Goal: Task Accomplishment & Management: Use online tool/utility

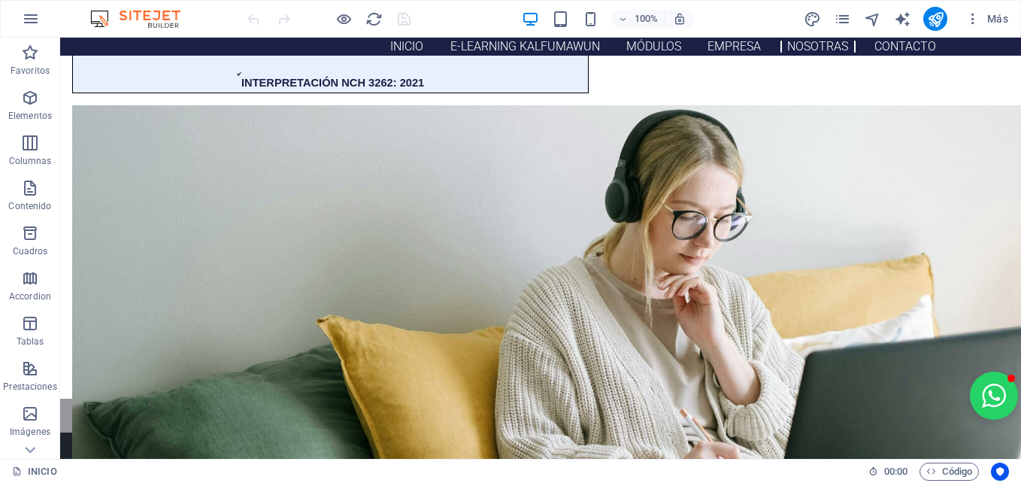
scroll to position [3279, 0]
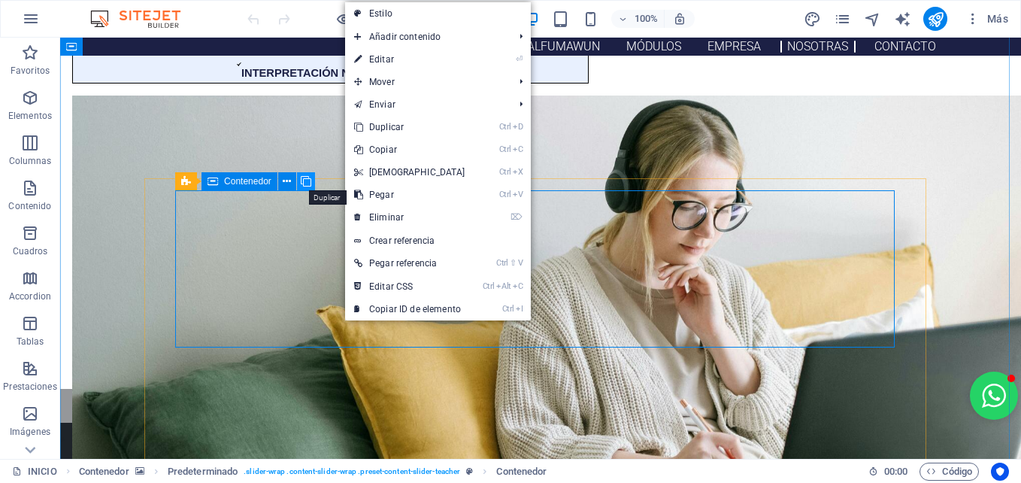
click at [308, 180] on icon at bounding box center [306, 182] width 11 height 16
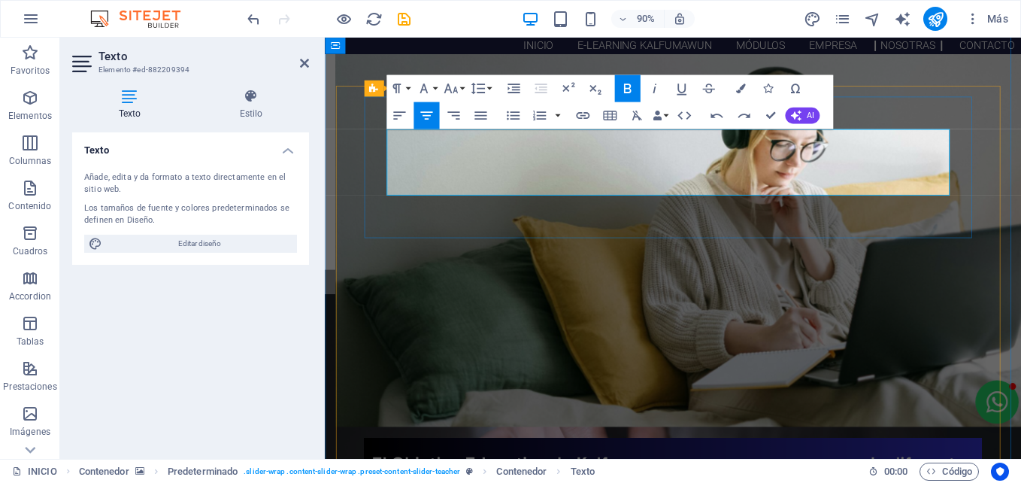
drag, startPoint x: 749, startPoint y: 165, endPoint x: 668, endPoint y: 165, distance: 81.2
drag, startPoint x: 769, startPoint y: 182, endPoint x: 657, endPoint y: 177, distance: 112.1
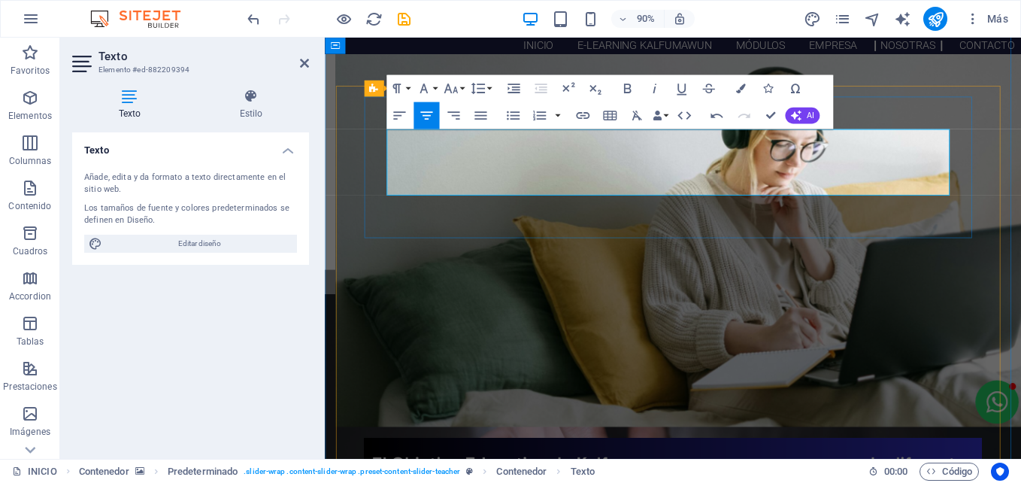
drag, startPoint x: 953, startPoint y: 202, endPoint x: 485, endPoint y: 210, distance: 467.7
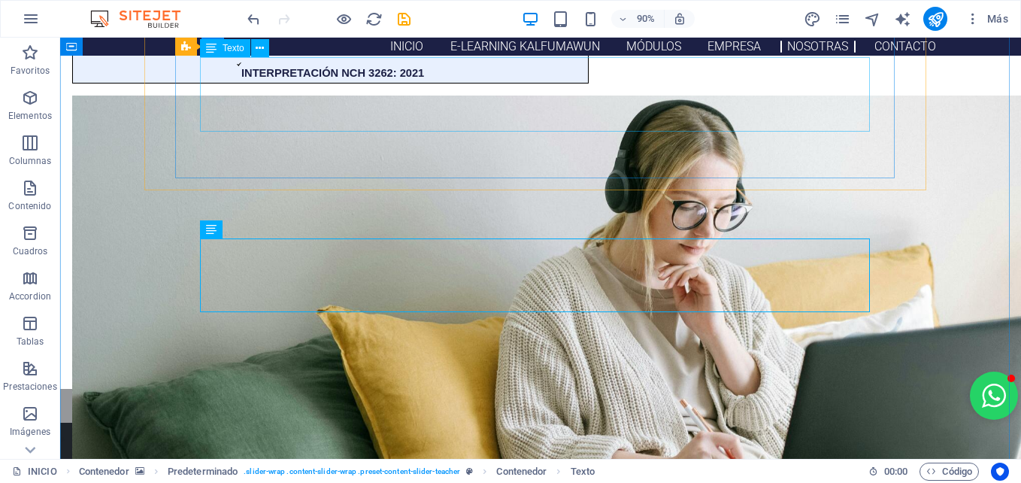
scroll to position [3267, 0]
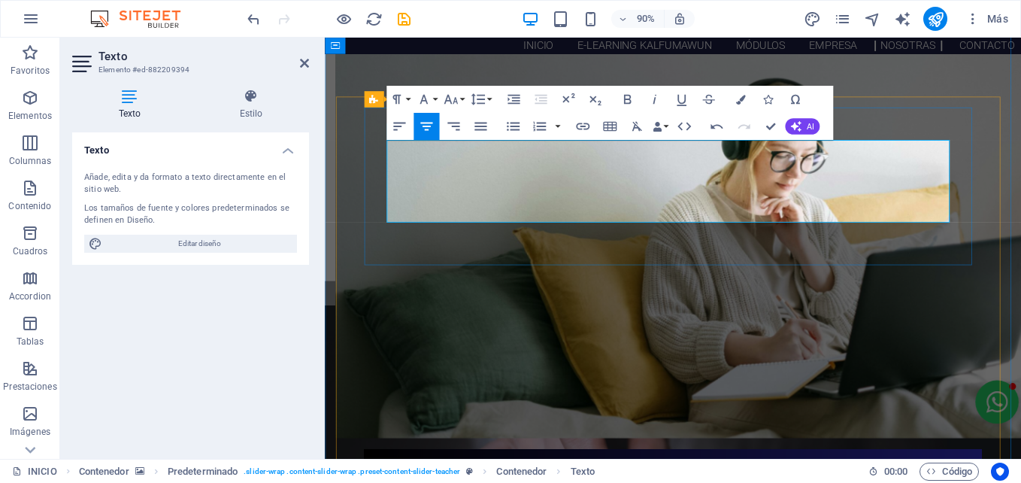
drag, startPoint x: 837, startPoint y: 234, endPoint x: 822, endPoint y: 232, distance: 15.2
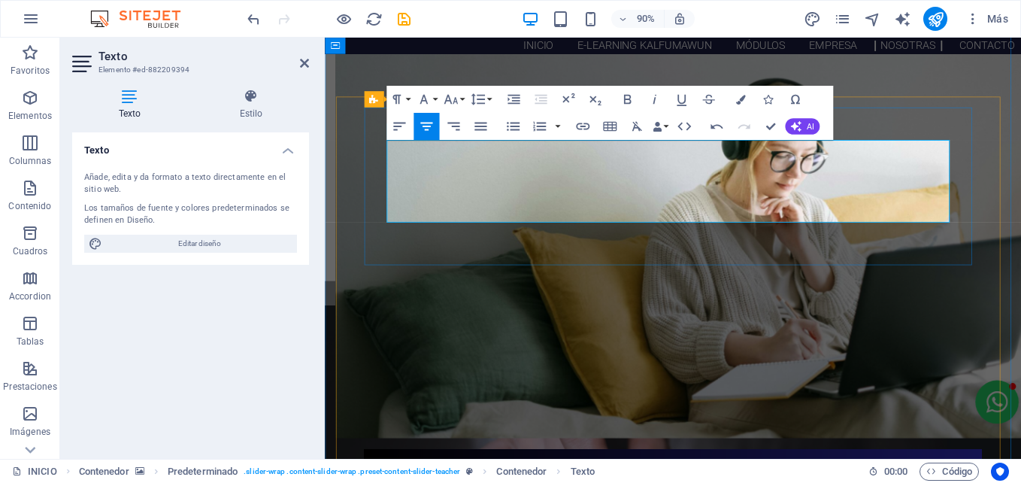
drag, startPoint x: 935, startPoint y: 226, endPoint x: 640, endPoint y: 161, distance: 301.9
copy div "CARLA LA MURA Asesora Transcultural Senior Antropóloga Aplicada Maestra en Cien…"
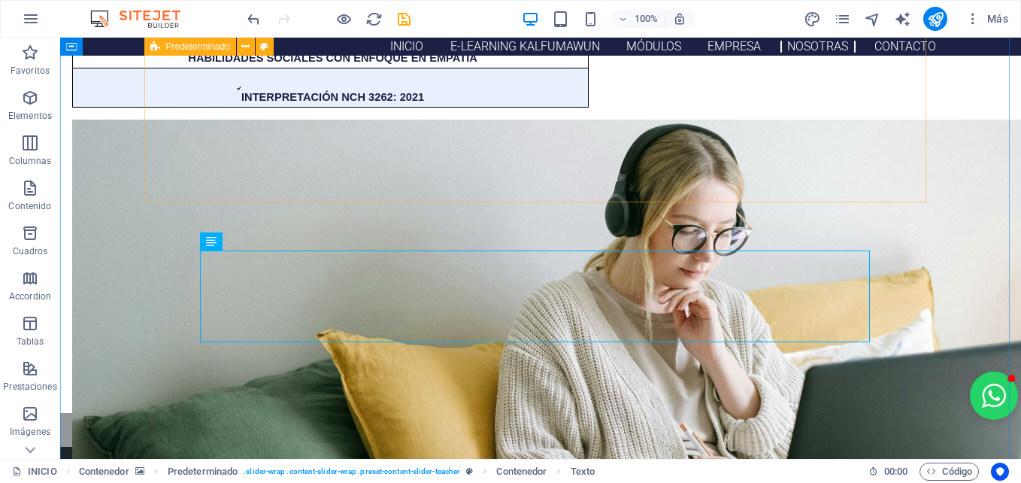
scroll to position [3179, 0]
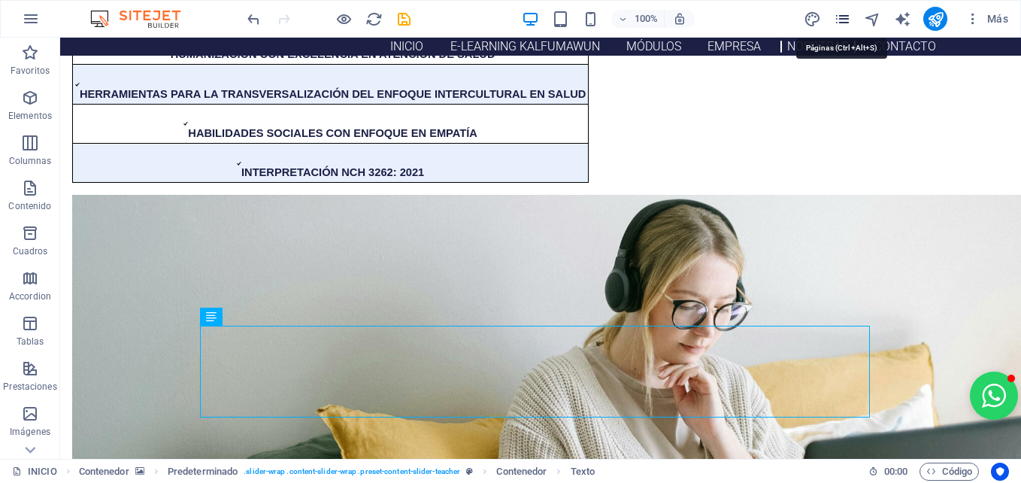
click at [839, 14] on icon "pages" at bounding box center [842, 19] width 17 height 17
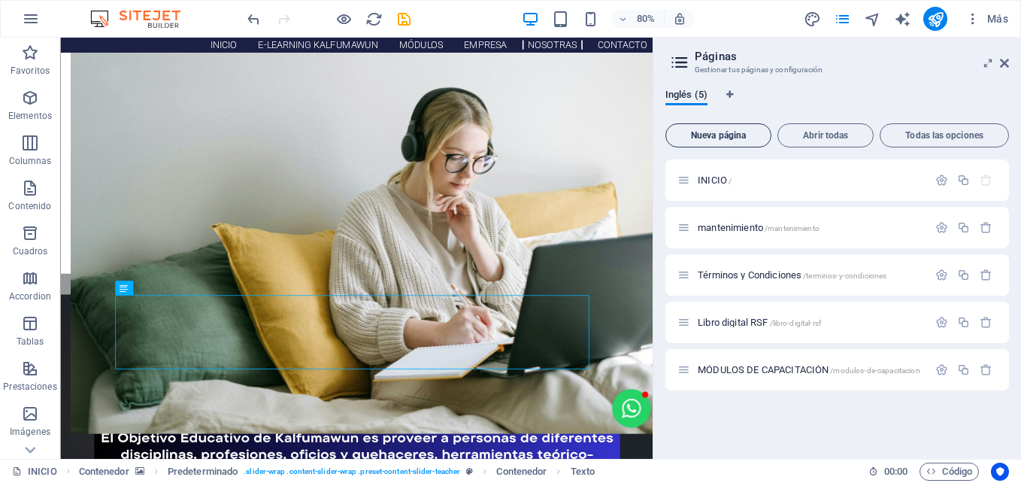
click at [689, 132] on span "Nueva página" at bounding box center [718, 135] width 92 height 9
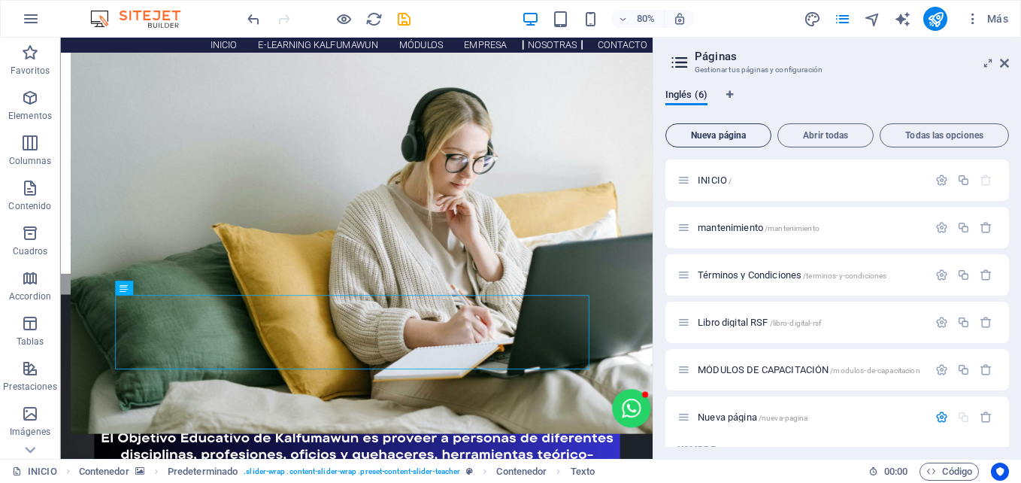
scroll to position [171, 0]
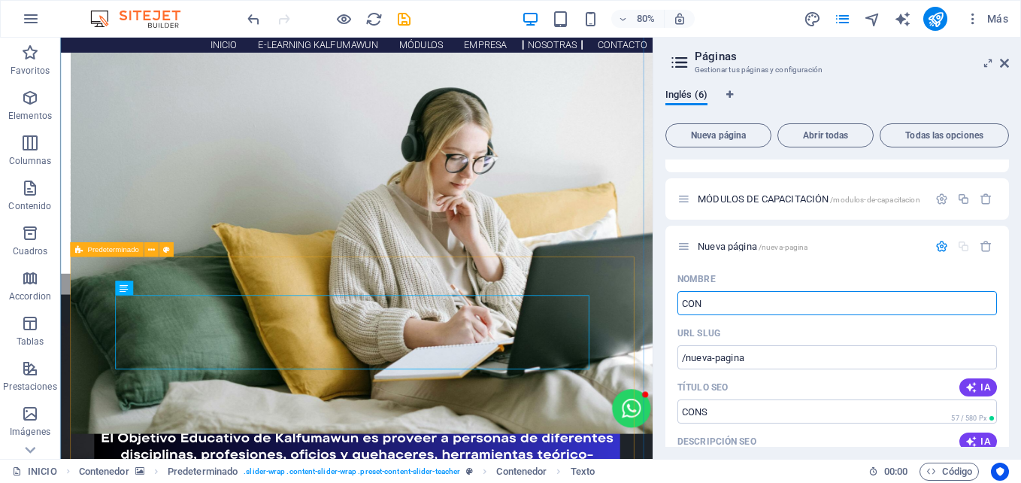
type input "CO"
type input "/cons"
type input "C"
type input "/c"
type input "CONSULTORIA"
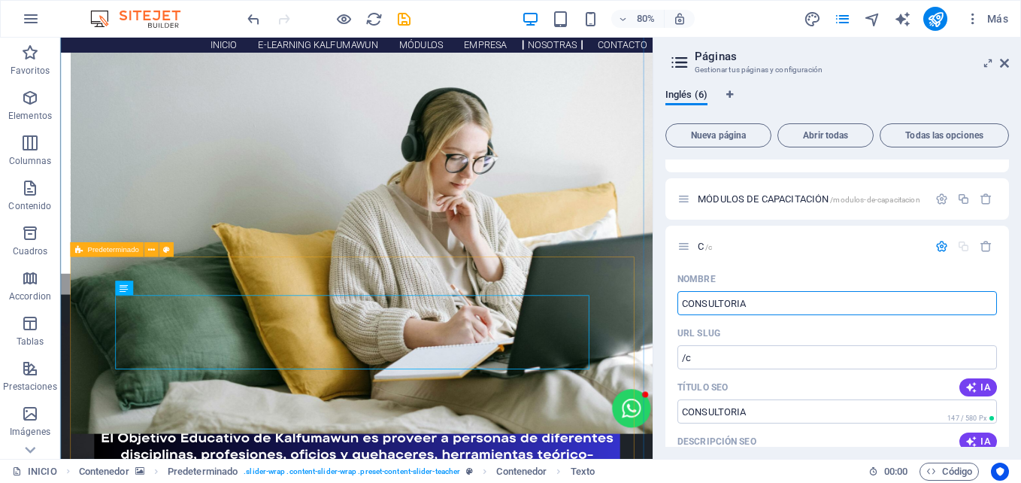
type input "/consultoria"
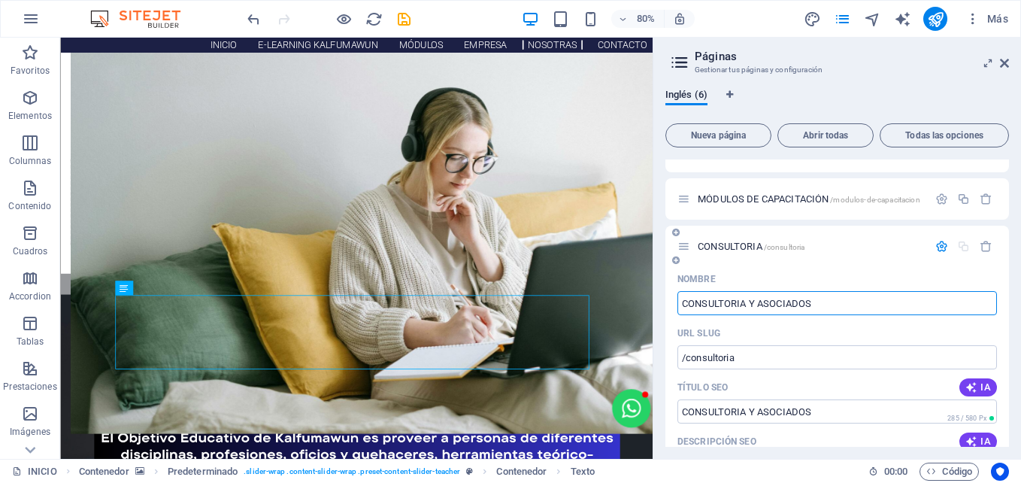
type input "CONSULTORIA Y ASOCIADOS"
type input "/consultoria-y-asociados"
click at [839, 303] on input "CONSULTORIA Y ASOCIADOS" at bounding box center [837, 303] width 320 height 24
drag, startPoint x: 839, startPoint y: 303, endPoint x: 747, endPoint y: 303, distance: 91.7
click at [747, 303] on input "CONSULTORIA Y ASOCIADOS" at bounding box center [837, 303] width 320 height 24
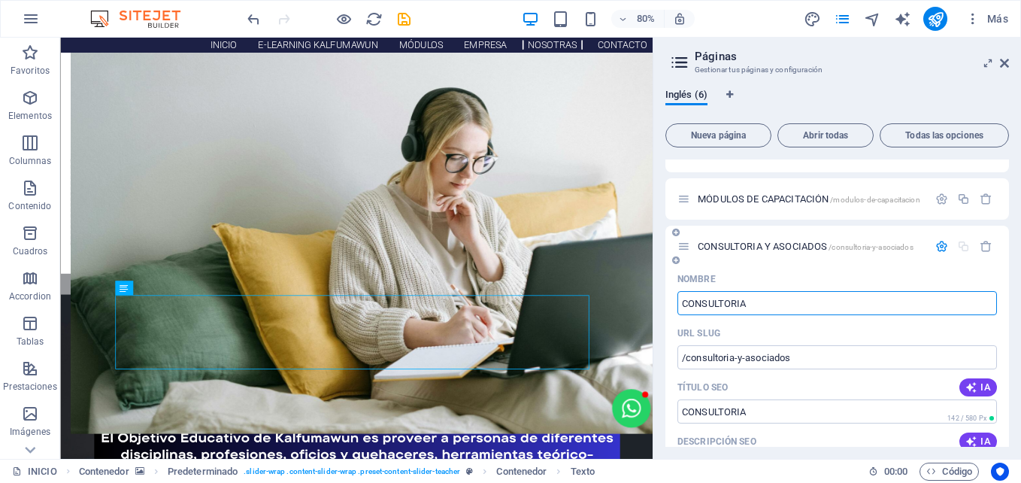
type input "CONSULTORIA"
type input "/consultoria"
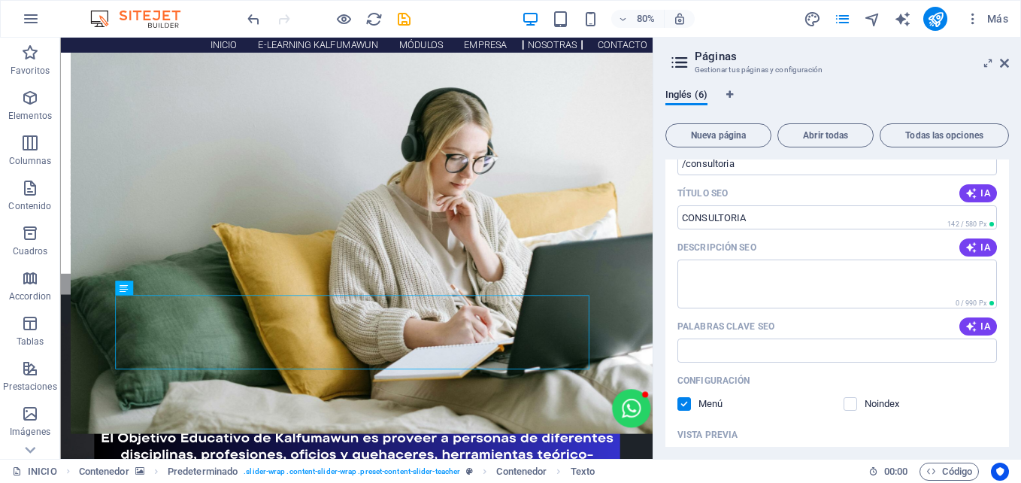
scroll to position [400, 0]
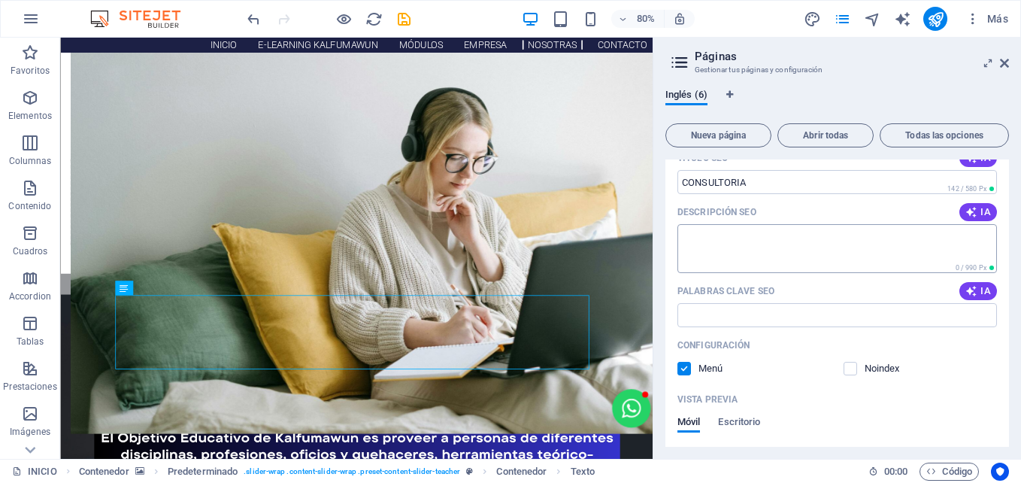
type input "CONSULTORIA"
click at [833, 241] on textarea "Descripción SEO" at bounding box center [837, 248] width 320 height 49
click at [965, 214] on icon "button" at bounding box center [971, 212] width 12 height 12
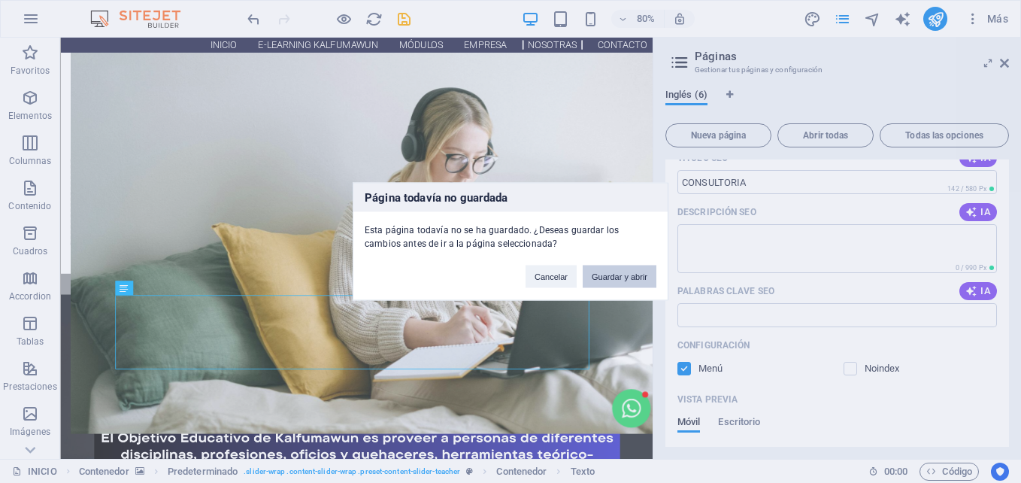
click at [622, 280] on button "Guardar y abrir" at bounding box center [620, 276] width 74 height 23
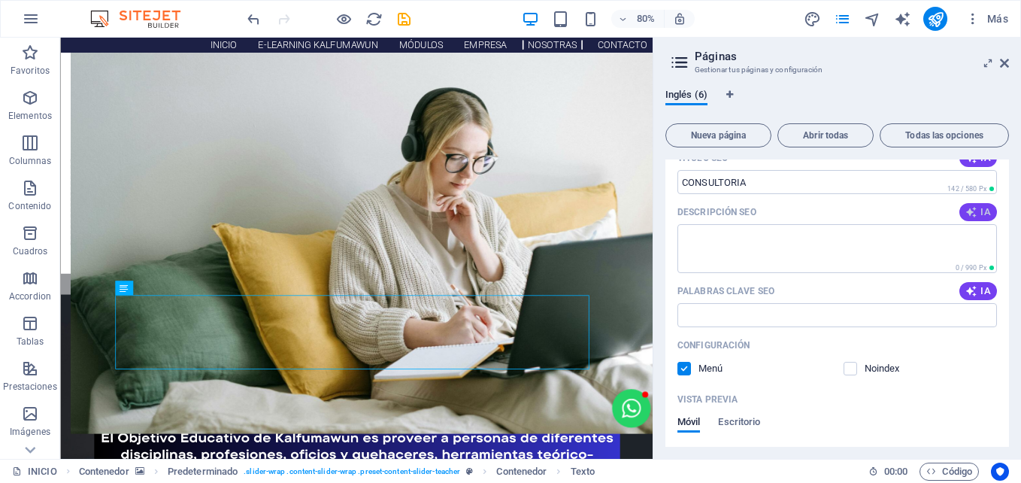
click at [967, 214] on icon "button" at bounding box center [971, 212] width 12 height 12
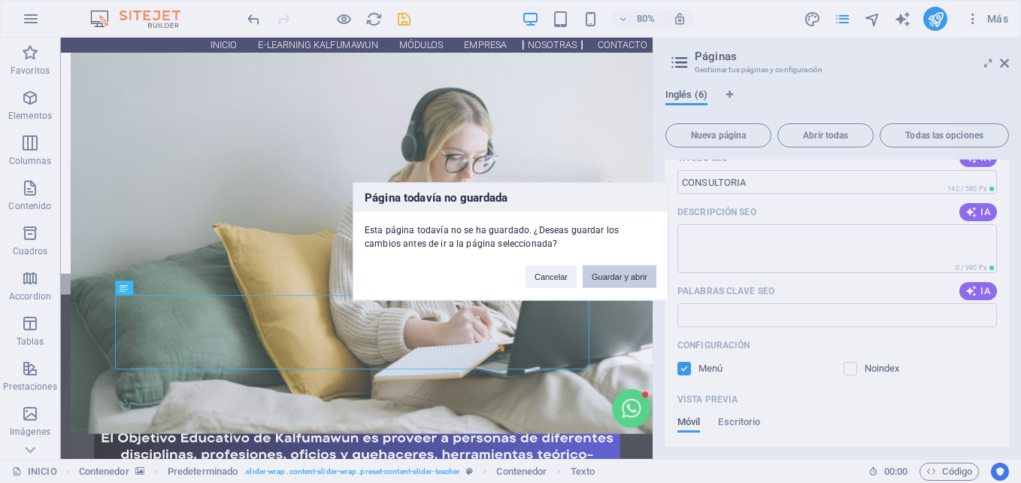
click at [618, 276] on button "Guardar y abrir" at bounding box center [620, 276] width 74 height 23
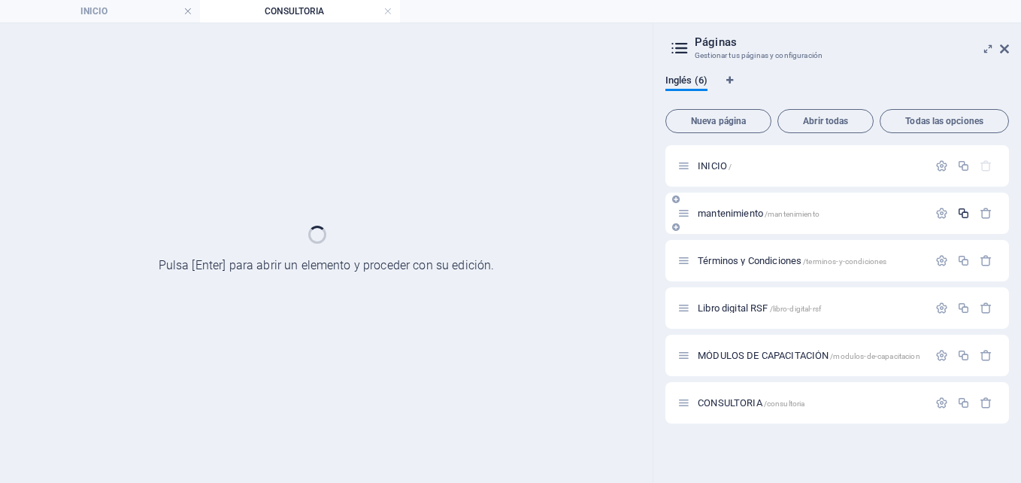
scroll to position [0, 0]
click at [732, 403] on span "CONSULTORIA /consultoria" at bounding box center [751, 402] width 107 height 11
click at [387, 11] on link at bounding box center [387, 12] width 9 height 14
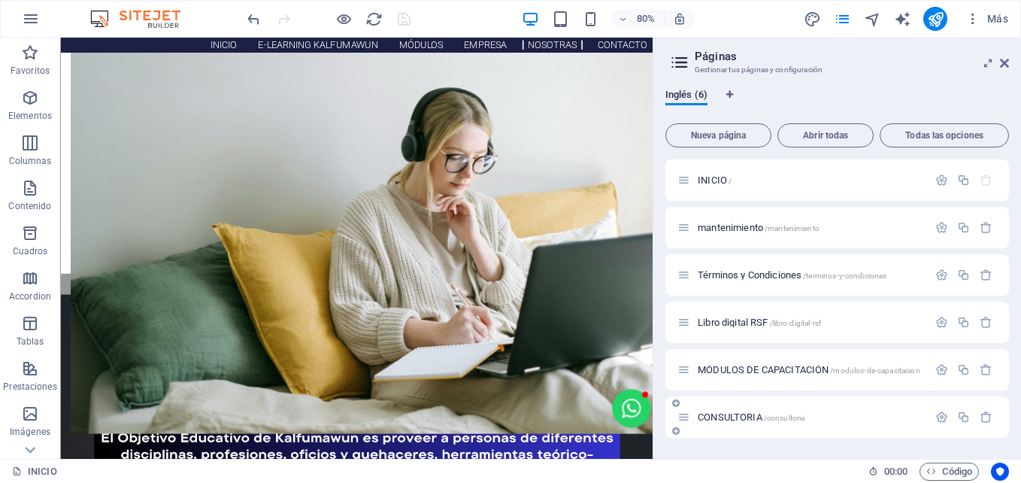
click at [731, 414] on span "CONSULTORIA /consultoria" at bounding box center [751, 416] width 107 height 11
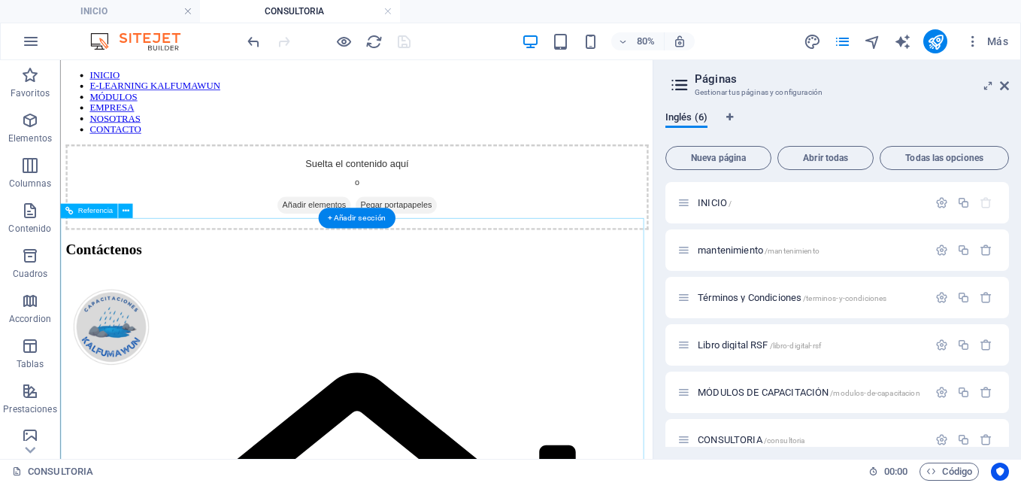
scroll to position [0, 0]
click at [763, 443] on span "CONSULTORIA /consultoria" at bounding box center [751, 439] width 107 height 11
click at [827, 385] on div "MÓDULOS DE CAPACITACIÓN /modulos-de-capacitacion" at bounding box center [802, 391] width 250 height 17
click at [935, 388] on icon "button" at bounding box center [941, 392] width 13 height 13
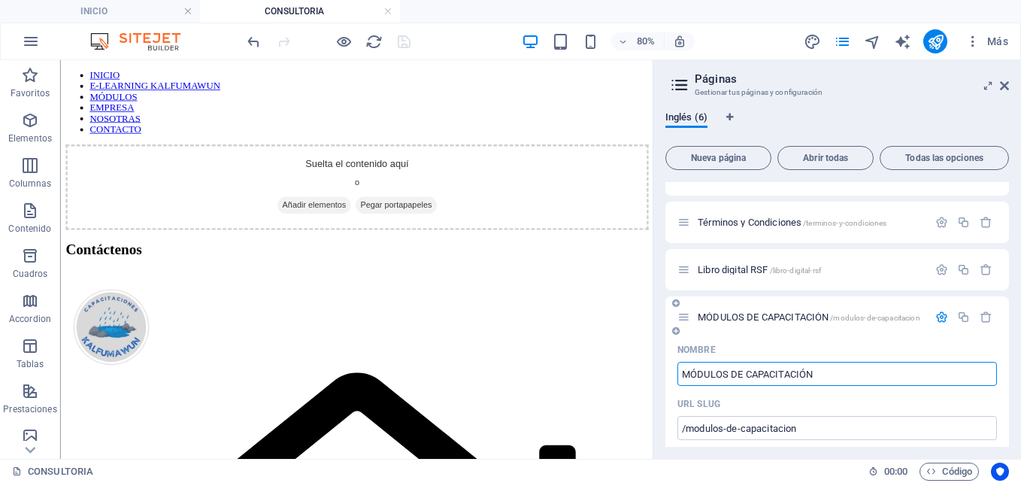
scroll to position [226, 0]
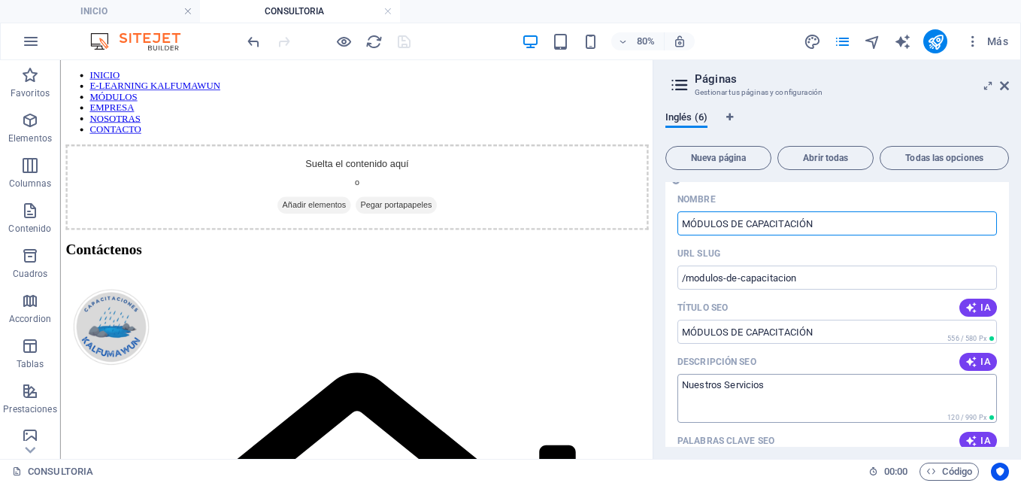
click at [882, 384] on textarea "Nuestros Servicios" at bounding box center [837, 398] width 320 height 49
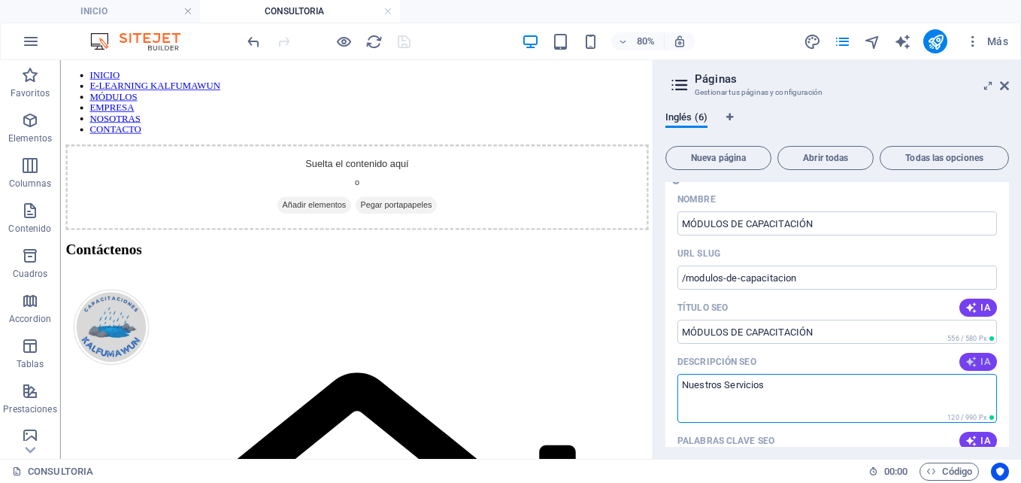
click at [974, 358] on icon "button" at bounding box center [971, 362] width 12 height 12
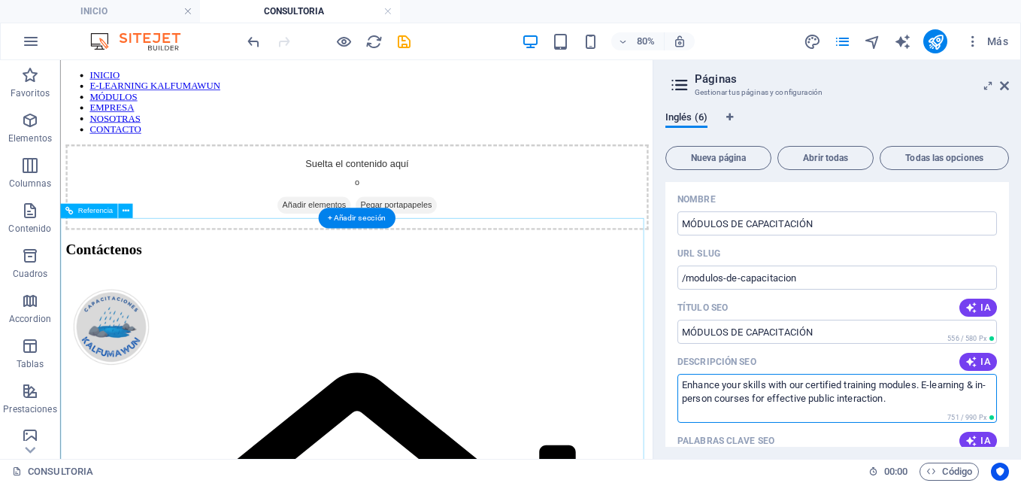
drag, startPoint x: 982, startPoint y: 464, endPoint x: 753, endPoint y: 429, distance: 231.9
click at [914, 395] on textarea "Enhance your skills with our certified training modules. E-learning & in-person…" at bounding box center [837, 398] width 320 height 49
drag, startPoint x: 902, startPoint y: 402, endPoint x: 676, endPoint y: 381, distance: 227.3
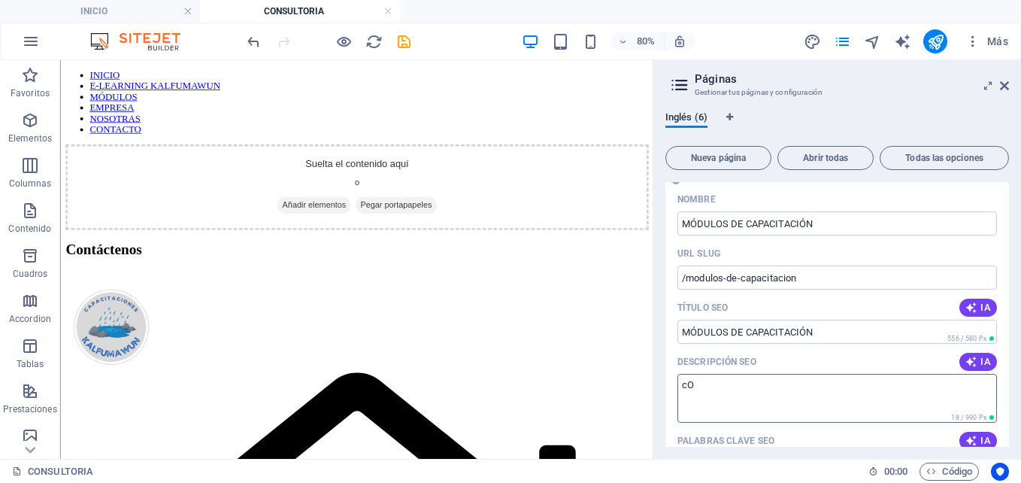
type textarea "c"
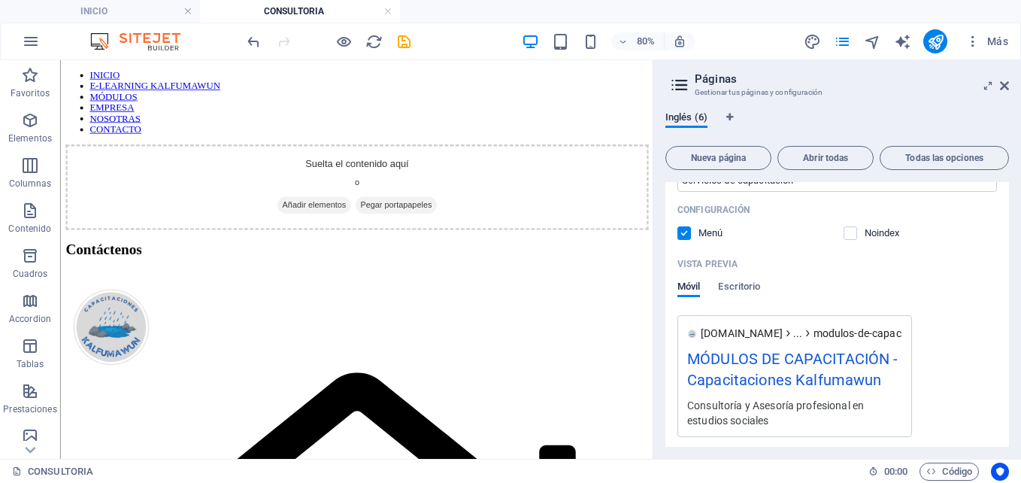
scroll to position [513, 0]
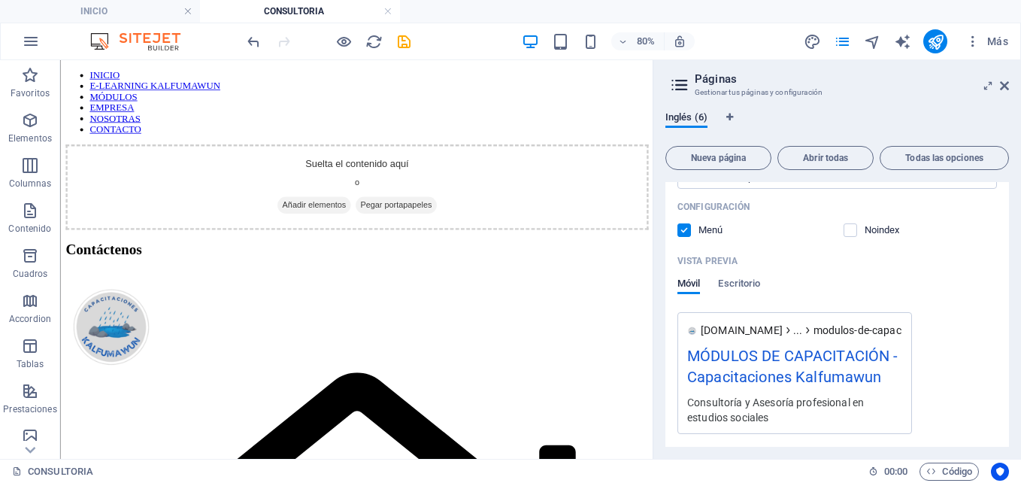
type textarea "Consultoría y Asesoría profesional en estudios sociales"
drag, startPoint x: 1005, startPoint y: 359, endPoint x: 1015, endPoint y: 316, distance: 44.7
click at [1015, 316] on div "Inglés (6) Nueva página Abrir todas Todas las opciones INICIO / mantenimiento /…" at bounding box center [837, 278] width 368 height 359
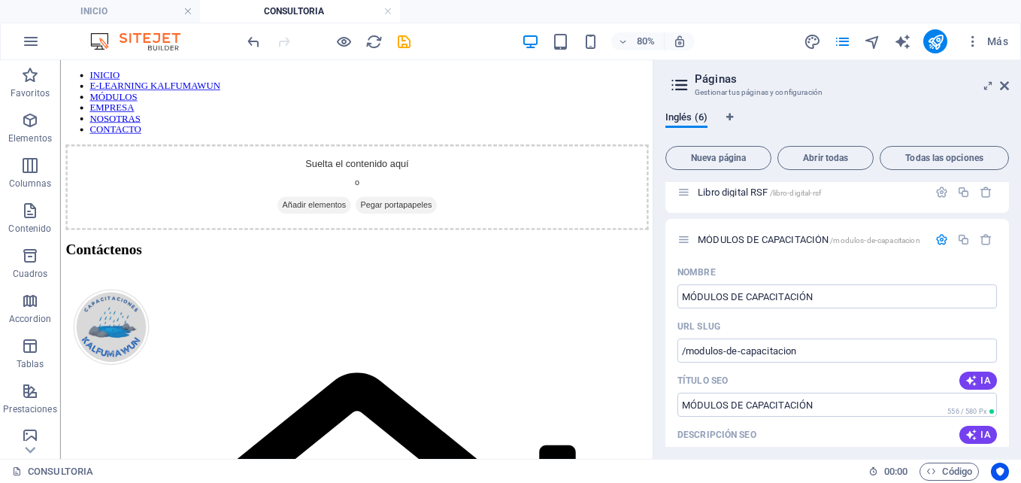
scroll to position [145, 0]
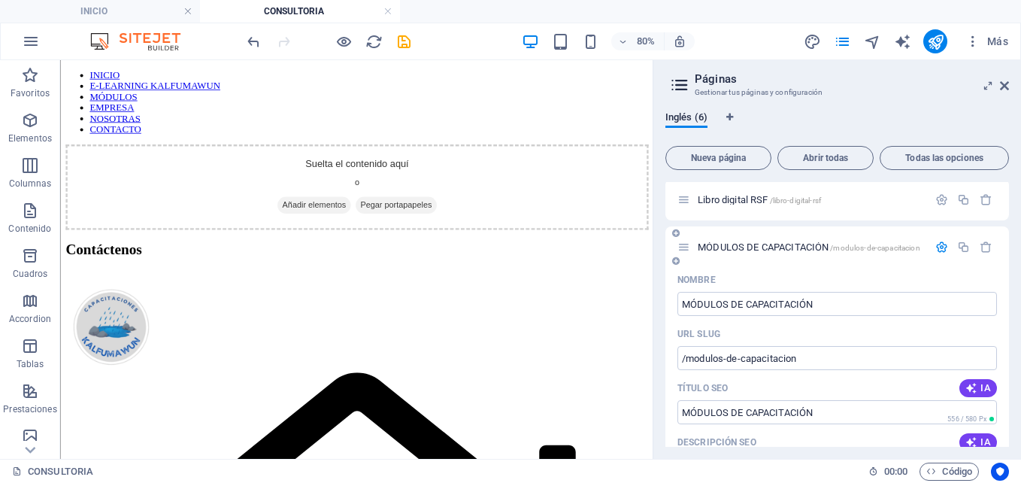
drag, startPoint x: 1009, startPoint y: 290, endPoint x: 1002, endPoint y: 326, distance: 36.7
click at [1002, 326] on div "Inglés (6) Nueva página Abrir todas Todas las opciones INICIO / mantenimiento /…" at bounding box center [837, 278] width 368 height 359
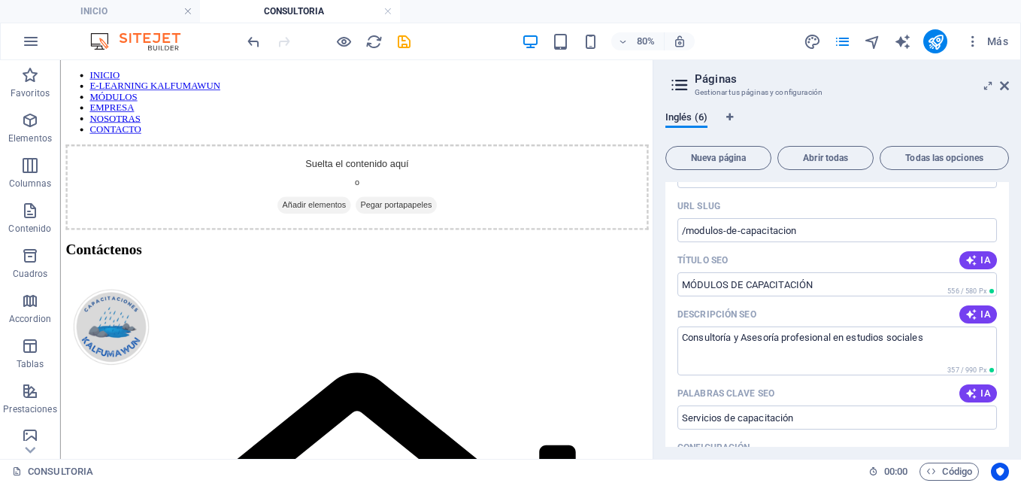
scroll to position [320, 0]
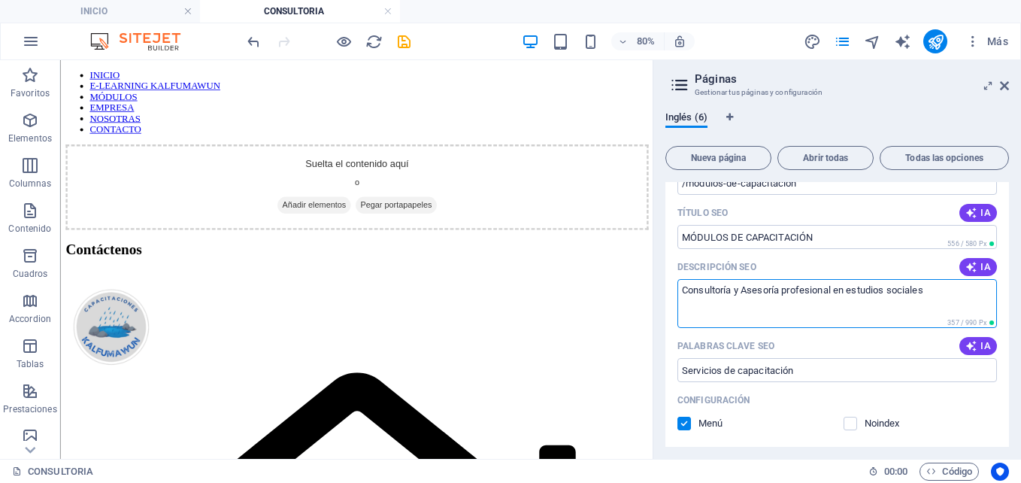
drag, startPoint x: 940, startPoint y: 297, endPoint x: 673, endPoint y: 292, distance: 266.9
click at [673, 292] on div "Nombre MÓDULOS DE CAPACITACIÓN ​ URL SLUG /modulos-de-capacitacion ​ Título SEO…" at bounding box center [837, 390] width 344 height 596
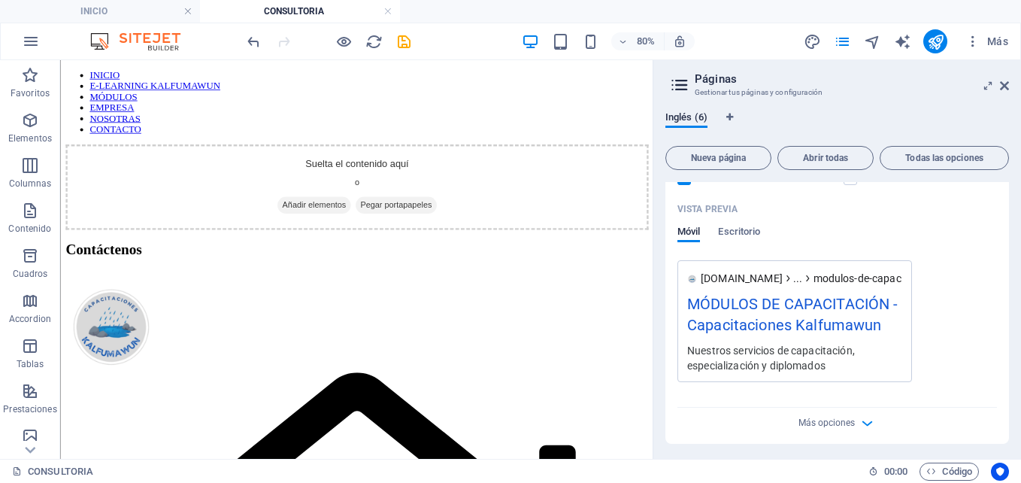
scroll to position [616, 0]
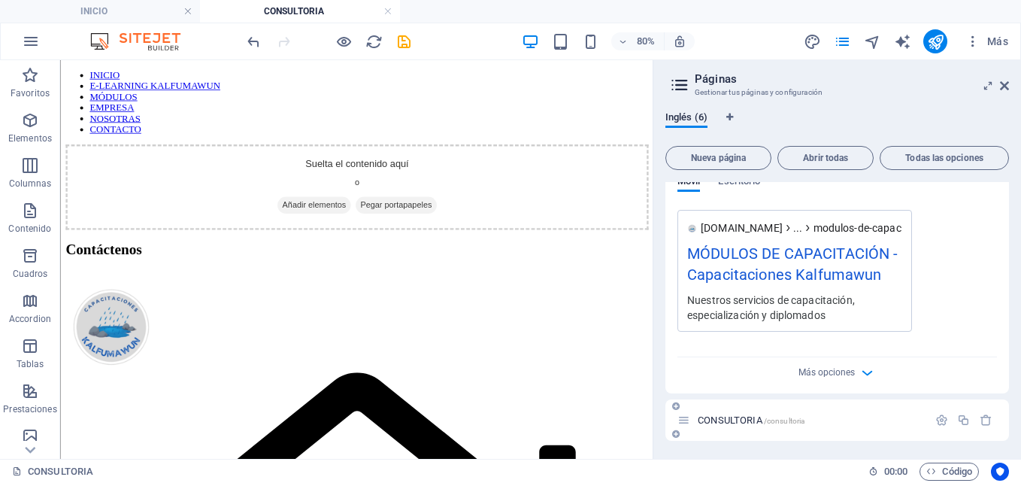
type textarea "Nuestros servicios de capacitación, especialización y diplomados"
click at [718, 420] on span "CONSULTORIA /consultoria" at bounding box center [751, 419] width 107 height 11
click at [783, 422] on span "/consultoria" at bounding box center [784, 421] width 41 height 8
click at [936, 416] on icon "button" at bounding box center [941, 420] width 13 height 13
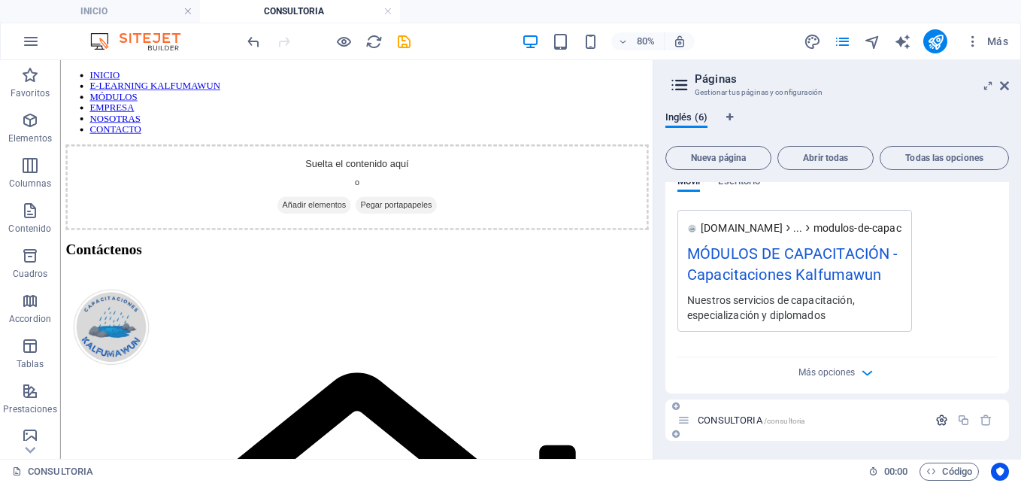
scroll to position [778, 0]
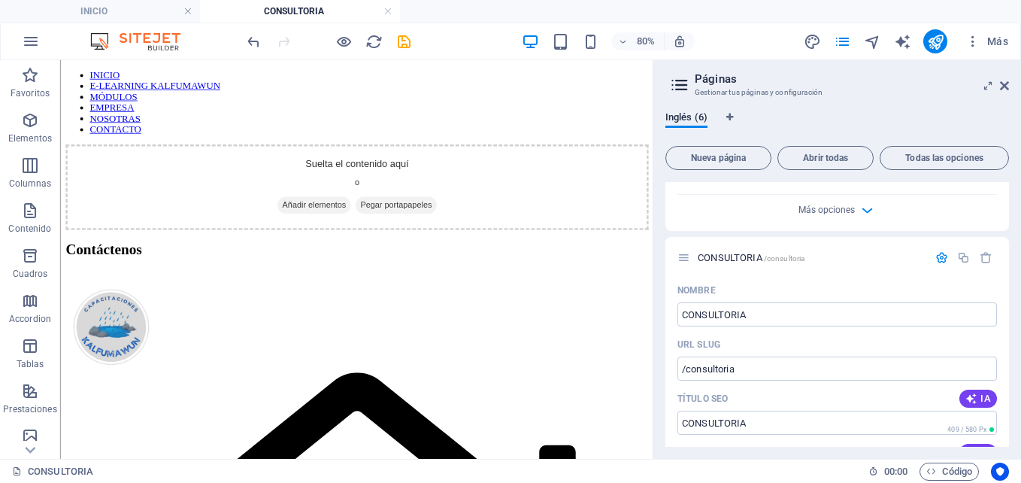
drag, startPoint x: 1005, startPoint y: 341, endPoint x: 1008, endPoint y: 356, distance: 15.3
click at [1008, 356] on div "INICIO / mantenimiento /mantenimiento Términos y Condiciones /terminos-y-condic…" at bounding box center [837, 314] width 344 height 265
drag, startPoint x: 1010, startPoint y: 346, endPoint x: 1003, endPoint y: 368, distance: 23.5
click at [1003, 368] on div "Inglés (6) Nueva página Abrir todas Todas las opciones INICIO / mantenimiento /…" at bounding box center [837, 278] width 368 height 359
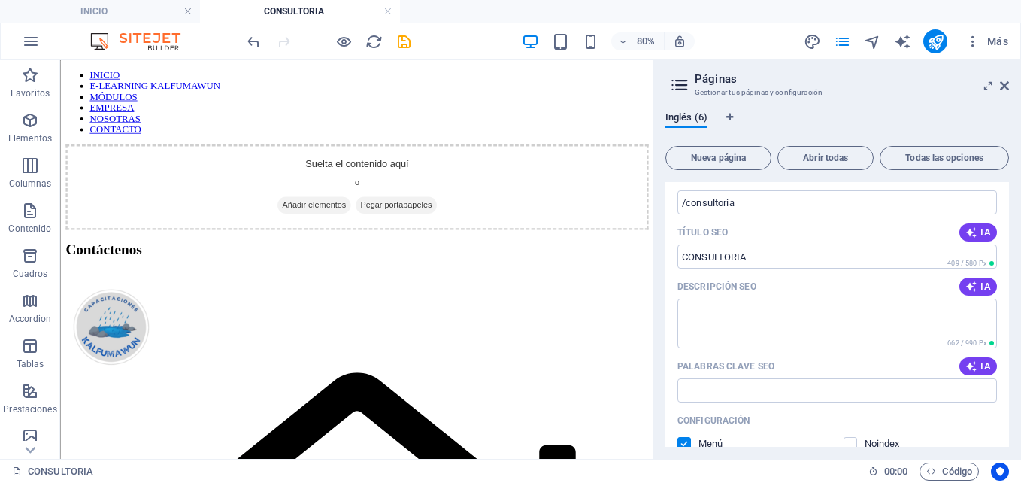
scroll to position [961, 0]
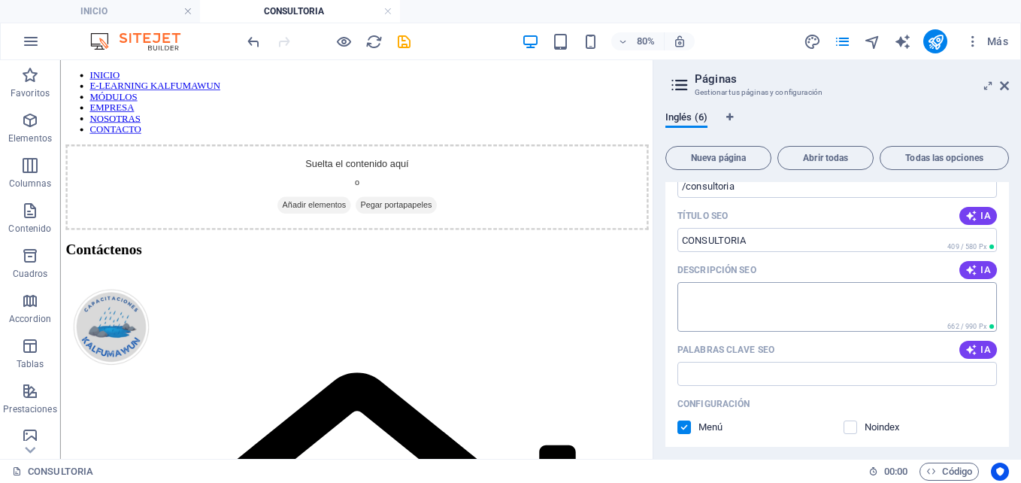
click at [773, 297] on textarea "Descripción SEO" at bounding box center [837, 306] width 320 height 49
paste textarea "Consultoría y Asesoría profesional en estudios sociales"
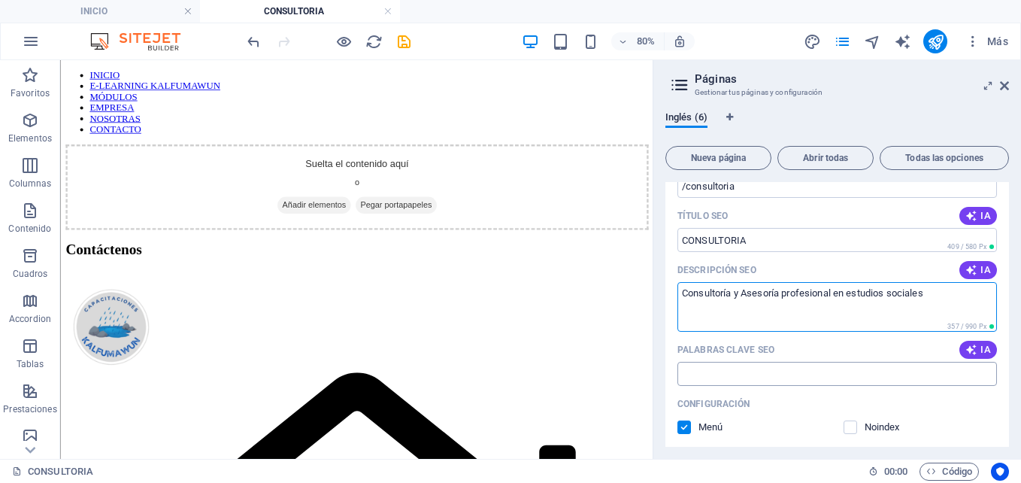
type textarea "Consultoría y Asesoría profesional en estudios sociales"
click at [774, 368] on input "Palabras clave SEO" at bounding box center [837, 374] width 320 height 24
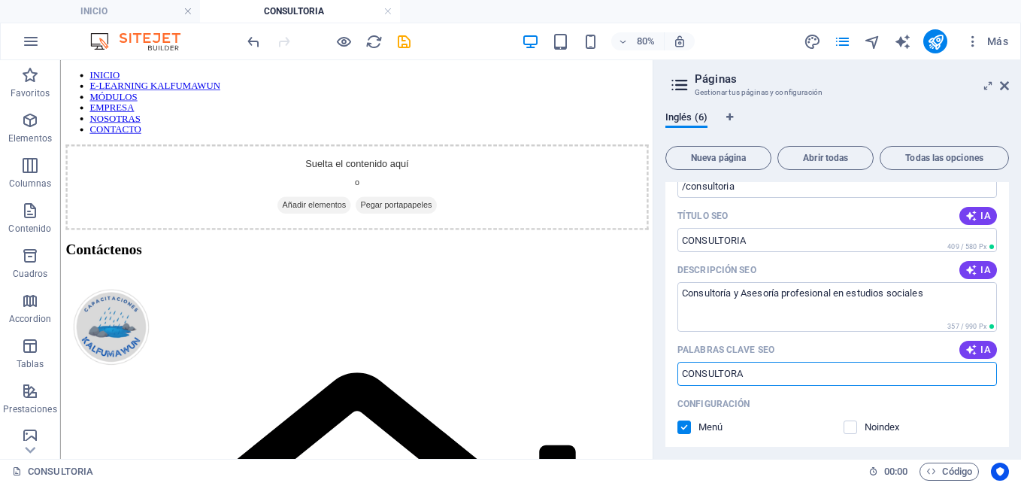
click at [940, 377] on input "CONSULTORA" at bounding box center [837, 374] width 320 height 24
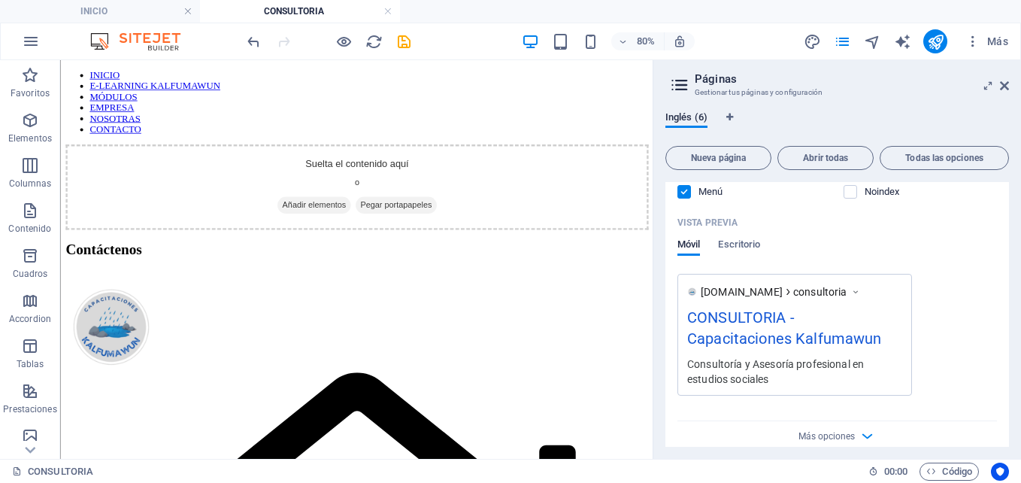
scroll to position [1213, 0]
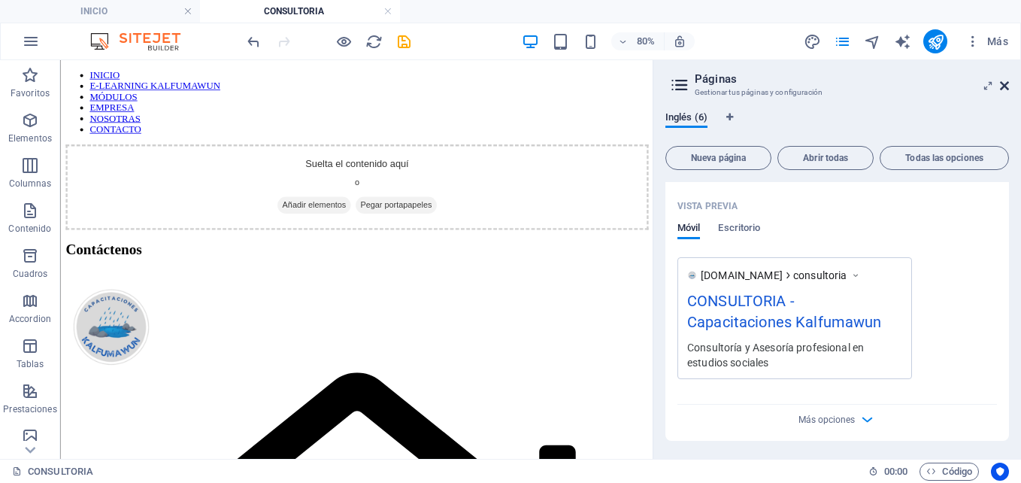
type input "CONSULTORA"
click at [1001, 90] on icon at bounding box center [1004, 86] width 9 height 12
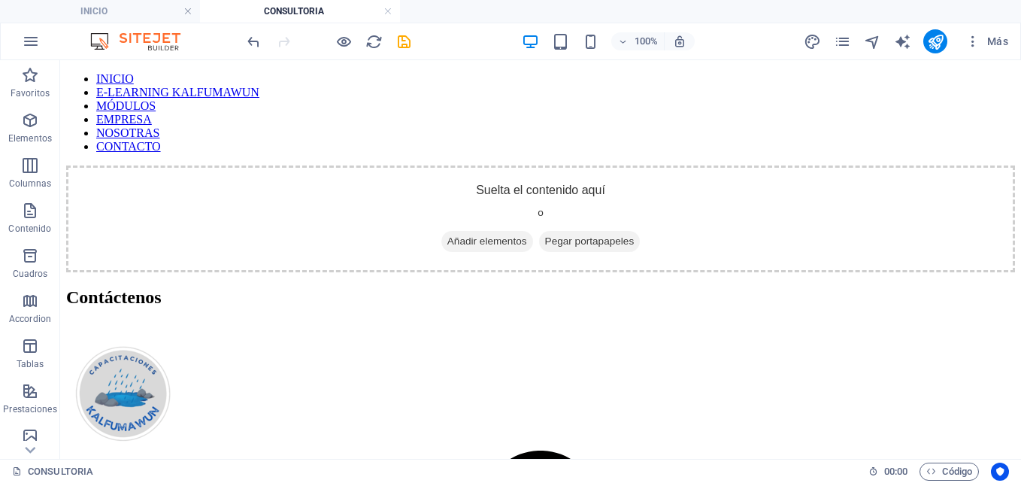
click at [417, 41] on div "100% Más" at bounding box center [629, 41] width 770 height 24
drag, startPoint x: 405, startPoint y: 41, endPoint x: 334, endPoint y: 42, distance: 71.4
click at [405, 41] on icon "save" at bounding box center [403, 41] width 17 height 17
click at [35, 129] on span "Elementos" at bounding box center [30, 129] width 60 height 36
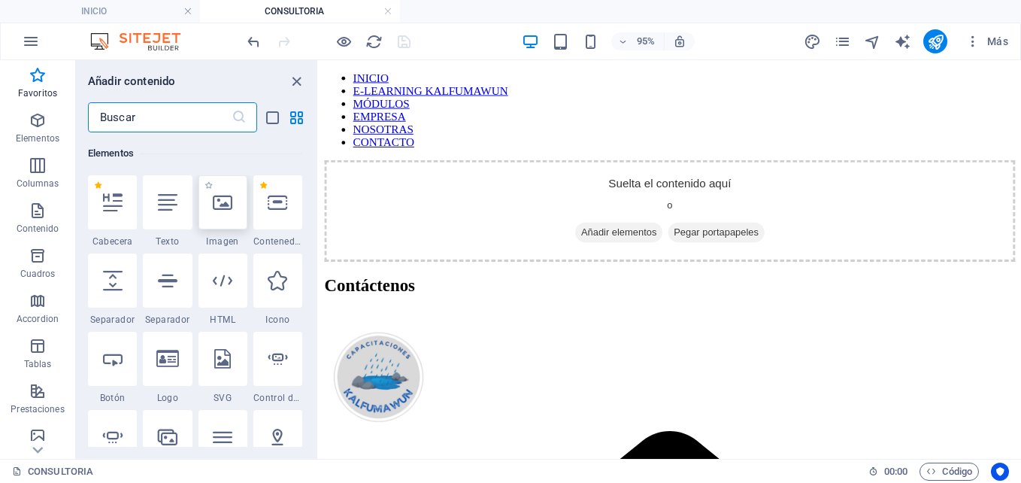
scroll to position [359, 0]
click at [50, 233] on p "Contenido" at bounding box center [38, 229] width 43 height 12
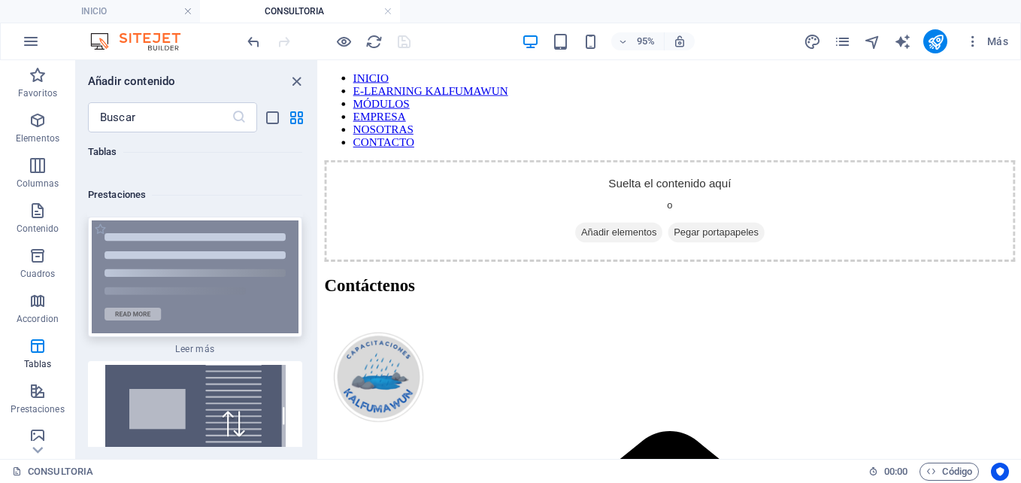
scroll to position [11492, 0]
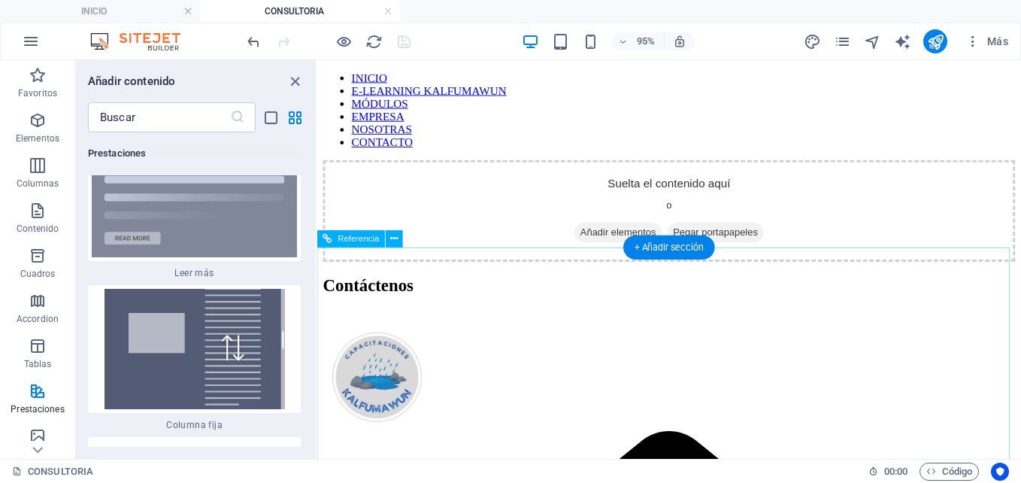
drag, startPoint x: 635, startPoint y: 318, endPoint x: 318, endPoint y: 272, distance: 319.8
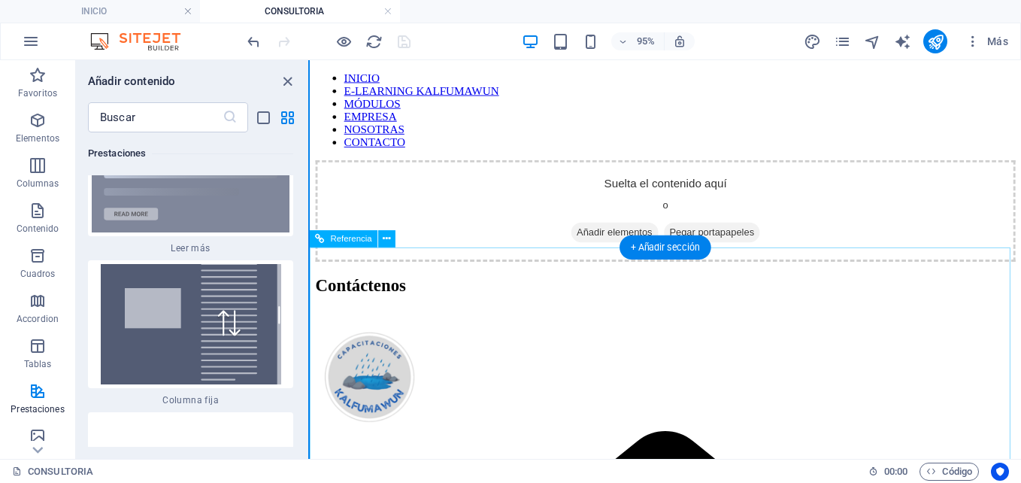
scroll to position [11396, 0]
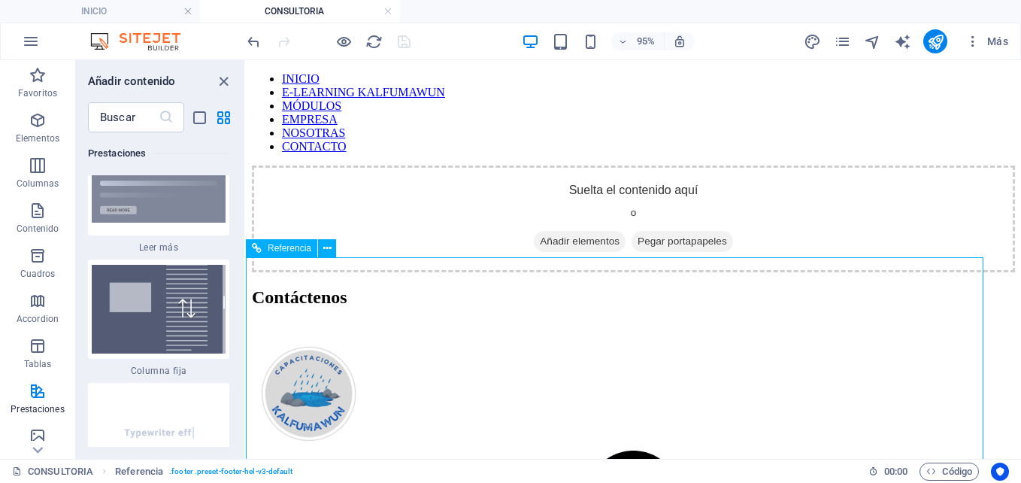
scroll to position [11049, 0]
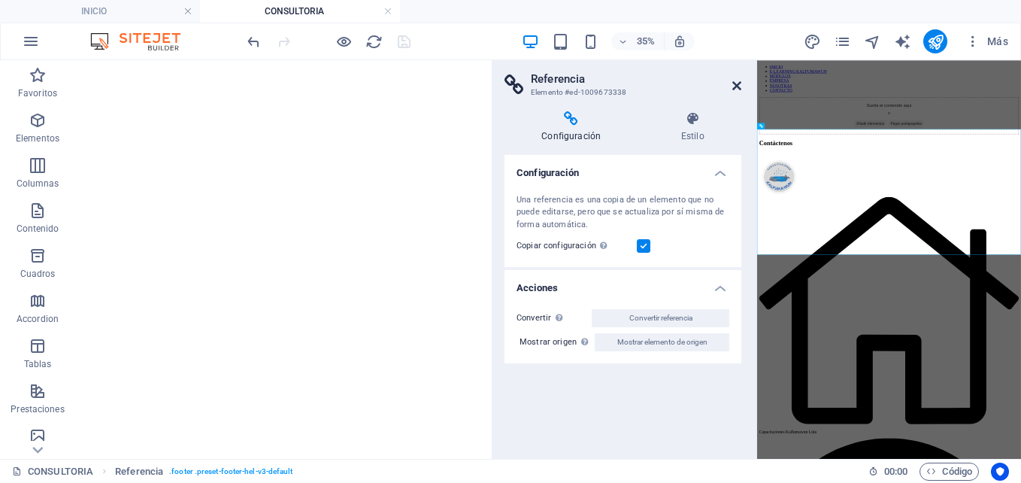
click at [737, 85] on icon at bounding box center [736, 86] width 9 height 12
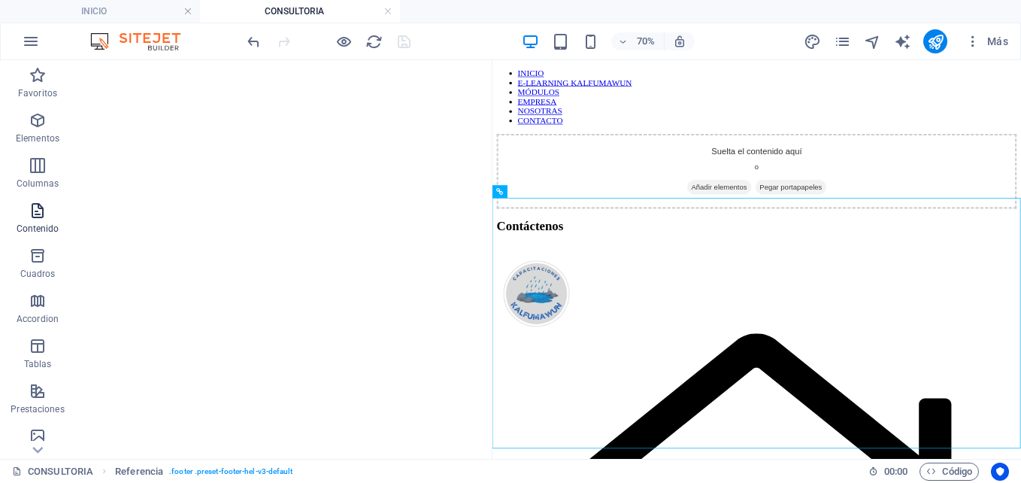
click at [41, 213] on icon "button" at bounding box center [38, 210] width 18 height 18
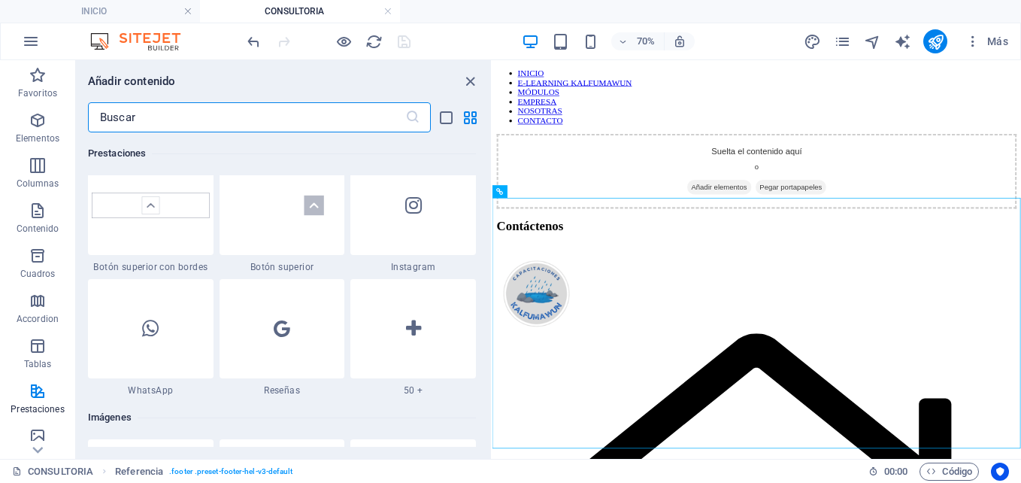
scroll to position [5151, 0]
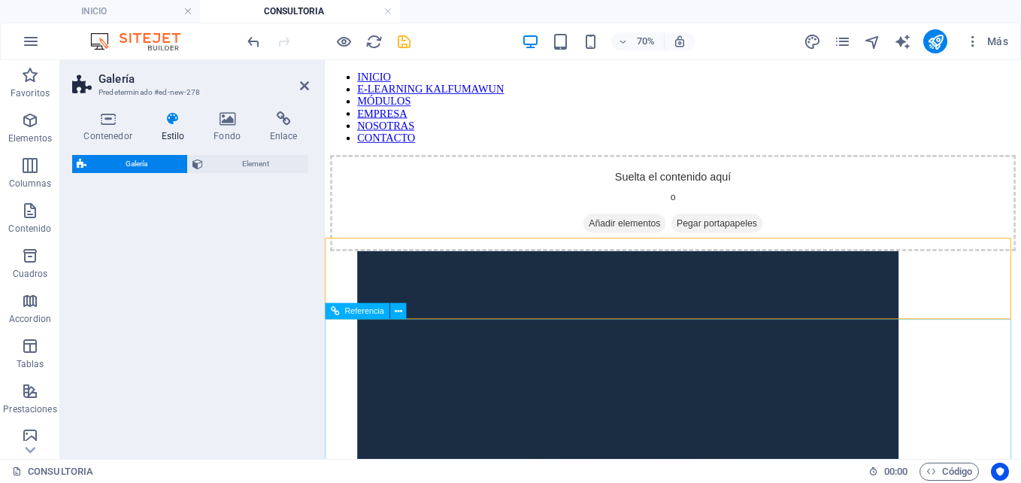
select select "rem"
select select "preset-gallery-v3-grid-dense"
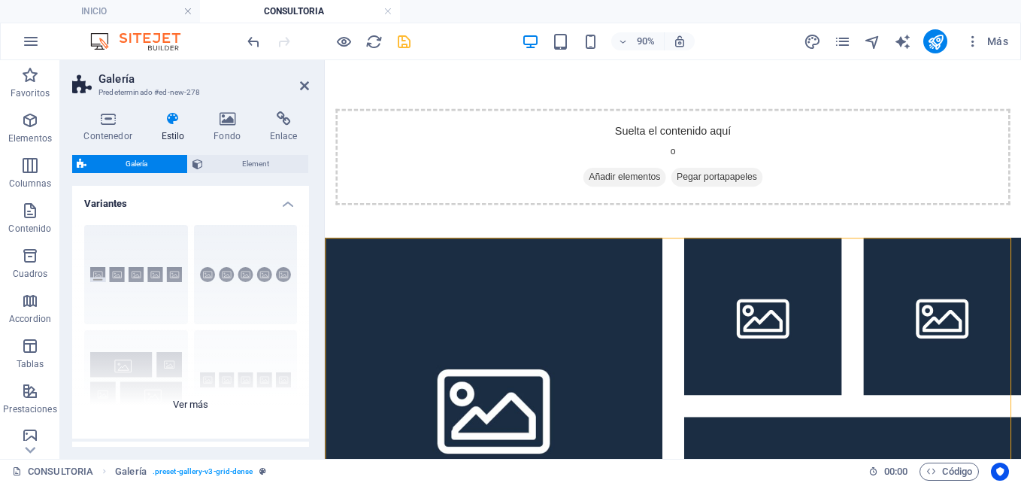
scroll to position [226, 0]
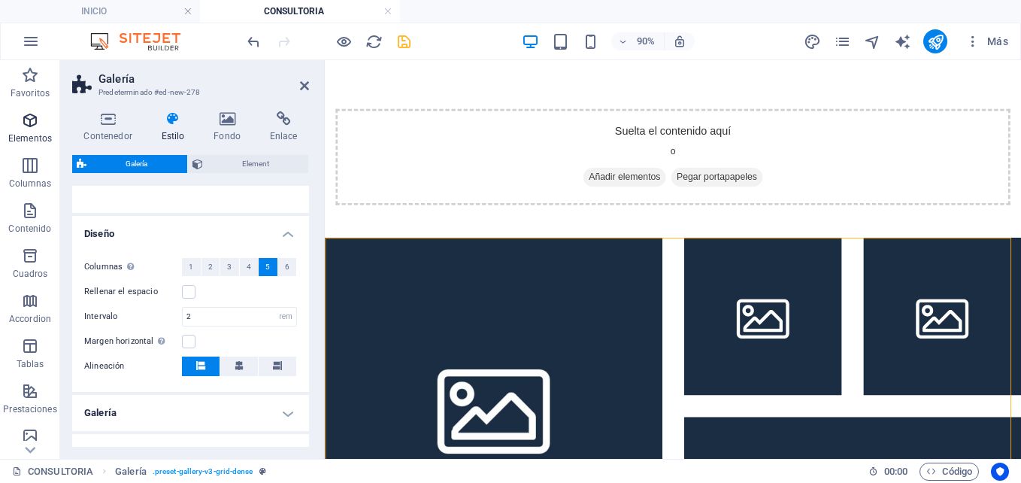
click at [29, 132] on span "Elementos" at bounding box center [30, 129] width 60 height 36
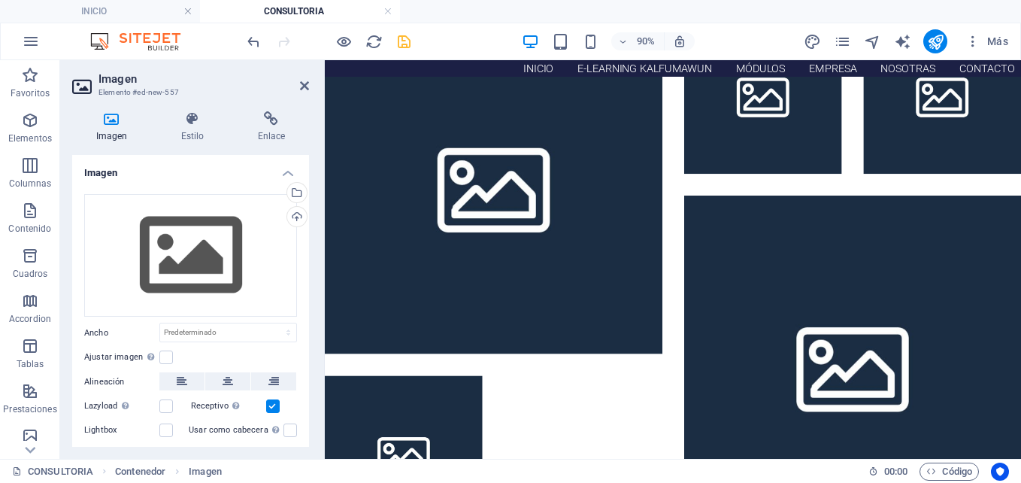
scroll to position [442, 0]
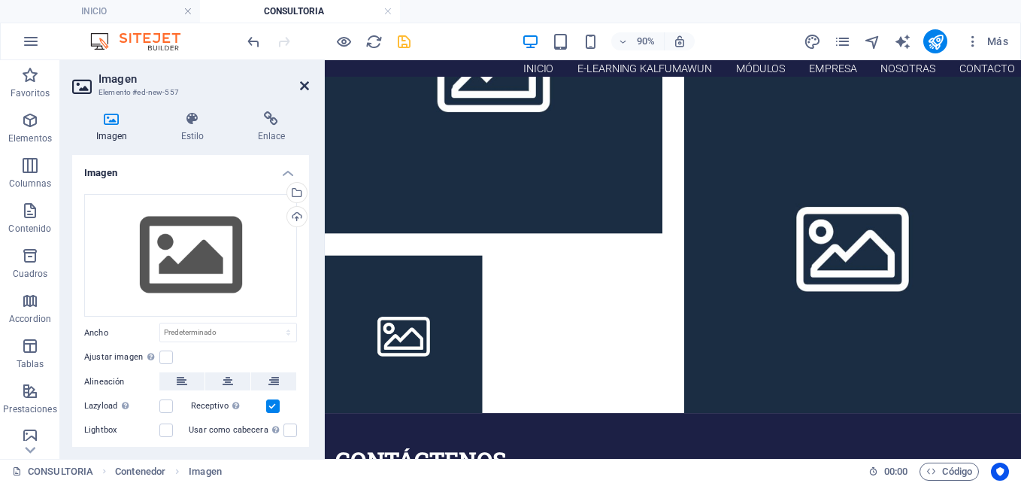
click at [304, 88] on icon at bounding box center [304, 86] width 9 height 12
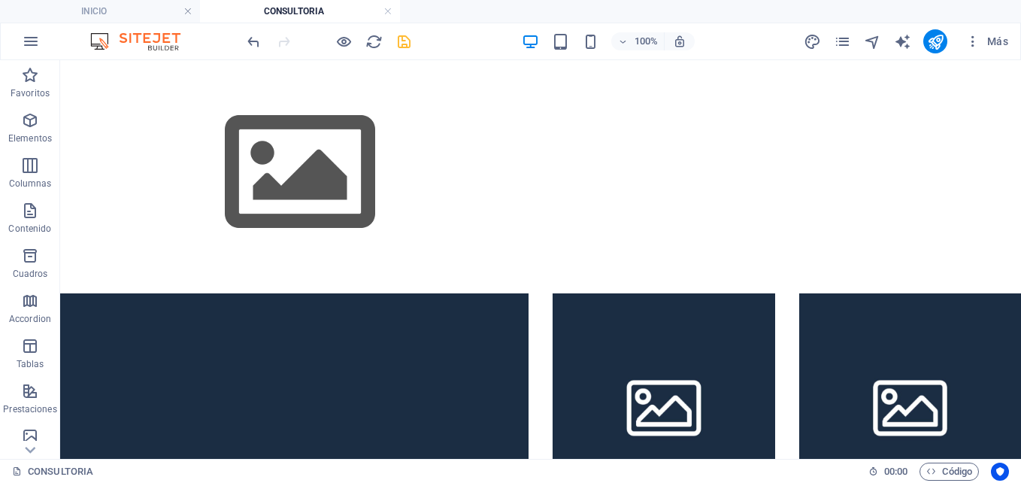
scroll to position [0, 0]
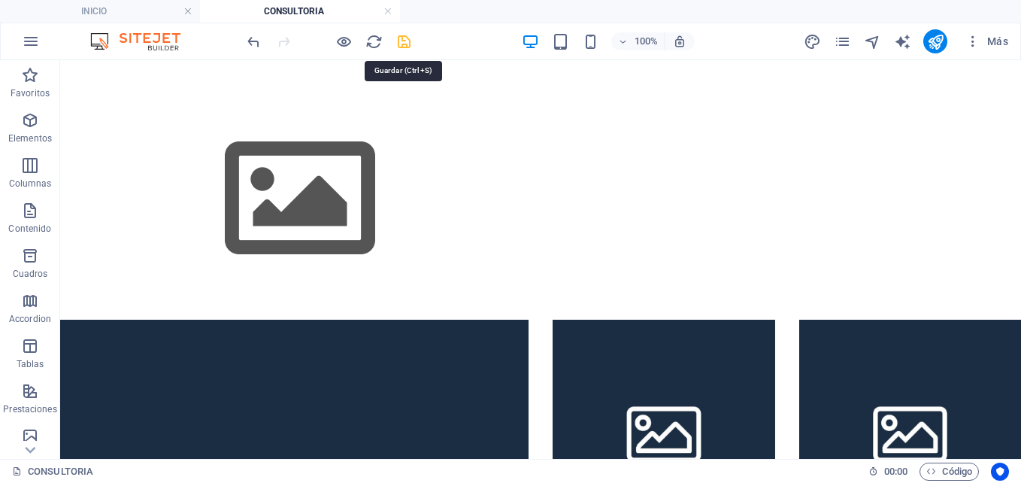
click at [403, 38] on icon "save" at bounding box center [403, 41] width 17 height 17
click at [390, 8] on link at bounding box center [387, 12] width 9 height 14
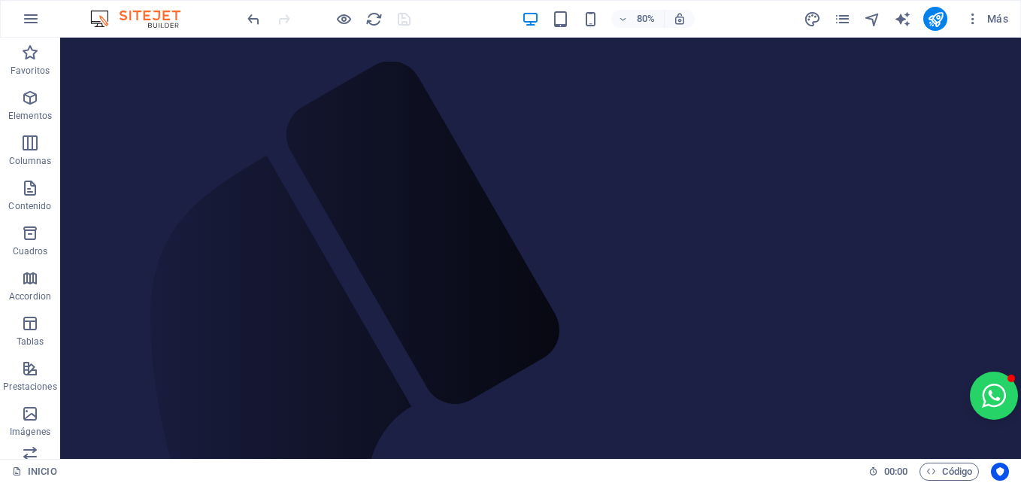
scroll to position [3228, 0]
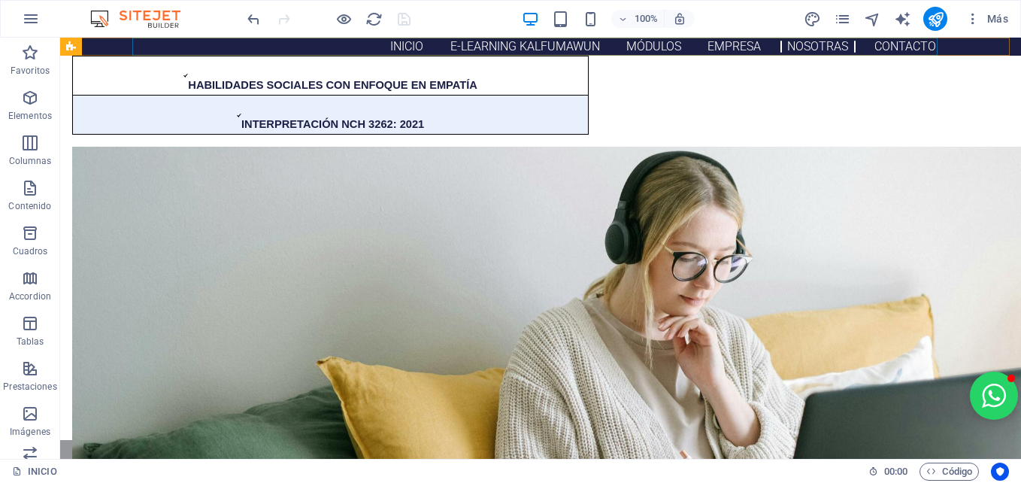
click at [307, 42] on nav "INICIO E-LEARNING KALFUMAWUN MÓDULOS EMPRESA NOSOTRAS CONTACTO" at bounding box center [541, 47] width 806 height 18
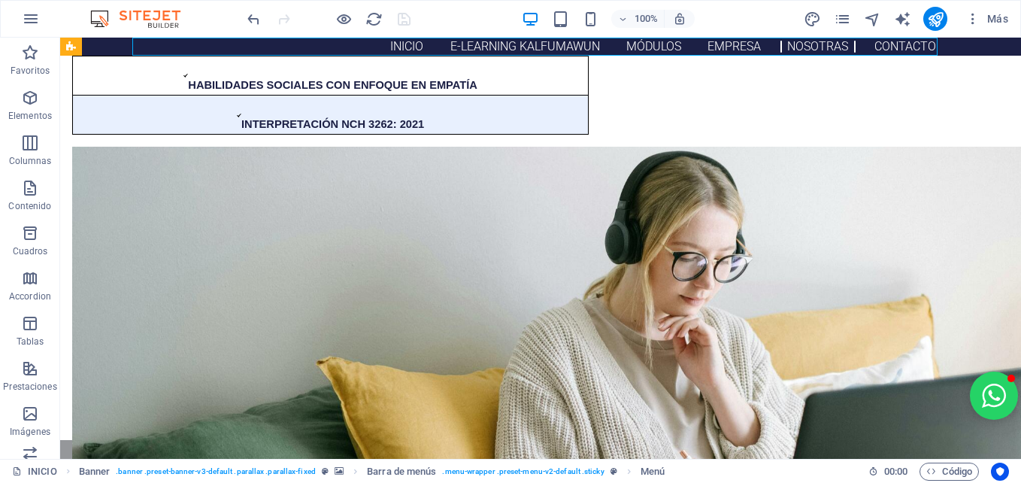
click at [307, 42] on nav "INICIO E-LEARNING KALFUMAWUN MÓDULOS EMPRESA NOSOTRAS CONTACTO" at bounding box center [541, 47] width 806 height 18
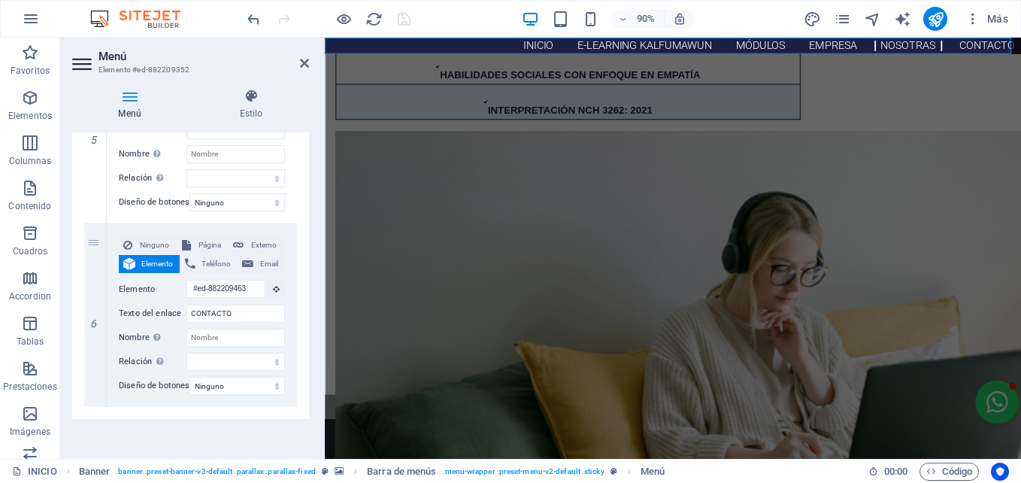
scroll to position [1006, 0]
drag, startPoint x: 309, startPoint y: 383, endPoint x: 311, endPoint y: 350, distance: 33.2
click at [311, 350] on div "Menú Estilo Menú Automático Personalizado Crear elementos de menú personalizado…" at bounding box center [190, 268] width 261 height 382
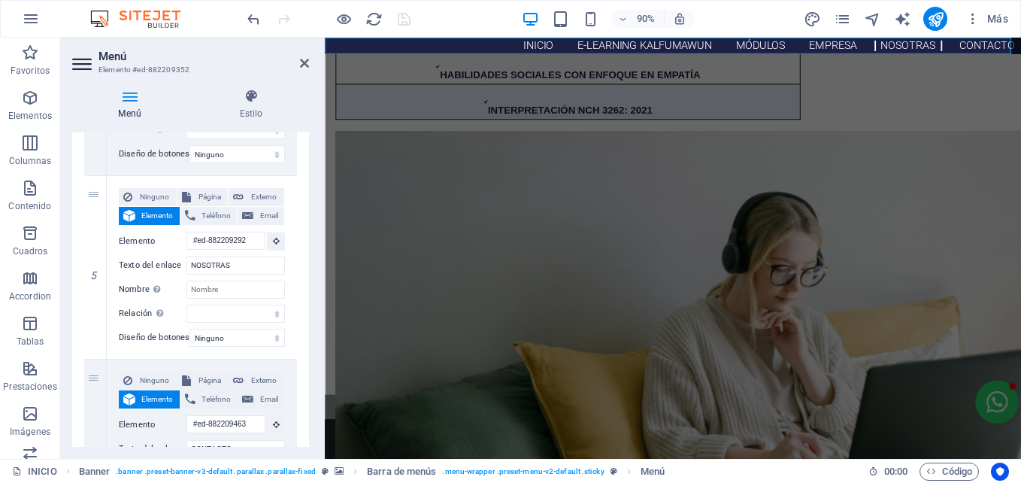
scroll to position [865, 0]
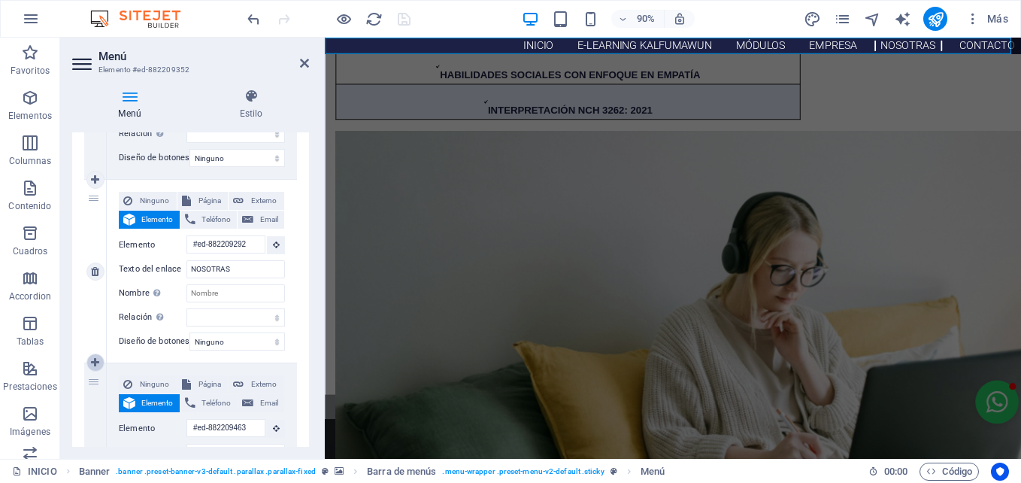
click at [99, 361] on icon at bounding box center [95, 362] width 8 height 11
select select
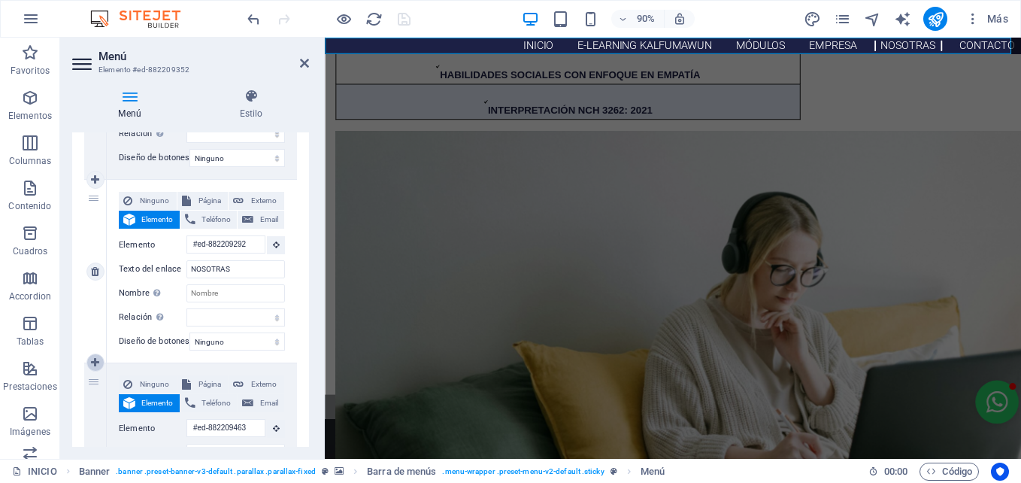
select select
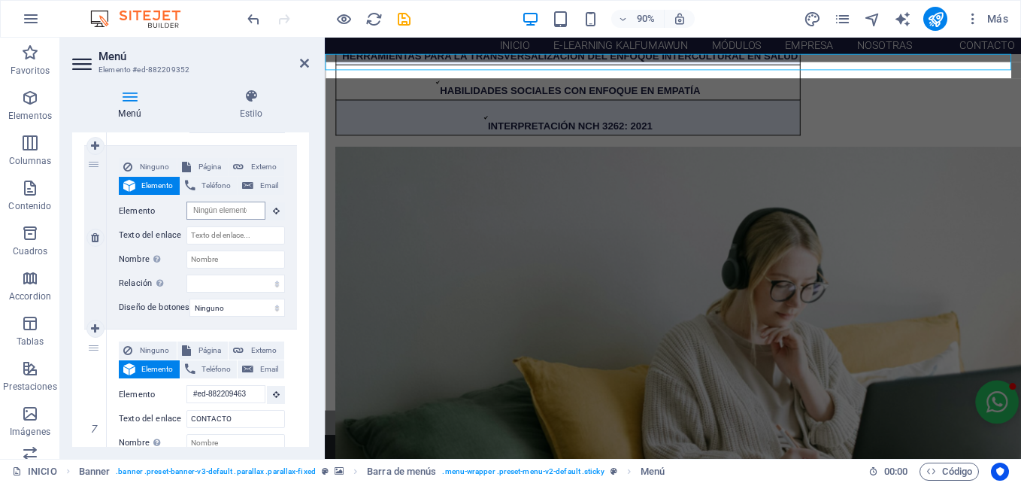
scroll to position [0, 0]
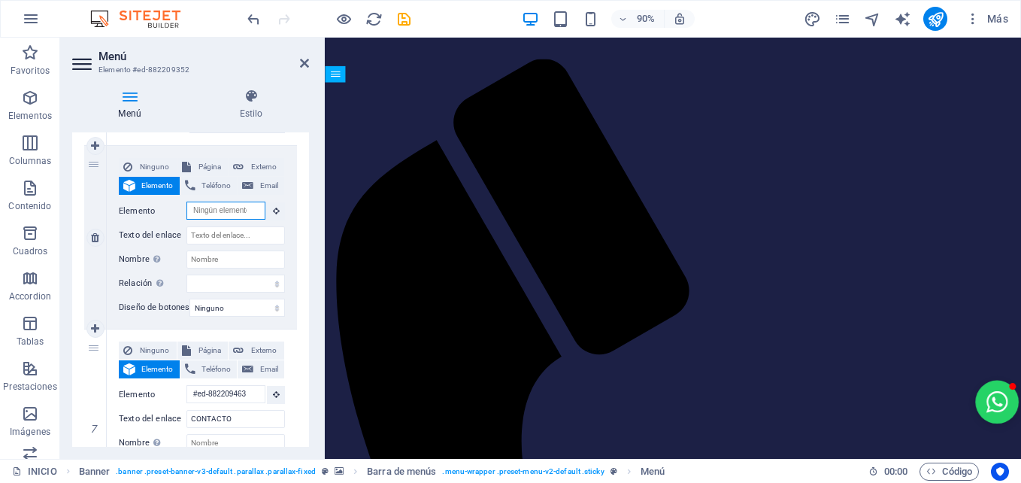
click at [232, 208] on input "Elemento" at bounding box center [225, 210] width 79 height 18
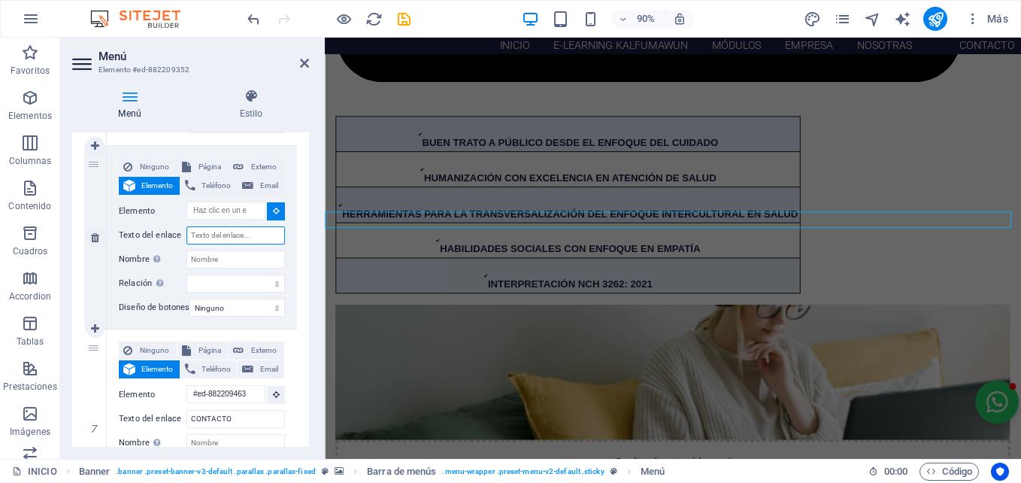
click at [198, 241] on input "Texto del enlace" at bounding box center [235, 235] width 98 height 18
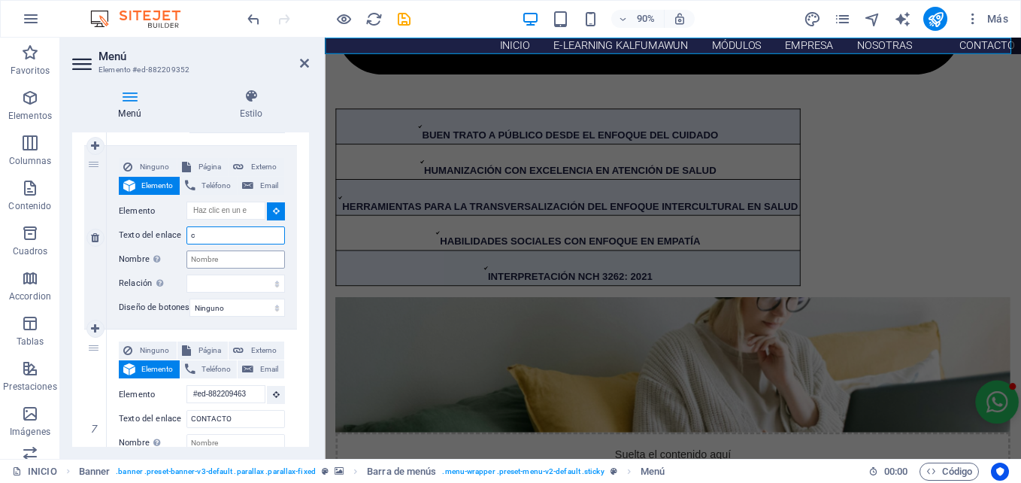
type input "co"
select select
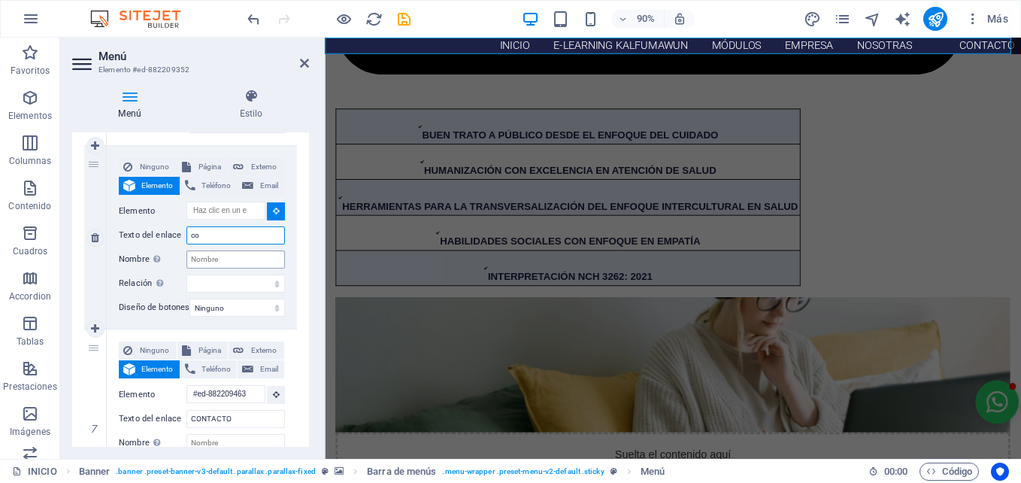
select select
type input "c"
select select
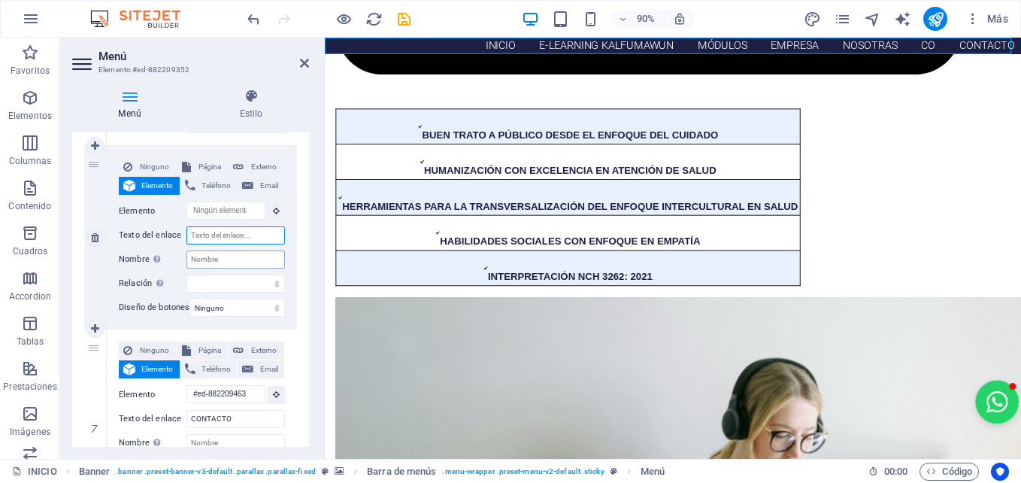
type input "C"
select select
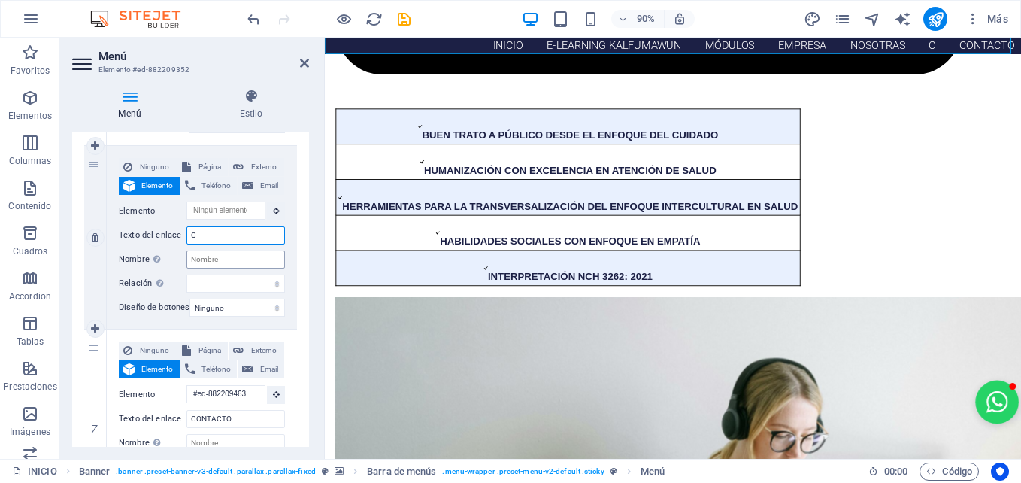
select select
type input "CON"
select select
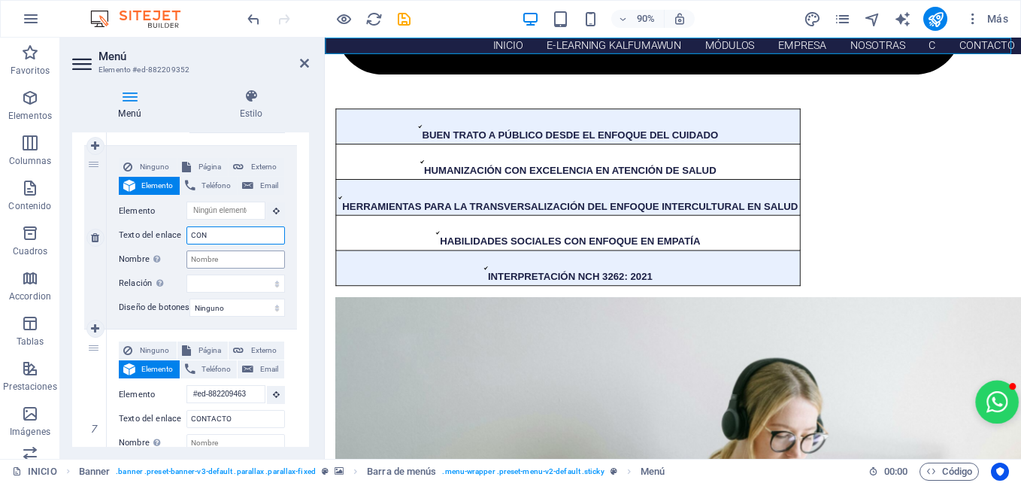
select select
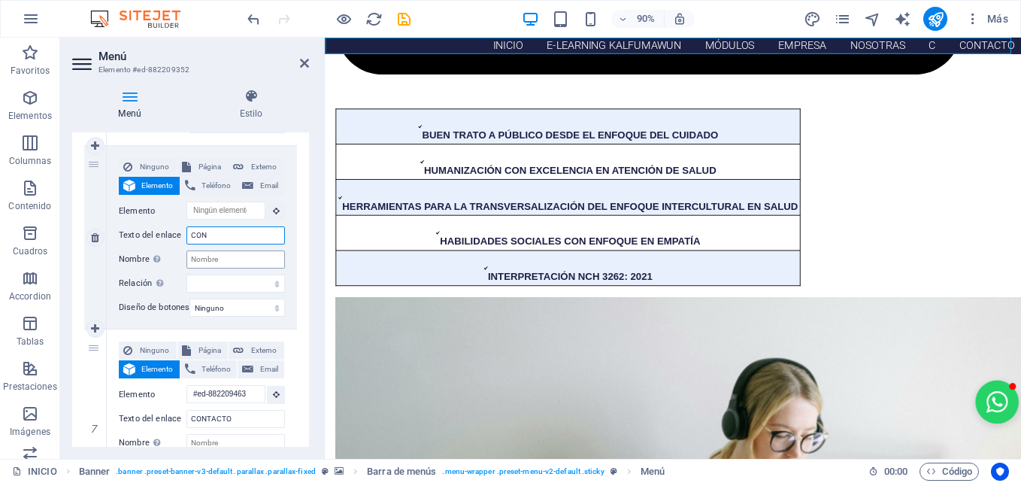
select select
type input "CONSULTORA"
select select
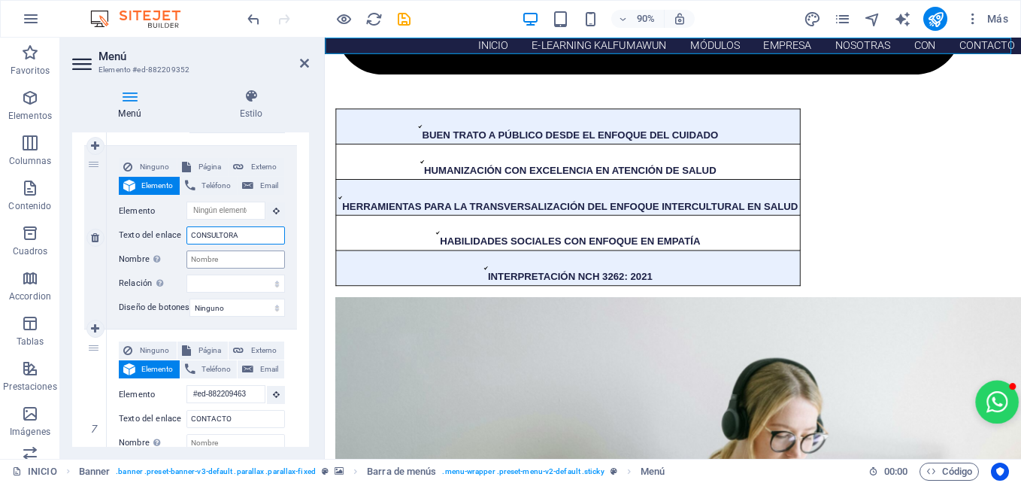
select select
type input "CONSULTORA"
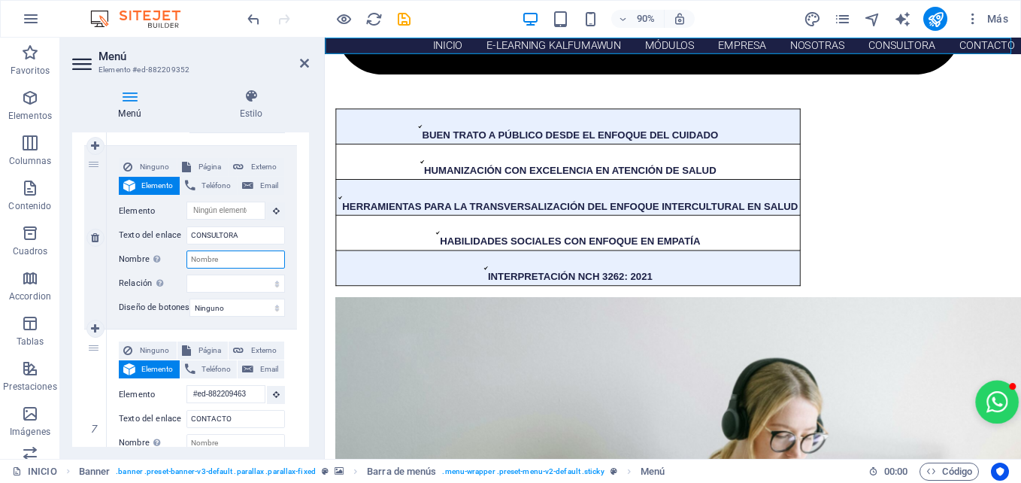
click at [217, 262] on input "Nombre Una descripción adicional del enlace no debería ser igual al texto del e…" at bounding box center [235, 259] width 98 height 18
type input "CO"
select select
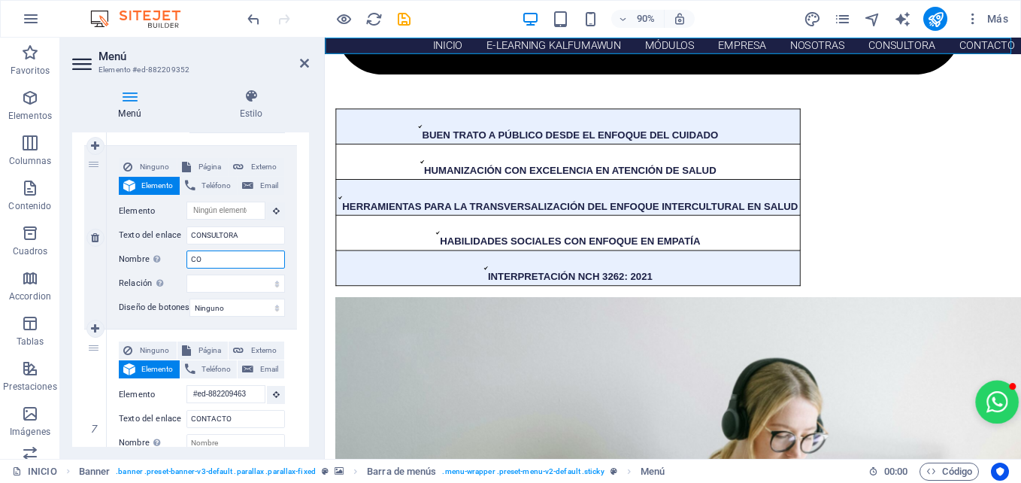
select select
type input "Consultoría"
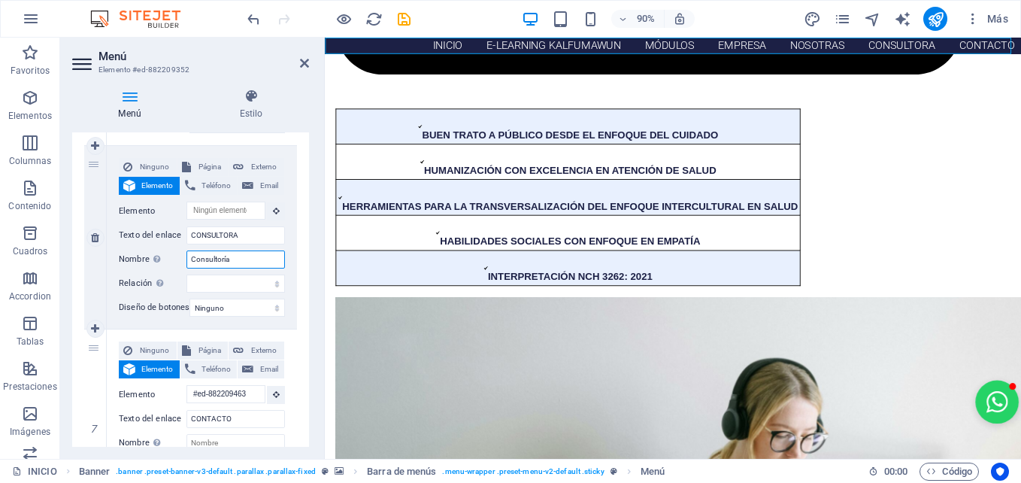
select select
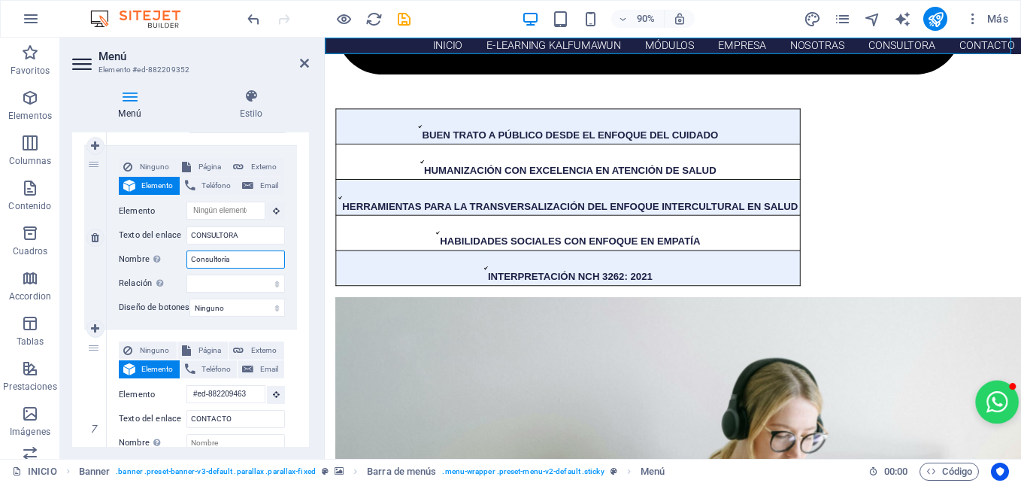
select select
type input "Consultoría"
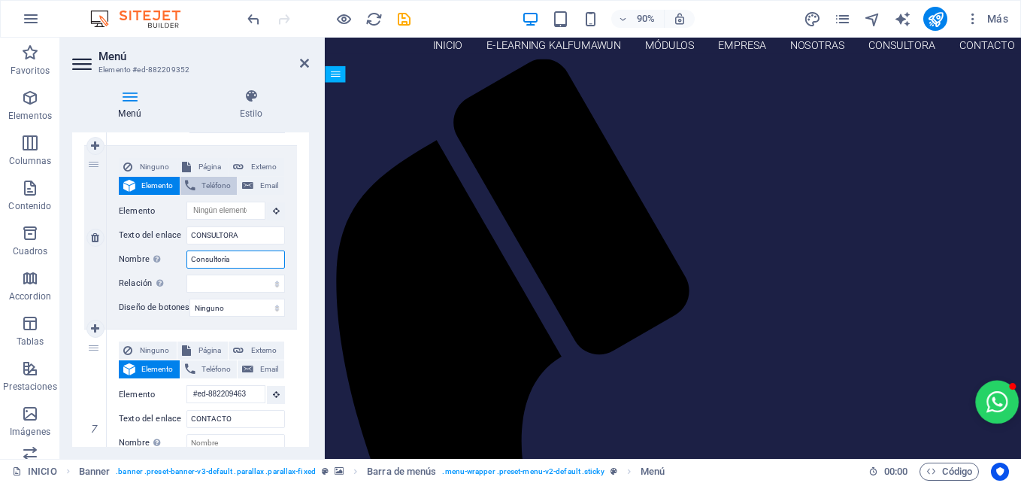
scroll to position [2919, 0]
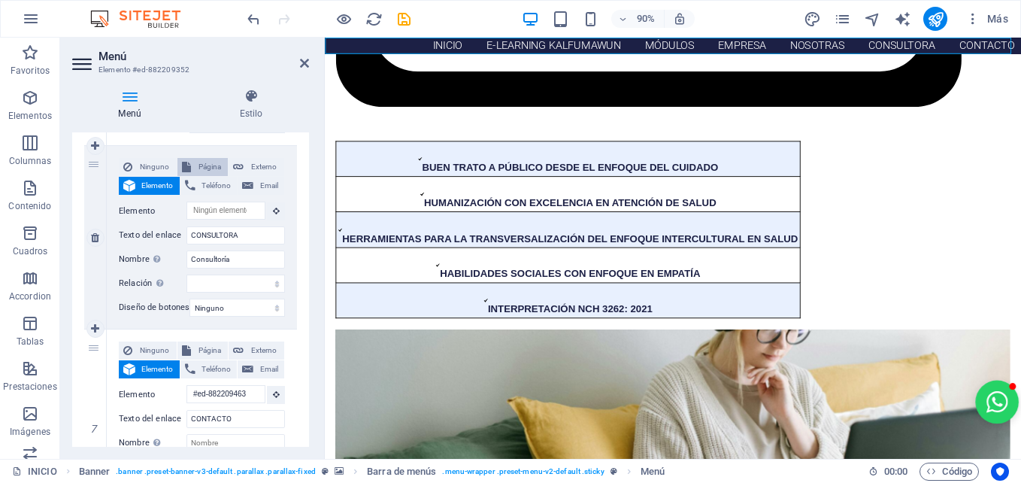
click at [206, 170] on span "Página" at bounding box center [209, 167] width 29 height 18
select select
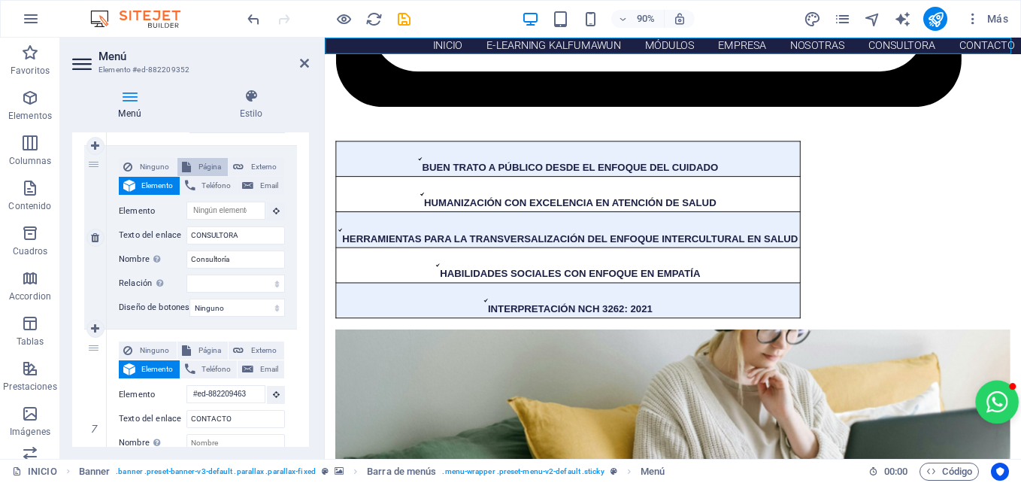
select select
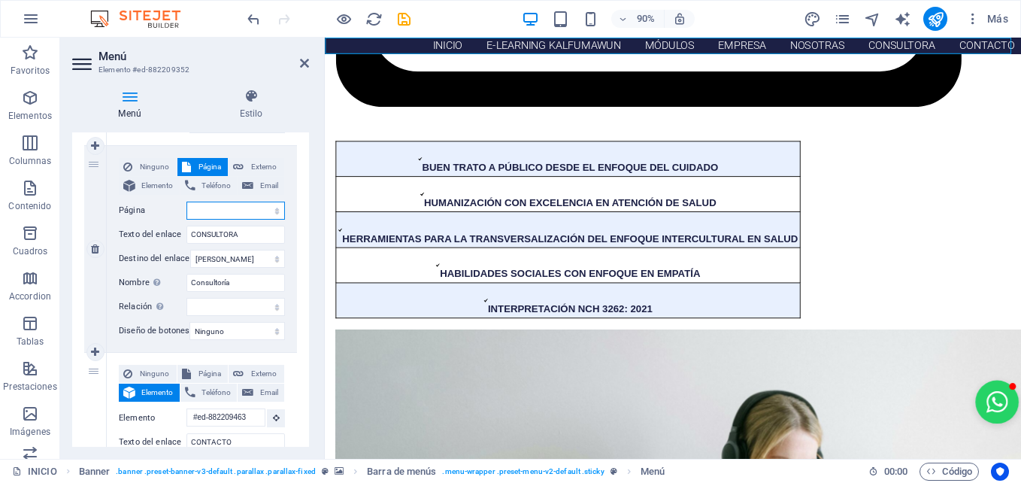
click at [225, 208] on select "INICIO mantenimiento Términos y Condiciones Libro digital RSF MÓDULOS DE CAPACI…" at bounding box center [235, 210] width 98 height 18
select select "5"
click at [186, 201] on select "INICIO mantenimiento Términos y Condiciones Libro digital RSF MÓDULOS DE CAPACI…" at bounding box center [235, 210] width 98 height 18
select select
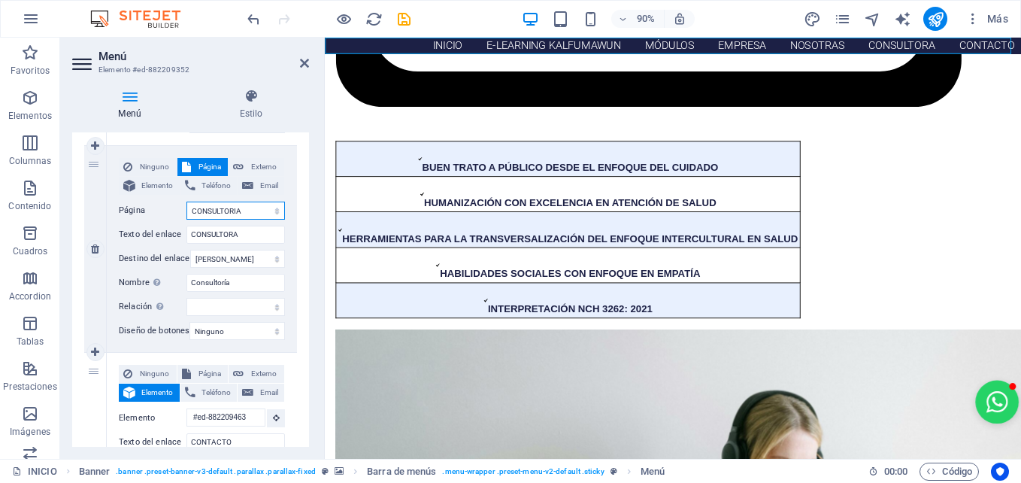
select select
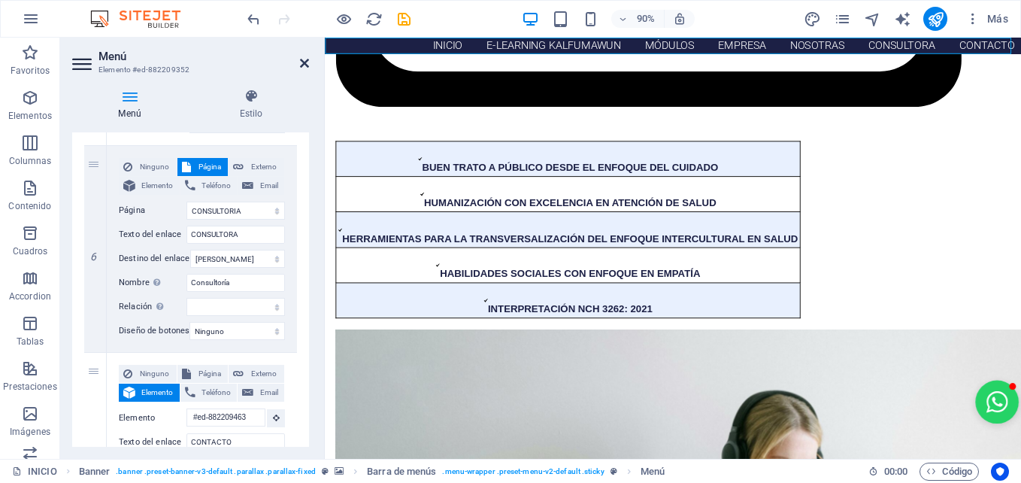
click at [305, 64] on icon at bounding box center [304, 63] width 9 height 12
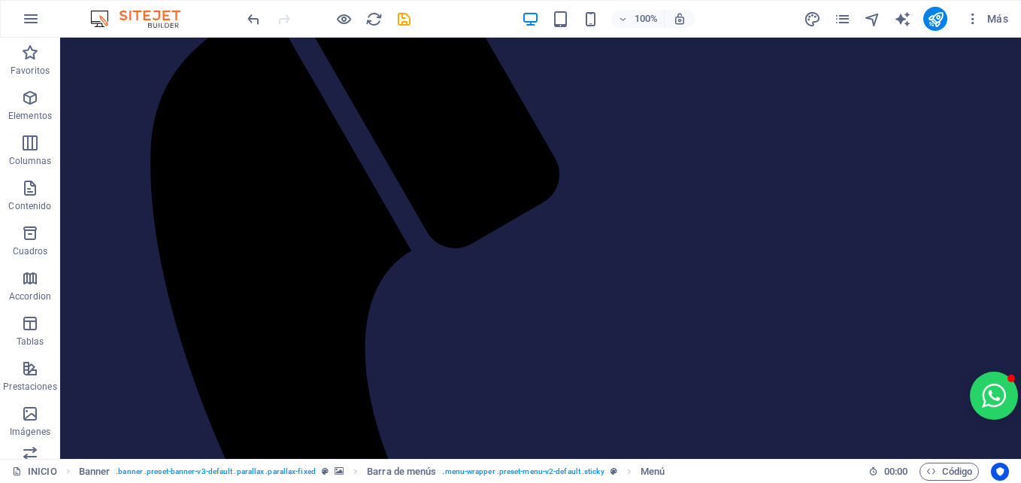
scroll to position [0, 0]
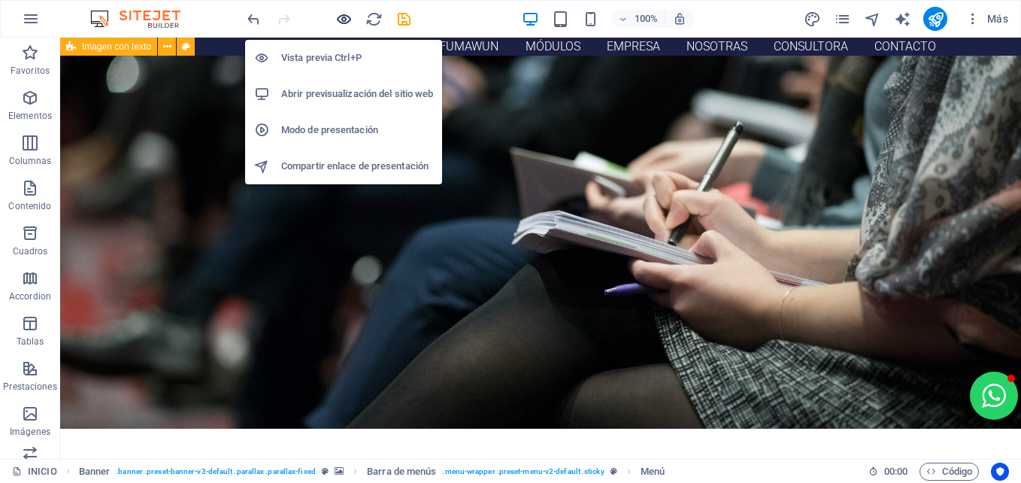
click at [341, 18] on icon "button" at bounding box center [343, 19] width 17 height 17
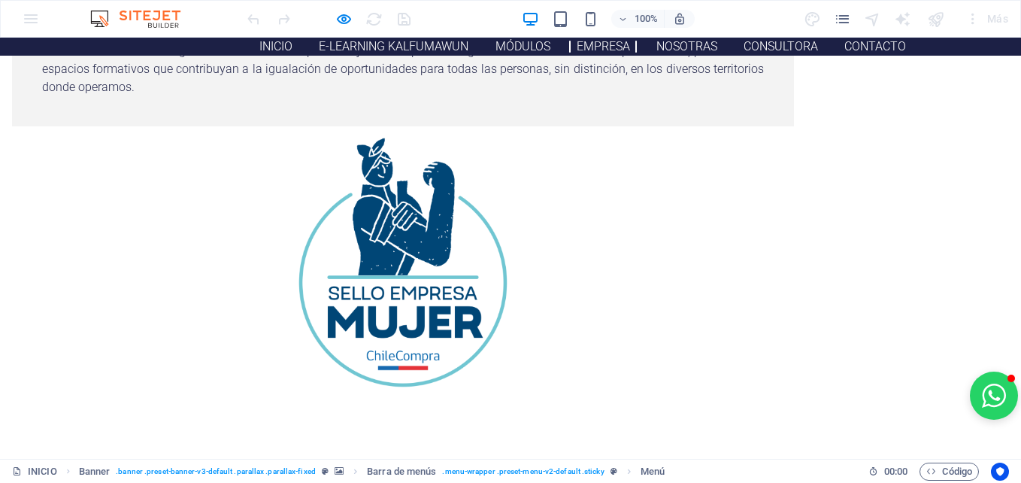
scroll to position [4376, 0]
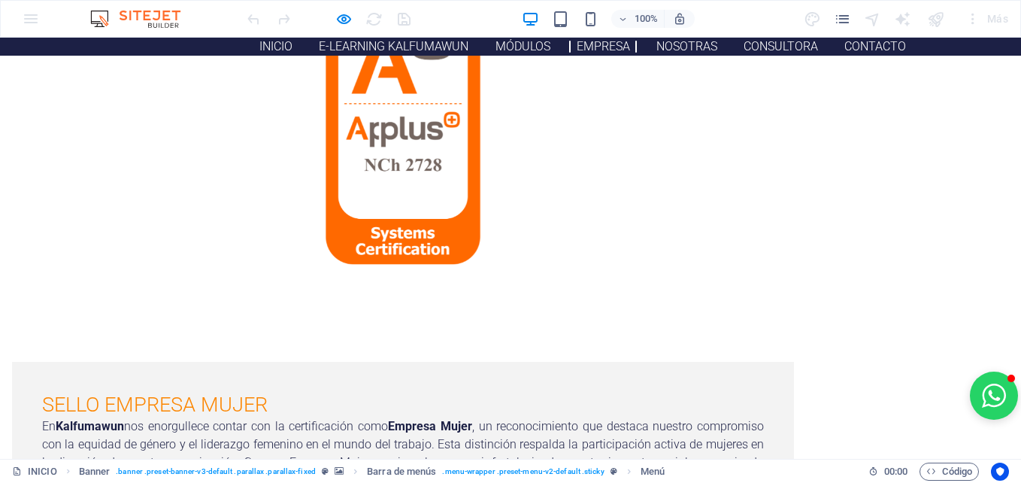
click at [297, 43] on ul "INICIO E-LEARNING [PERSON_NAME] EMPRESA NOSOTRAS CONSULTORA CONTACTO" at bounding box center [511, 47] width 806 height 18
click at [280, 41] on link "INICIO" at bounding box center [276, 47] width 47 height 12
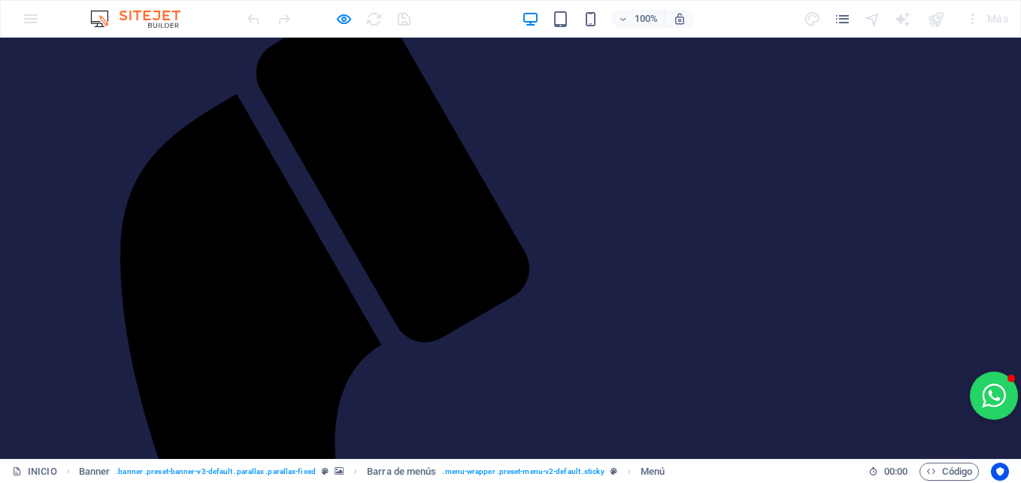
scroll to position [0, 0]
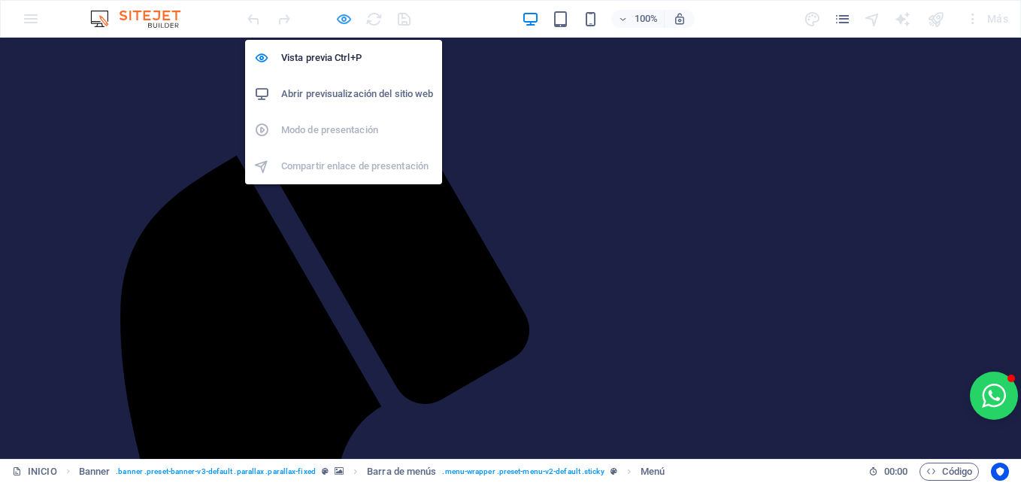
click at [340, 20] on icon "button" at bounding box center [343, 19] width 17 height 17
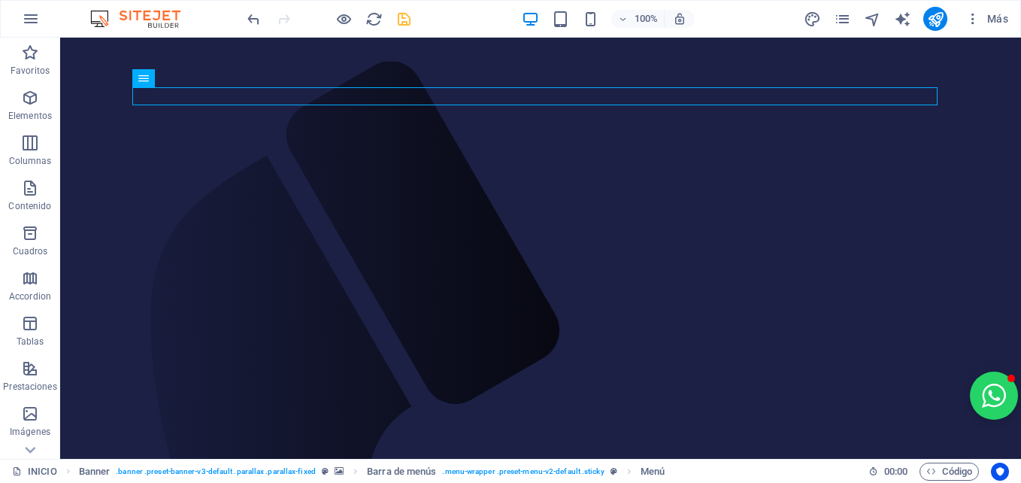
click at [407, 15] on icon "save" at bounding box center [403, 19] width 17 height 17
checkbox input "false"
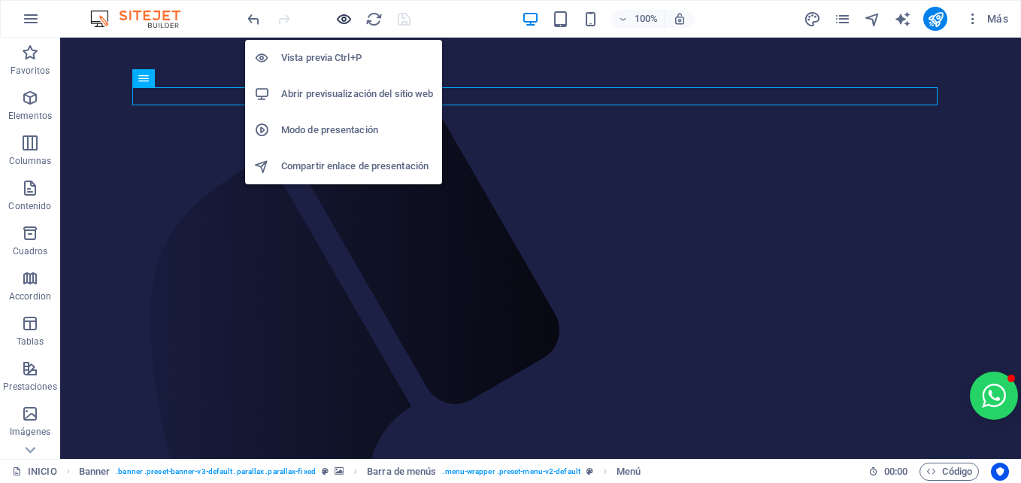
click at [339, 16] on icon "button" at bounding box center [343, 19] width 17 height 17
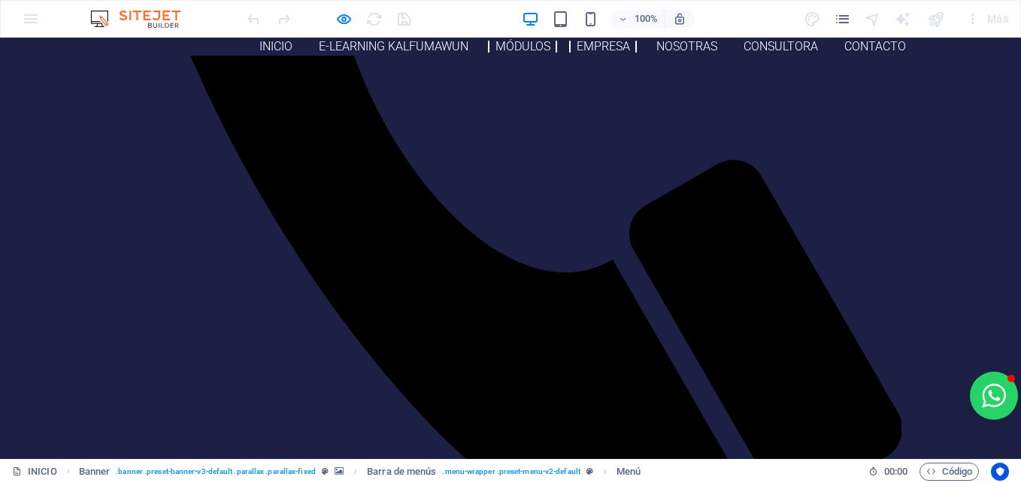
scroll to position [540, 0]
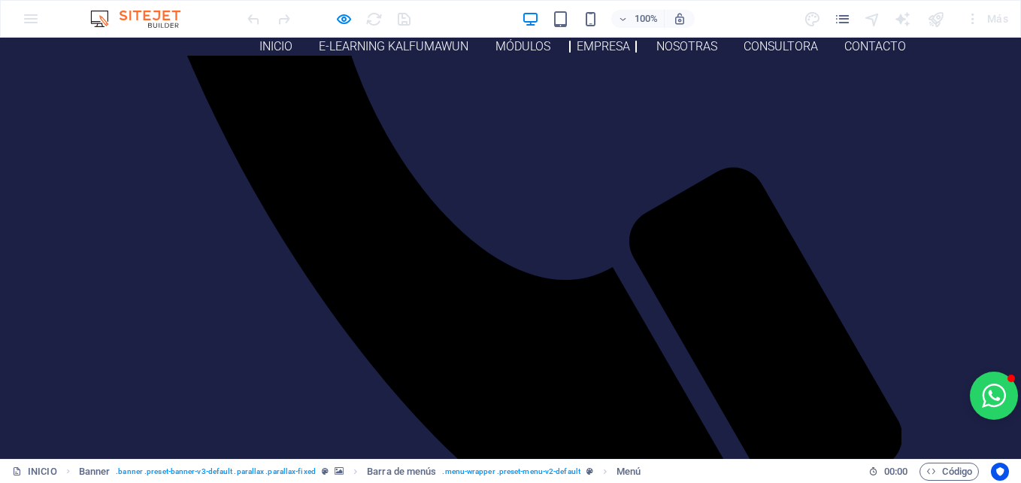
drag, startPoint x: 596, startPoint y: 43, endPoint x: 622, endPoint y: 43, distance: 25.6
click at [597, 43] on link "EMPRESA" at bounding box center [603, 47] width 68 height 12
click at [656, 42] on link "NOSOTRAS" at bounding box center [686, 47] width 75 height 12
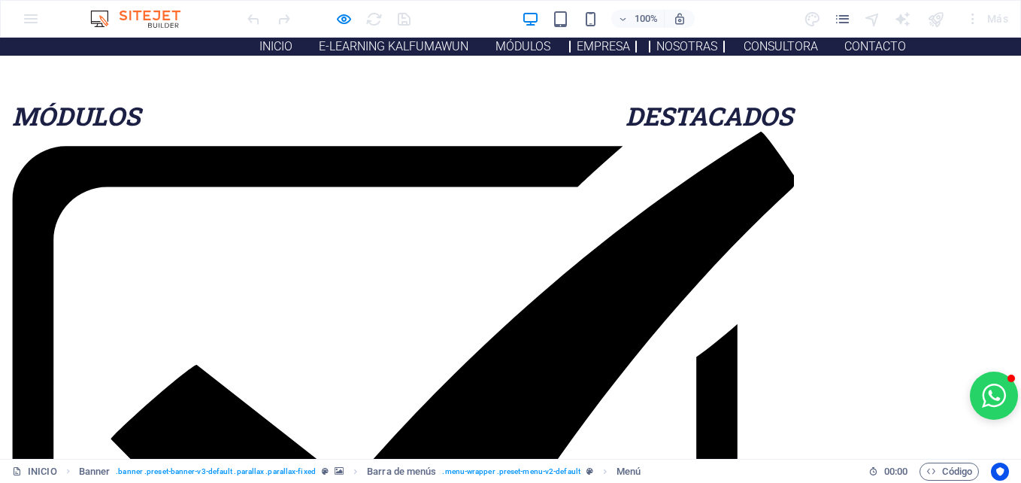
scroll to position [2743, 0]
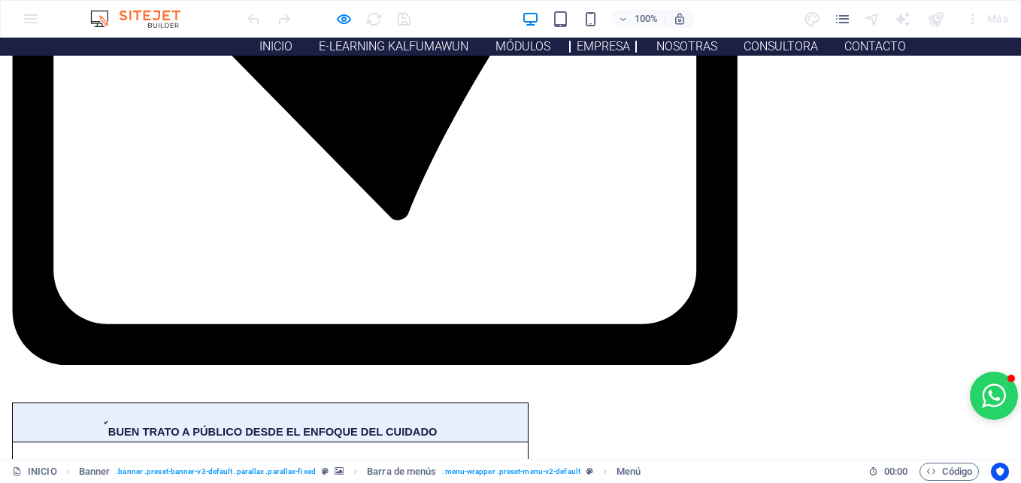
click at [593, 44] on link "EMPRESA" at bounding box center [603, 47] width 68 height 12
click at [592, 44] on link "EMPRESA" at bounding box center [603, 47] width 68 height 12
click at [766, 44] on link "CONSULTORA" at bounding box center [781, 47] width 89 height 12
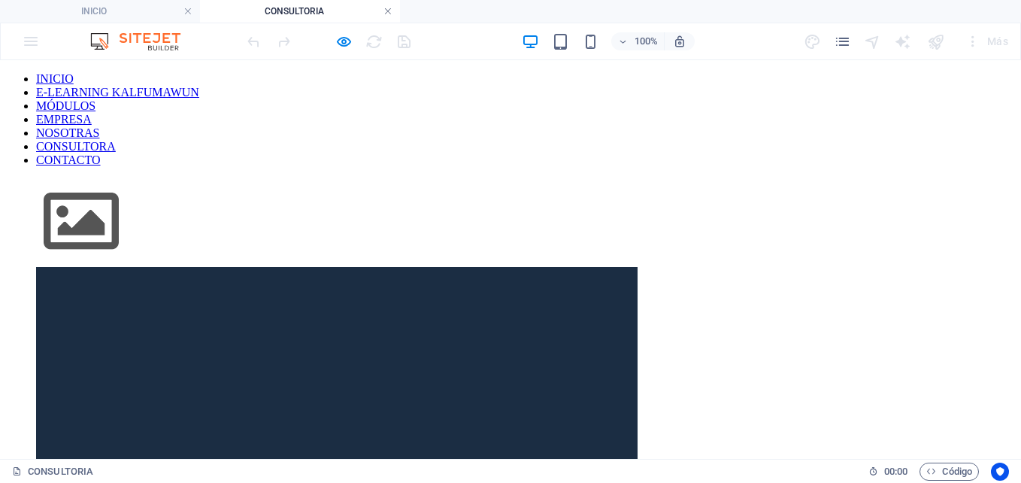
scroll to position [0, 0]
click at [387, 9] on link at bounding box center [387, 12] width 9 height 14
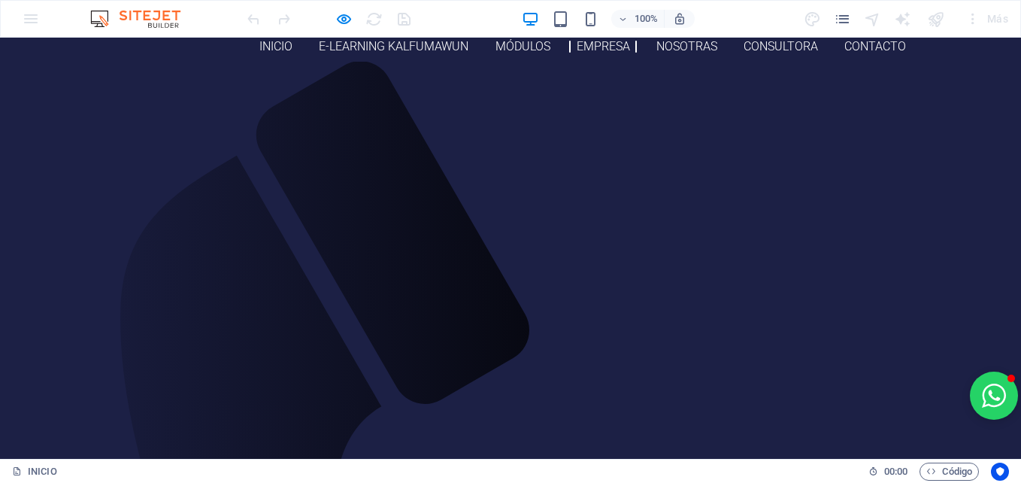
scroll to position [2743, 0]
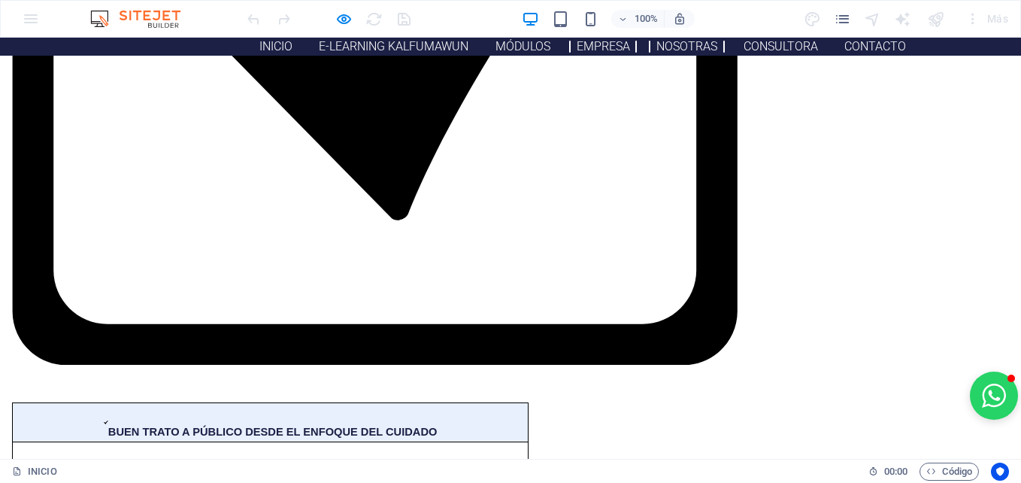
click at [710, 44] on link "NOSOTRAS" at bounding box center [686, 47] width 75 height 12
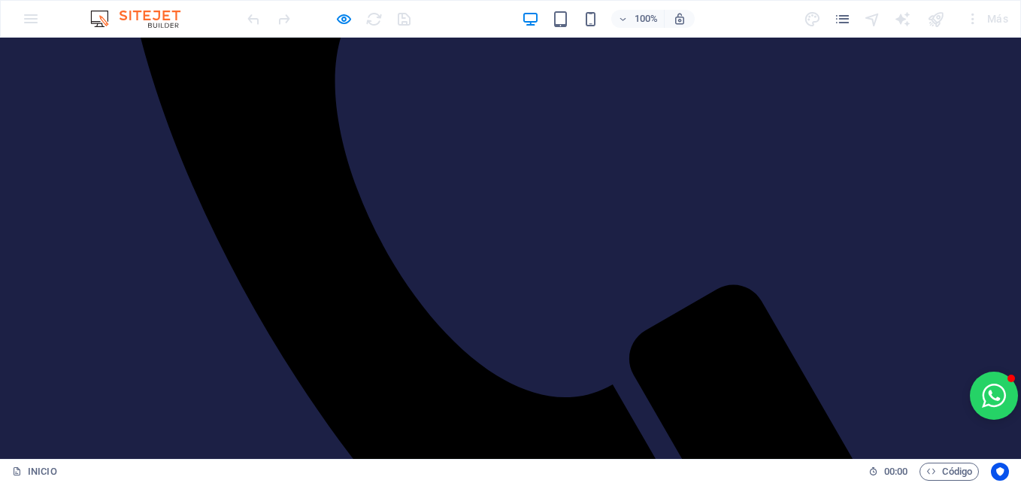
scroll to position [0, 0]
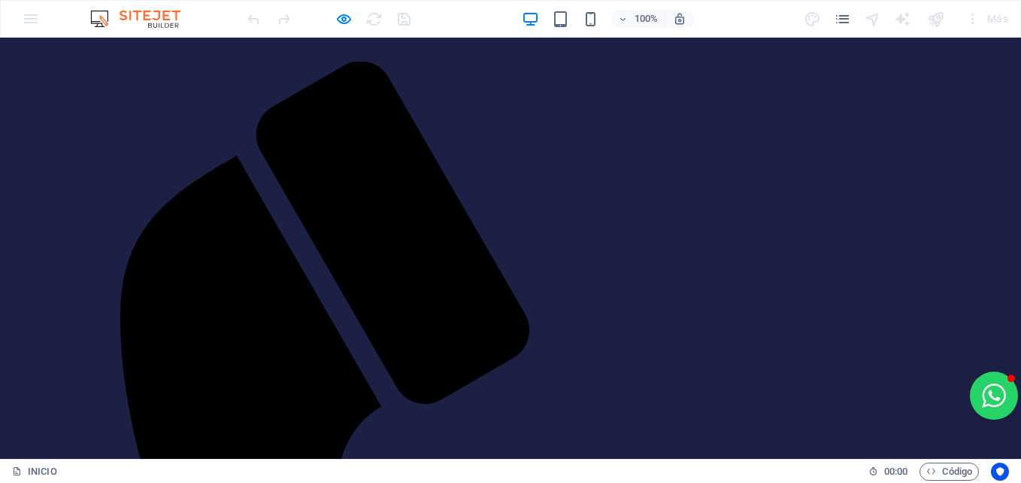
click at [334, 19] on div at bounding box center [328, 19] width 168 height 24
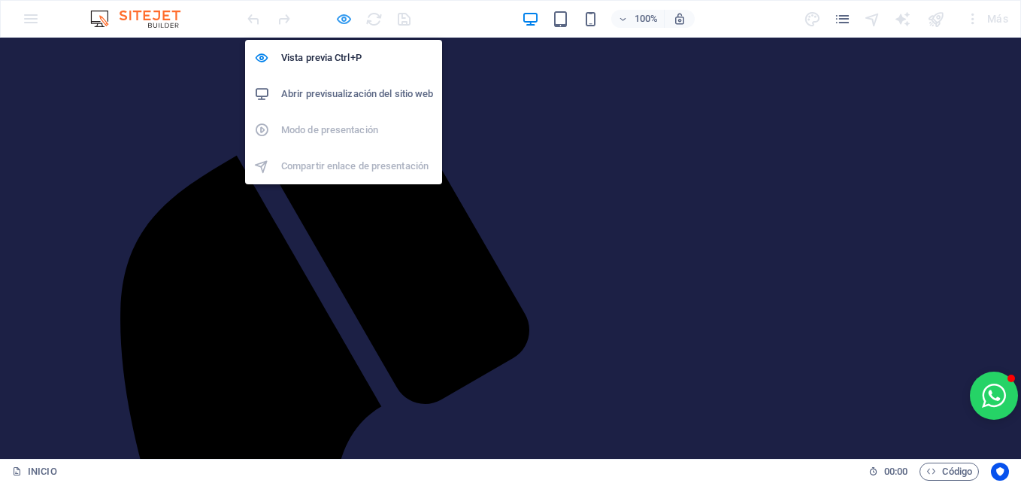
click at [340, 20] on icon "button" at bounding box center [343, 19] width 17 height 17
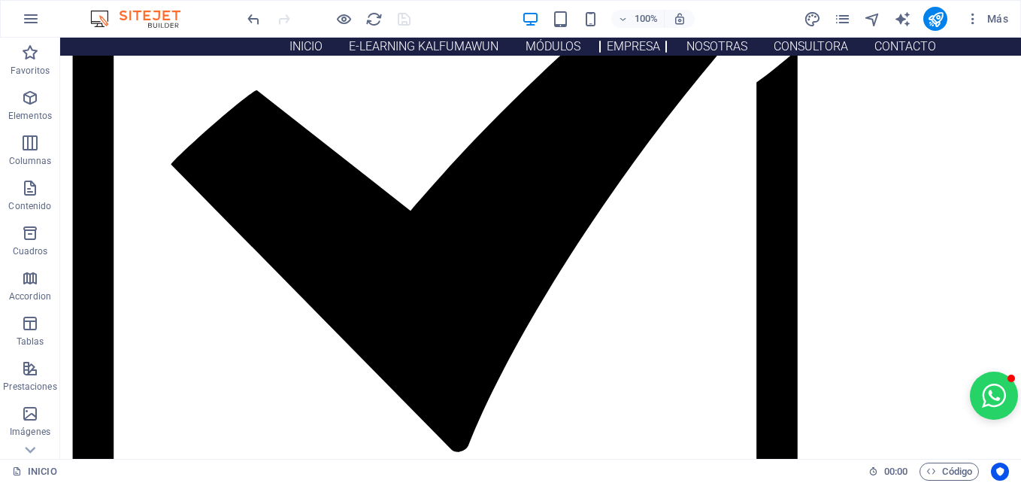
scroll to position [2635, 0]
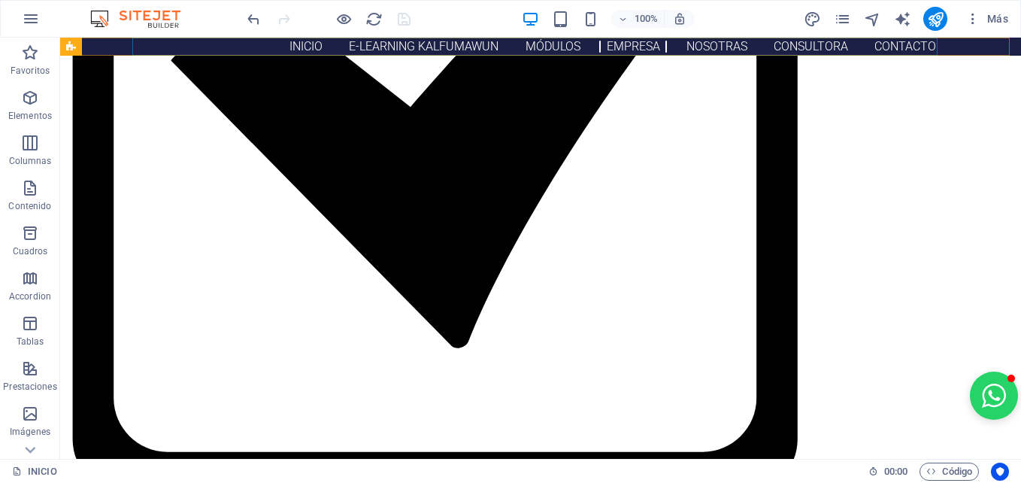
click at [829, 47] on nav "INICIO E-LEARNING [PERSON_NAME] EMPRESA NOSOTRAS CONSULTORA CONTACTO" at bounding box center [541, 47] width 806 height 18
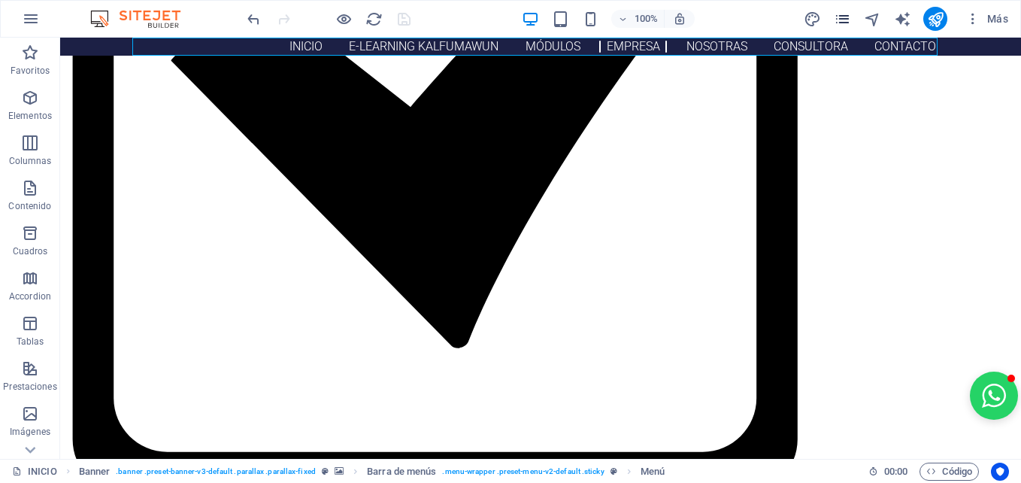
click at [834, 18] on icon "pages" at bounding box center [842, 19] width 17 height 17
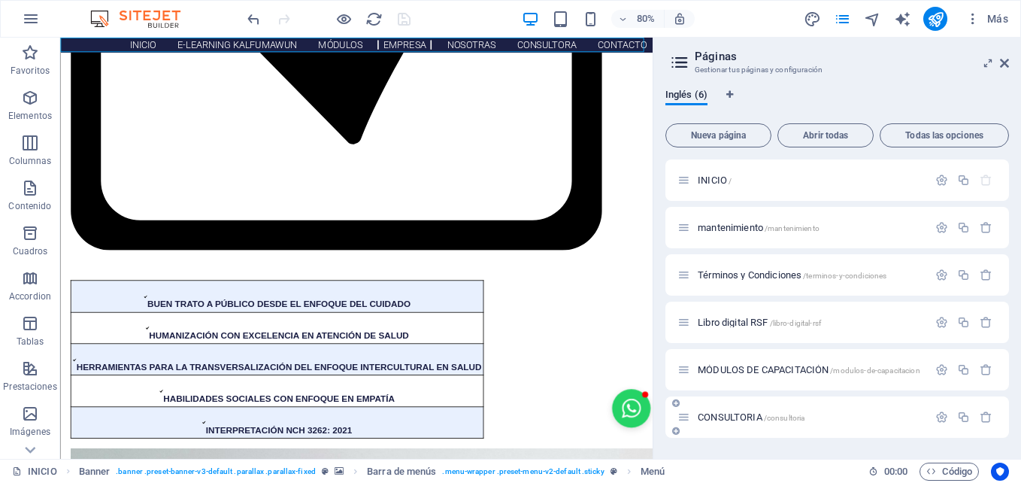
click at [748, 423] on div "CONSULTORIA /consultoria" at bounding box center [802, 416] width 250 height 17
click at [774, 412] on span "CONSULTORIA /consultoria" at bounding box center [751, 416] width 107 height 11
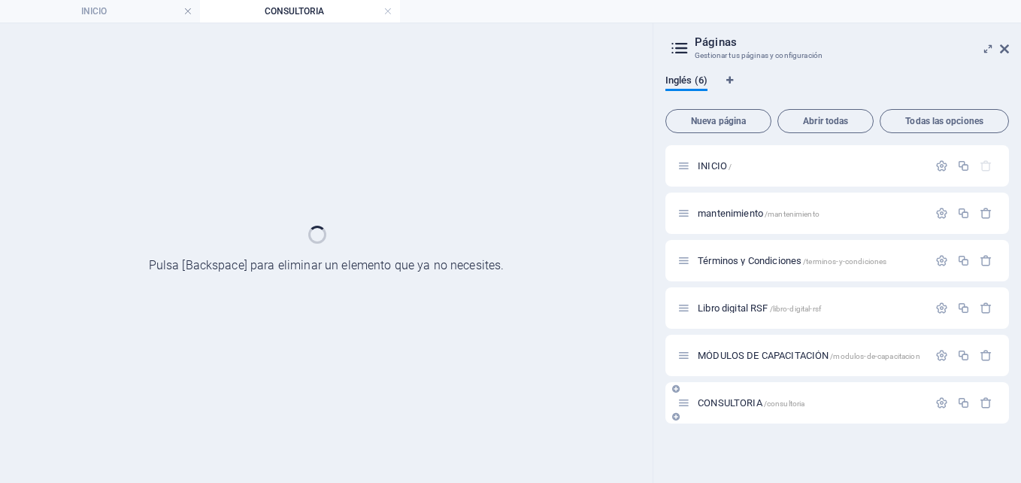
click at [774, 412] on div "CONSULTORIA /consultoria" at bounding box center [837, 402] width 344 height 41
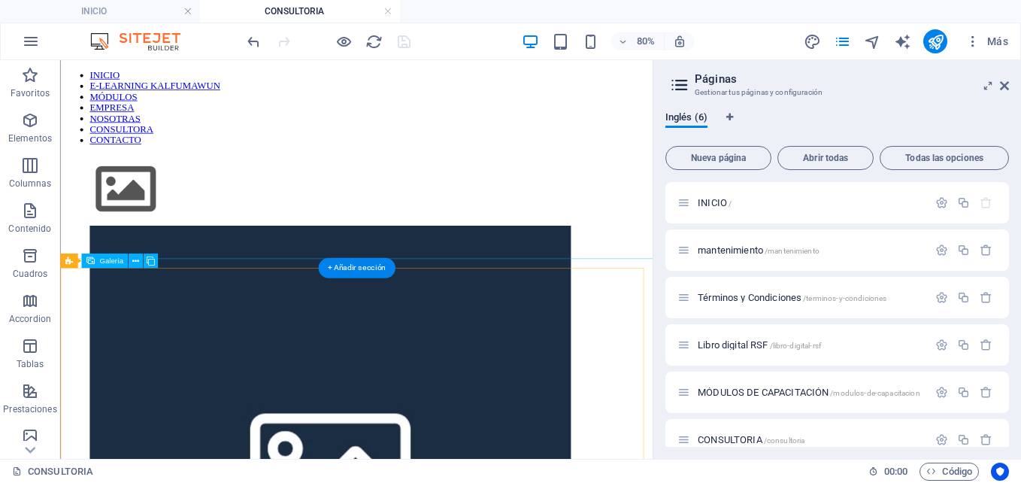
scroll to position [0, 0]
click at [1005, 86] on icon at bounding box center [1004, 86] width 9 height 12
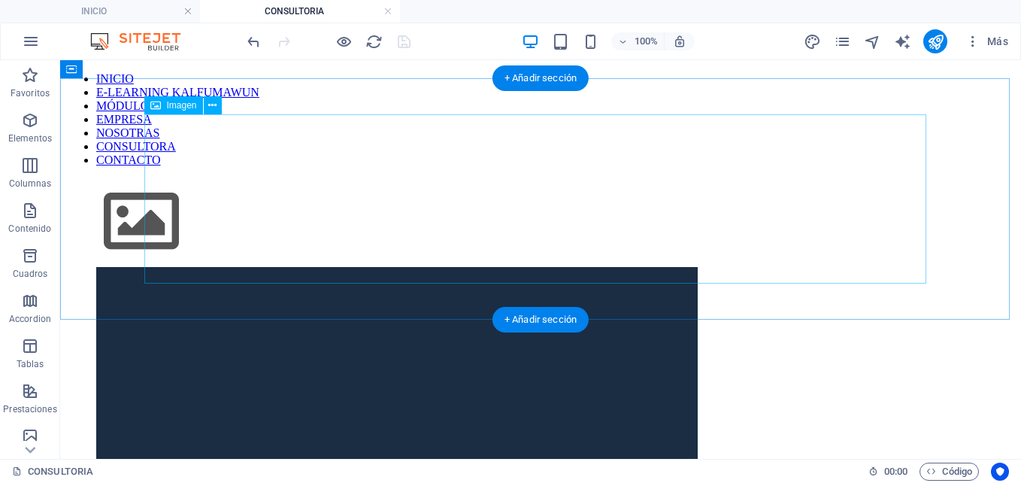
click at [370, 198] on figure at bounding box center [540, 223] width 949 height 88
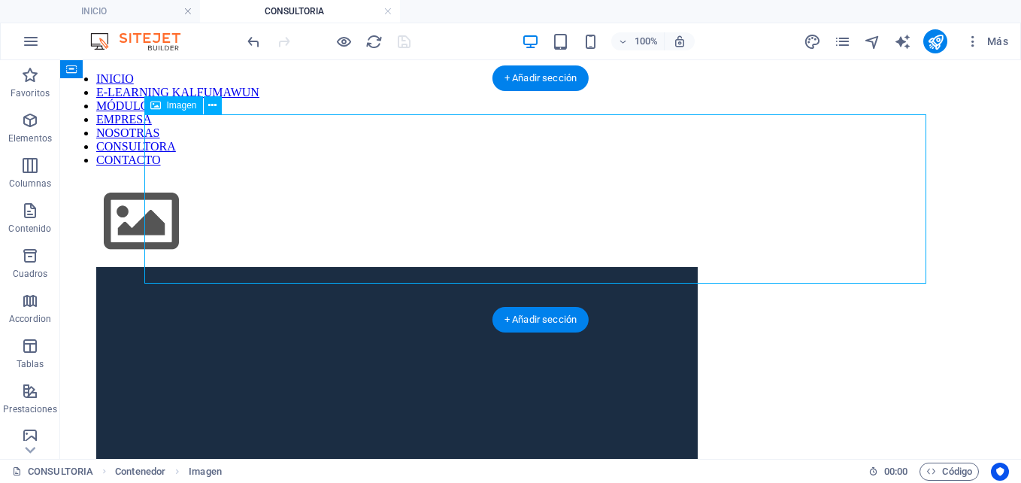
click at [322, 199] on figure at bounding box center [540, 223] width 949 height 88
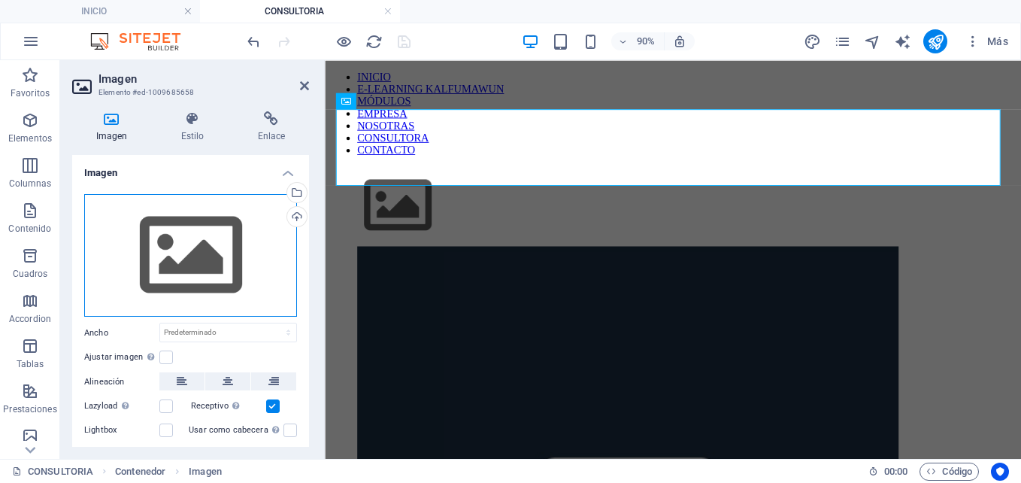
click at [197, 262] on div "Arrastra archivos aquí, haz clic para escoger archivos o selecciona archivos de…" at bounding box center [190, 255] width 213 height 123
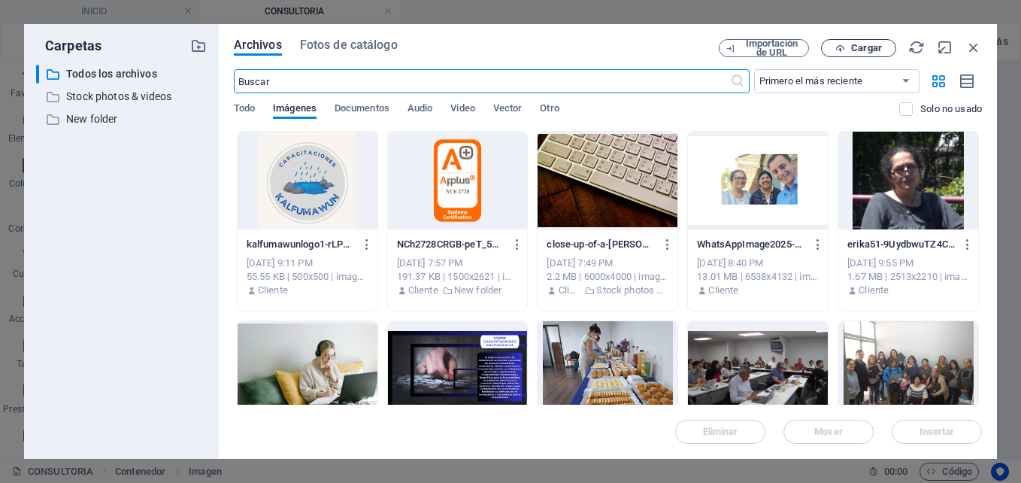
click at [858, 44] on span "Cargar" at bounding box center [866, 48] width 31 height 9
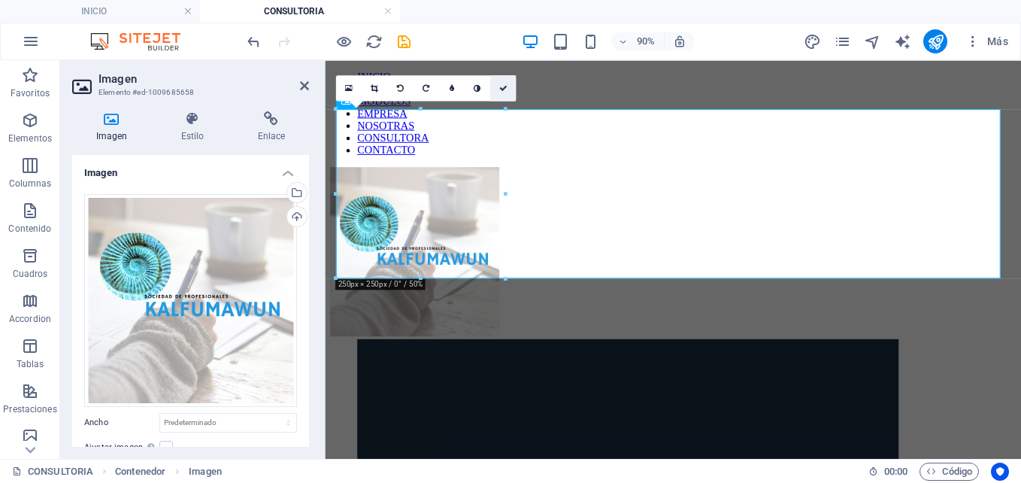
click at [506, 92] on link at bounding box center [503, 88] width 26 height 26
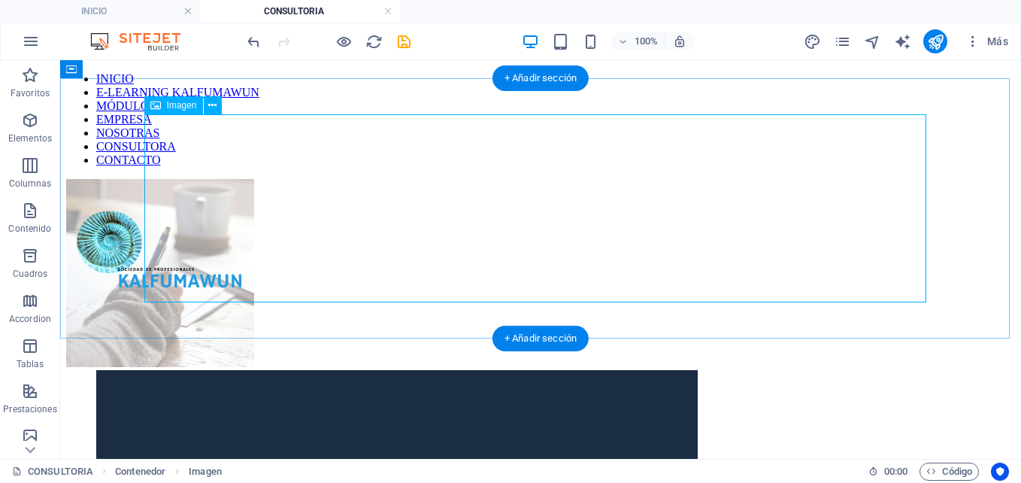
click at [194, 195] on figure at bounding box center [540, 274] width 949 height 191
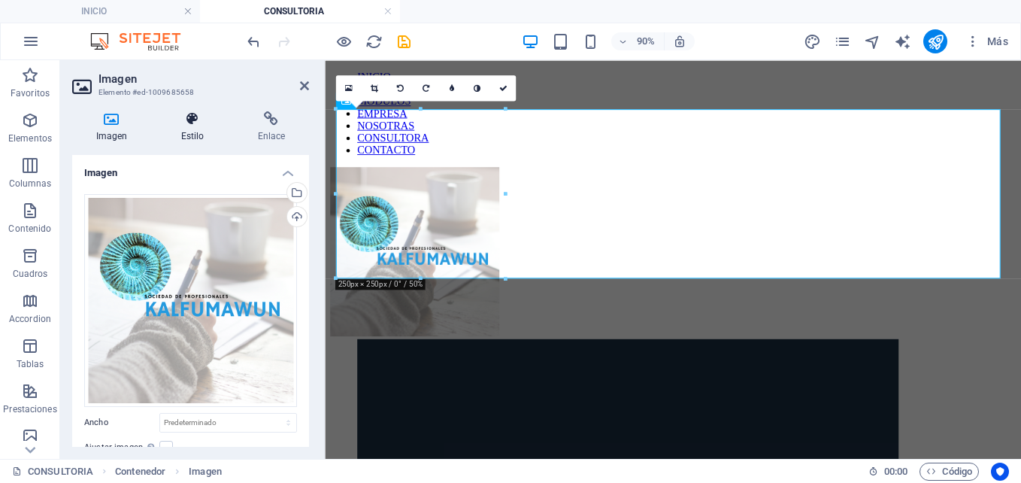
click at [195, 135] on h4 "Estilo" at bounding box center [195, 127] width 77 height 32
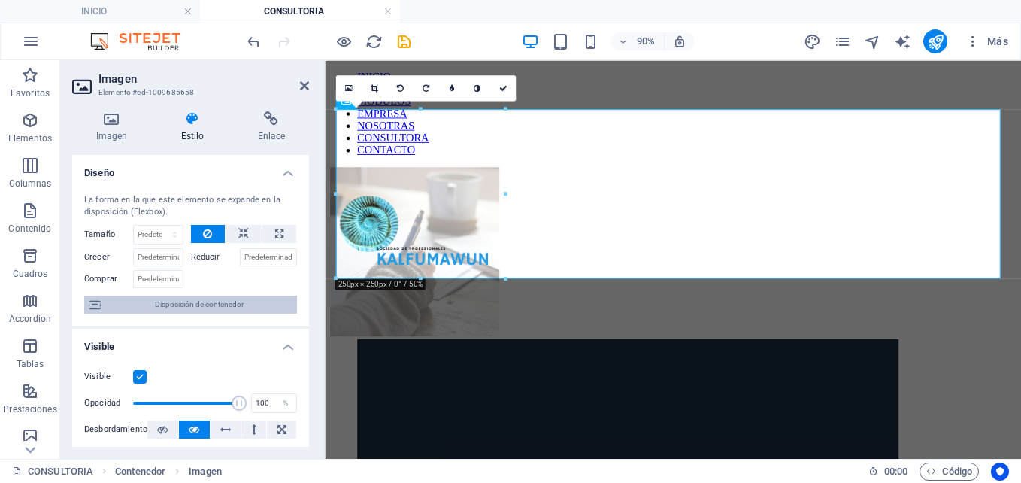
scroll to position [75, 0]
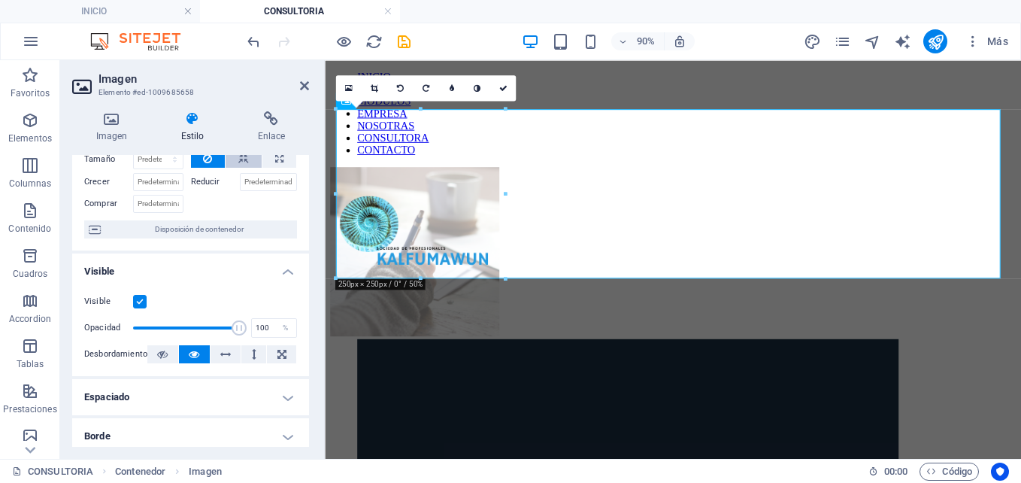
click at [246, 157] on icon at bounding box center [243, 159] width 11 height 18
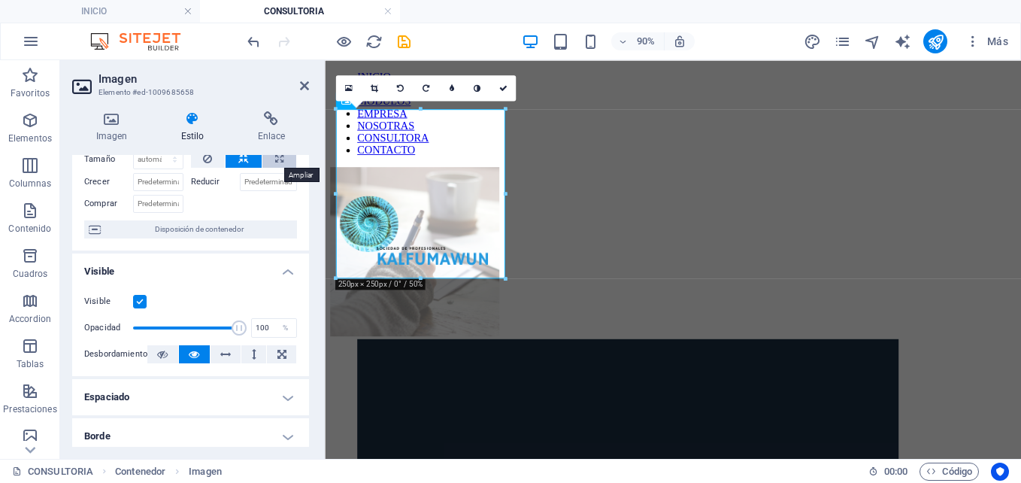
click at [277, 158] on icon at bounding box center [279, 159] width 8 height 18
type input "100"
select select "%"
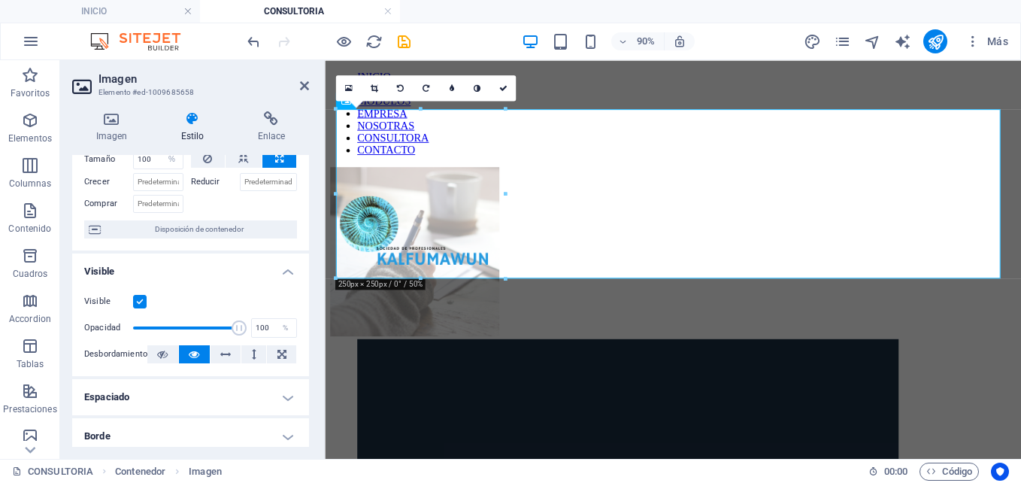
click at [262, 156] on button at bounding box center [279, 159] width 34 height 18
click at [251, 154] on button at bounding box center [244, 159] width 36 height 18
select select "DISABLED_OPTION_VALUE"
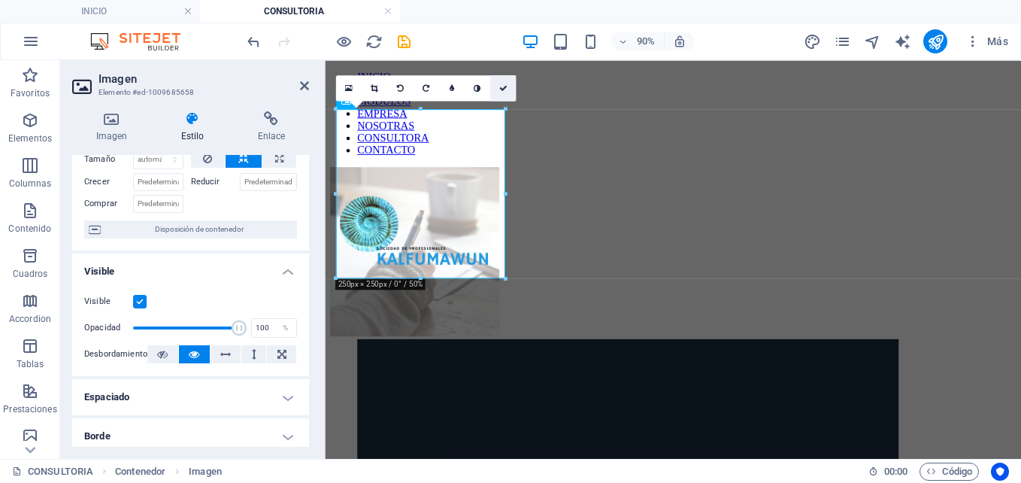
click at [502, 88] on icon at bounding box center [502, 88] width 8 height 8
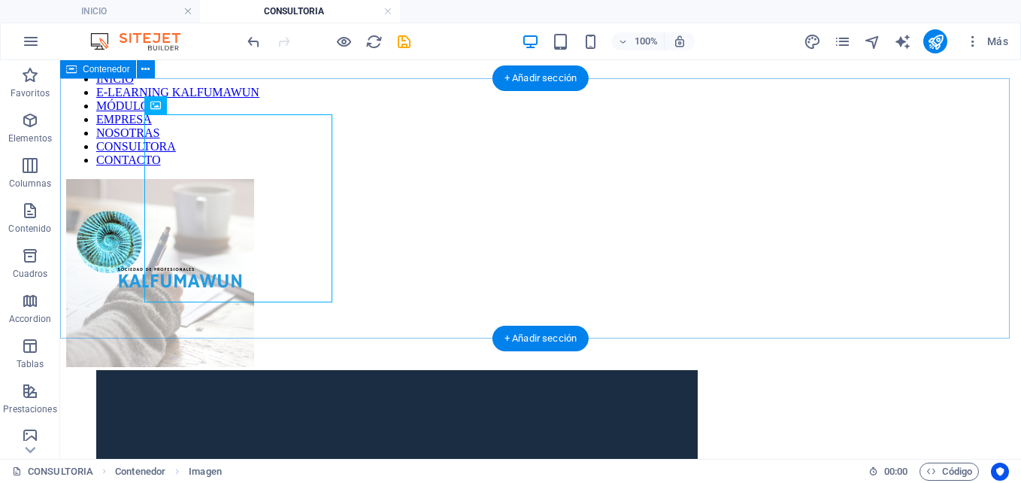
click at [505, 181] on div at bounding box center [540, 274] width 949 height 191
click at [257, 215] on figure at bounding box center [540, 274] width 949 height 191
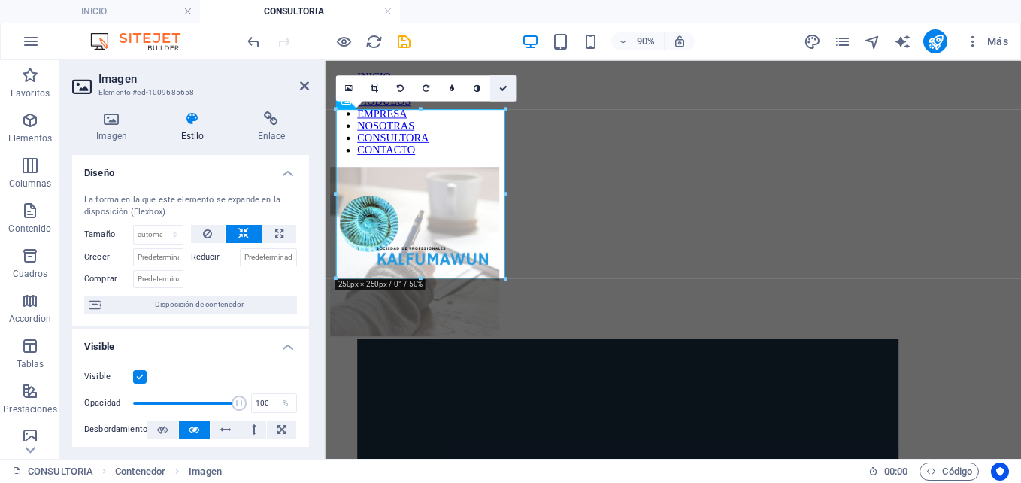
click at [498, 87] on link at bounding box center [503, 88] width 26 height 26
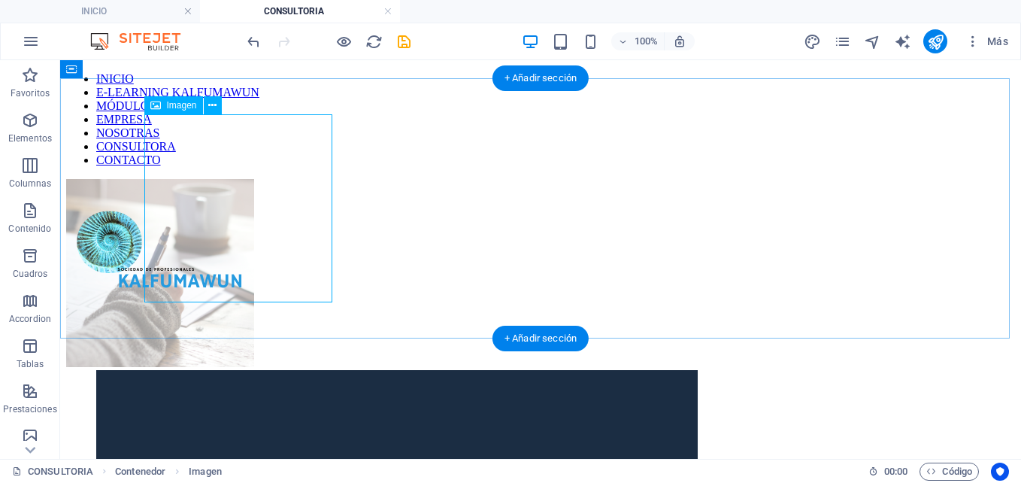
click at [207, 217] on figure at bounding box center [540, 274] width 949 height 191
click at [243, 179] on figure at bounding box center [540, 274] width 949 height 191
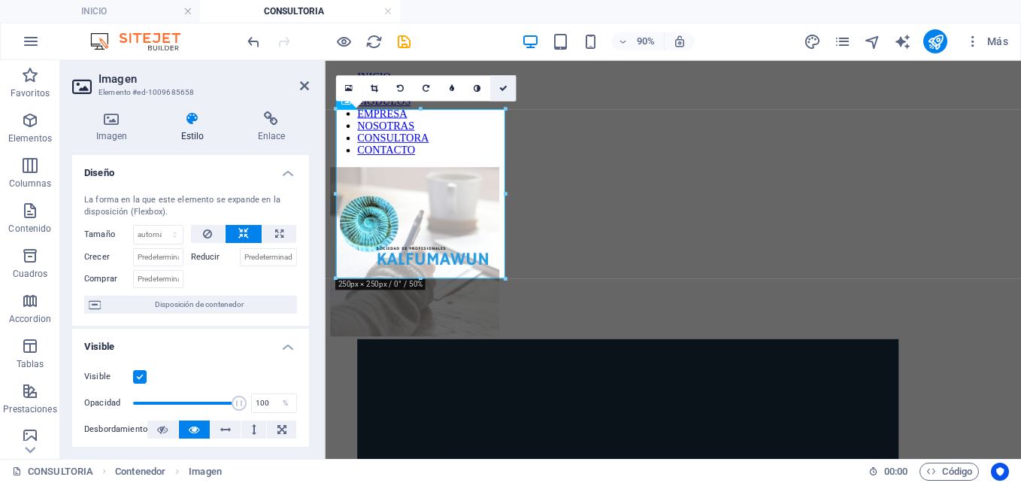
click at [502, 82] on link at bounding box center [503, 88] width 26 height 26
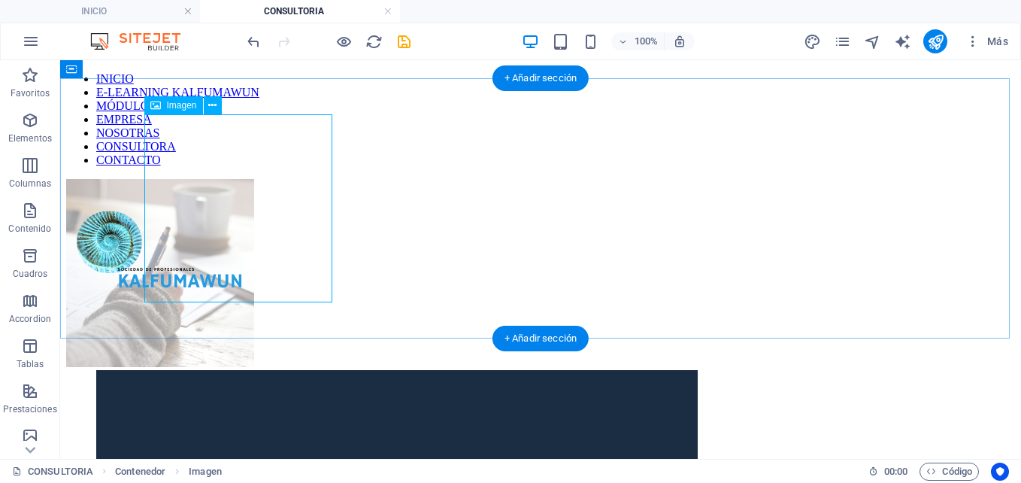
click at [283, 179] on figure at bounding box center [540, 274] width 949 height 191
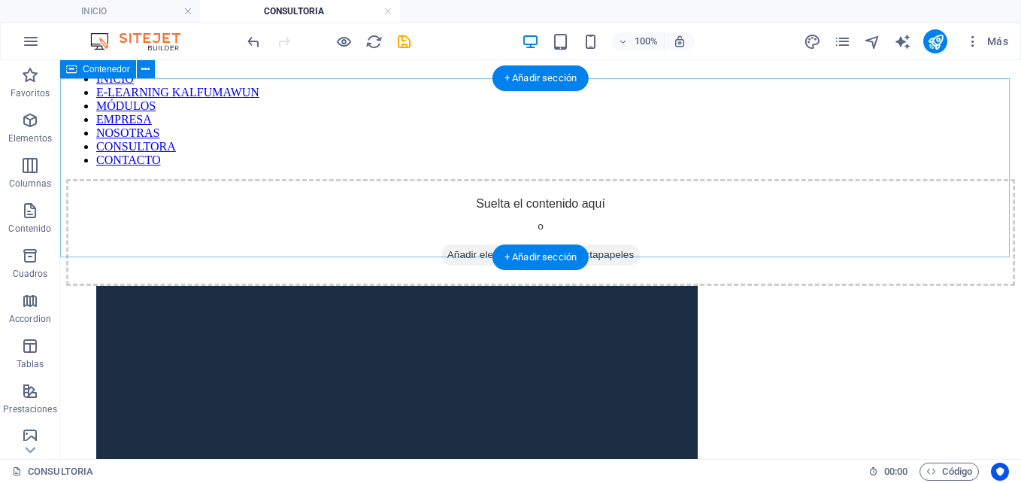
click at [101, 179] on div "Suelta el contenido aquí o Añadir elementos Pegar portapapeles" at bounding box center [540, 232] width 949 height 107
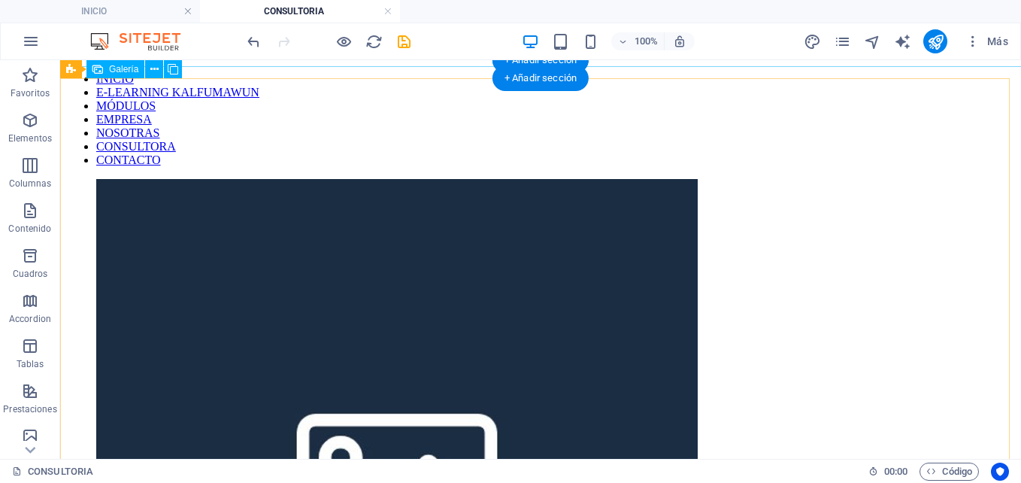
click at [129, 195] on li at bounding box center [396, 481] width 601 height 604
select select "4"
select select "px"
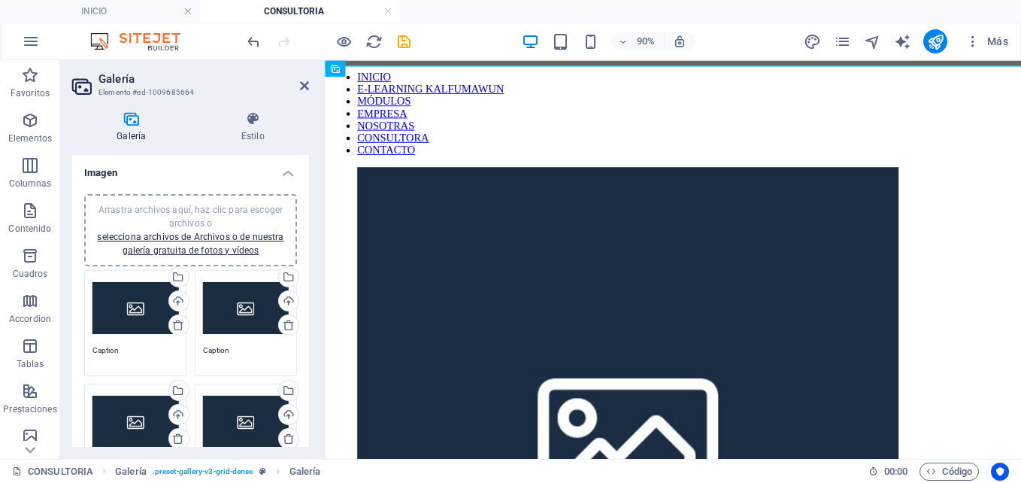
click at [114, 314] on div "Arrastra archivos aquí, haz clic para escoger archivos o selecciona archivos de…" at bounding box center [135, 308] width 86 height 60
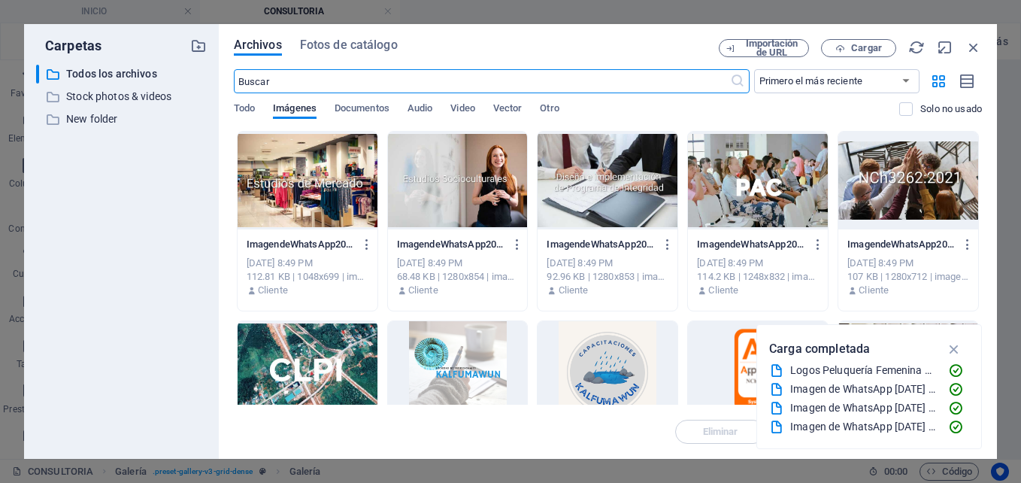
click at [426, 350] on div at bounding box center [458, 370] width 140 height 98
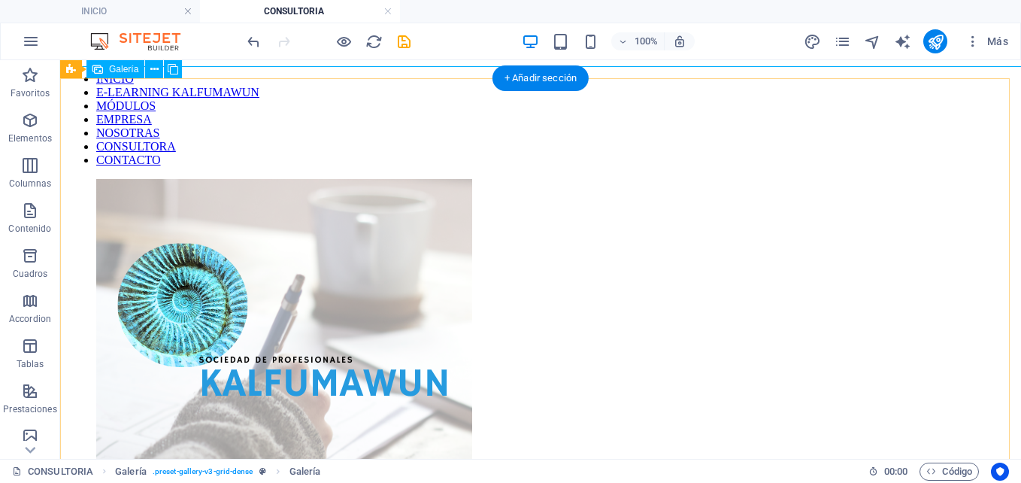
select select "4"
select select "px"
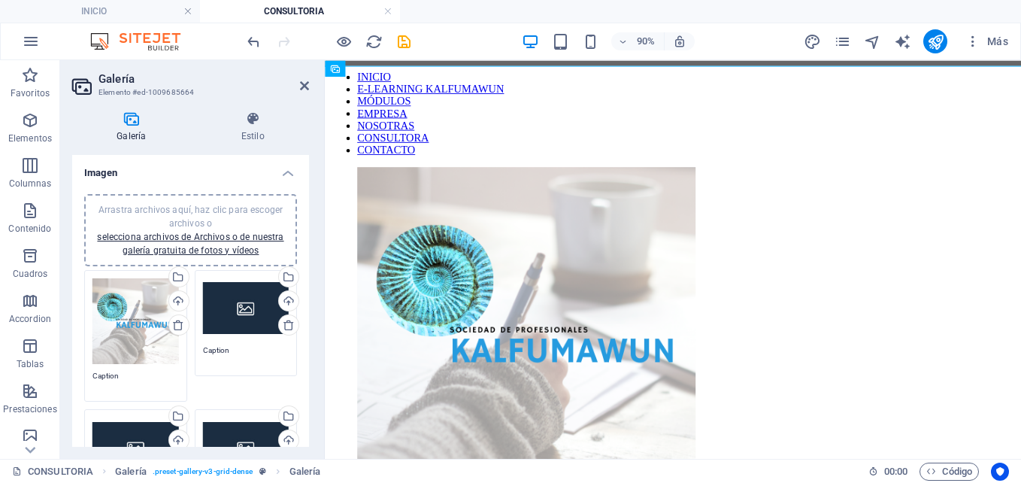
click at [251, 314] on div "Arrastra archivos aquí, haz clic para escoger archivos o selecciona archivos de…" at bounding box center [246, 308] width 86 height 60
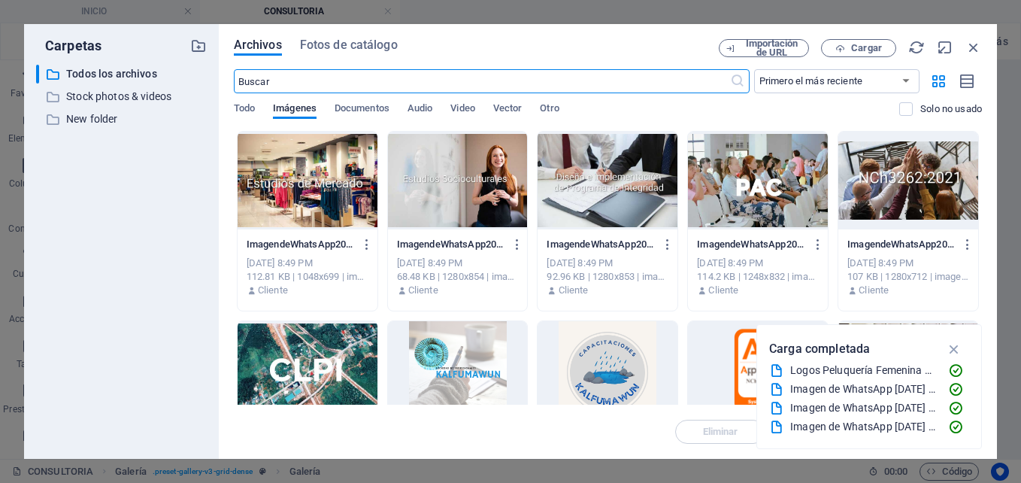
click at [312, 170] on div at bounding box center [308, 181] width 140 height 98
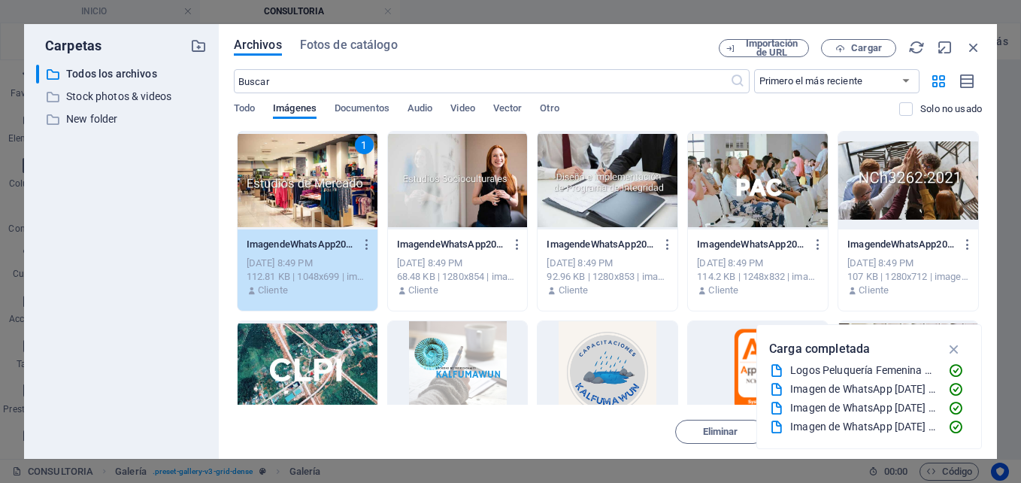
click at [744, 186] on div at bounding box center [758, 181] width 140 height 98
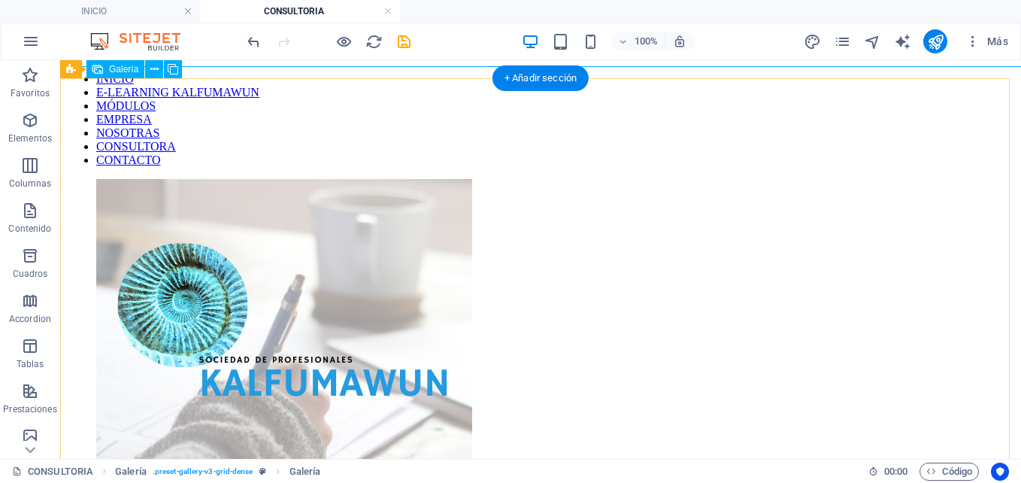
select select "4"
select select "px"
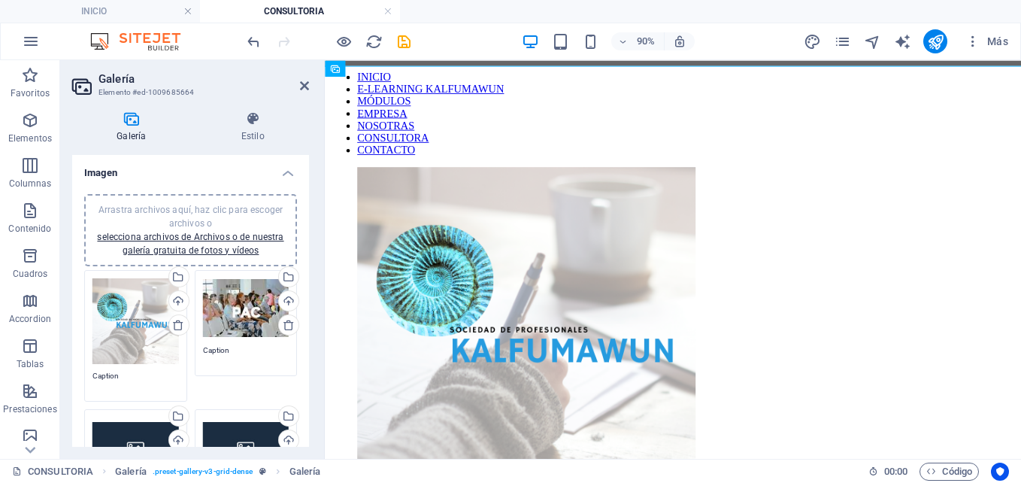
click at [125, 431] on div "Arrastra archivos aquí, haz clic para escoger archivos o selecciona archivos de…" at bounding box center [135, 447] width 86 height 60
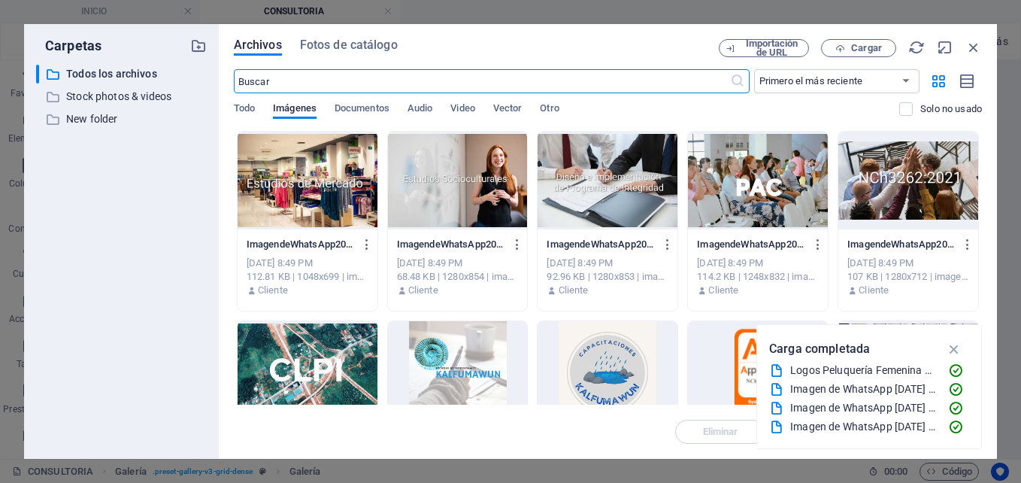
click at [310, 347] on div at bounding box center [308, 370] width 140 height 98
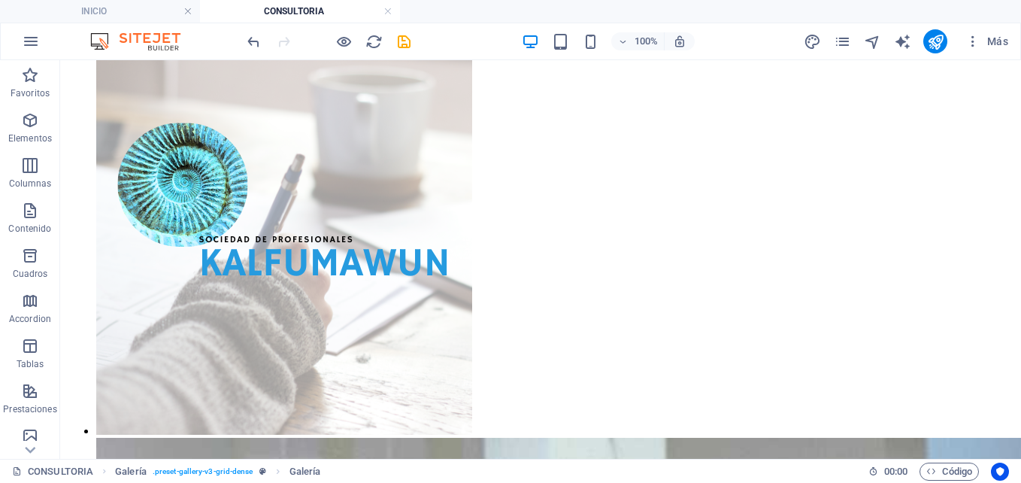
scroll to position [201, 0]
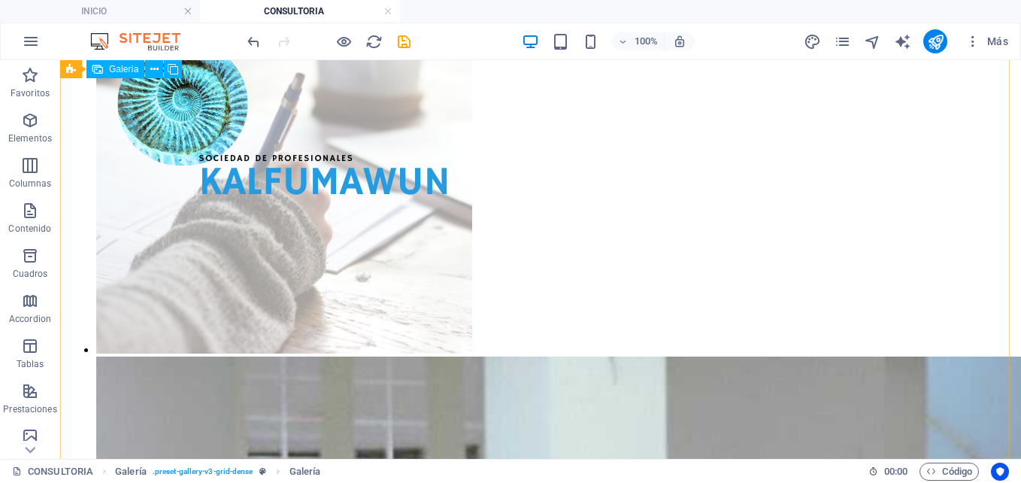
select select "4"
select select "px"
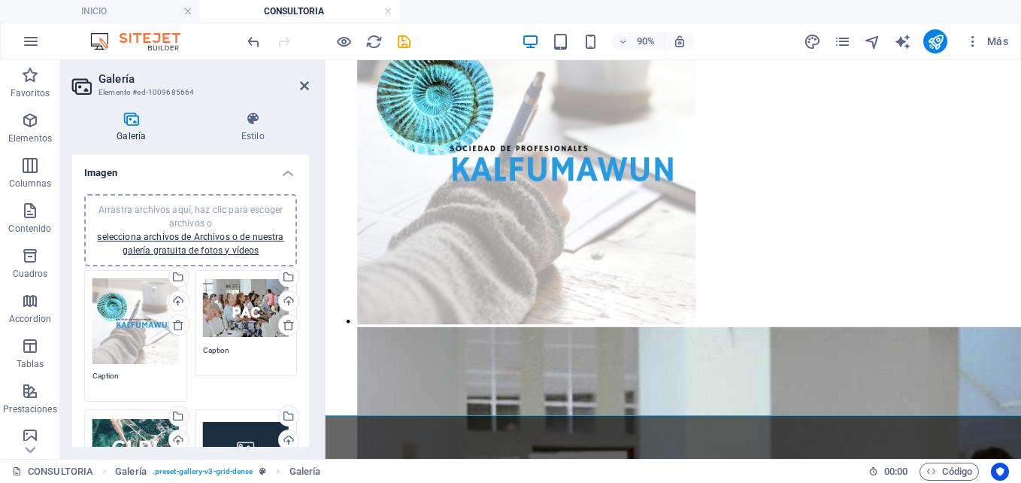
click at [232, 434] on div "Arrastra archivos aquí, haz clic para escoger archivos o selecciona archivos de…" at bounding box center [246, 447] width 86 height 60
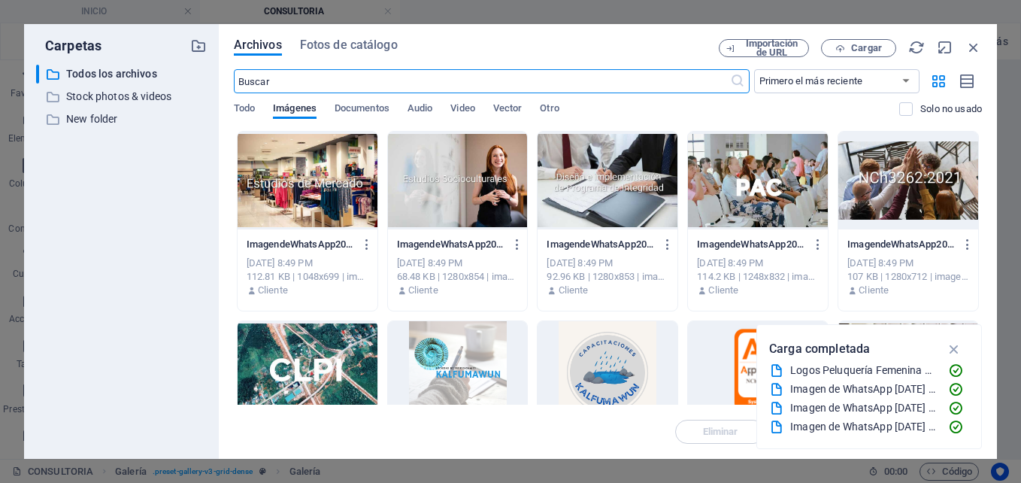
scroll to position [0, 0]
click at [477, 201] on div at bounding box center [458, 181] width 140 height 98
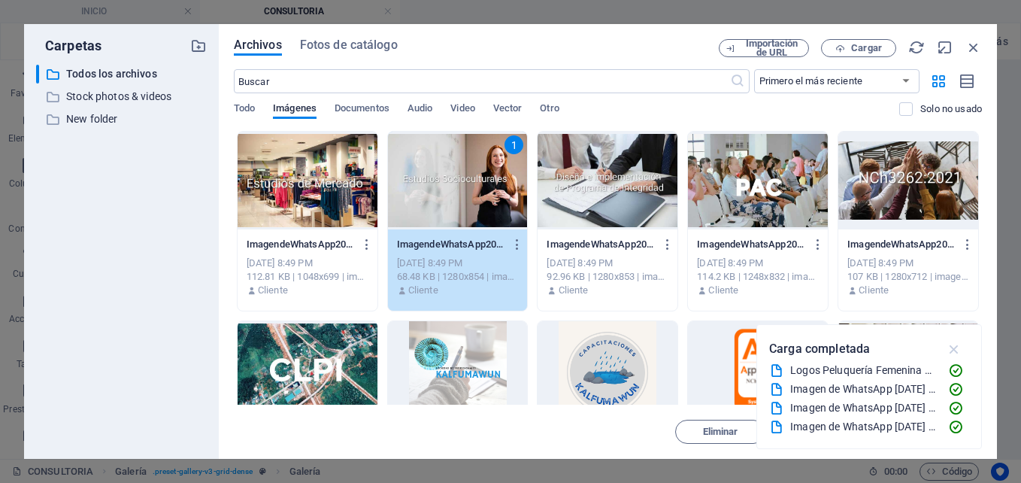
click at [953, 347] on icon "button" at bounding box center [954, 349] width 17 height 17
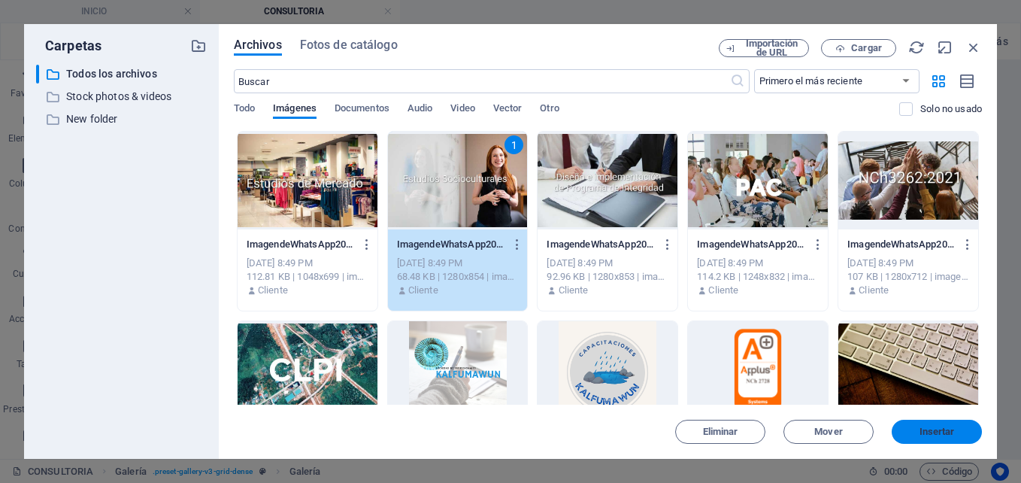
click at [929, 441] on button "Insertar" at bounding box center [937, 432] width 90 height 24
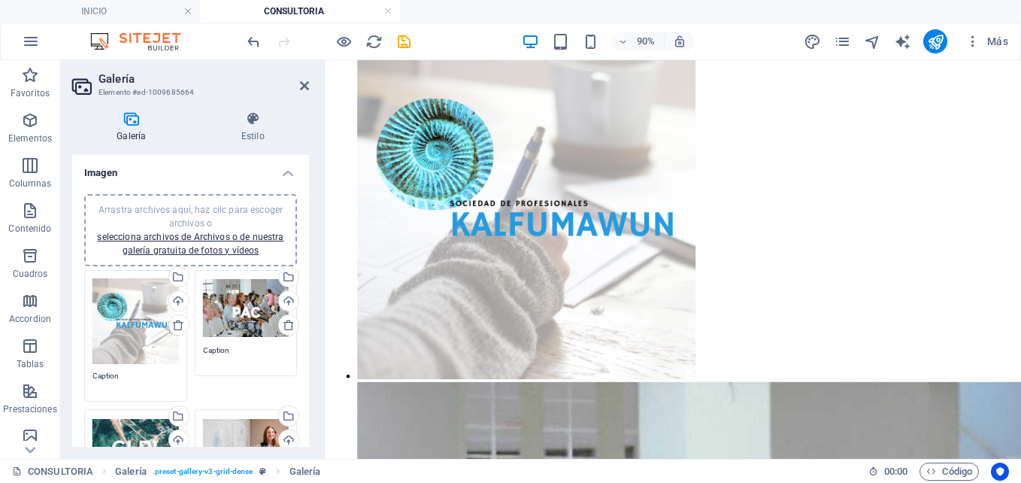
scroll to position [154, 0]
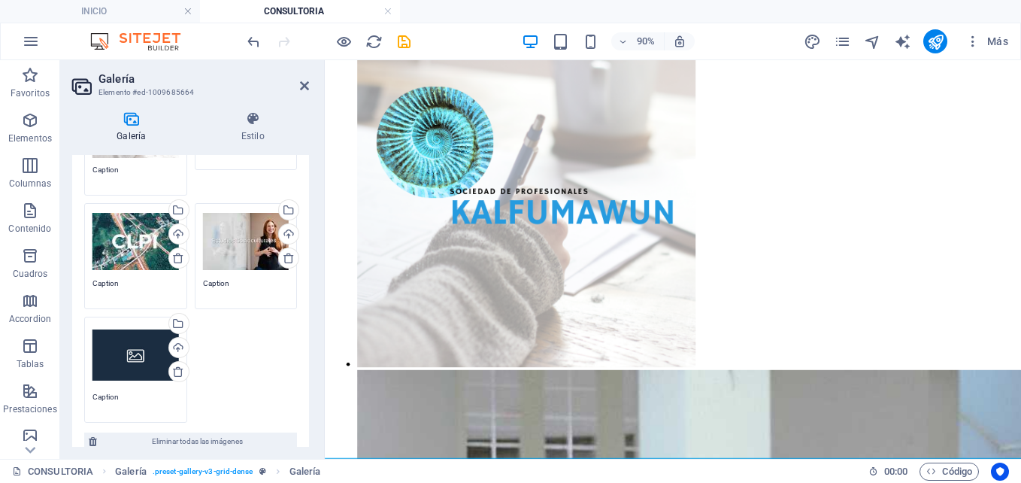
scroll to position [186, 0]
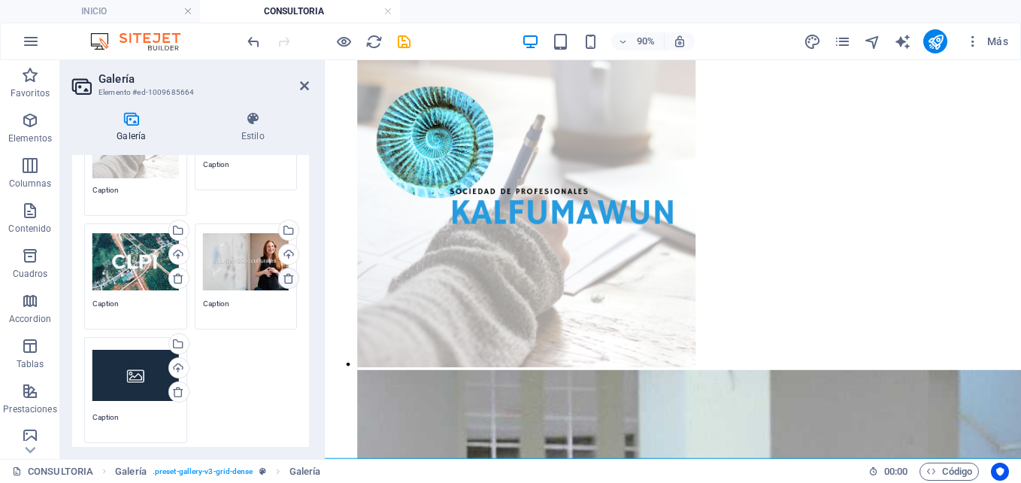
click at [284, 274] on icon at bounding box center [289, 278] width 12 height 12
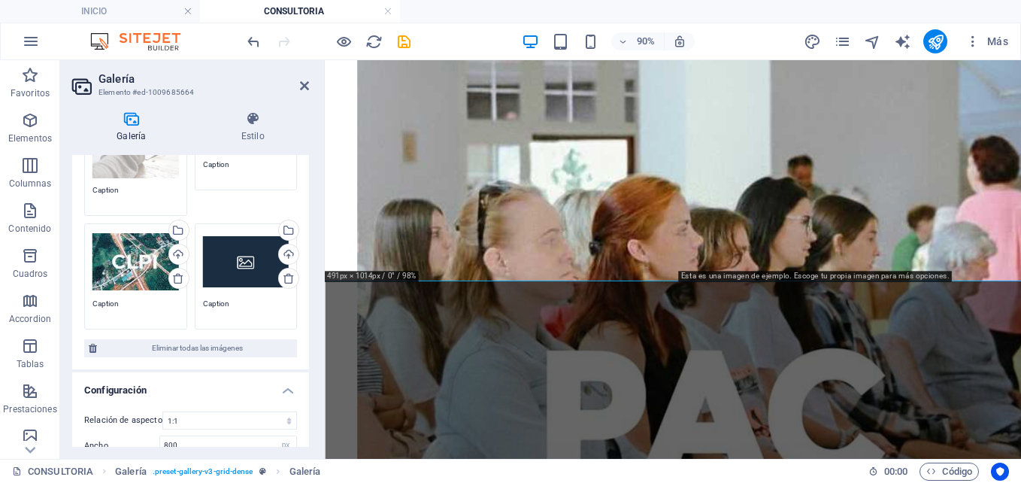
click at [235, 265] on div "Arrastra archivos aquí, haz clic para escoger archivos o selecciona archivos de…" at bounding box center [246, 262] width 86 height 60
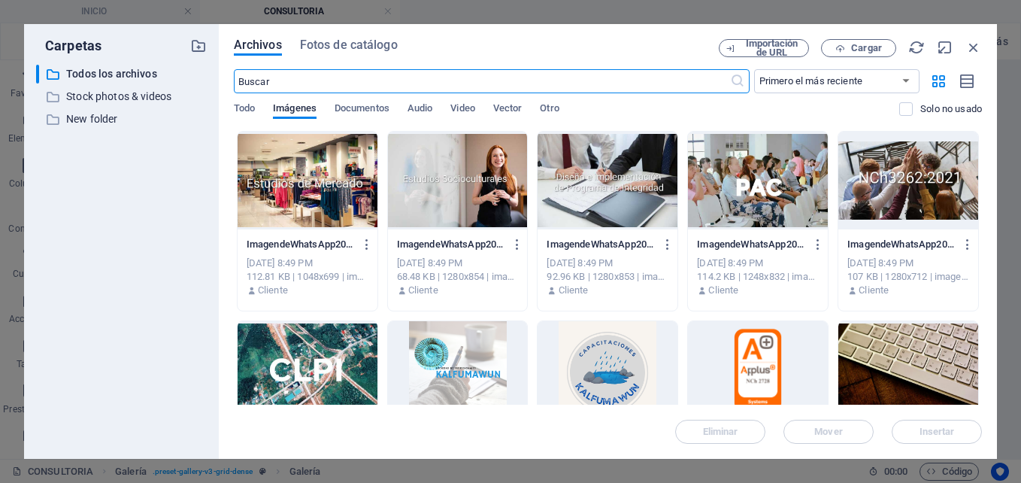
scroll to position [188, 0]
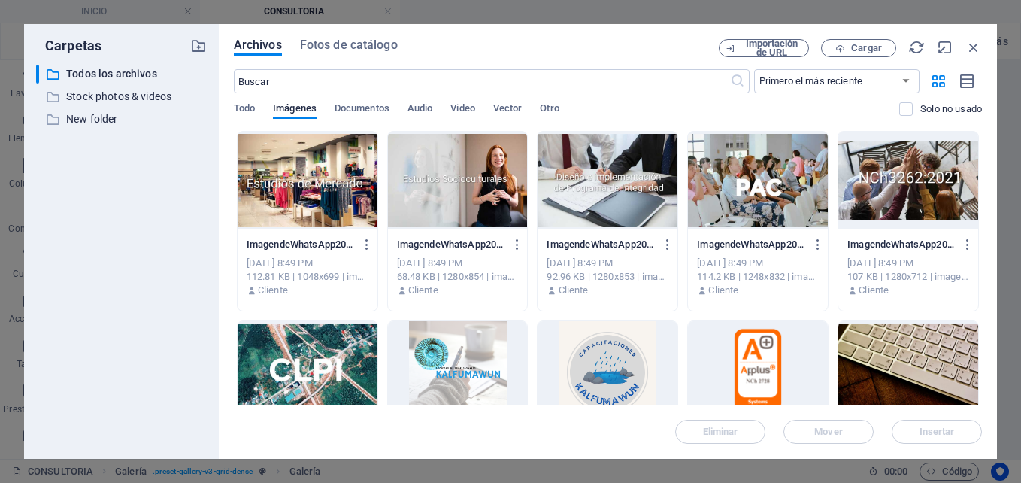
click at [923, 171] on div at bounding box center [908, 181] width 140 height 98
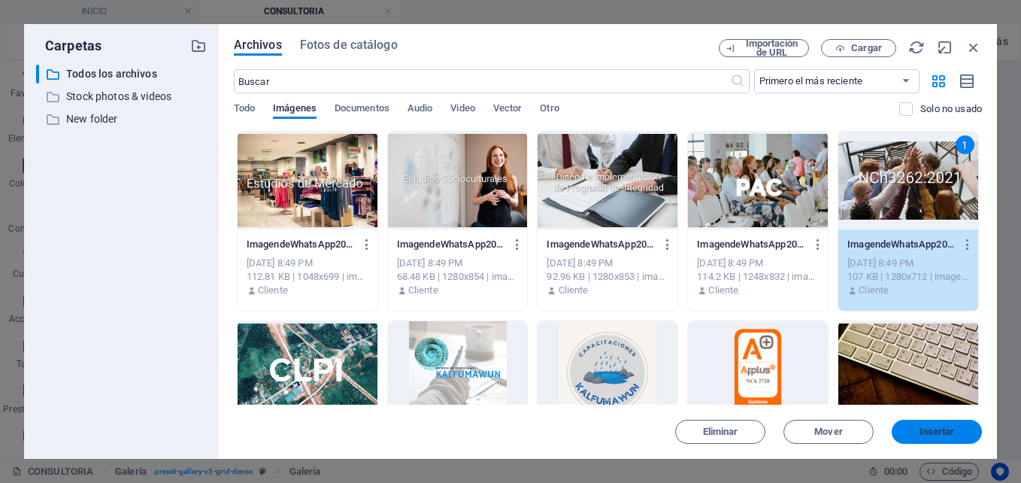
click at [913, 436] on button "Insertar" at bounding box center [937, 432] width 90 height 24
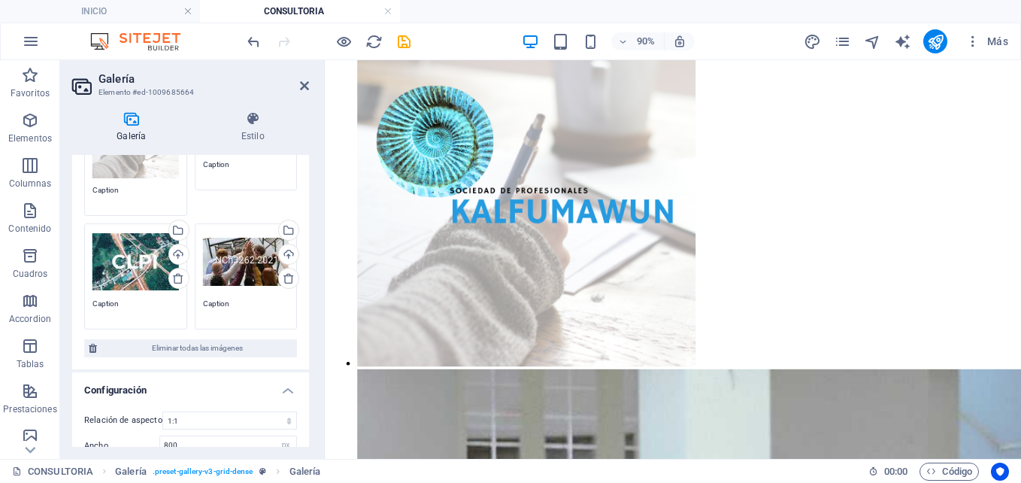
scroll to position [0, 0]
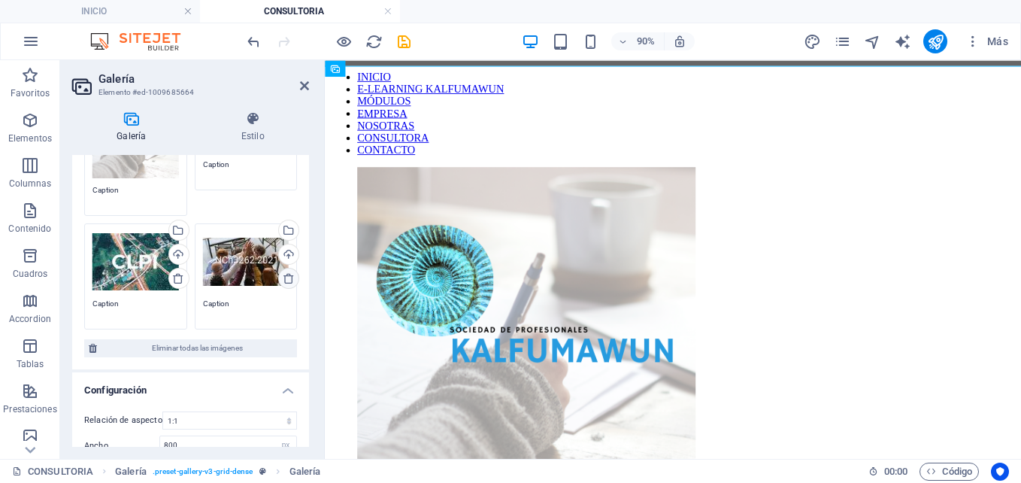
click at [287, 274] on icon at bounding box center [289, 278] width 12 height 12
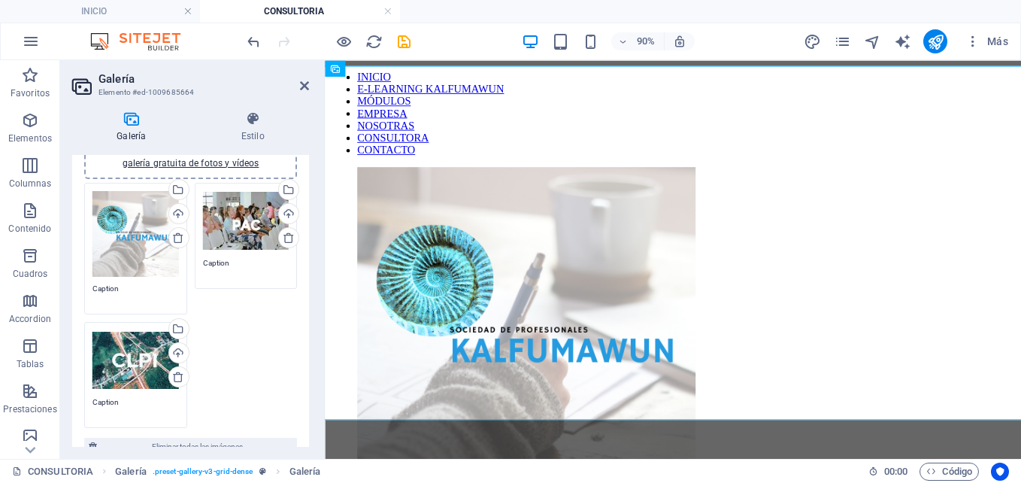
scroll to position [17, 0]
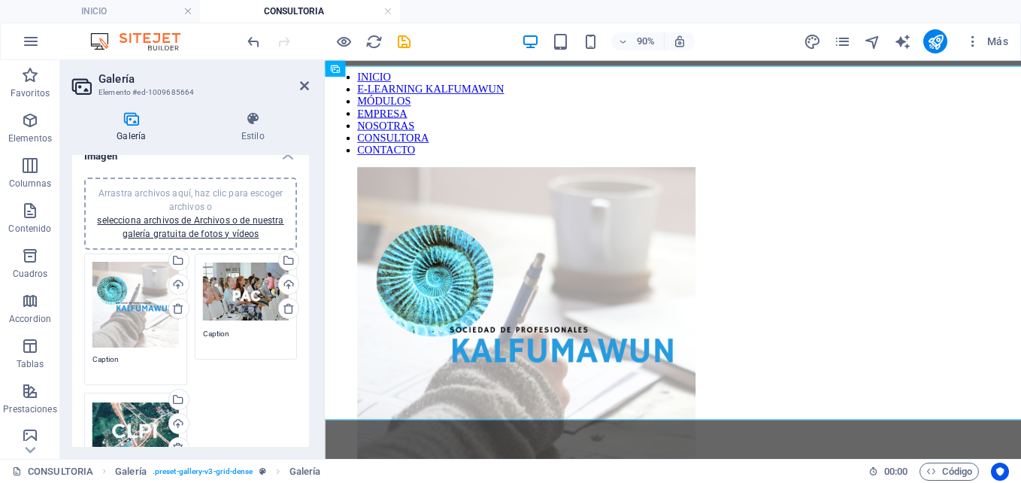
click at [213, 190] on span "Arrastra archivos aquí, haz clic para escoger archivos o selecciona archivos de…" at bounding box center [190, 213] width 186 height 51
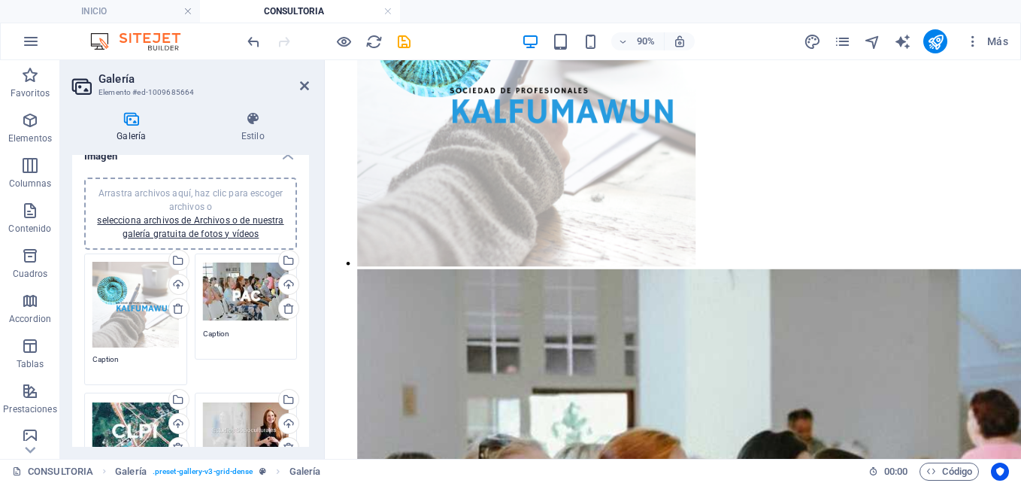
scroll to position [268, 0]
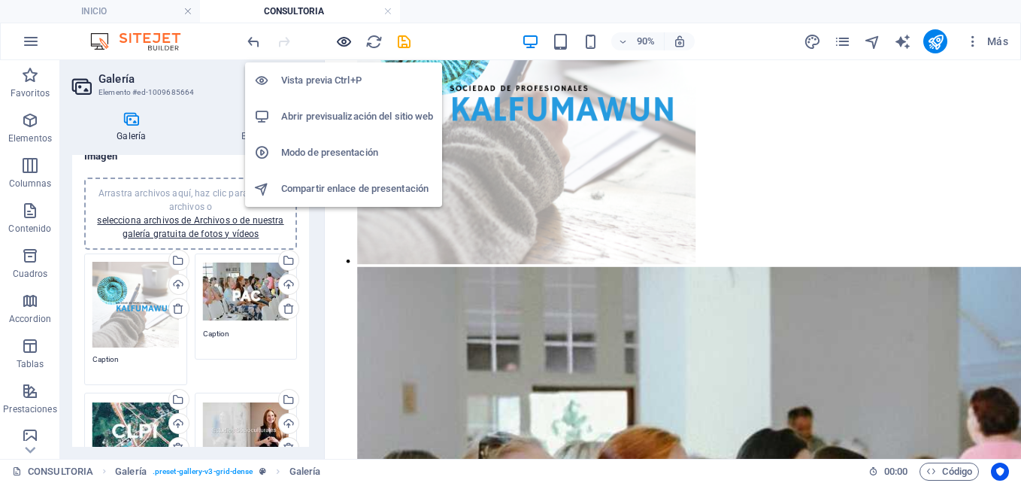
click at [339, 44] on icon "button" at bounding box center [343, 41] width 17 height 17
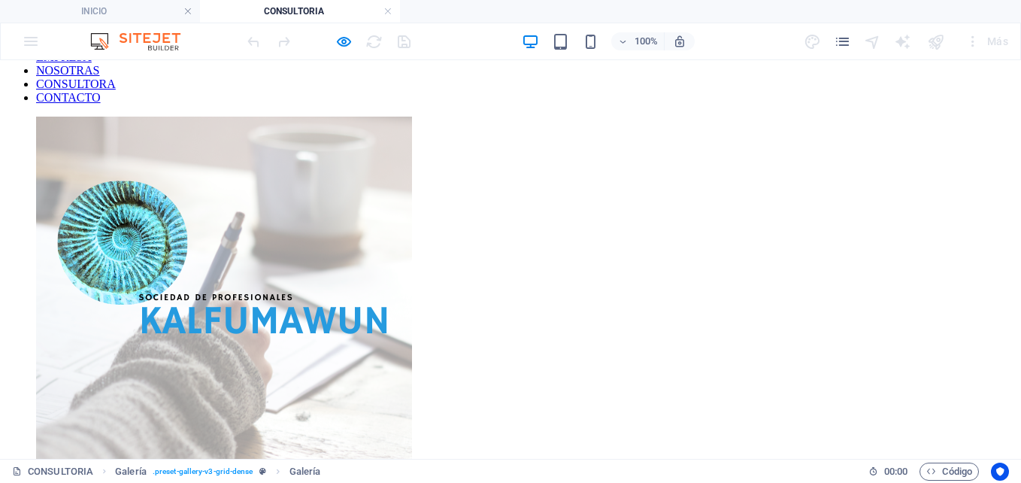
scroll to position [0, 0]
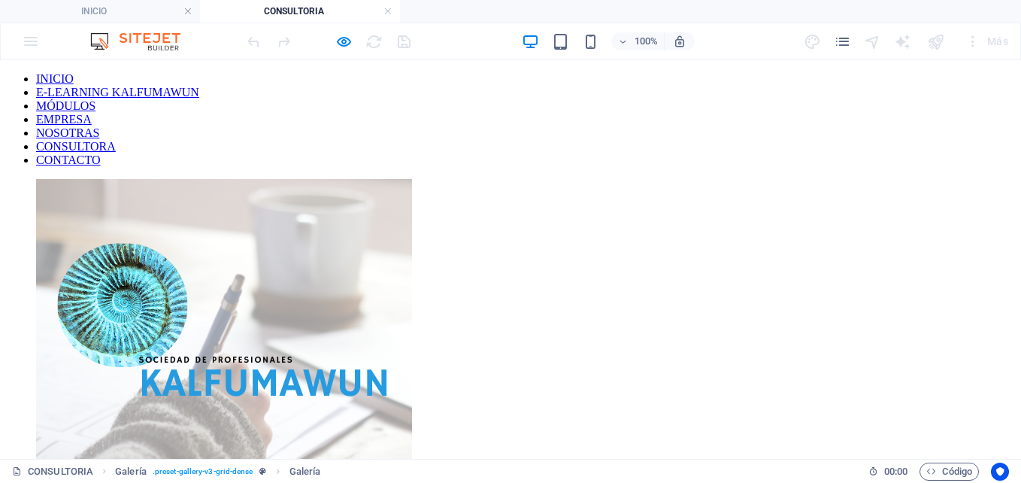
select select "4"
select select "px"
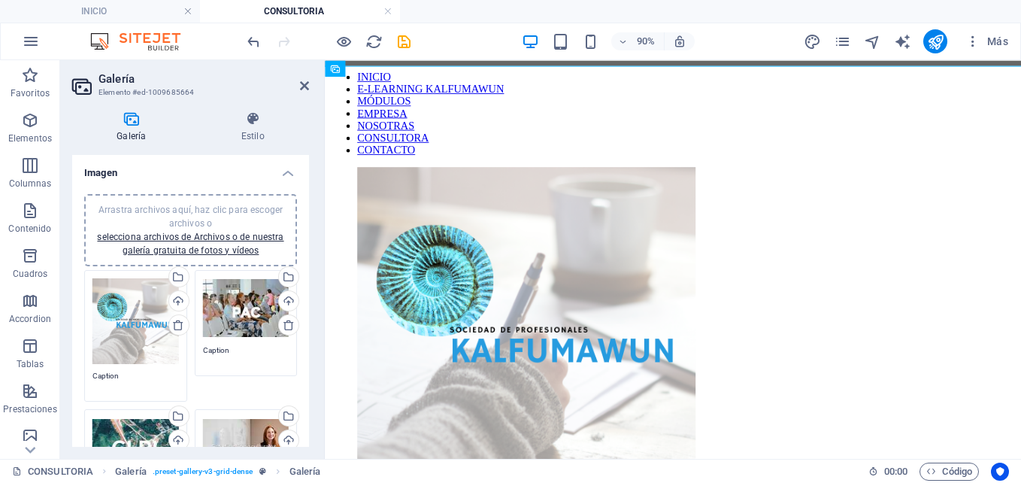
scroll to position [150, 0]
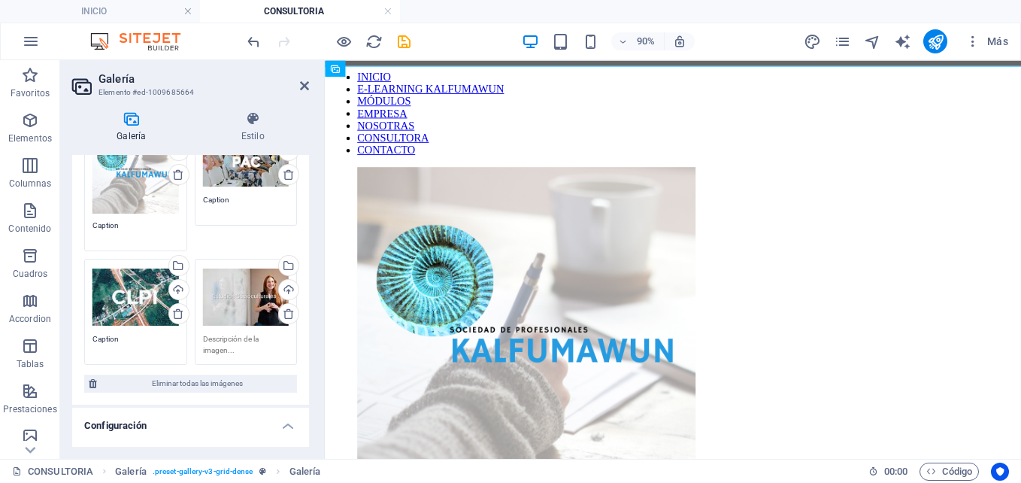
click at [248, 306] on div "Arrastra archivos aquí, haz clic para escoger archivos o selecciona archivos de…" at bounding box center [246, 297] width 86 height 60
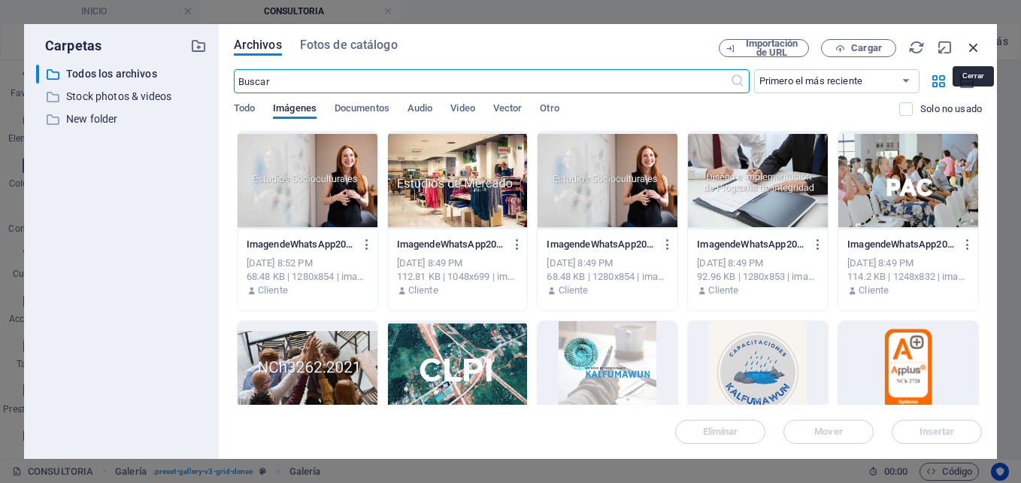
click at [979, 40] on icon "button" at bounding box center [973, 47] width 17 height 17
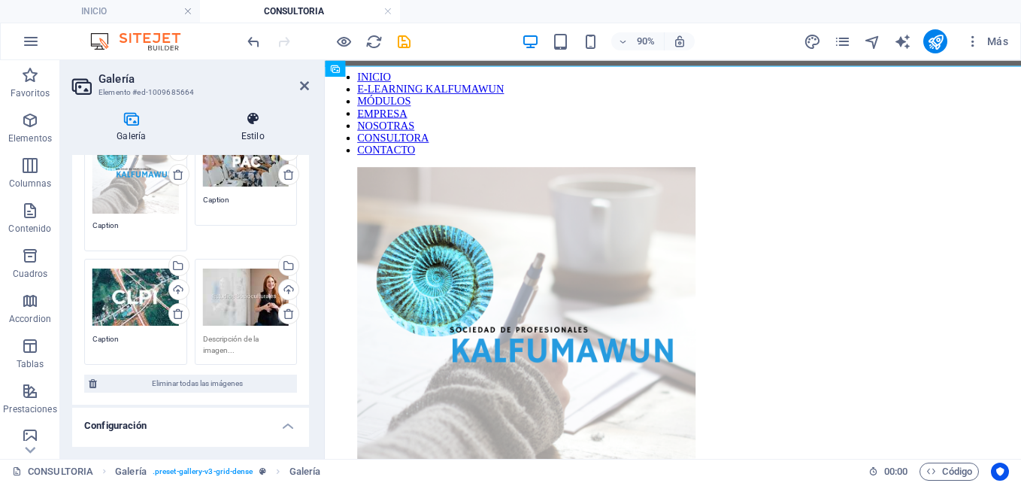
click at [254, 129] on h4 "Estilo" at bounding box center [253, 127] width 112 height 32
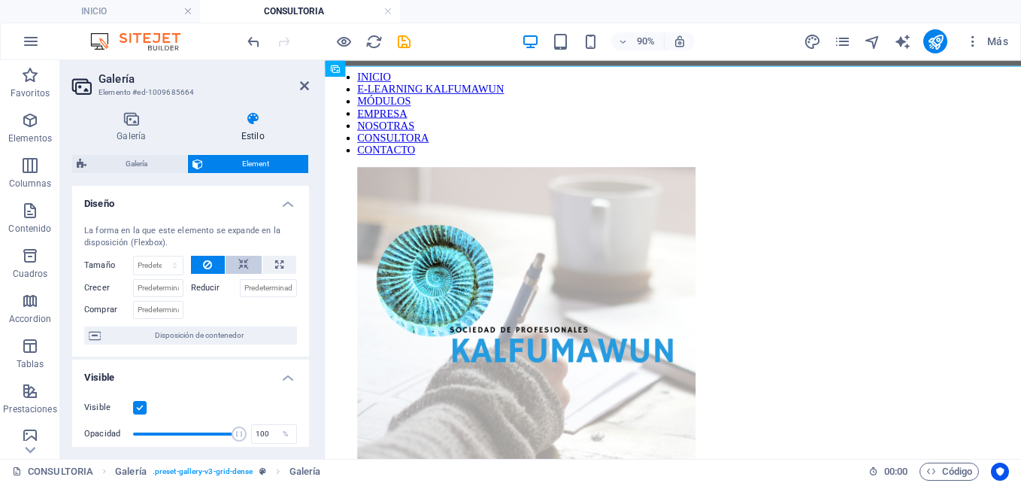
click at [243, 265] on icon at bounding box center [243, 265] width 11 height 18
click at [211, 267] on button at bounding box center [208, 265] width 35 height 18
click at [276, 259] on icon at bounding box center [279, 265] width 8 height 18
type input "100"
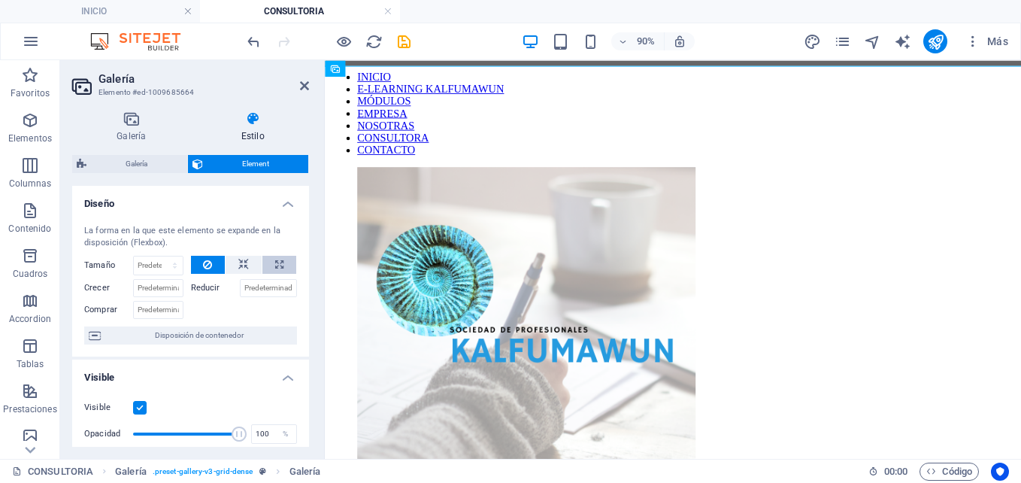
select select "%"
click at [248, 261] on button at bounding box center [244, 265] width 36 height 18
select select "DISABLED_OPTION_VALUE"
click at [201, 268] on button at bounding box center [208, 265] width 35 height 18
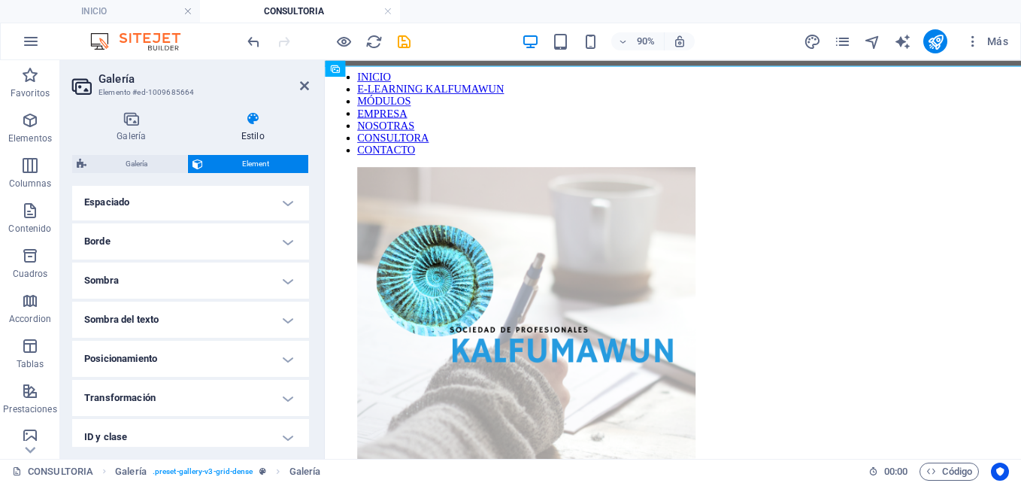
scroll to position [226, 0]
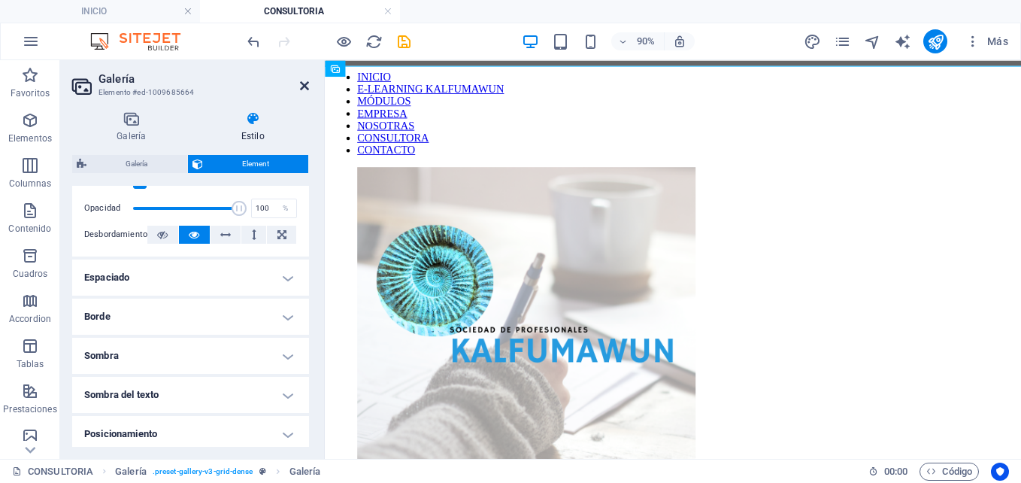
click at [305, 87] on icon at bounding box center [304, 86] width 9 height 12
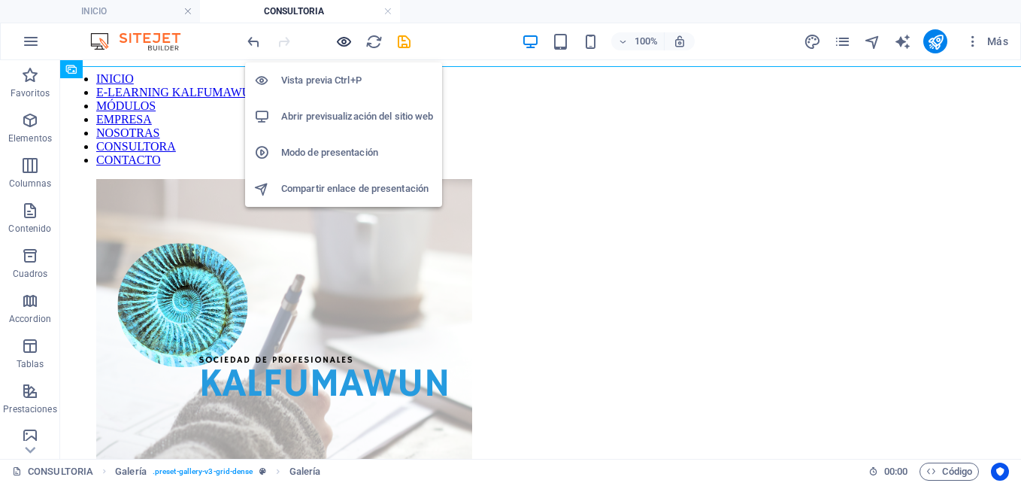
click at [341, 41] on icon "button" at bounding box center [343, 41] width 17 height 17
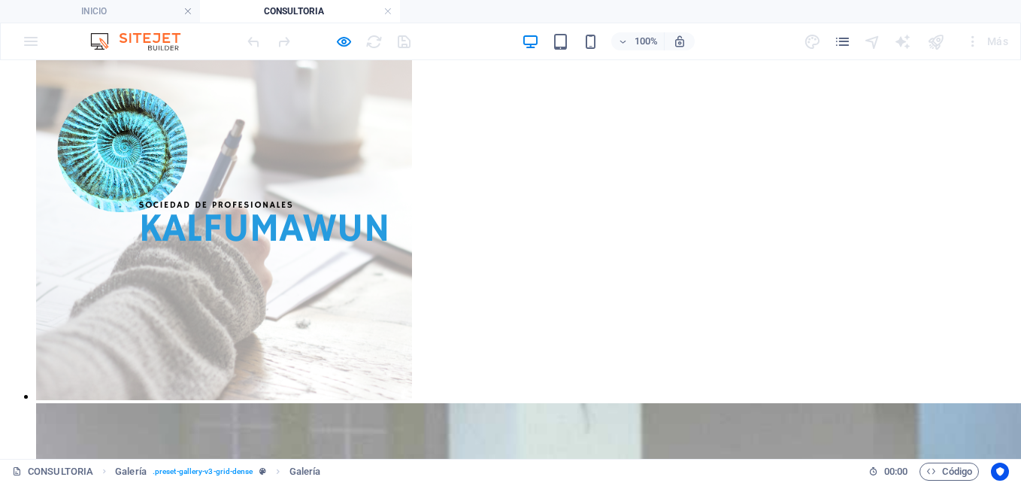
scroll to position [0, 0]
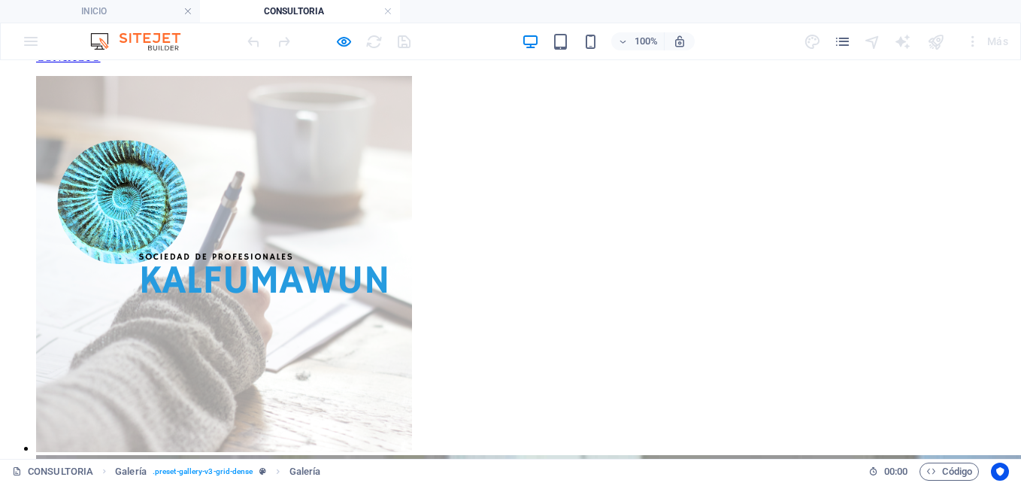
scroll to position [106, 0]
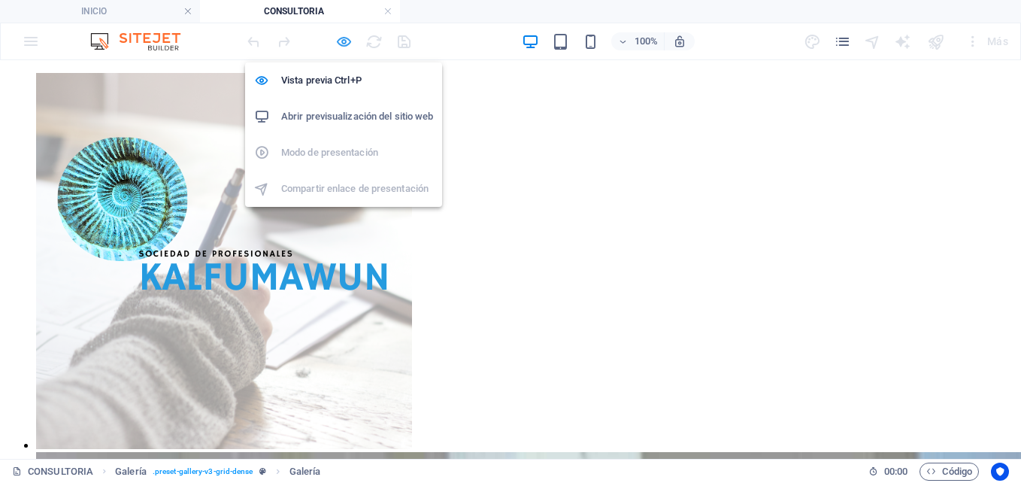
click at [338, 41] on icon "button" at bounding box center [343, 41] width 17 height 17
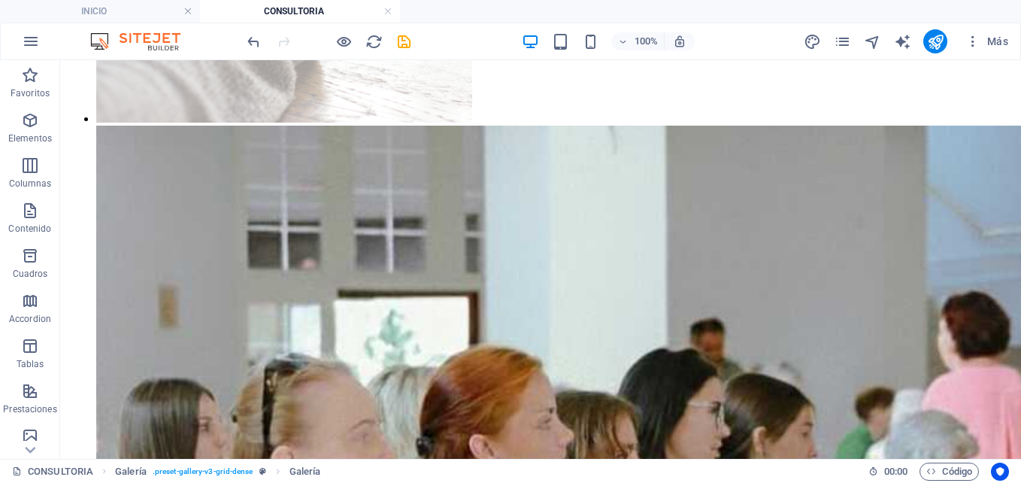
scroll to position [509, 0]
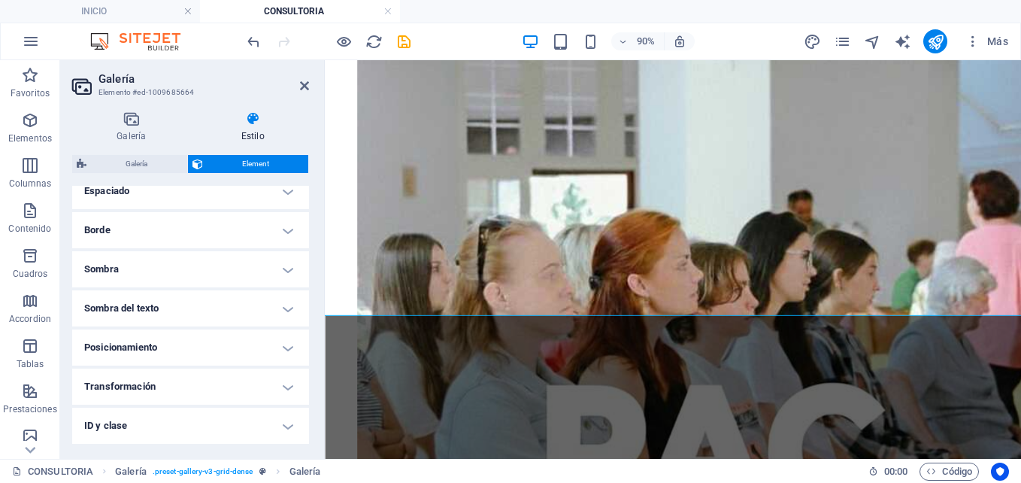
scroll to position [11, 0]
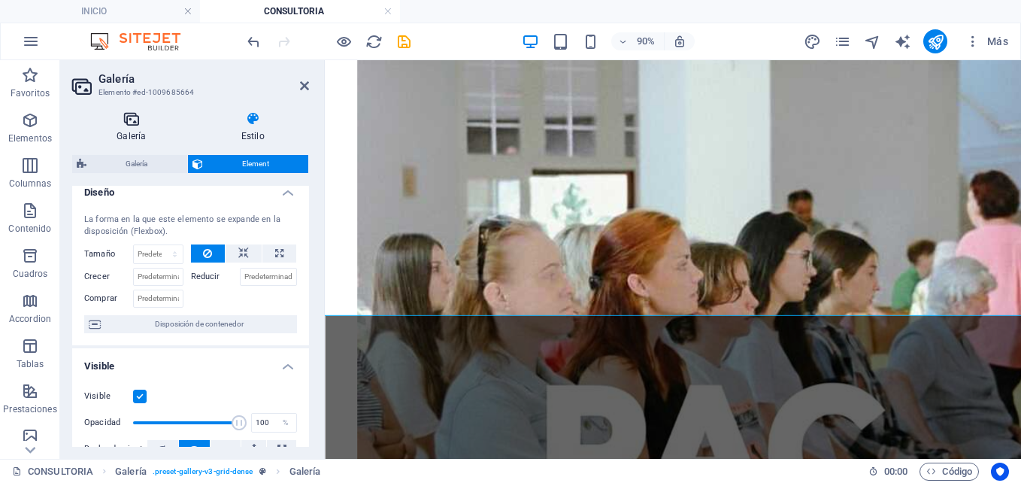
click at [151, 114] on icon at bounding box center [131, 118] width 119 height 15
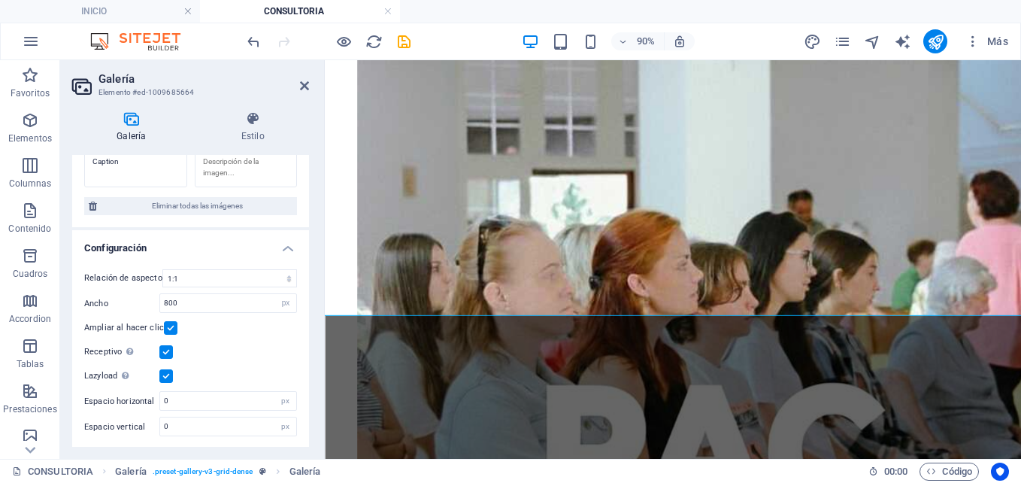
scroll to position [253, 0]
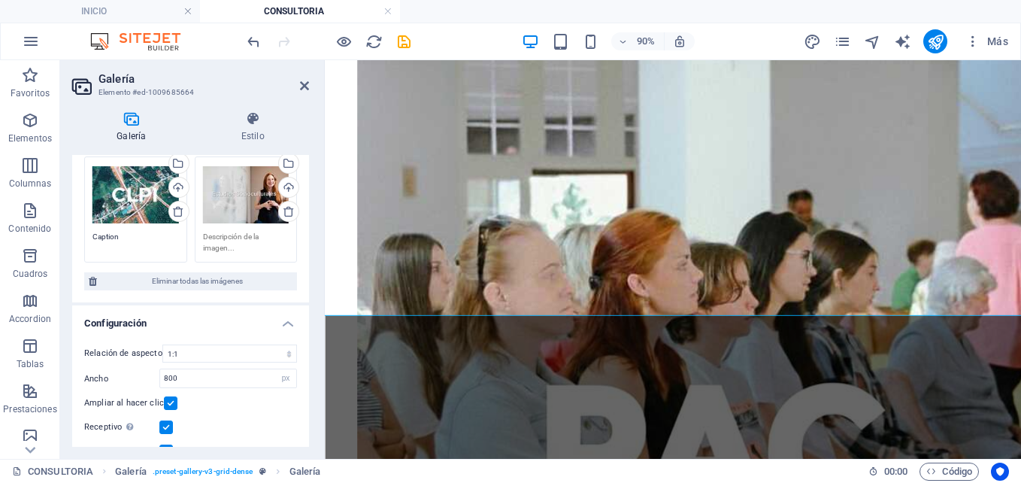
click at [285, 213] on icon at bounding box center [289, 211] width 12 height 12
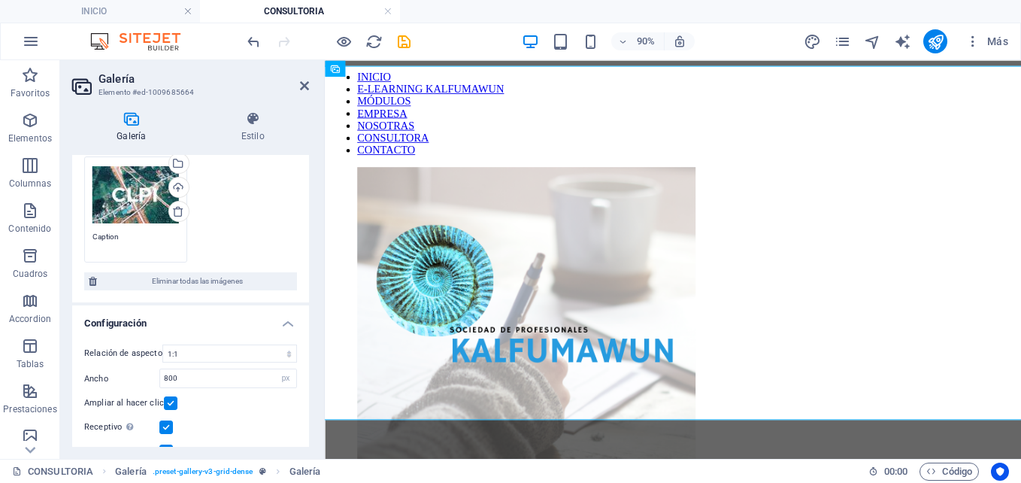
scroll to position [253, 0]
click at [228, 349] on select "Ninguna relación de aspecto fija 16:9 16:10 4:3 1:1 1:2 2:1" at bounding box center [229, 353] width 135 height 18
select select "3"
click at [162, 344] on select "Ninguna relación de aspecto fija 16:9 16:10 4:3 1:1 1:2 2:1" at bounding box center [229, 353] width 135 height 18
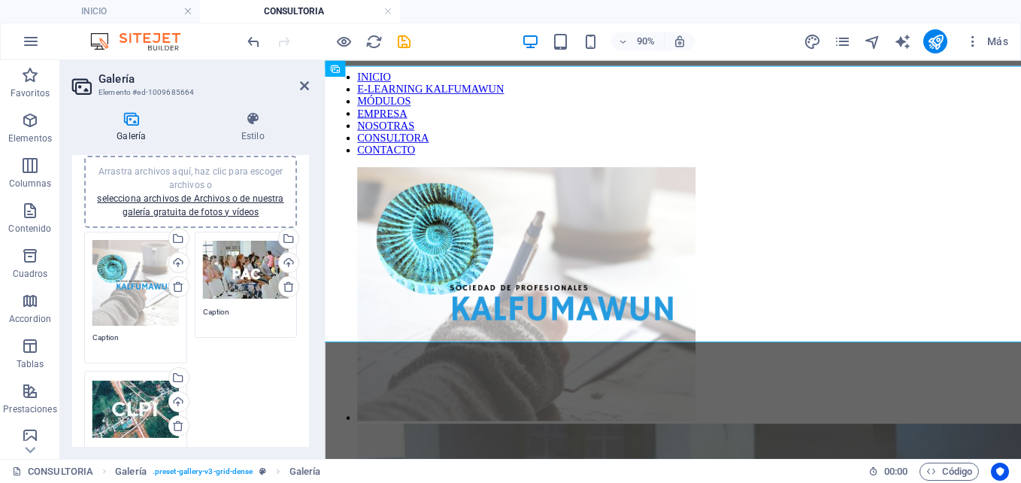
scroll to position [23, 0]
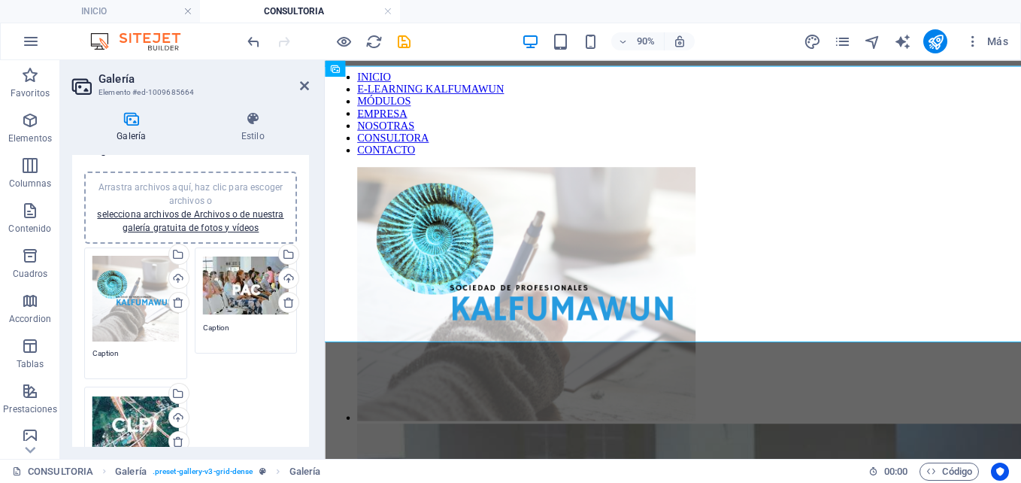
click at [166, 182] on span "Arrastra archivos aquí, haz clic para escoger archivos o selecciona archivos de…" at bounding box center [190, 207] width 186 height 51
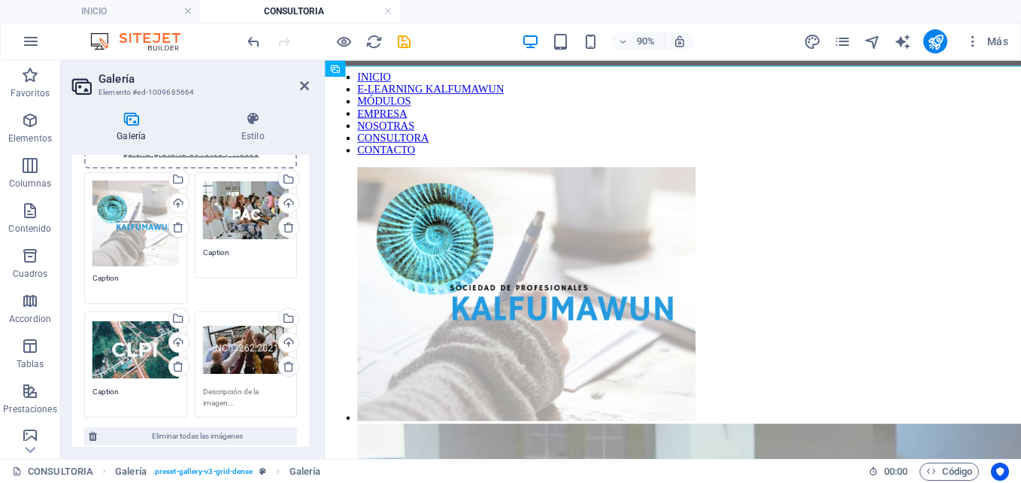
scroll to position [75, 0]
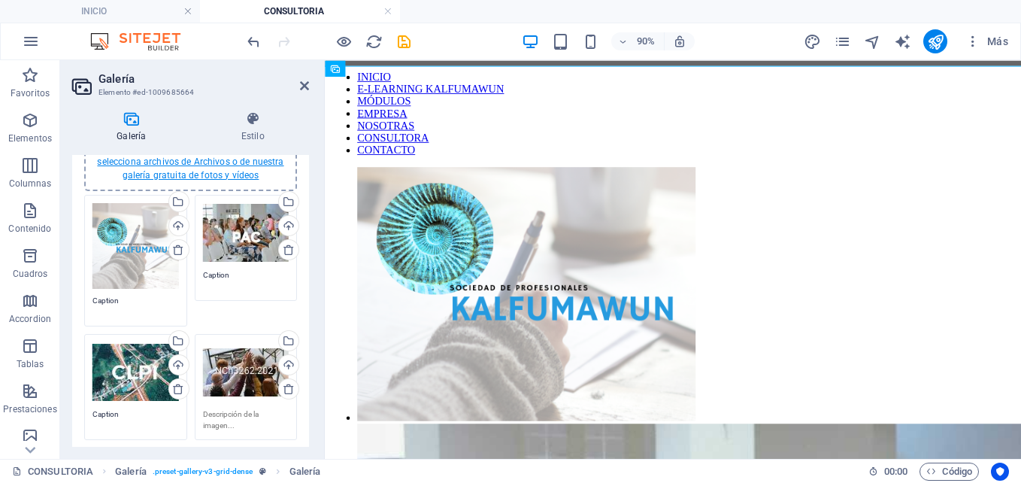
click at [229, 169] on link "selecciona archivos de Archivos o de nuestra galería gratuita de fotos y vídeos" at bounding box center [190, 168] width 186 height 24
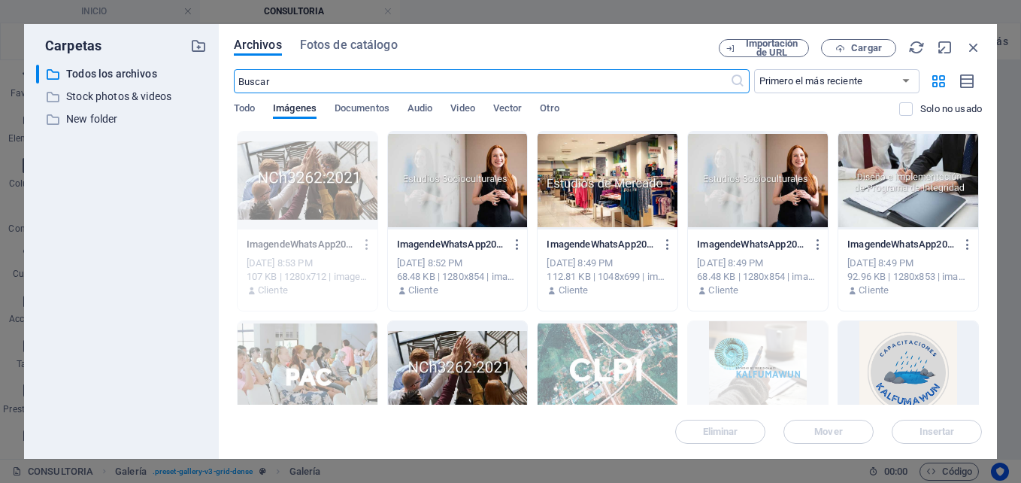
click at [492, 370] on div at bounding box center [458, 370] width 140 height 98
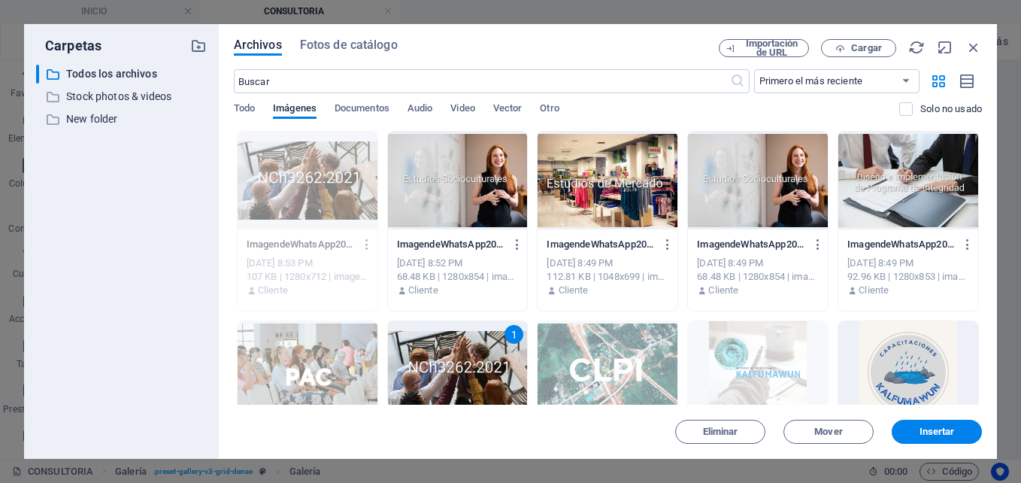
click at [492, 370] on div "1" at bounding box center [458, 370] width 140 height 98
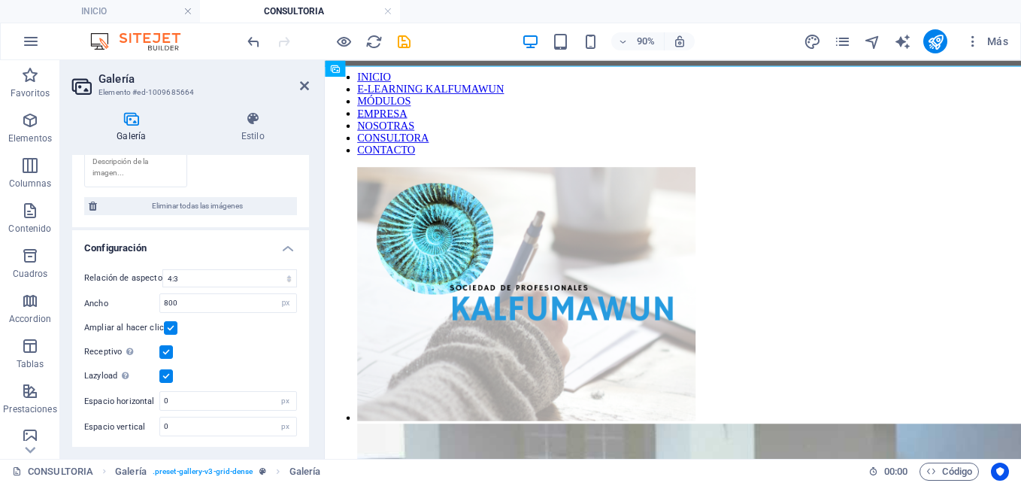
scroll to position [366, 0]
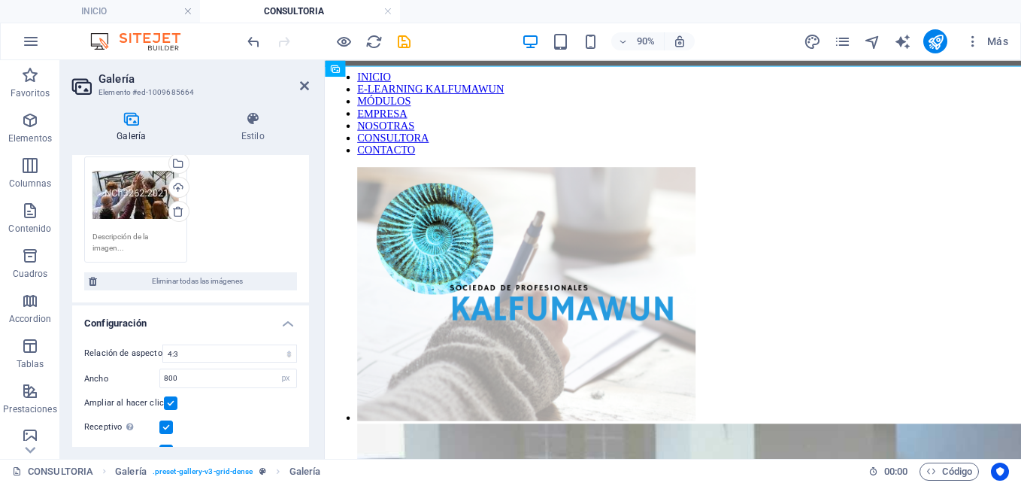
click at [135, 191] on div "Arrastra archivos aquí, haz clic para escoger archivos o selecciona archivos de…" at bounding box center [135, 195] width 86 height 60
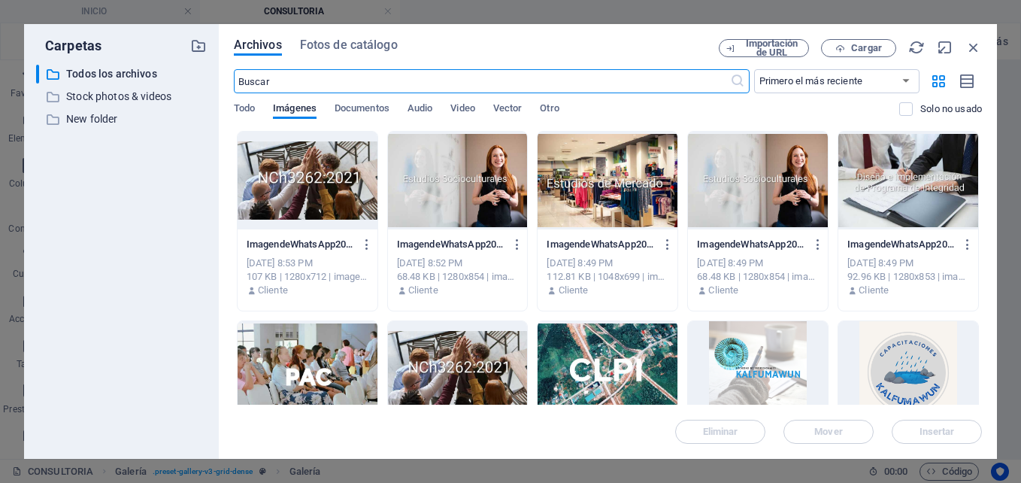
click at [926, 183] on div at bounding box center [908, 181] width 140 height 98
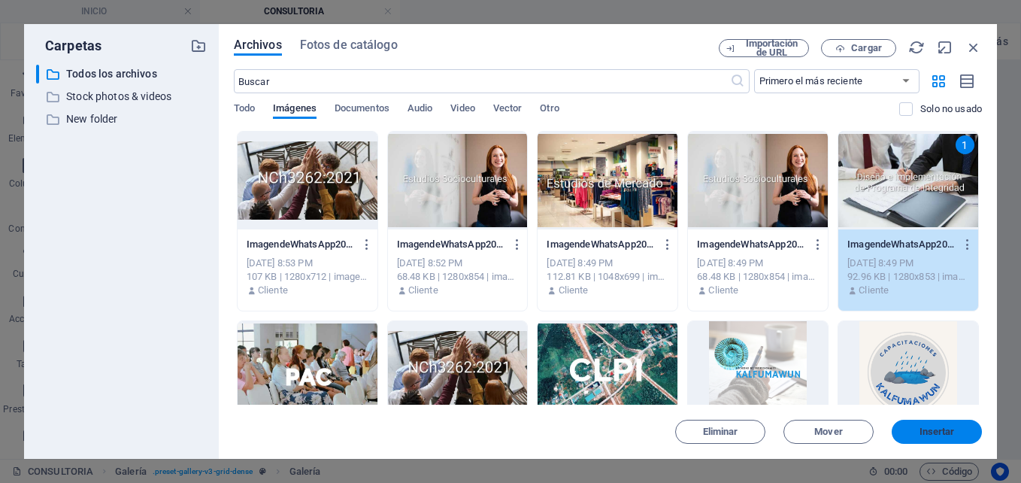
click at [913, 437] on button "Insertar" at bounding box center [937, 432] width 90 height 24
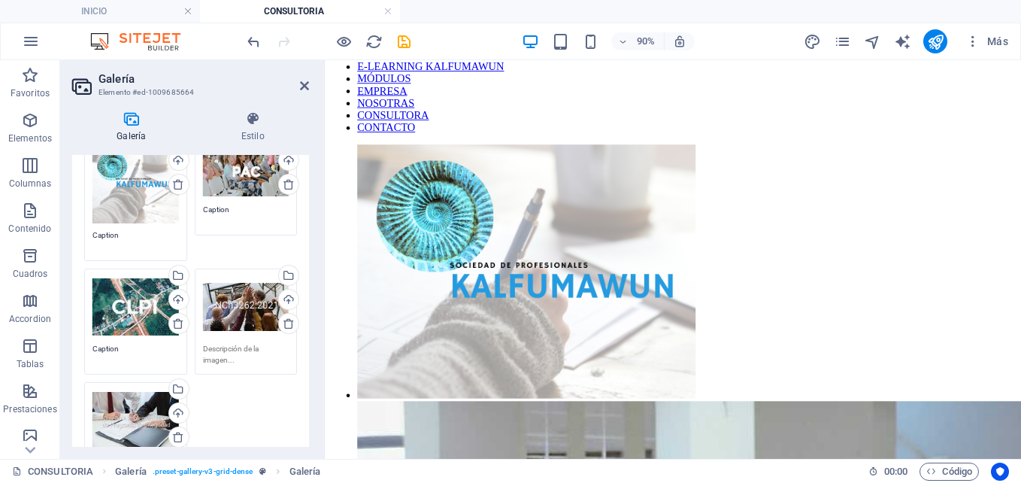
scroll to position [75, 0]
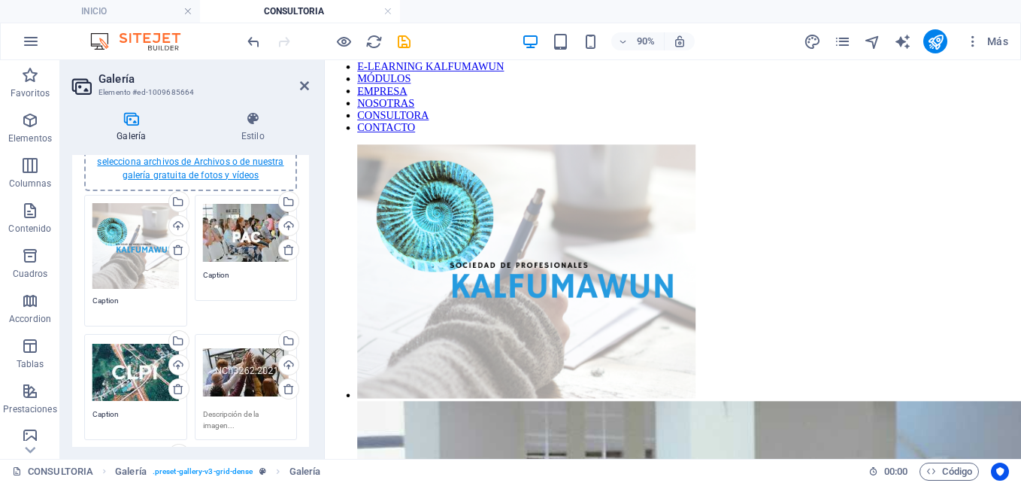
click at [226, 164] on link "selecciona archivos de Archivos o de nuestra galería gratuita de fotos y vídeos" at bounding box center [190, 168] width 186 height 24
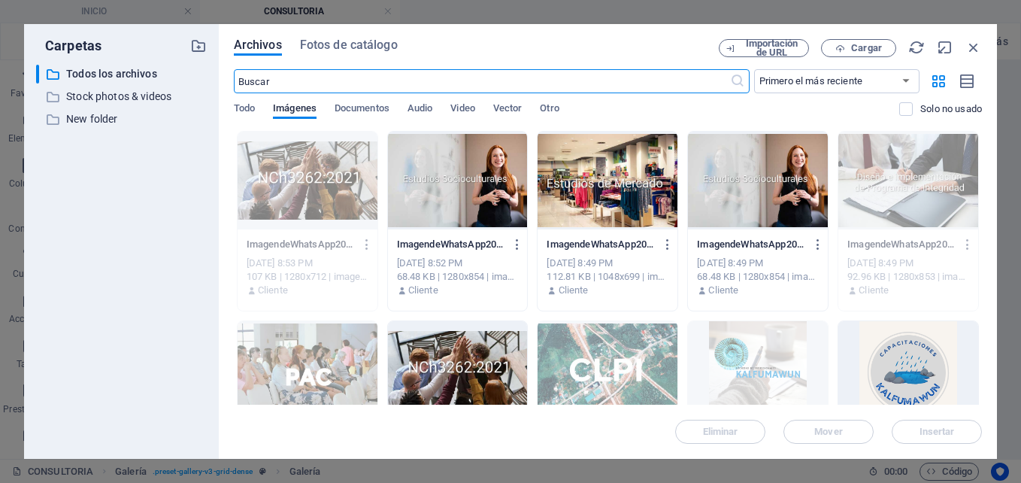
scroll to position [0, 0]
click at [628, 201] on div at bounding box center [608, 181] width 140 height 98
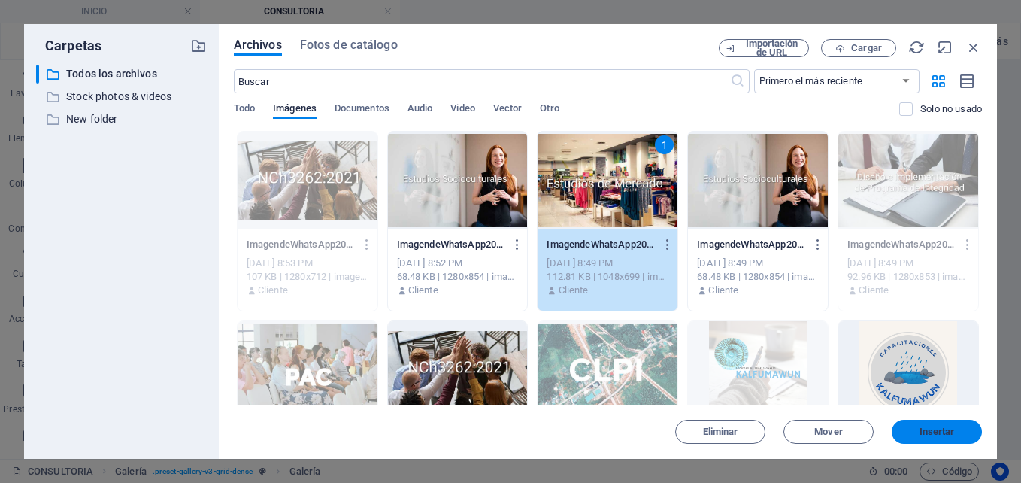
click at [931, 429] on span "Insertar" at bounding box center [936, 431] width 35 height 9
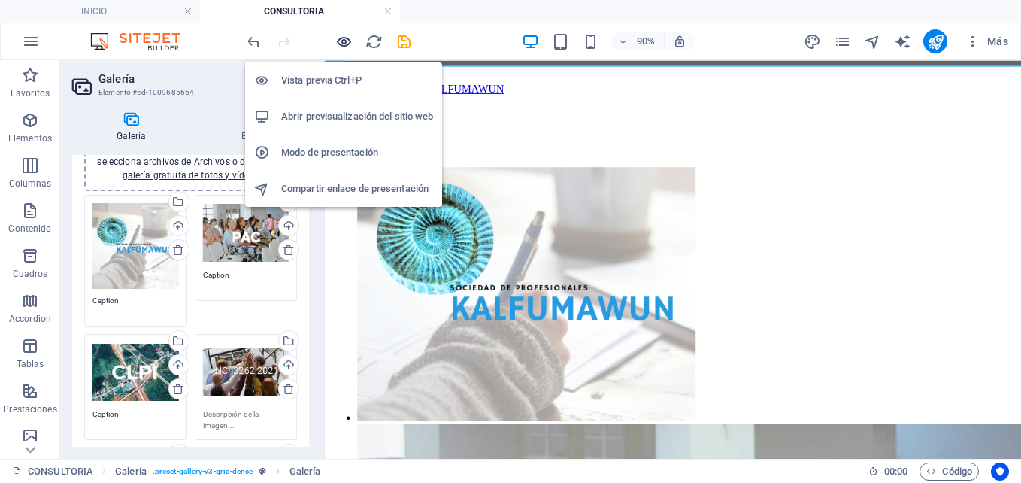
click at [347, 47] on icon "button" at bounding box center [343, 41] width 17 height 17
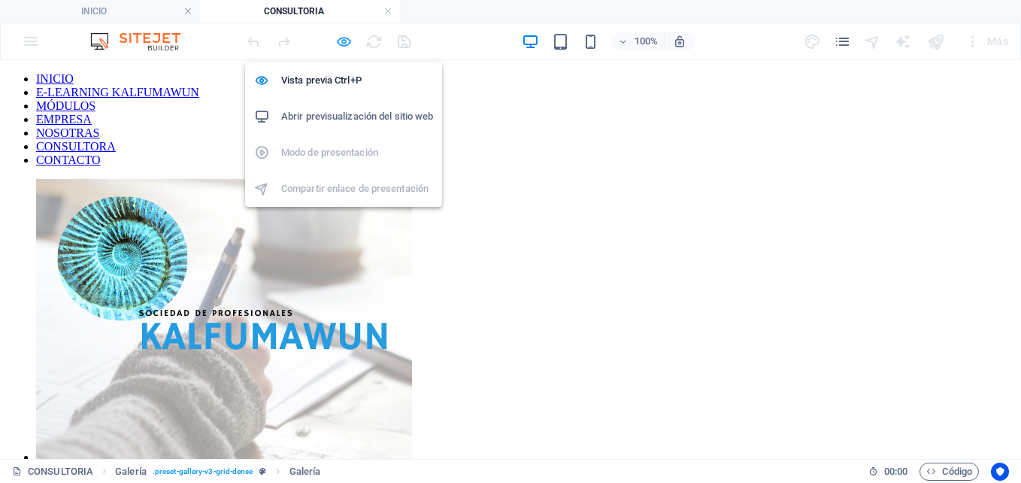
click at [348, 46] on icon "button" at bounding box center [343, 41] width 17 height 17
select select "3"
select select "px"
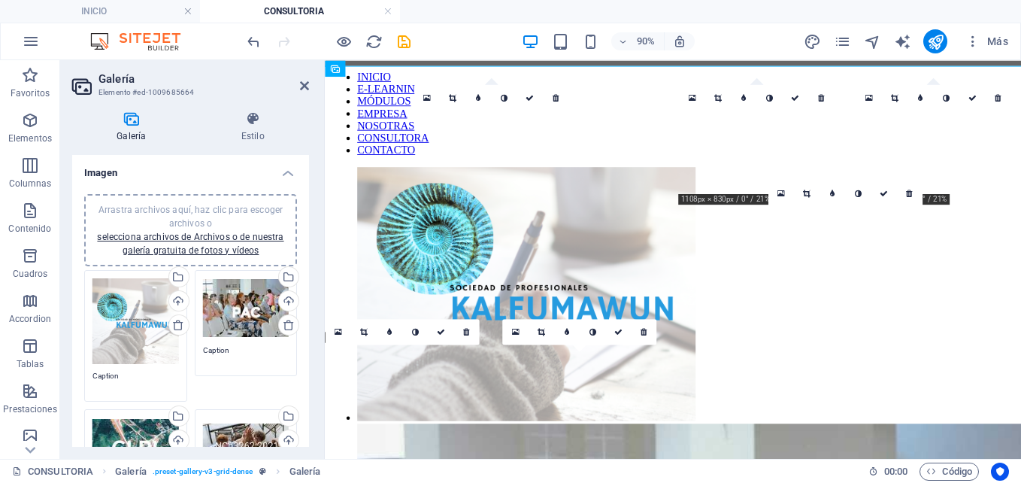
click at [207, 216] on div "Arrastra archivos aquí, haz clic para escoger archivos o selecciona archivos de…" at bounding box center [190, 230] width 195 height 54
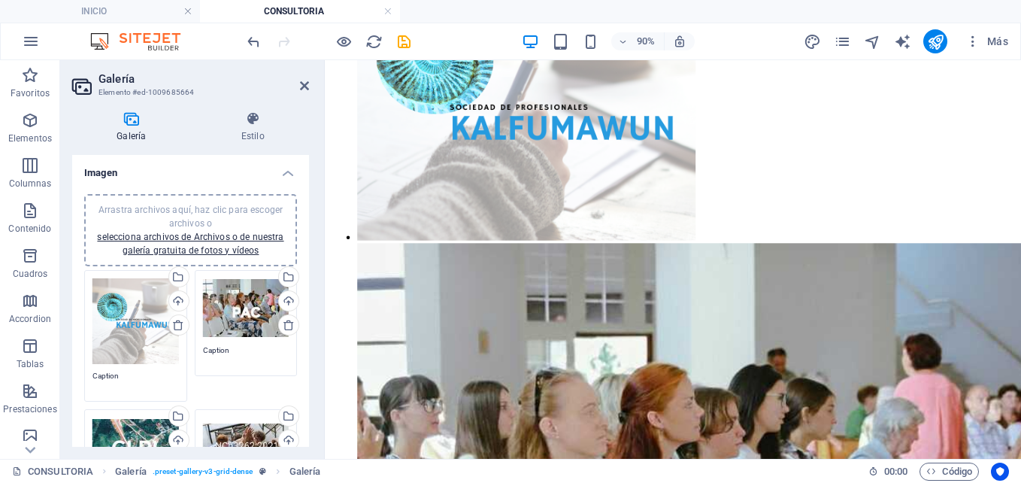
scroll to position [208, 0]
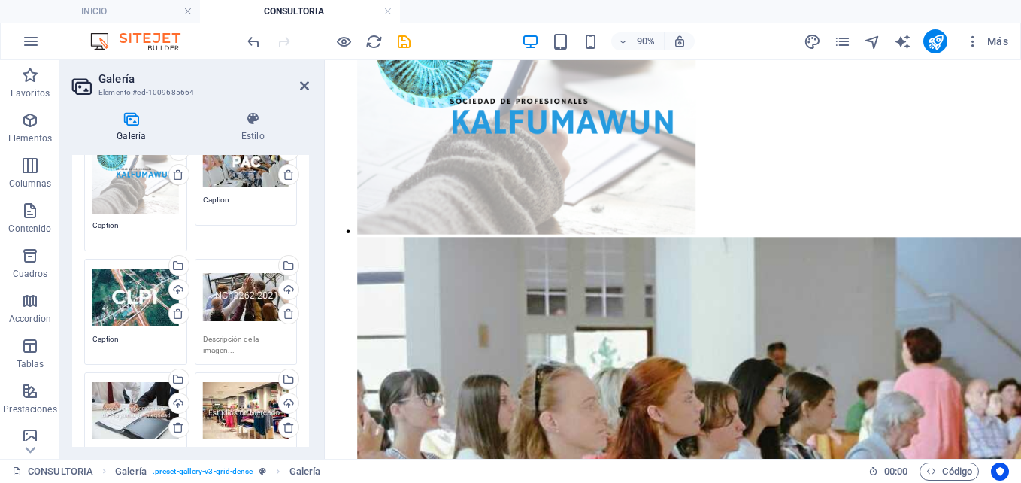
scroll to position [301, 0]
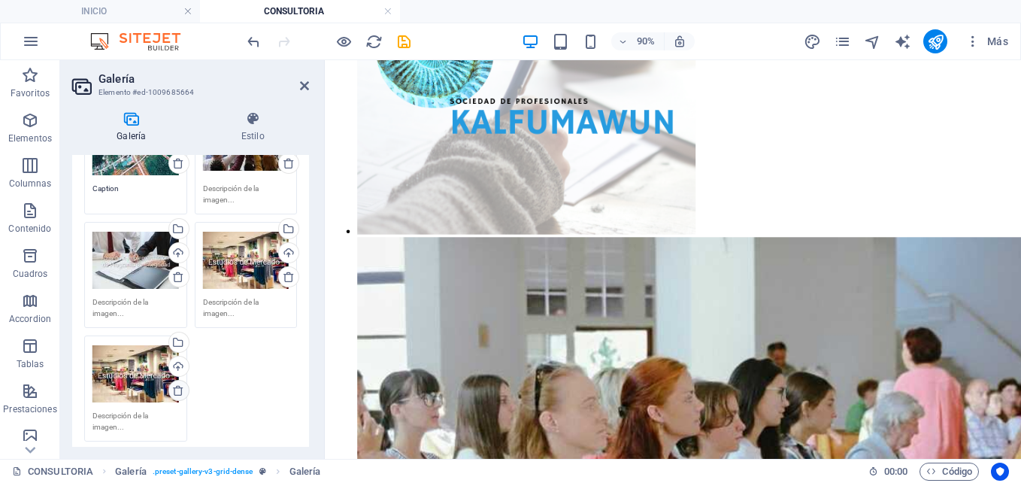
click at [175, 389] on icon at bounding box center [178, 390] width 12 height 12
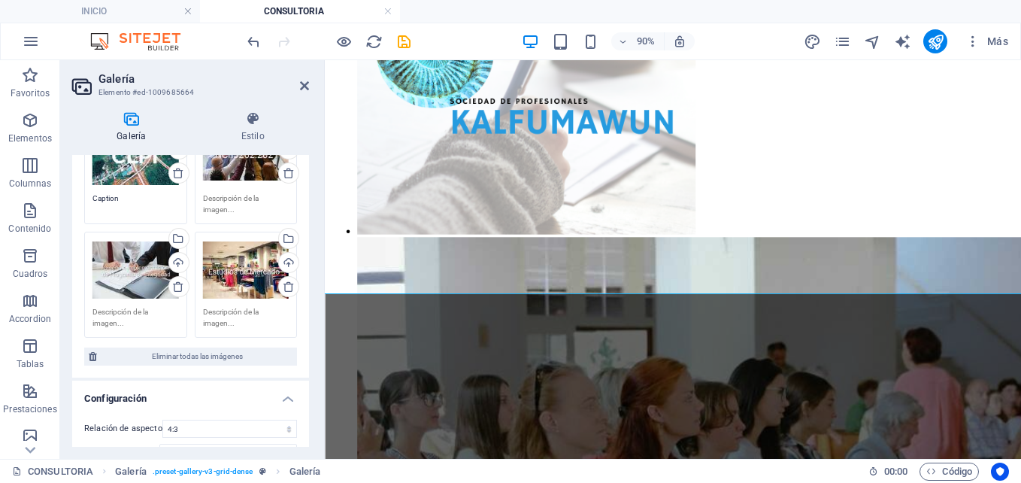
scroll to position [75, 0]
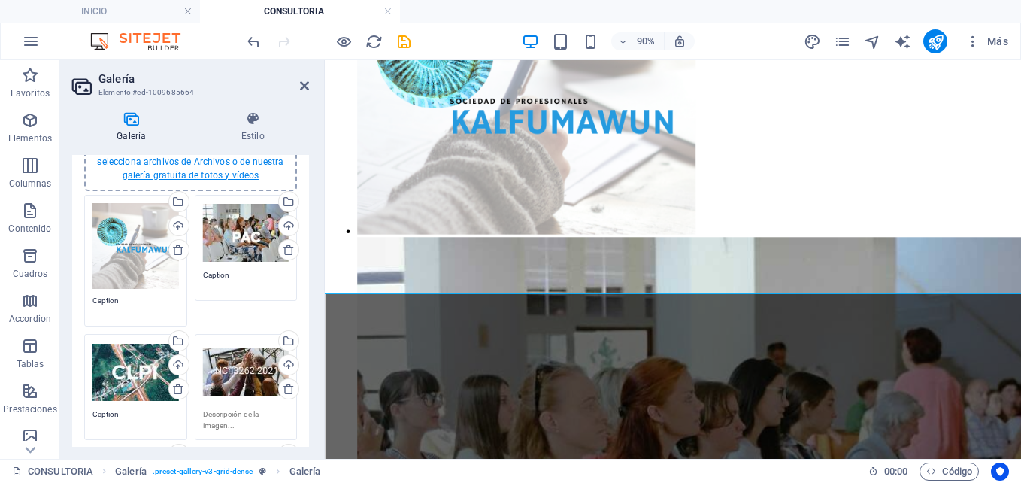
click at [223, 174] on link "selecciona archivos de Archivos o de nuestra galería gratuita de fotos y vídeos" at bounding box center [190, 168] width 186 height 24
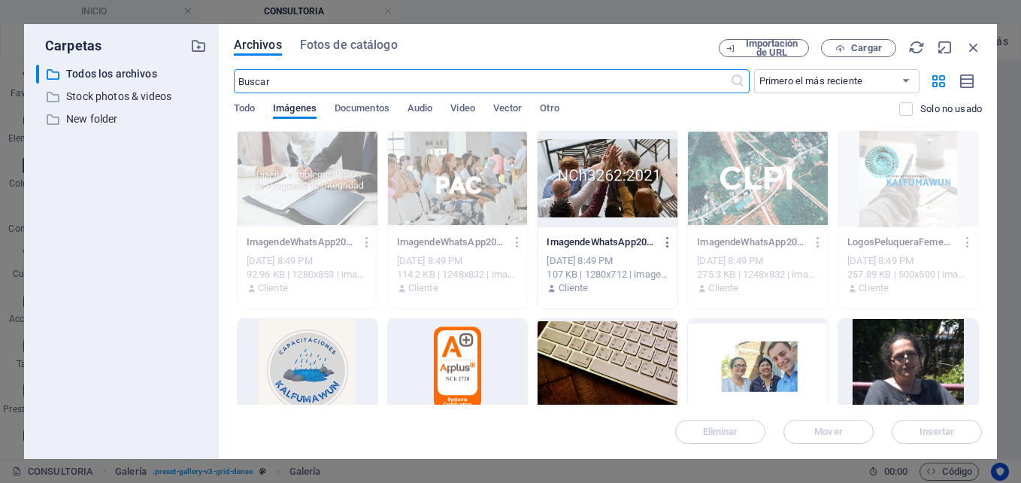
scroll to position [155, 0]
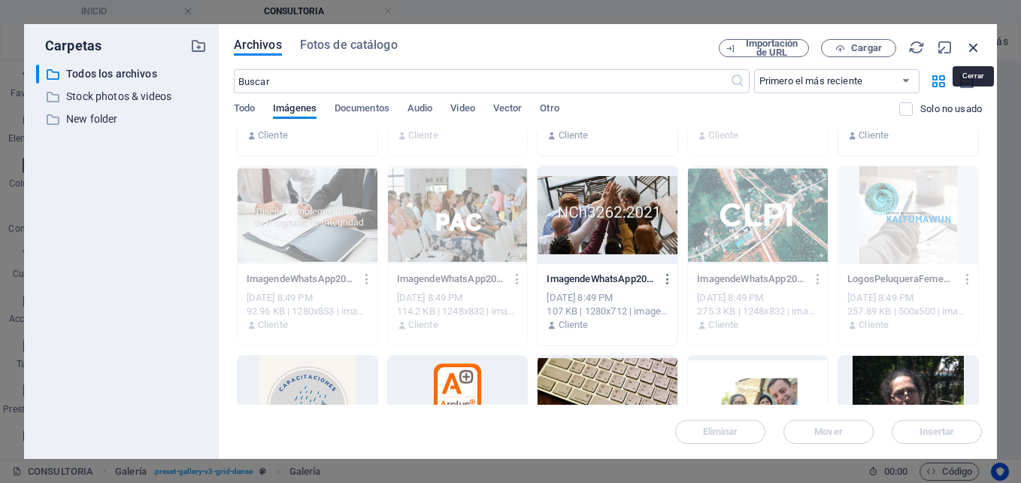
click at [979, 44] on icon "button" at bounding box center [973, 47] width 17 height 17
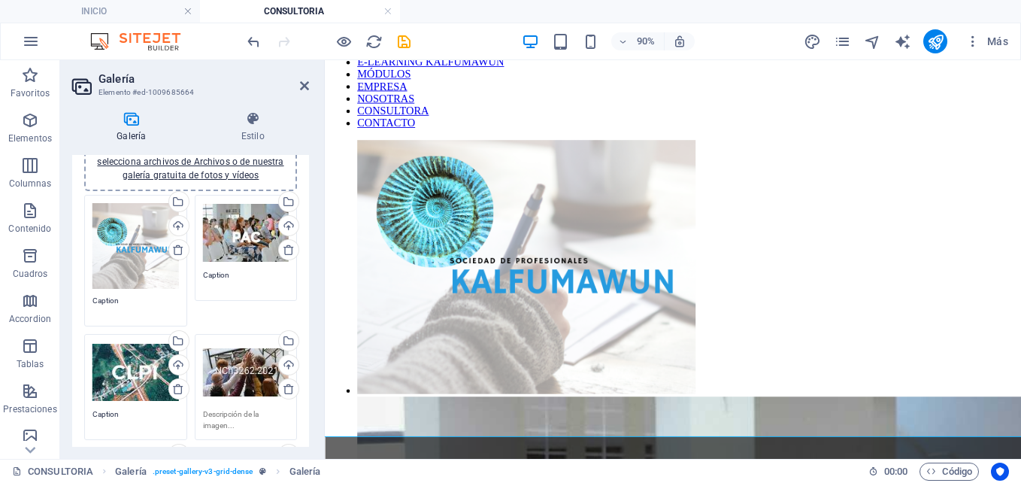
scroll to position [0, 0]
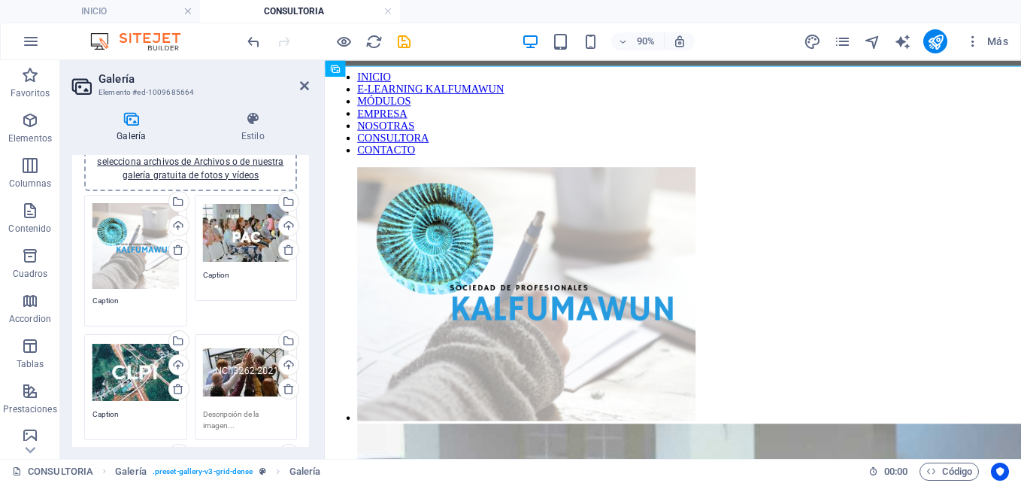
click at [177, 167] on div "Arrastra archivos aquí, haz clic para escoger archivos o selecciona archivos de…" at bounding box center [190, 155] width 195 height 54
click at [154, 162] on link "selecciona archivos de Archivos o de nuestra galería gratuita de fotos y vídeos" at bounding box center [190, 168] width 186 height 24
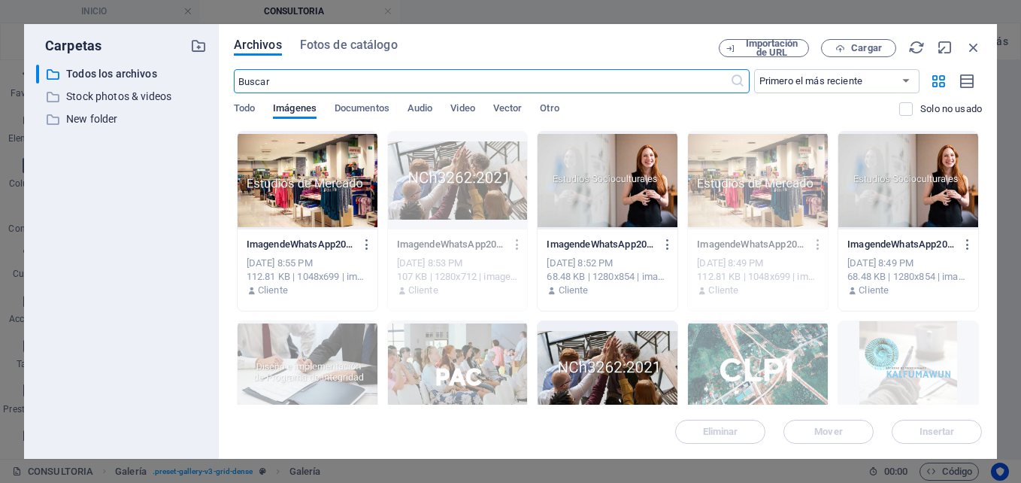
click at [635, 160] on div at bounding box center [608, 181] width 140 height 98
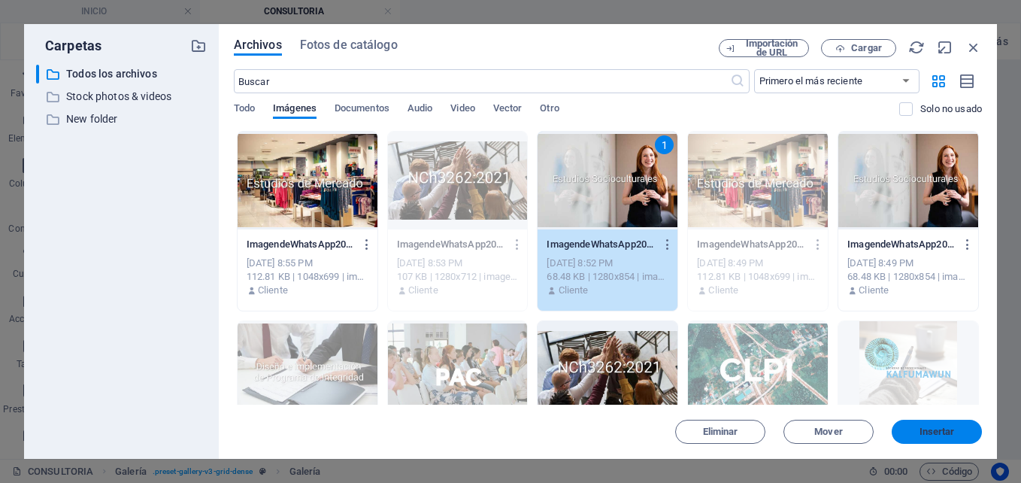
click at [952, 433] on span "Insertar" at bounding box center [936, 431] width 35 height 9
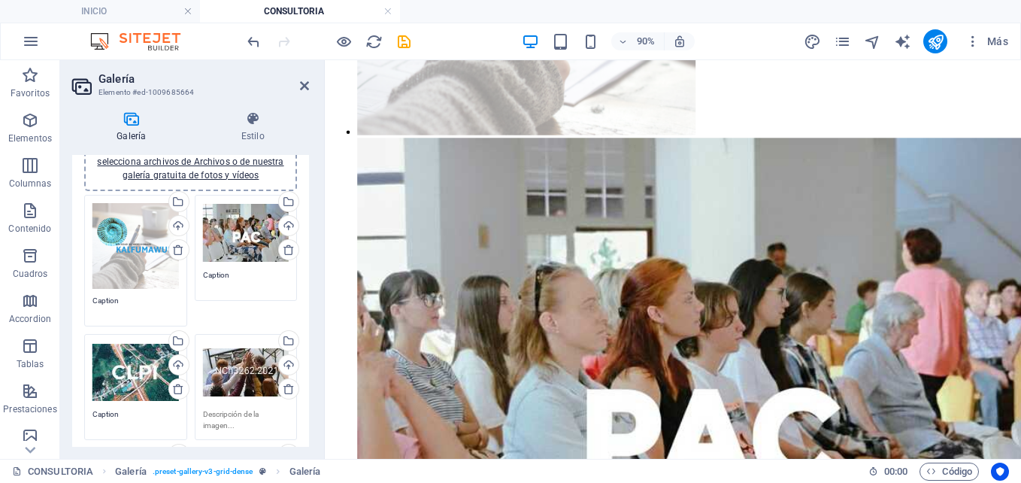
scroll to position [329, 0]
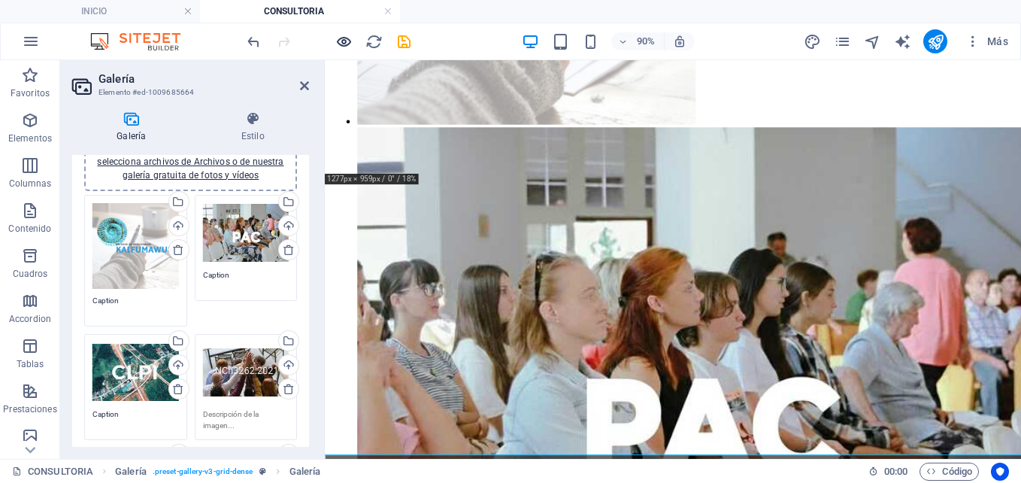
click at [349, 39] on icon "button" at bounding box center [343, 41] width 17 height 17
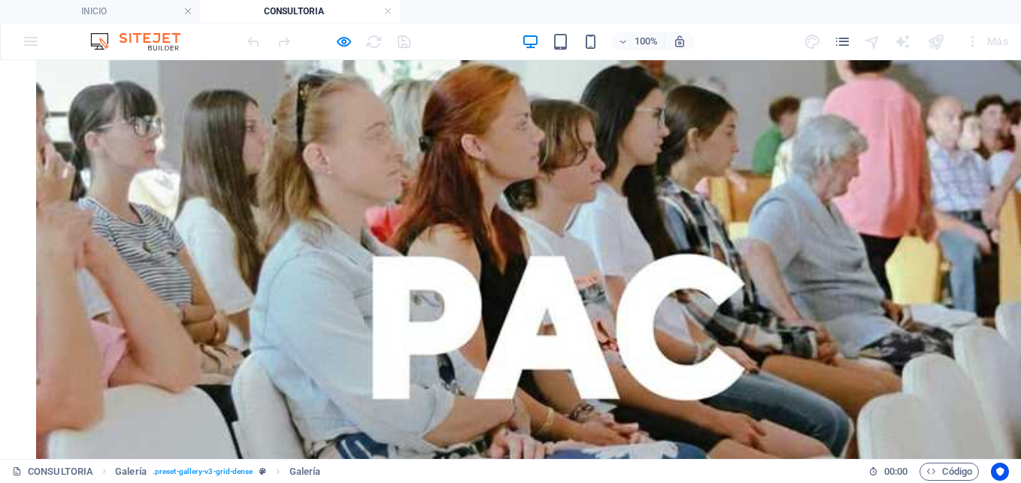
scroll to position [581, 0]
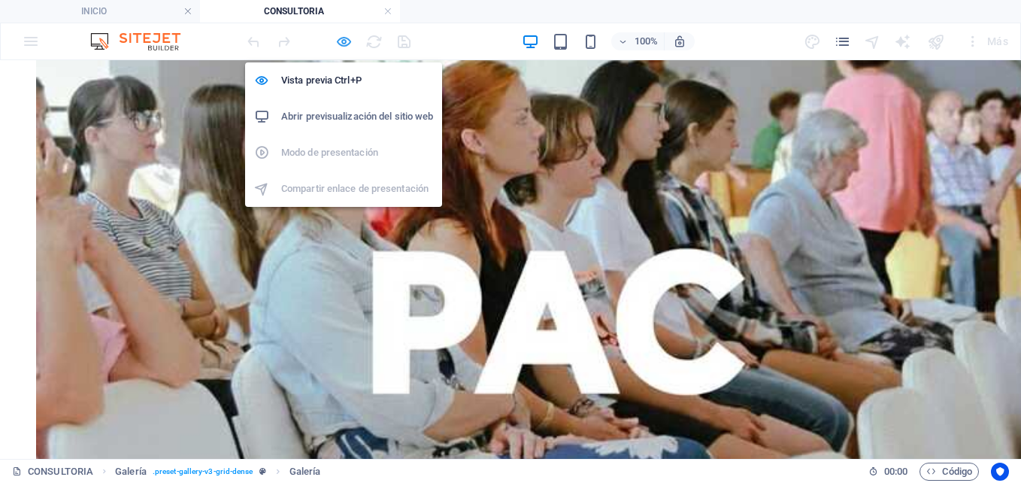
click at [347, 44] on icon "button" at bounding box center [343, 41] width 17 height 17
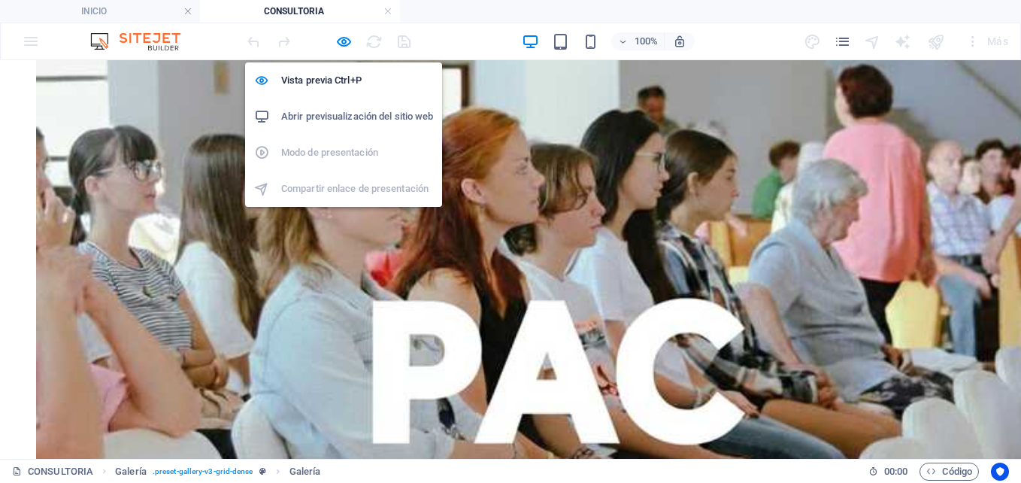
select select "3"
select select "px"
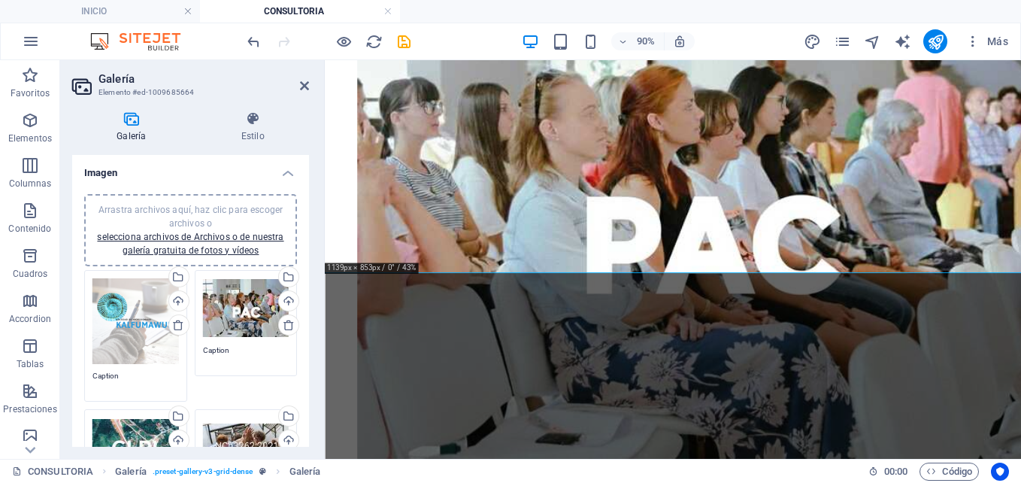
click at [142, 209] on span "Arrastra archivos aquí, haz clic para escoger archivos o selecciona archivos de…" at bounding box center [190, 229] width 186 height 51
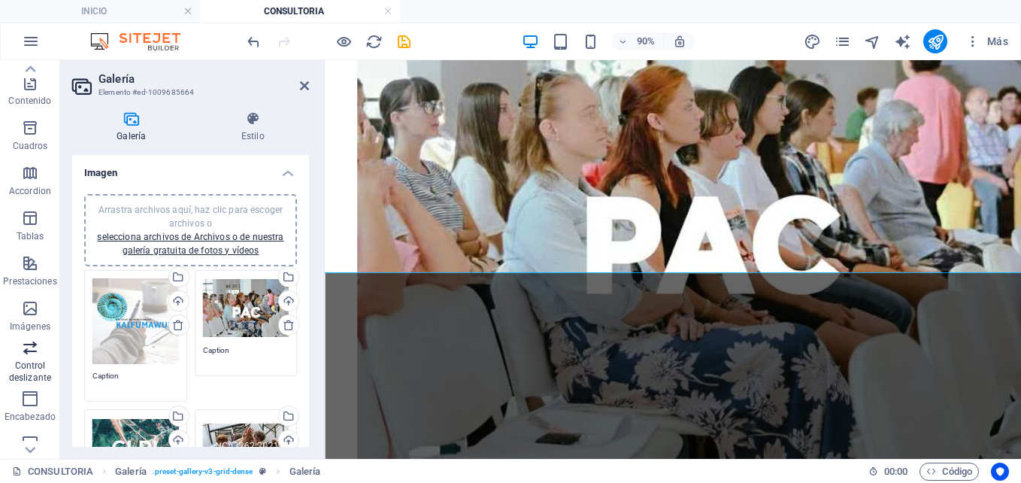
scroll to position [0, 0]
click at [171, 207] on span "Arrastra archivos aquí, haz clic para escoger archivos o selecciona archivos de…" at bounding box center [190, 229] width 186 height 51
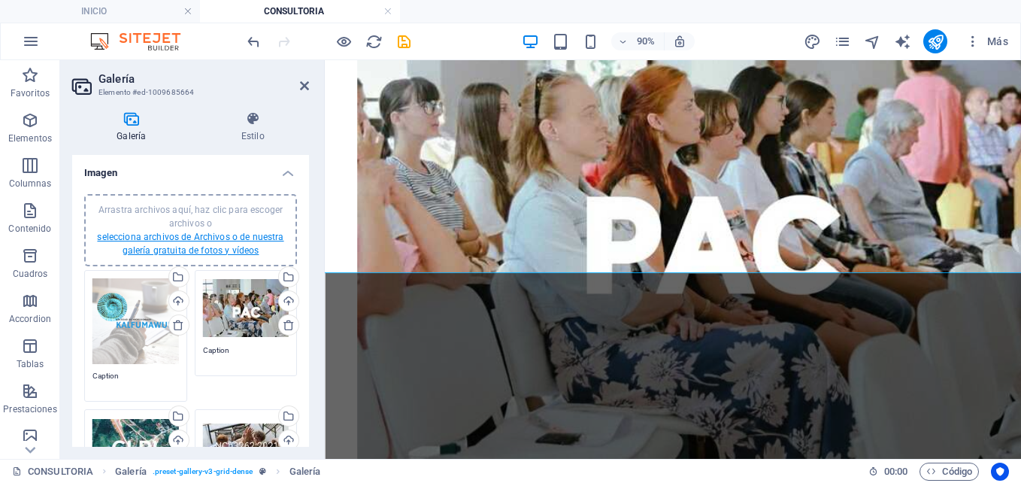
click at [217, 250] on link "selecciona archivos de Archivos o de nuestra galería gratuita de fotos y vídeos" at bounding box center [190, 244] width 186 height 24
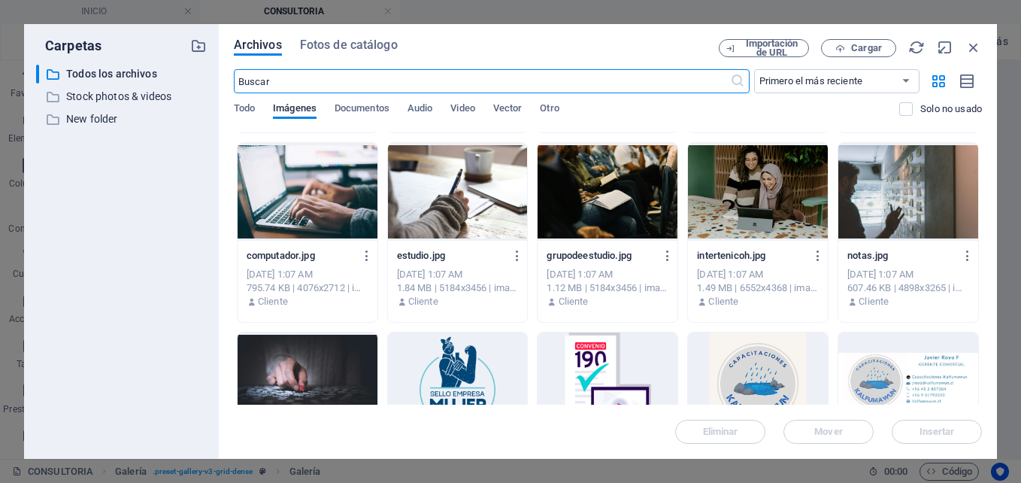
scroll to position [4075, 0]
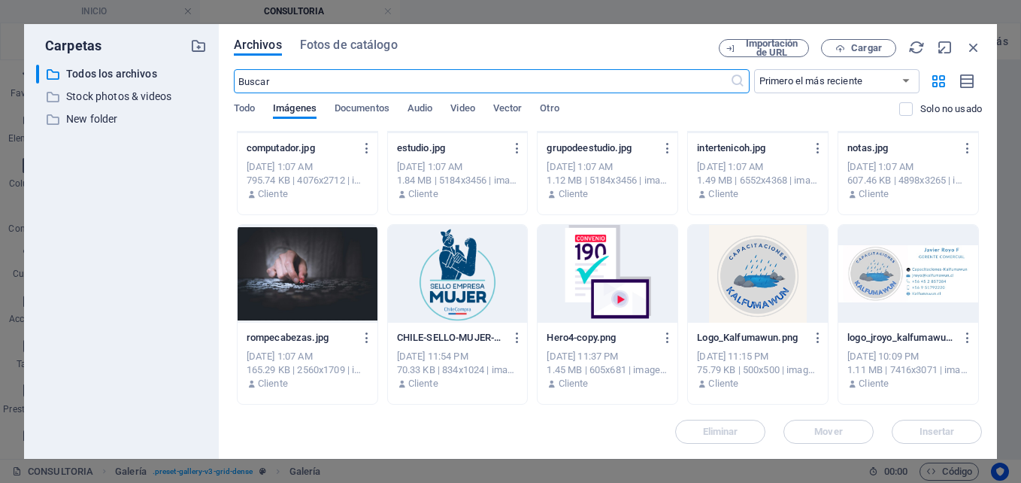
click at [454, 268] on div at bounding box center [458, 274] width 140 height 98
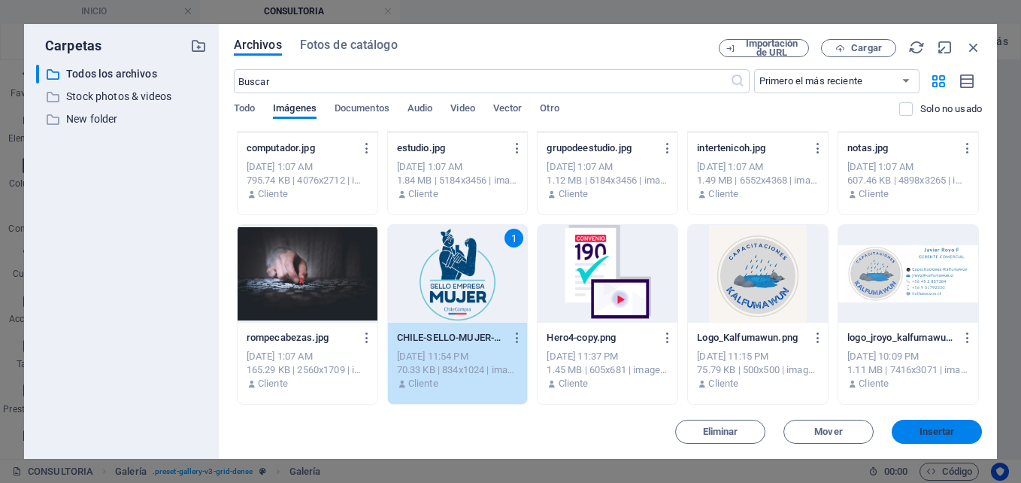
drag, startPoint x: 919, startPoint y: 433, endPoint x: 559, endPoint y: 360, distance: 366.7
click at [919, 433] on span "Insertar" at bounding box center [936, 431] width 35 height 9
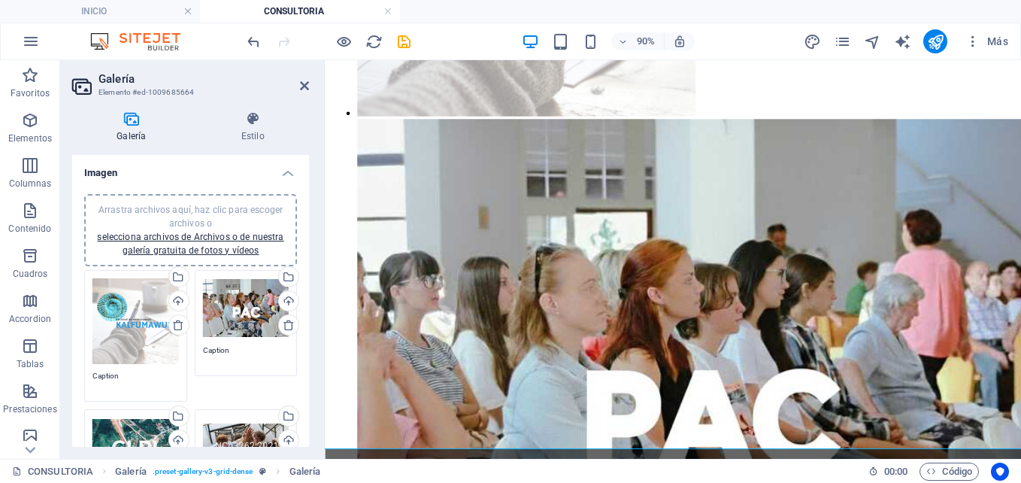
scroll to position [336, 0]
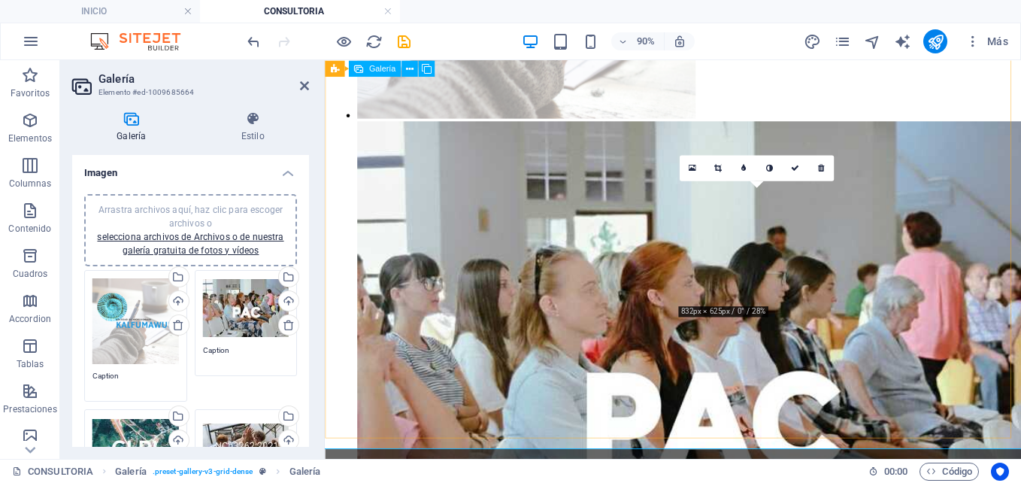
click at [722, 168] on icon at bounding box center [718, 167] width 8 height 8
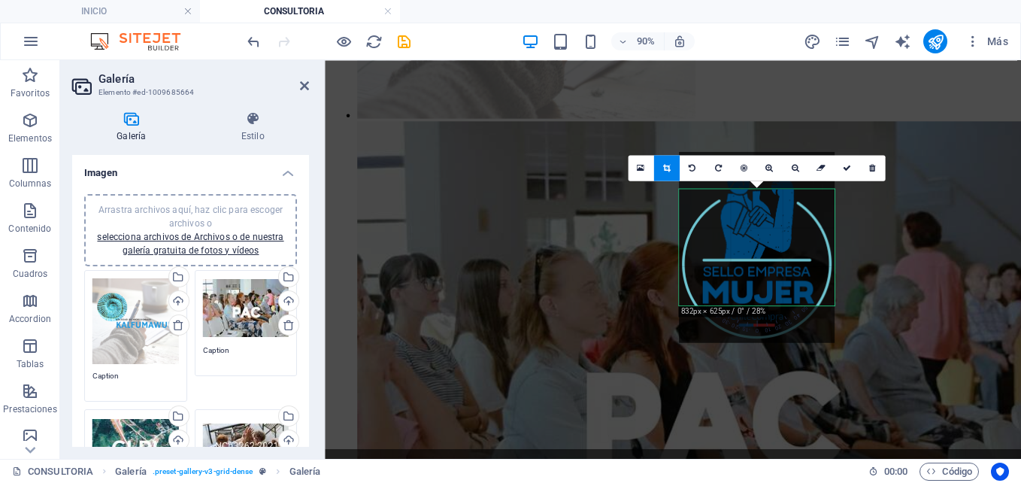
click at [662, 170] on link at bounding box center [666, 168] width 26 height 26
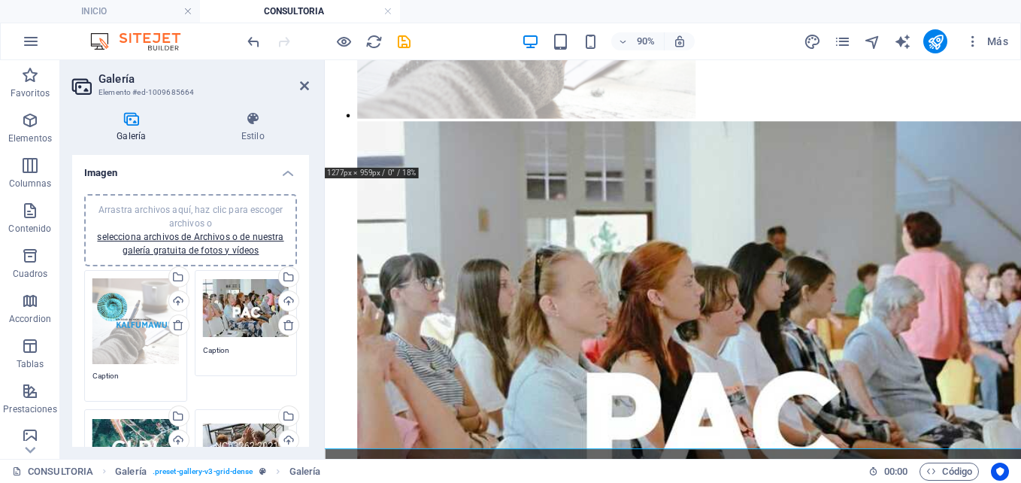
click at [354, 44] on div at bounding box center [328, 41] width 168 height 24
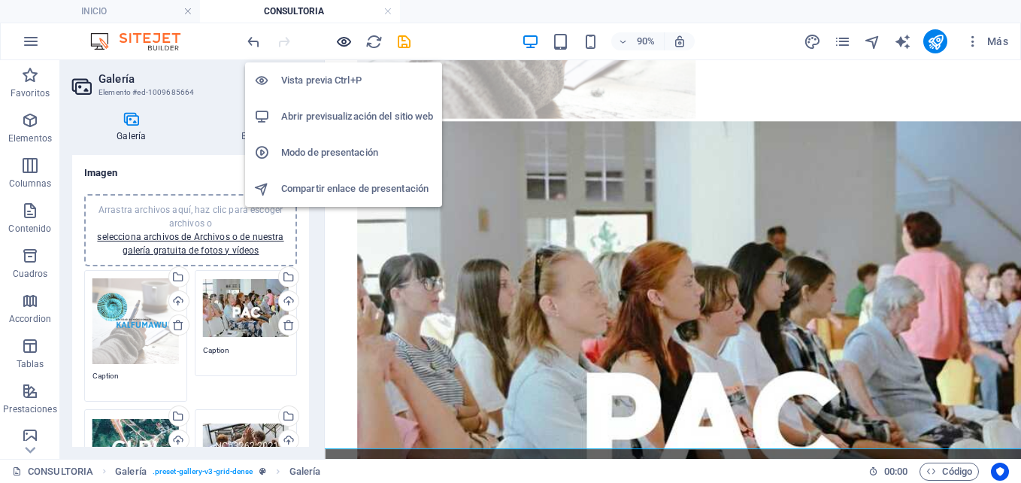
click at [338, 38] on icon "button" at bounding box center [343, 41] width 17 height 17
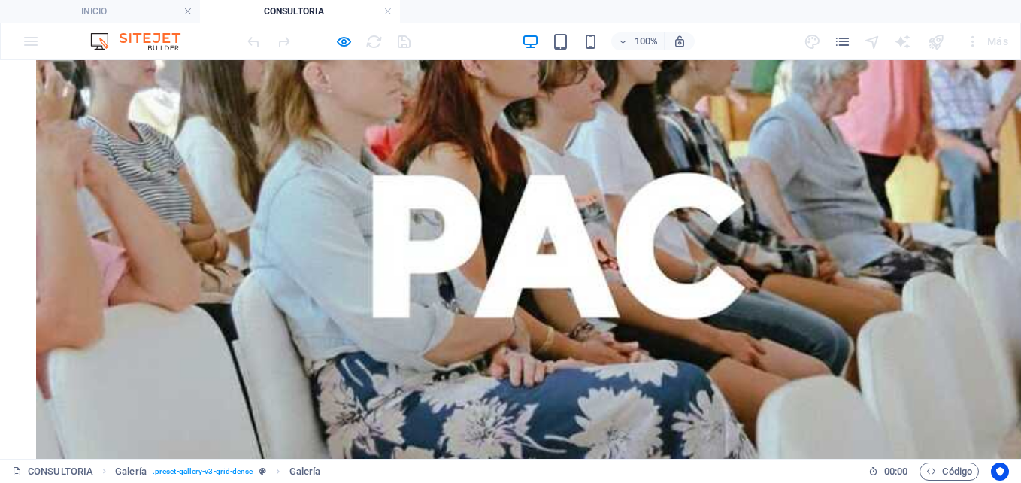
scroll to position [477, 0]
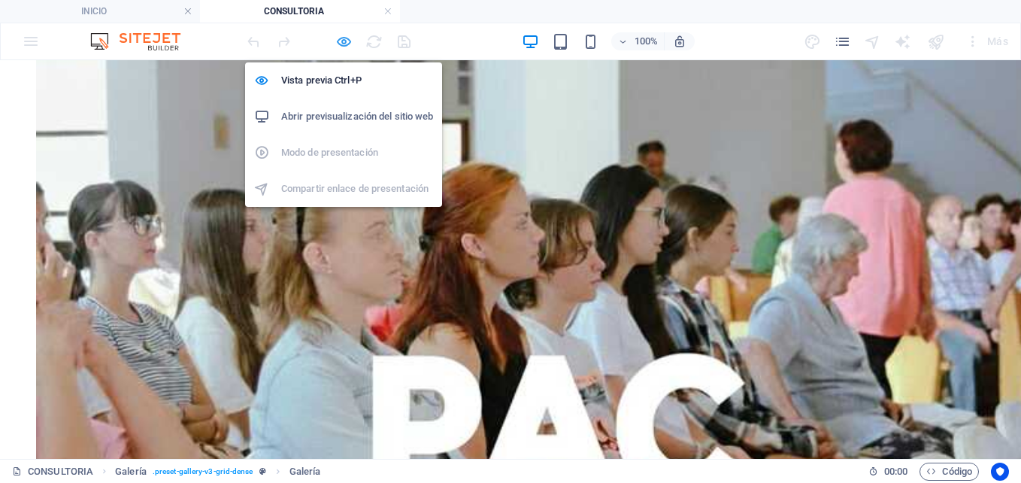
click at [342, 43] on icon "button" at bounding box center [343, 41] width 17 height 17
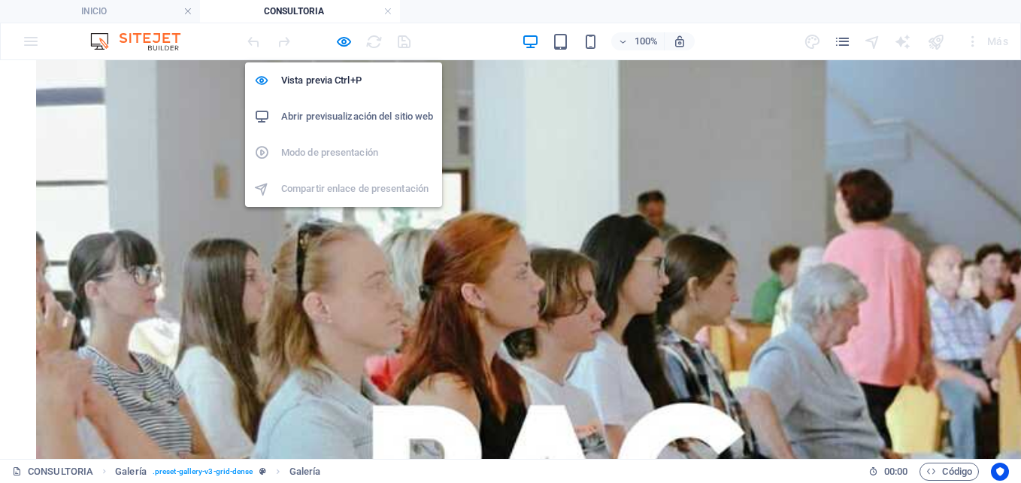
select select "3"
select select "px"
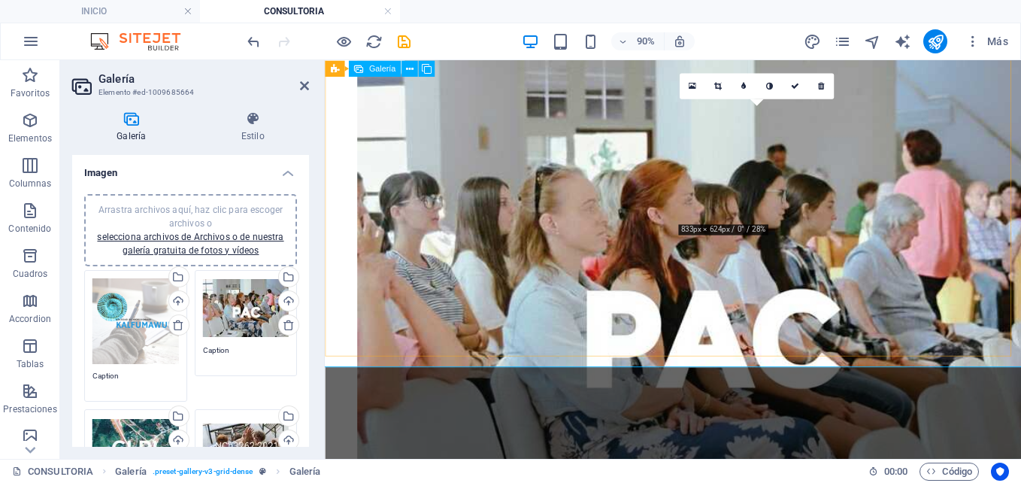
click at [718, 86] on icon at bounding box center [718, 85] width 8 height 8
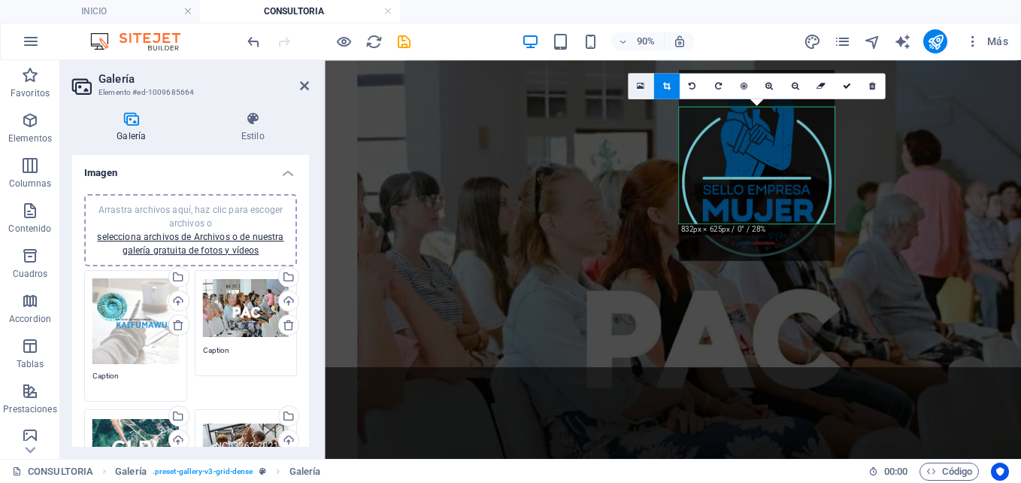
click at [637, 90] on icon at bounding box center [641, 85] width 8 height 10
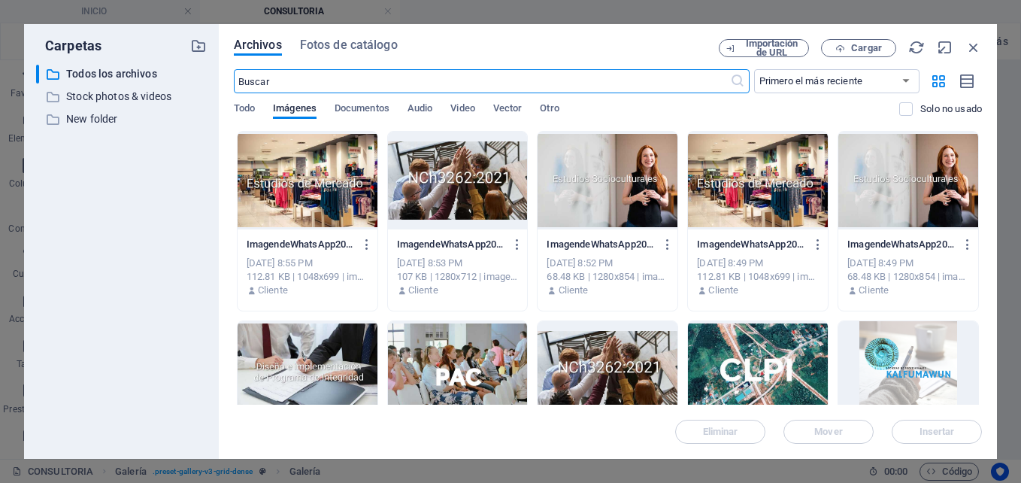
scroll to position [160, 0]
click at [975, 44] on icon "button" at bounding box center [973, 47] width 17 height 17
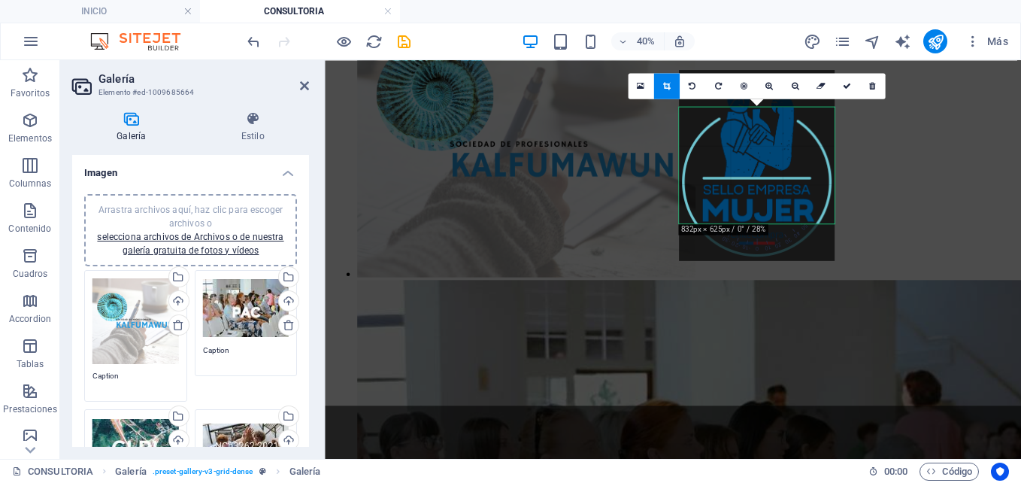
scroll to position [427, 0]
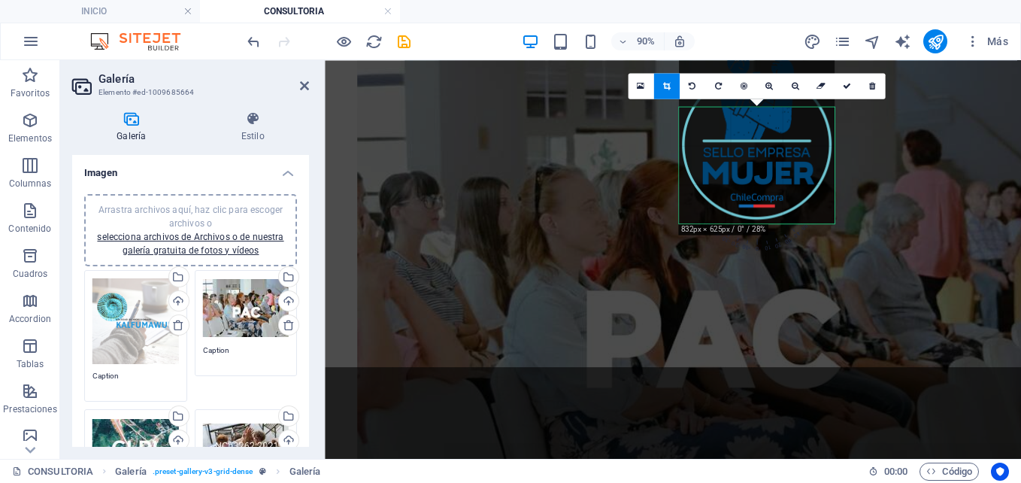
drag, startPoint x: 772, startPoint y: 165, endPoint x: 771, endPoint y: 121, distance: 43.6
click at [771, 121] on div at bounding box center [756, 127] width 156 height 191
click at [790, 83] on link at bounding box center [795, 86] width 26 height 26
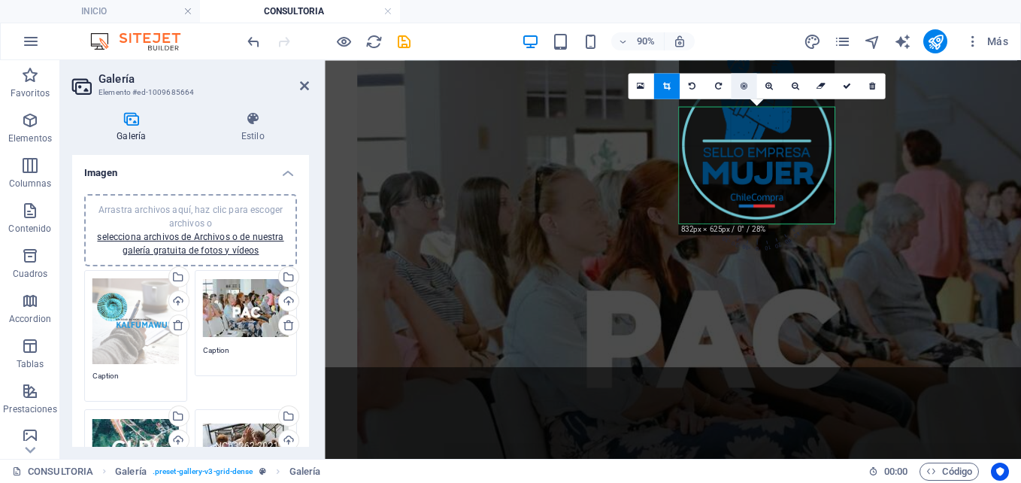
click at [735, 87] on link at bounding box center [744, 86] width 26 height 26
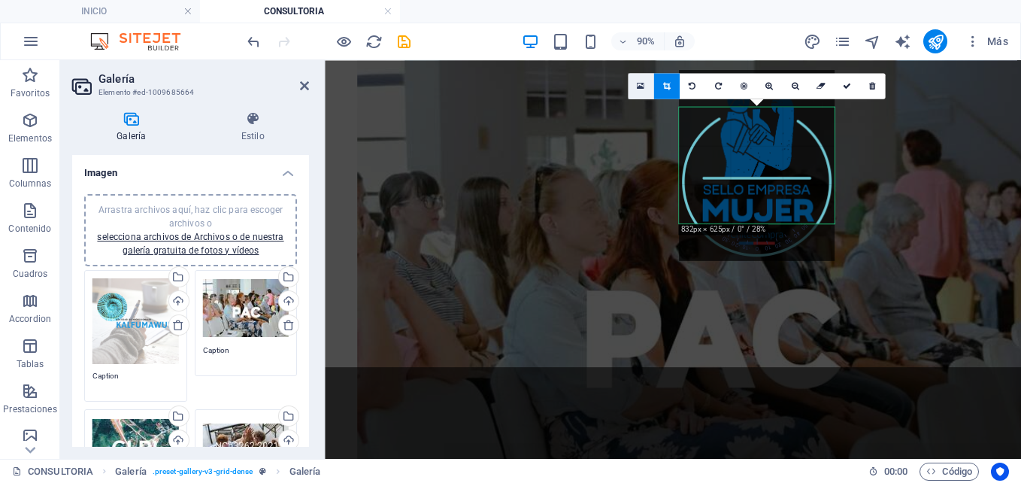
click at [635, 86] on link at bounding box center [641, 86] width 26 height 26
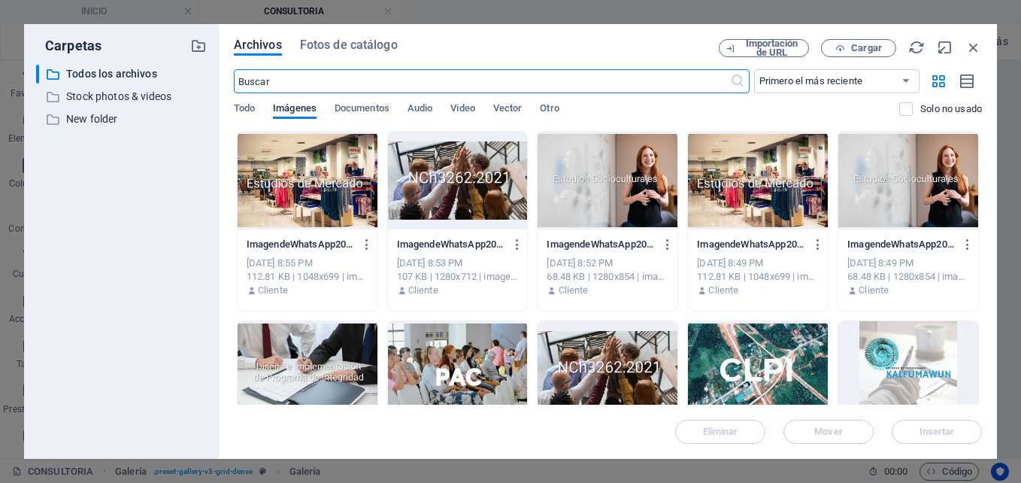
scroll to position [160, 0]
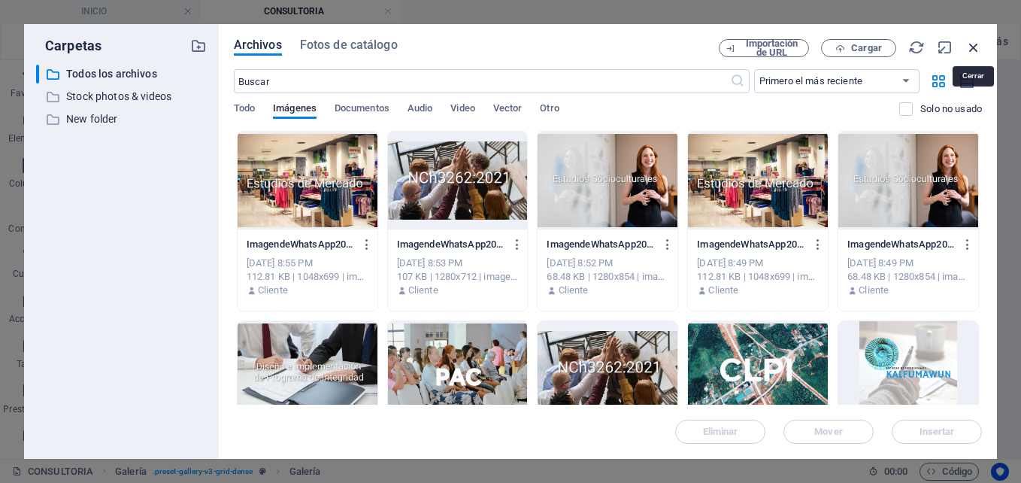
click at [965, 42] on icon "button" at bounding box center [973, 47] width 17 height 17
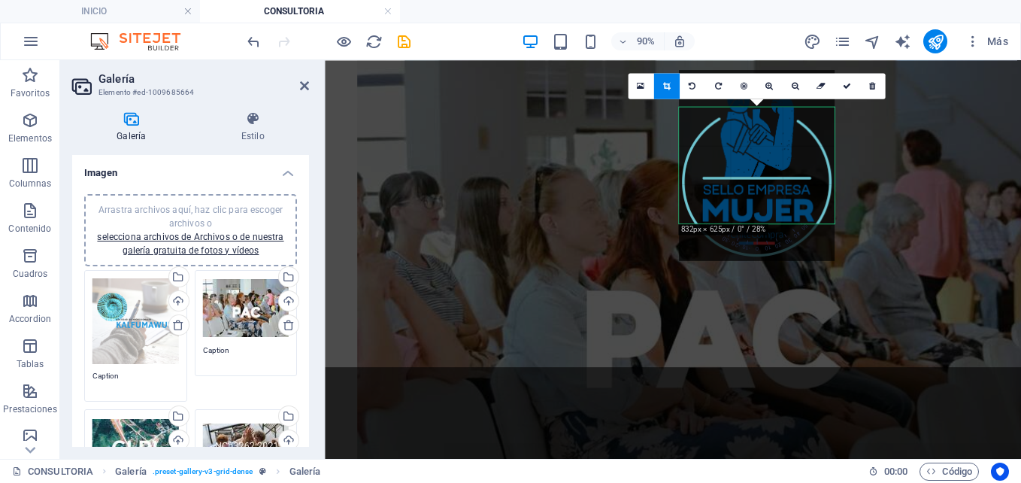
click at [664, 84] on icon at bounding box center [666, 85] width 8 height 8
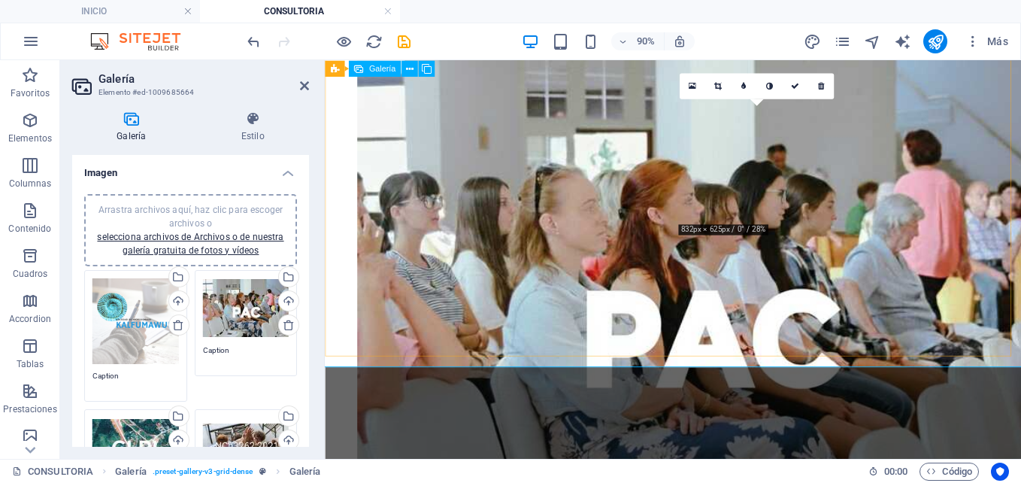
click at [713, 89] on link at bounding box center [718, 86] width 26 height 26
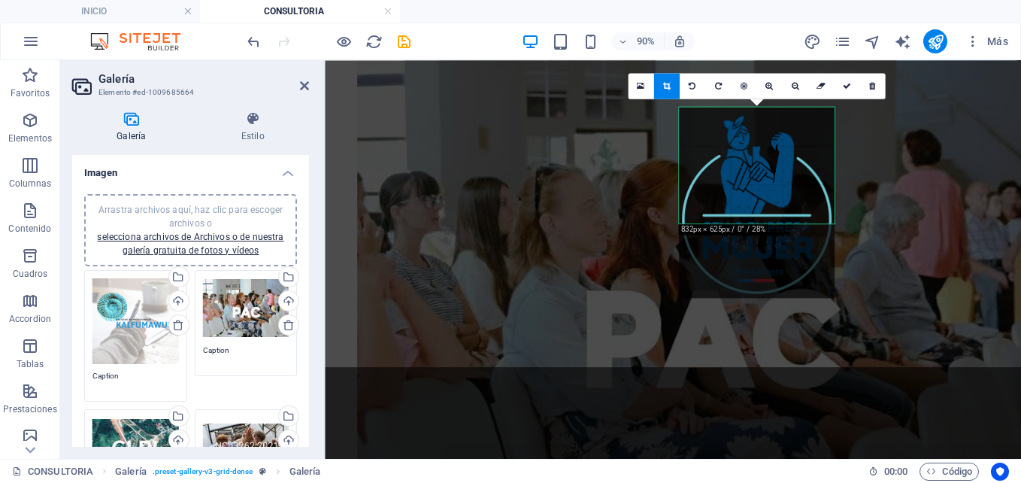
drag, startPoint x: 717, startPoint y: 220, endPoint x: 714, endPoint y: 259, distance: 39.2
click at [714, 259] on div at bounding box center [756, 202] width 156 height 191
click at [843, 88] on icon at bounding box center [846, 85] width 8 height 8
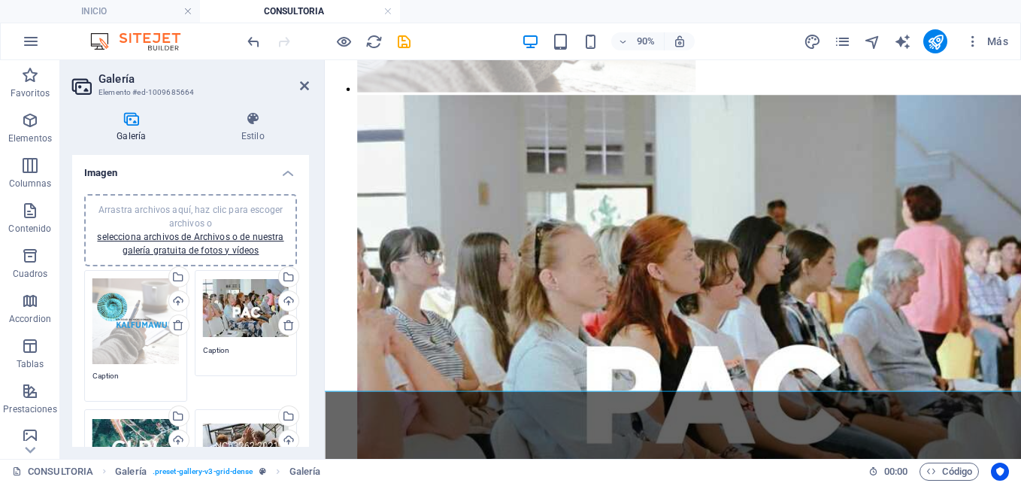
scroll to position [441, 0]
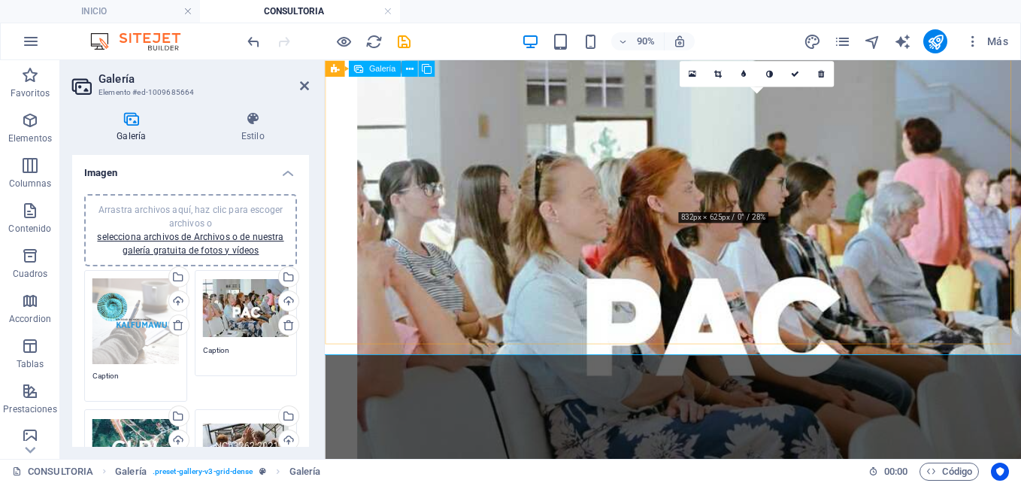
click at [823, 74] on icon at bounding box center [820, 73] width 6 height 8
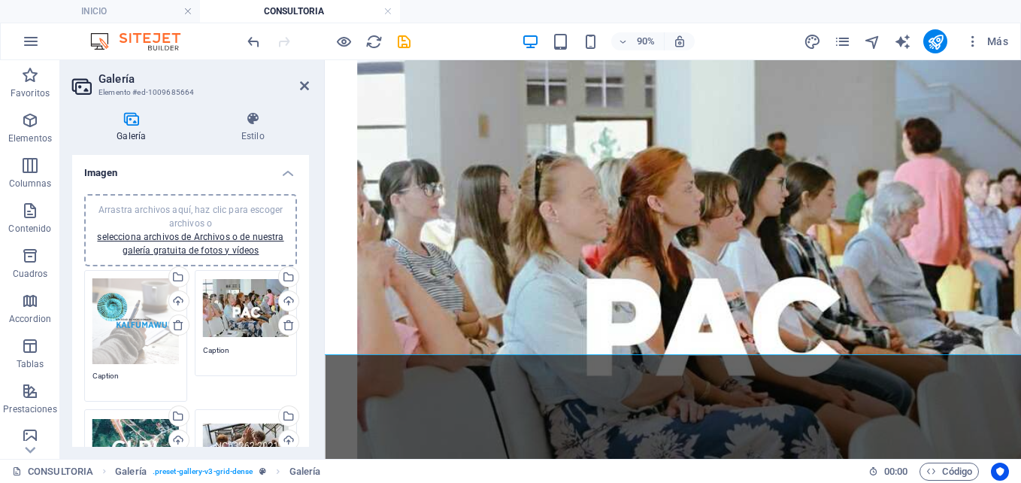
click at [171, 219] on span "Arrastra archivos aquí, haz clic para escoger archivos o selecciona archivos de…" at bounding box center [190, 229] width 186 height 51
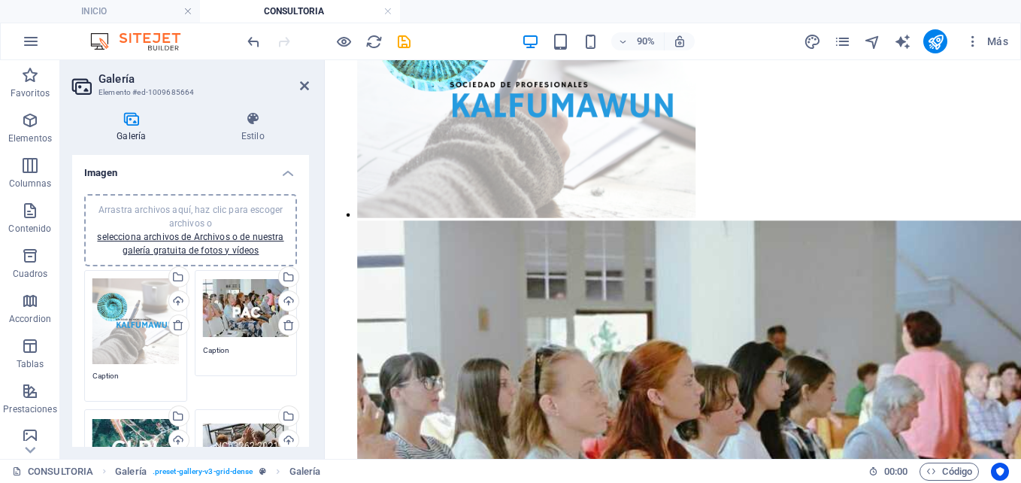
scroll to position [233, 0]
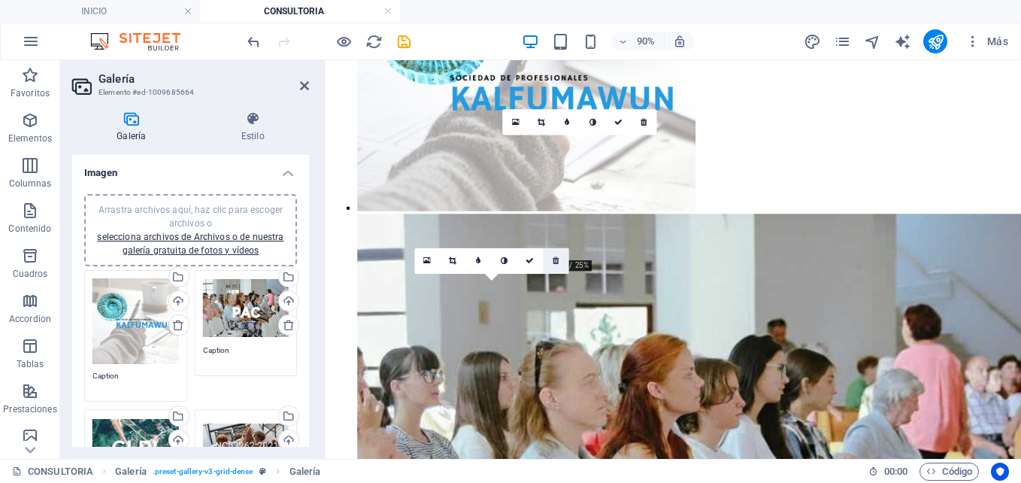
click at [556, 262] on icon at bounding box center [555, 260] width 6 height 8
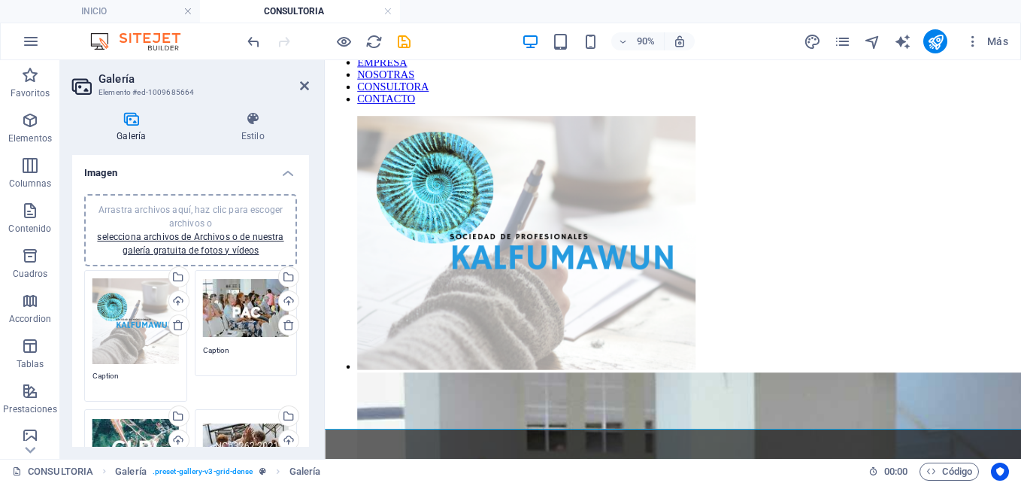
scroll to position [0, 0]
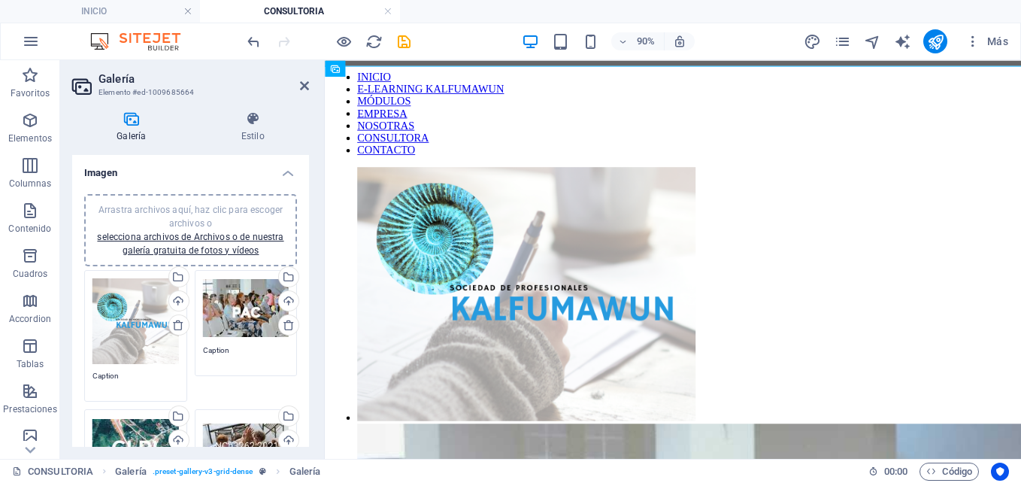
drag, startPoint x: 1093, startPoint y: 222, endPoint x: 1257, endPoint y: 160, distance: 175.1
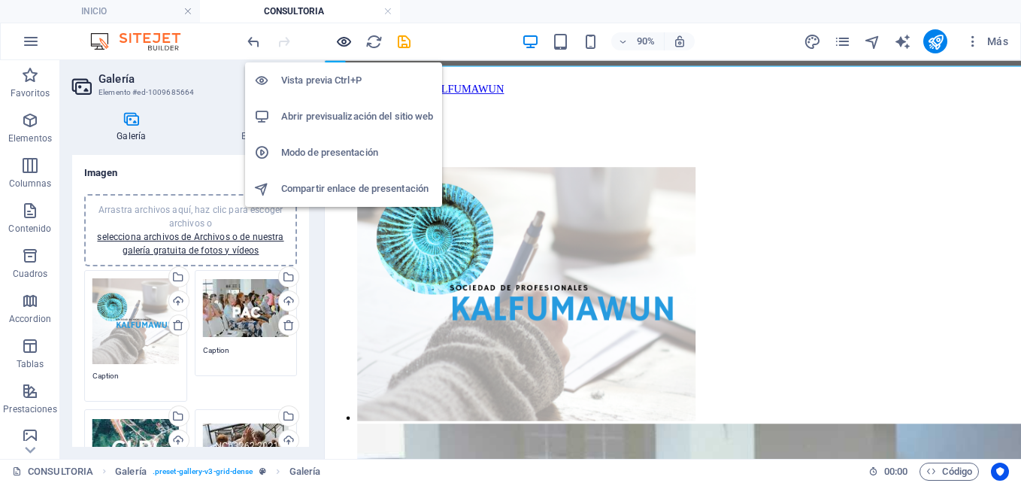
click at [344, 39] on icon "button" at bounding box center [343, 41] width 17 height 17
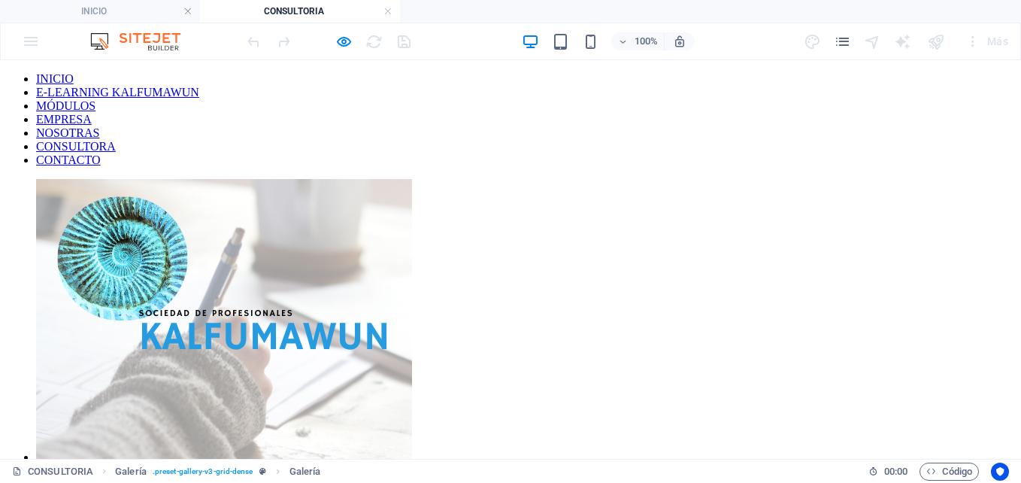
click at [284, 183] on img at bounding box center [224, 320] width 376 height 282
select select "3"
select select "px"
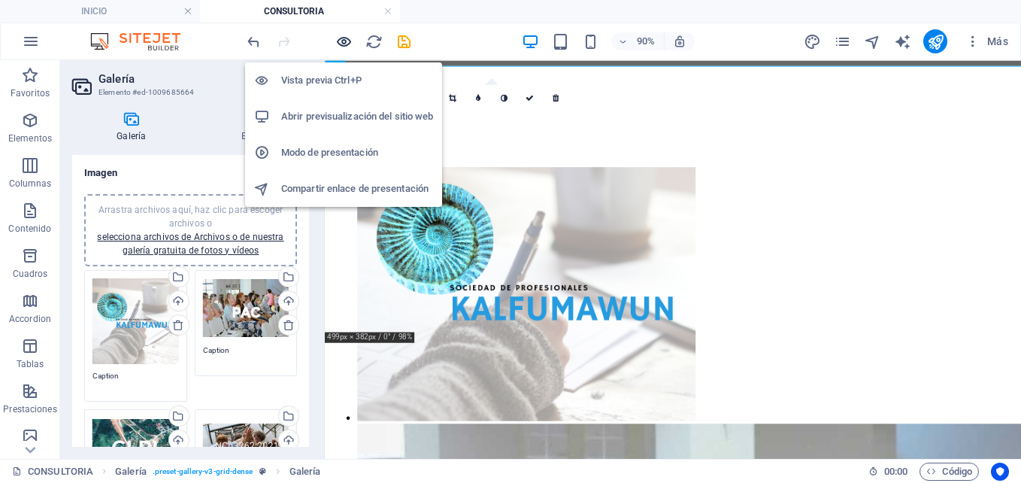
click at [344, 41] on icon "button" at bounding box center [343, 41] width 17 height 17
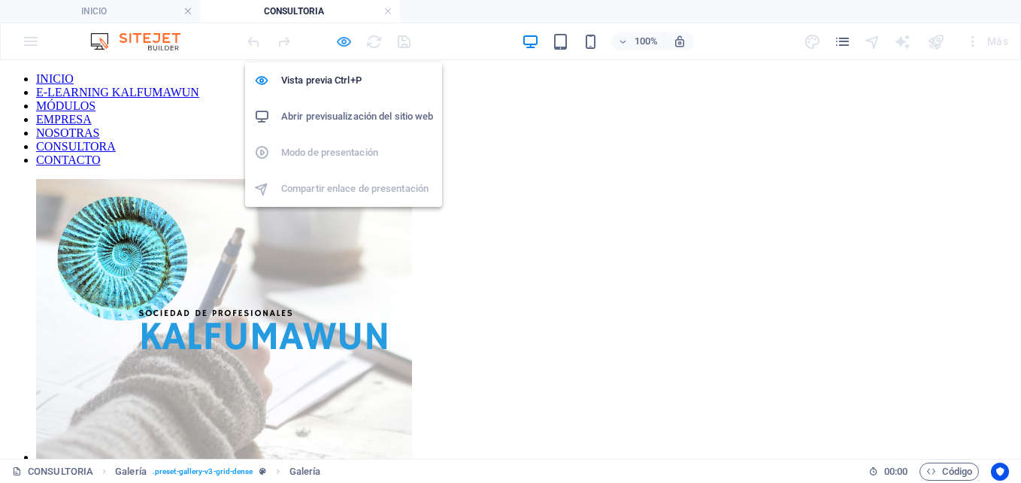
click at [344, 41] on icon "button" at bounding box center [343, 41] width 17 height 17
select select "3"
select select "px"
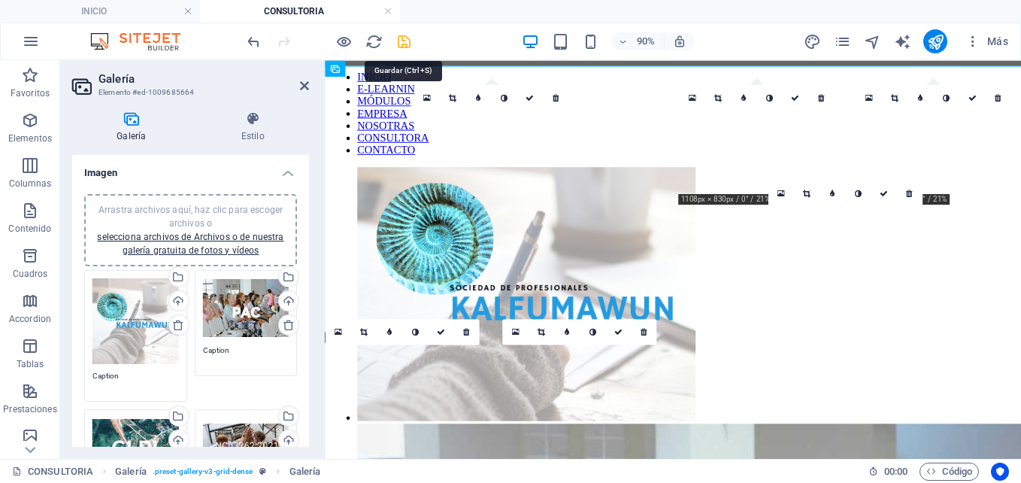
click at [402, 41] on icon "save" at bounding box center [403, 41] width 17 height 17
select select "3"
select select "px"
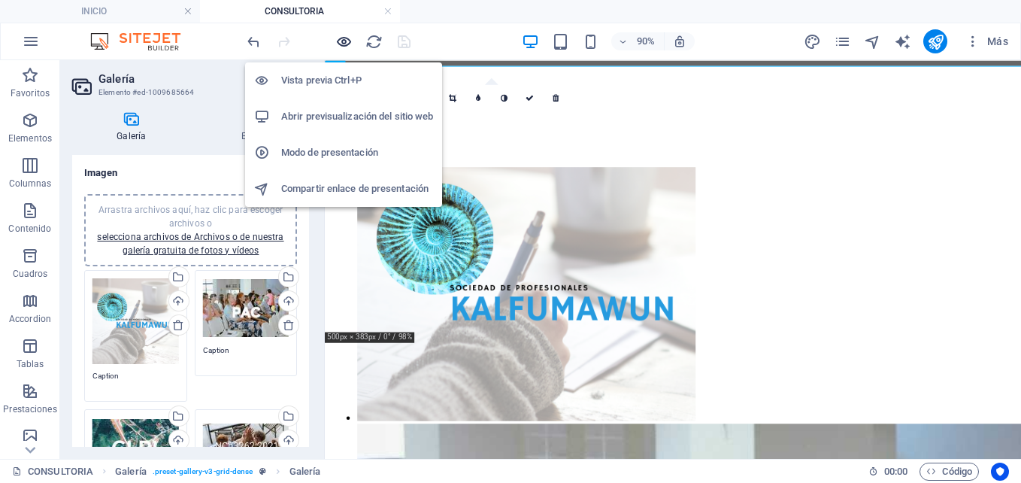
click at [341, 43] on icon "button" at bounding box center [343, 41] width 17 height 17
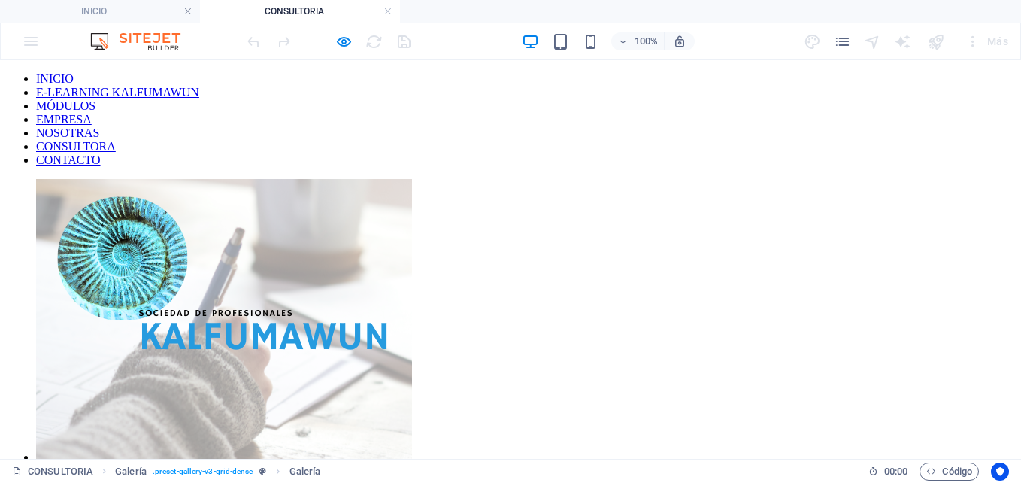
click at [393, 10] on h4 "CONSULTORIA" at bounding box center [300, 11] width 200 height 17
click at [389, 10] on link at bounding box center [387, 12] width 9 height 14
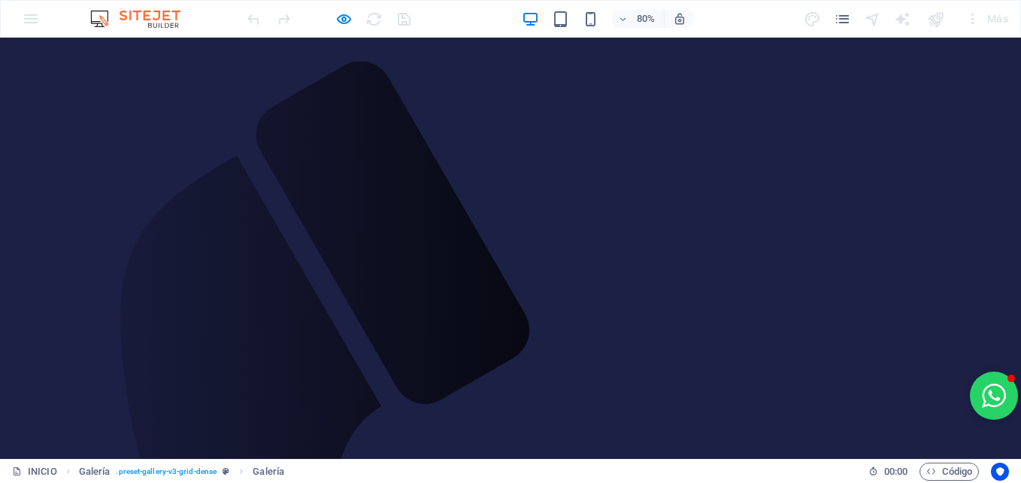
scroll to position [2635, 0]
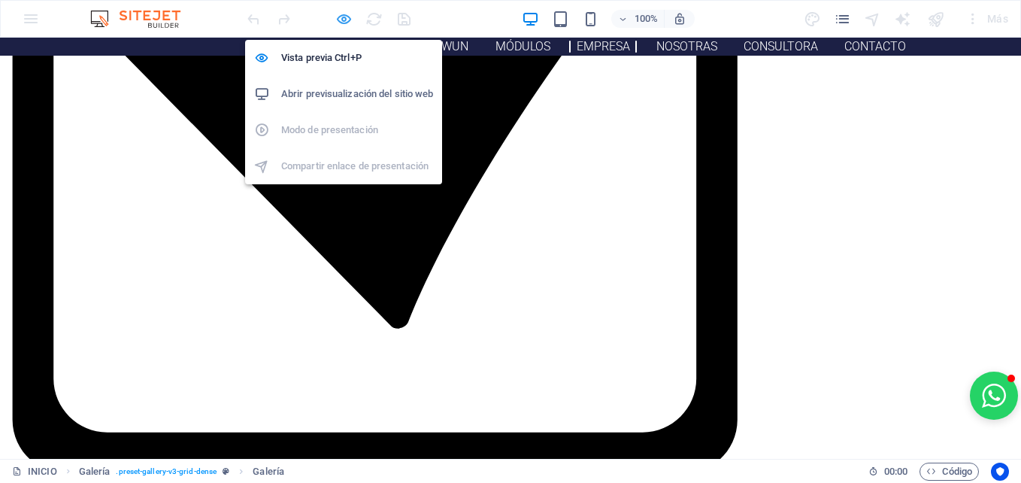
click at [337, 24] on icon "button" at bounding box center [343, 19] width 17 height 17
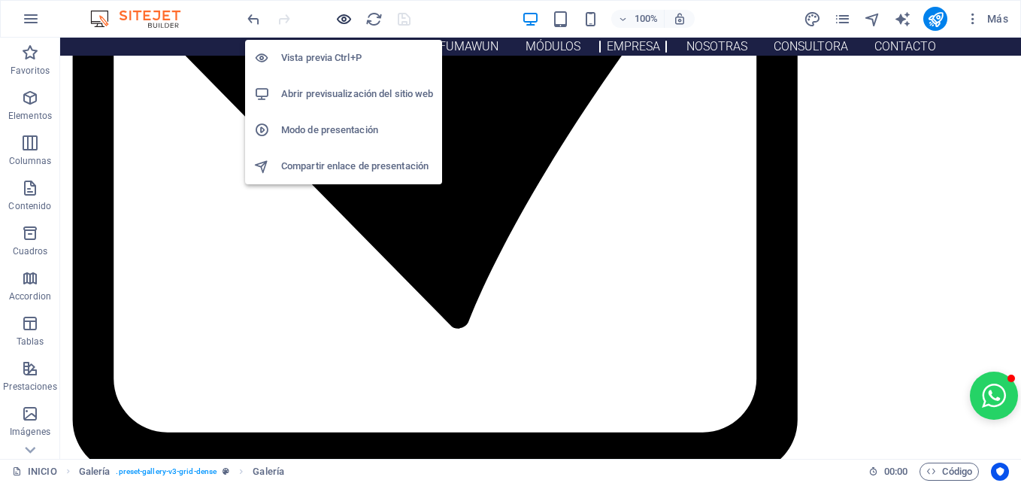
click at [337, 23] on icon "button" at bounding box center [343, 19] width 17 height 17
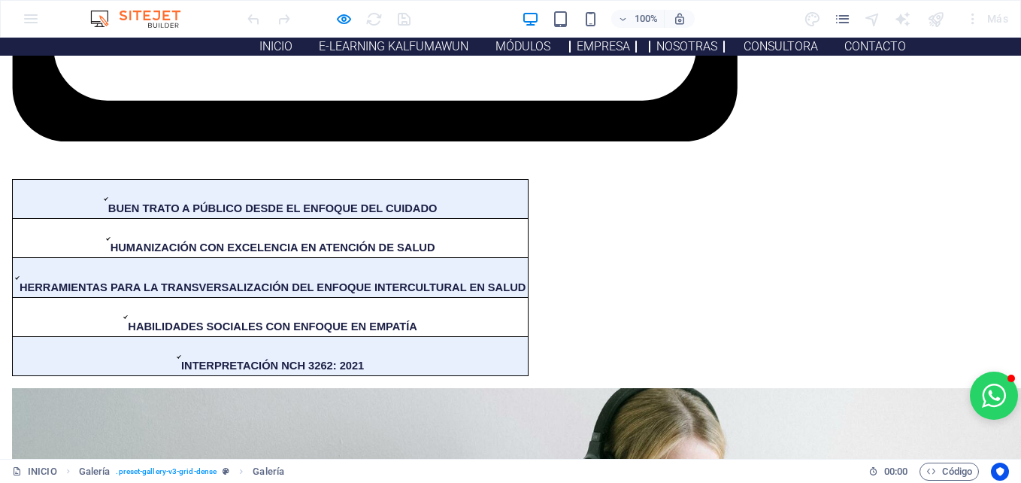
scroll to position [3042, 0]
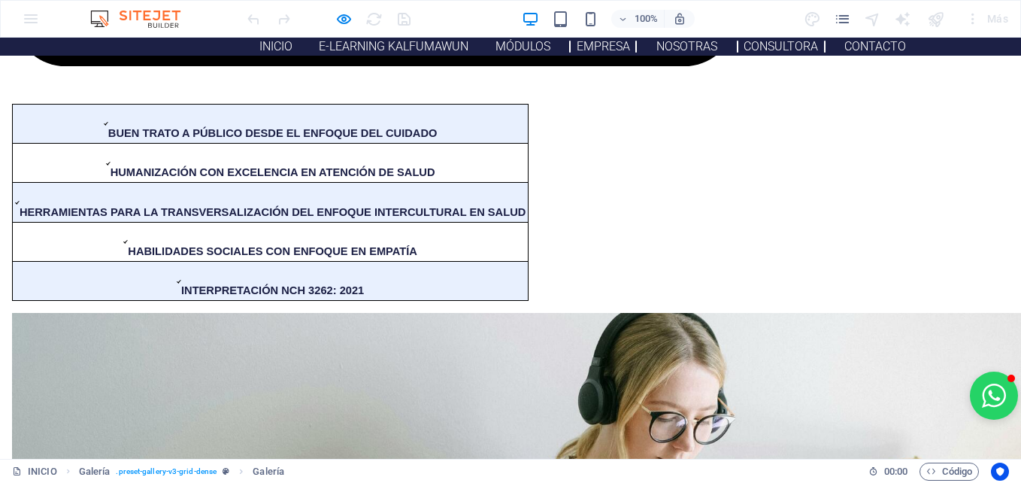
click at [753, 45] on link "CONSULTORA" at bounding box center [781, 47] width 89 height 12
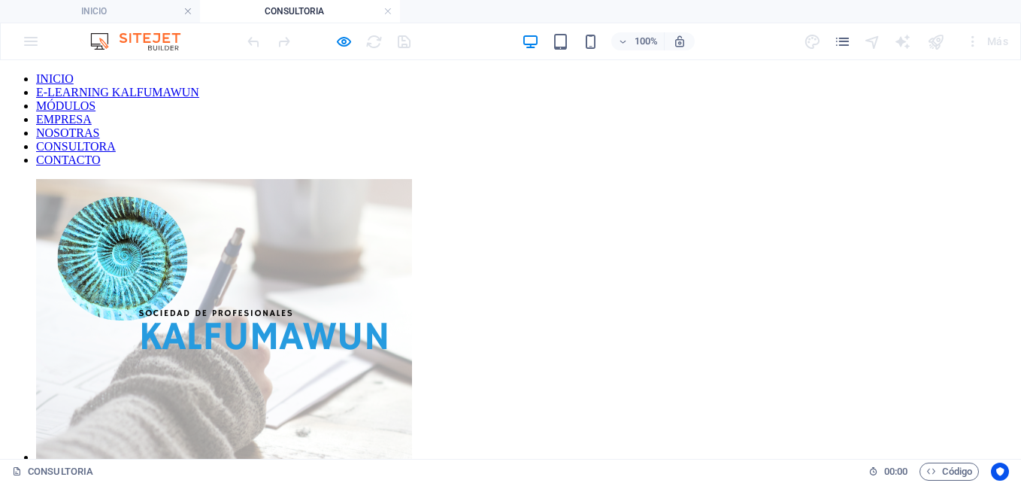
scroll to position [150, 0]
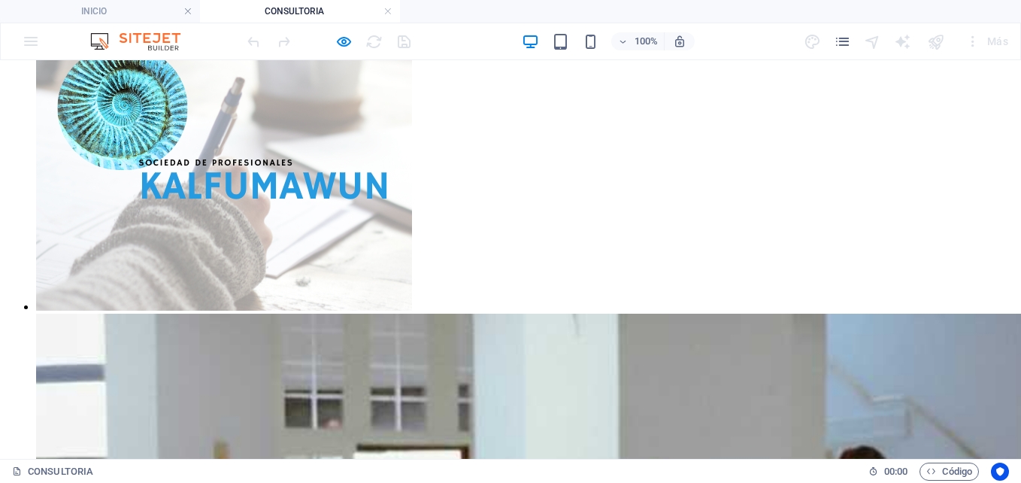
click at [385, 192] on li at bounding box center [336, 171] width 601 height 285
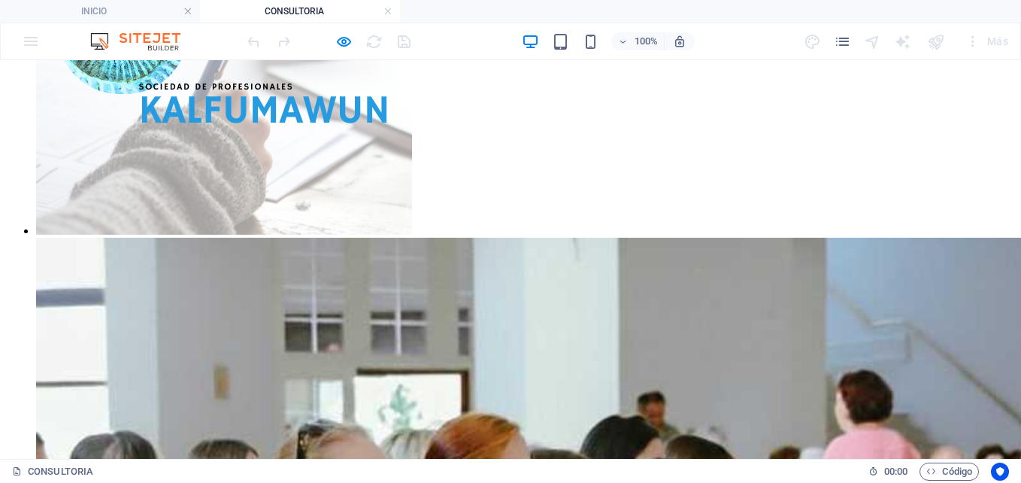
scroll to position [0, 0]
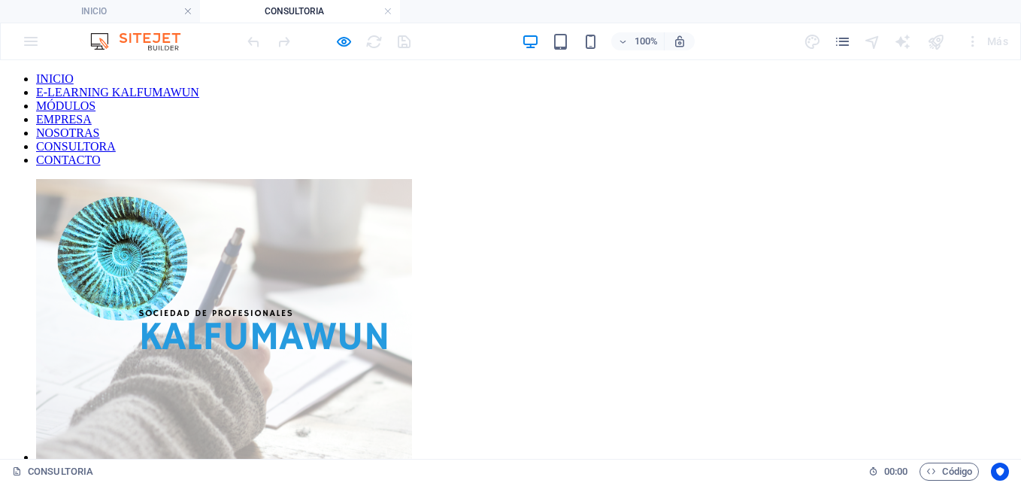
click at [345, 205] on li at bounding box center [336, 321] width 601 height 285
click at [384, 10] on link at bounding box center [387, 12] width 9 height 14
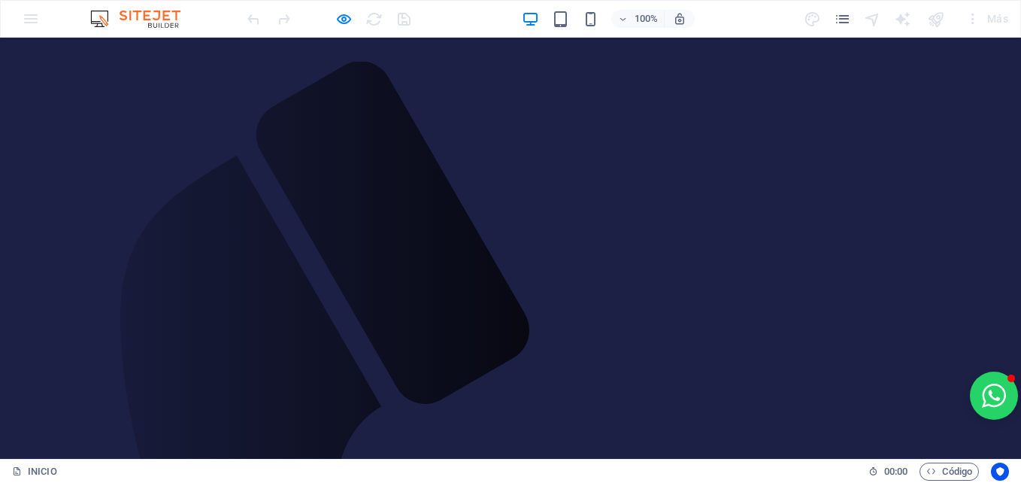
scroll to position [3042, 0]
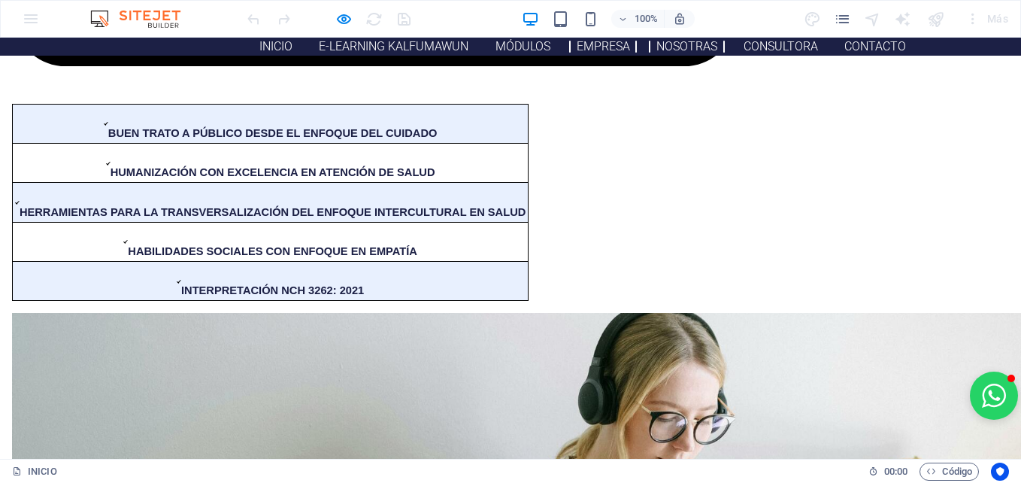
click at [692, 47] on link "NOSOTRAS" at bounding box center [686, 47] width 75 height 12
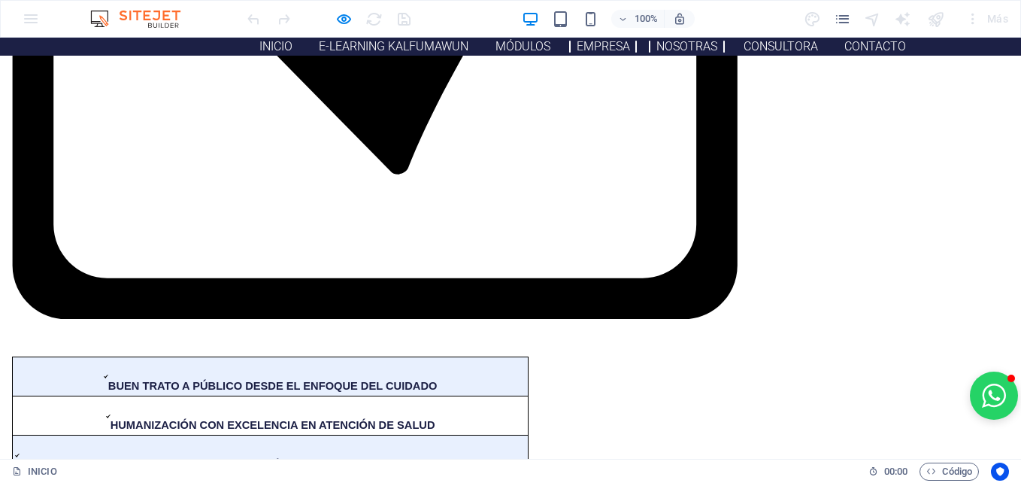
scroll to position [2743, 0]
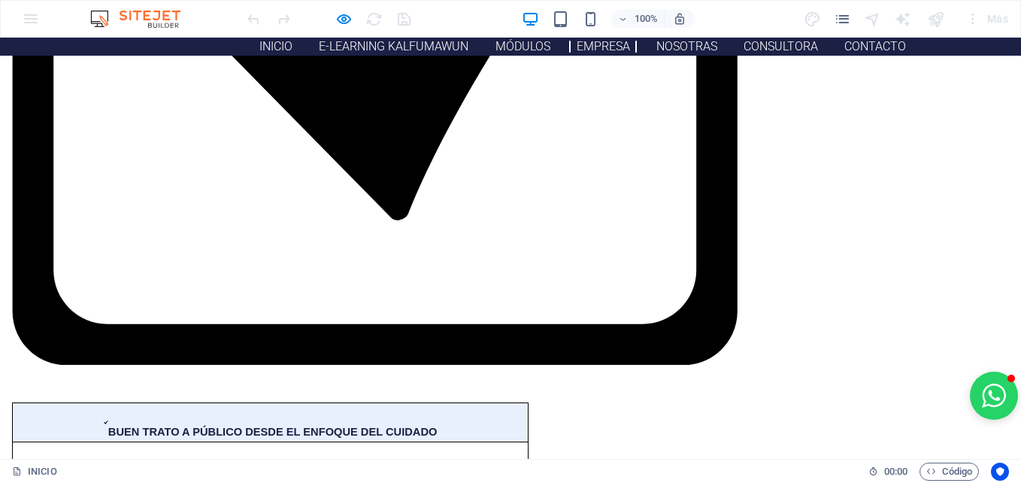
click at [590, 47] on link "EMPRESA" at bounding box center [603, 47] width 68 height 12
click at [557, 47] on ul "INICIO E-LEARNING [PERSON_NAME] EMPRESA NOSOTRAS CONSULTORA CONTACTO" at bounding box center [511, 47] width 806 height 18
click at [177, 44] on ul "INICIO E-LEARNING [PERSON_NAME] EMPRESA NOSOTRAS CONSULTORA CONTACTO" at bounding box center [511, 47] width 806 height 18
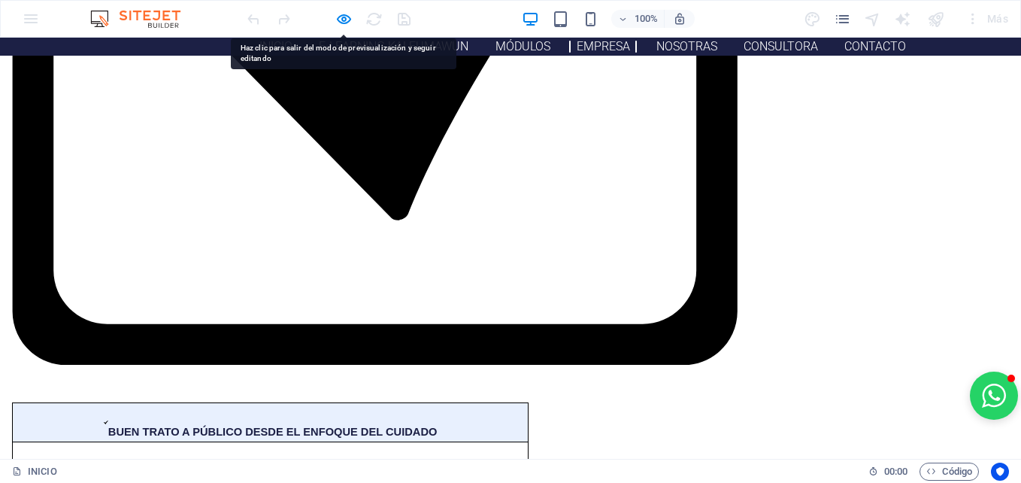
drag, startPoint x: 177, startPoint y: 44, endPoint x: 134, endPoint y: 46, distance: 42.9
click at [134, 46] on ul "INICIO E-LEARNING [PERSON_NAME] EMPRESA NOSOTRAS CONSULTORA CONTACTO" at bounding box center [511, 47] width 806 height 18
drag, startPoint x: 134, startPoint y: 8, endPoint x: 346, endPoint y: 19, distance: 212.3
click at [346, 19] on icon "button" at bounding box center [343, 19] width 17 height 17
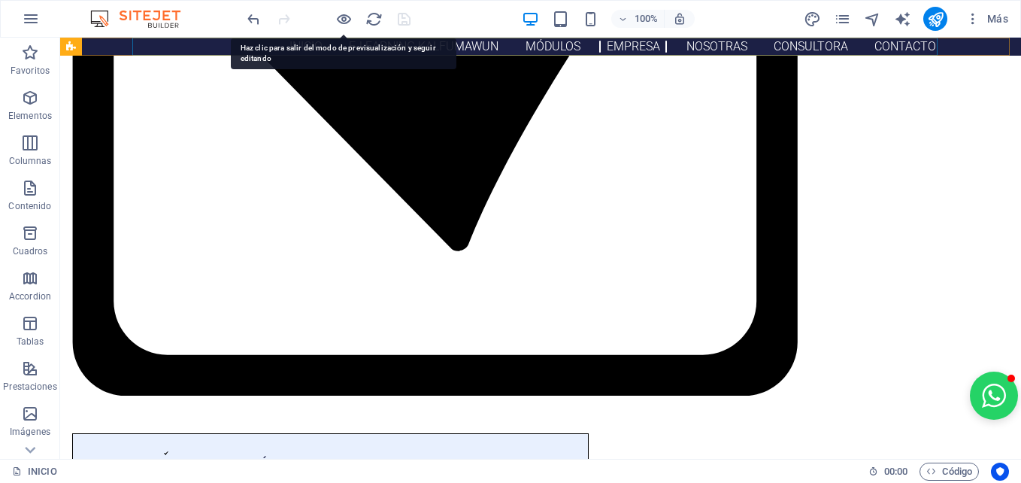
click at [174, 51] on nav "INICIO E-LEARNING [PERSON_NAME] EMPRESA NOSOTRAS CONSULTORA CONTACTO" at bounding box center [541, 47] width 806 height 18
select select "5"
select select
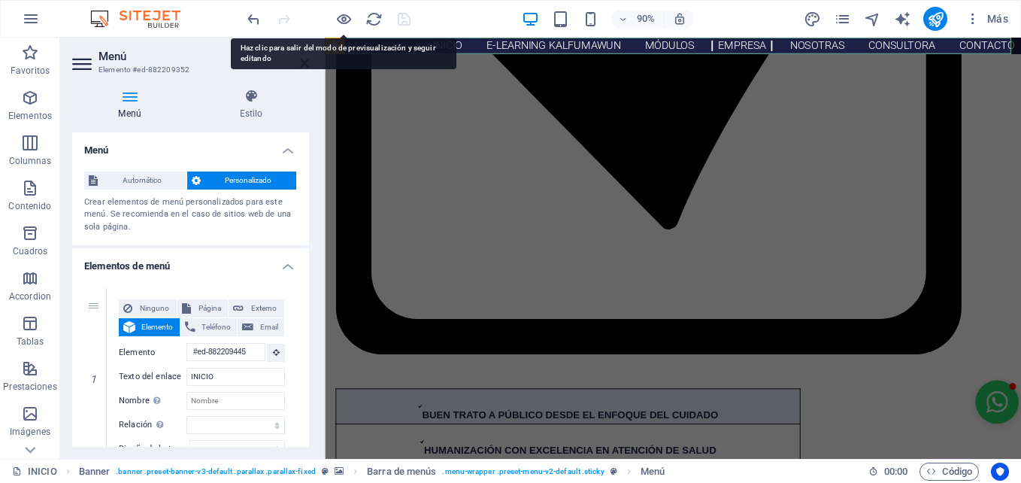
click at [774, 40] on nav "INICIO E-LEARNING [PERSON_NAME] EMPRESA NOSOTRAS CONSULTORA CONTACTO" at bounding box center [712, 47] width 774 height 18
click at [779, 40] on nav "INICIO E-LEARNING [PERSON_NAME] EMPRESA NOSOTRAS CONSULTORA CONTACTO" at bounding box center [712, 47] width 774 height 18
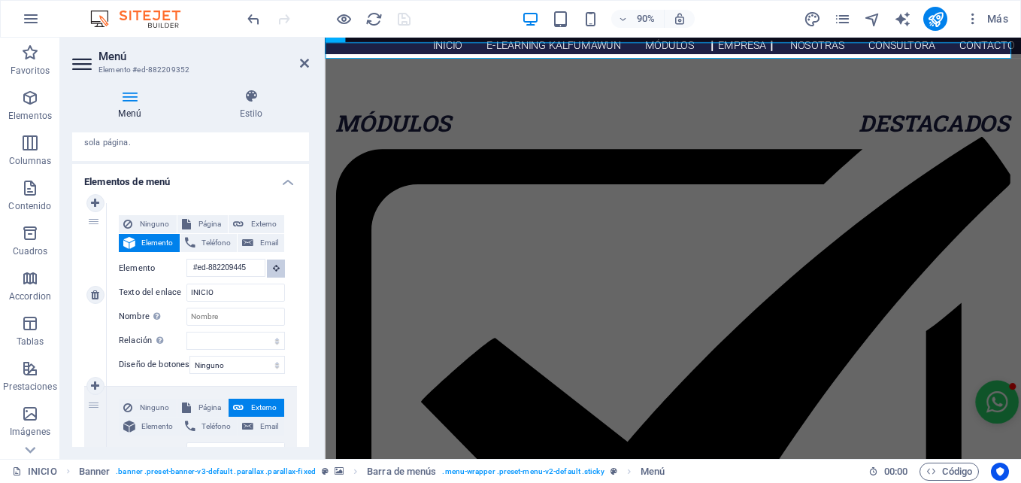
scroll to position [2620, 0]
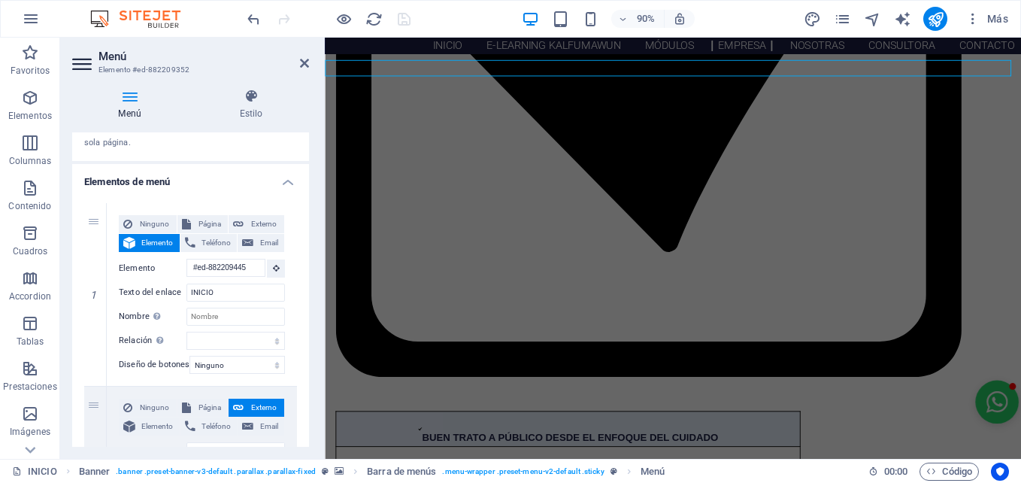
click at [287, 184] on h4 "Elementos de menú" at bounding box center [190, 177] width 237 height 27
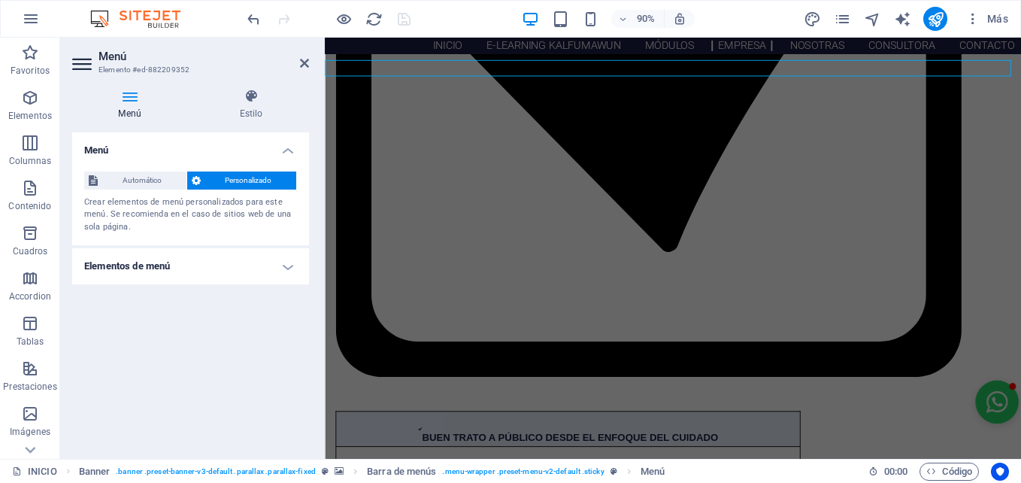
click at [290, 261] on h4 "Elementos de menú" at bounding box center [190, 266] width 237 height 36
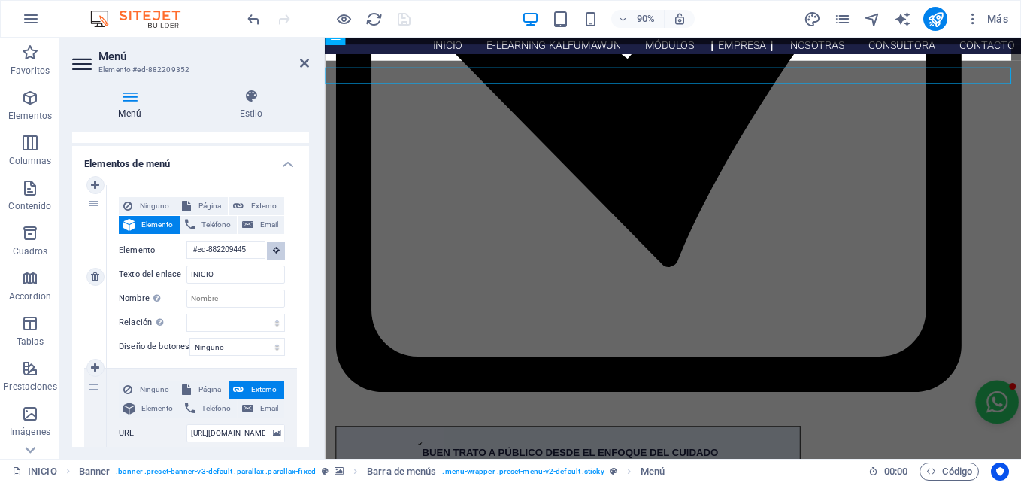
scroll to position [2602, 0]
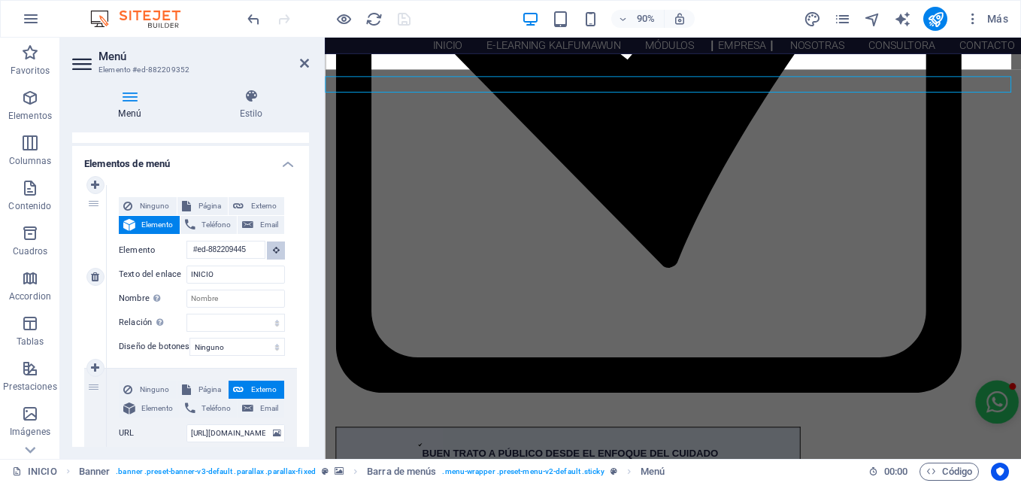
click at [273, 246] on icon at bounding box center [276, 250] width 7 height 8
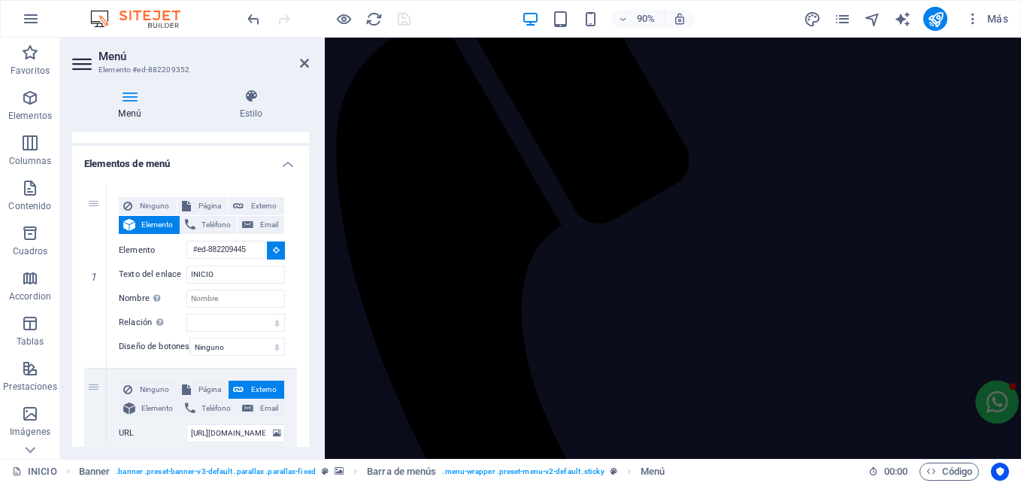
scroll to position [0, 0]
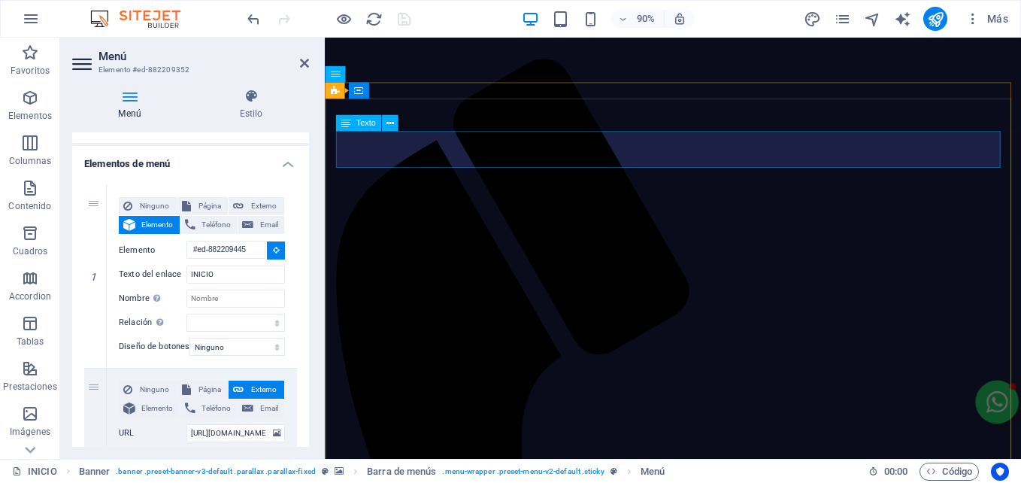
type input "#ed-882209532"
select select
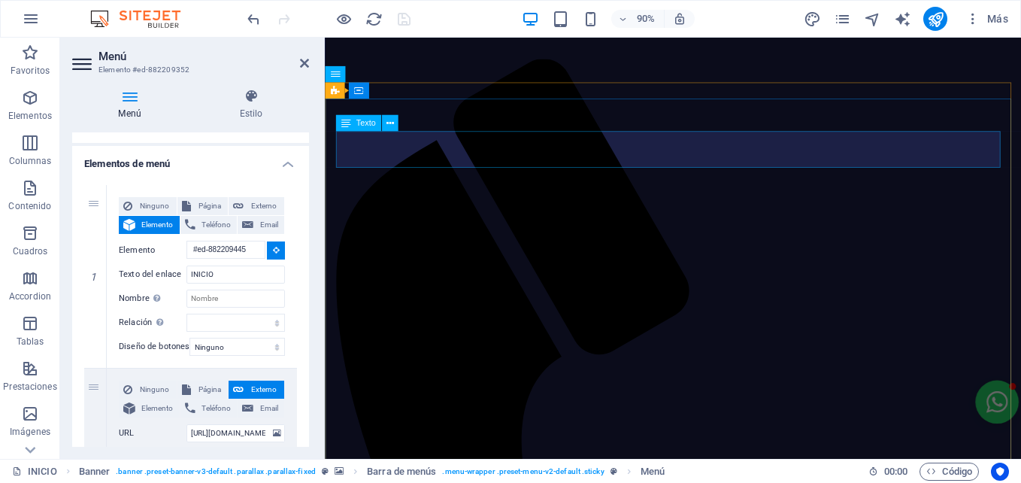
select select
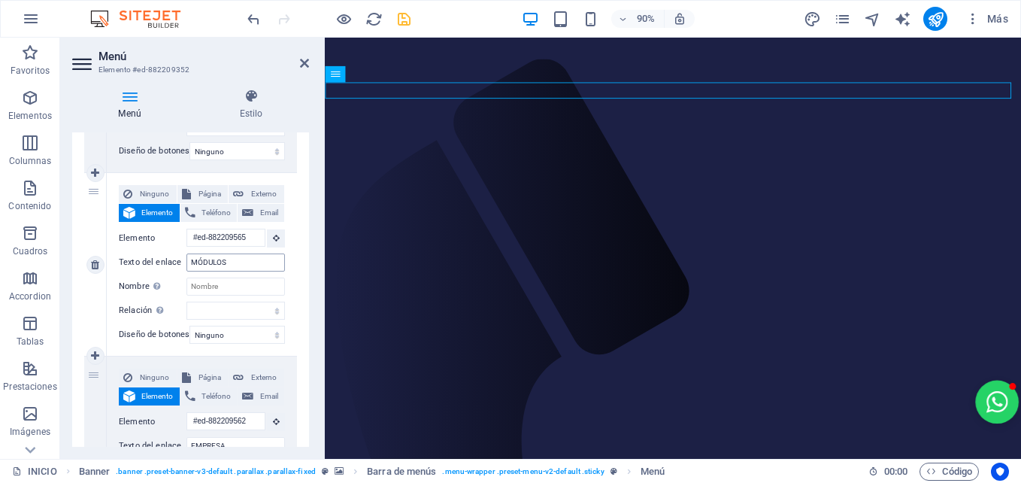
scroll to position [515, 0]
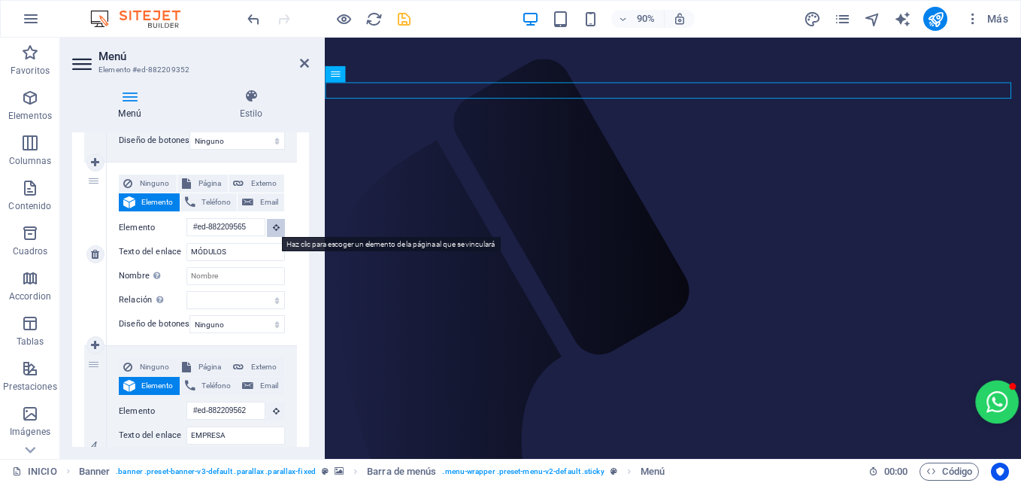
click at [273, 228] on icon at bounding box center [276, 227] width 7 height 8
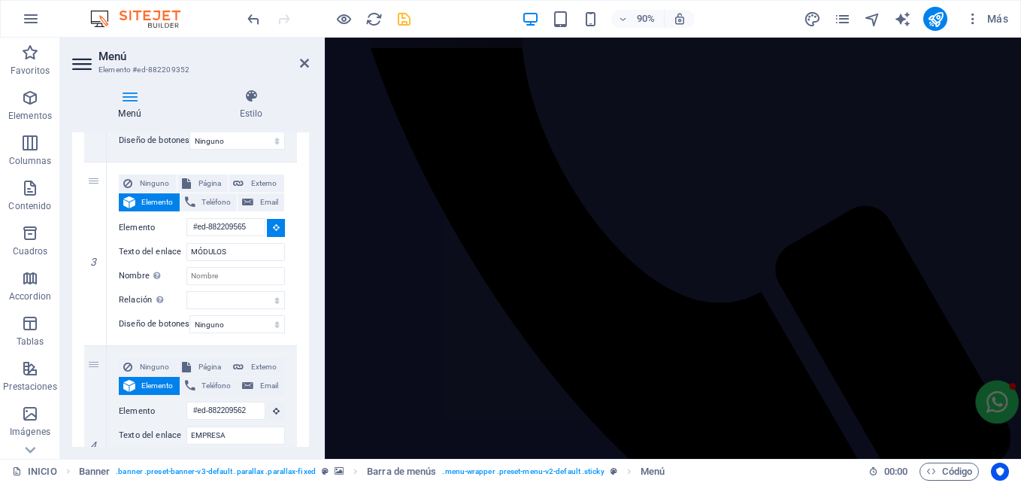
scroll to position [492, 0]
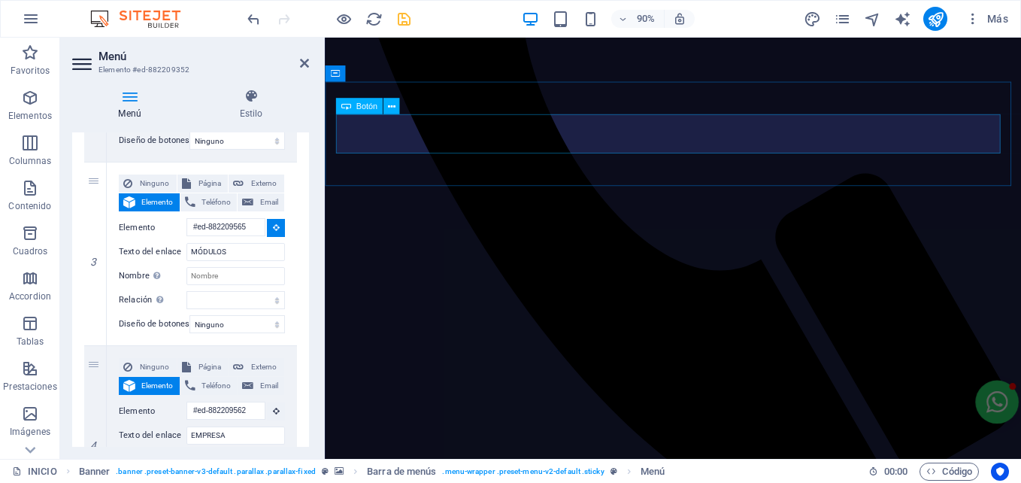
select select
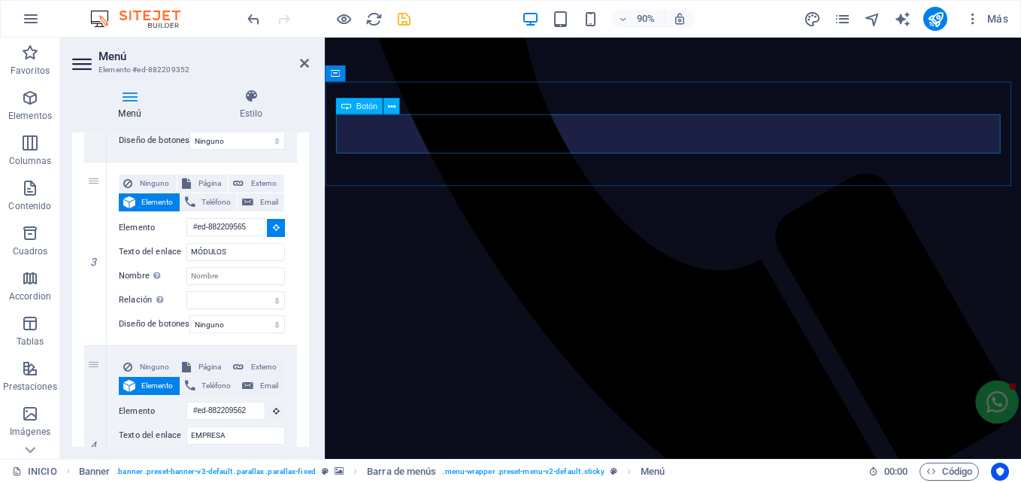
select select
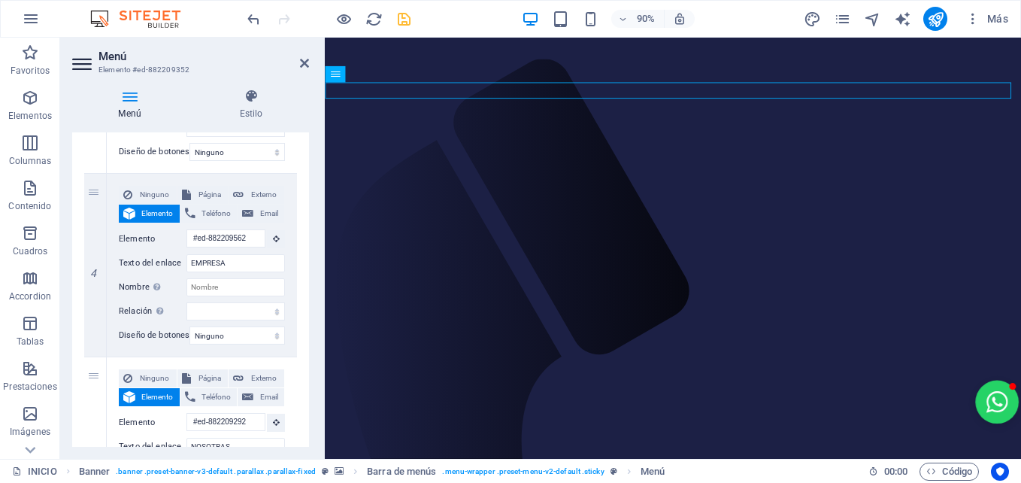
scroll to position [690, 0]
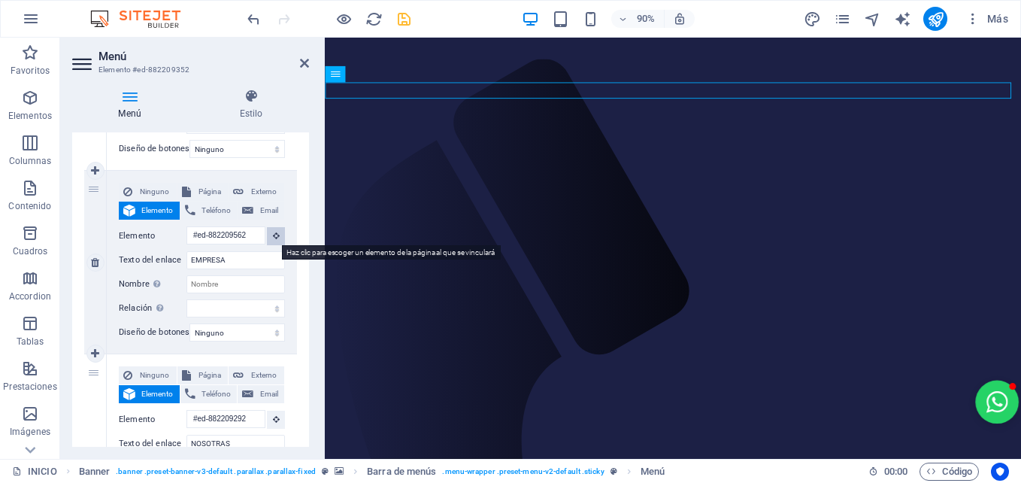
click at [274, 234] on icon at bounding box center [276, 236] width 7 height 8
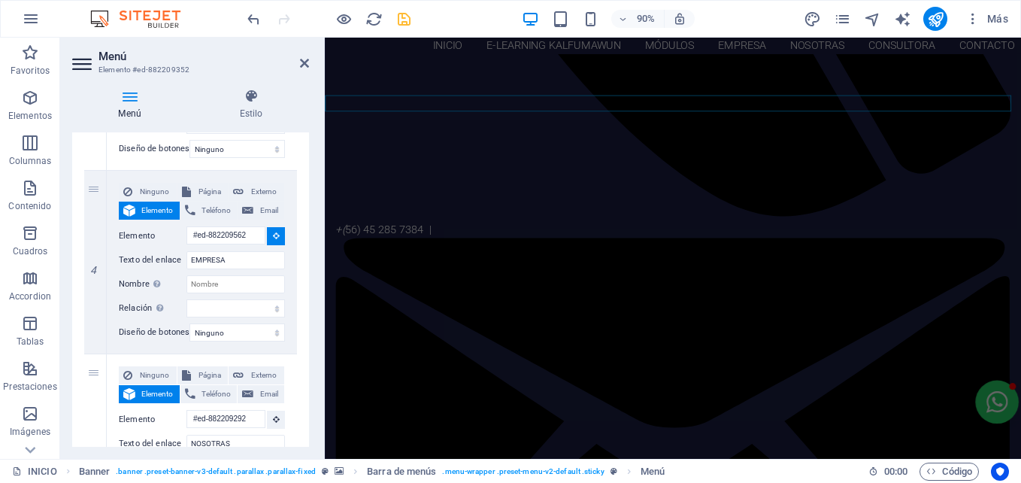
scroll to position [994, 0]
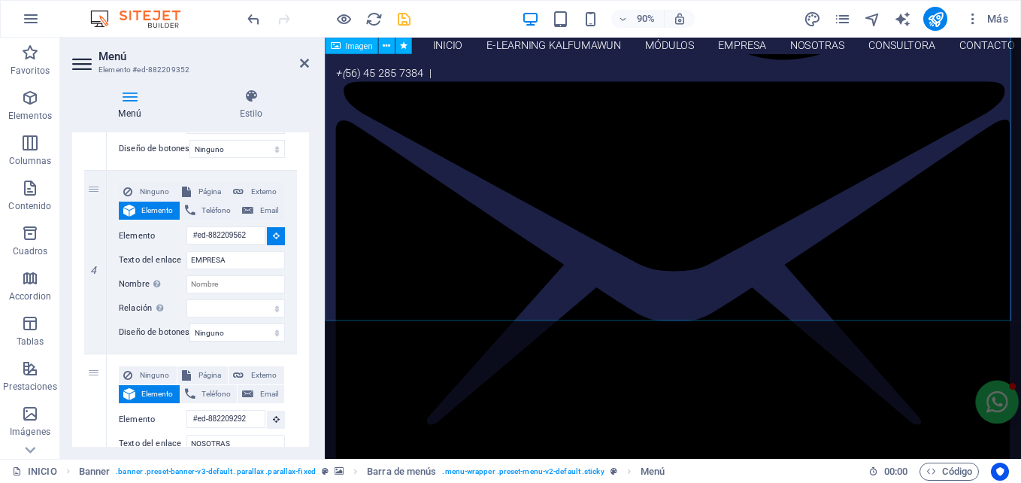
select select
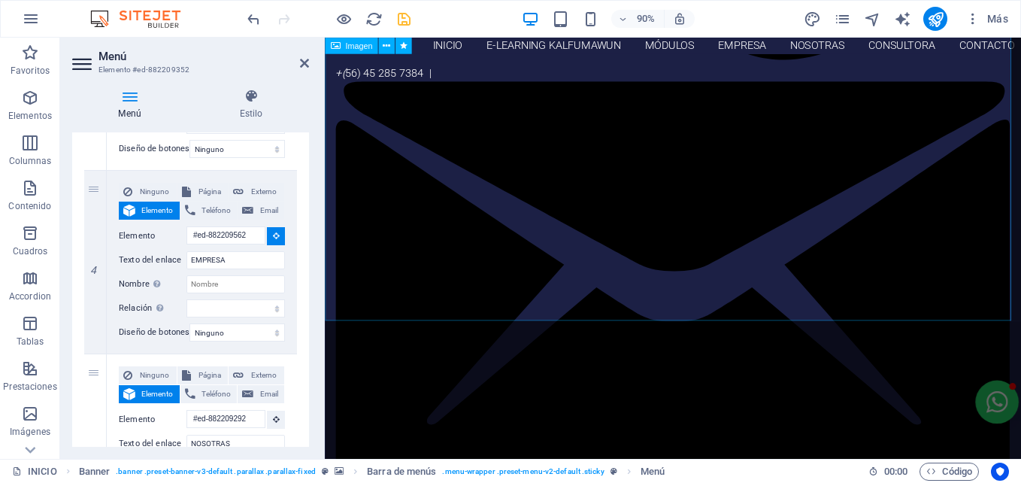
select select
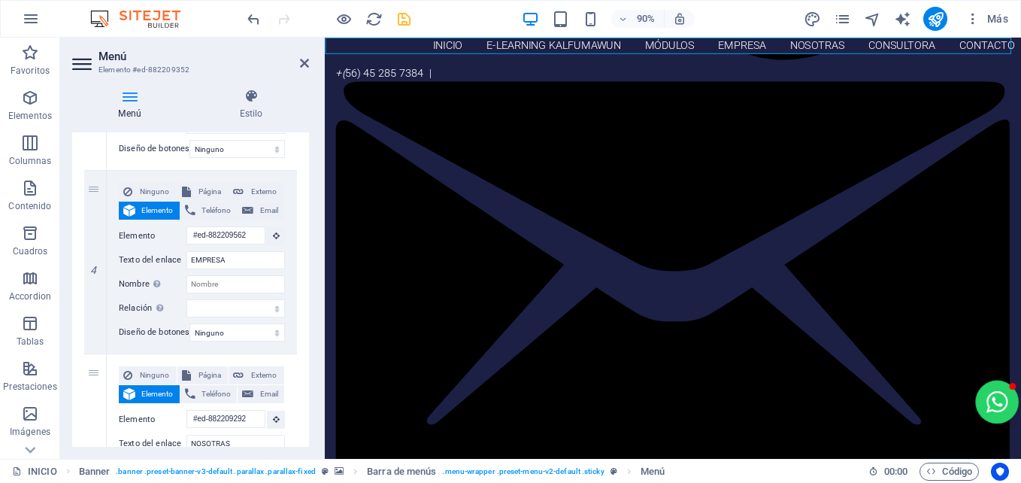
drag, startPoint x: 309, startPoint y: 294, endPoint x: 308, endPoint y: 304, distance: 9.8
click at [308, 304] on div "Menú Estilo Menú Automático Personalizado Crear elementos de menú personalizado…" at bounding box center [190, 268] width 261 height 382
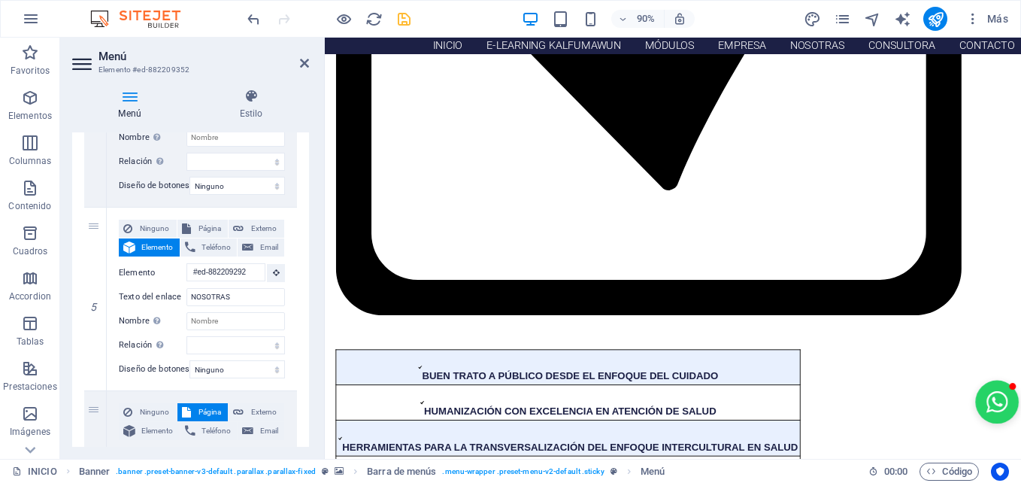
scroll to position [2552, 0]
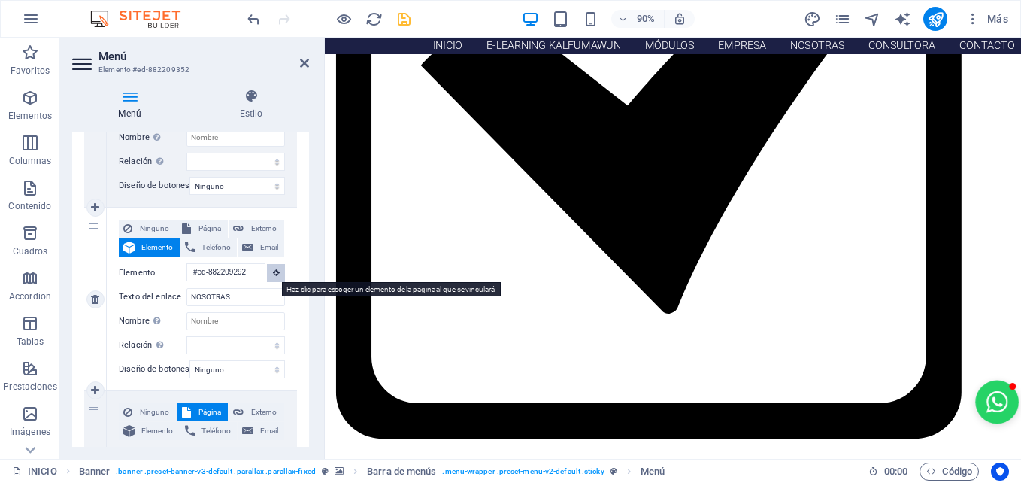
click at [273, 275] on icon at bounding box center [276, 272] width 7 height 8
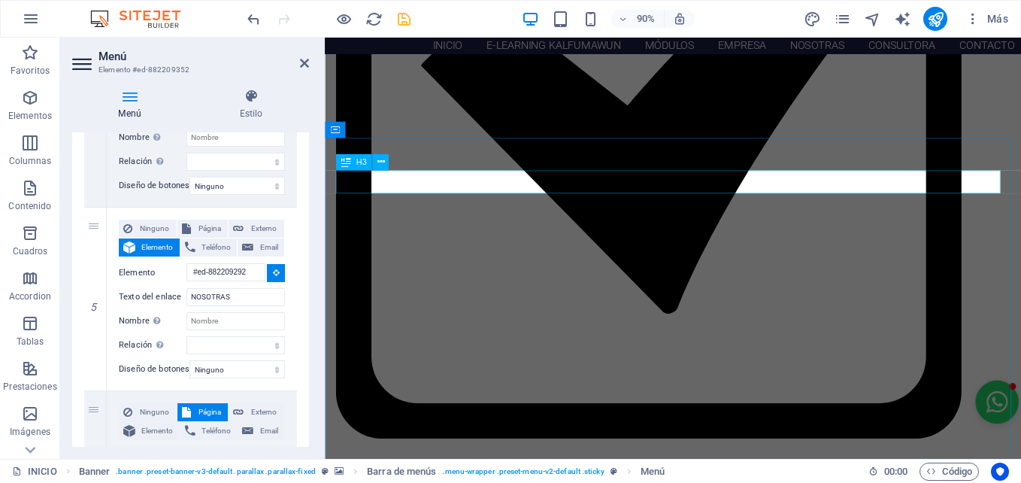
select select
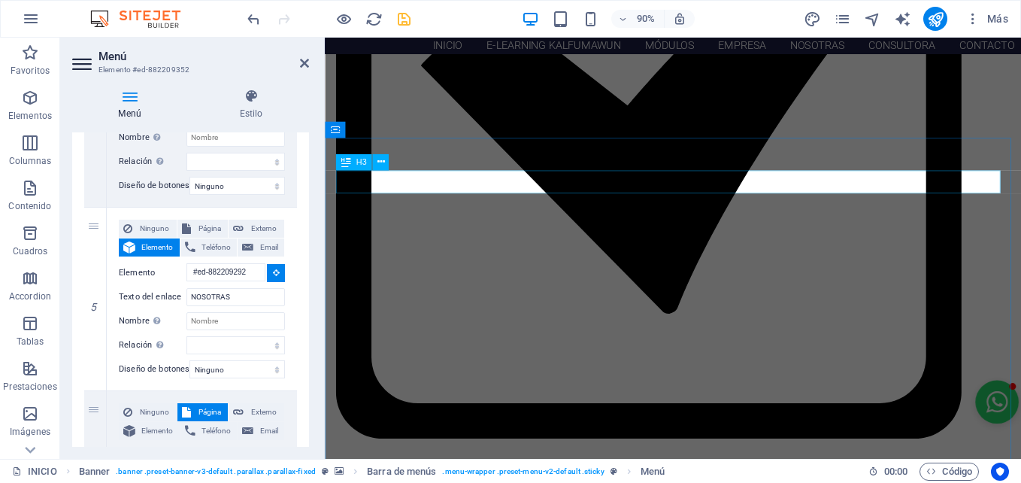
type input "#ed-882209295"
select select
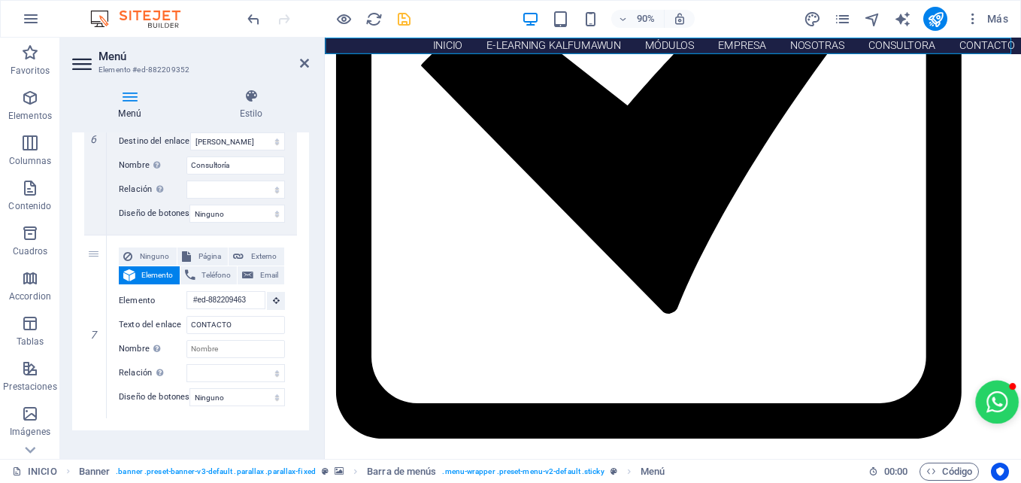
scroll to position [1213, 0]
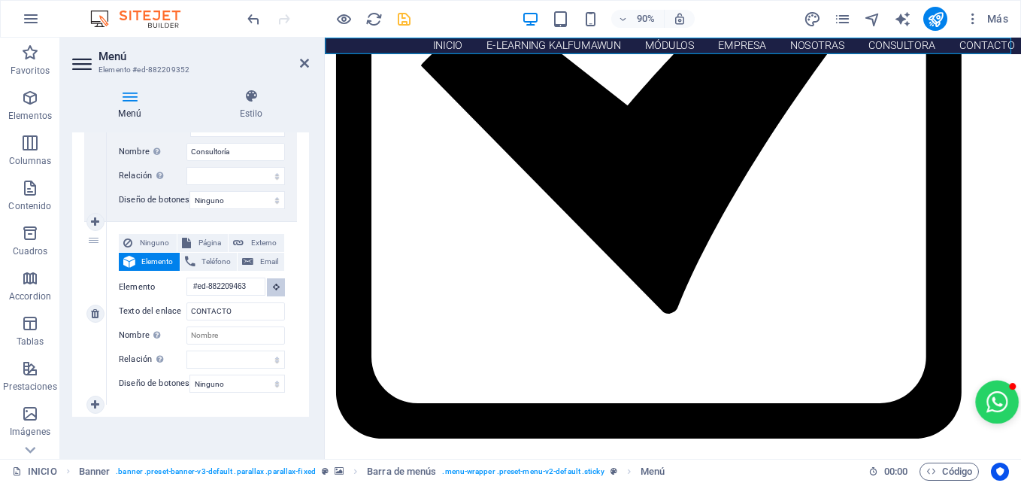
click at [273, 289] on icon at bounding box center [276, 287] width 7 height 8
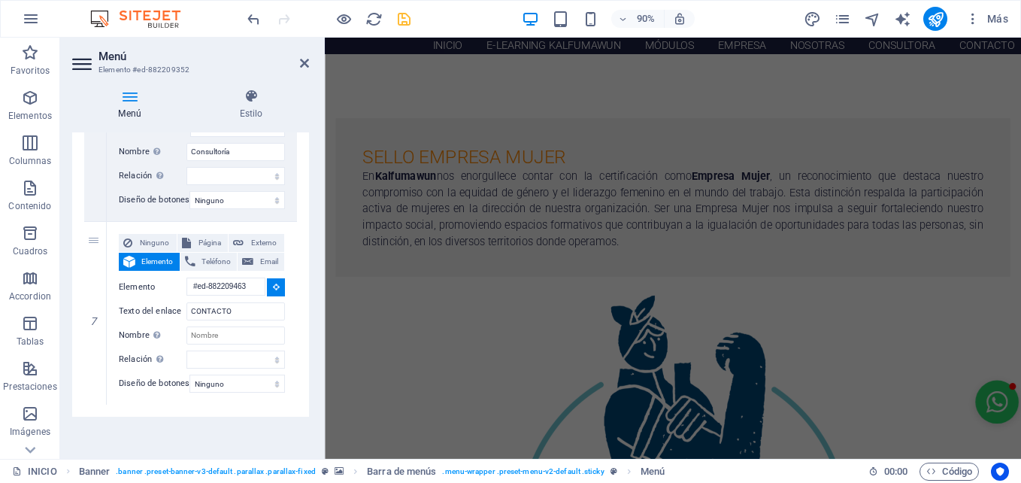
scroll to position [4639, 0]
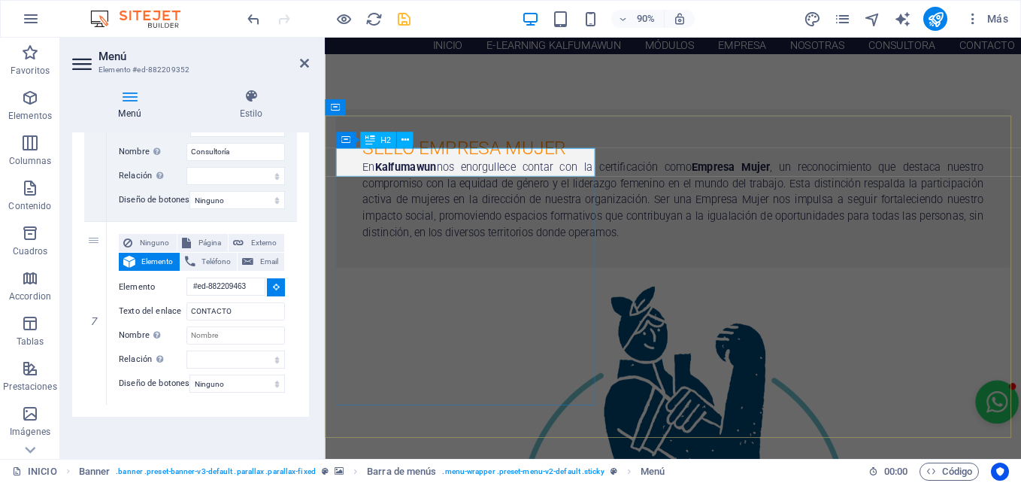
select select
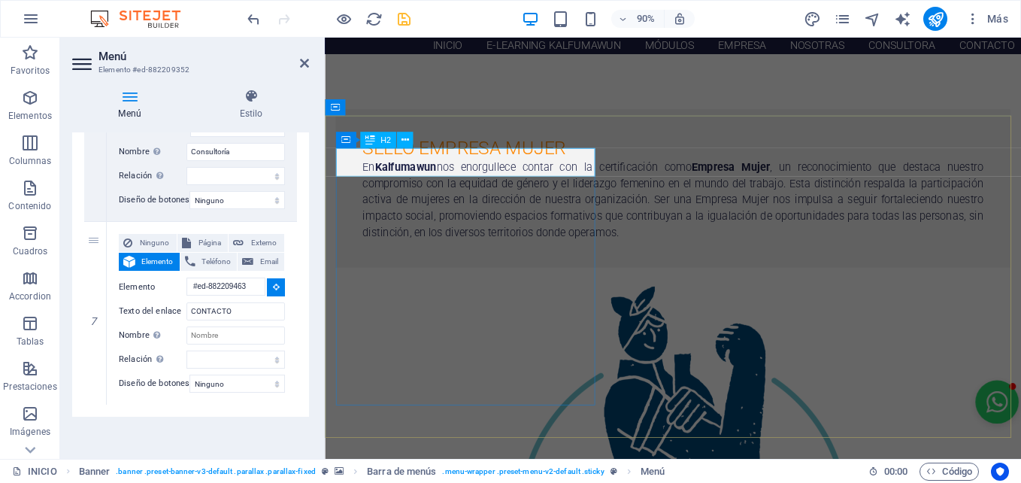
select select
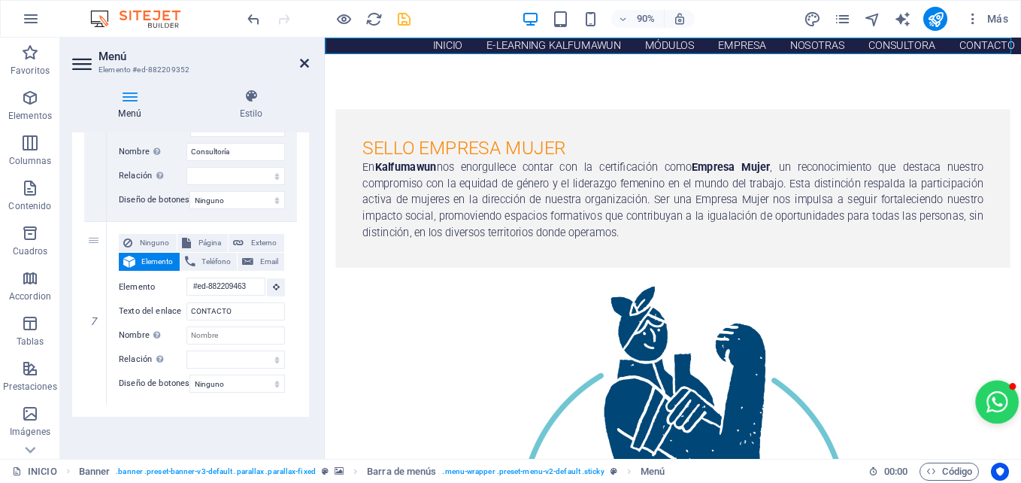
click at [306, 57] on icon at bounding box center [304, 63] width 9 height 12
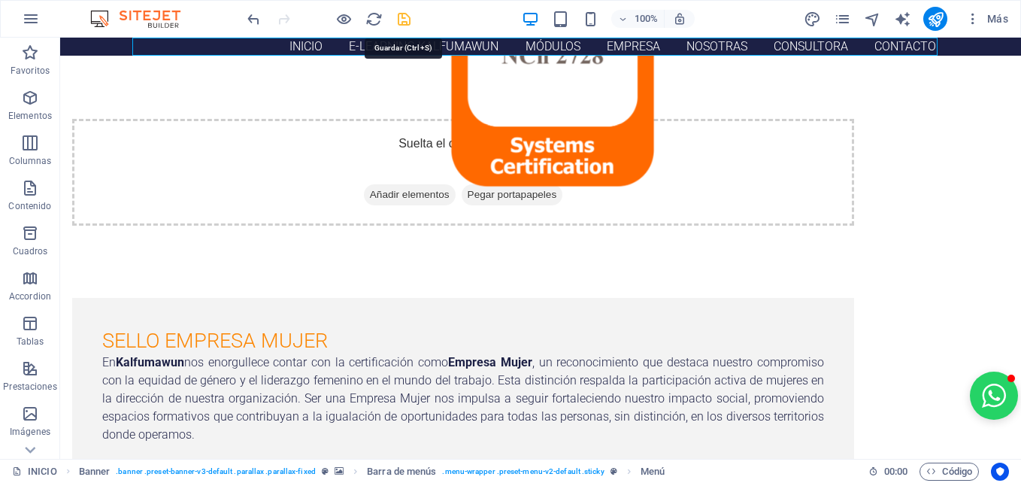
click at [411, 11] on icon "save" at bounding box center [403, 19] width 17 height 17
checkbox input "false"
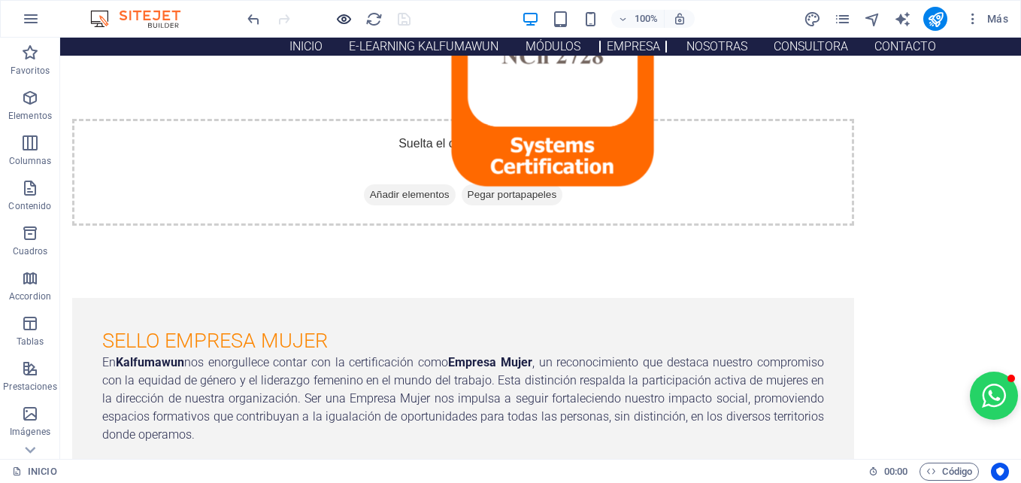
click at [343, 14] on icon "button" at bounding box center [343, 19] width 17 height 17
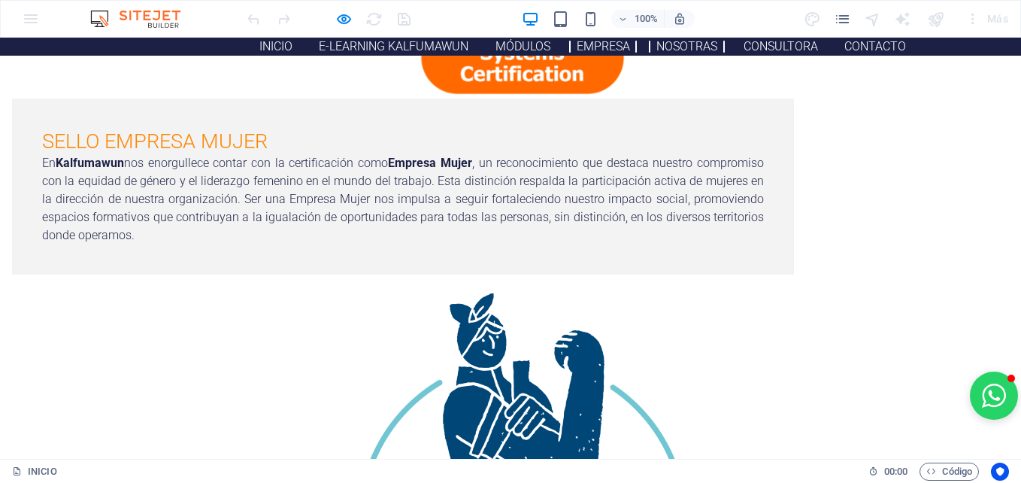
click at [666, 41] on link "NOSOTRAS" at bounding box center [686, 47] width 75 height 12
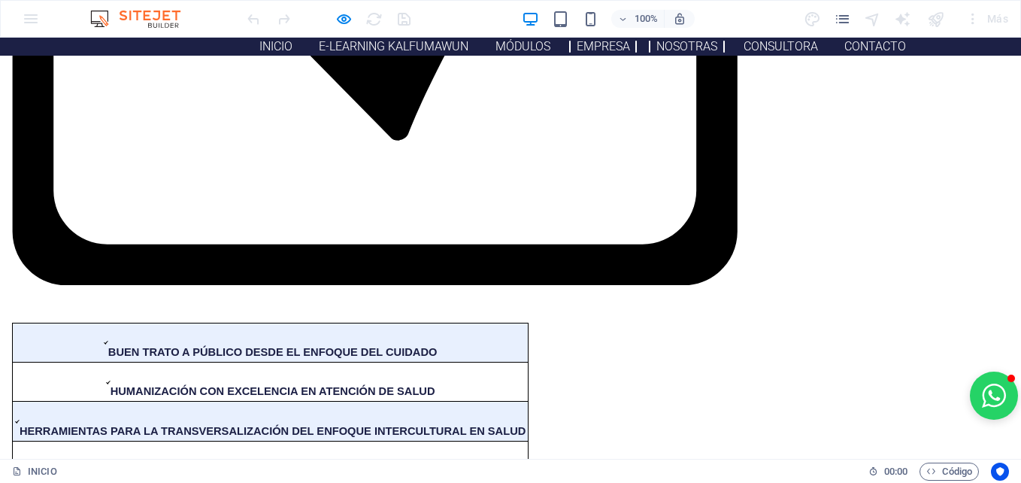
scroll to position [2779, 0]
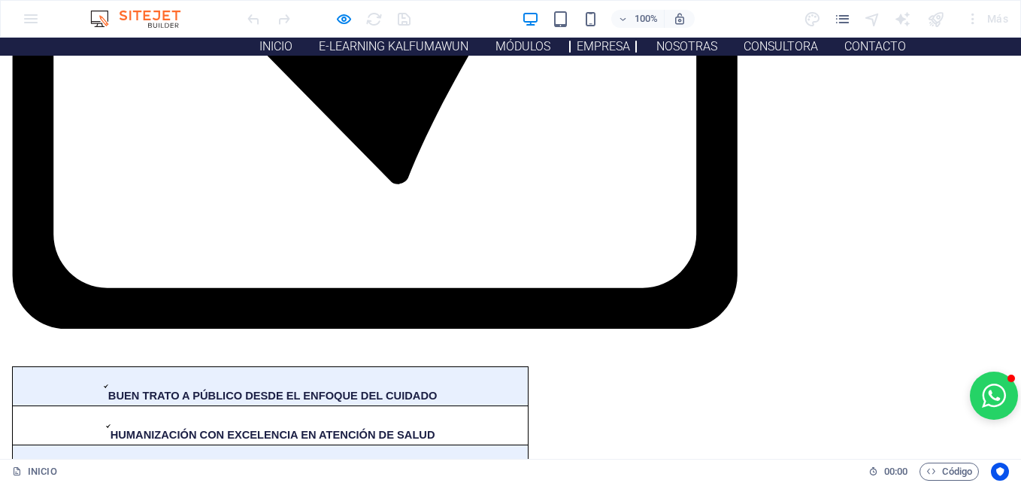
click at [610, 44] on link "EMPRESA" at bounding box center [603, 47] width 68 height 12
click at [611, 44] on link "EMPRESA" at bounding box center [603, 47] width 68 height 12
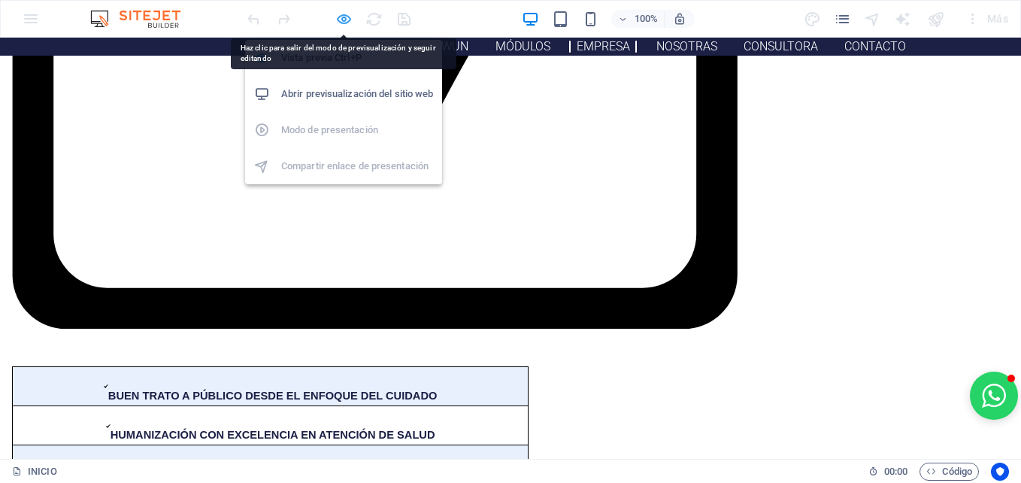
click at [341, 12] on icon "button" at bounding box center [343, 19] width 17 height 17
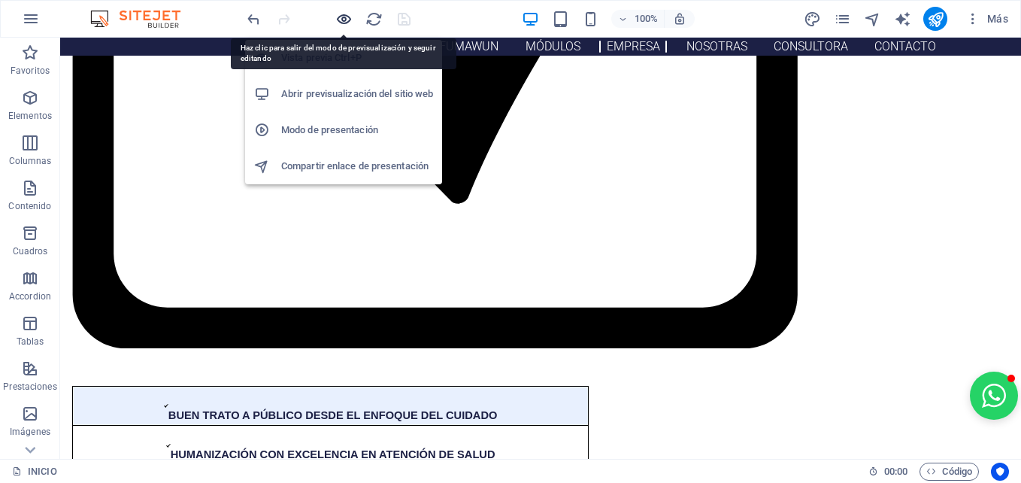
click at [351, 21] on icon "button" at bounding box center [343, 19] width 17 height 17
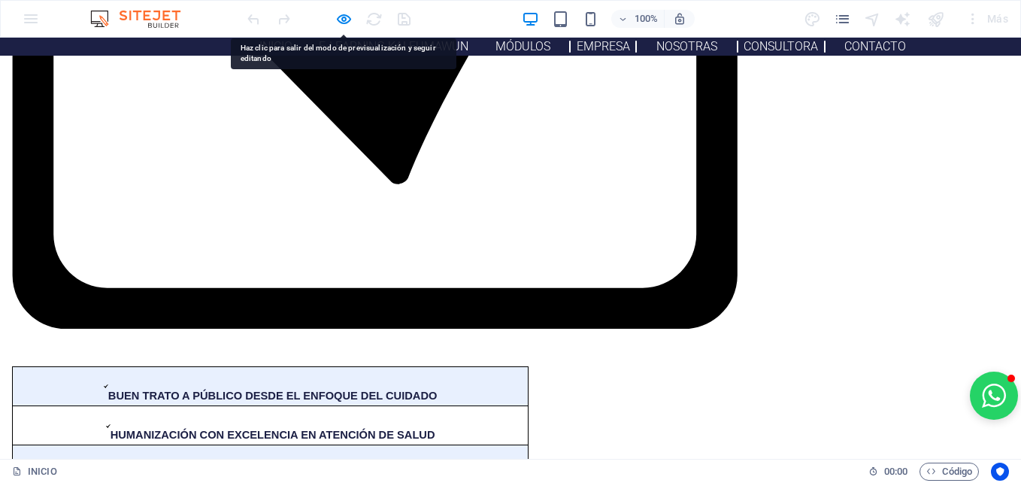
click at [746, 44] on link "CONSULTORA" at bounding box center [781, 47] width 89 height 12
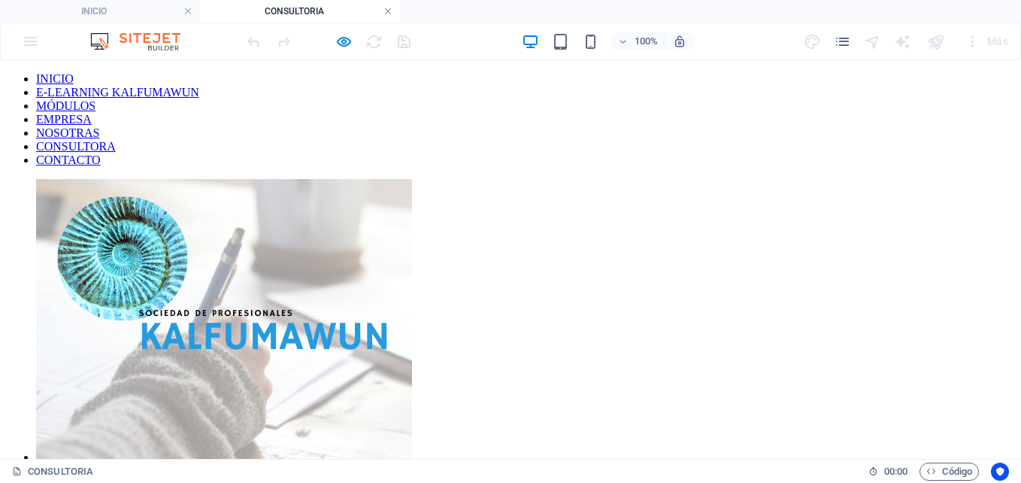
scroll to position [0, 0]
click at [389, 9] on link at bounding box center [387, 12] width 9 height 14
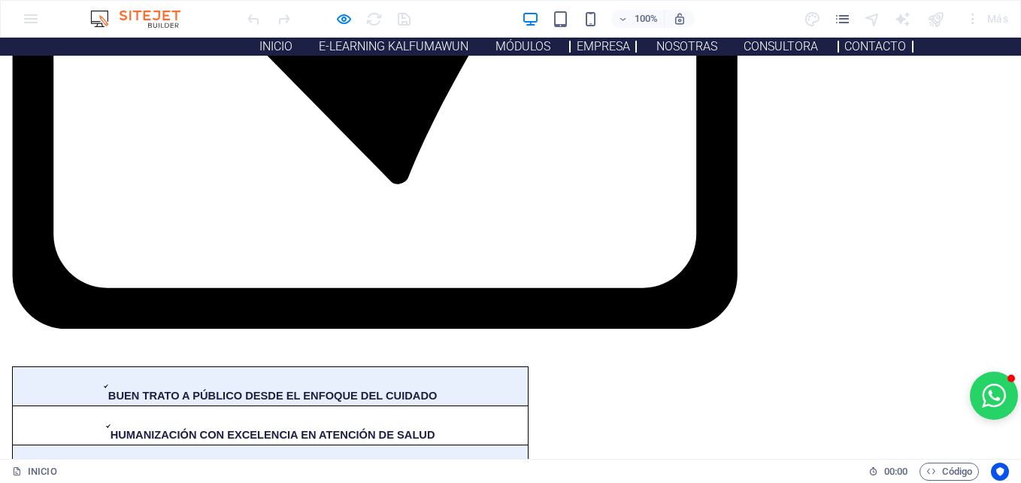
click at [857, 44] on link "CONTACTO" at bounding box center [876, 47] width 76 height 12
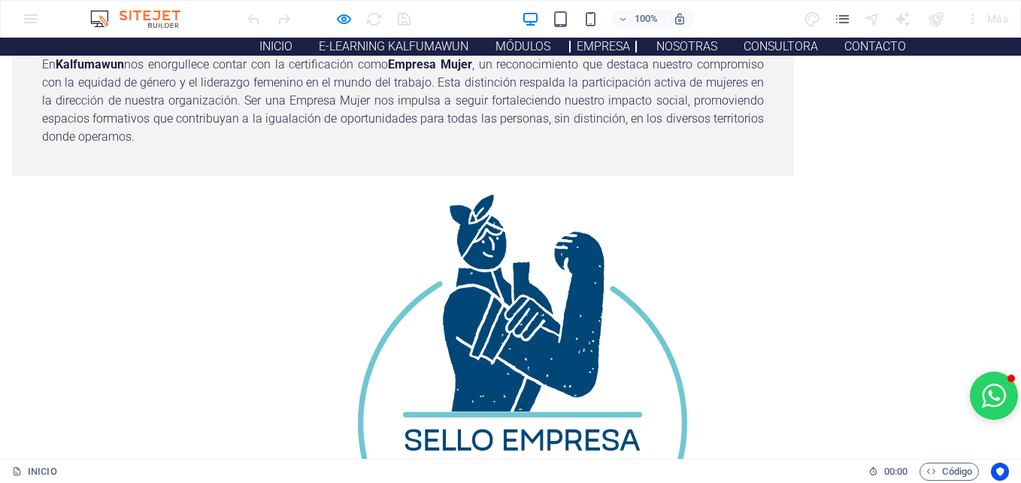
scroll to position [4788, 0]
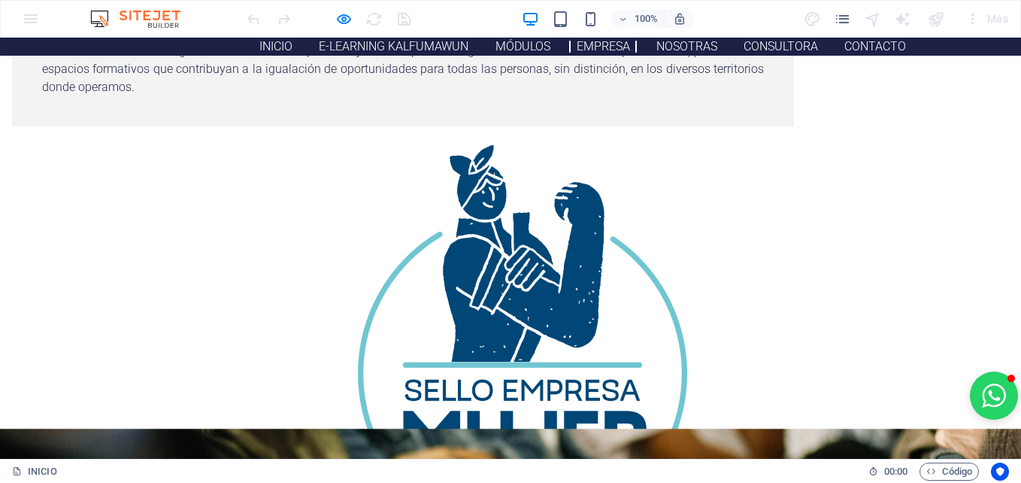
click at [618, 41] on link "EMPRESA" at bounding box center [603, 47] width 68 height 12
click at [229, 41] on ul "INICIO E-LEARNING [PERSON_NAME] EMPRESA NOSOTRAS CONSULTORA CONTACTO" at bounding box center [511, 47] width 806 height 18
click at [266, 43] on link "INICIO" at bounding box center [276, 47] width 47 height 12
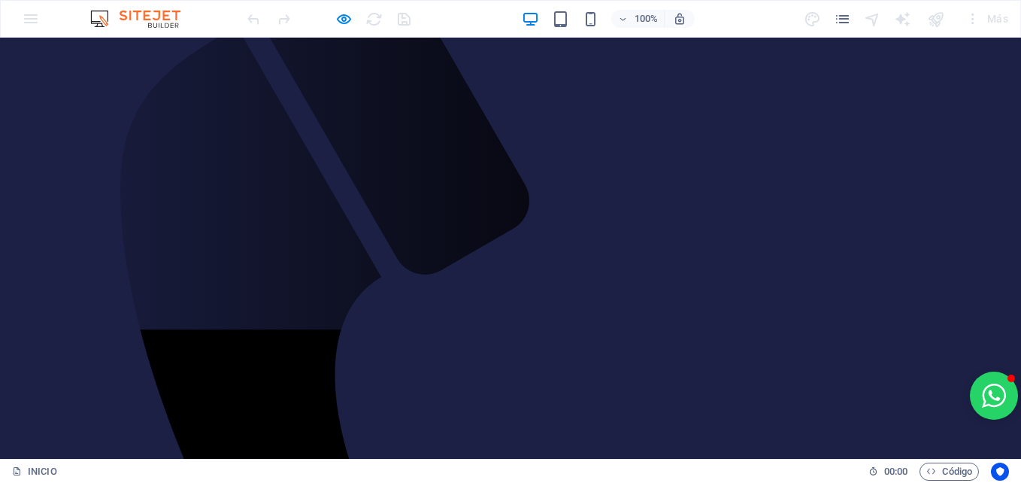
scroll to position [0, 0]
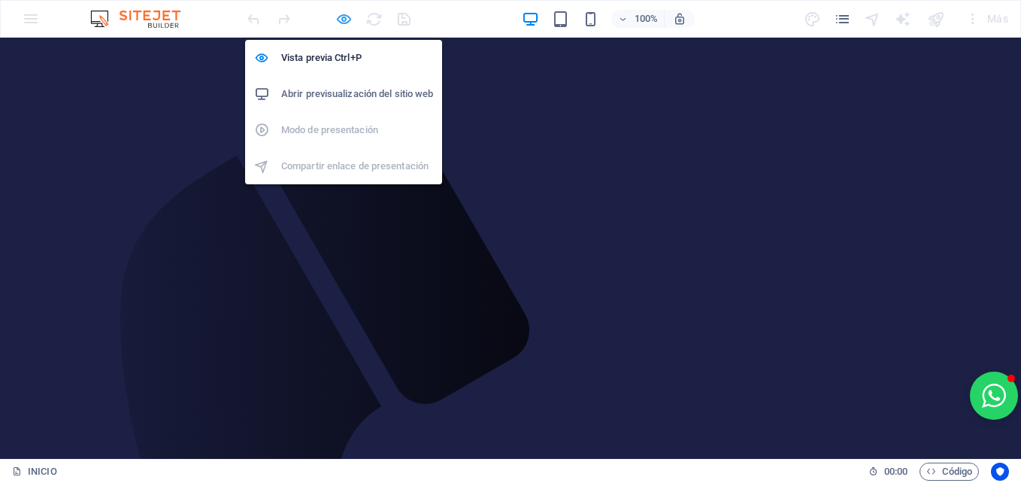
click at [346, 17] on icon "button" at bounding box center [343, 19] width 17 height 17
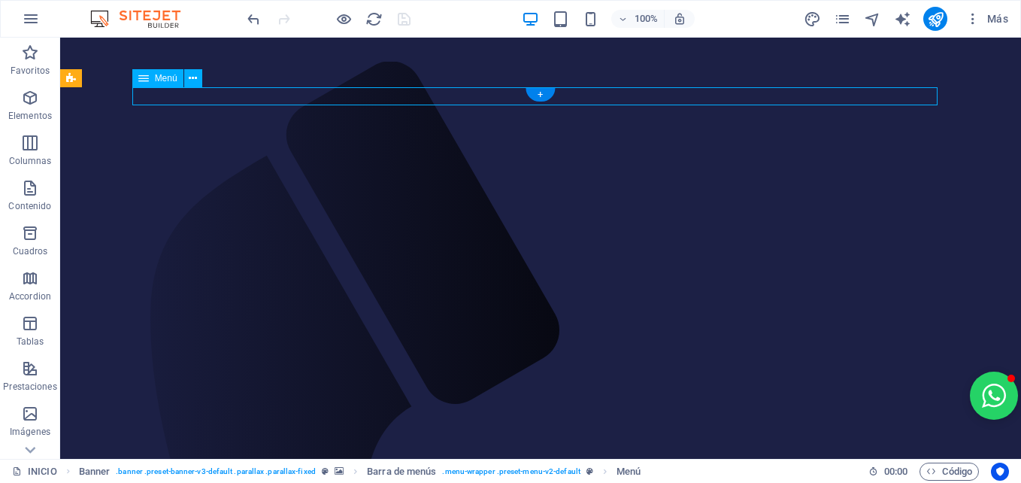
select select "5"
select select
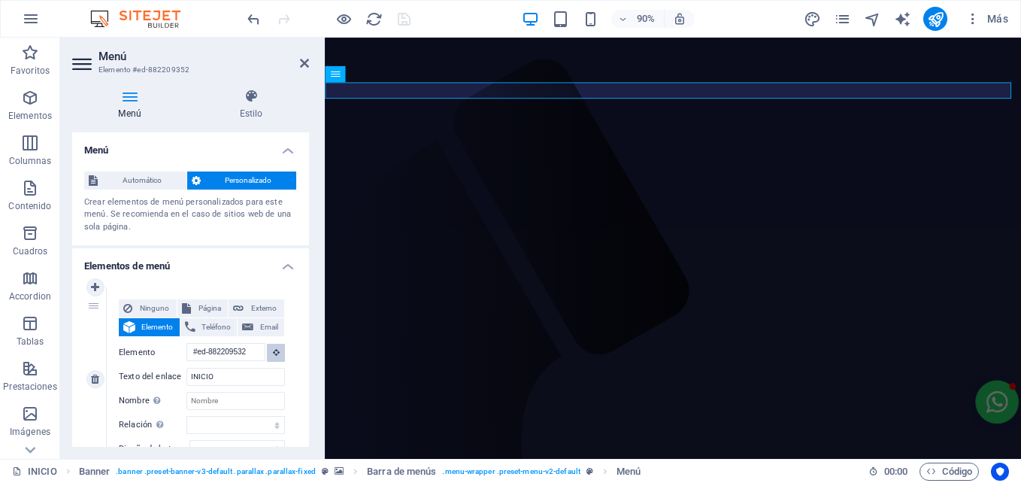
click at [274, 350] on icon at bounding box center [276, 352] width 7 height 8
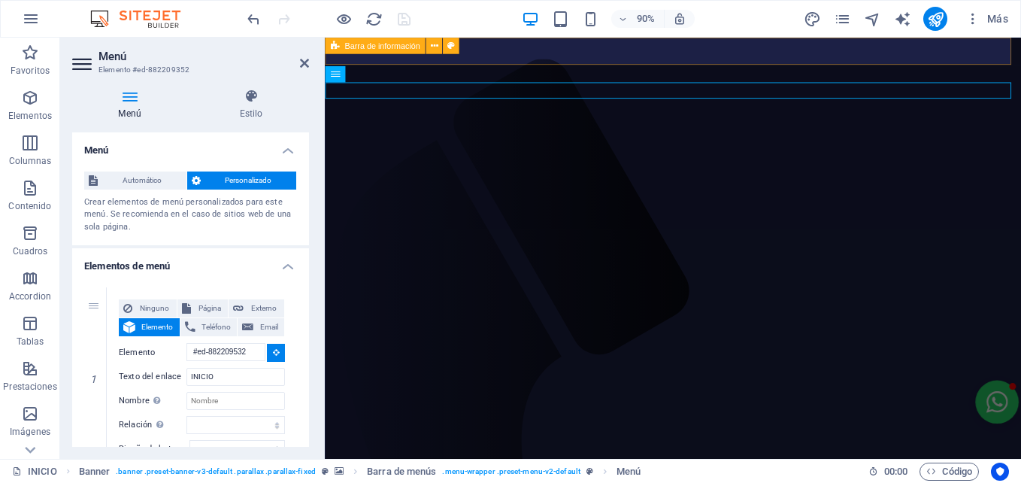
type input "#ed-882209445"
select select
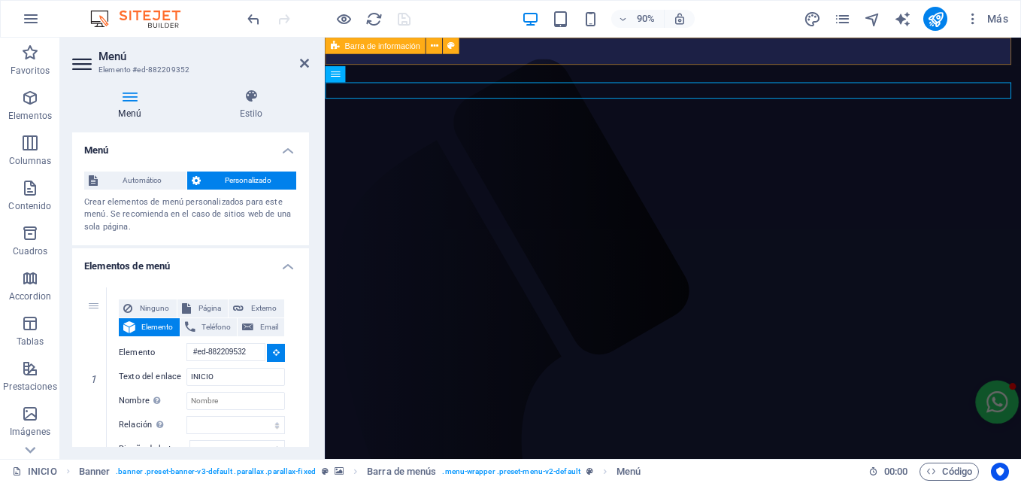
select select
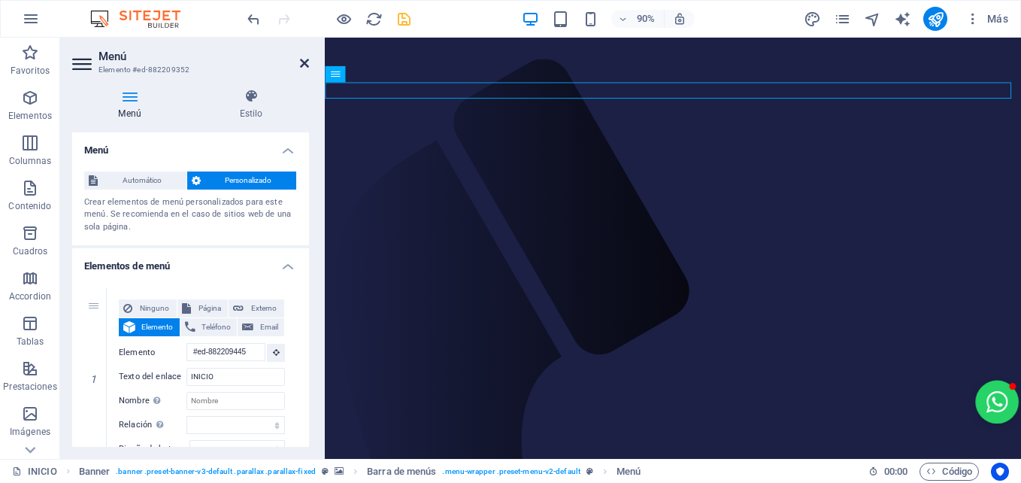
click at [301, 57] on icon at bounding box center [304, 63] width 9 height 12
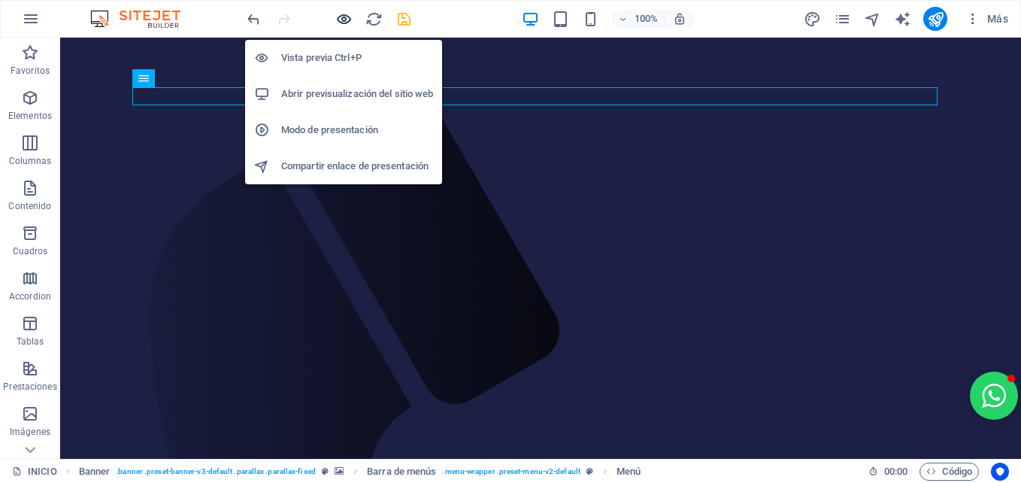
click at [346, 24] on icon "button" at bounding box center [343, 19] width 17 height 17
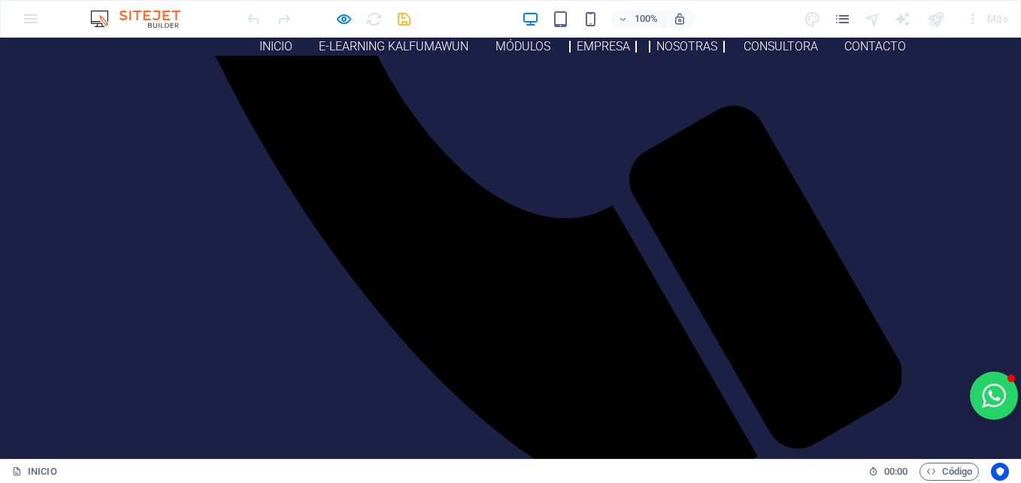
click at [664, 48] on link "NOSOTRAS" at bounding box center [686, 47] width 75 height 12
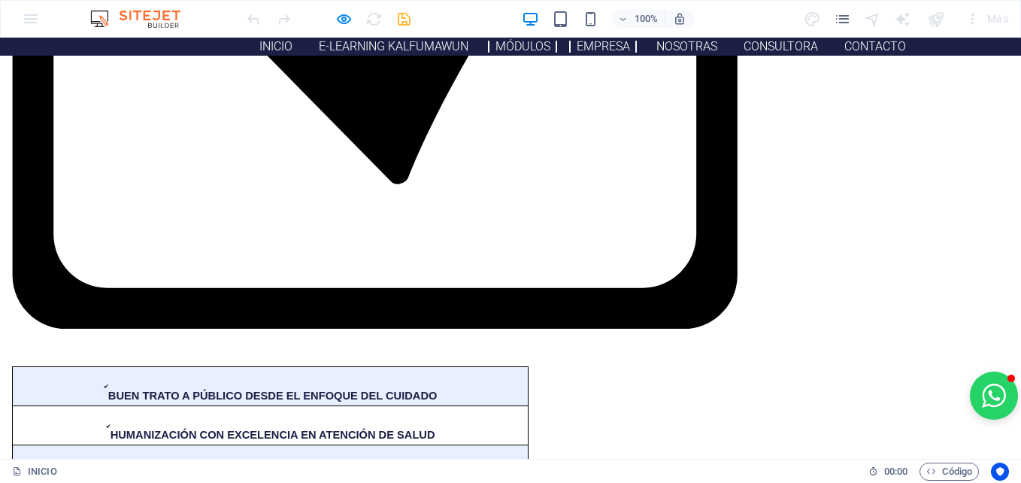
click at [517, 44] on link "MÓDULOS" at bounding box center [522, 47] width 69 height 12
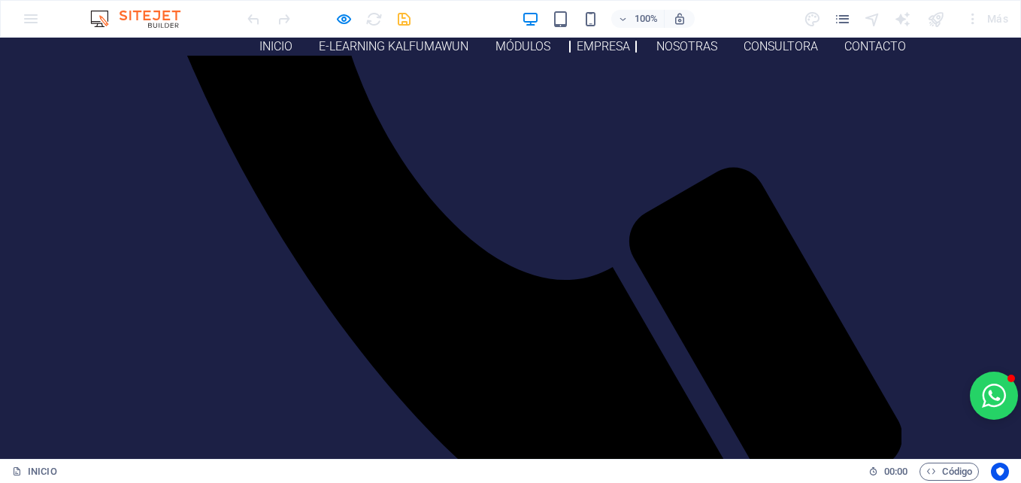
click at [599, 41] on link "EMPRESA" at bounding box center [603, 47] width 68 height 12
click at [679, 43] on link "NOSOTRAS" at bounding box center [686, 47] width 75 height 12
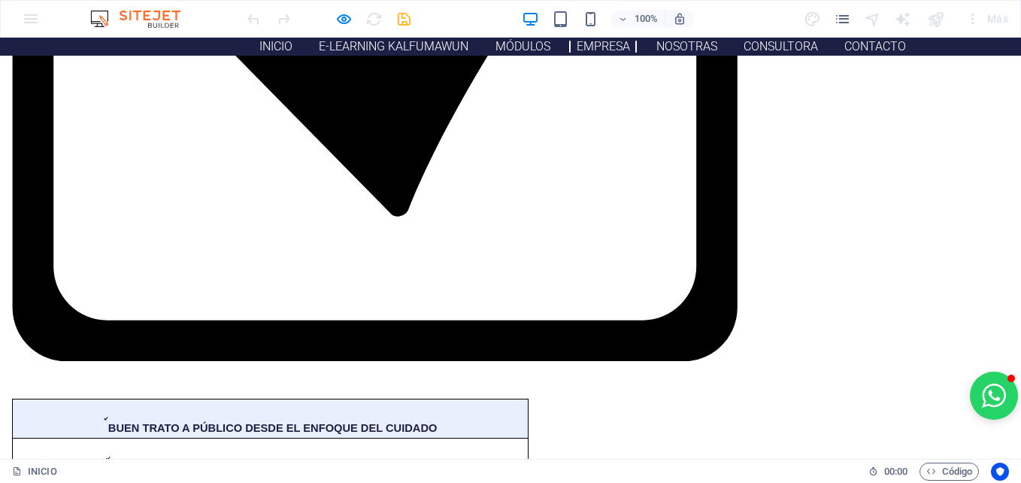
scroll to position [2779, 0]
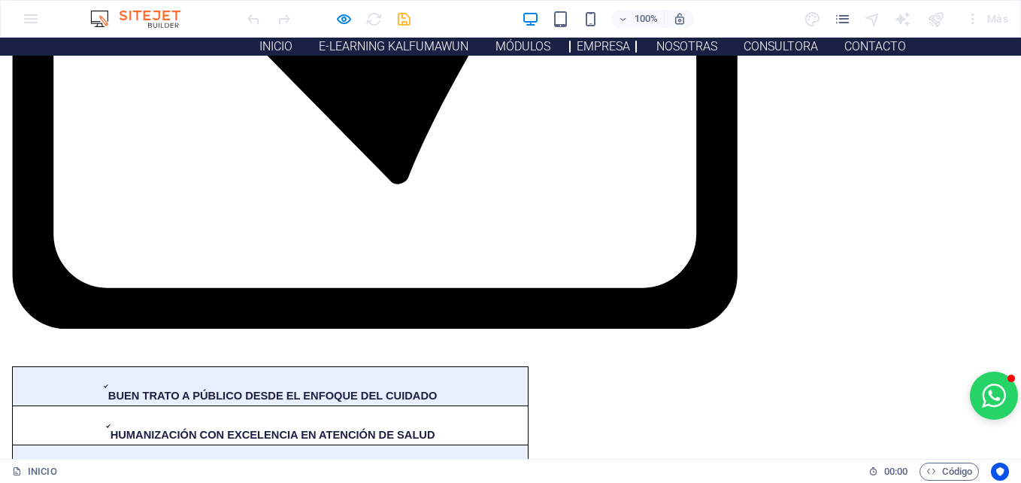
click at [613, 43] on link "EMPRESA" at bounding box center [603, 47] width 68 height 12
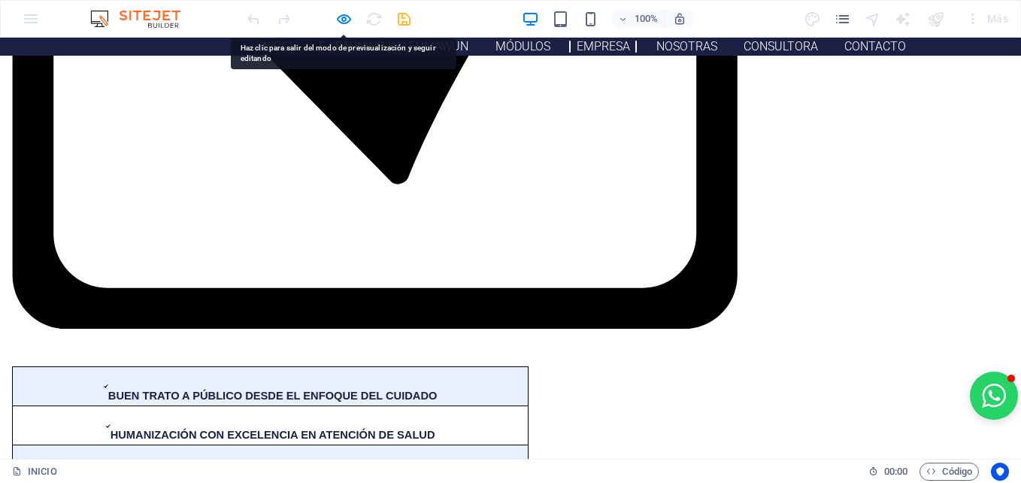
click at [613, 43] on link "EMPRESA" at bounding box center [603, 47] width 68 height 12
click at [777, 45] on link "CONSULTORA" at bounding box center [781, 47] width 89 height 12
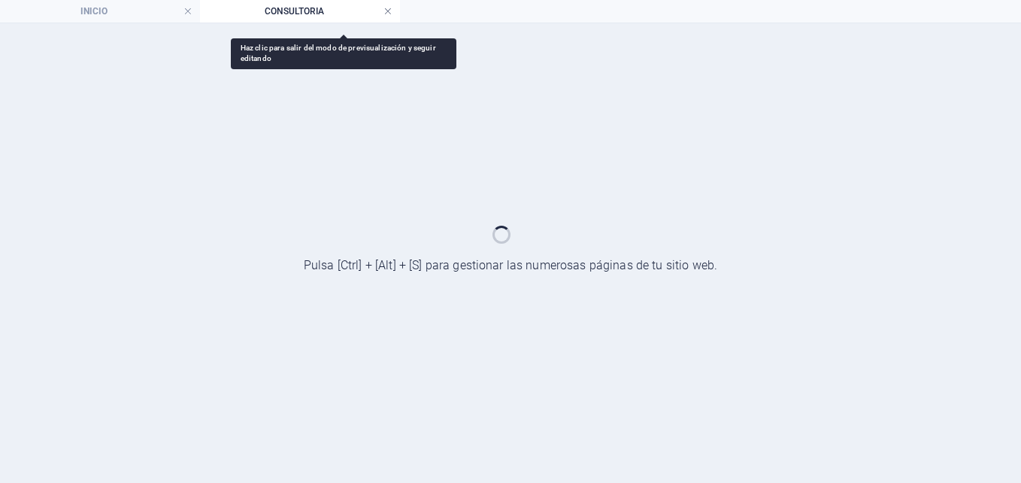
click at [386, 13] on link at bounding box center [387, 12] width 9 height 14
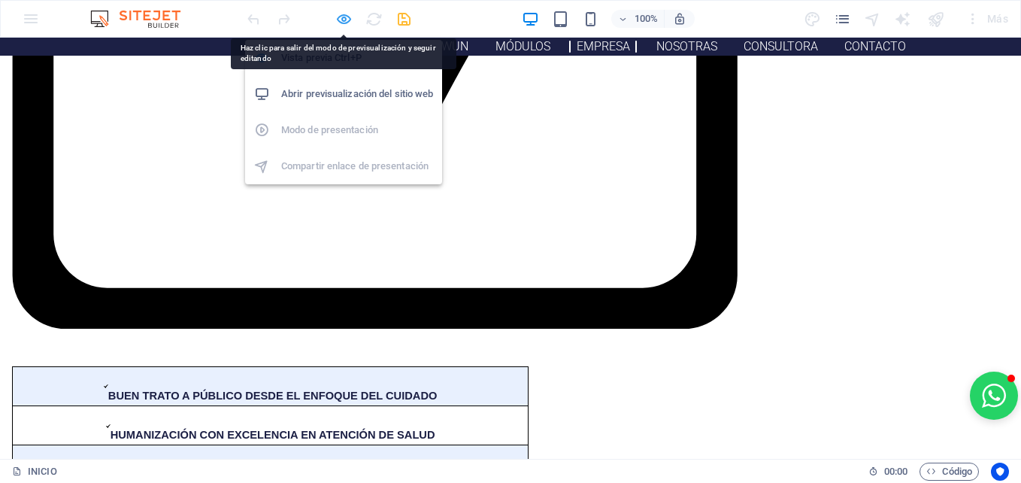
click at [341, 25] on icon "button" at bounding box center [343, 19] width 17 height 17
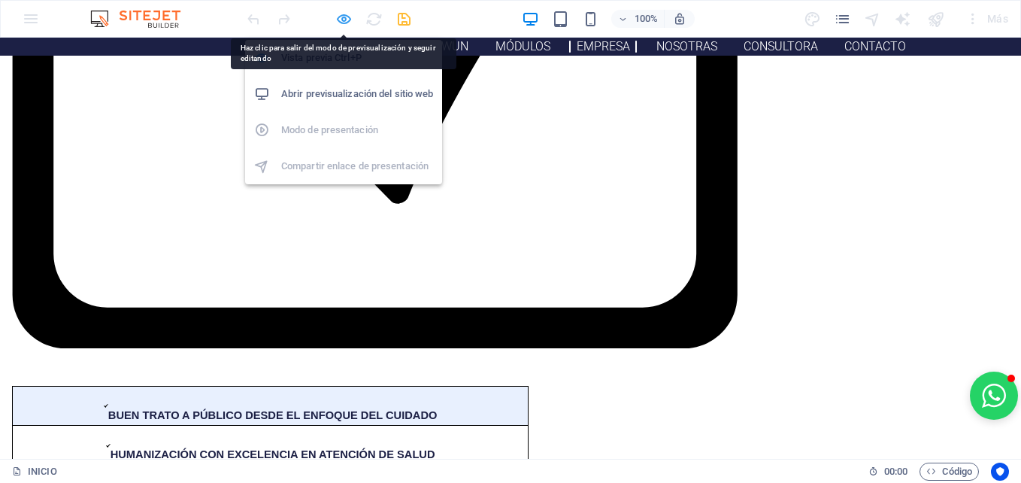
scroll to position [2802, 0]
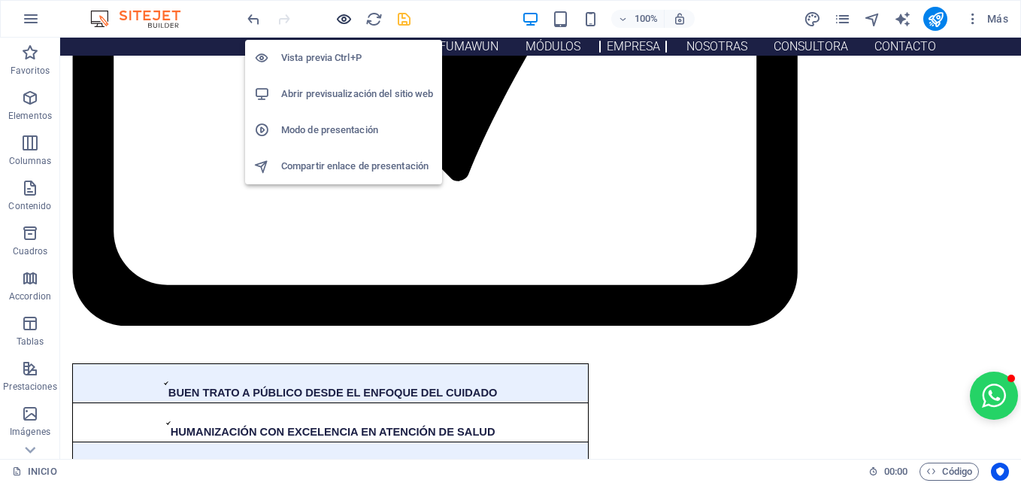
click at [341, 25] on icon "button" at bounding box center [343, 19] width 17 height 17
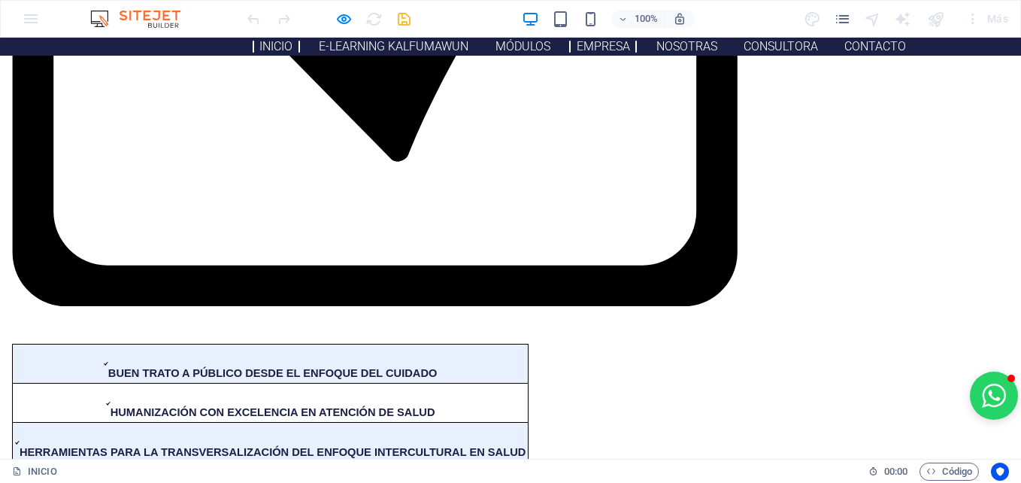
click at [261, 44] on link "INICIO" at bounding box center [276, 47] width 47 height 12
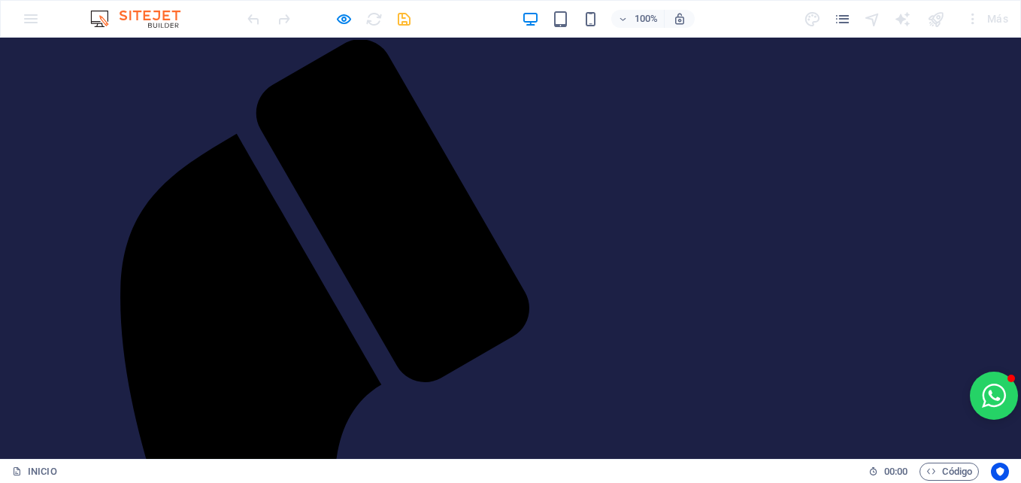
scroll to position [0, 0]
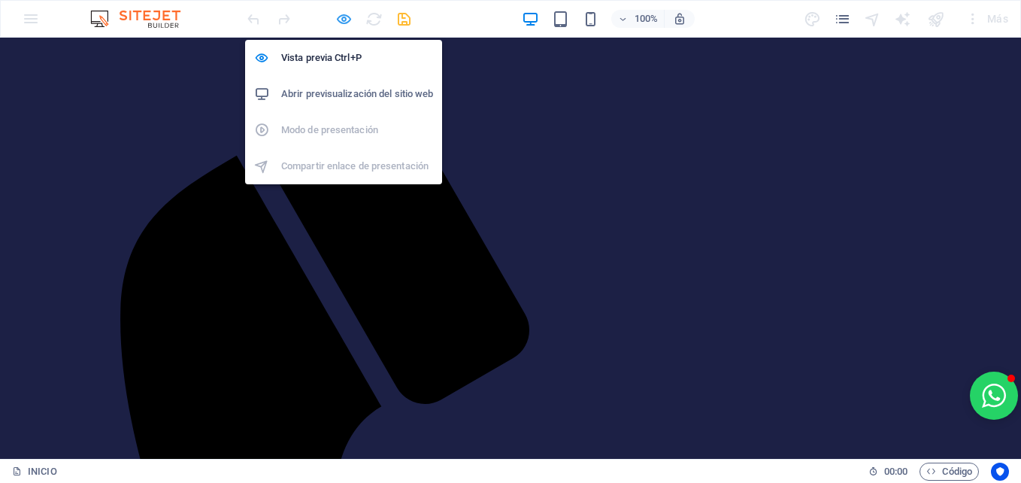
click at [342, 18] on icon "button" at bounding box center [343, 19] width 17 height 17
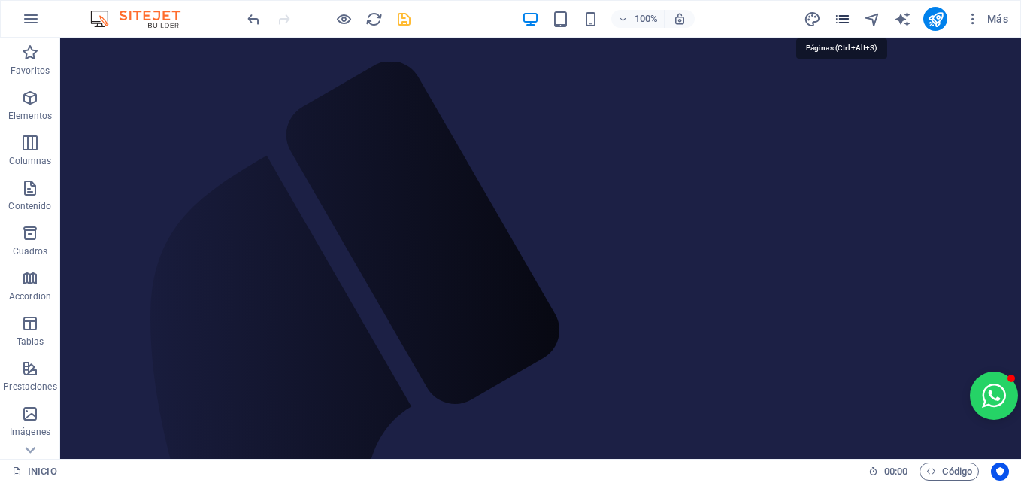
click at [838, 18] on icon "pages" at bounding box center [842, 19] width 17 height 17
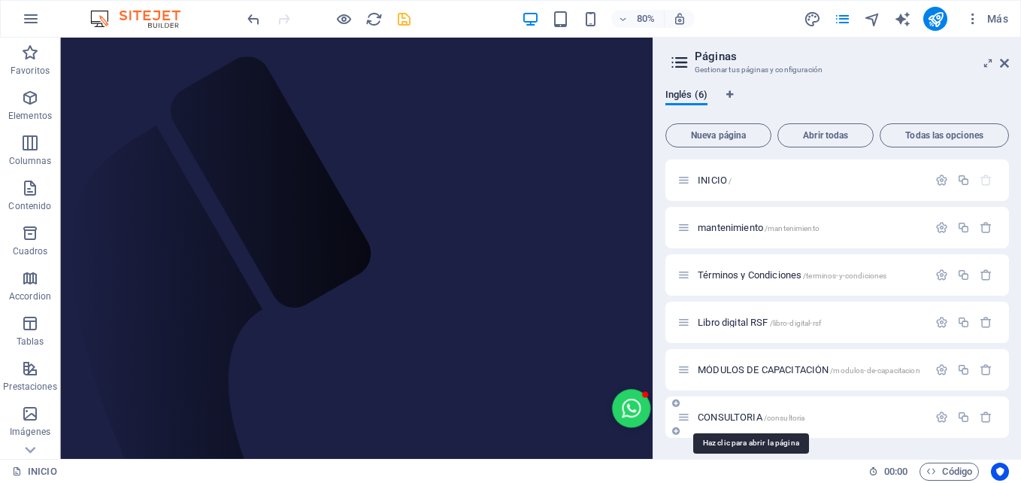
click at [748, 414] on span "CONSULTORIA /consultoria" at bounding box center [751, 416] width 107 height 11
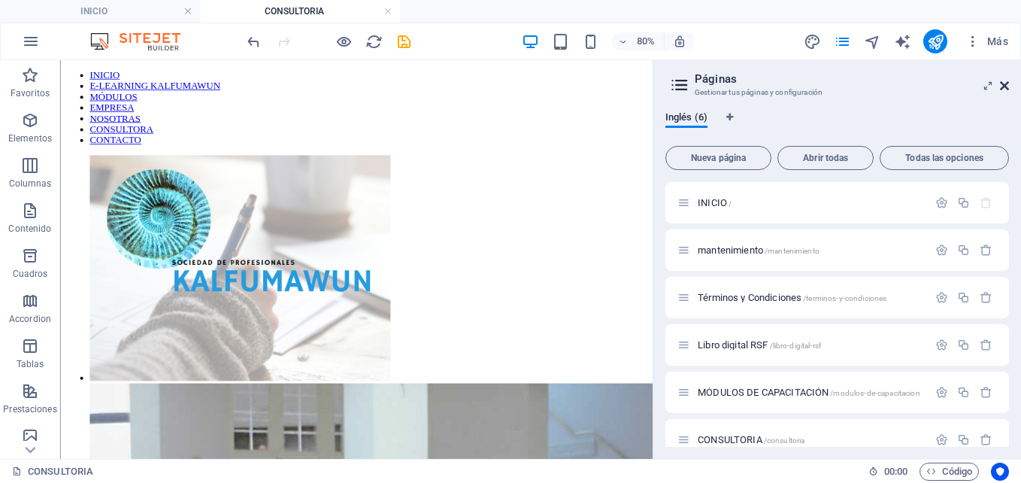
click at [1008, 80] on icon at bounding box center [1004, 86] width 9 height 12
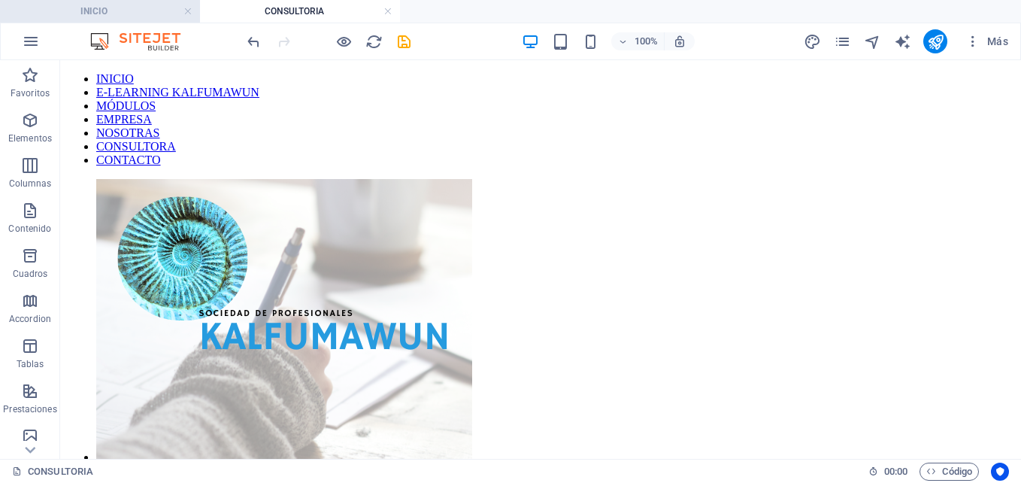
click at [114, 19] on h4 "INICIO" at bounding box center [100, 11] width 200 height 17
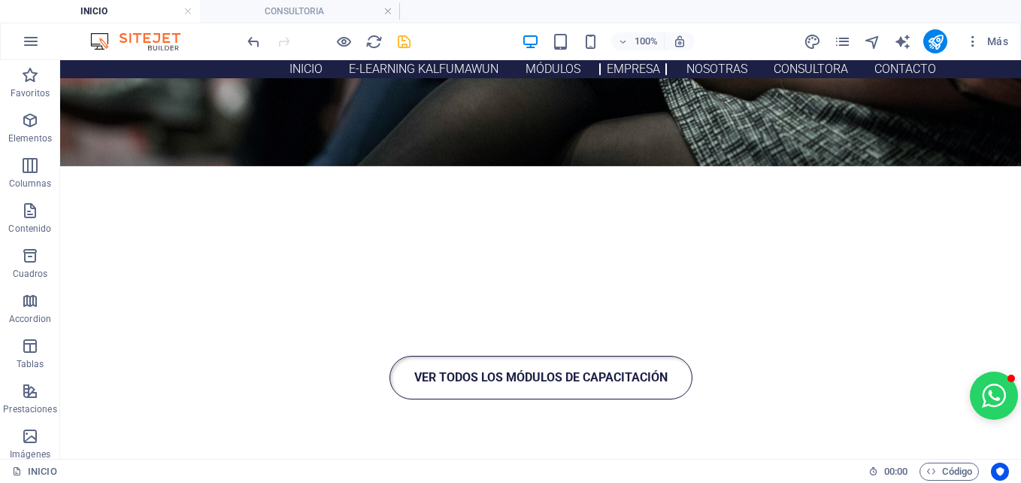
scroll to position [1952, 0]
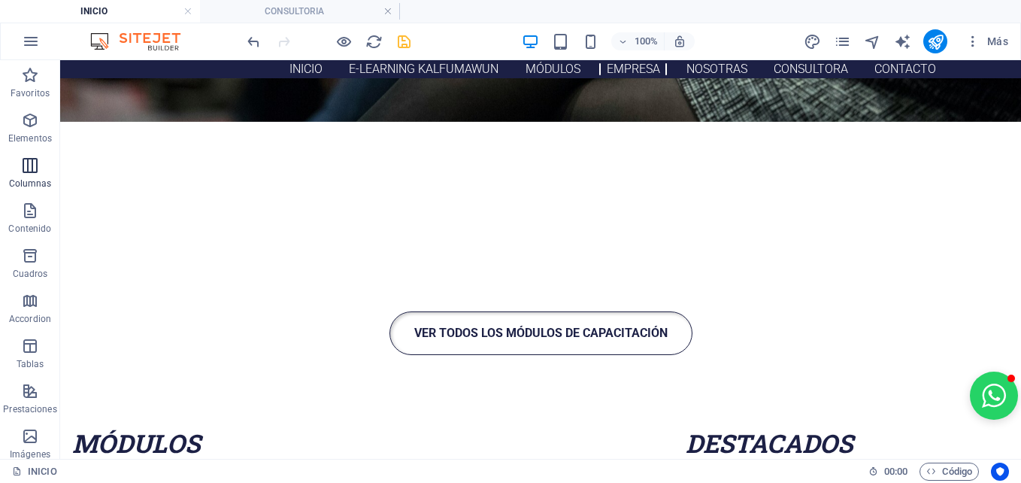
click at [14, 168] on span "Columnas" at bounding box center [30, 174] width 60 height 36
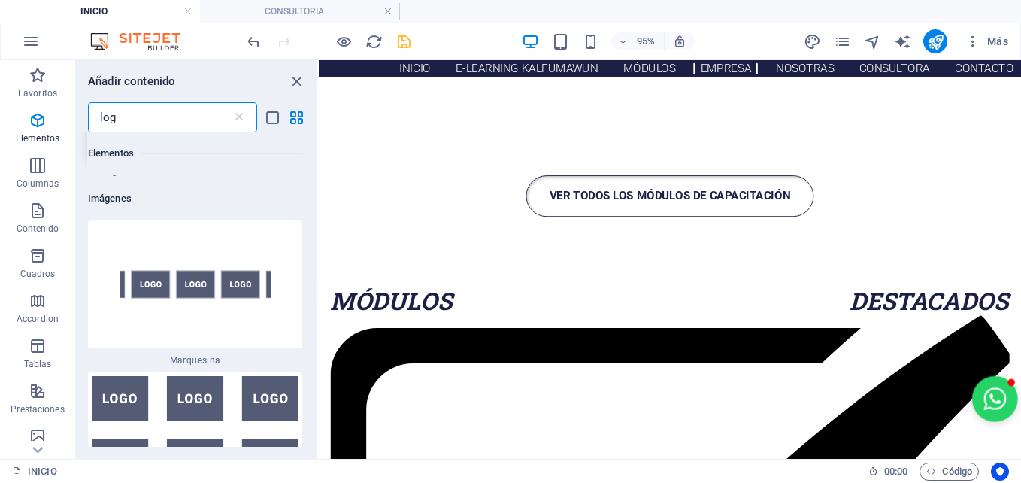
scroll to position [64, 0]
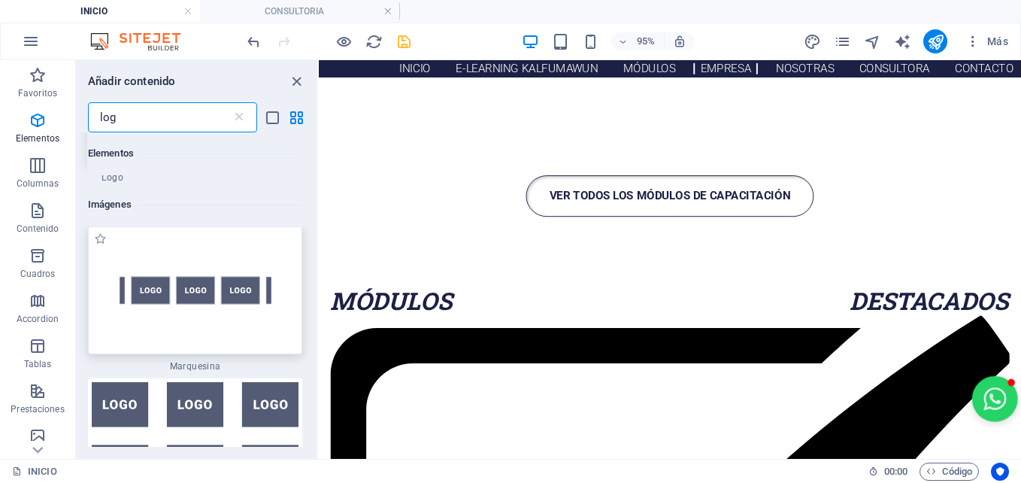
type input "log"
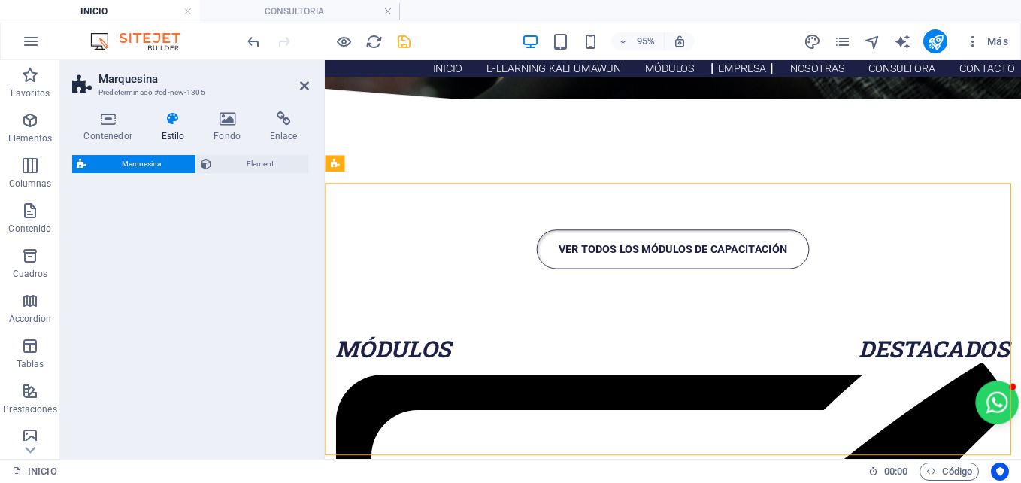
scroll to position [1921, 0]
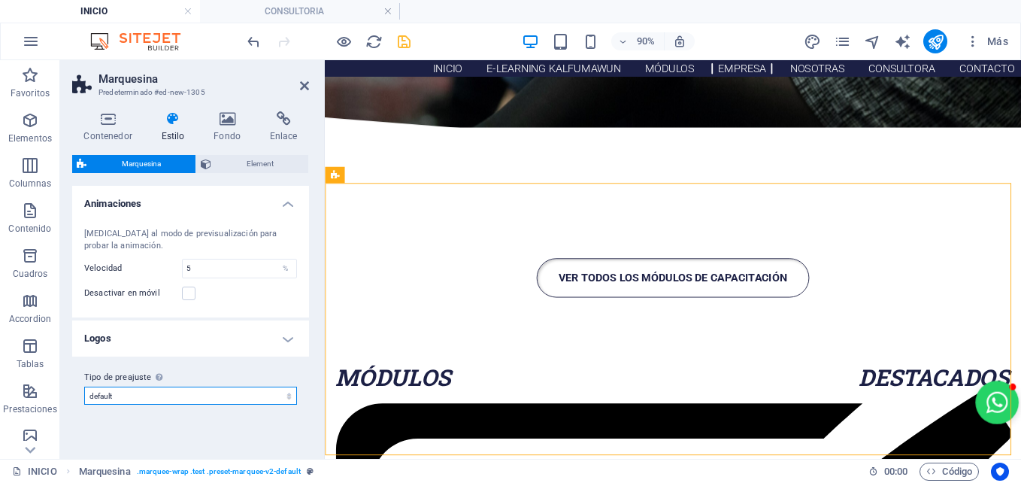
click at [203, 398] on select "default Añadir tipo de preajuste" at bounding box center [190, 395] width 213 height 18
click at [84, 386] on select "default Añadir tipo de preajuste" at bounding box center [190, 395] width 213 height 18
select select "preset-marquee-v2-default"
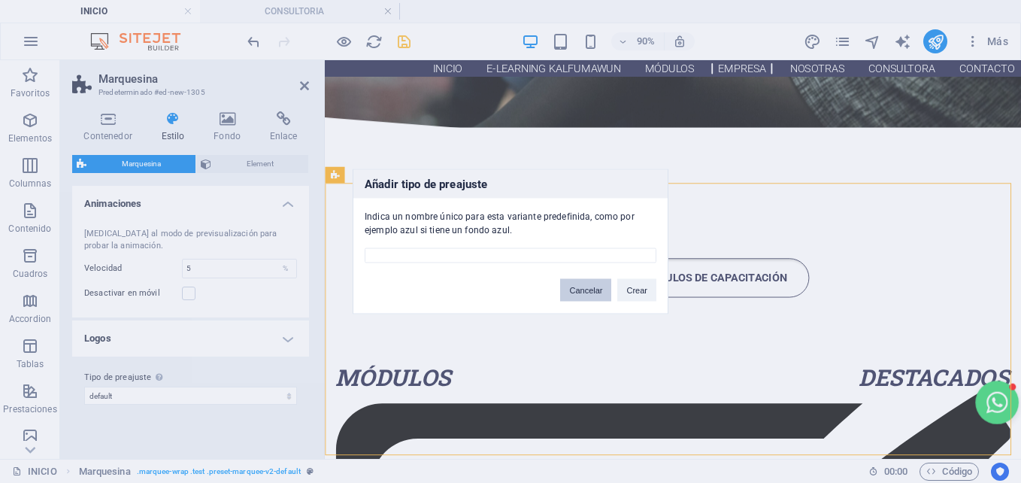
click at [580, 291] on button "Cancelar" at bounding box center [585, 290] width 51 height 23
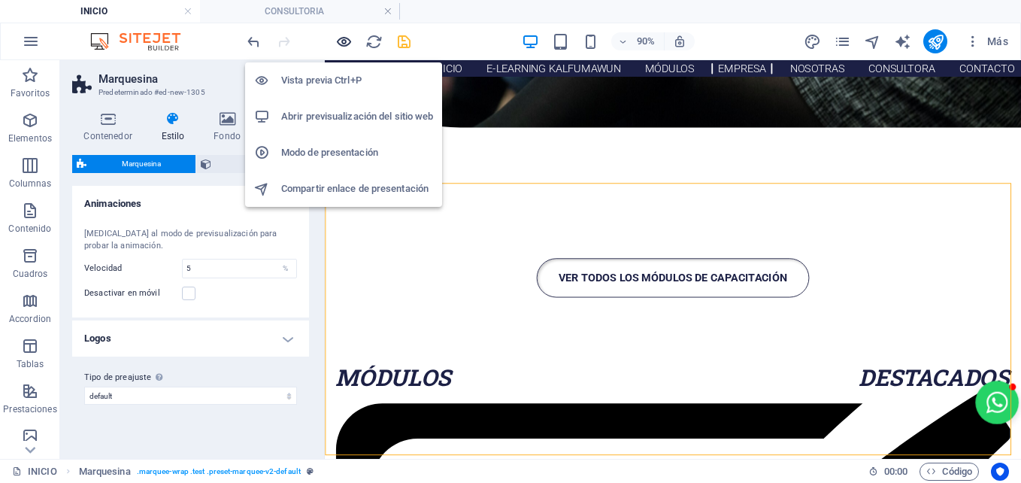
click at [343, 38] on icon "button" at bounding box center [343, 41] width 17 height 17
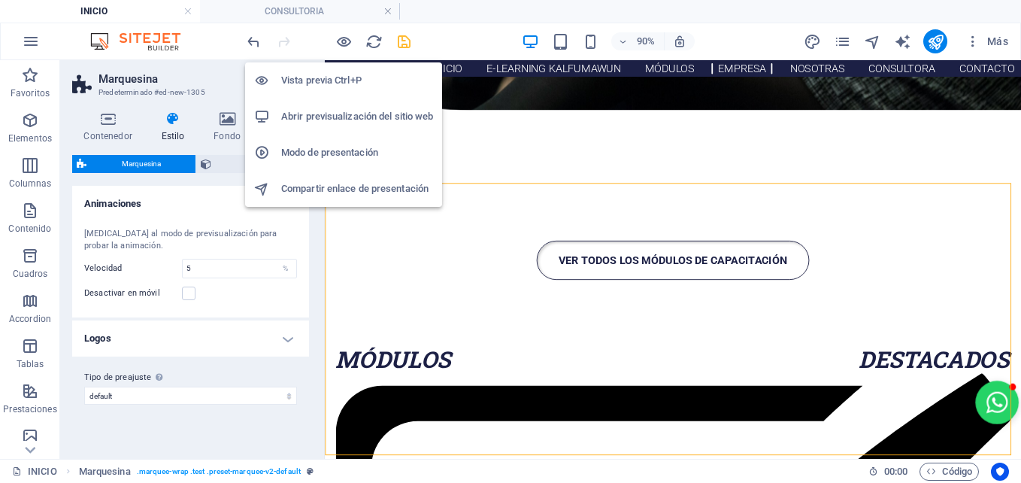
scroll to position [2022, 0]
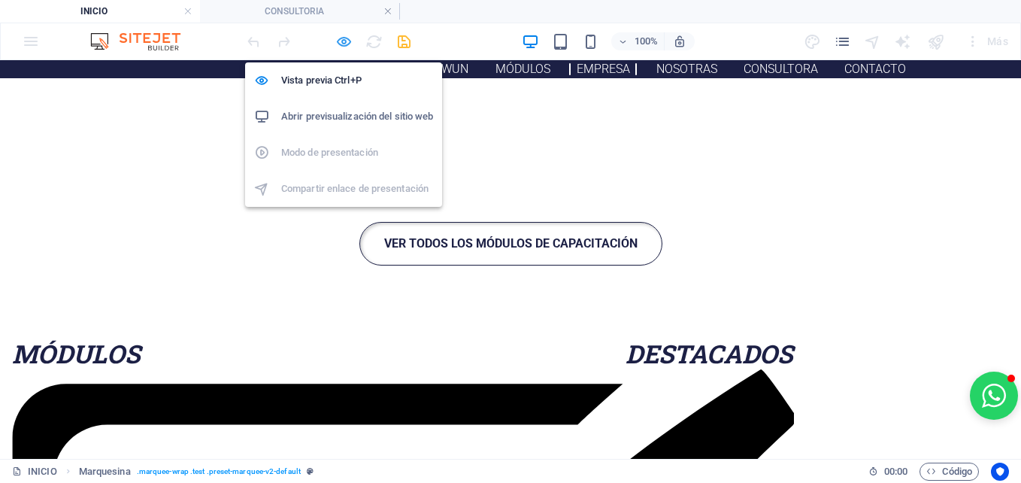
click at [337, 41] on icon "button" at bounding box center [343, 41] width 17 height 17
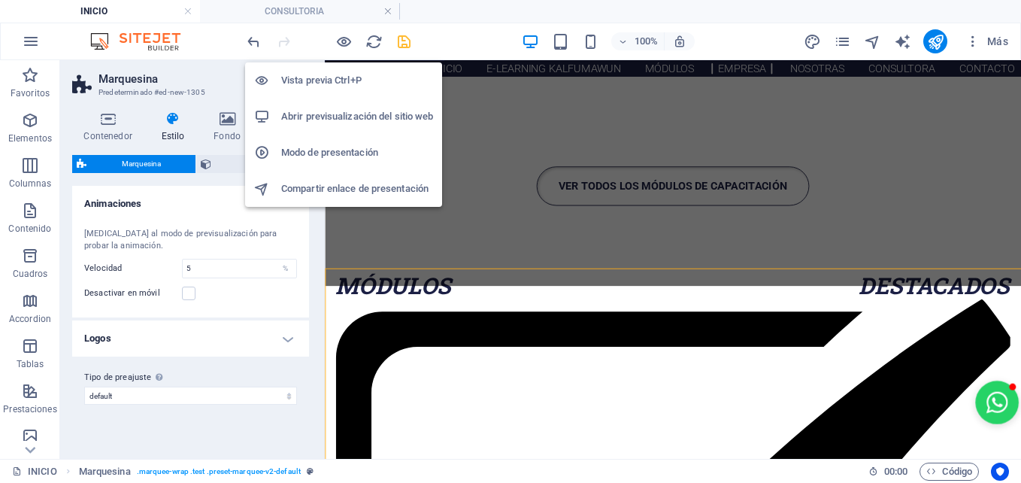
scroll to position [1928, 0]
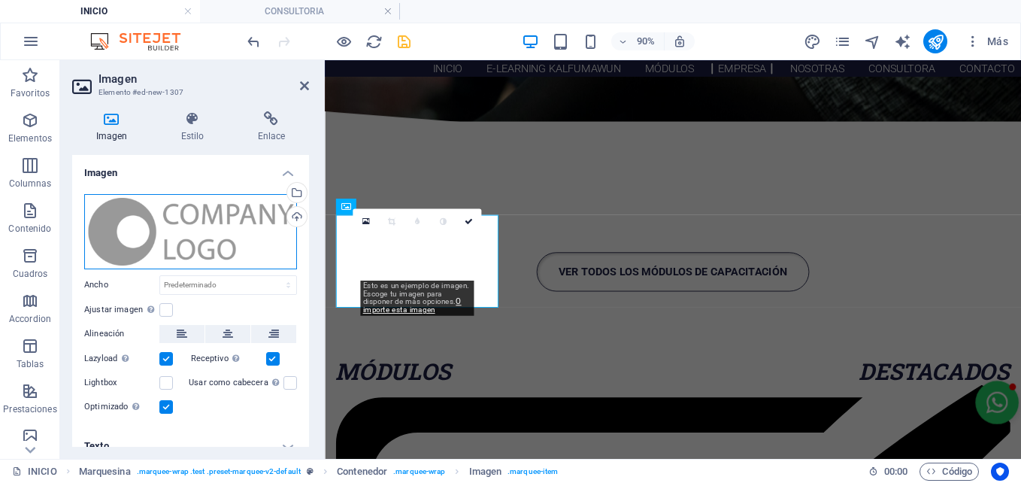
click at [229, 236] on div "Arrastra archivos aquí, haz clic para escoger archivos o selecciona archivos de…" at bounding box center [190, 231] width 213 height 75
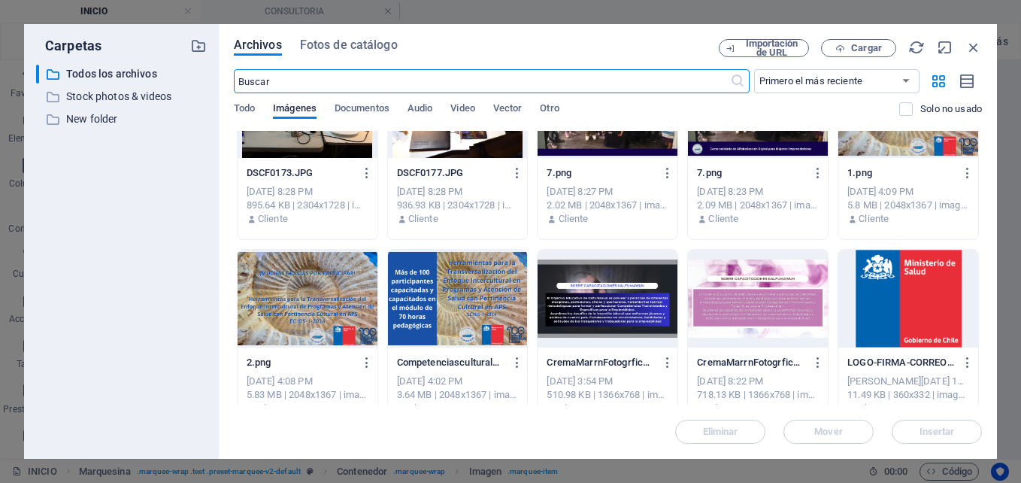
scroll to position [1597, 0]
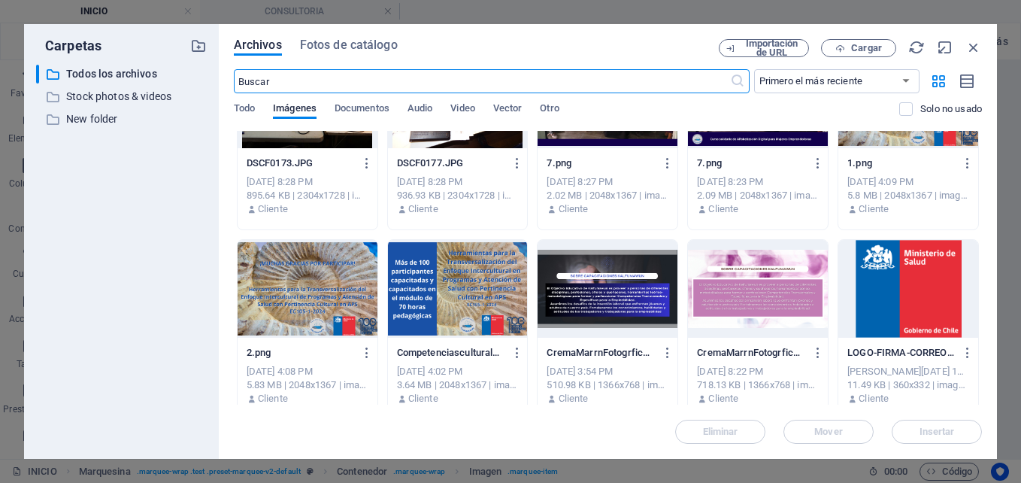
click at [913, 323] on div at bounding box center [908, 289] width 140 height 98
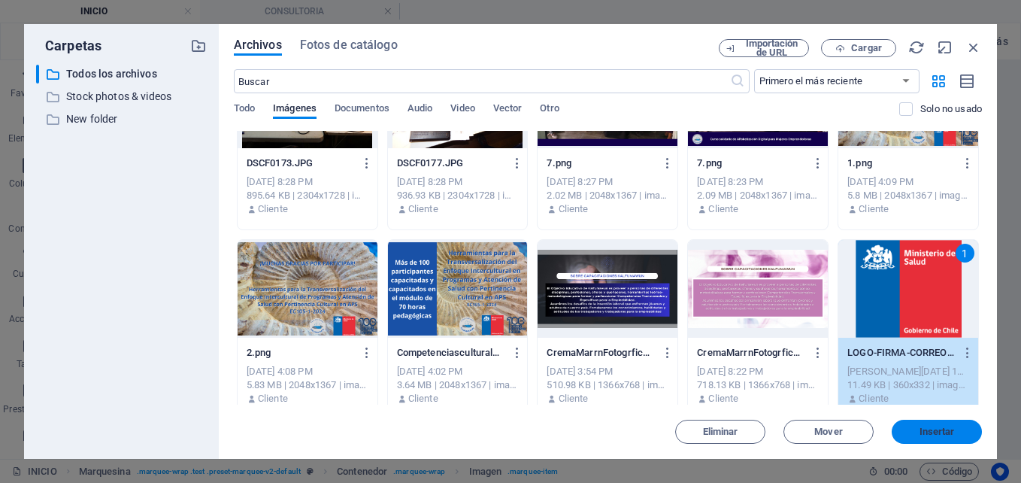
click at [916, 436] on button "Insertar" at bounding box center [937, 432] width 90 height 24
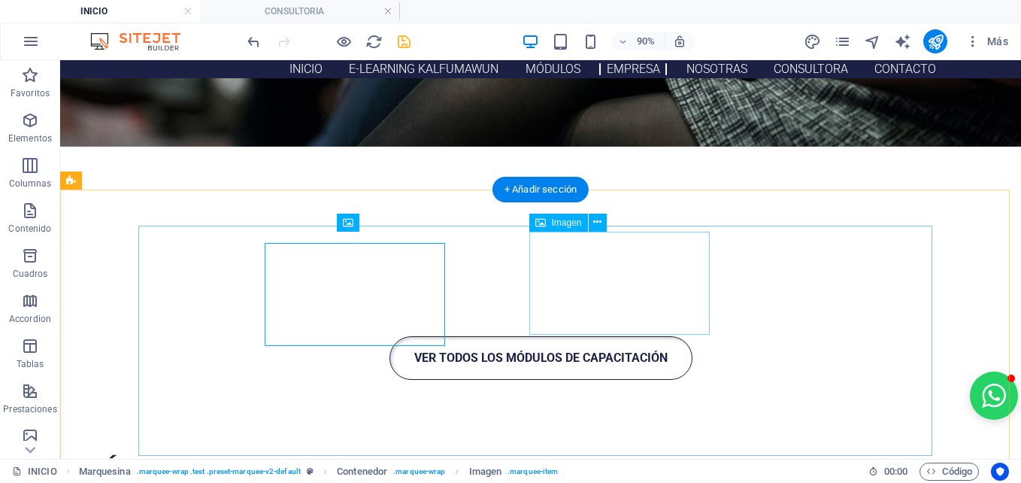
scroll to position [2015, 0]
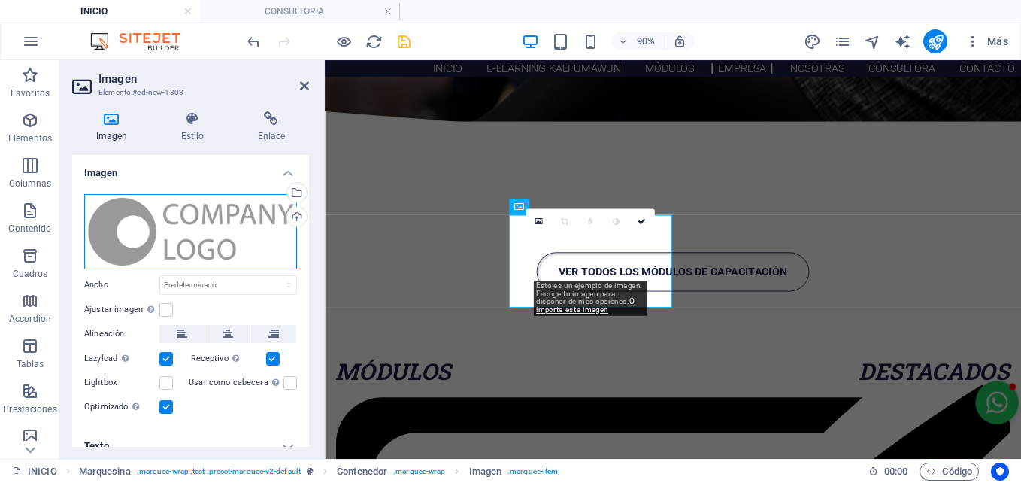
click at [177, 225] on div "Arrastra archivos aquí, haz clic para escoger archivos o selecciona archivos de…" at bounding box center [190, 231] width 213 height 75
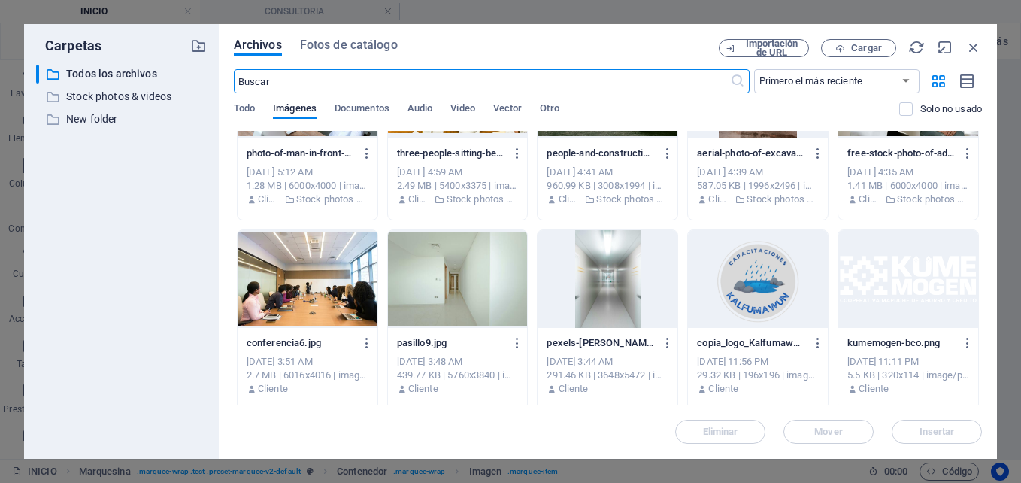
scroll to position [3669, 0]
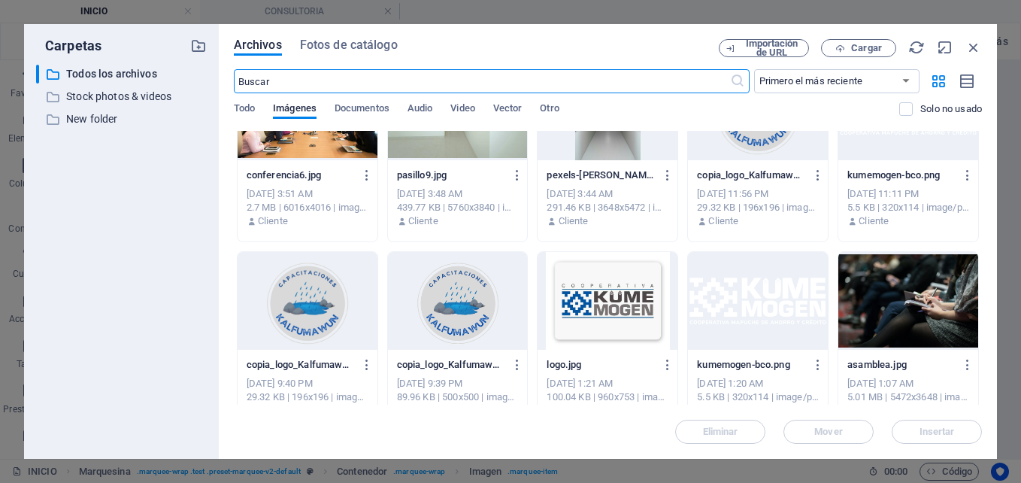
click at [617, 302] on div at bounding box center [608, 301] width 140 height 98
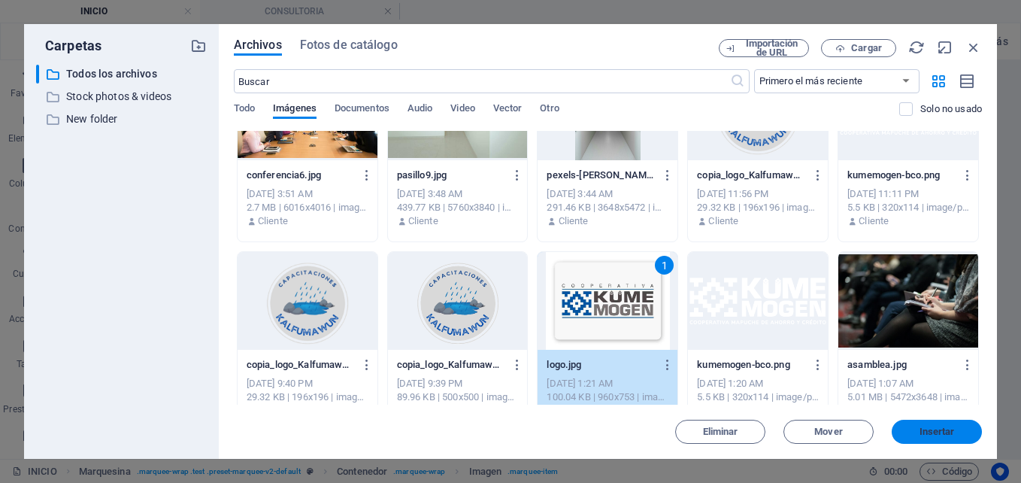
click at [932, 438] on button "Insertar" at bounding box center [937, 432] width 90 height 24
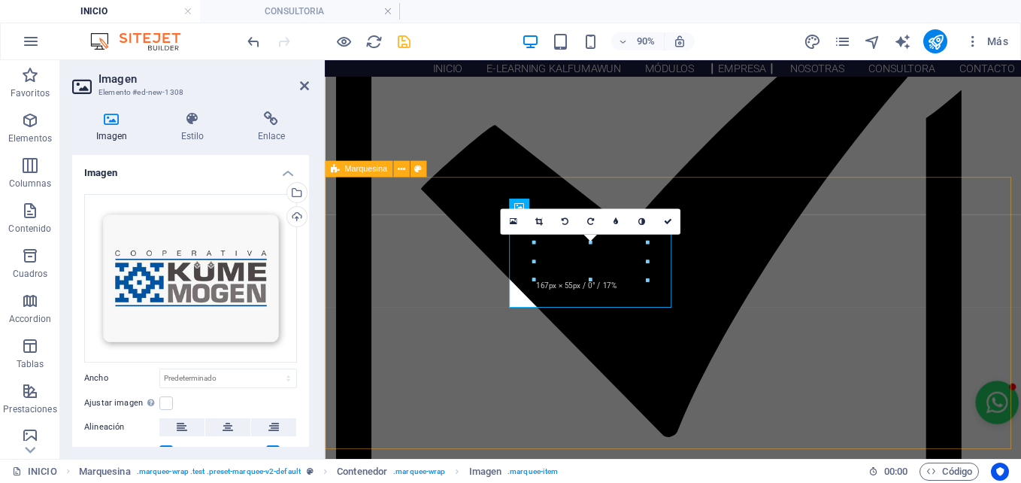
scroll to position [1928, 0]
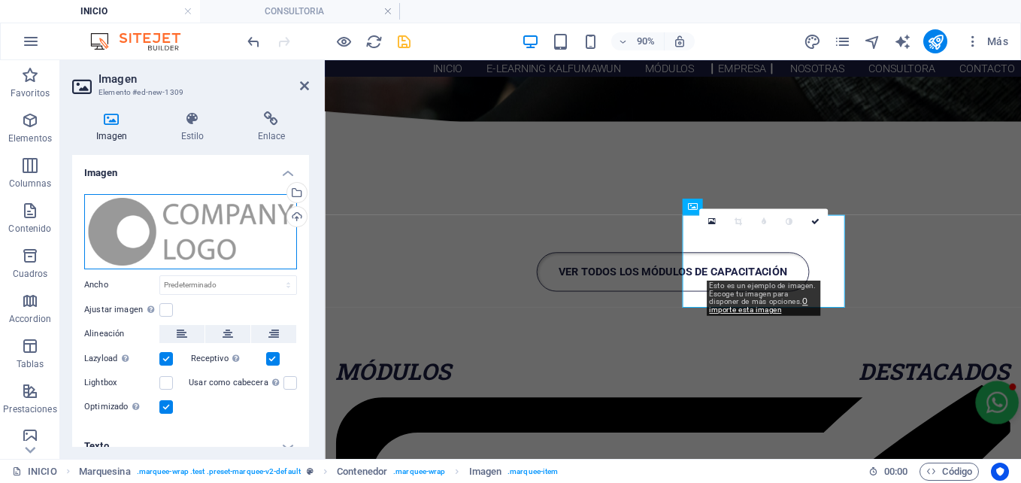
click at [221, 220] on div "Arrastra archivos aquí, haz clic para escoger archivos o selecciona archivos de…" at bounding box center [190, 231] width 213 height 75
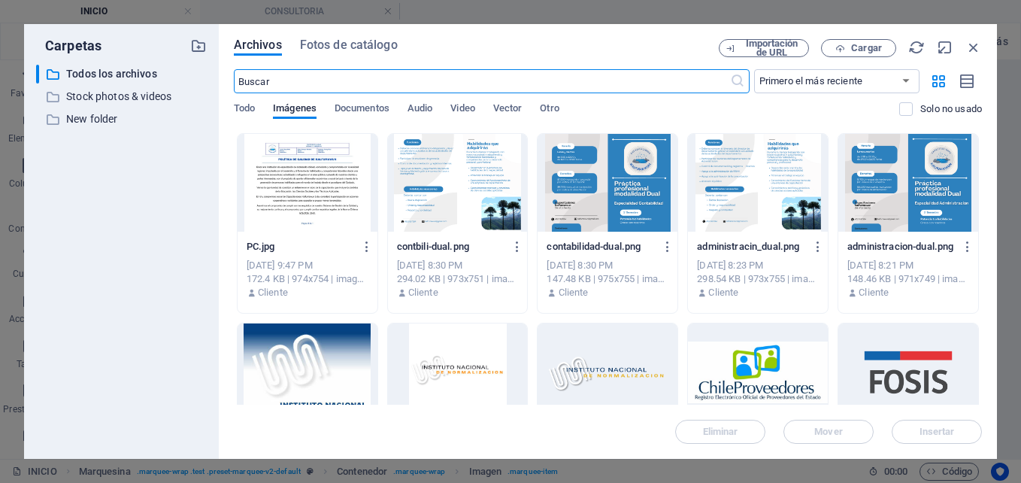
scroll to position [2101, 0]
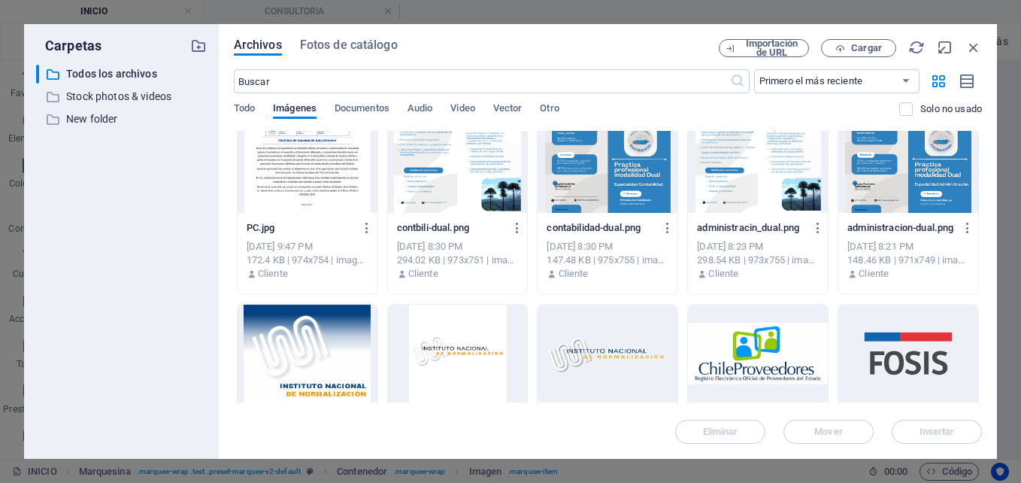
drag, startPoint x: 983, startPoint y: 307, endPoint x: 982, endPoint y: 325, distance: 18.1
click at [982, 325] on div "Archivos Fotos de catálogo Importación de URL Cargar ​ Primero el más reciente …" at bounding box center [608, 241] width 778 height 435
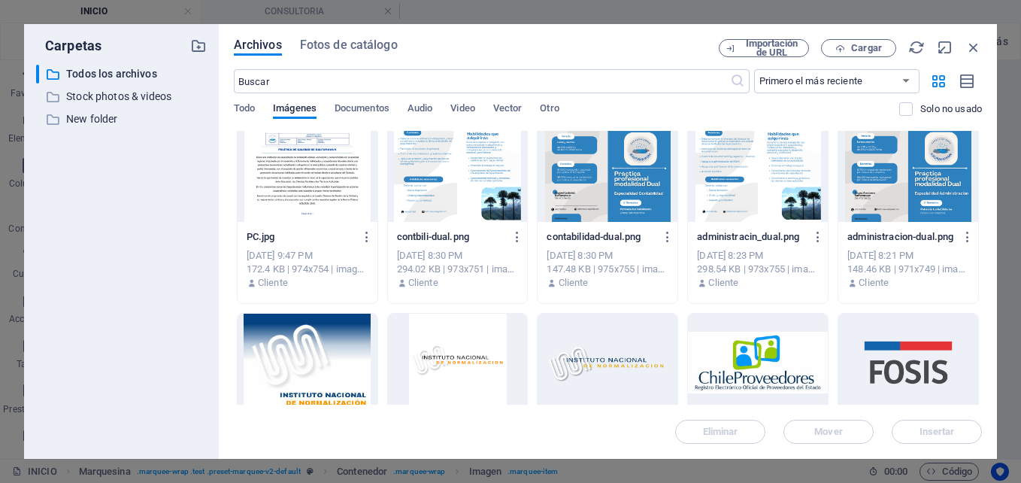
scroll to position [2163, 0]
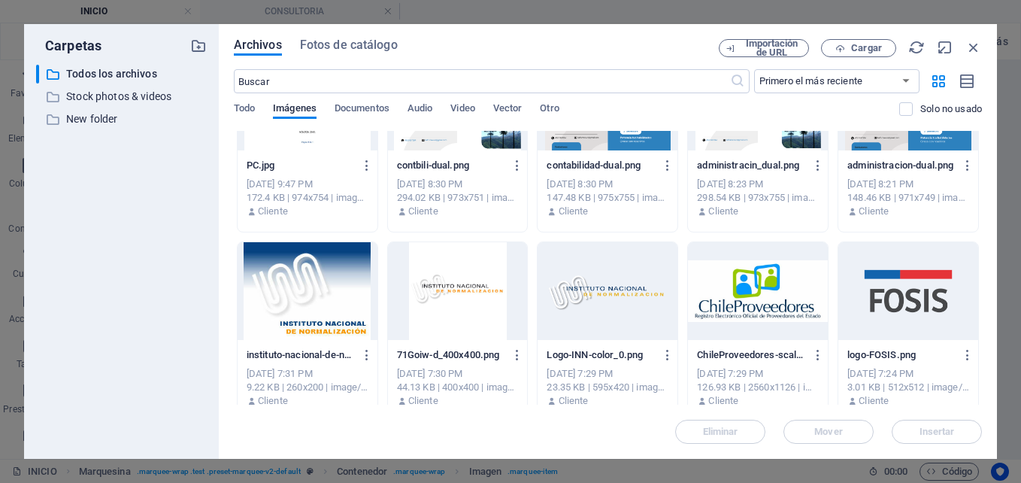
click at [762, 280] on div at bounding box center [758, 291] width 140 height 98
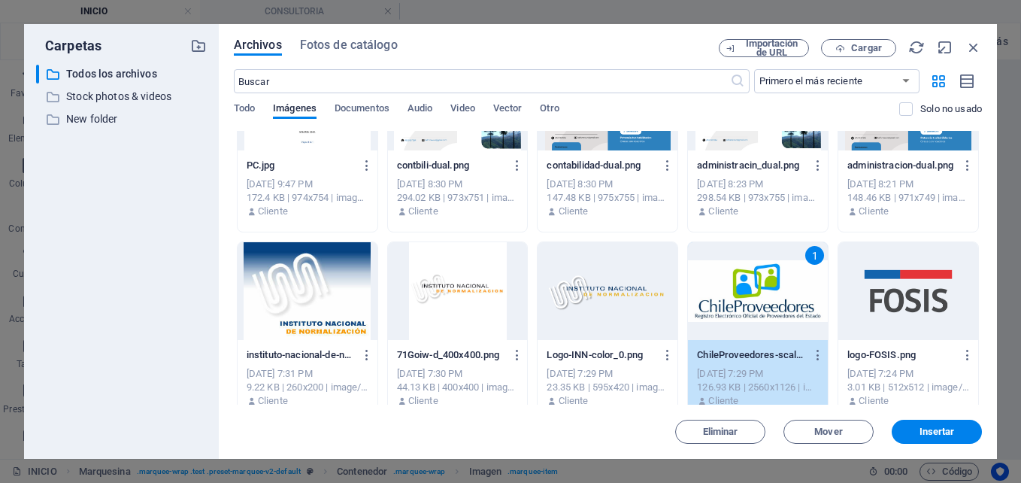
click at [783, 280] on div "1" at bounding box center [758, 291] width 140 height 98
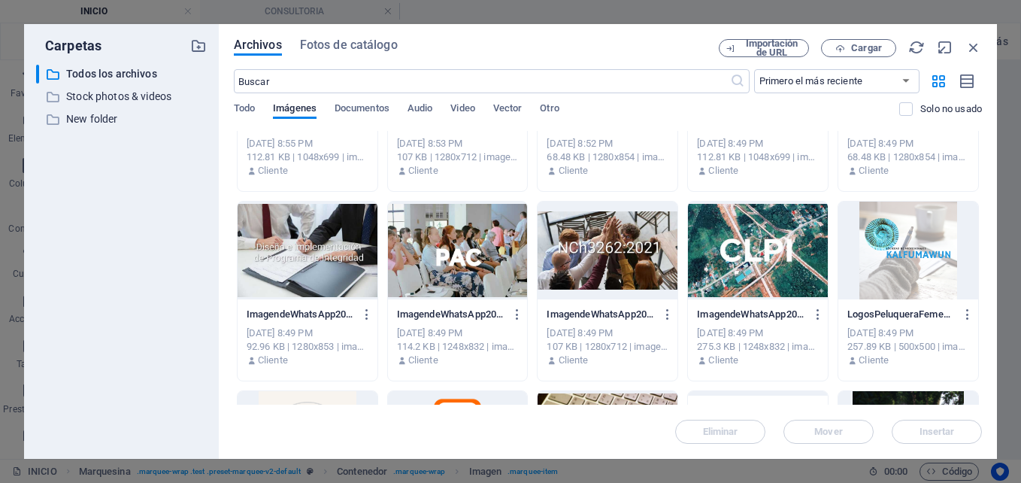
scroll to position [0, 0]
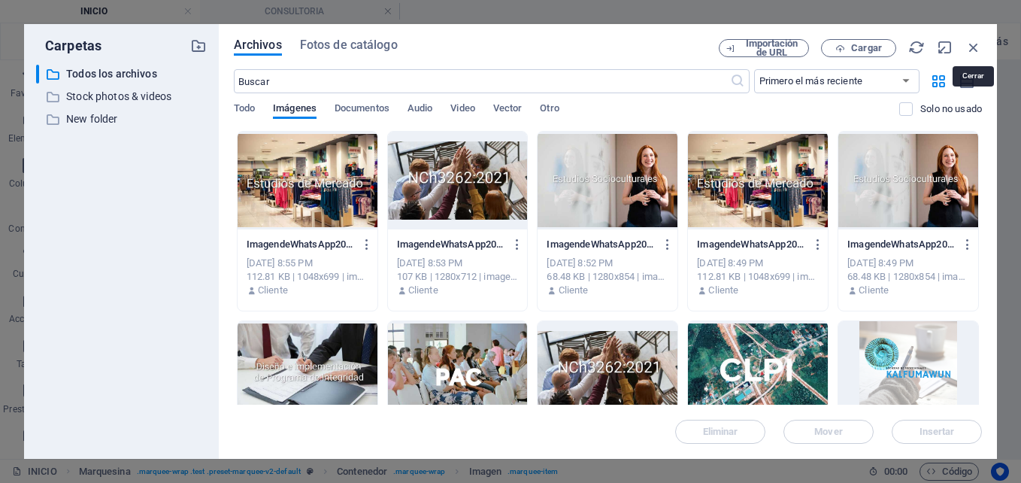
click at [977, 38] on div "Archivos Fotos de catálogo Importación de URL Cargar ​ Primero el más reciente …" at bounding box center [608, 241] width 778 height 435
click at [864, 47] on span "Cargar" at bounding box center [866, 48] width 31 height 9
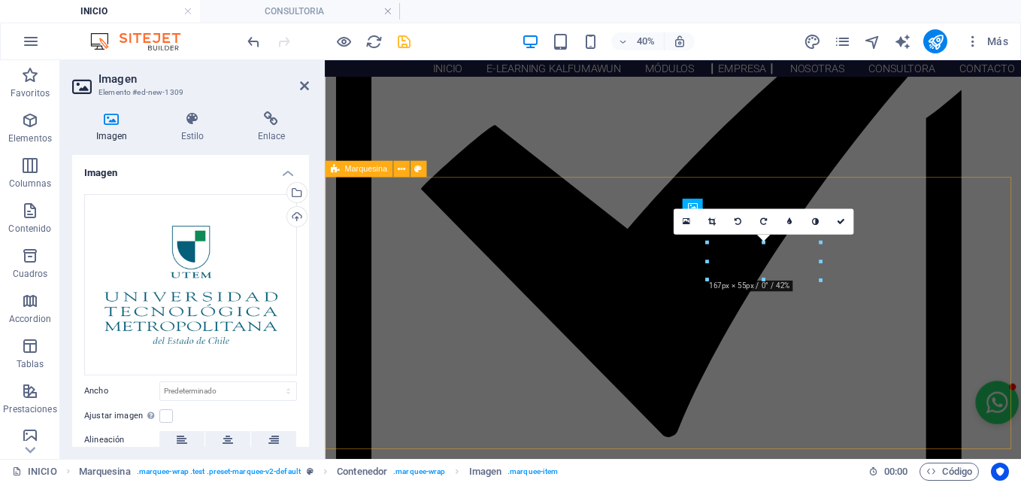
scroll to position [1928, 0]
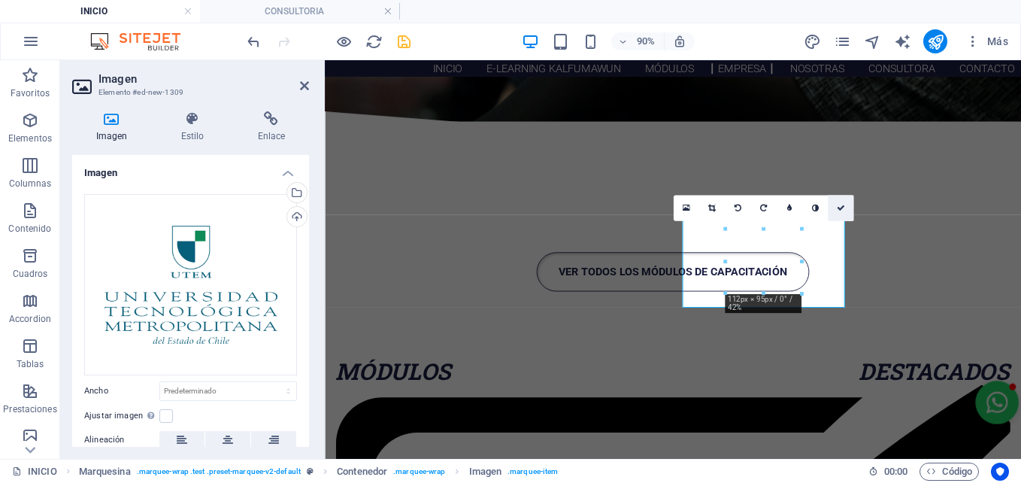
drag, startPoint x: 832, startPoint y: 205, endPoint x: 772, endPoint y: 145, distance: 84.5
click at [832, 205] on link at bounding box center [841, 208] width 26 height 26
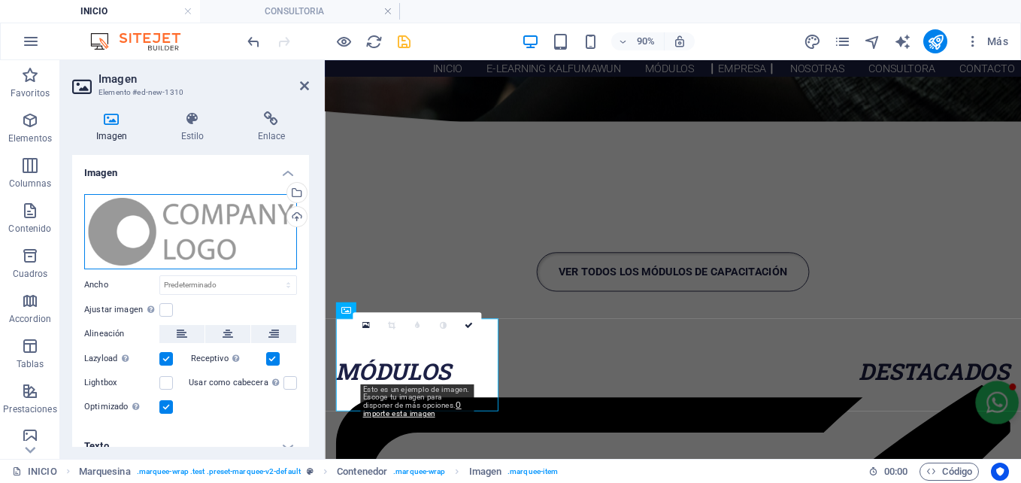
click at [171, 233] on div "Arrastra archivos aquí, haz clic para escoger archivos o selecciona archivos de…" at bounding box center [190, 231] width 213 height 75
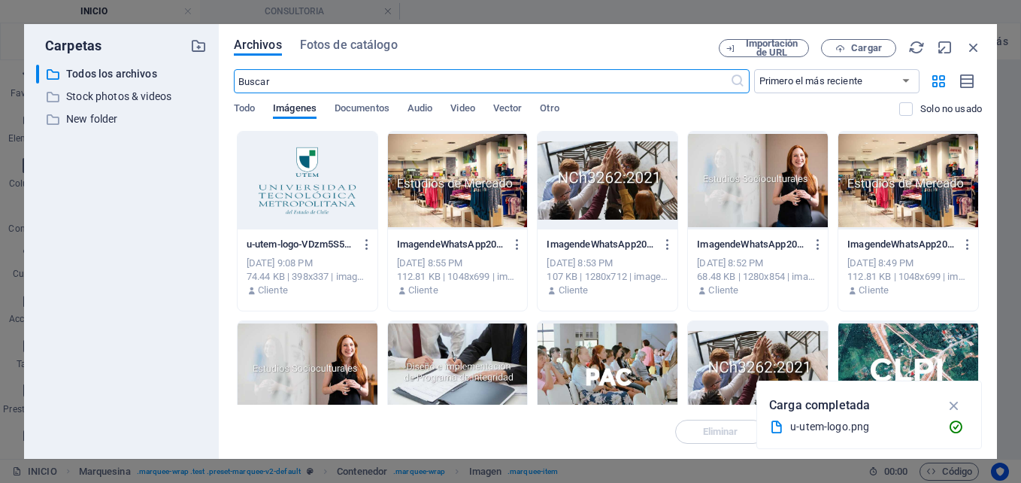
scroll to position [2440, 0]
click at [979, 156] on div "Arrastra archivos aquí para cargarlos de inmediato u-utem-logo-VDzm5S5SzpJDrjaV…" at bounding box center [608, 268] width 748 height 274
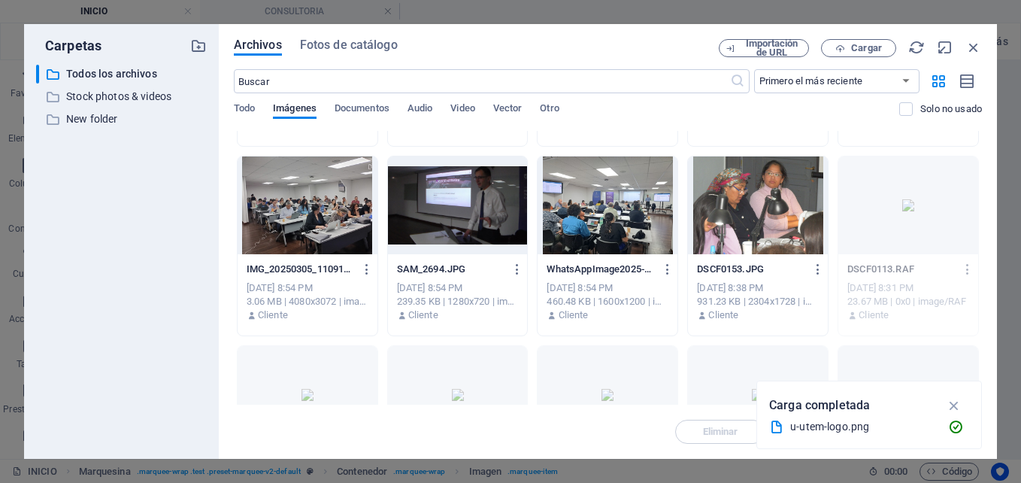
scroll to position [774, 0]
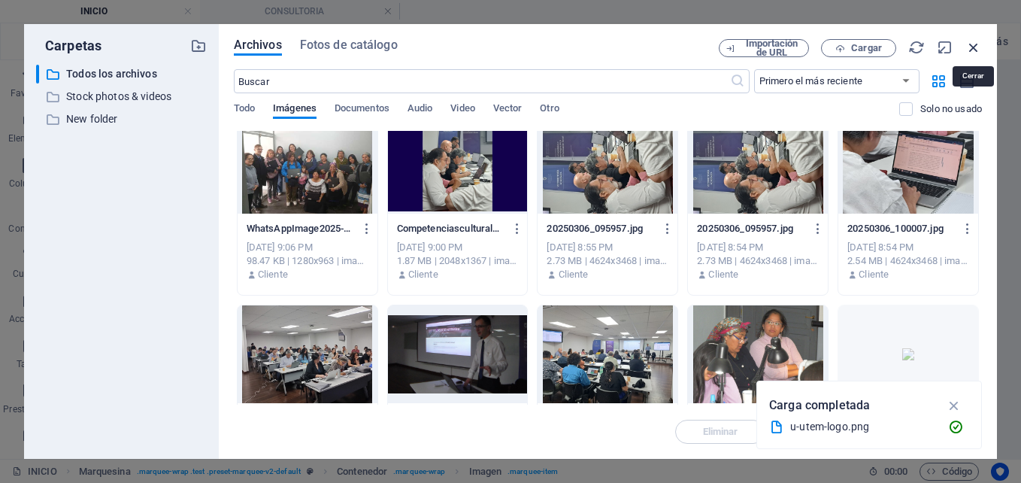
click at [978, 41] on icon "button" at bounding box center [973, 47] width 17 height 17
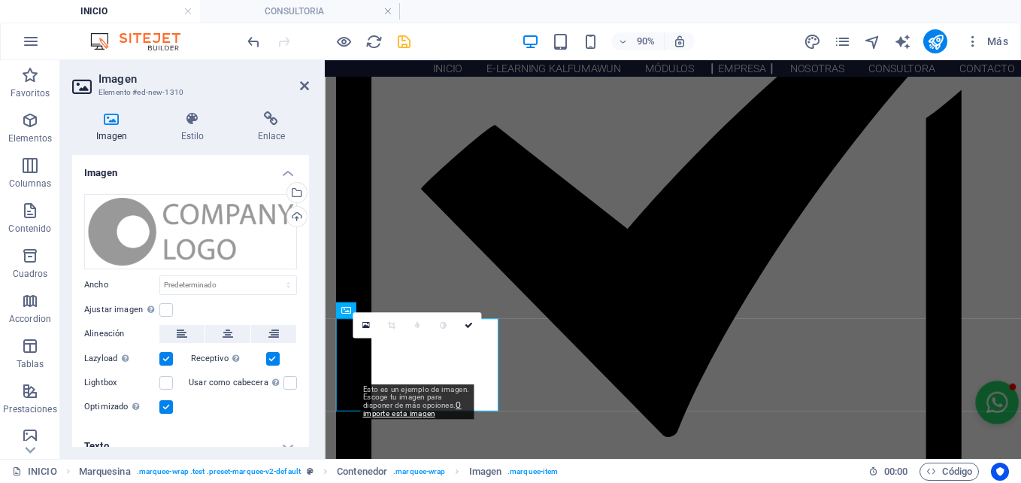
scroll to position [1928, 0]
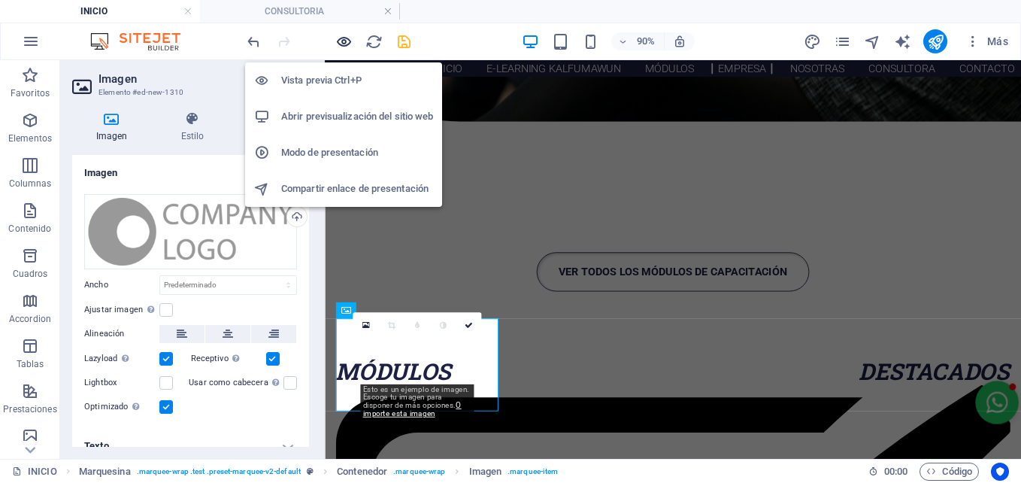
click at [344, 38] on icon "button" at bounding box center [343, 41] width 17 height 17
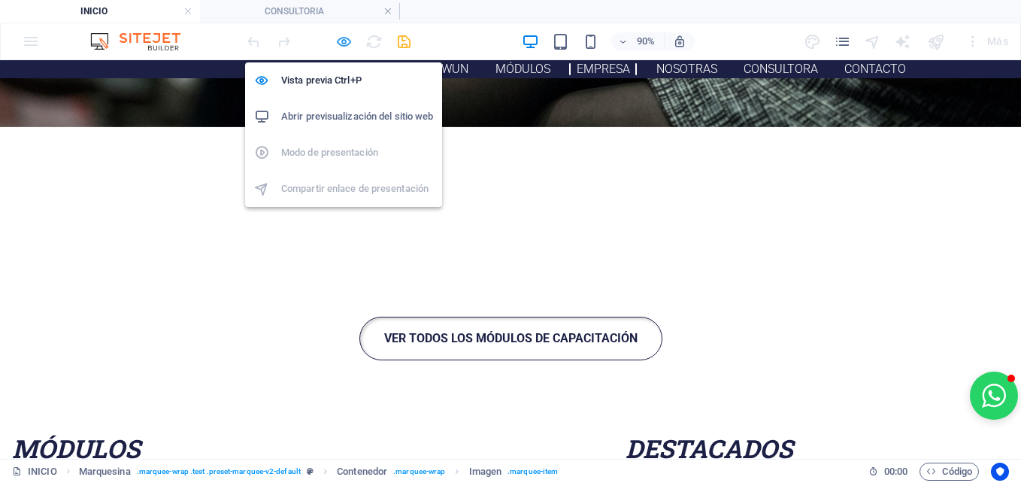
scroll to position [2029, 0]
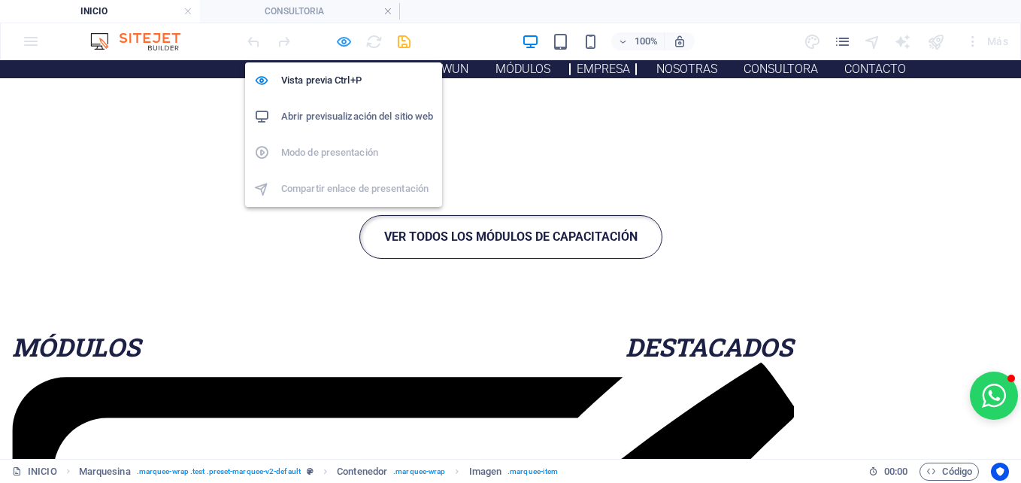
click at [348, 41] on icon "button" at bounding box center [343, 41] width 17 height 17
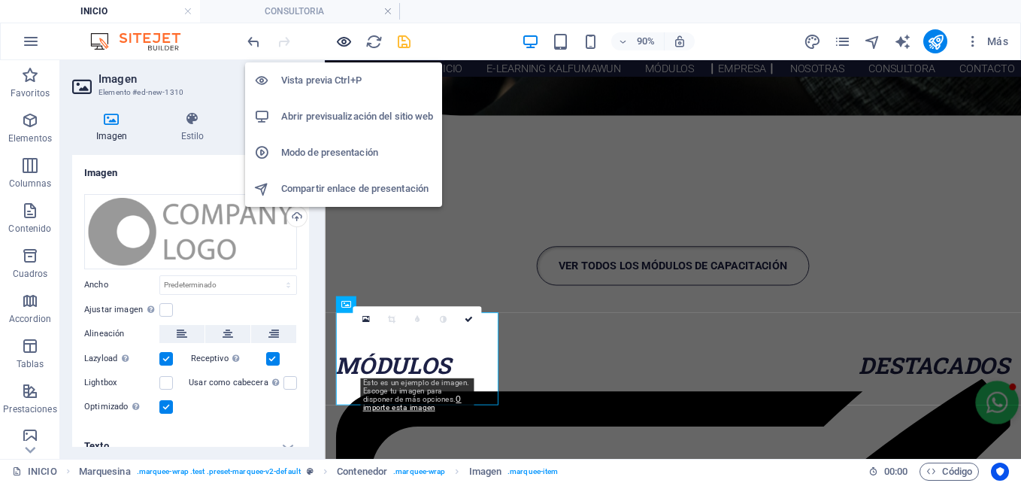
click at [344, 47] on icon "button" at bounding box center [343, 41] width 17 height 17
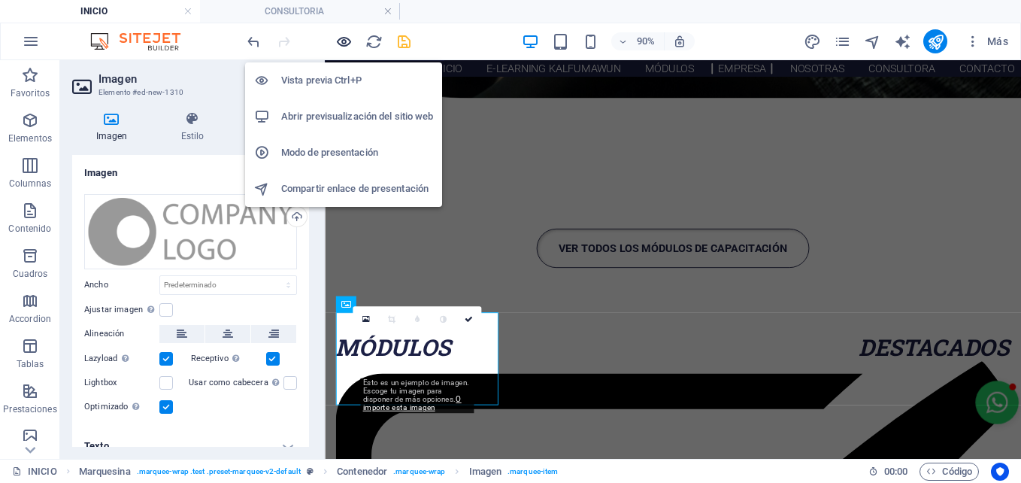
scroll to position [2036, 0]
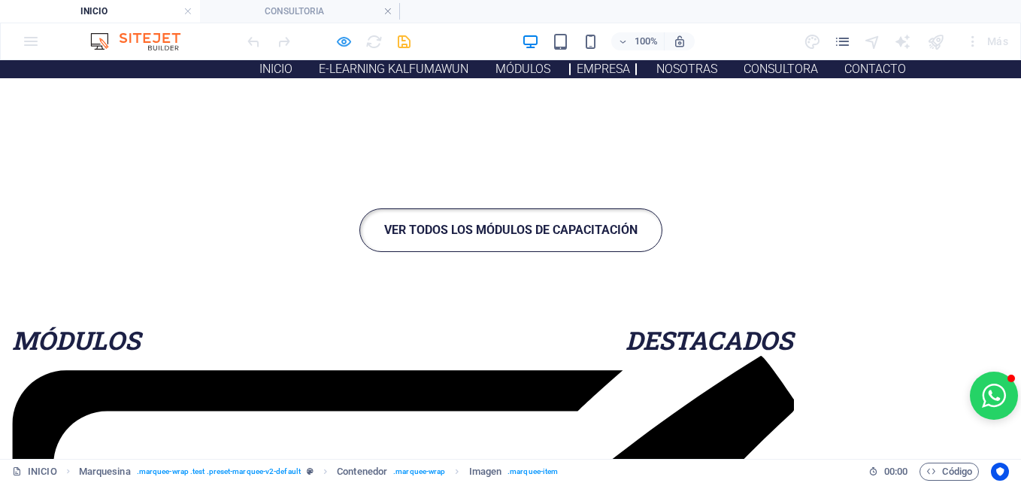
click at [337, 42] on icon "button" at bounding box center [343, 41] width 17 height 17
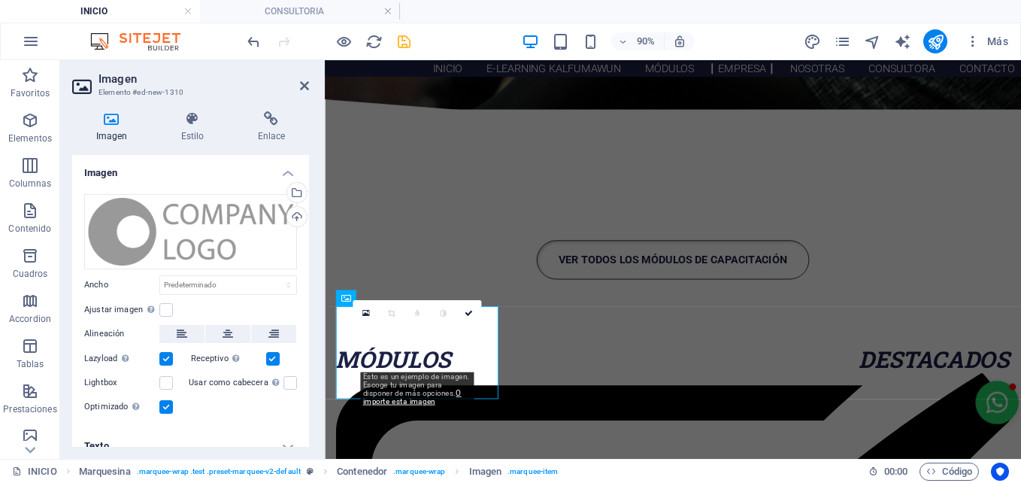
click at [284, 172] on h4 "Imagen" at bounding box center [190, 168] width 237 height 27
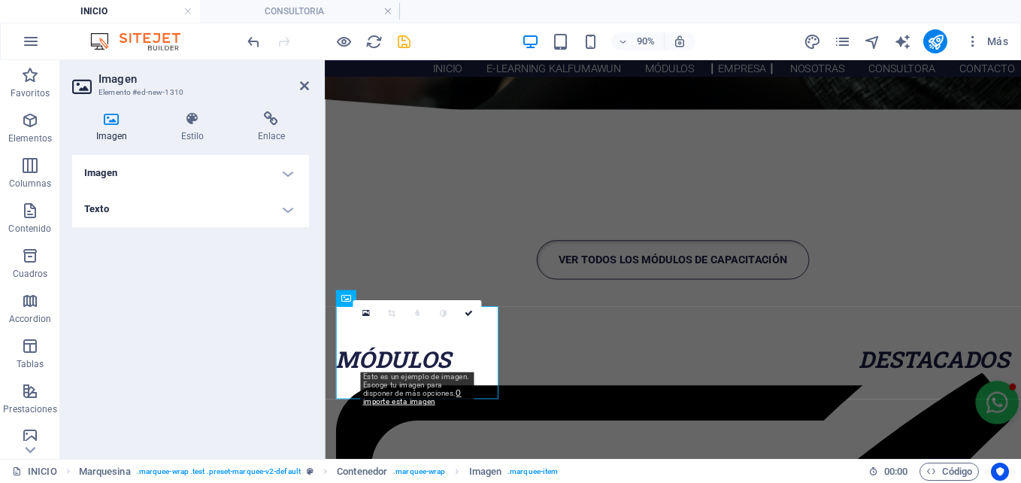
click at [283, 164] on h4 "Imagen" at bounding box center [190, 173] width 237 height 36
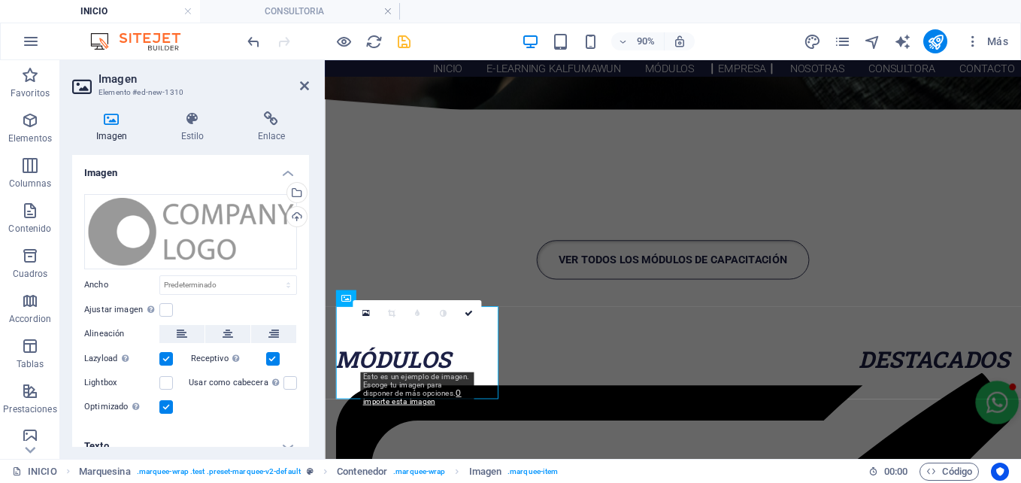
drag, startPoint x: 310, startPoint y: 201, endPoint x: 310, endPoint y: 232, distance: 30.8
click at [310, 232] on div "Imagen Estilo Enlace Imagen Arrastra archivos aquí, haz clic para escoger archi…" at bounding box center [190, 278] width 261 height 359
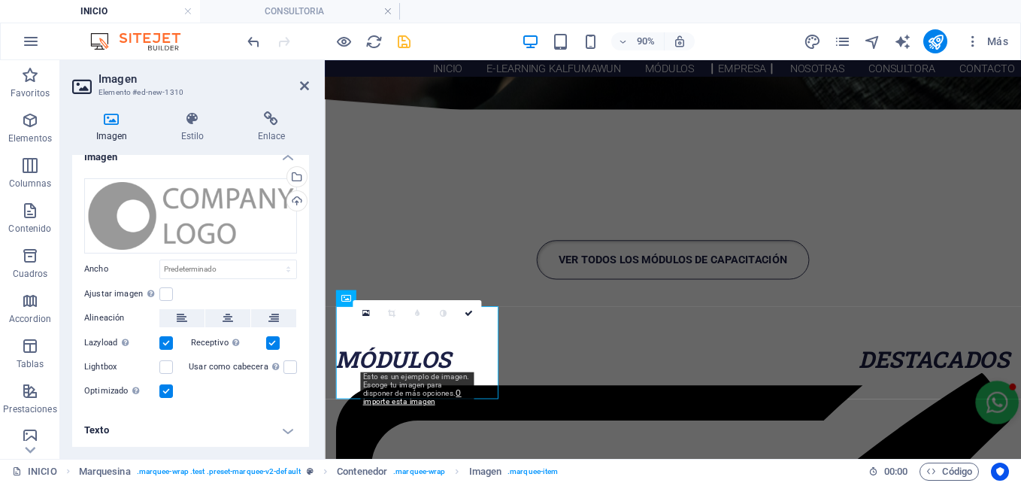
click at [96, 127] on h4 "Imagen" at bounding box center [114, 127] width 85 height 32
click at [191, 126] on icon at bounding box center [192, 118] width 71 height 15
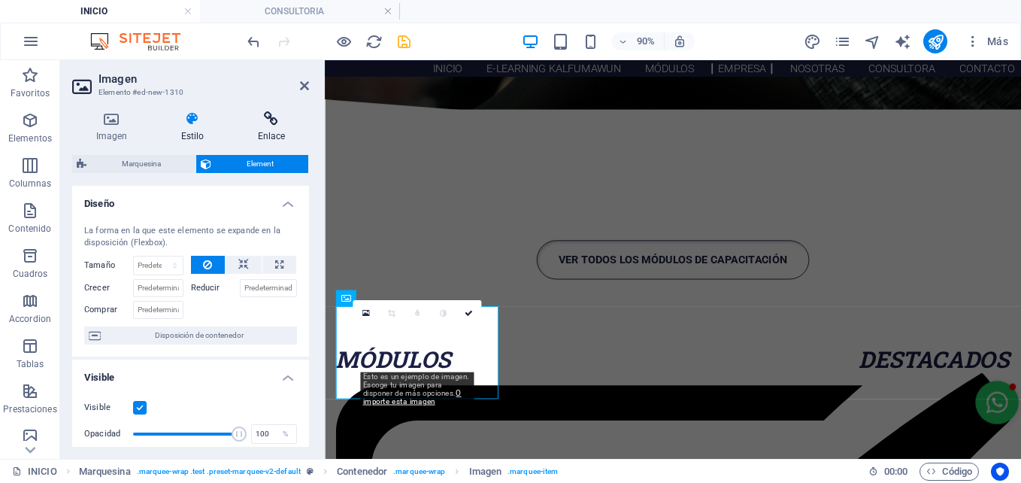
click at [261, 126] on icon at bounding box center [271, 118] width 75 height 15
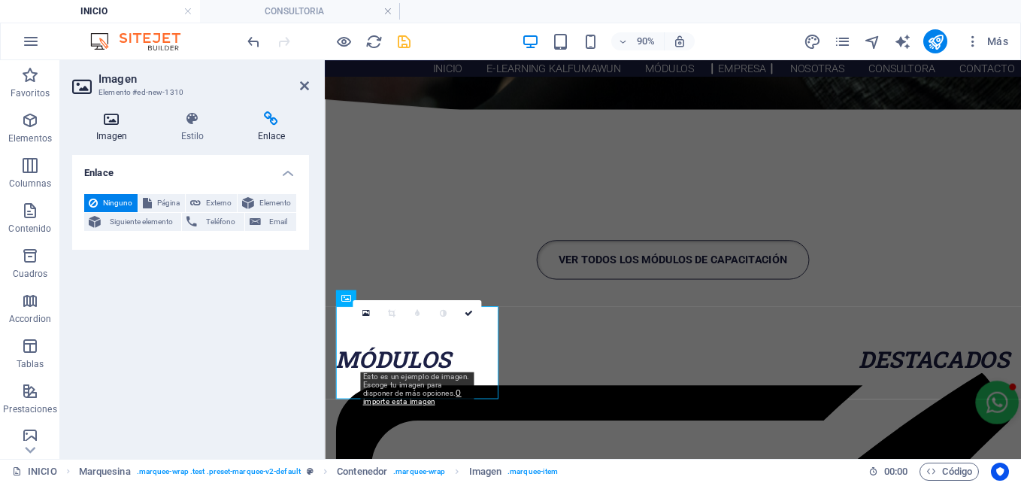
click at [108, 122] on icon at bounding box center [111, 118] width 79 height 15
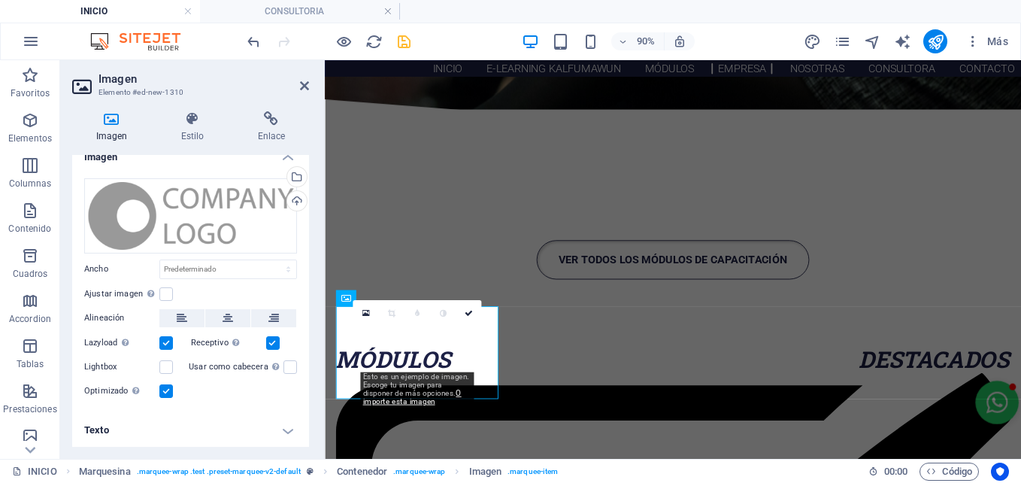
scroll to position [0, 0]
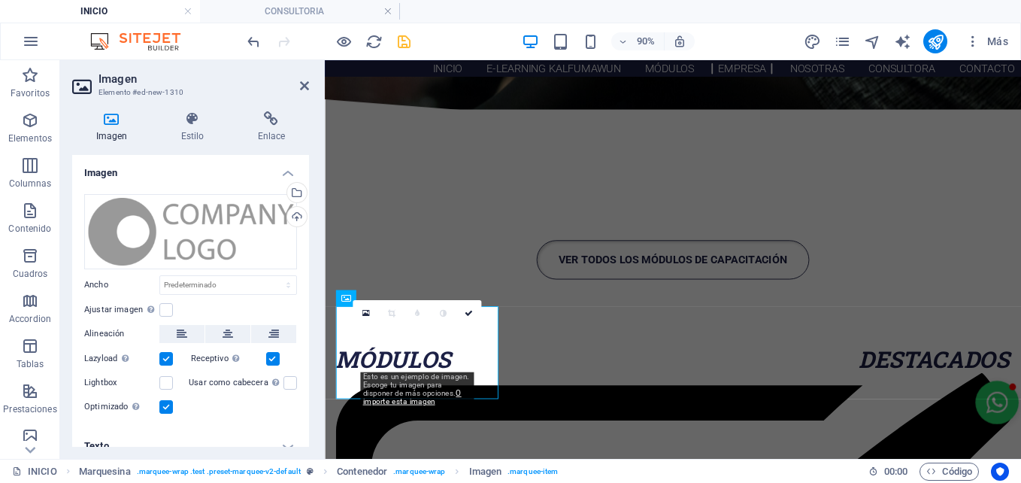
click at [298, 88] on header "Imagen Elemento #ed-new-1310" at bounding box center [190, 79] width 237 height 39
click at [301, 86] on icon at bounding box center [304, 86] width 9 height 12
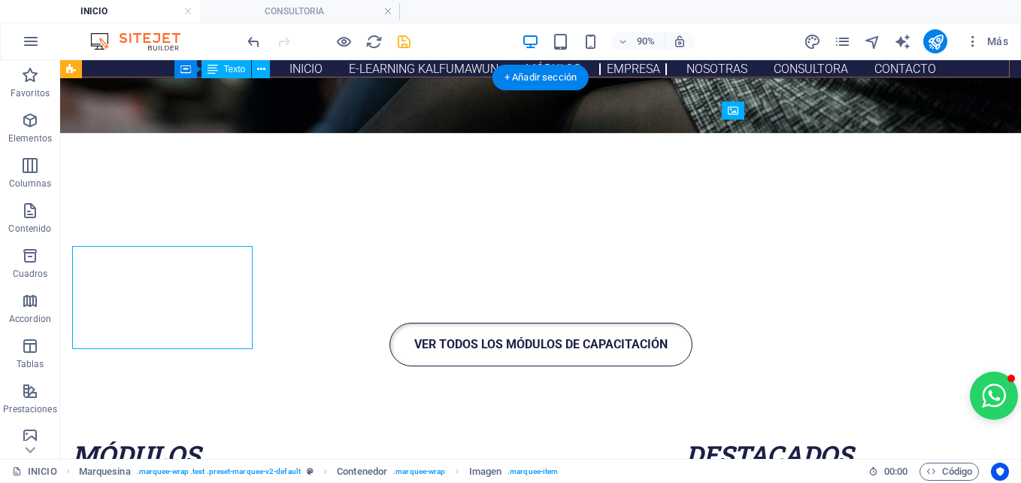
scroll to position [2028, 0]
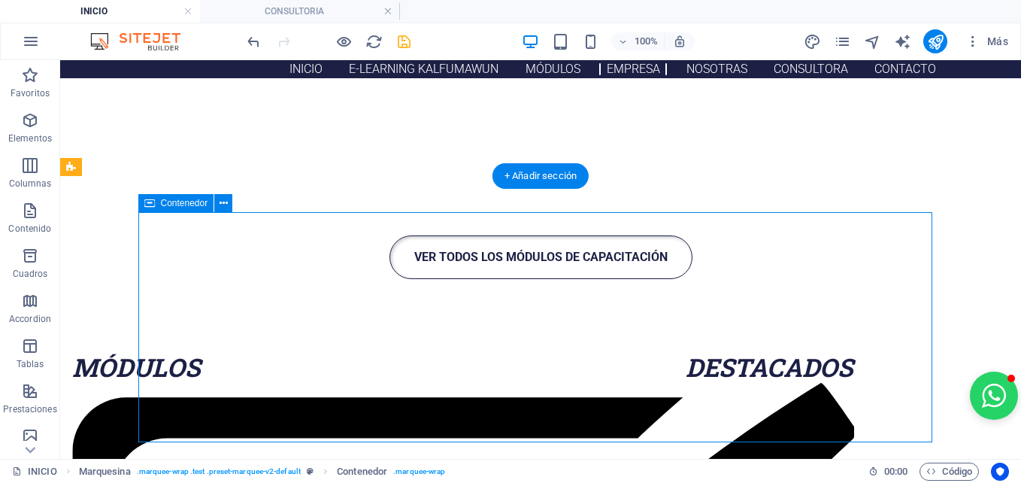
select select "marquee"
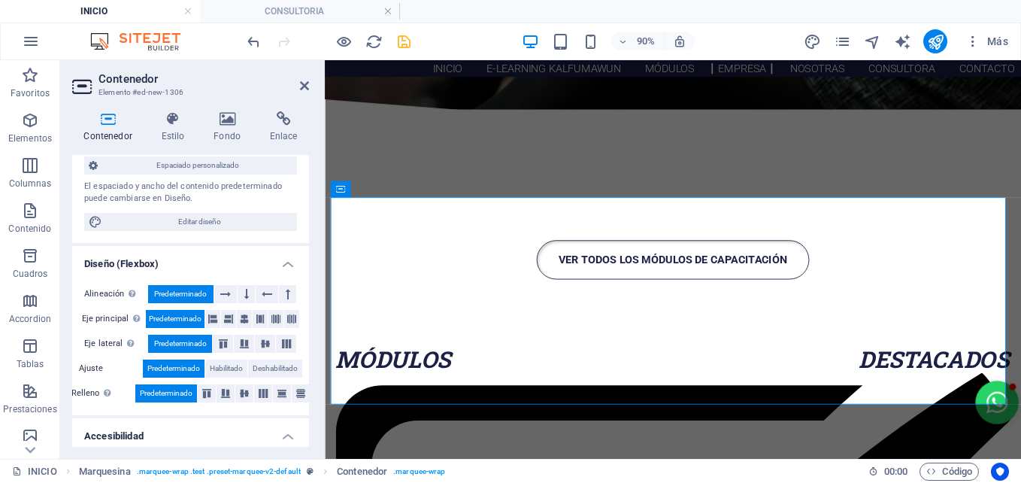
scroll to position [0, 0]
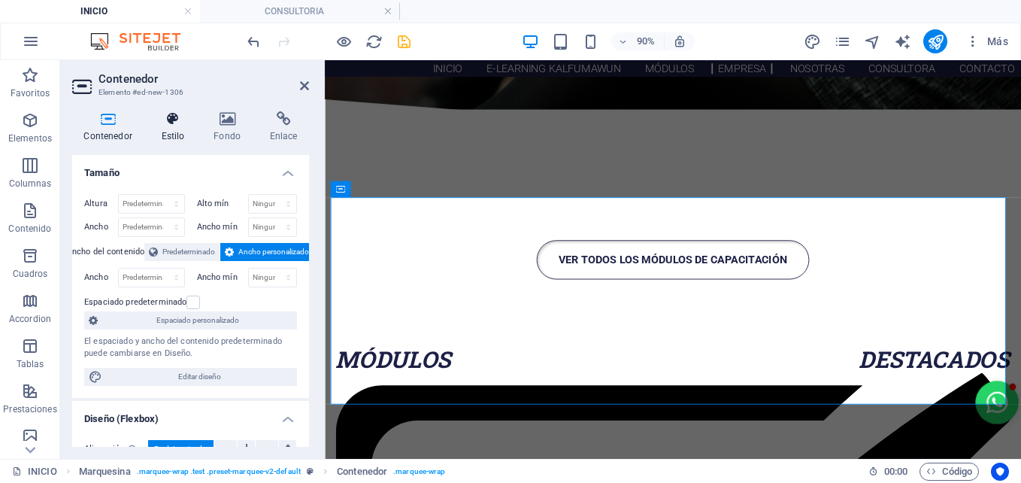
click at [197, 123] on h4 "Estilo" at bounding box center [176, 127] width 53 height 32
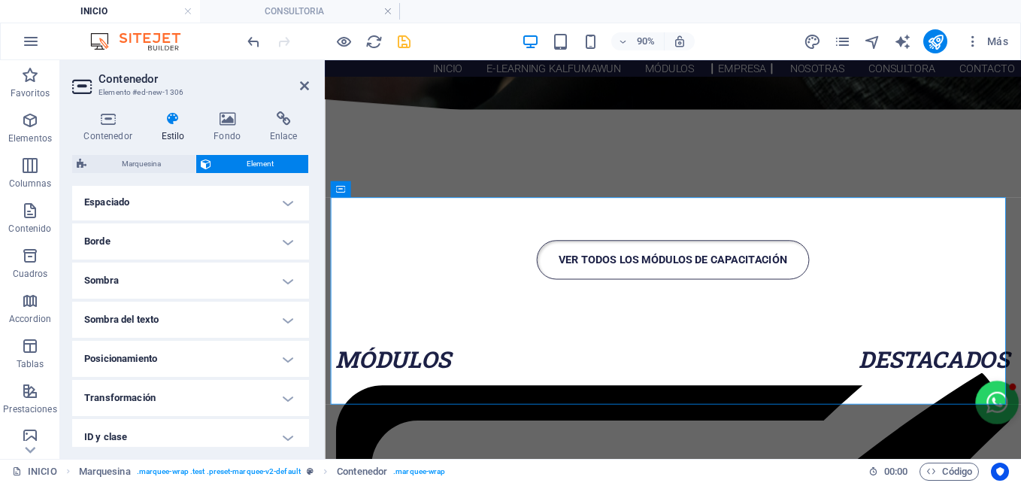
scroll to position [387, 0]
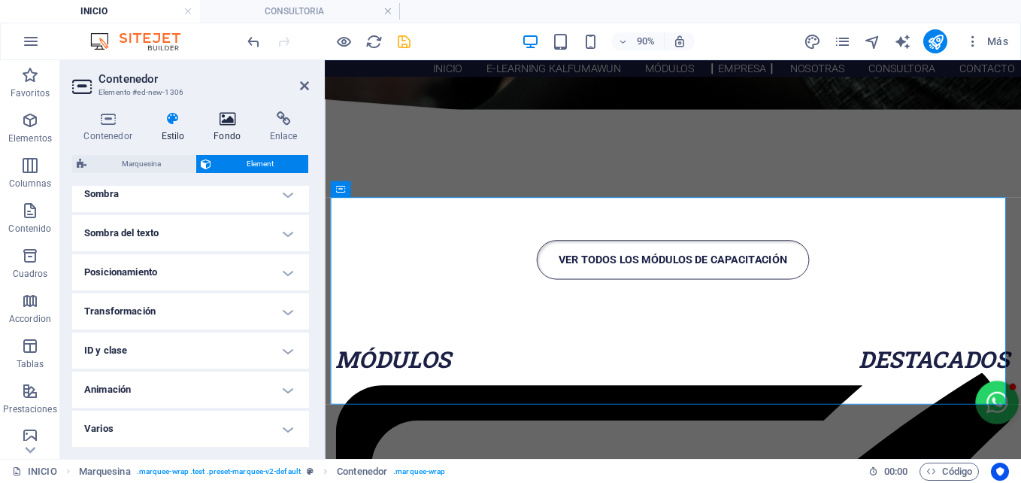
click at [255, 114] on h4 "Fondo" at bounding box center [230, 127] width 56 height 32
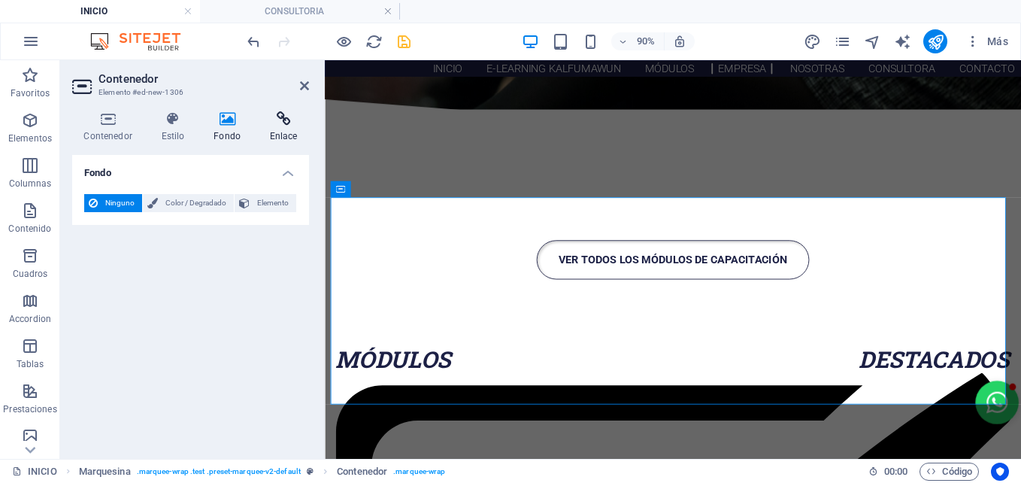
click at [265, 129] on h4 "Enlace" at bounding box center [283, 127] width 51 height 32
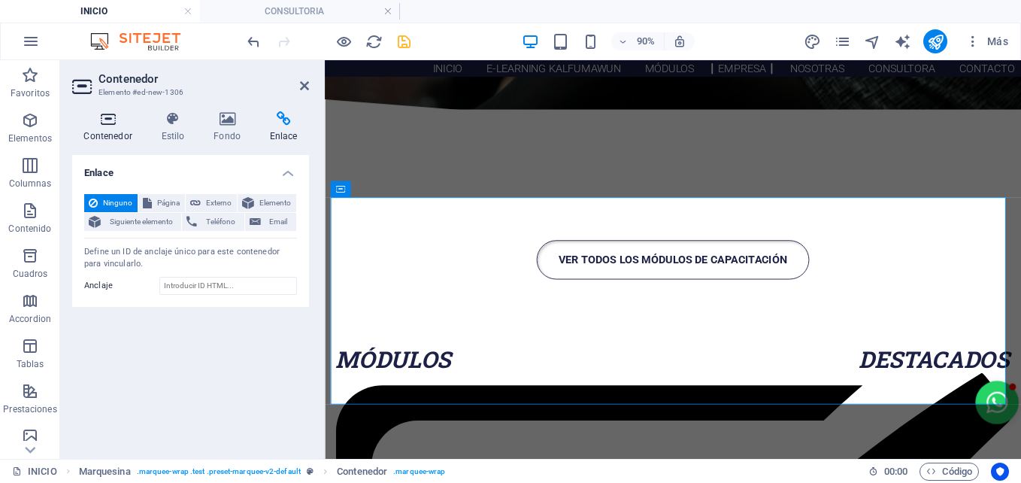
click at [114, 131] on h4 "Contenedor" at bounding box center [110, 127] width 77 height 32
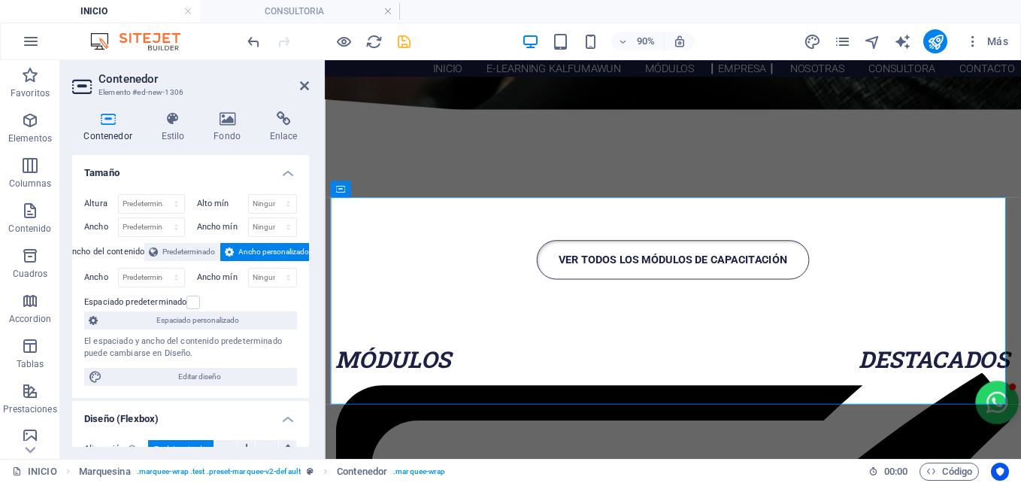
drag, startPoint x: 309, startPoint y: 216, endPoint x: 306, endPoint y: 234, distance: 18.3
click at [306, 234] on div "Contenedor Estilo Fondo Enlace Tamaño Altura Predeterminado px rem % vh vw Alto…" at bounding box center [190, 278] width 261 height 359
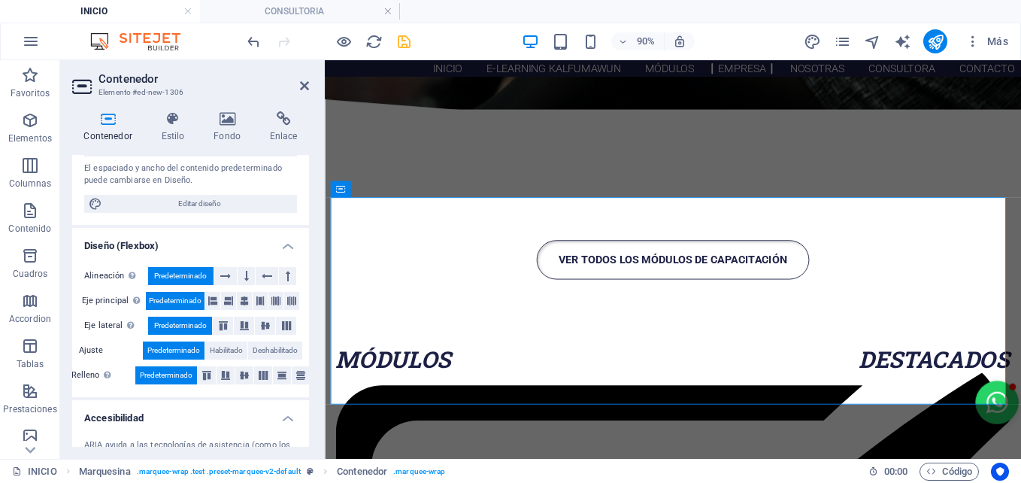
scroll to position [0, 0]
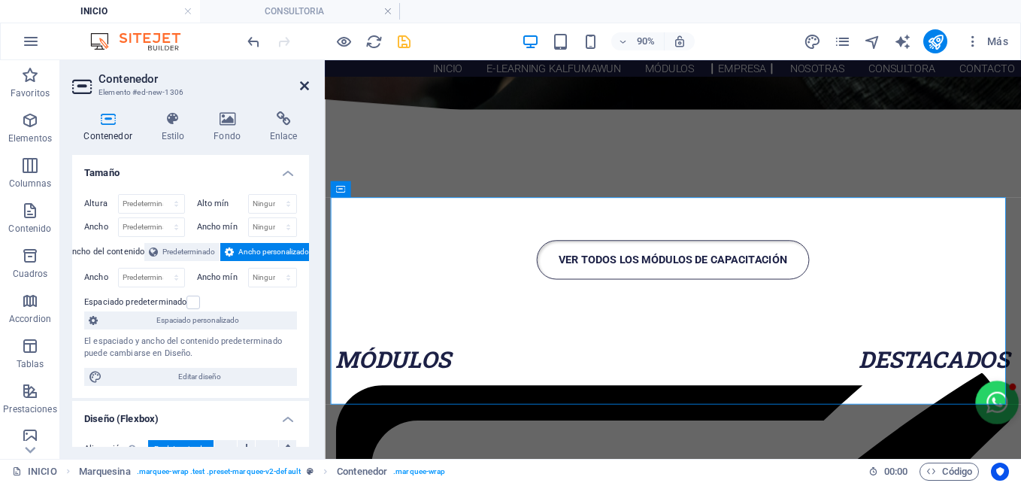
click at [307, 87] on icon at bounding box center [304, 86] width 9 height 12
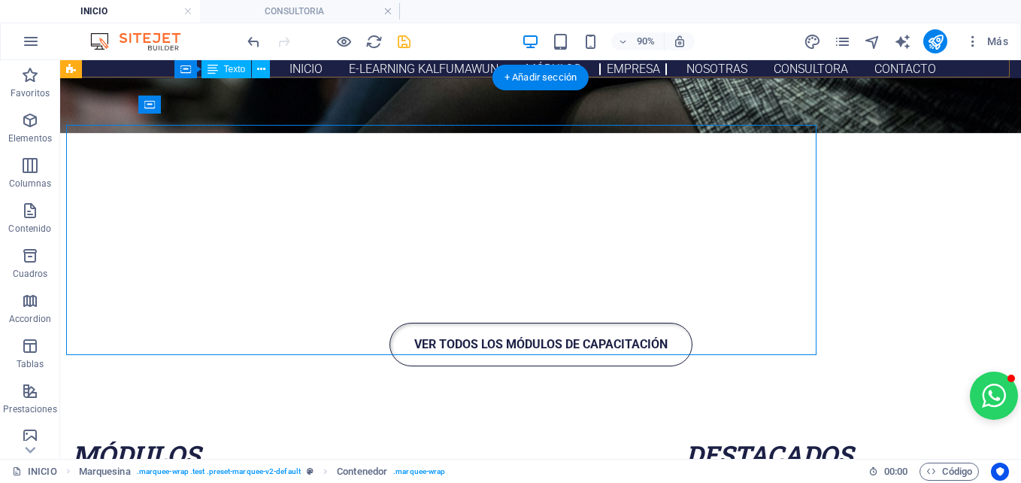
scroll to position [2028, 0]
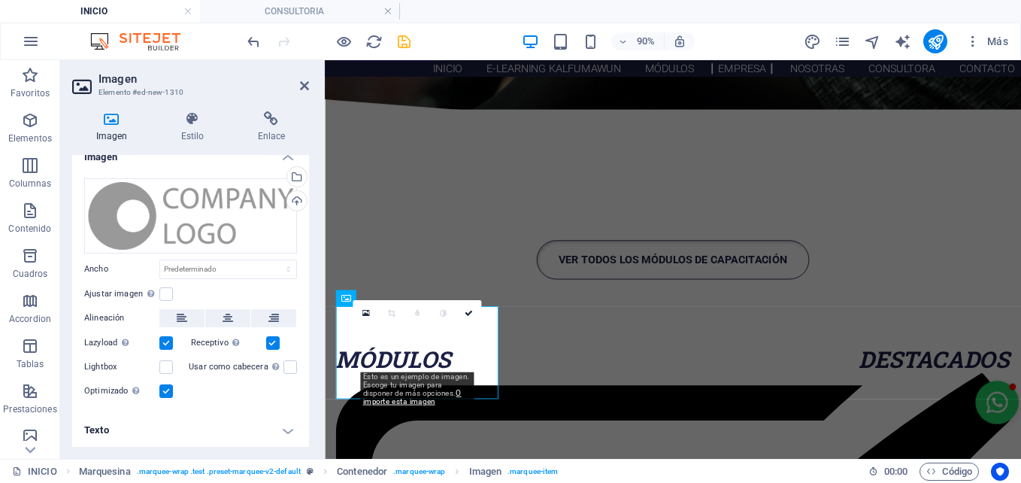
scroll to position [0, 0]
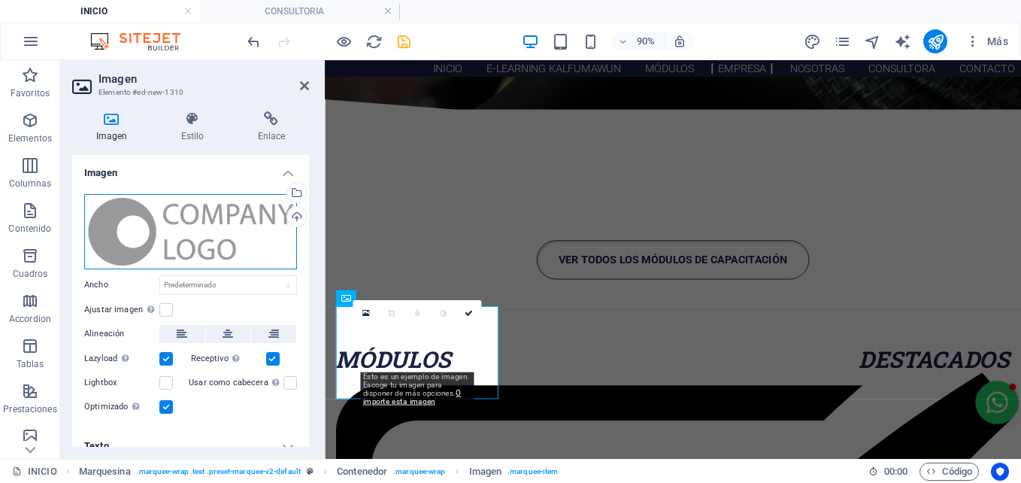
click at [185, 216] on div "Arrastra archivos aquí, haz clic para escoger archivos o selecciona archivos de…" at bounding box center [190, 231] width 213 height 75
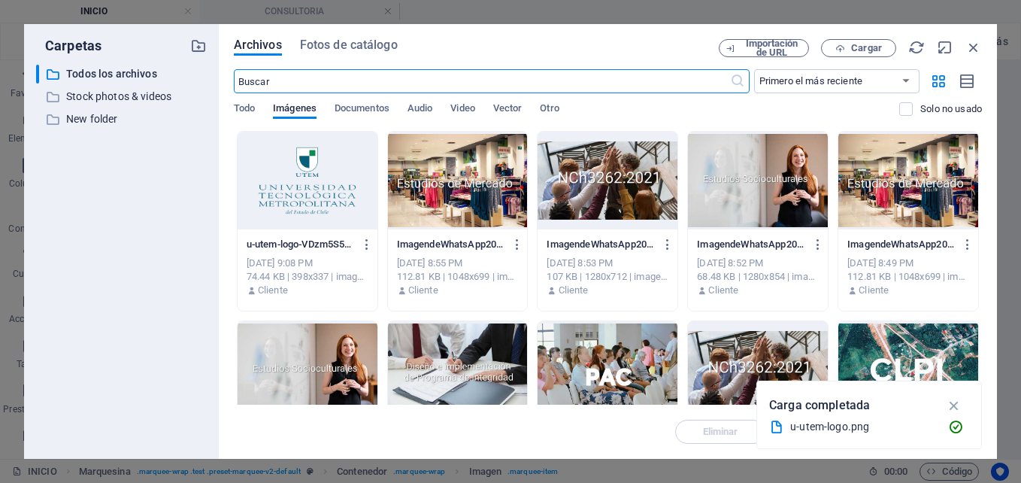
scroll to position [2453, 0]
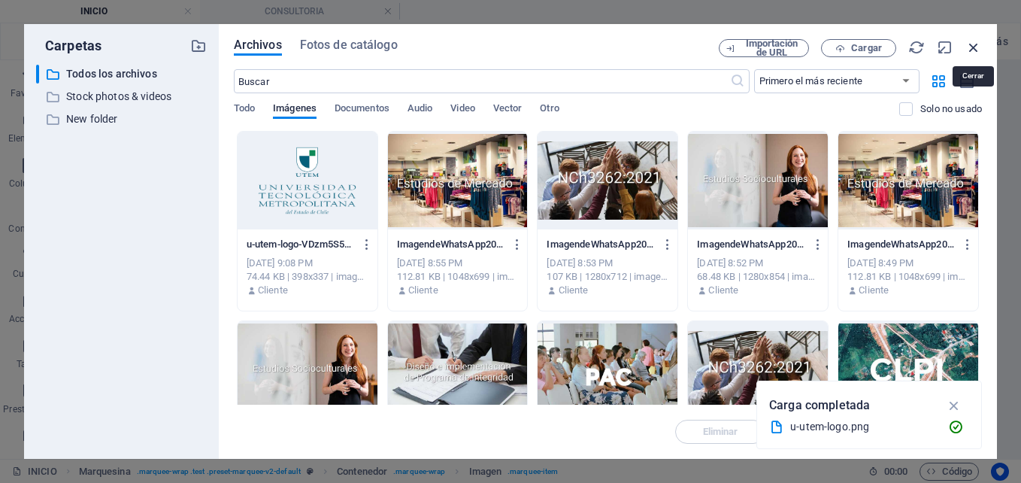
drag, startPoint x: 975, startPoint y: 45, endPoint x: 290, endPoint y: 6, distance: 686.0
click at [975, 45] on icon "button" at bounding box center [973, 47] width 17 height 17
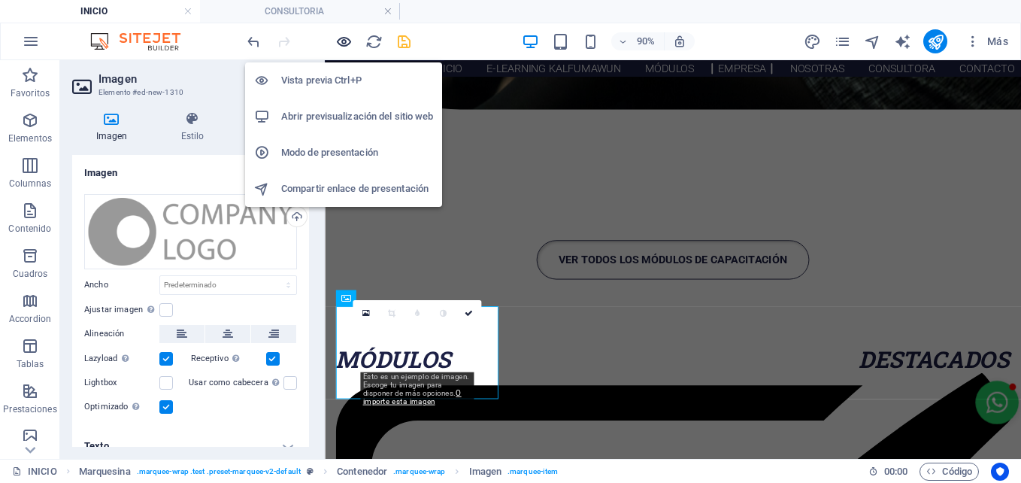
click at [339, 37] on icon "button" at bounding box center [343, 41] width 17 height 17
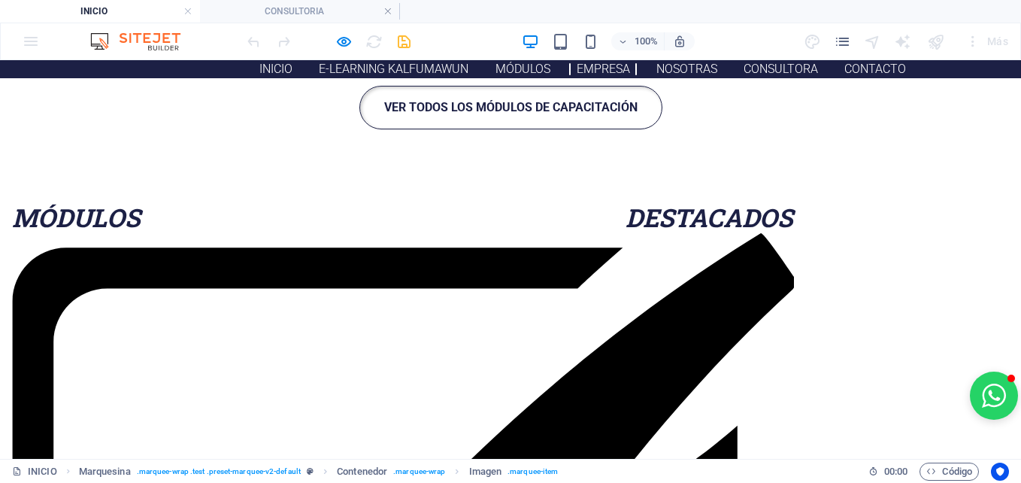
scroll to position [2008, 0]
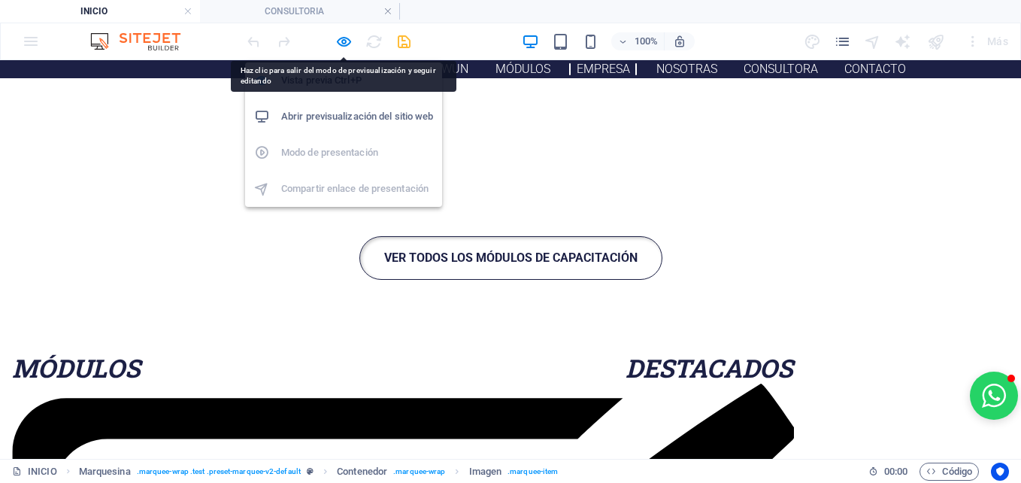
click at [338, 41] on icon "button" at bounding box center [343, 41] width 17 height 17
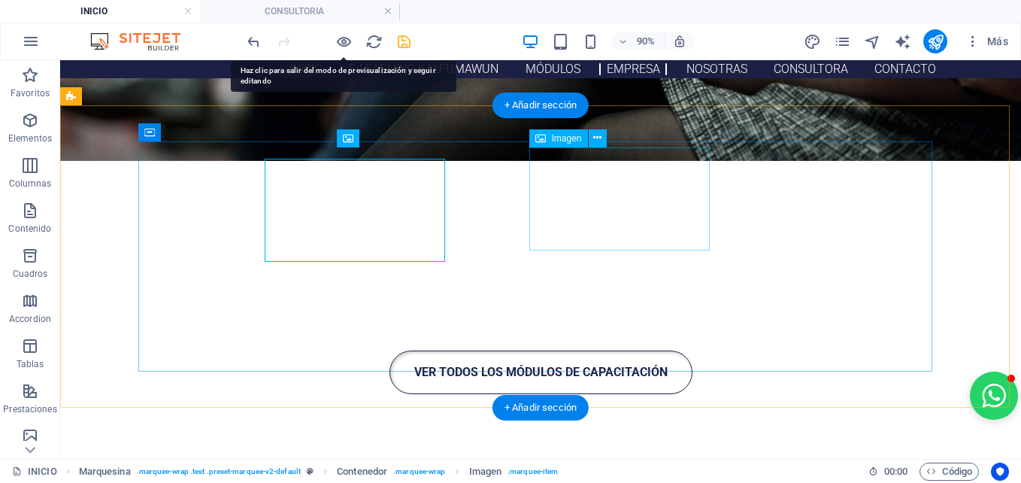
scroll to position [2001, 0]
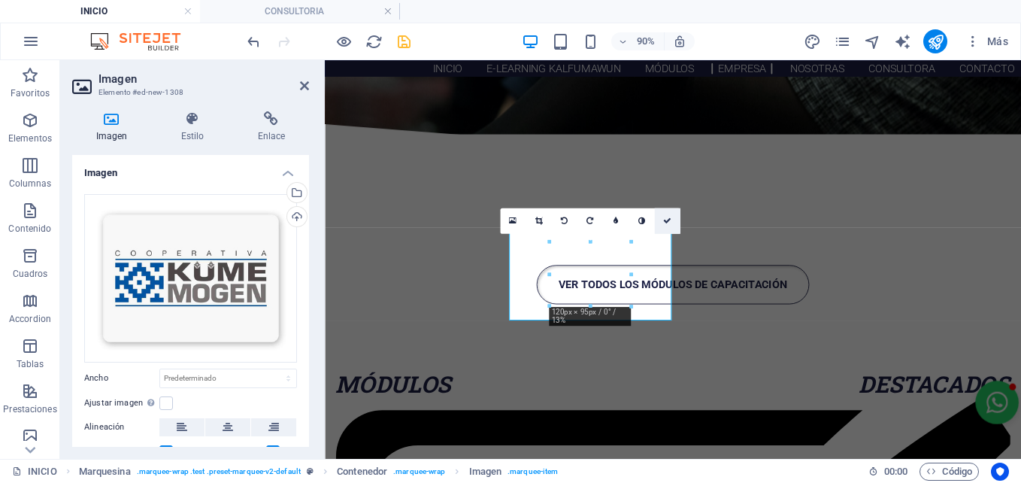
click at [671, 219] on icon at bounding box center [667, 221] width 8 height 8
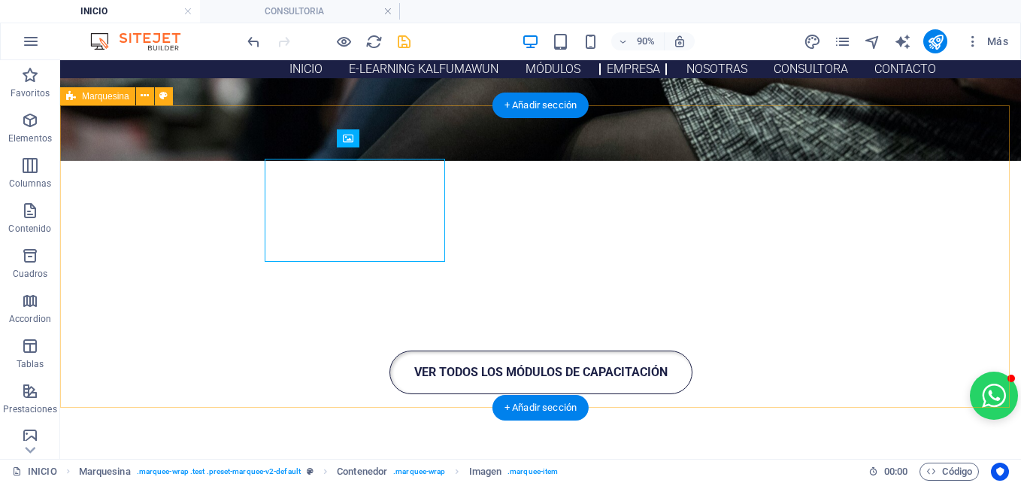
scroll to position [2001, 0]
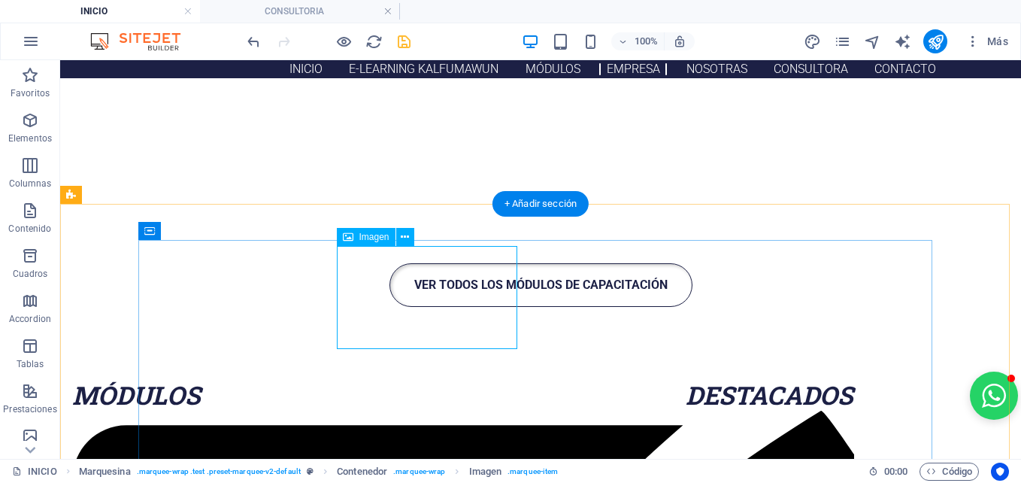
click at [402, 239] on icon at bounding box center [405, 237] width 8 height 16
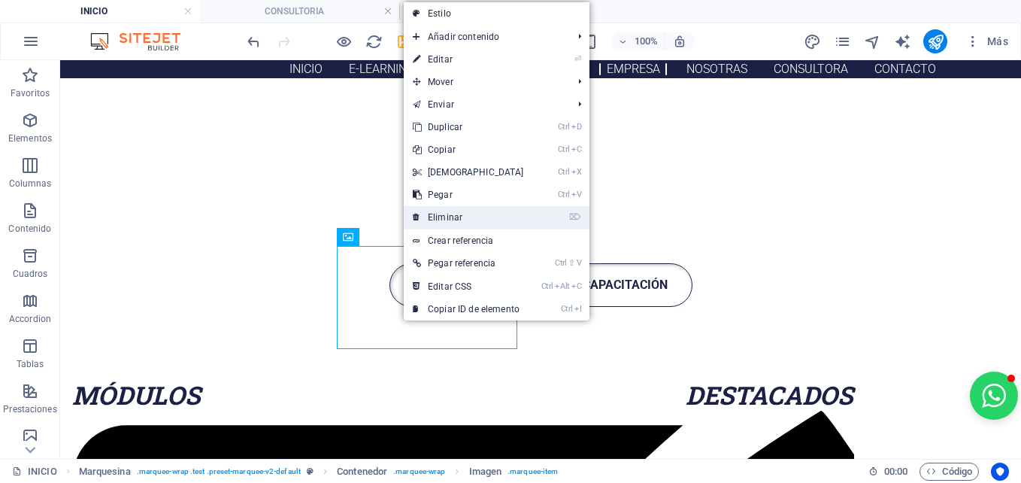
click at [418, 219] on icon at bounding box center [417, 217] width 8 height 23
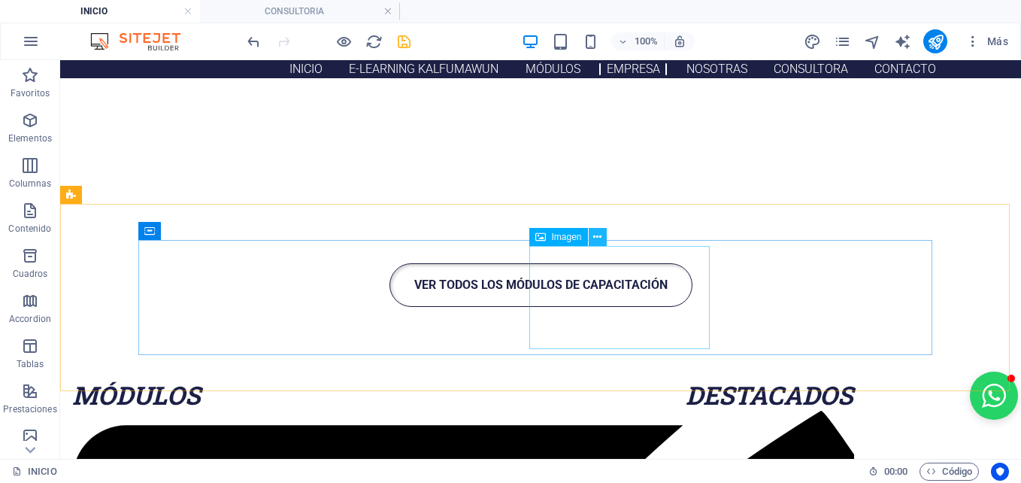
click at [604, 236] on button at bounding box center [598, 237] width 18 height 18
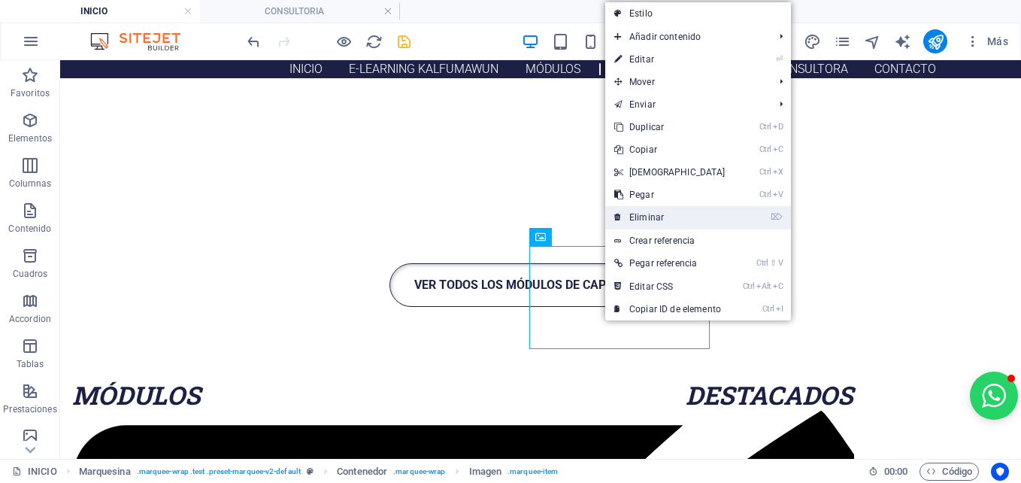
click at [628, 220] on link "⌦ Eliminar" at bounding box center [669, 217] width 129 height 23
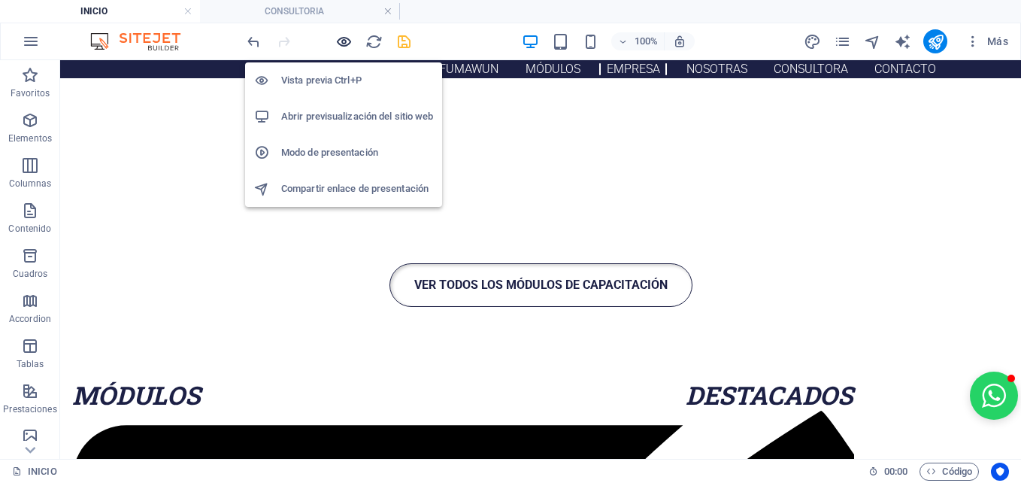
click at [352, 41] on icon "button" at bounding box center [343, 41] width 17 height 17
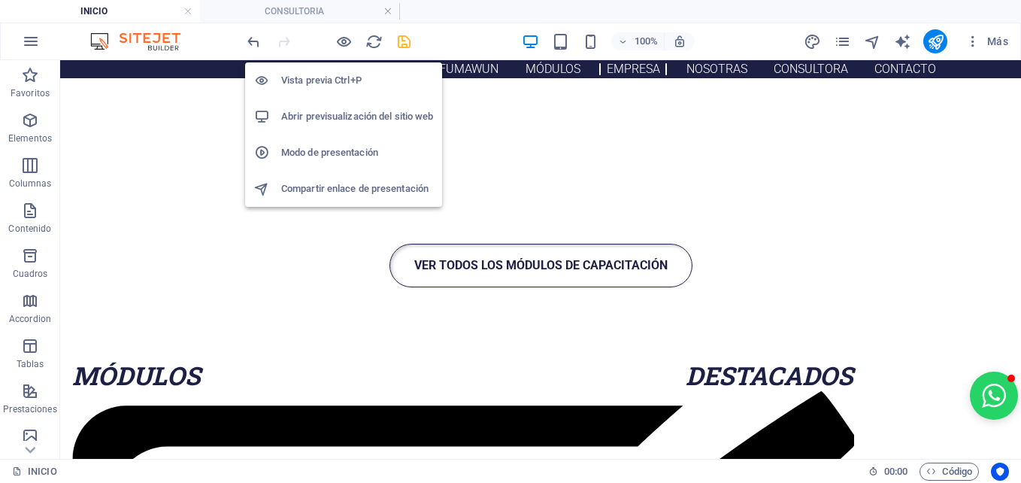
scroll to position [2015, 0]
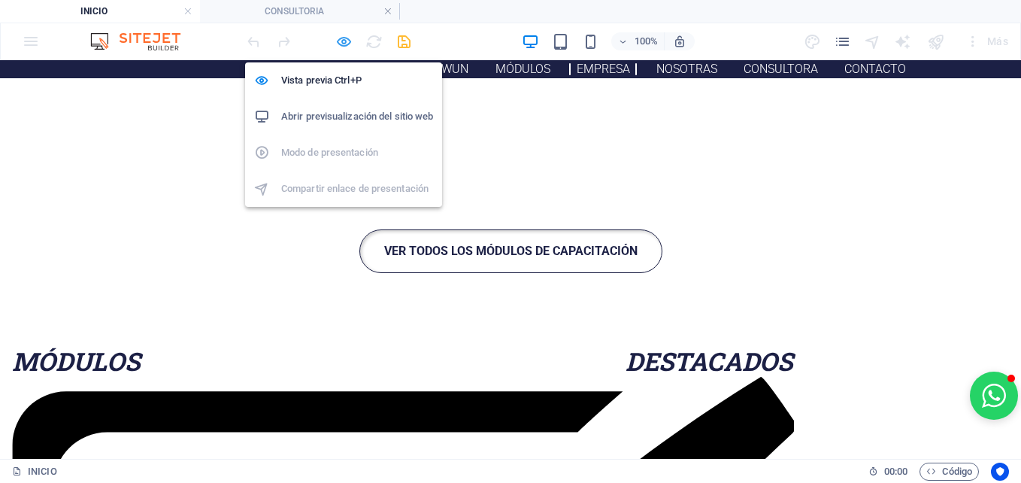
click at [341, 44] on icon "button" at bounding box center [343, 41] width 17 height 17
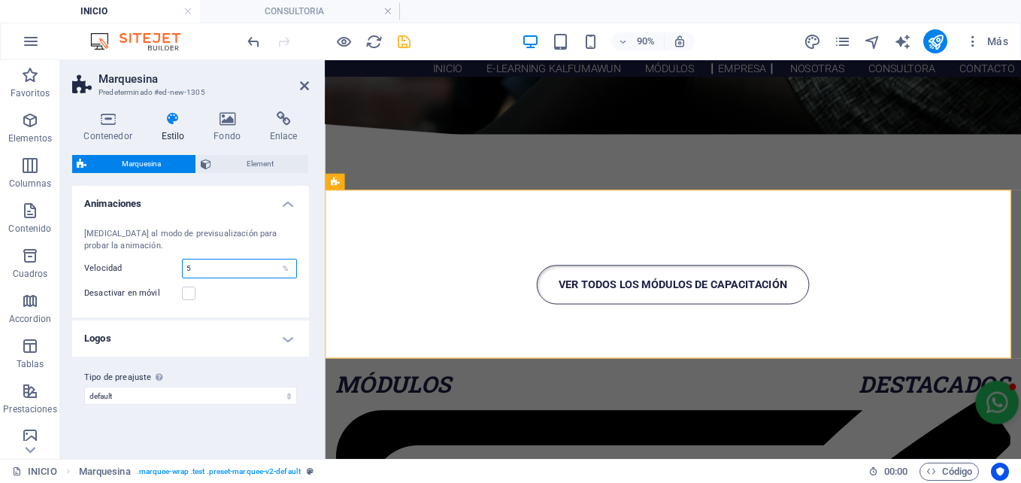
click at [206, 266] on input "5" at bounding box center [240, 268] width 114 height 18
click at [217, 160] on span "Element" at bounding box center [260, 164] width 88 height 18
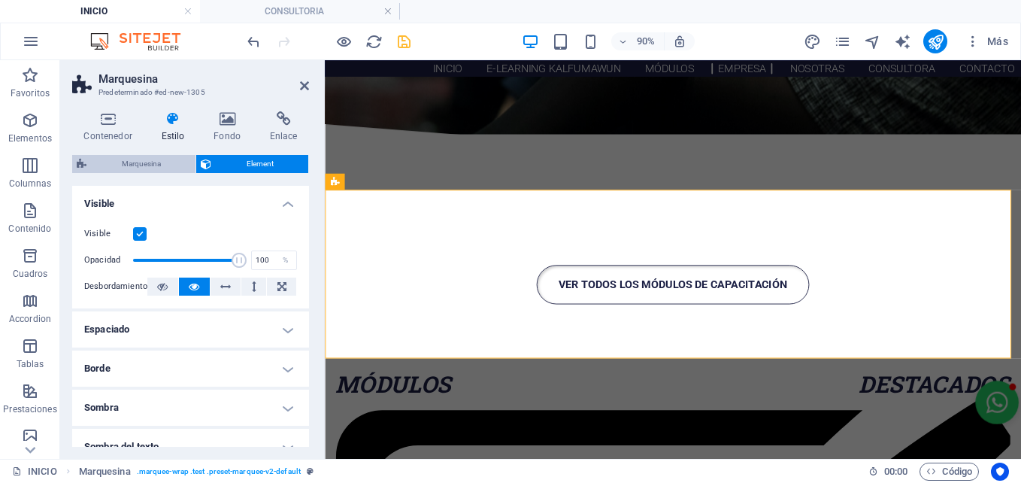
click at [157, 156] on span "Marquesina" at bounding box center [141, 164] width 100 height 18
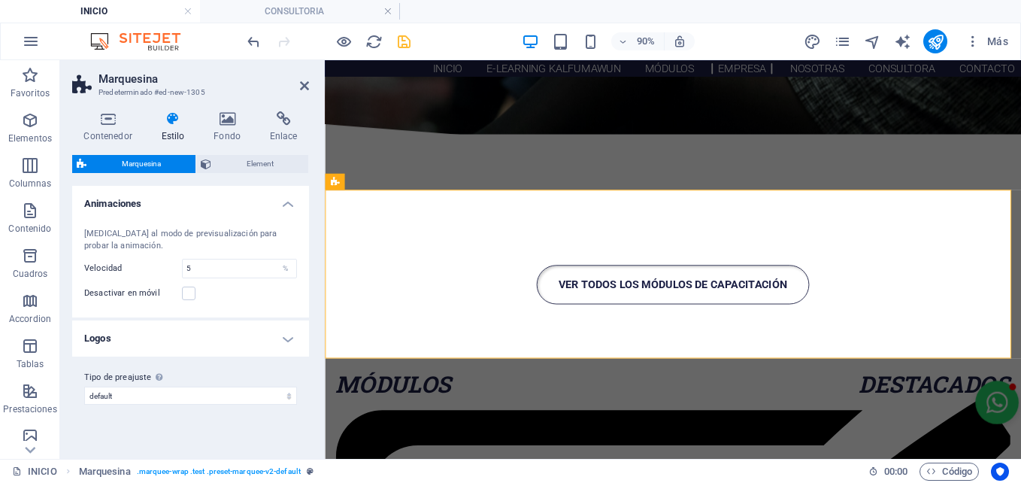
click at [270, 336] on h4 "Logos" at bounding box center [190, 338] width 237 height 36
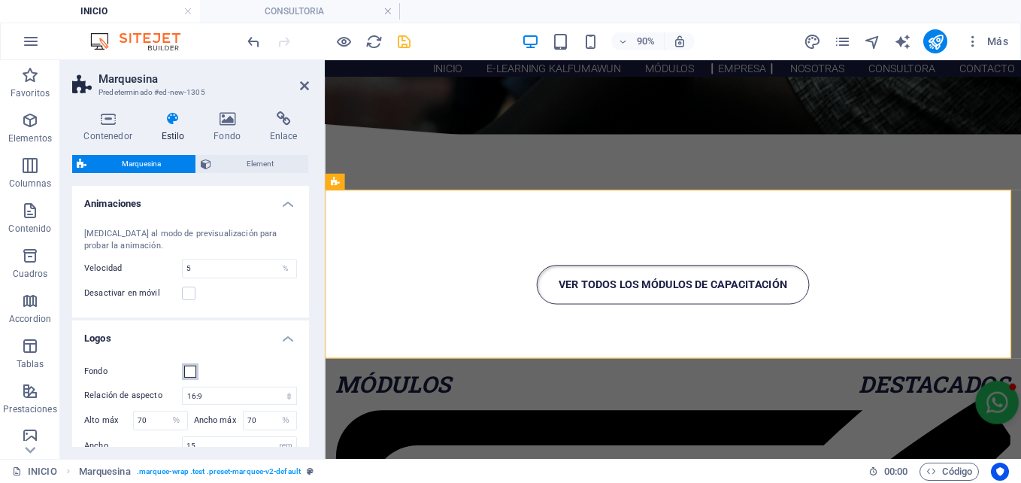
click at [195, 370] on span at bounding box center [190, 371] width 12 height 12
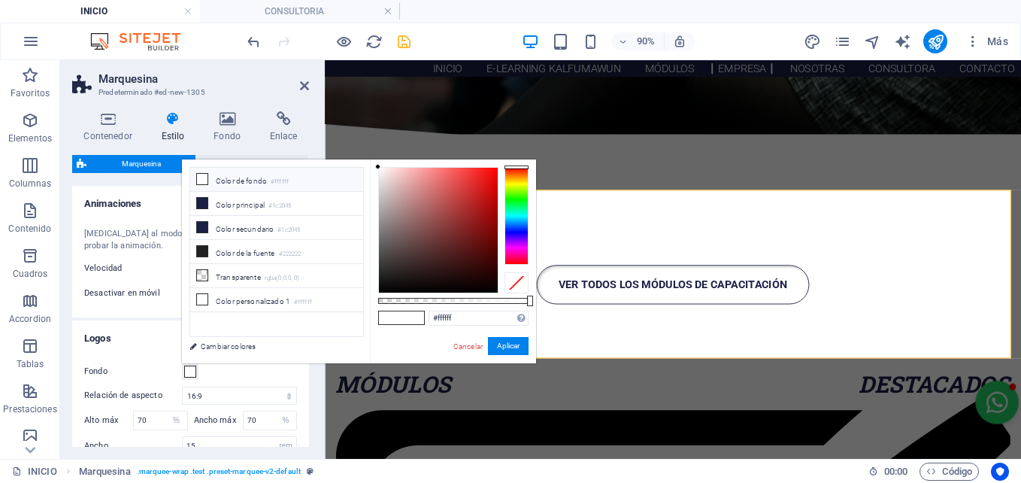
click at [195, 370] on span at bounding box center [190, 371] width 12 height 12
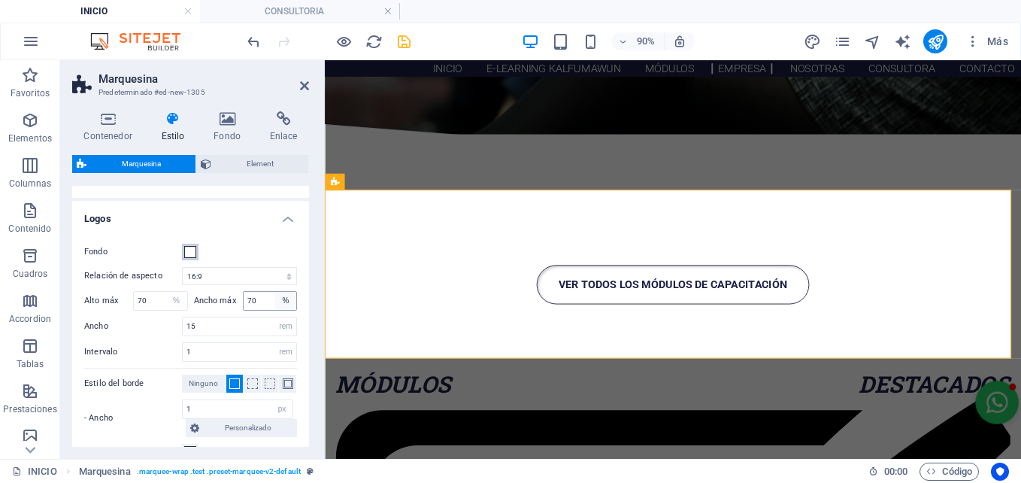
scroll to position [124, 0]
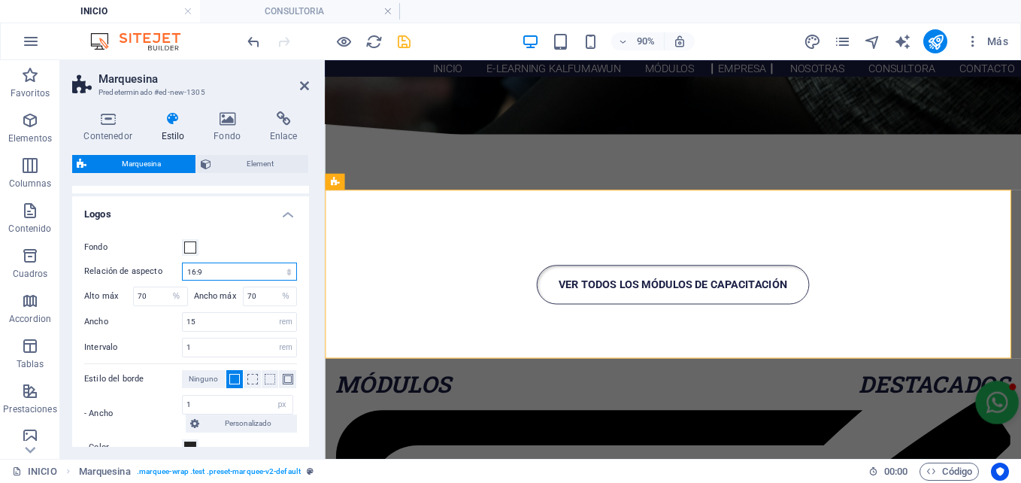
click at [280, 268] on select "1:2 1:1 2:1 4:3 16:9 16:10" at bounding box center [239, 271] width 115 height 18
click at [182, 262] on select "1:2 1:1 2:1 4:3 16:9 16:10" at bounding box center [239, 271] width 115 height 18
click at [285, 268] on select "1:2 1:1 2:1 4:3 16:9 16:10" at bounding box center [239, 271] width 115 height 18
click at [182, 262] on select "1:2 1:1 2:1 4:3 16:9 16:10" at bounding box center [239, 271] width 115 height 18
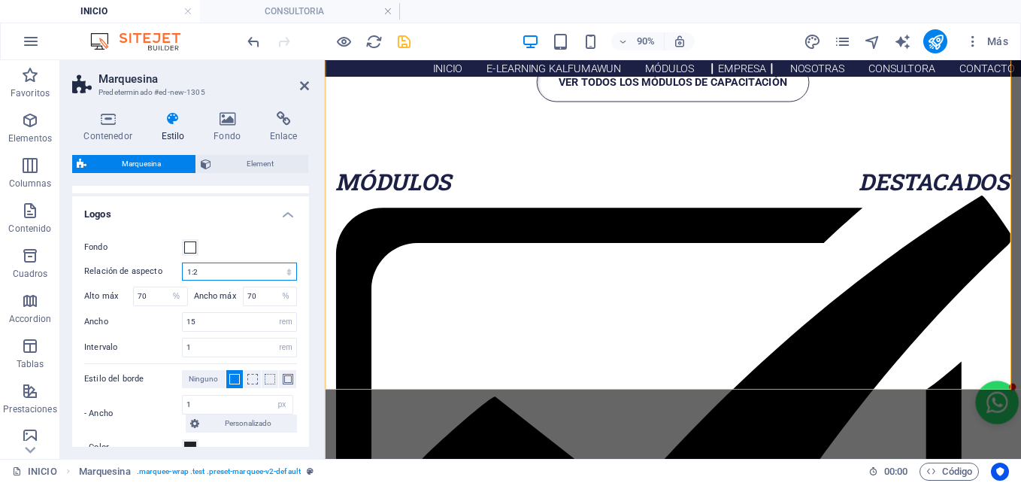
scroll to position [2001, 0]
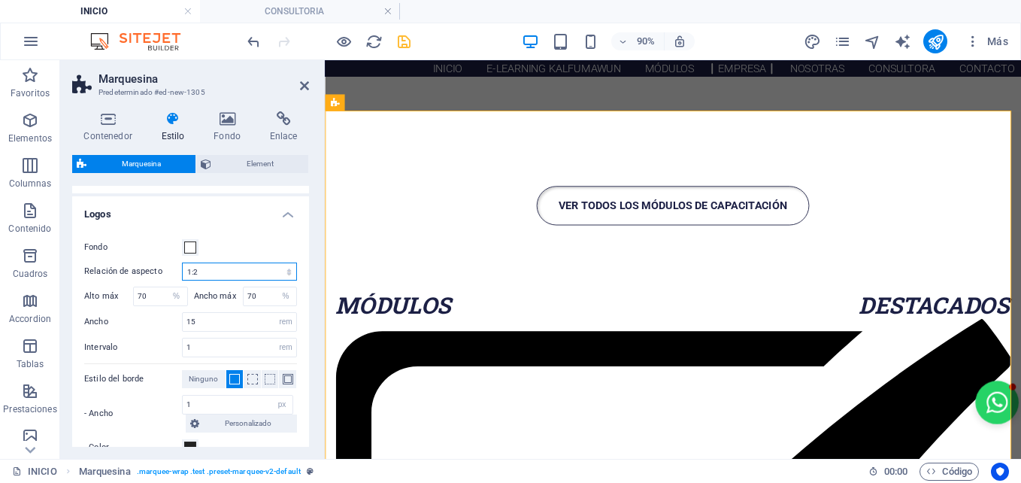
click at [248, 271] on select "1:2 1:1 2:1 4:3 16:9 16:10" at bounding box center [239, 271] width 115 height 18
select select "1/1"
click at [182, 262] on select "1:2 1:1 2:1 4:3 16:9 16:10" at bounding box center [239, 271] width 115 height 18
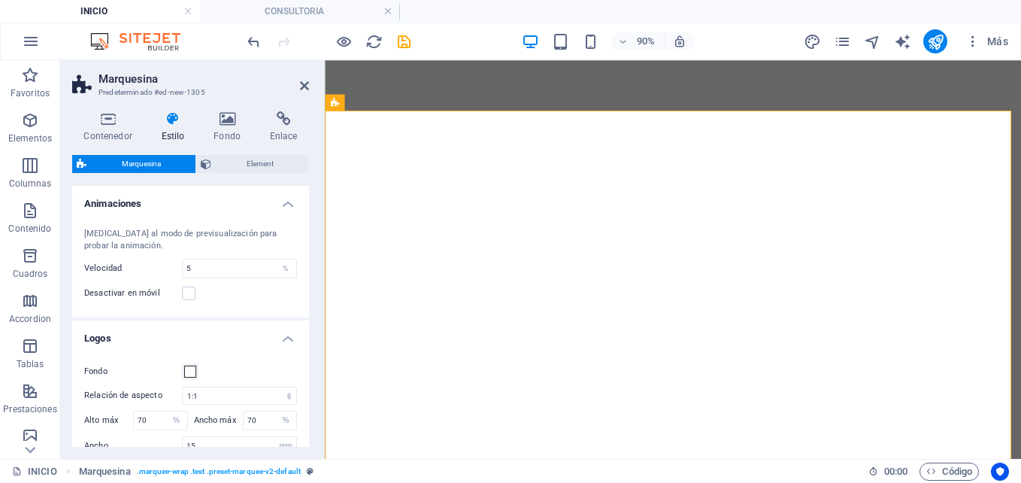
select select "1/1"
select select "%"
select select "rem"
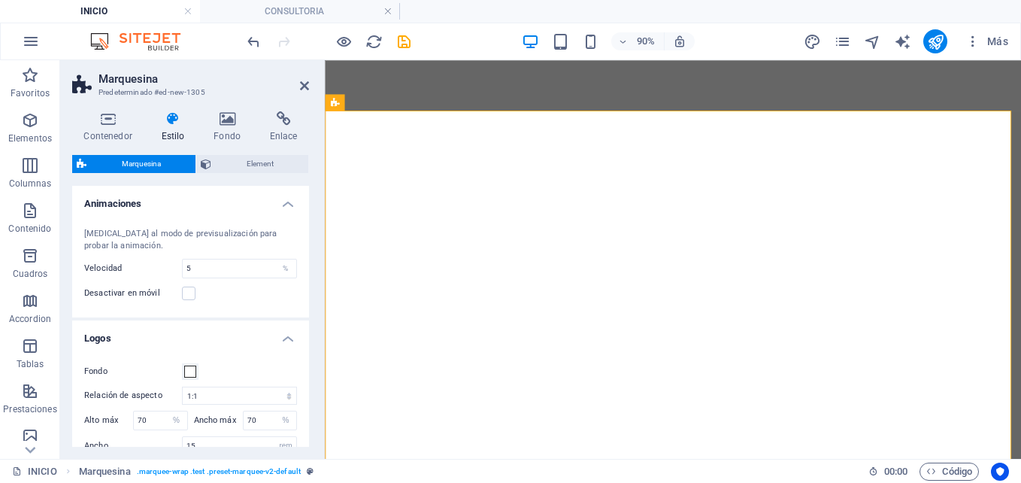
select select "px"
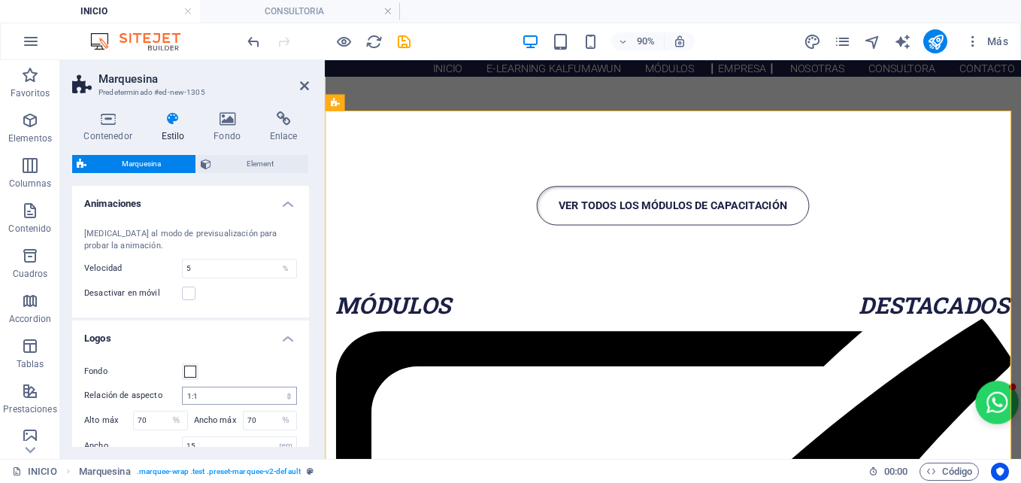
scroll to position [124, 0]
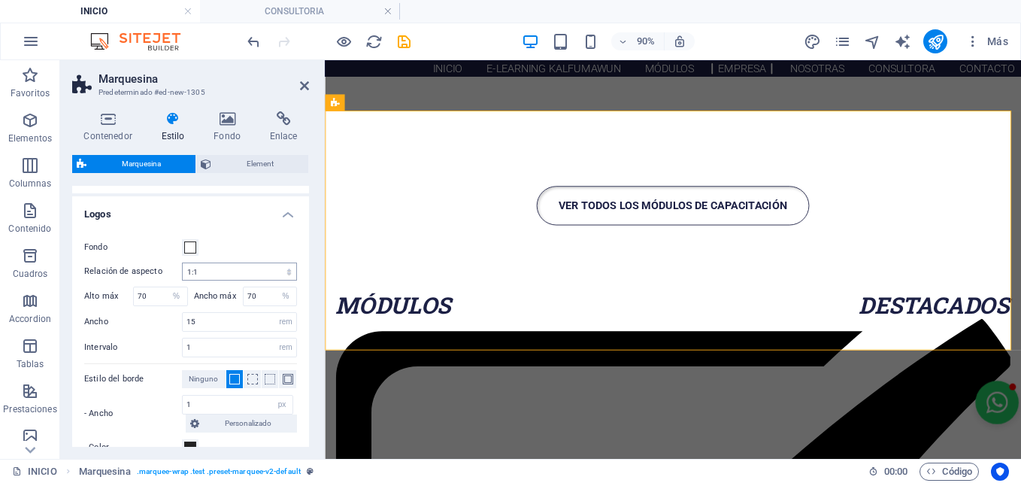
click at [262, 271] on select "1:2 1:1 2:1 4:3 16:9 16:10" at bounding box center [239, 271] width 115 height 18
click at [182, 262] on select "1:2 1:1 2:1 4:3 16:9 16:10" at bounding box center [239, 271] width 115 height 18
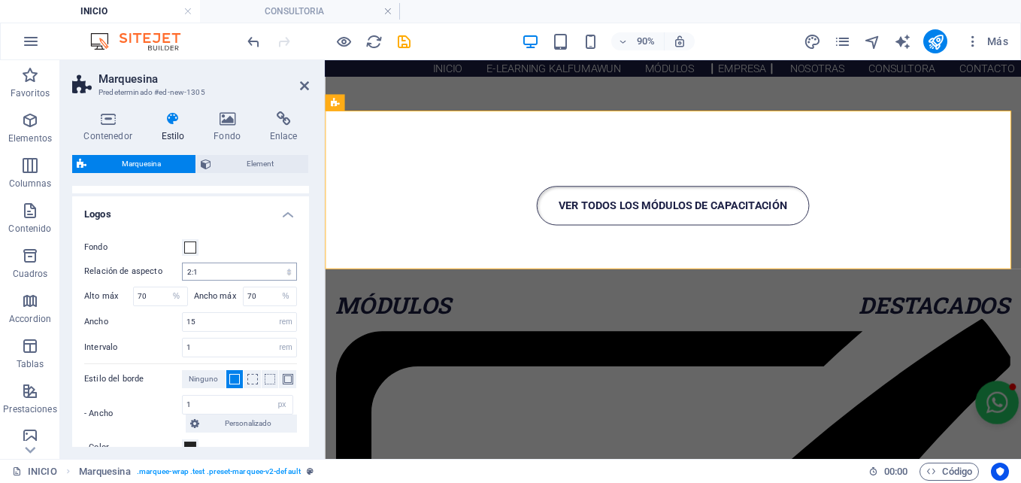
click at [269, 274] on select "1:2 1:1 2:1 4:3 16:9 16:10" at bounding box center [239, 271] width 115 height 18
click at [182, 262] on select "1:2 1:1 2:1 4:3 16:9 16:10" at bounding box center [239, 271] width 115 height 18
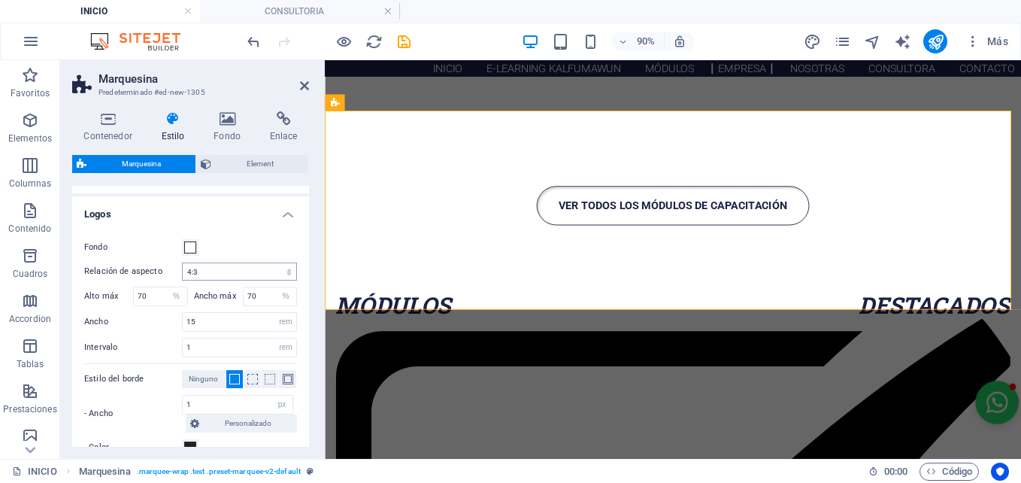
click at [289, 272] on select "1:2 1:1 2:1 4:3 16:9 16:10" at bounding box center [239, 271] width 115 height 18
click at [182, 262] on select "1:2 1:1 2:1 4:3 16:9 16:10" at bounding box center [239, 271] width 115 height 18
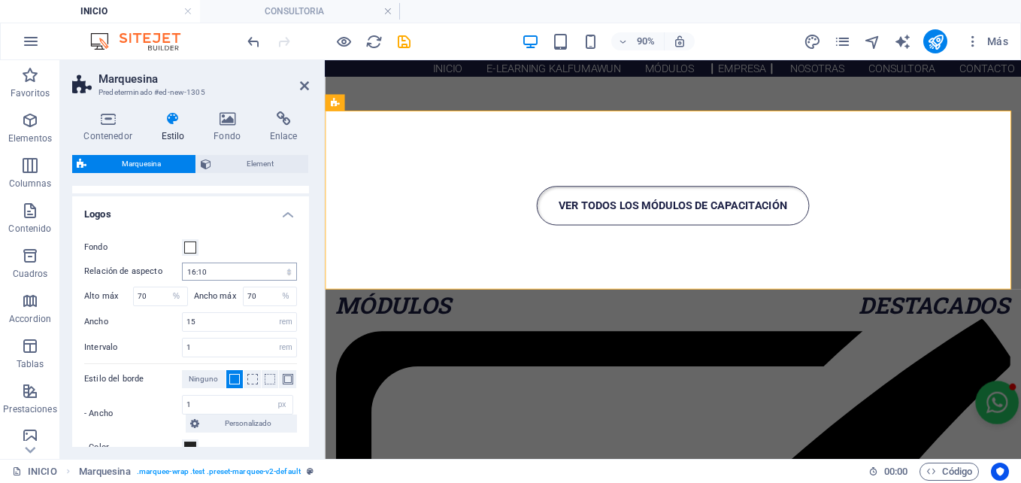
click at [286, 269] on select "1:2 1:1 2:1 4:3 16:9 16:10" at bounding box center [239, 271] width 115 height 18
click at [182, 262] on select "1:2 1:1 2:1 4:3 16:9 16:10" at bounding box center [239, 271] width 115 height 18
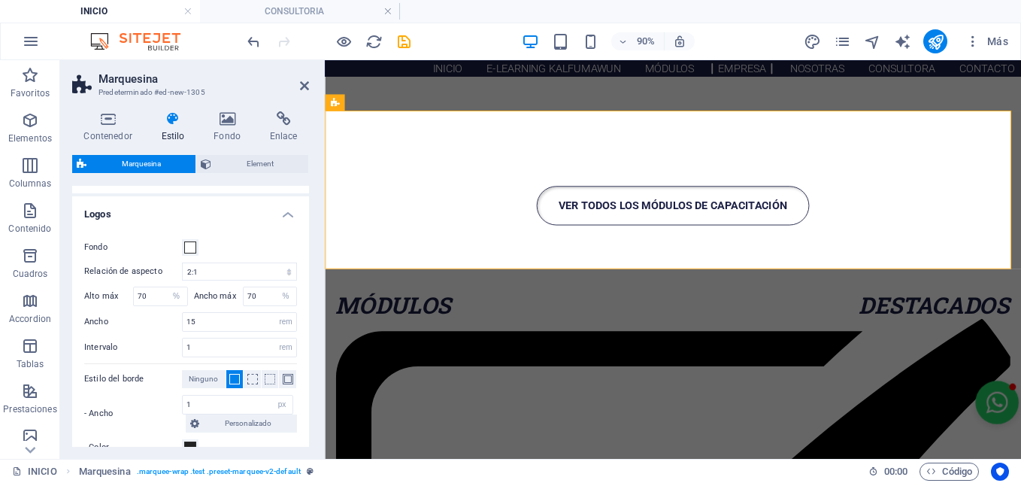
click at [274, 260] on div "Fondo Relación de aspecto 1:2 1:1 2:1 4:3 16:9 16:10 Alto máx 70 px rem % vh vw…" at bounding box center [190, 381] width 243 height 317
click at [275, 268] on select "1:2 1:1 2:1 4:3 16:9 16:10" at bounding box center [239, 271] width 115 height 18
select select "1/1"
click at [182, 262] on select "1:2 1:1 2:1 4:3 16:9 16:10" at bounding box center [239, 271] width 115 height 18
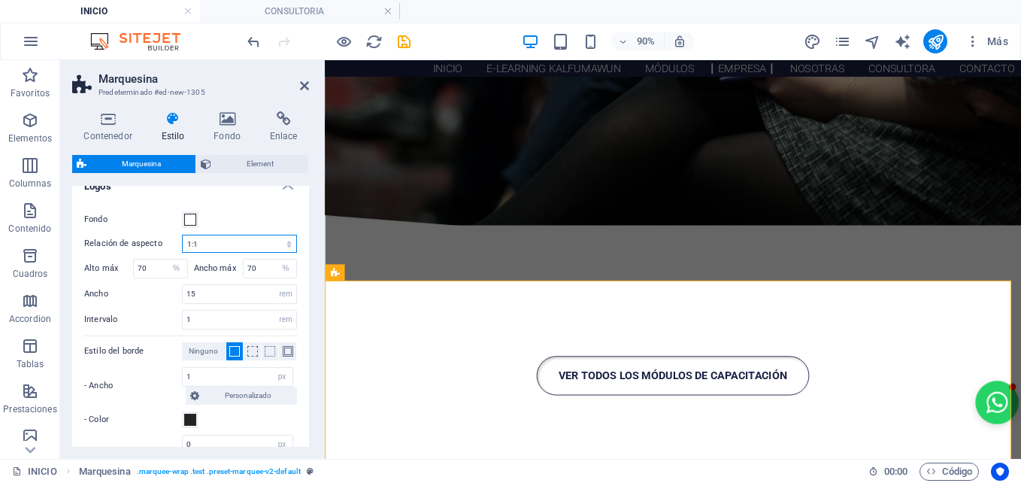
scroll to position [1986, 0]
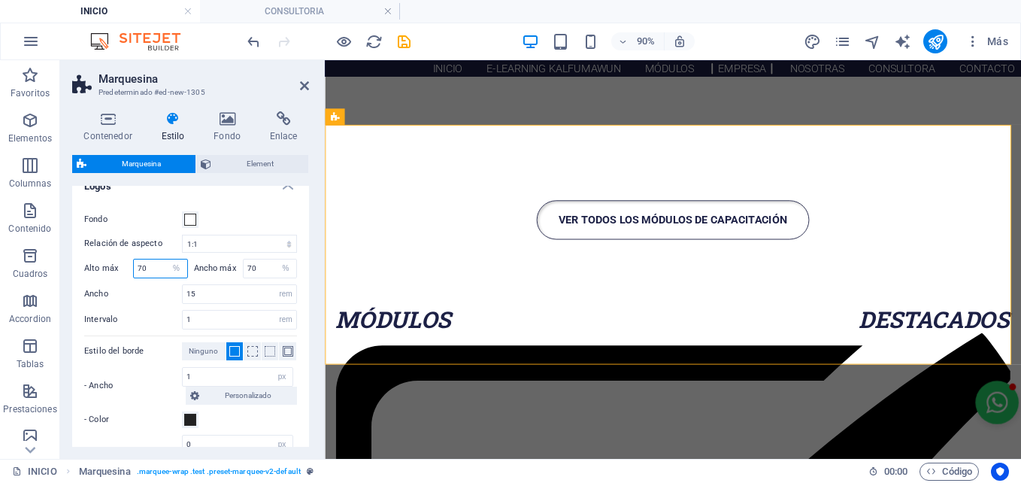
drag, startPoint x: 152, startPoint y: 266, endPoint x: 129, endPoint y: 266, distance: 23.3
click at [129, 266] on div "Alto máx 70 px rem % vh vw" at bounding box center [136, 269] width 104 height 20
type input "80"
drag, startPoint x: 256, startPoint y: 265, endPoint x: 229, endPoint y: 259, distance: 28.5
click at [229, 259] on div "Ancho máx 70 px rem % vh vw" at bounding box center [246, 269] width 104 height 20
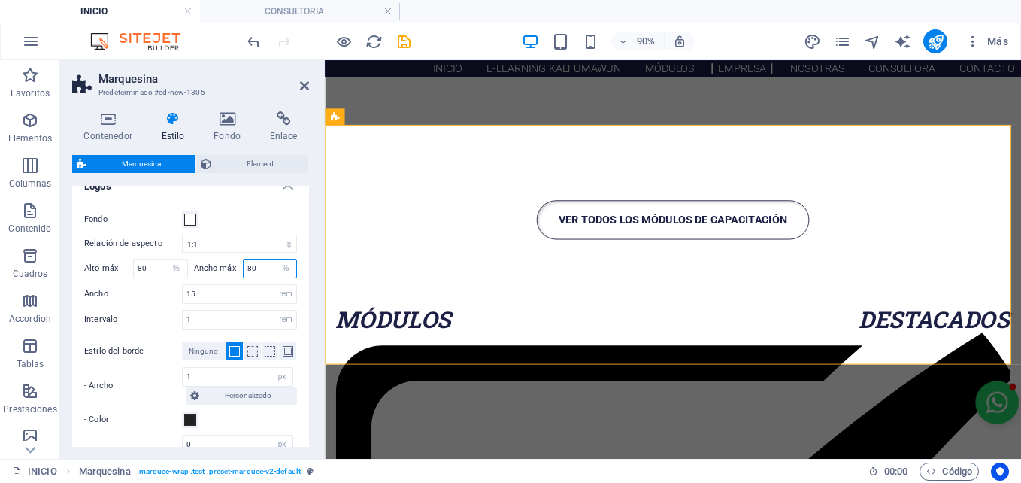
type input "80"
click at [314, 227] on div "Contenedor Estilo Fondo Enlace Tamaño Altura Predeterminado px rem % vh vw Alto…" at bounding box center [190, 278] width 261 height 359
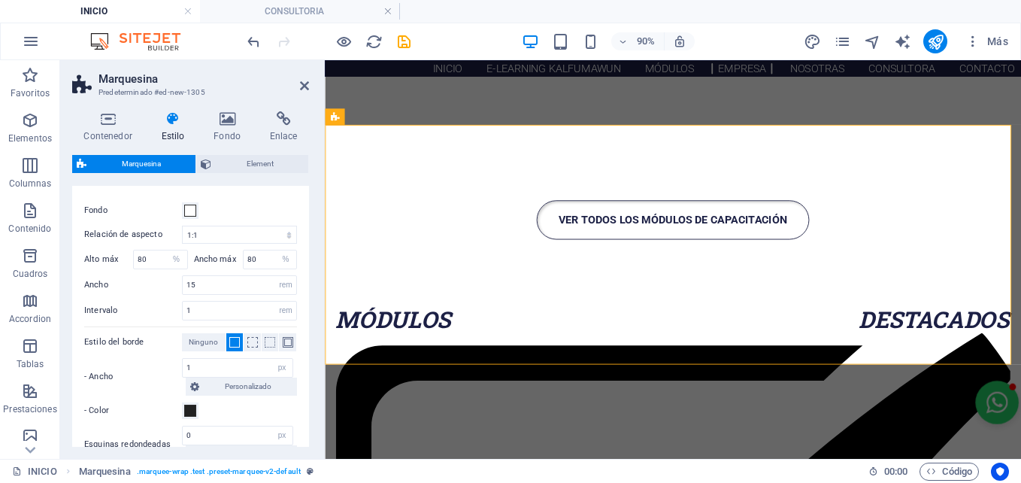
scroll to position [162, 0]
drag, startPoint x: 159, startPoint y: 256, endPoint x: 95, endPoint y: 253, distance: 64.0
click at [95, 253] on div "Alto máx 80 px rem % vh vw" at bounding box center [136, 258] width 104 height 20
type input "90"
drag, startPoint x: 249, startPoint y: 255, endPoint x: 239, endPoint y: 253, distance: 10.0
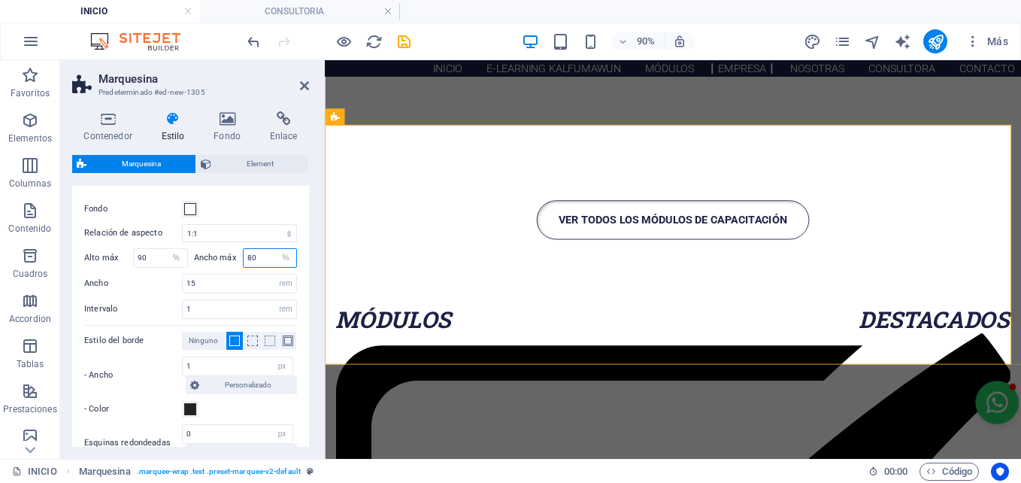
click at [240, 253] on div "Ancho máx 80 px rem % vh vw" at bounding box center [246, 258] width 104 height 20
type input "90"
click at [317, 279] on div "Contenedor Estilo Fondo Enlace Tamaño Altura Predeterminado px rem % vh vw Alto…" at bounding box center [190, 278] width 261 height 359
drag, startPoint x: 156, startPoint y: 253, endPoint x: 119, endPoint y: 251, distance: 36.9
click at [120, 251] on div "Alto máx 90 px rem % vh vw" at bounding box center [136, 258] width 104 height 20
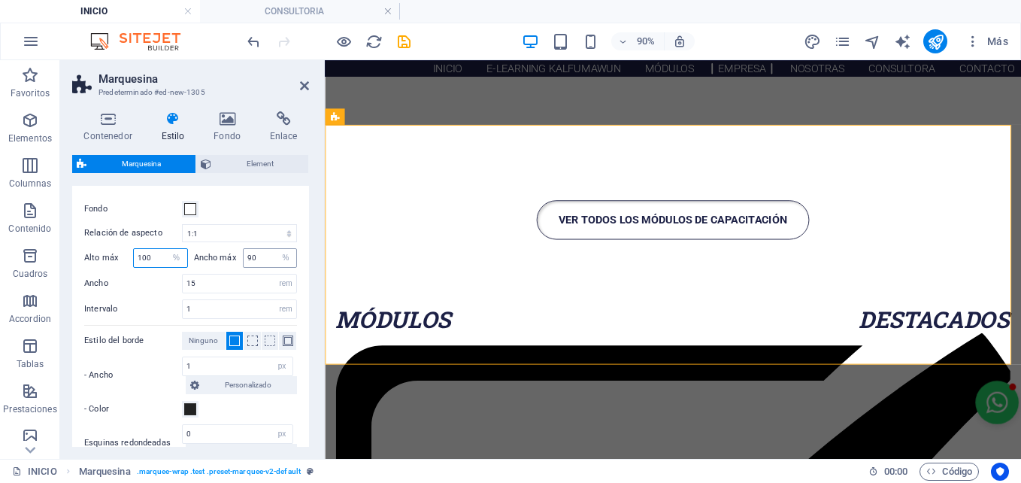
type input "100"
drag, startPoint x: 257, startPoint y: 253, endPoint x: 222, endPoint y: 247, distance: 36.0
click at [222, 247] on div "Fondo Relación de aspecto 1:2 1:1 2:1 4:3 16:9 16:10 Alto máx 100 px rem % vh v…" at bounding box center [190, 343] width 243 height 317
type input "100"
click at [305, 86] on icon at bounding box center [304, 86] width 9 height 12
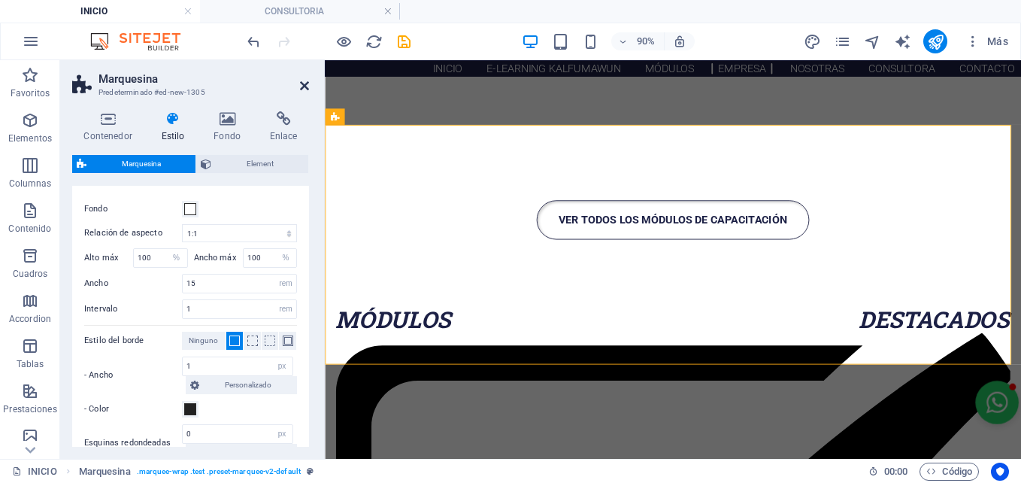
scroll to position [2073, 0]
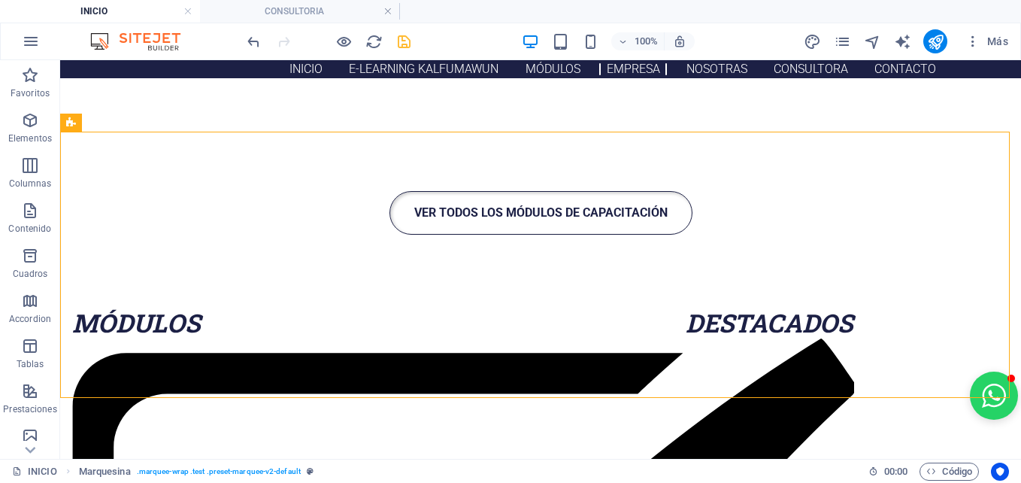
click at [407, 40] on icon "save" at bounding box center [403, 41] width 17 height 17
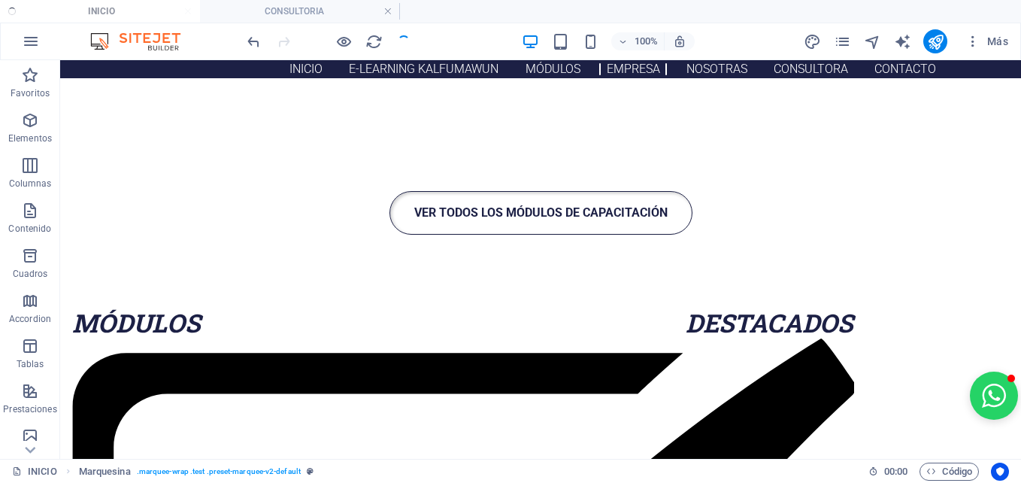
checkbox input "false"
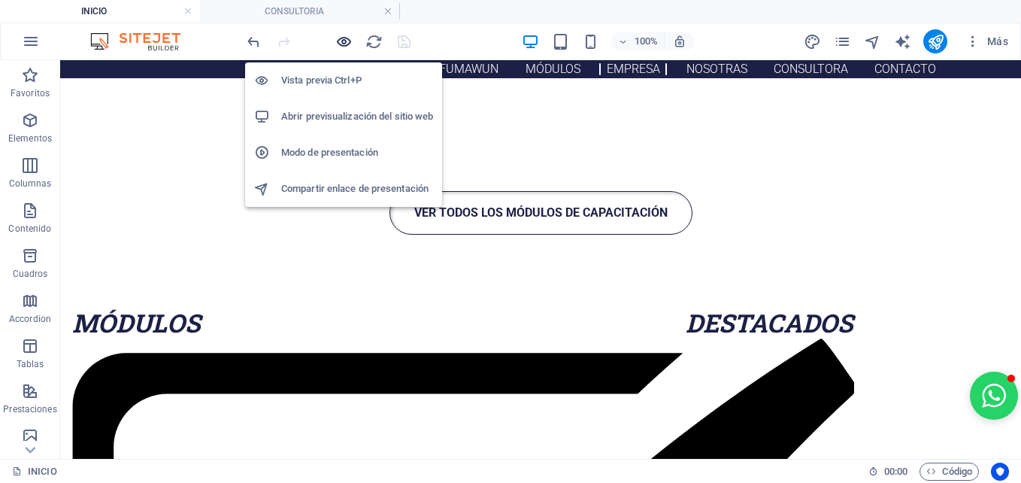
click at [341, 40] on icon "button" at bounding box center [343, 41] width 17 height 17
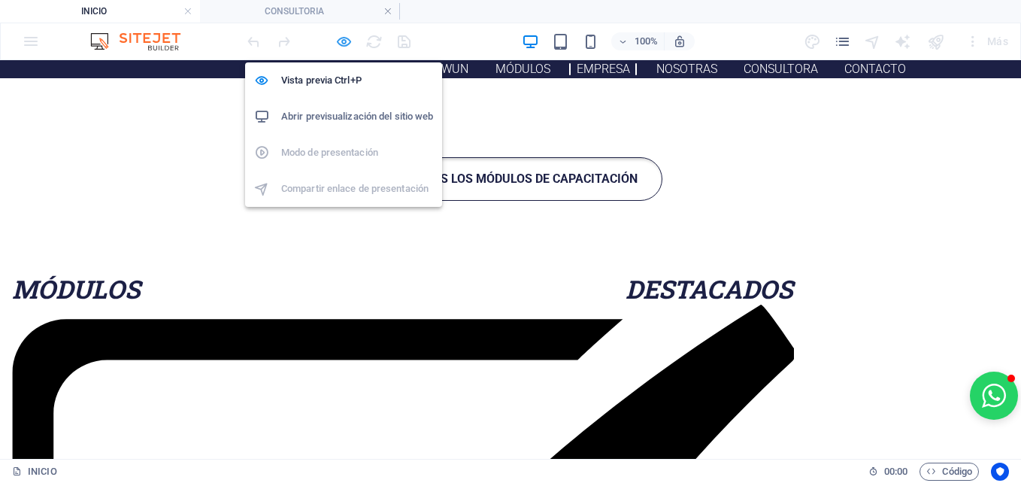
click at [342, 41] on icon "button" at bounding box center [343, 41] width 17 height 17
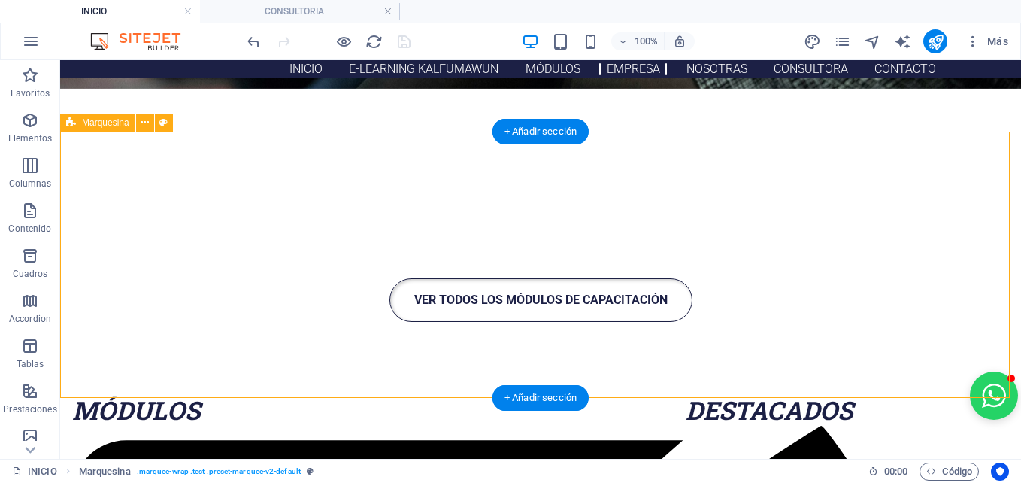
select select "1/1"
select select "%"
select select "rem"
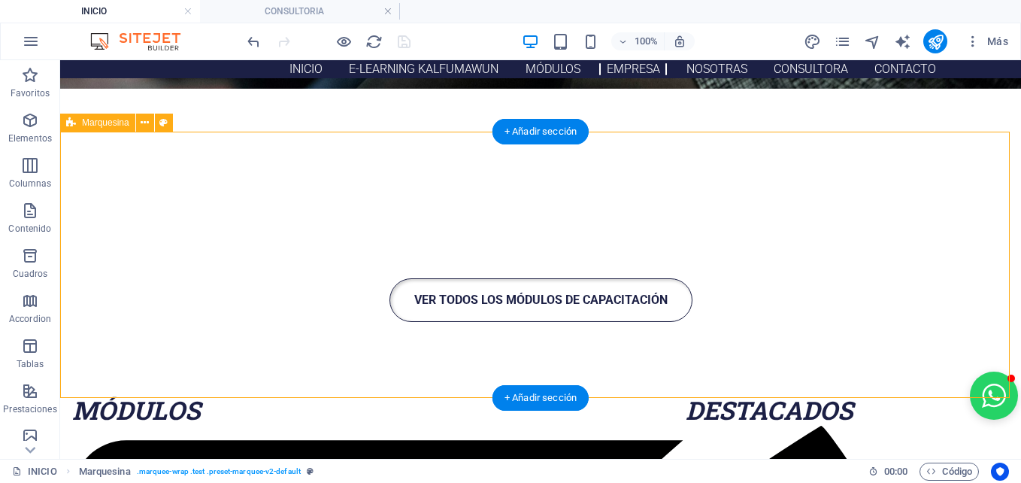
select select "px"
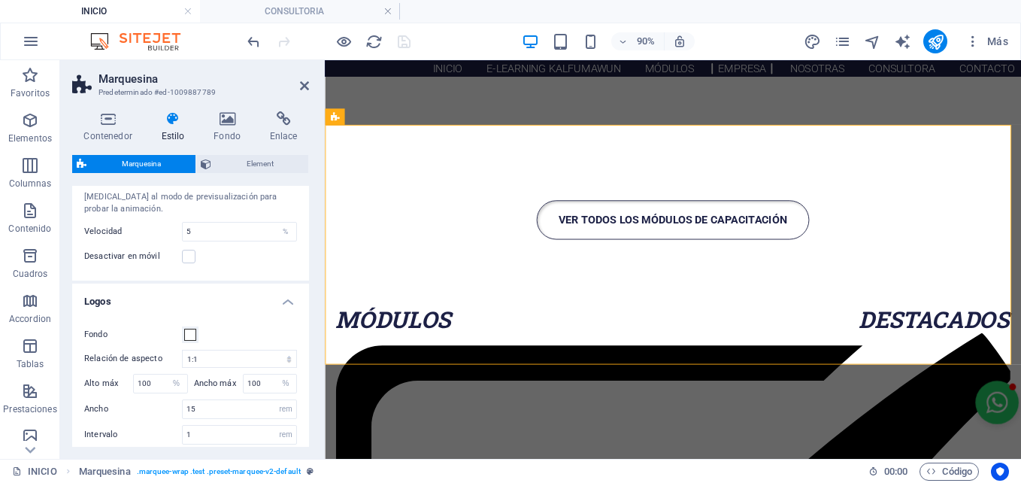
scroll to position [23, 0]
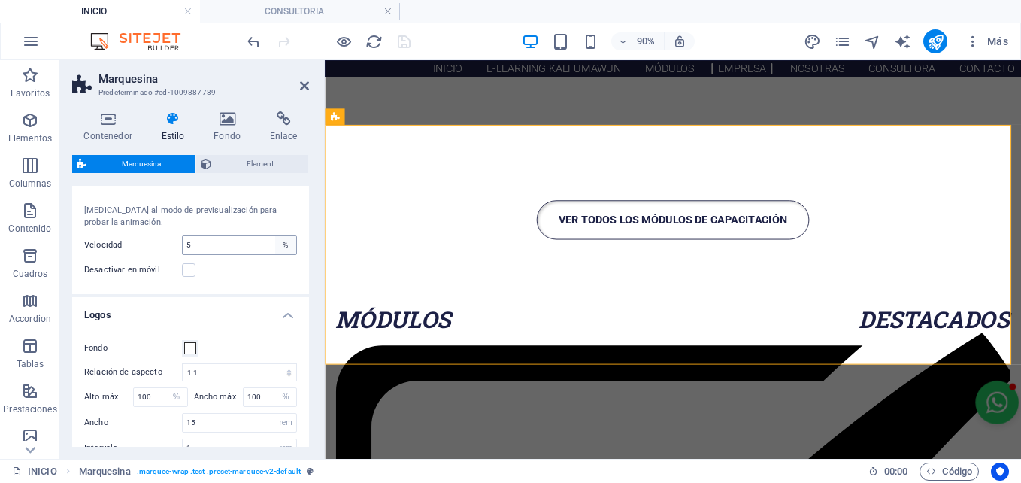
click at [275, 241] on div "%" at bounding box center [285, 245] width 21 height 18
click at [193, 268] on label at bounding box center [189, 270] width 14 height 14
click at [0, 0] on input "Desactivar en móvil" at bounding box center [0, 0] width 0 height 0
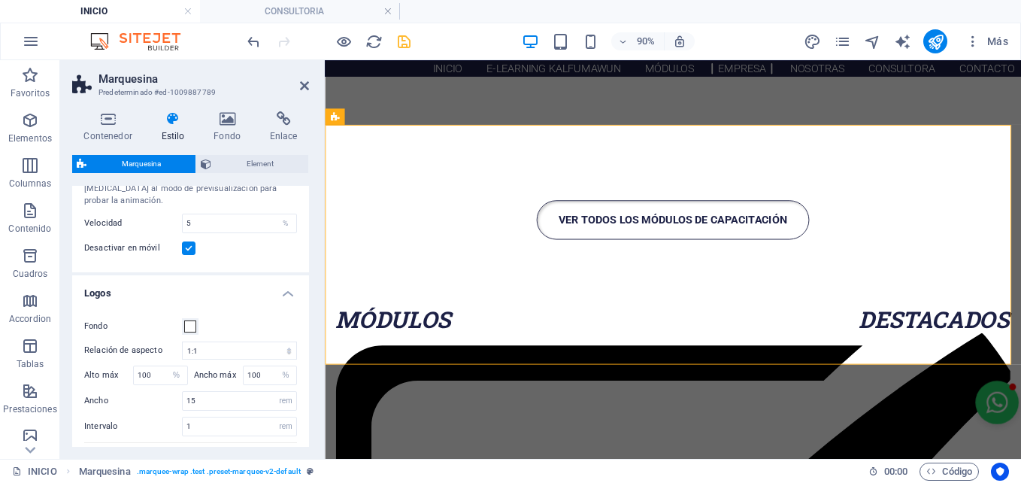
scroll to position [0, 0]
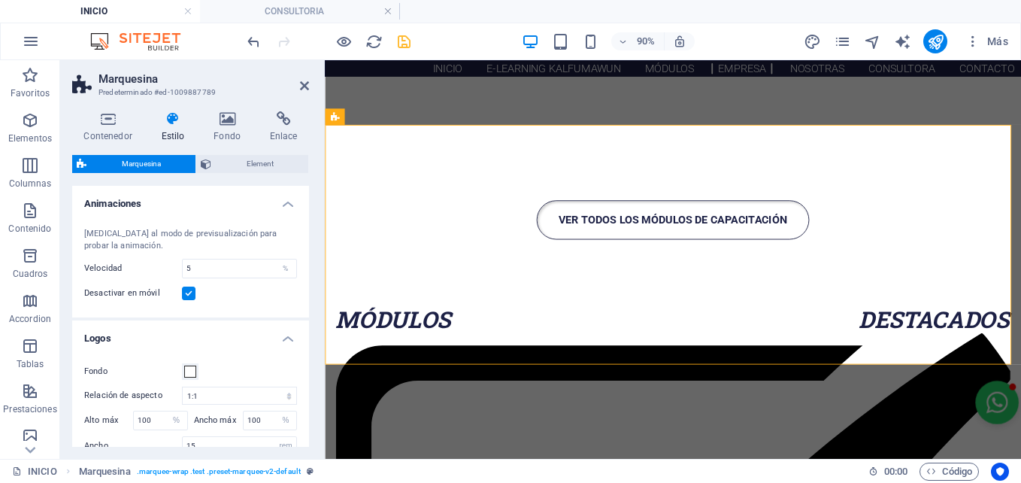
click at [290, 201] on h4 "Animaciones" at bounding box center [190, 199] width 237 height 27
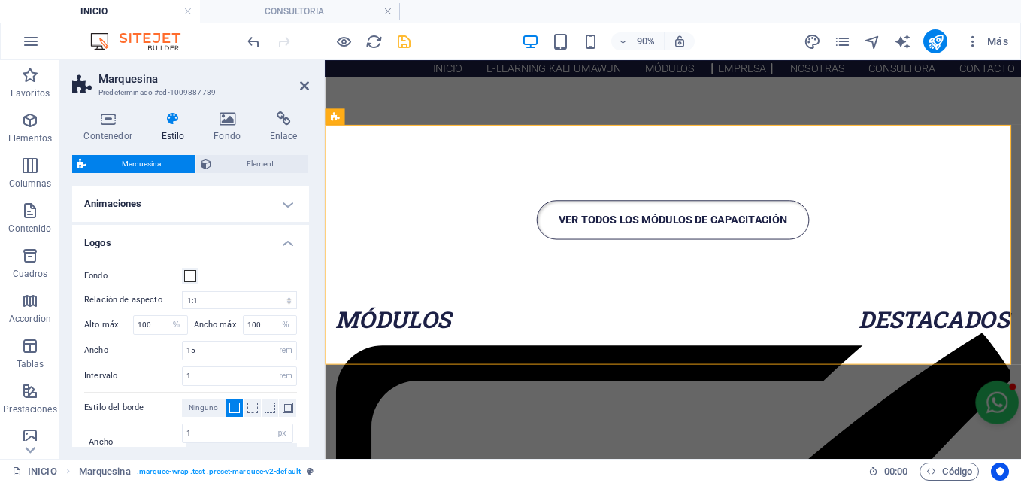
click at [285, 238] on h4 "Logos" at bounding box center [190, 238] width 237 height 27
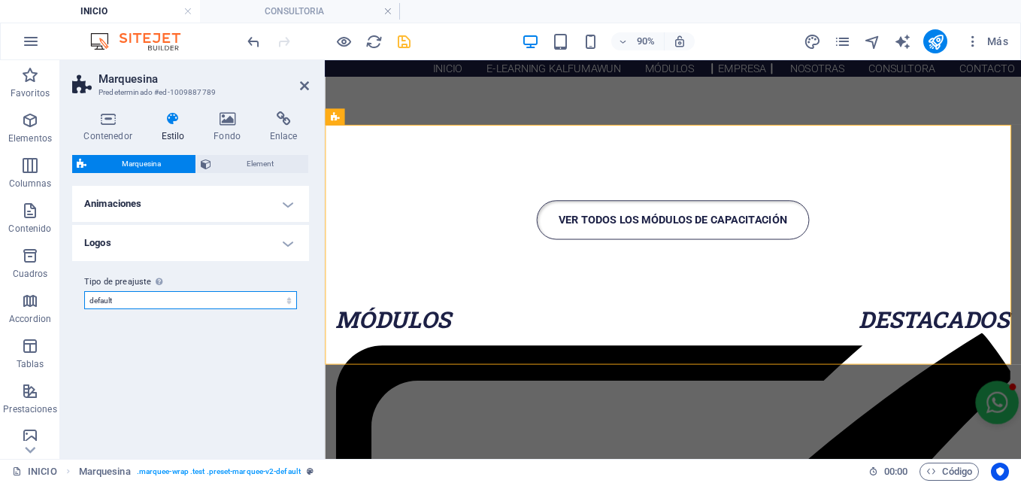
click at [265, 302] on select "default Añadir tipo de preajuste" at bounding box center [190, 300] width 213 height 18
click at [264, 169] on span "Element" at bounding box center [260, 164] width 88 height 18
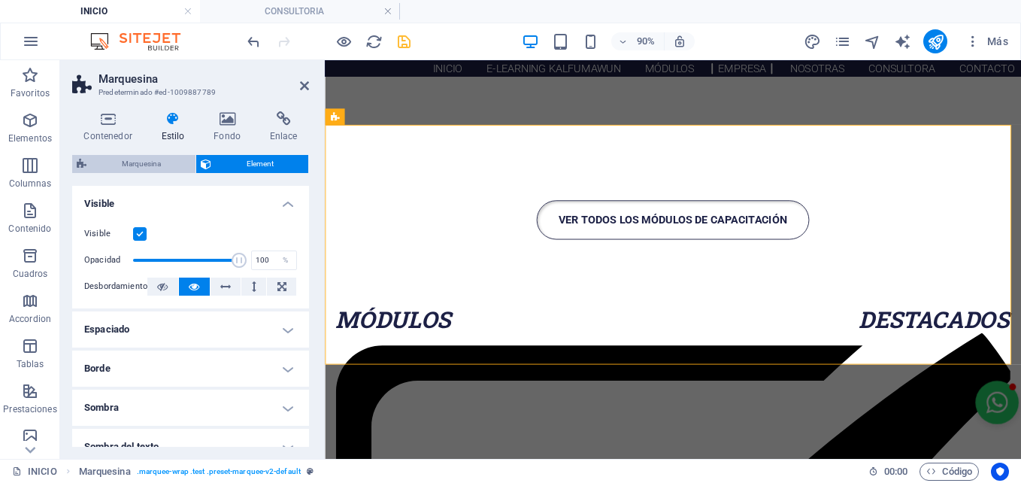
click at [157, 159] on span "Marquesina" at bounding box center [141, 164] width 100 height 18
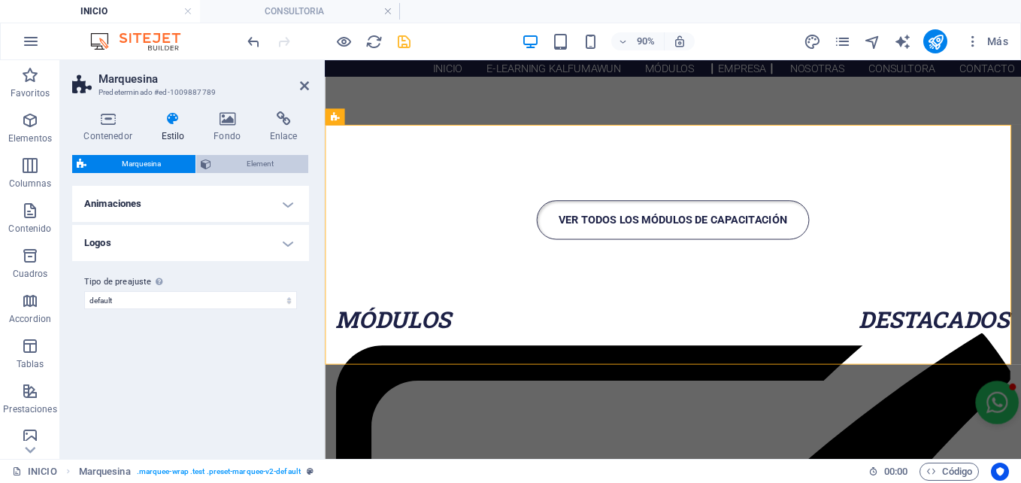
click at [241, 167] on span "Element" at bounding box center [260, 164] width 88 height 18
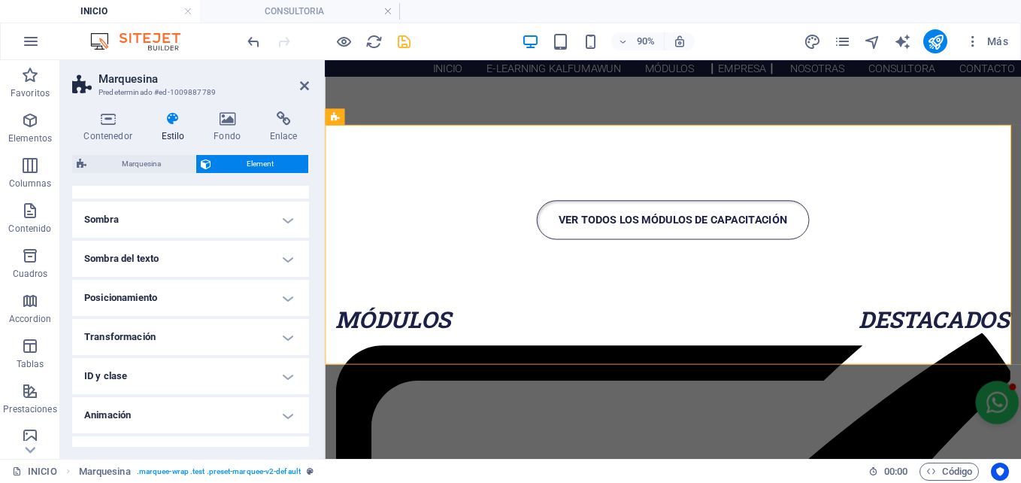
scroll to position [214, 0]
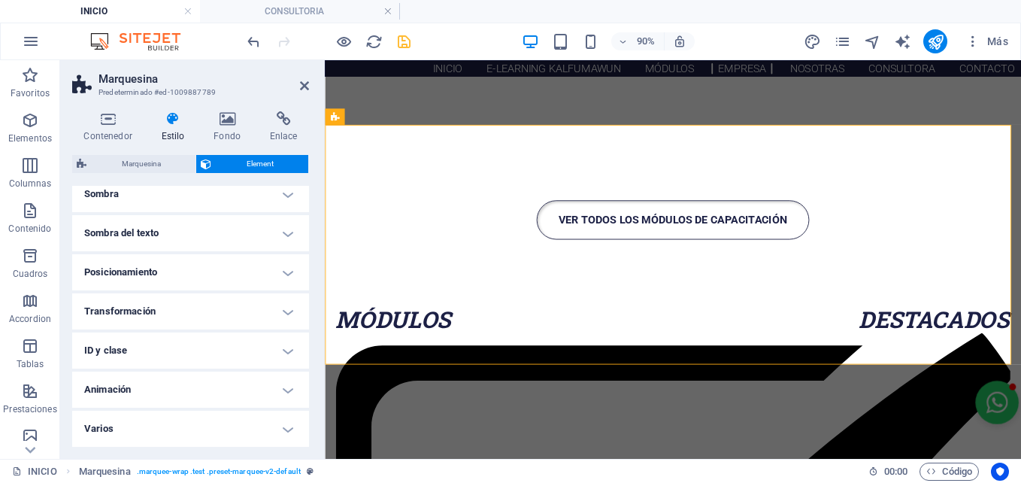
click at [265, 388] on h4 "Animación" at bounding box center [190, 389] width 237 height 36
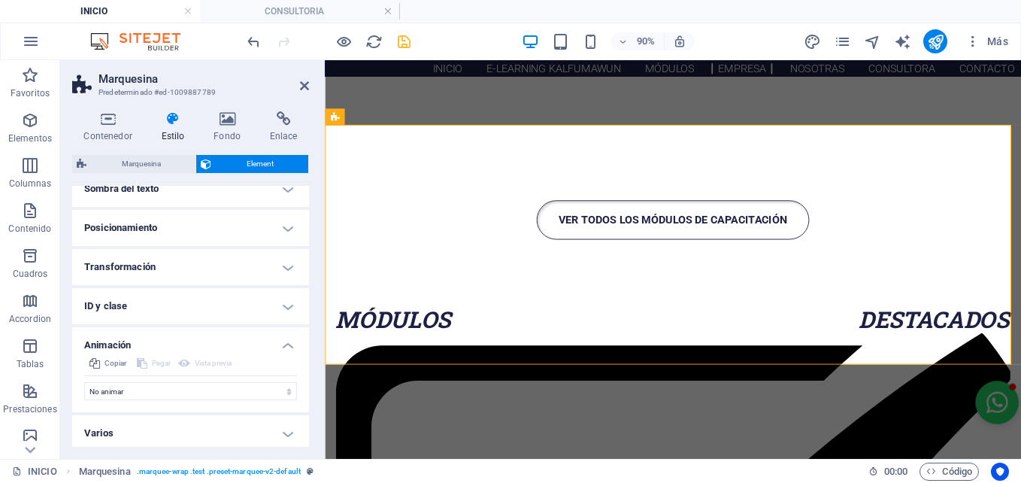
scroll to position [262, 0]
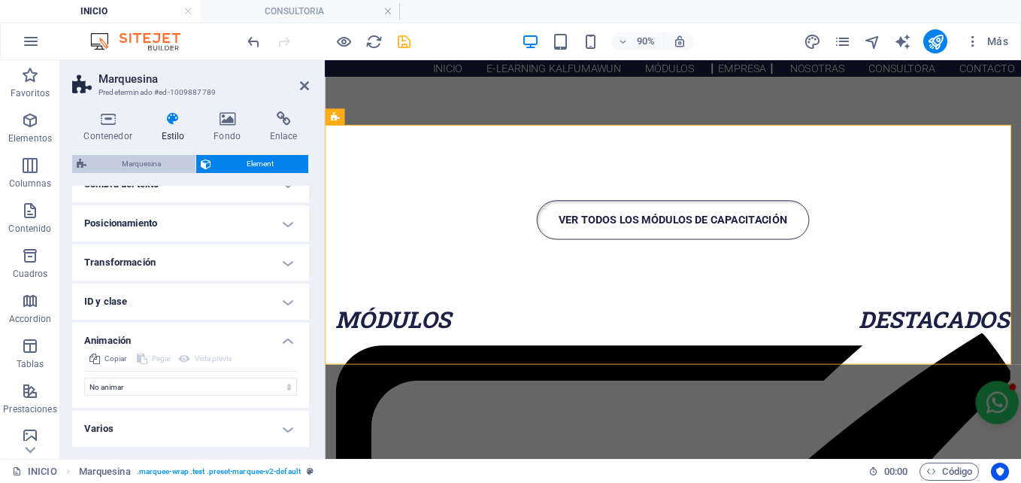
click at [162, 159] on span "Marquesina" at bounding box center [141, 164] width 100 height 18
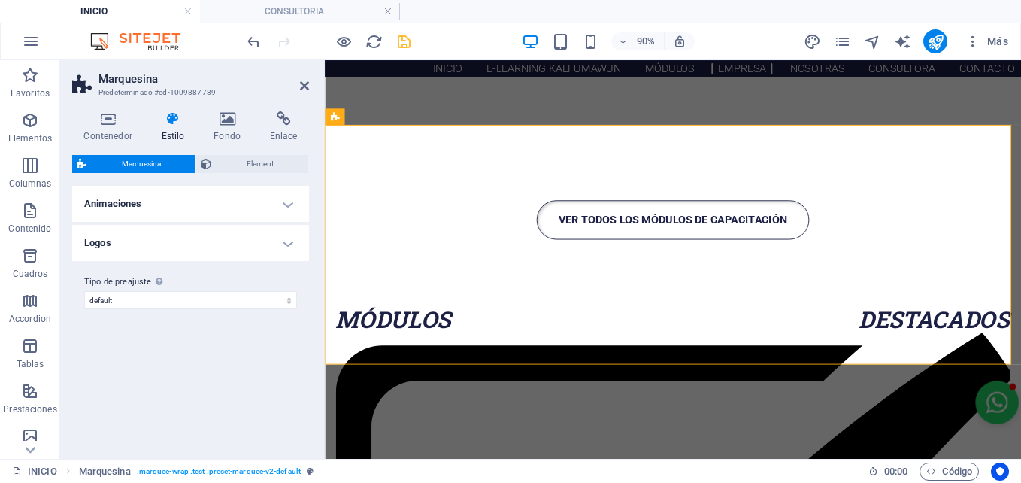
click at [179, 192] on h4 "Animaciones" at bounding box center [190, 204] width 237 height 36
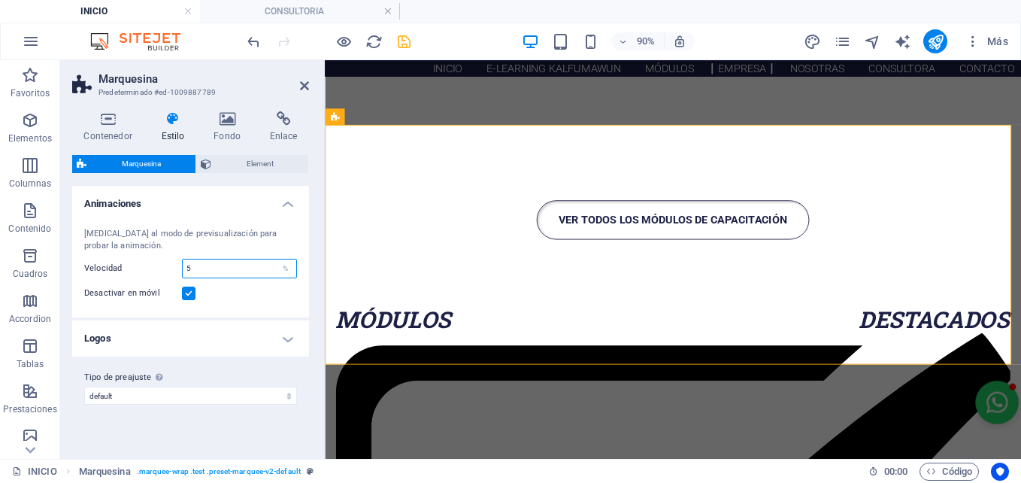
drag, startPoint x: 203, startPoint y: 267, endPoint x: 191, endPoint y: 267, distance: 12.0
click at [191, 267] on input "5" at bounding box center [240, 268] width 114 height 18
drag, startPoint x: 197, startPoint y: 273, endPoint x: 170, endPoint y: 265, distance: 28.1
click at [170, 265] on div "Velocidad 5 %" at bounding box center [190, 269] width 213 height 20
click at [227, 218] on div "Cambia al modo de previsualización para probar la animación. Velocidad 0 % Desa…" at bounding box center [190, 265] width 243 height 105
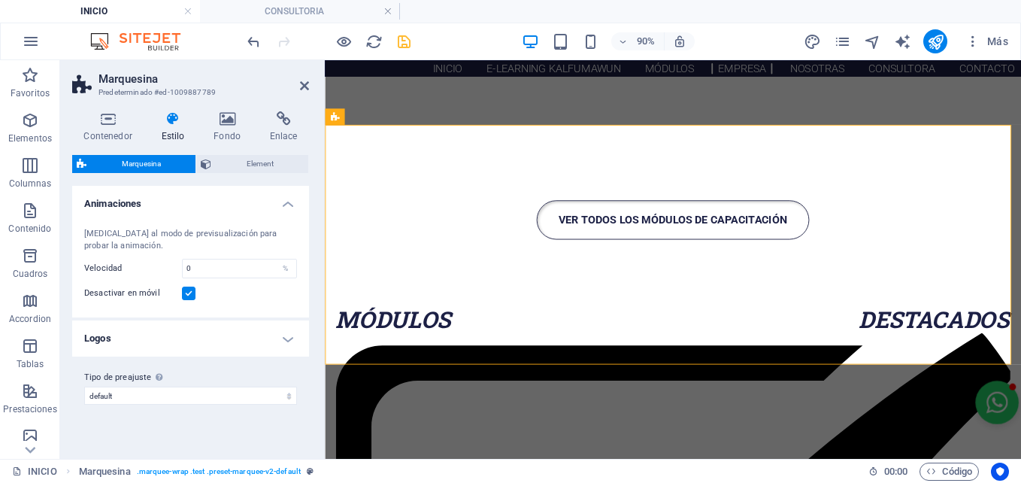
type input "1"
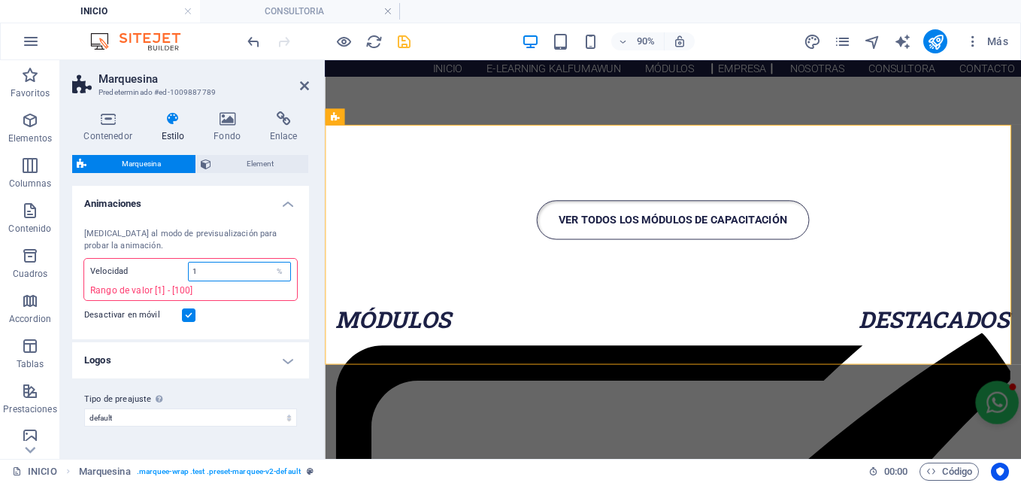
drag, startPoint x: 226, startPoint y: 276, endPoint x: 186, endPoint y: 271, distance: 39.4
click at [186, 271] on div "Velocidad 1 % Rango de valor [1] - [100]" at bounding box center [190, 279] width 213 height 41
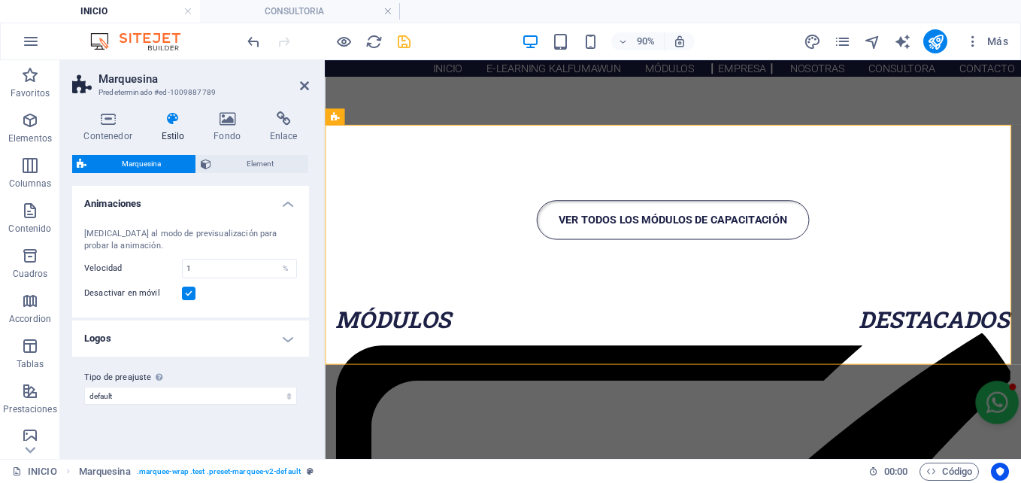
click at [262, 95] on h3 "Predeterminado #ed-1009887789" at bounding box center [188, 93] width 180 height 14
click at [303, 88] on icon at bounding box center [304, 86] width 9 height 12
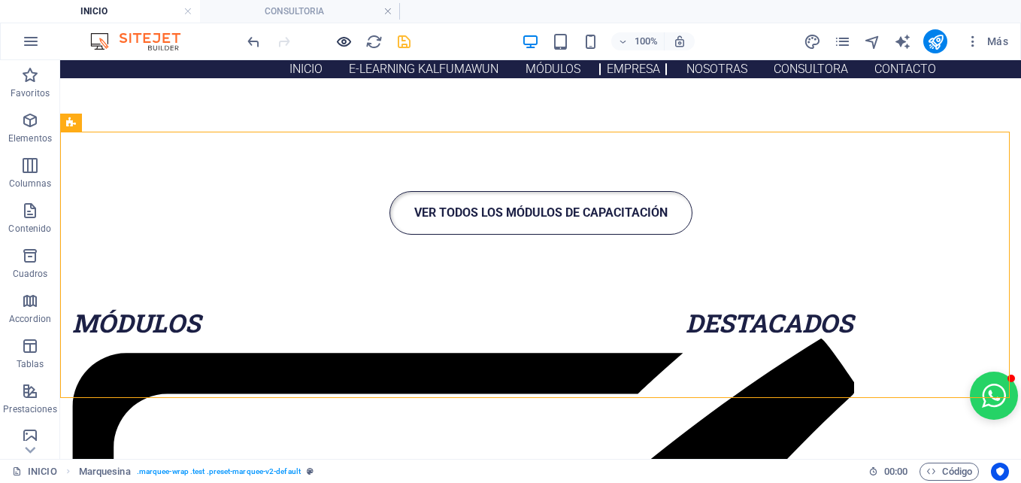
click at [344, 41] on icon "button" at bounding box center [343, 41] width 17 height 17
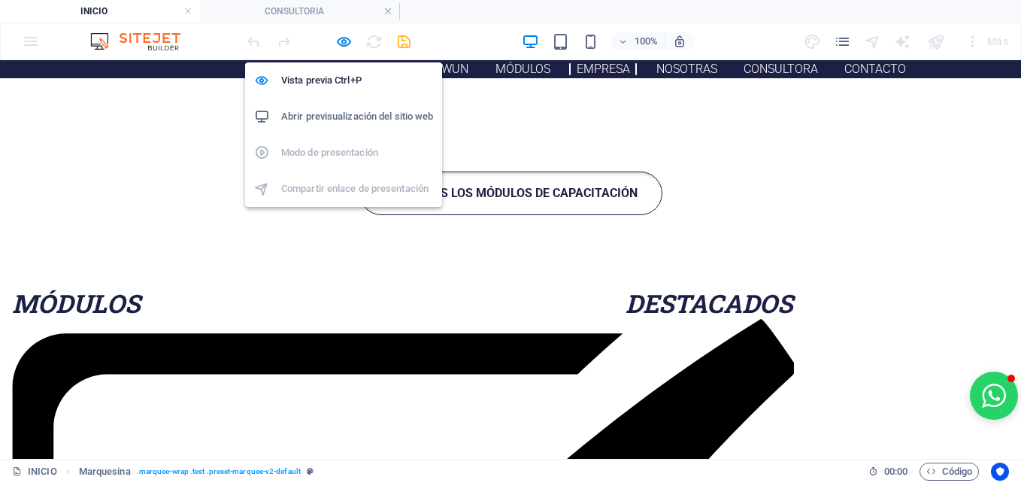
scroll to position [2087, 0]
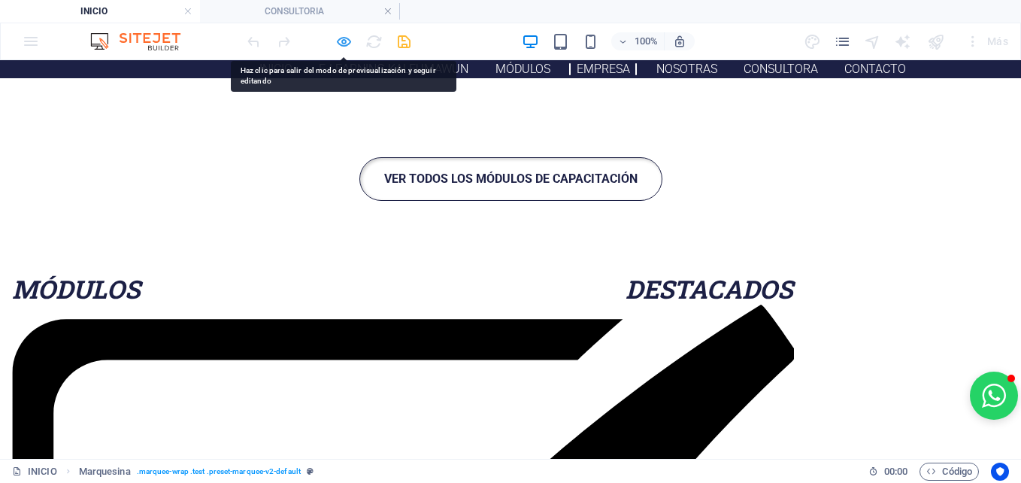
drag, startPoint x: 172, startPoint y: 125, endPoint x: 349, endPoint y: 35, distance: 198.4
click at [349, 35] on icon "button" at bounding box center [343, 41] width 17 height 17
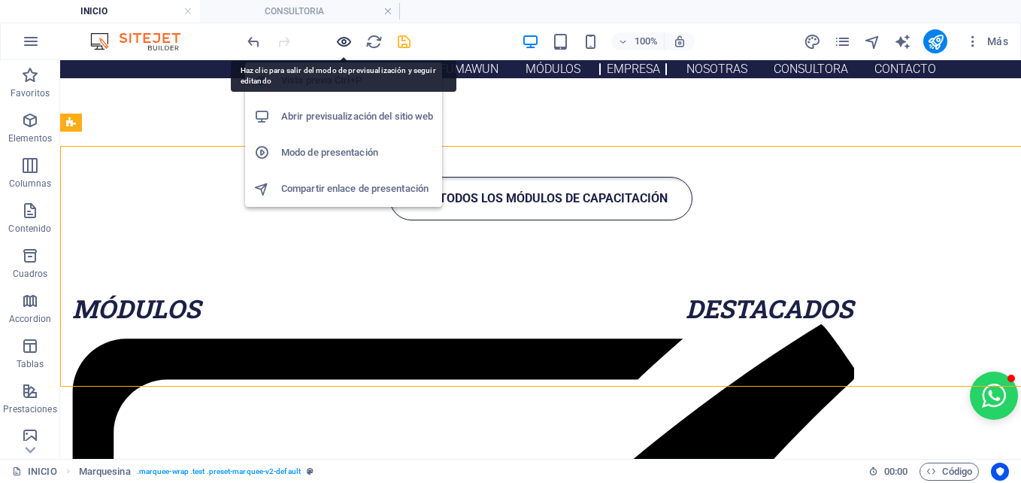
scroll to position [2073, 0]
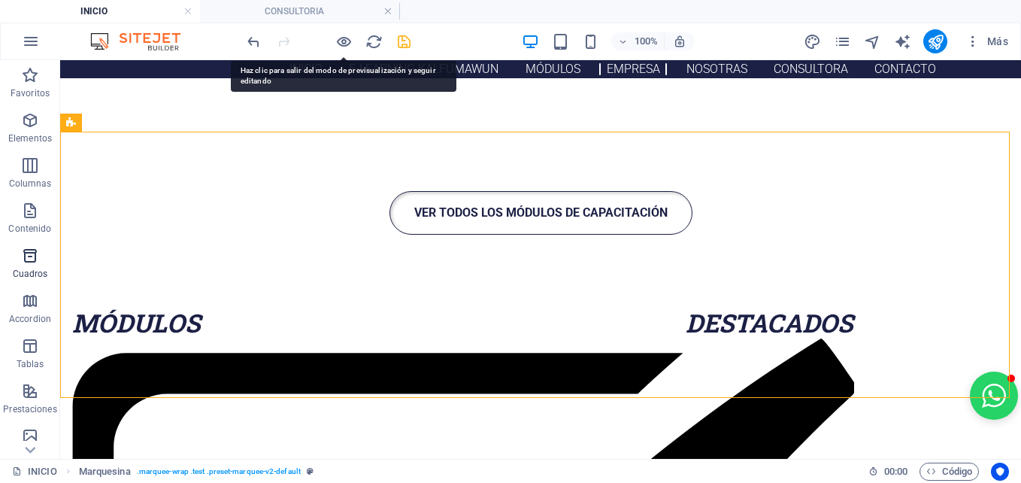
click at [58, 254] on span "Cuadros" at bounding box center [30, 265] width 60 height 36
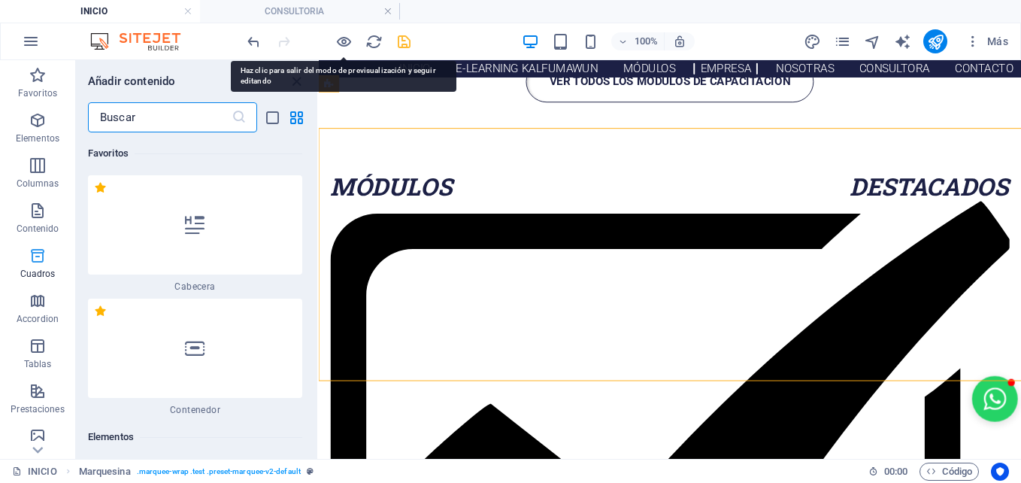
click at [88, 253] on div at bounding box center [195, 224] width 214 height 99
click at [319, 253] on div "Arrastra aquí para reemplazar el contenido existente. Si quieres crear un eleme…" at bounding box center [670, 259] width 702 height 398
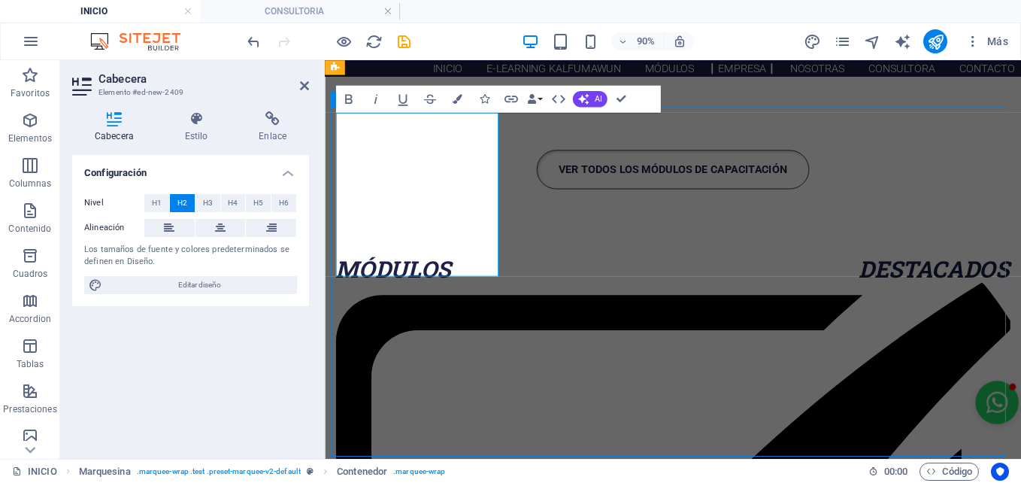
scroll to position [2128, 0]
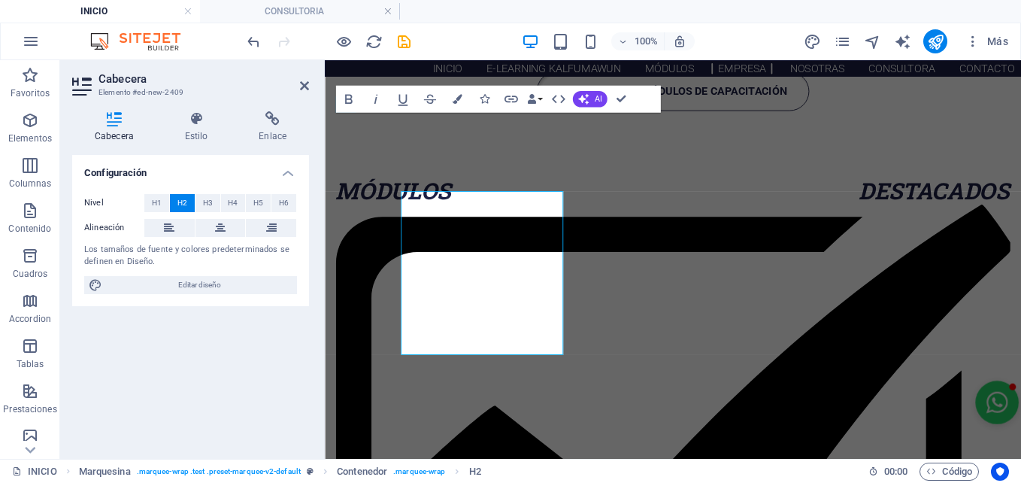
scroll to position [2041, 0]
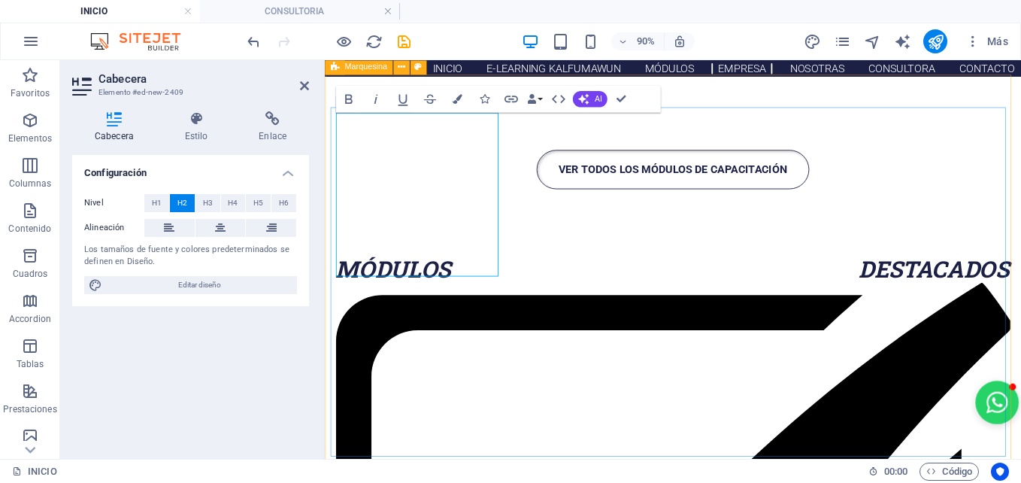
drag, startPoint x: 485, startPoint y: 228, endPoint x: 427, endPoint y: 204, distance: 62.7
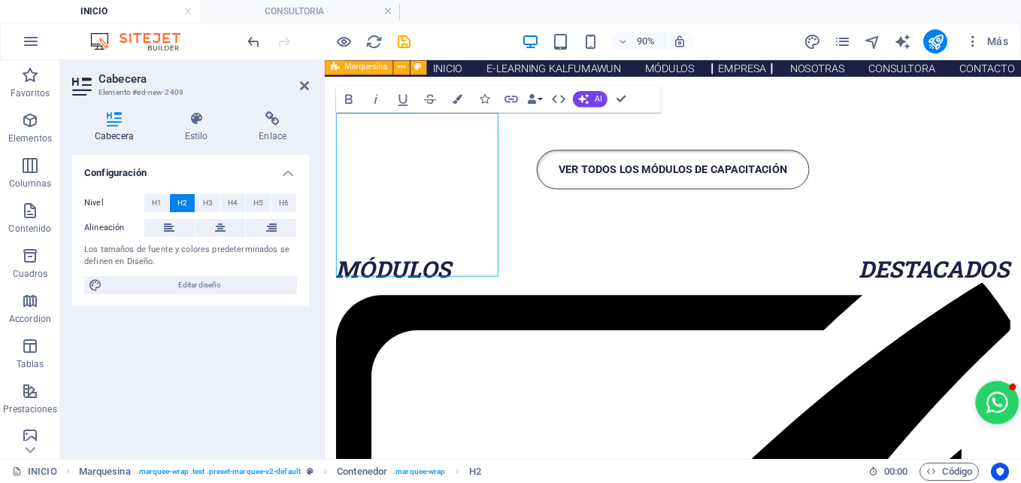
drag, startPoint x: 398, startPoint y: 196, endPoint x: 489, endPoint y: 226, distance: 95.8
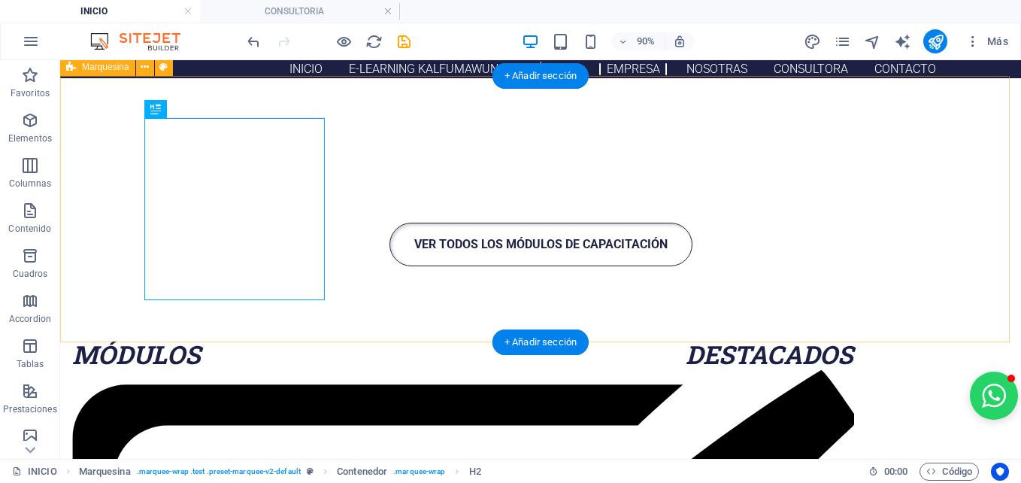
scroll to position [2128, 0]
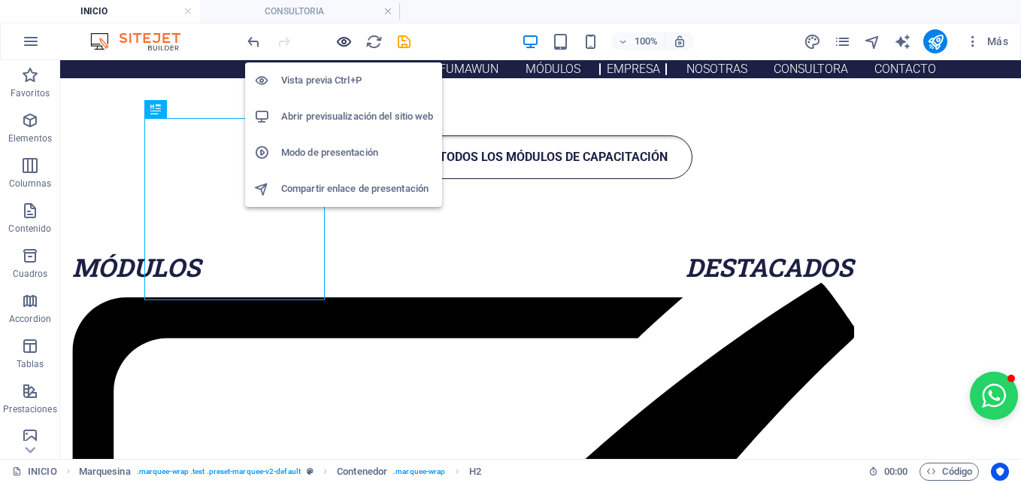
click at [341, 41] on icon "button" at bounding box center [343, 41] width 17 height 17
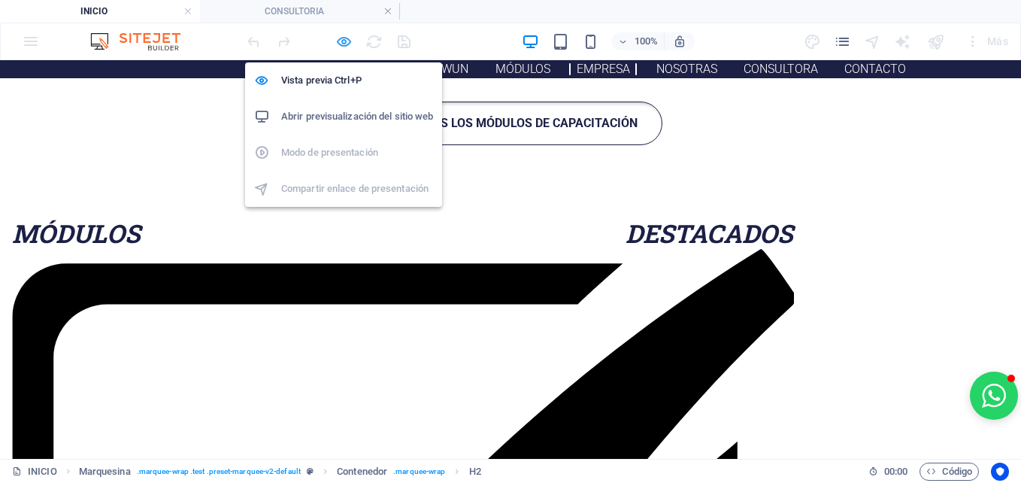
click at [338, 44] on icon "button" at bounding box center [343, 41] width 17 height 17
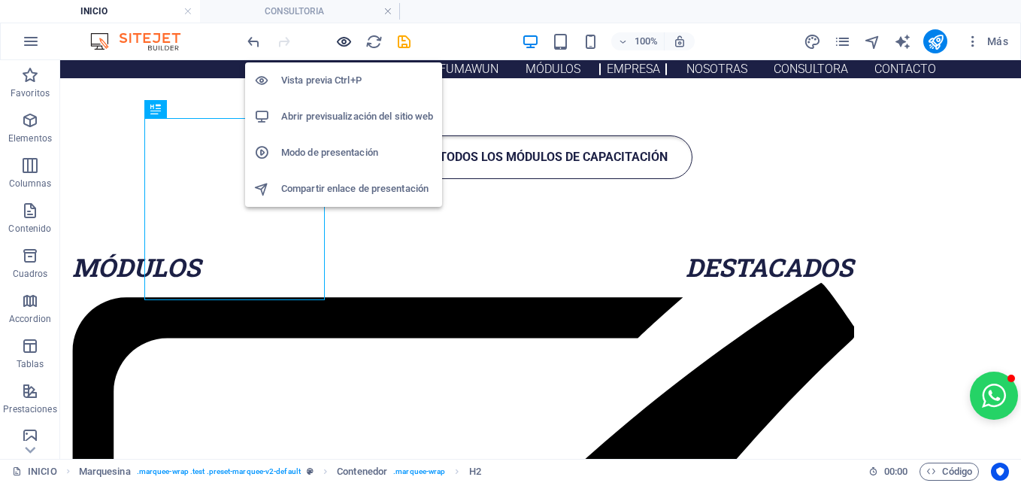
click at [338, 41] on icon "button" at bounding box center [343, 41] width 17 height 17
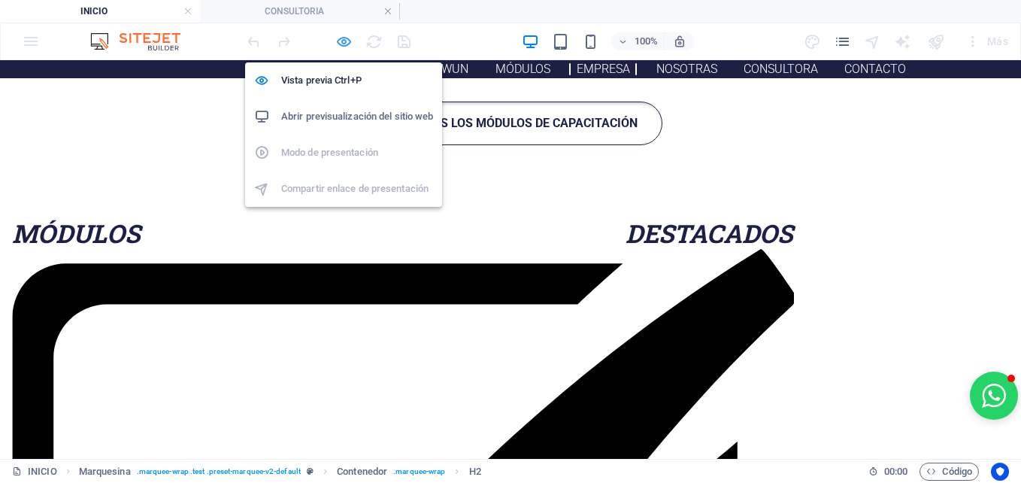
click at [349, 41] on icon "button" at bounding box center [343, 41] width 17 height 17
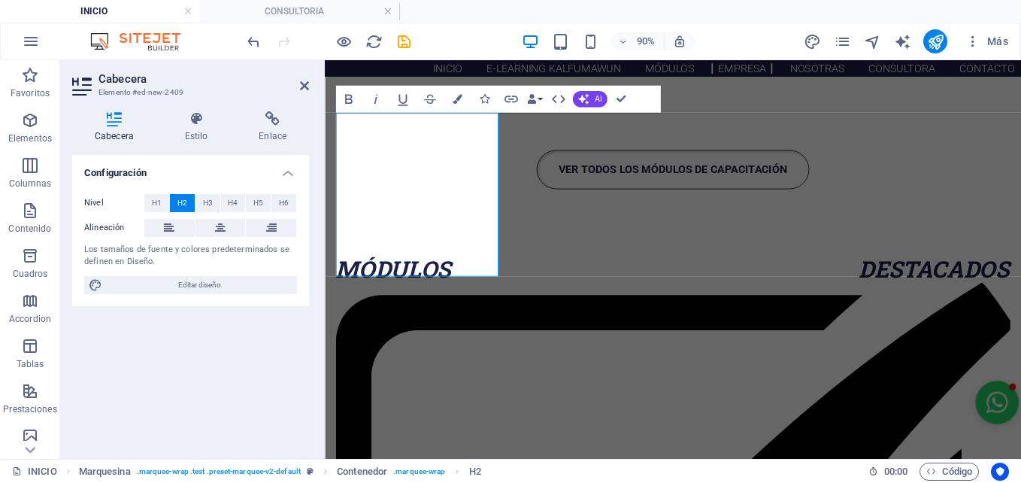
scroll to position [2128, 0]
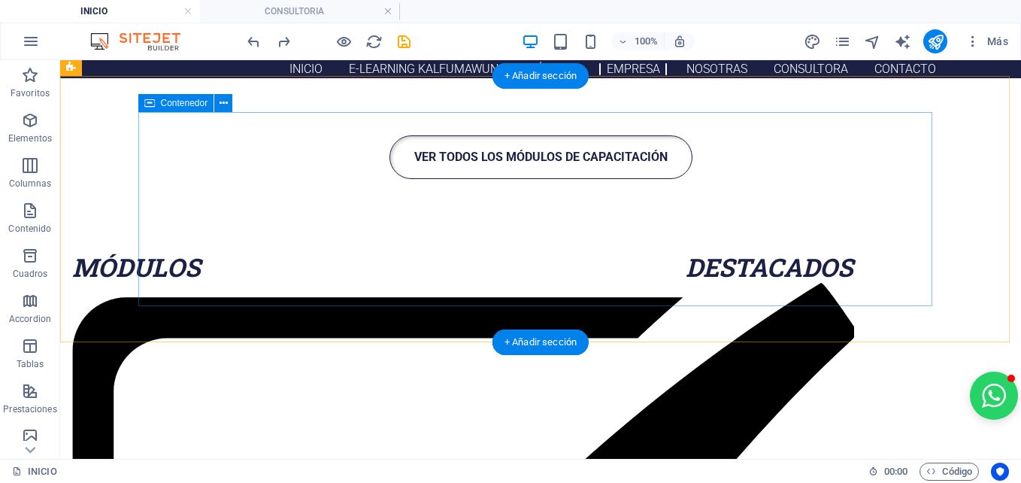
select select "marquee"
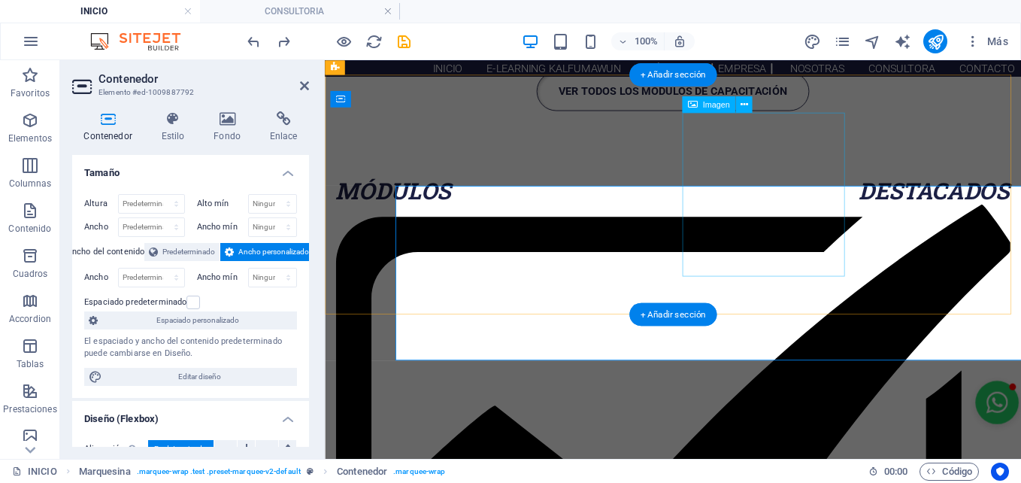
scroll to position [2041, 0]
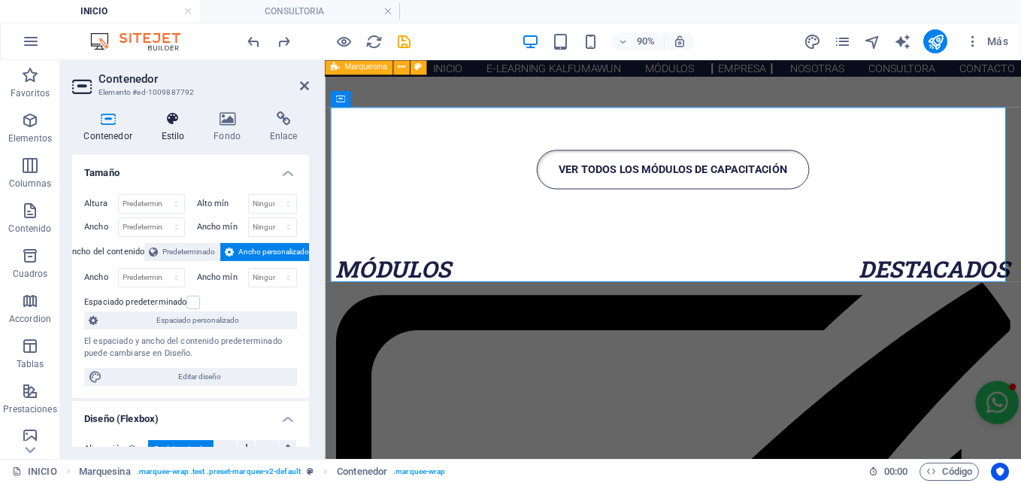
click at [176, 115] on icon at bounding box center [173, 118] width 47 height 15
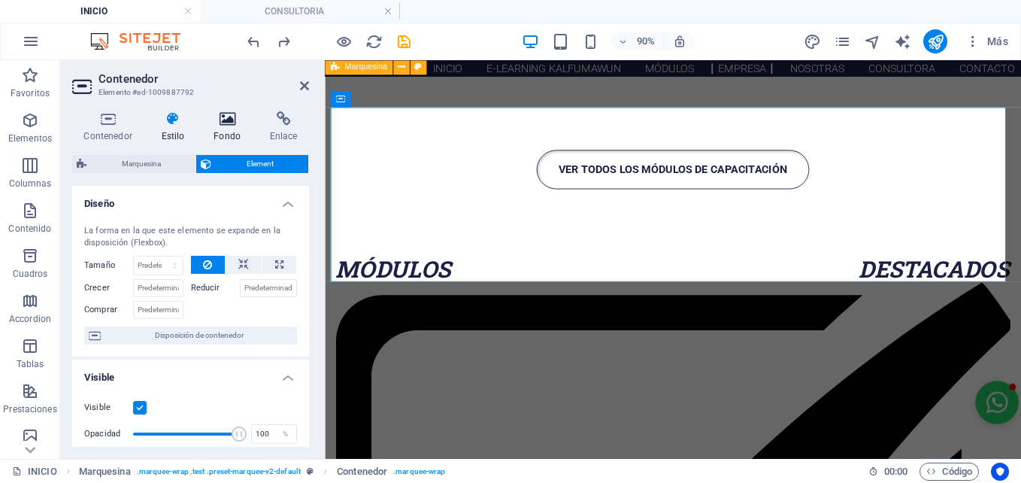
click at [225, 132] on h4 "Fondo" at bounding box center [230, 127] width 56 height 32
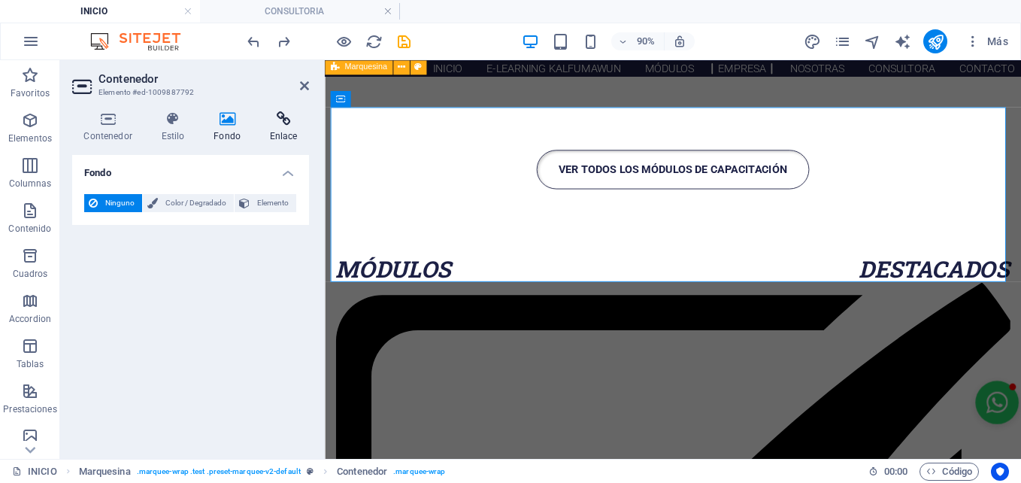
click at [279, 120] on icon at bounding box center [283, 118] width 51 height 15
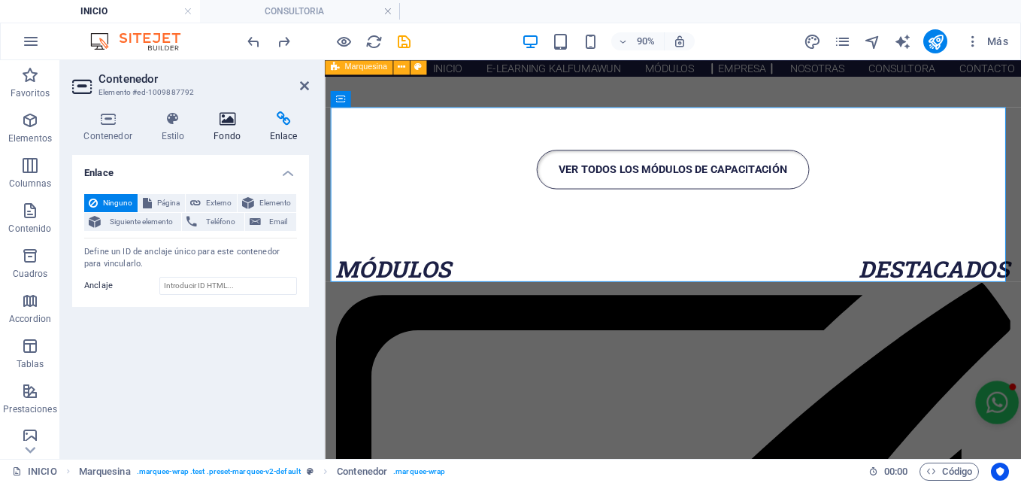
click at [217, 129] on h4 "Fondo" at bounding box center [230, 127] width 56 height 32
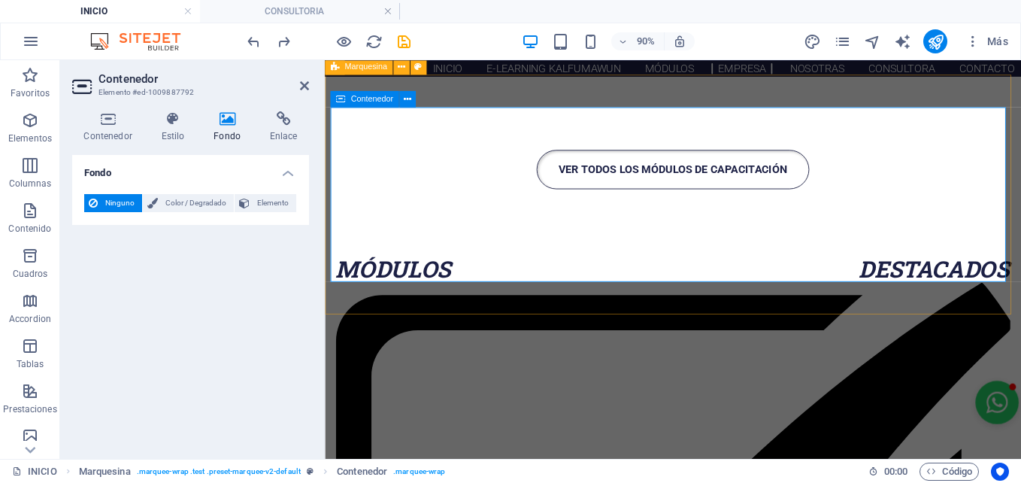
click at [192, 123] on icon at bounding box center [173, 118] width 47 height 15
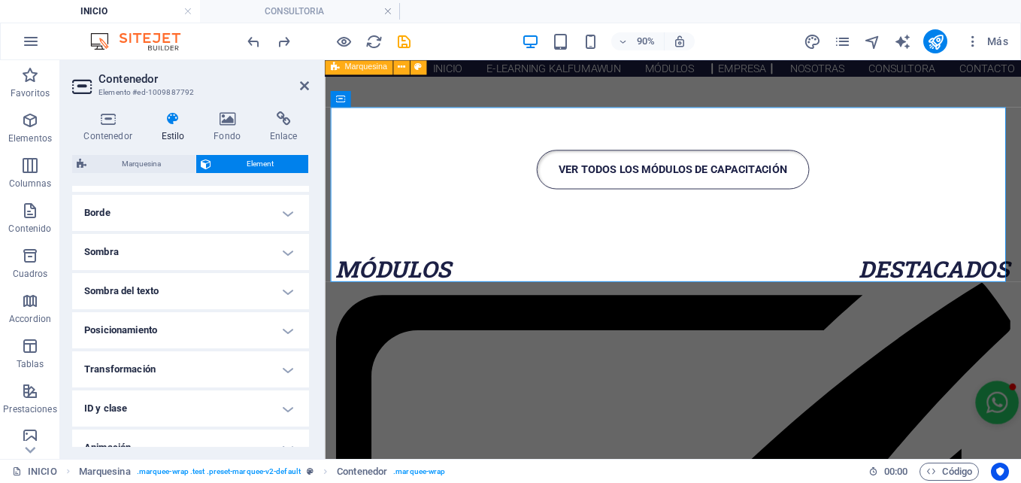
scroll to position [357, 0]
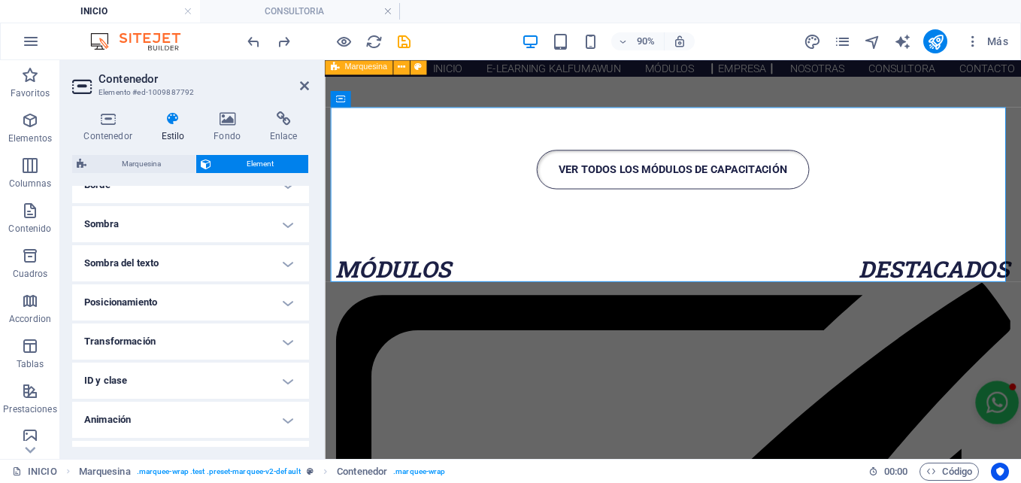
click at [282, 300] on h4 "Posicionamiento" at bounding box center [190, 302] width 237 height 36
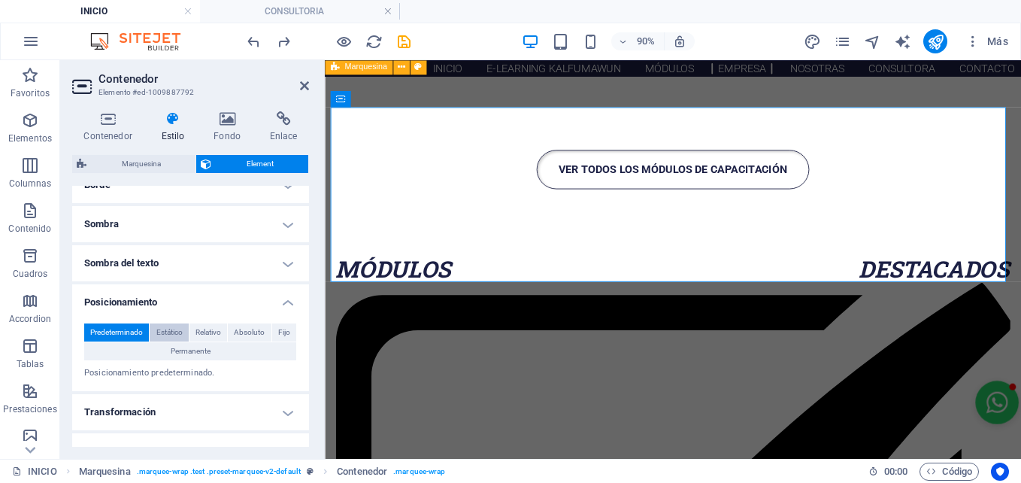
click at [173, 336] on span "Estático" at bounding box center [169, 332] width 26 height 18
click at [308, 90] on icon at bounding box center [304, 86] width 9 height 12
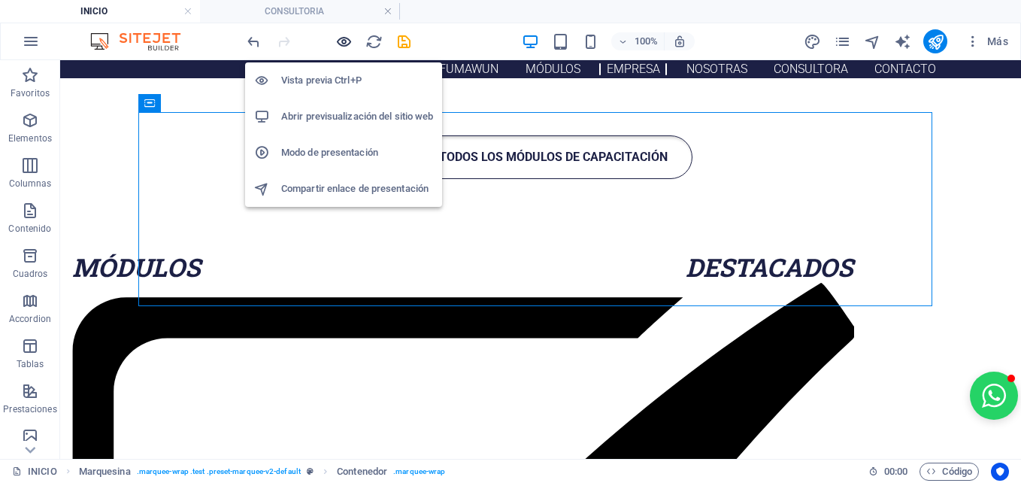
click at [351, 40] on icon "button" at bounding box center [343, 41] width 17 height 17
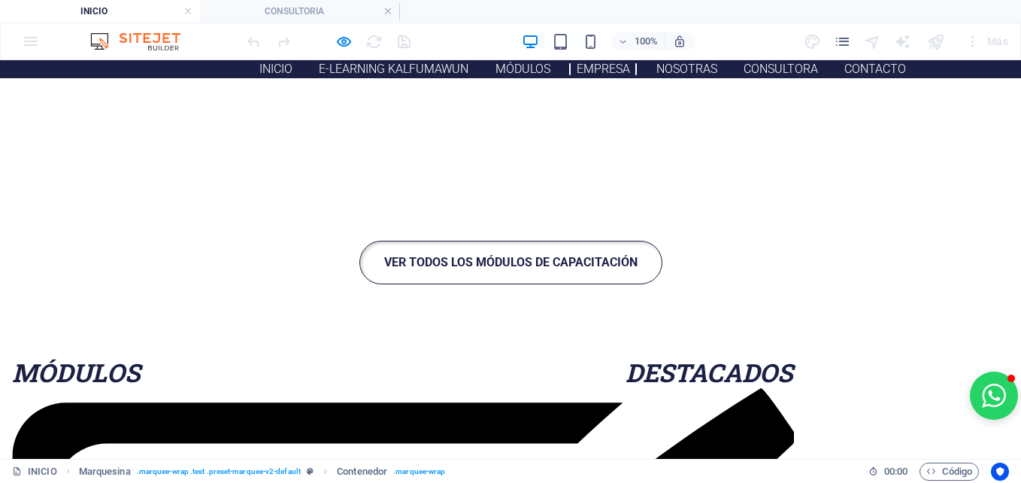
scroll to position [2016, 0]
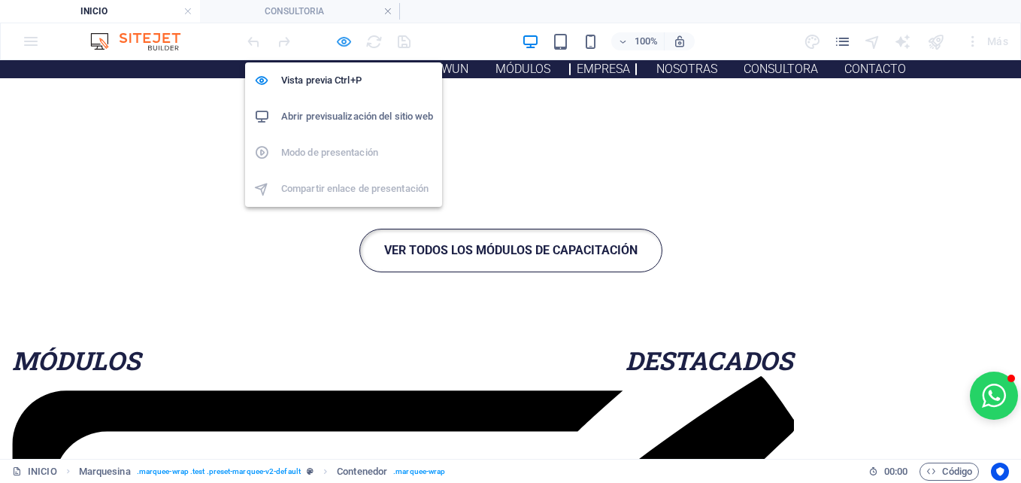
click at [339, 37] on icon "button" at bounding box center [343, 41] width 17 height 17
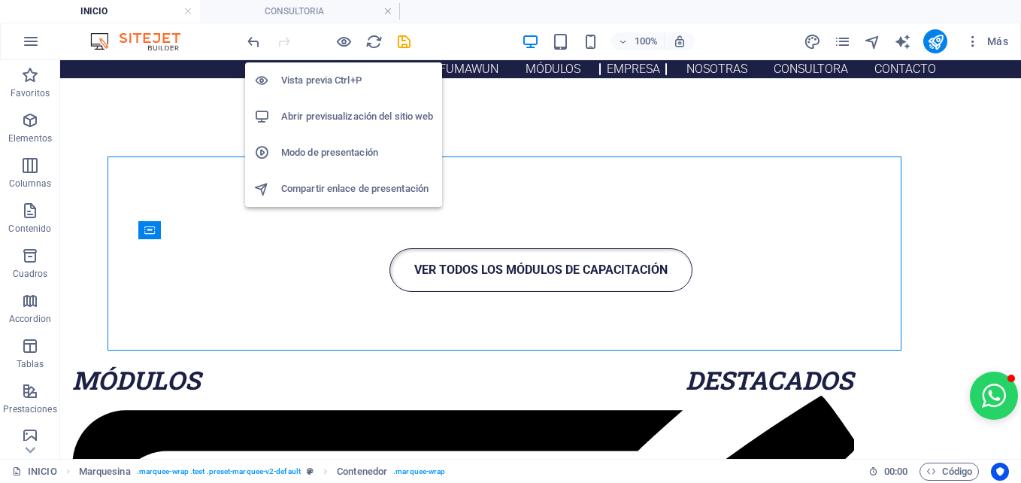
scroll to position [2001, 0]
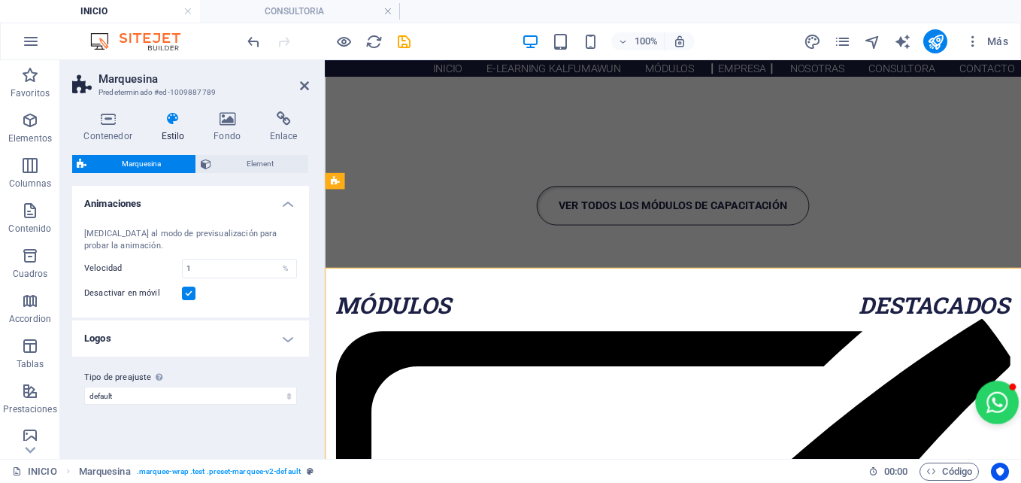
scroll to position [1914, 0]
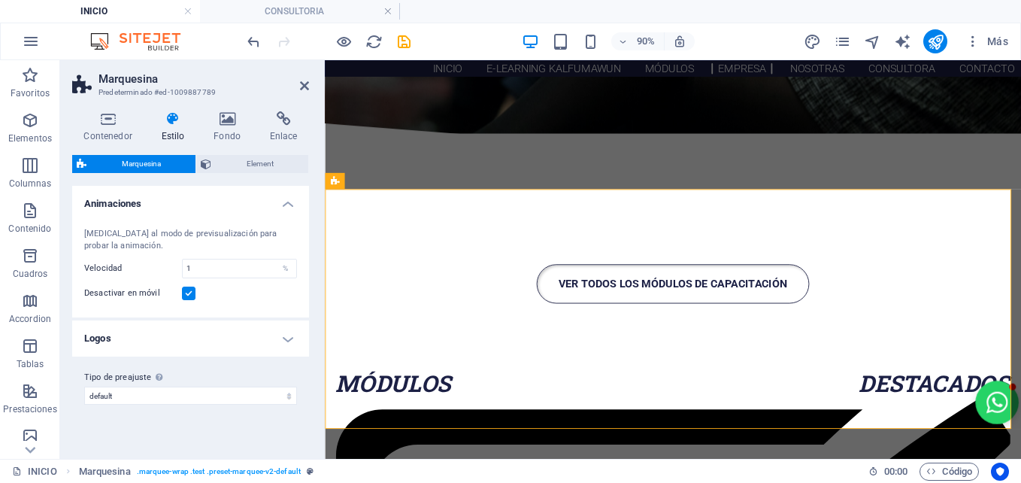
click at [243, 173] on div "Marquesina Element" at bounding box center [190, 164] width 237 height 19
click at [245, 165] on span "Element" at bounding box center [260, 164] width 88 height 18
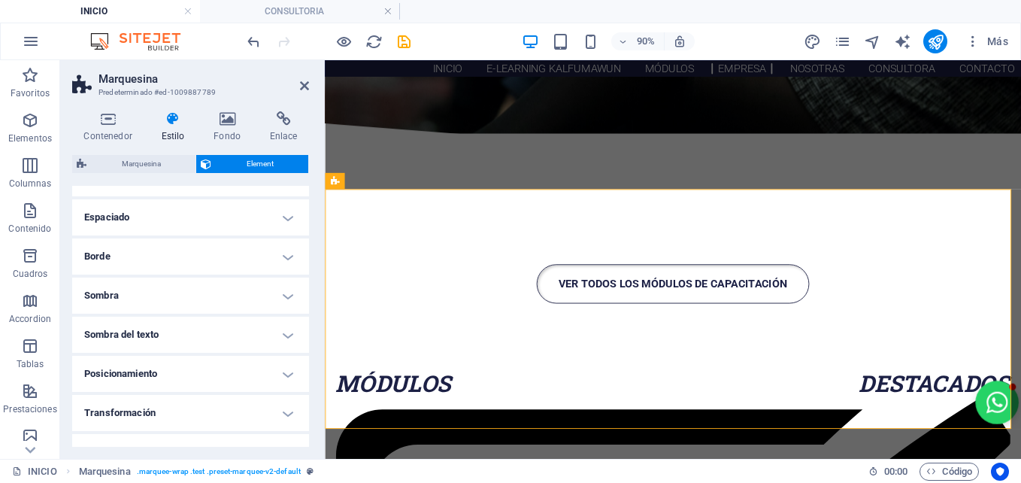
scroll to position [262, 0]
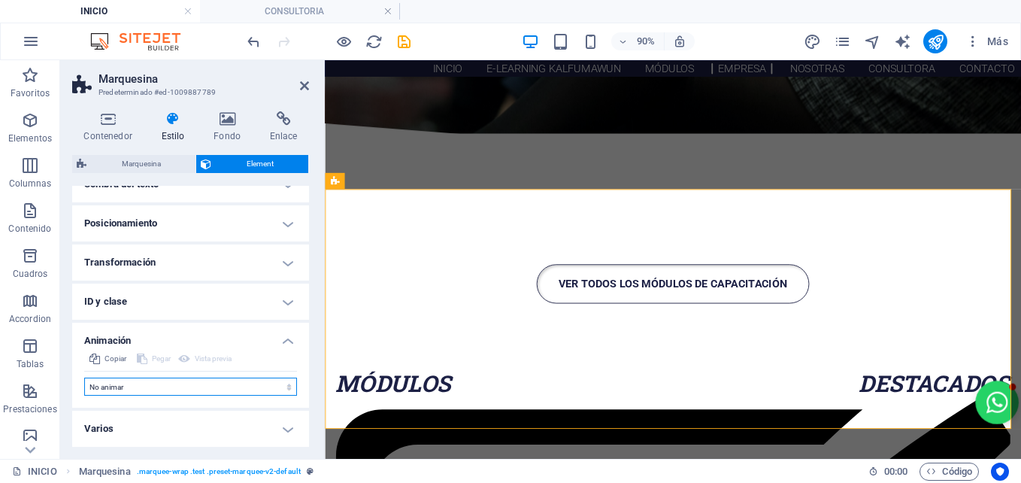
click at [187, 386] on select "No animar Mostrar / Ocultar Subir/bajar Acercar/alejar Deslizar de izquierda a …" at bounding box center [190, 386] width 213 height 18
click at [84, 377] on select "No animar Mostrar / Ocultar Subir/bajar Acercar/alejar Deslizar de izquierda a …" at bounding box center [190, 386] width 213 height 18
click at [160, 261] on h4 "Transformación" at bounding box center [190, 262] width 237 height 36
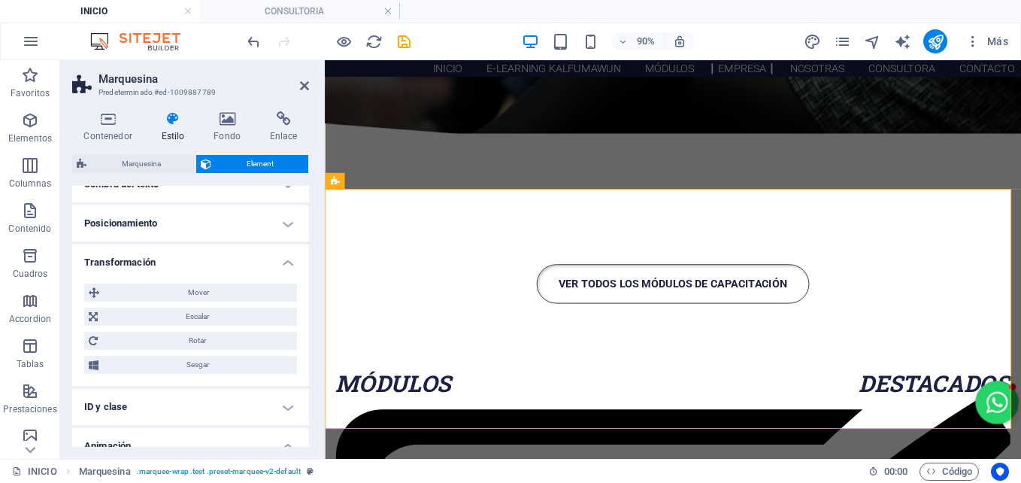
click at [163, 218] on h4 "Posicionamiento" at bounding box center [190, 223] width 237 height 36
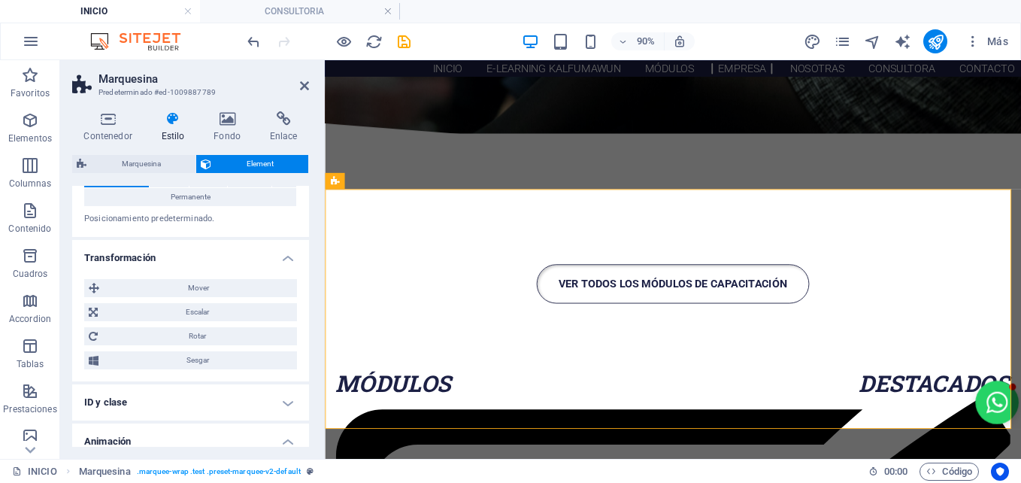
scroll to position [413, 0]
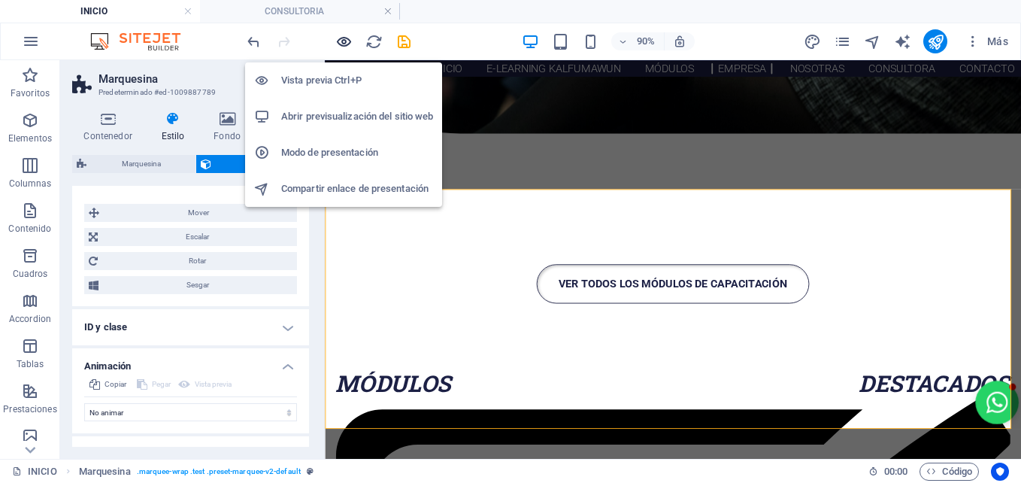
click at [342, 41] on icon "button" at bounding box center [343, 41] width 17 height 17
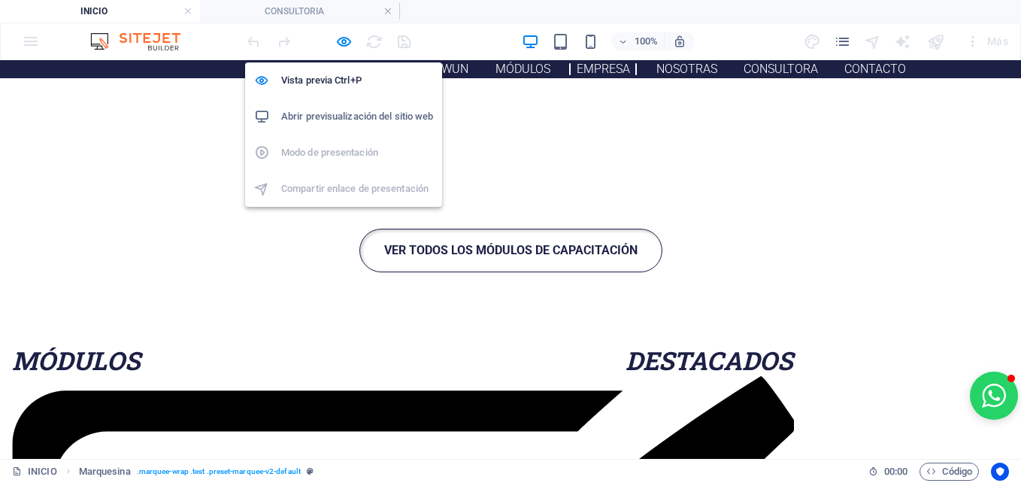
drag, startPoint x: 348, startPoint y: 41, endPoint x: 298, endPoint y: 138, distance: 108.9
click at [348, 41] on icon "button" at bounding box center [343, 41] width 17 height 17
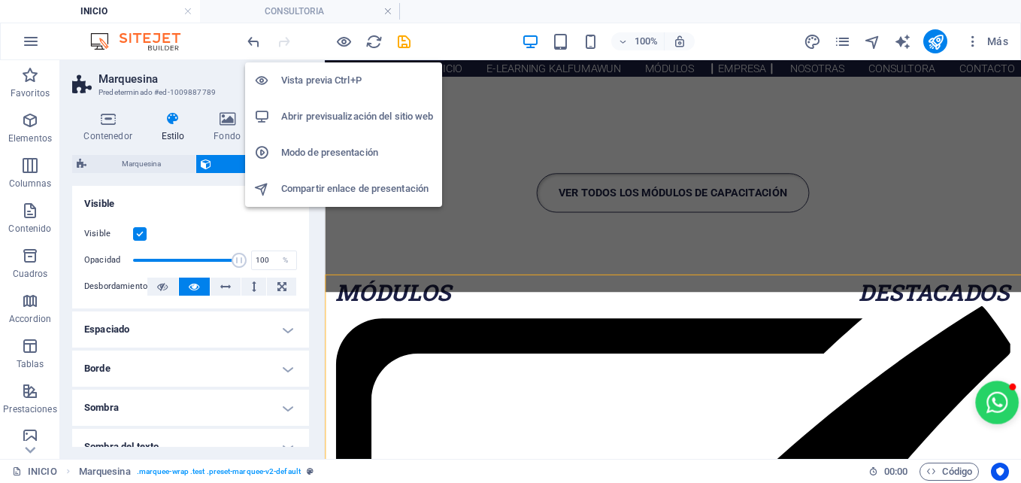
scroll to position [1921, 0]
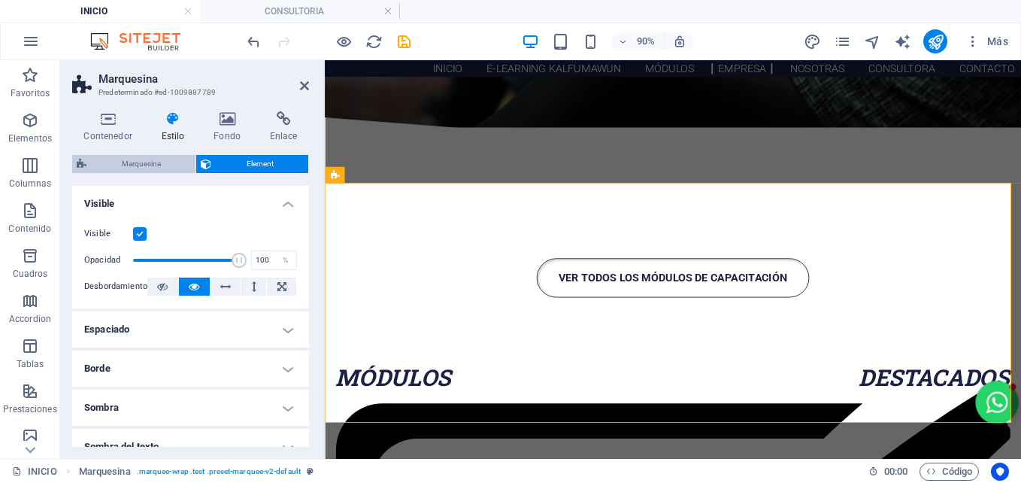
click at [147, 162] on span "Marquesina" at bounding box center [141, 164] width 100 height 18
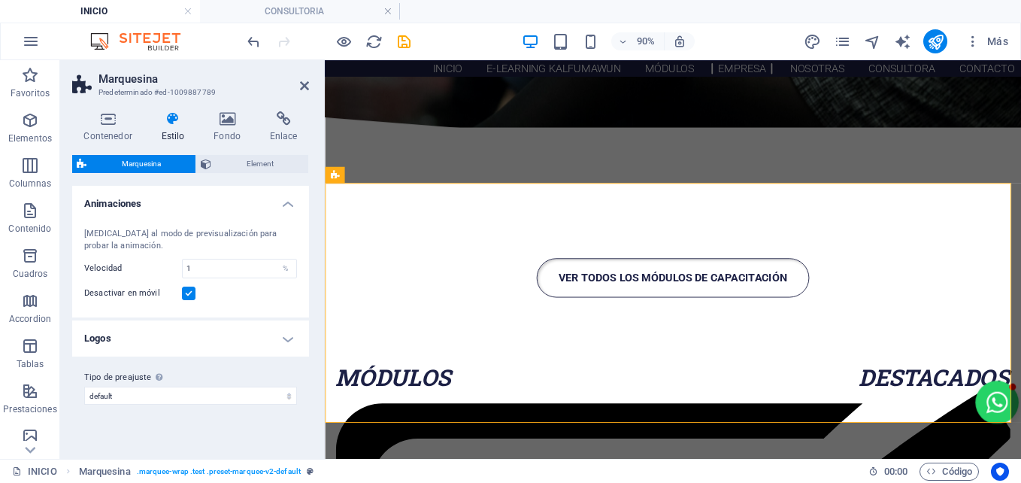
click at [144, 344] on h4 "Logos" at bounding box center [190, 338] width 237 height 36
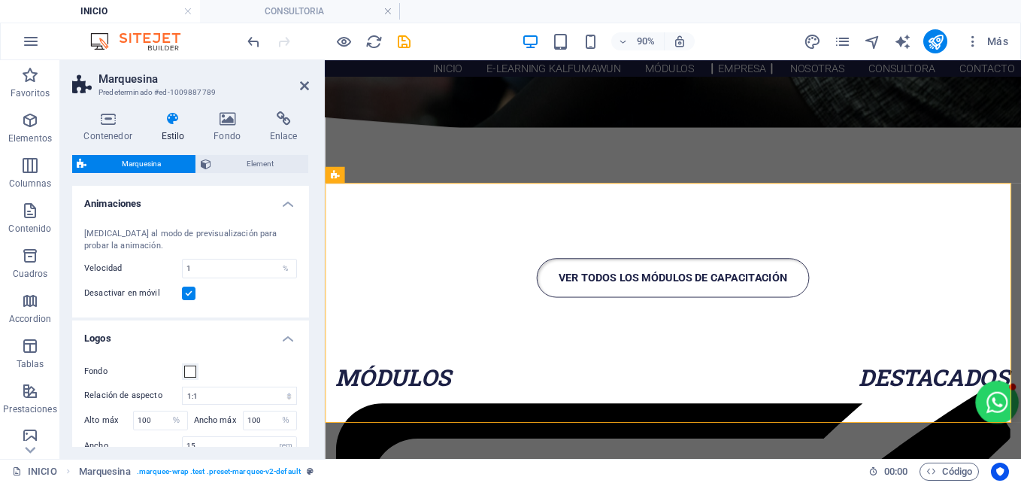
scroll to position [150, 0]
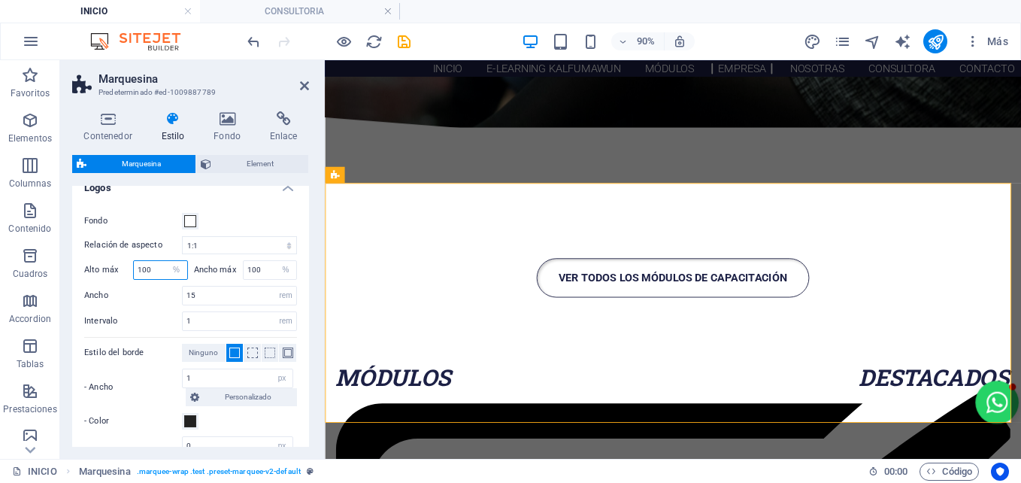
drag, startPoint x: 153, startPoint y: 267, endPoint x: 117, endPoint y: 265, distance: 36.9
click at [120, 265] on div "Alto máx 100 px rem % vh vw" at bounding box center [136, 270] width 104 height 20
type input "80"
drag, startPoint x: 260, startPoint y: 273, endPoint x: 173, endPoint y: 253, distance: 89.4
click at [177, 256] on div "Fondo Relación de aspecto 1:2 1:1 2:1 4:3 16:9 16:10 Alto máx 80 px rem % vh vw…" at bounding box center [190, 355] width 243 height 317
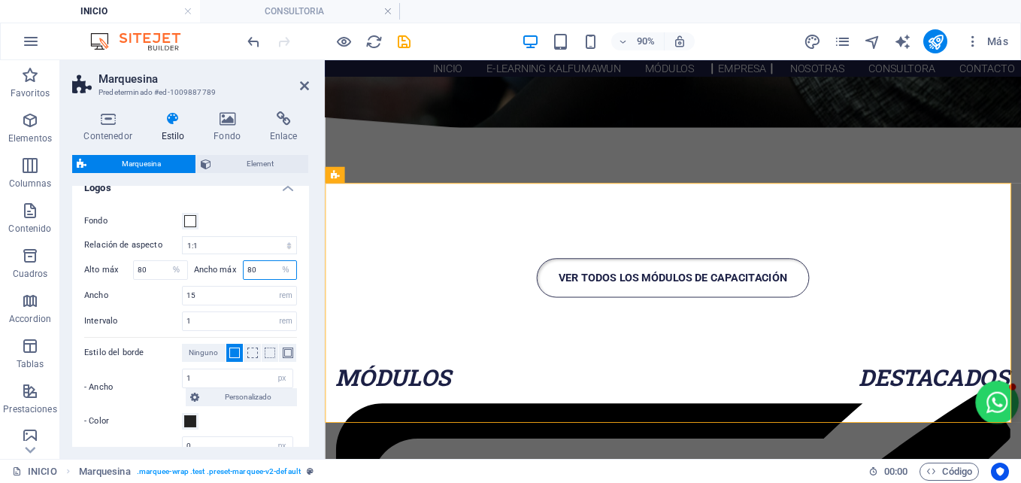
click at [322, 234] on div at bounding box center [322, 259] width 3 height 398
type input "80"
click at [318, 234] on div "Contenedor Estilo Fondo Enlace Tamaño Altura Predeterminado px rem % vh vw Alto…" at bounding box center [190, 278] width 261 height 359
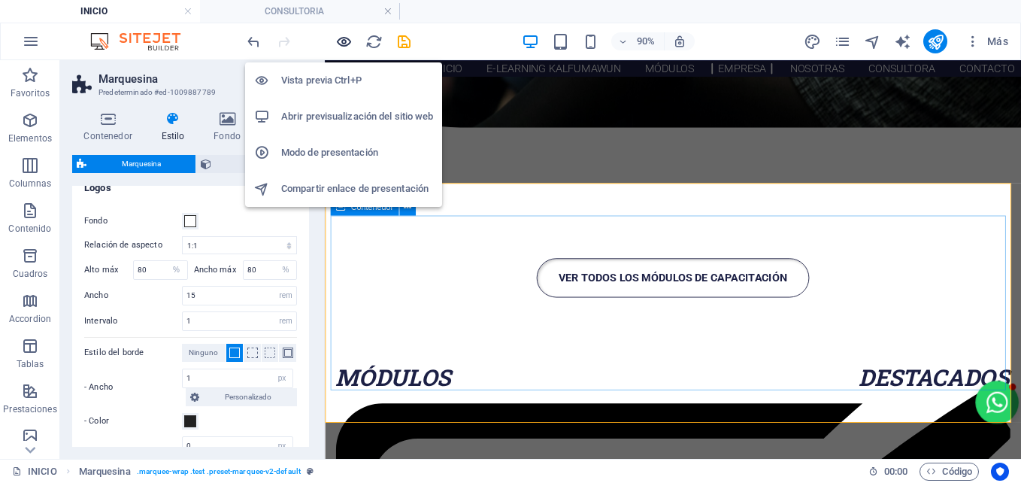
click at [338, 35] on icon "button" at bounding box center [343, 41] width 17 height 17
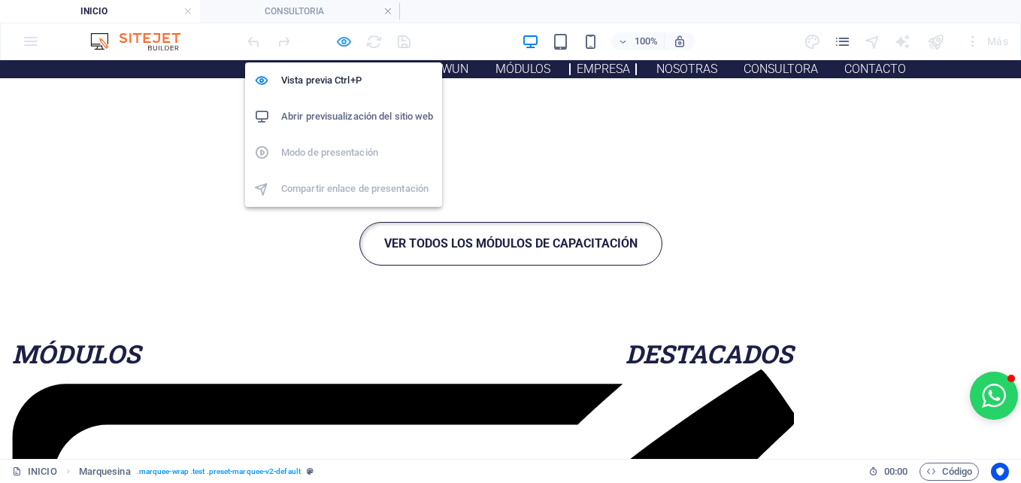
click at [345, 43] on icon "button" at bounding box center [343, 41] width 17 height 17
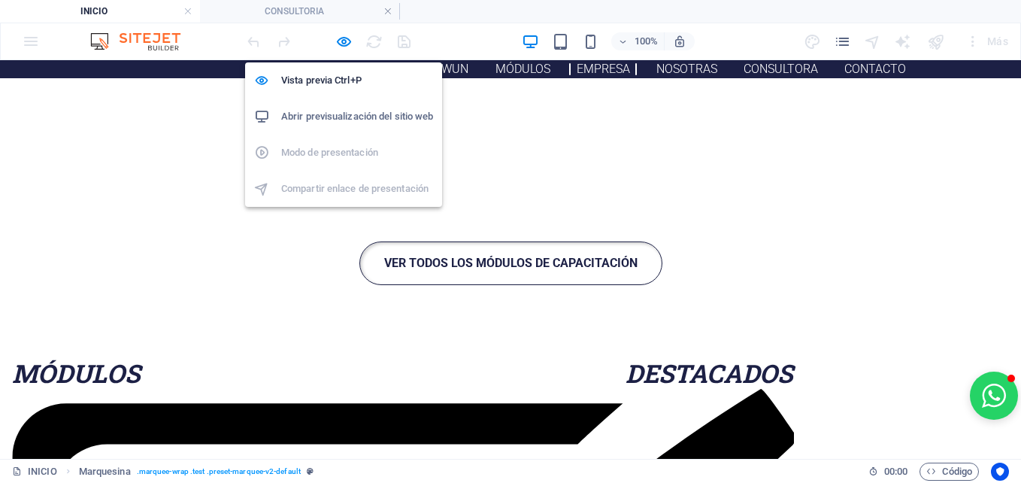
scroll to position [1928, 0]
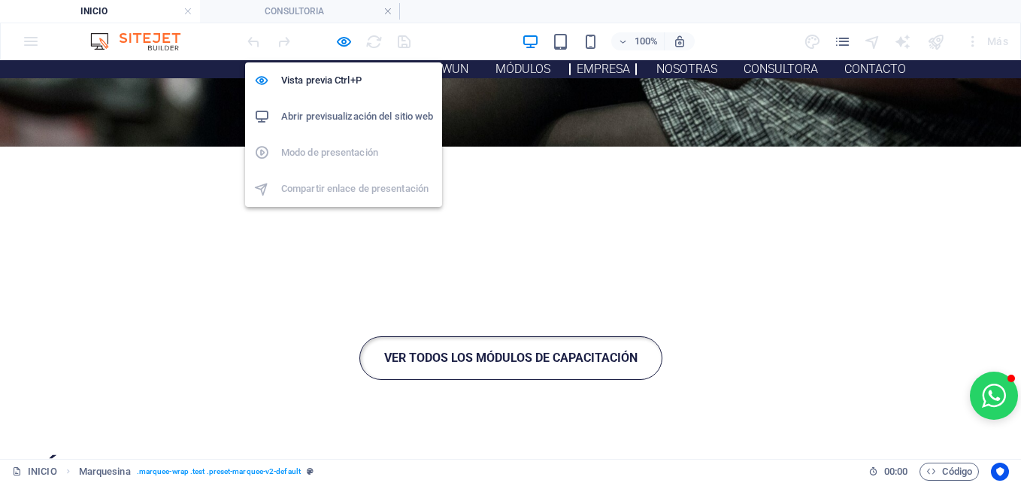
select select "1/1"
select select "%"
select select "rem"
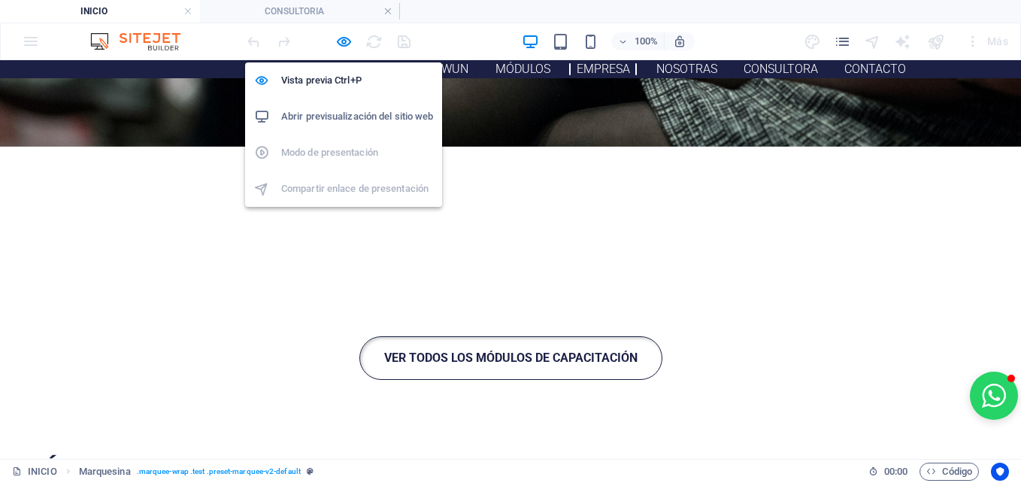
select select "px"
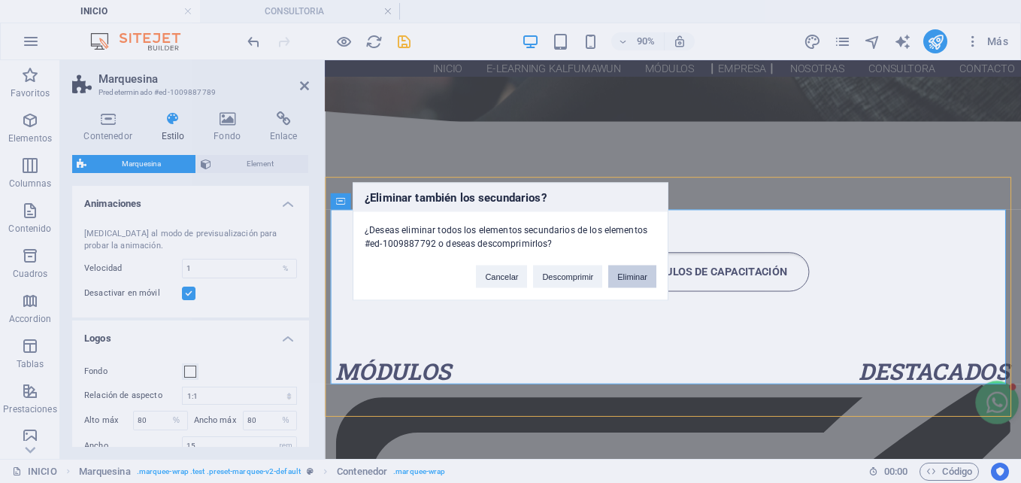
click at [632, 277] on button "Eliminar" at bounding box center [632, 276] width 48 height 23
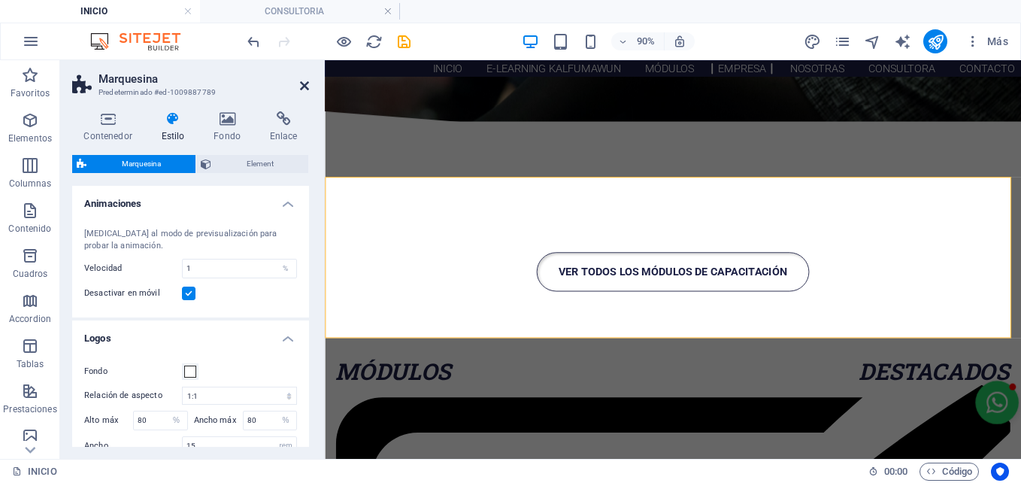
click at [305, 85] on icon at bounding box center [304, 86] width 9 height 12
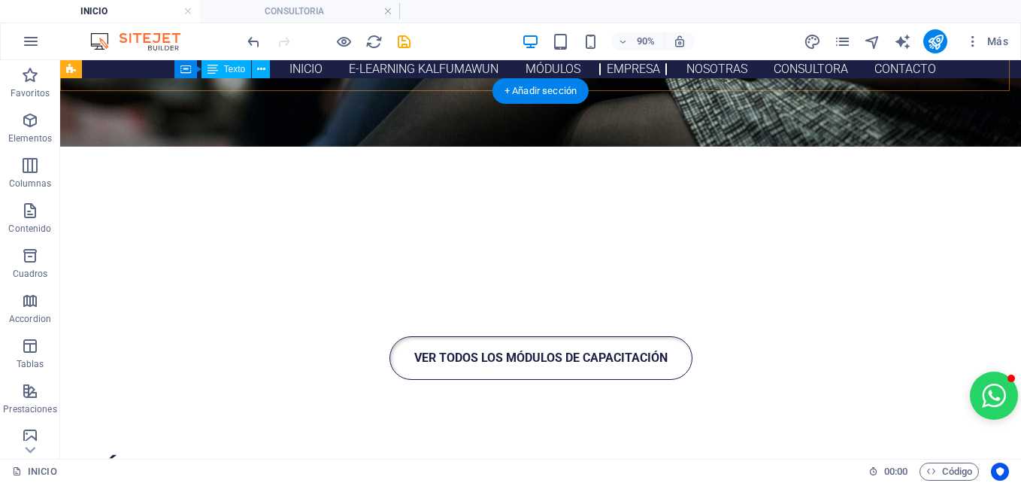
scroll to position [2015, 0]
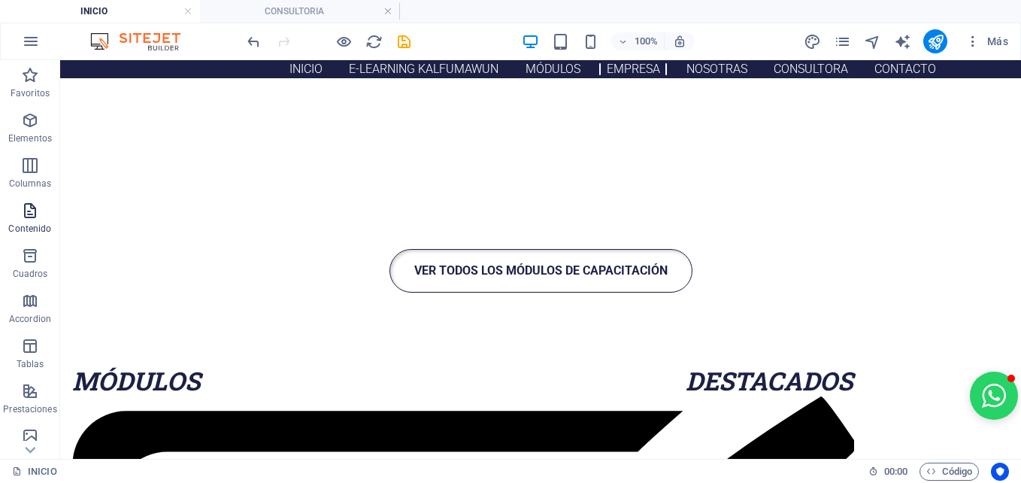
click at [16, 215] on span "Contenido" at bounding box center [30, 219] width 60 height 36
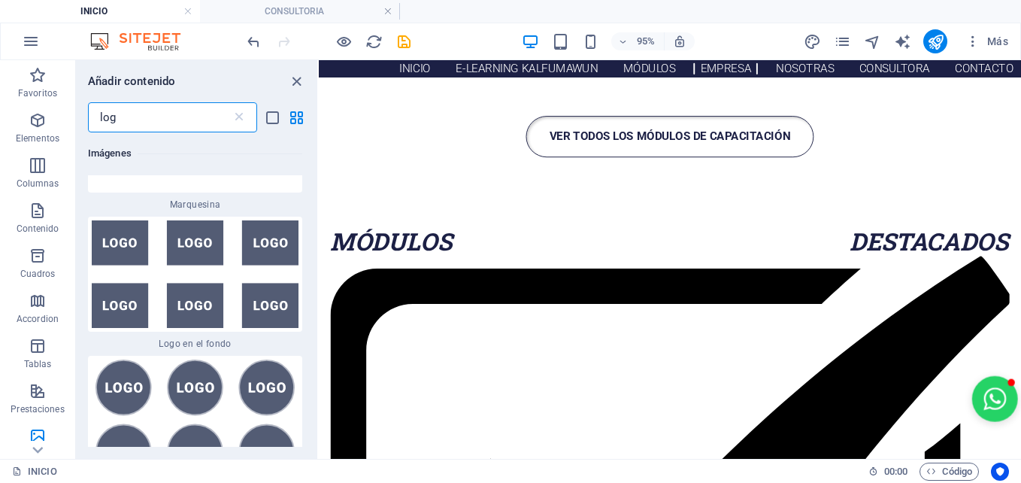
scroll to position [150, 0]
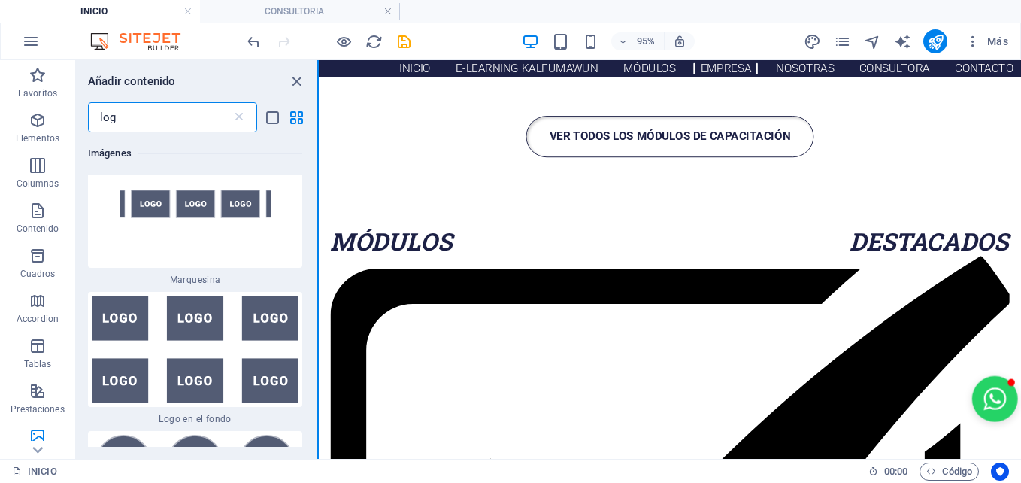
type input "log"
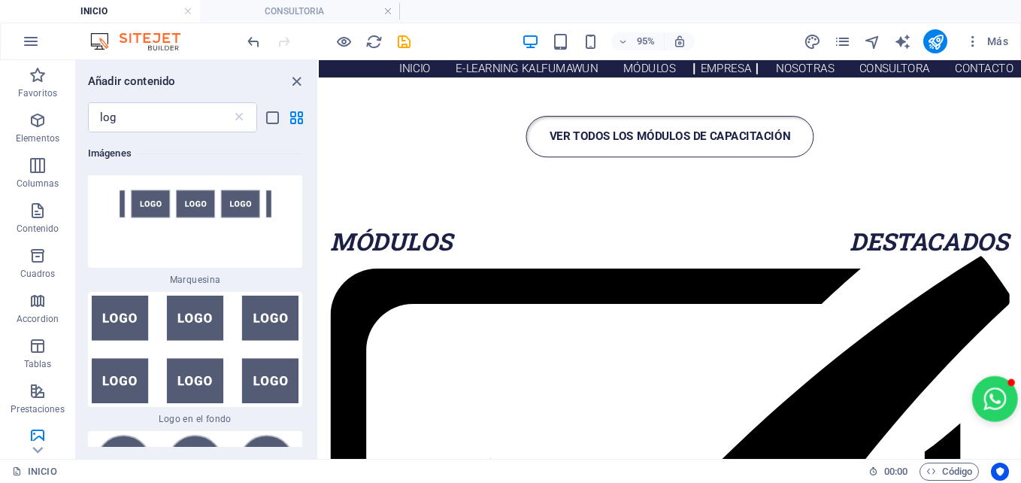
scroll to position [2016, 0]
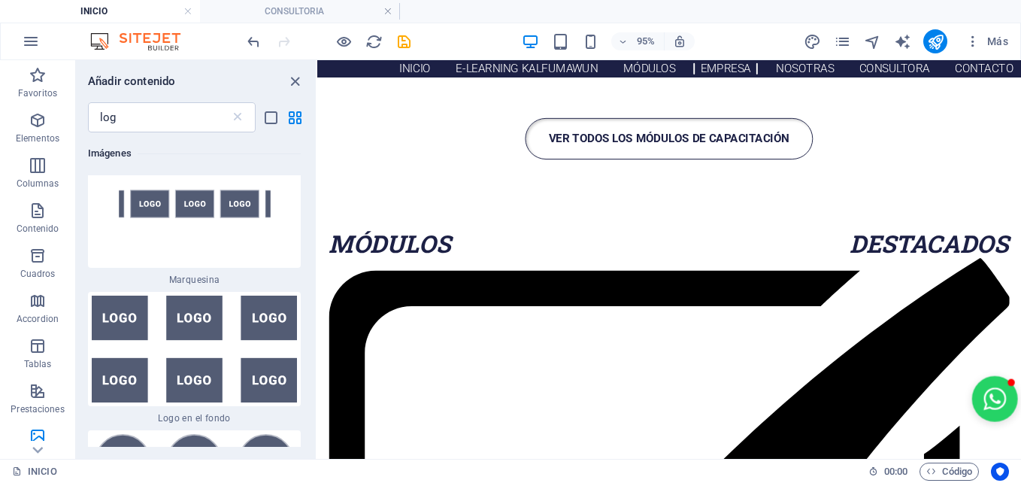
click at [317, 178] on section "Favoritos Elementos Columnas Contenido Cuadros Accordion Tablas Prestaciones Im…" at bounding box center [510, 259] width 1021 height 398
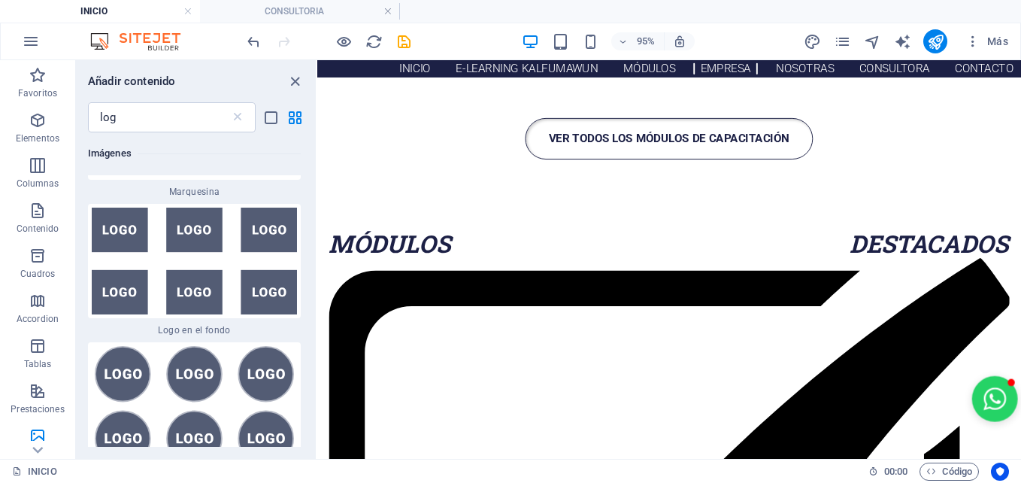
scroll to position [244, 0]
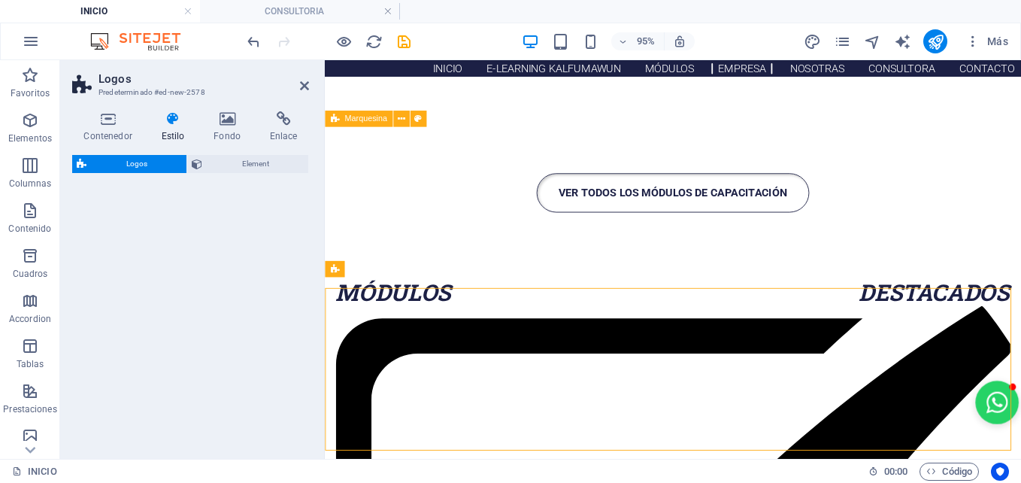
select select "rem"
select select "preset-partners-v3-background"
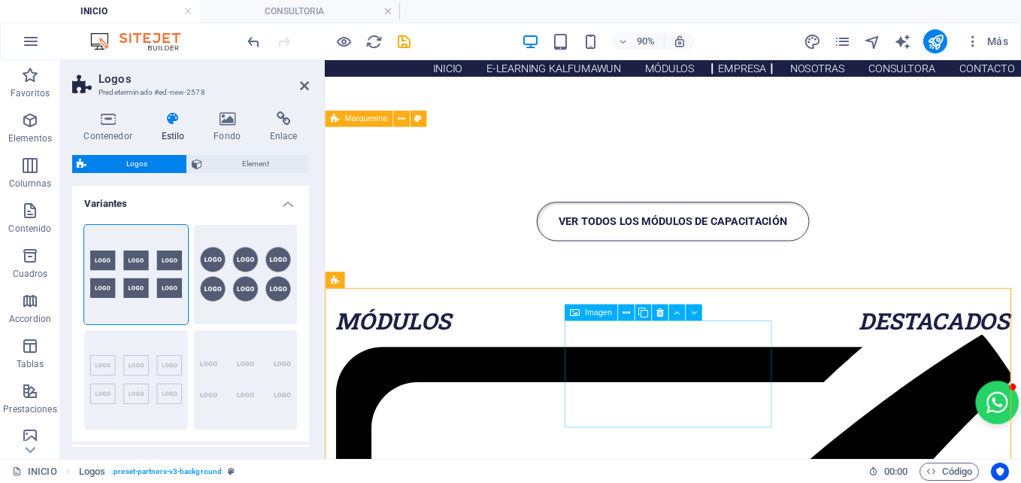
scroll to position [2134, 0]
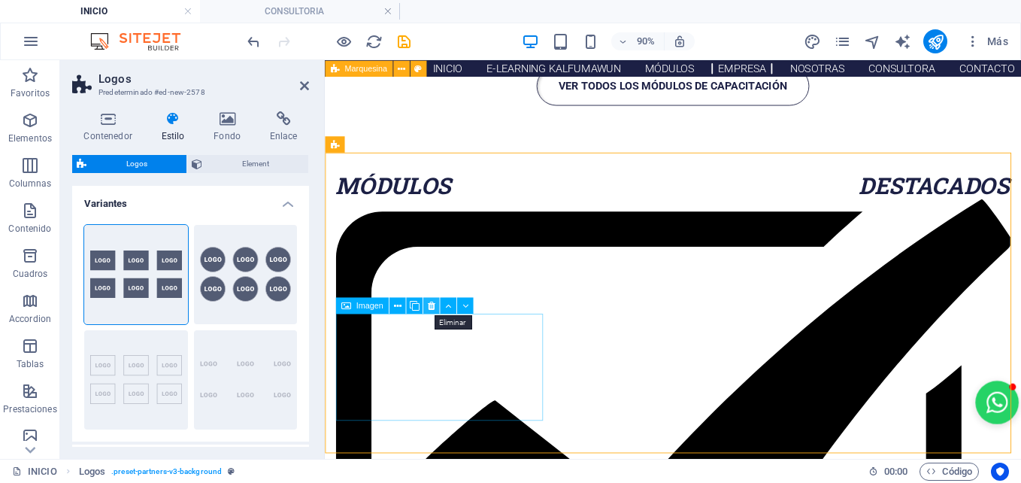
click at [435, 307] on icon at bounding box center [431, 305] width 8 height 14
click at [430, 310] on icon at bounding box center [431, 305] width 8 height 14
click at [431, 310] on icon at bounding box center [431, 305] width 8 height 14
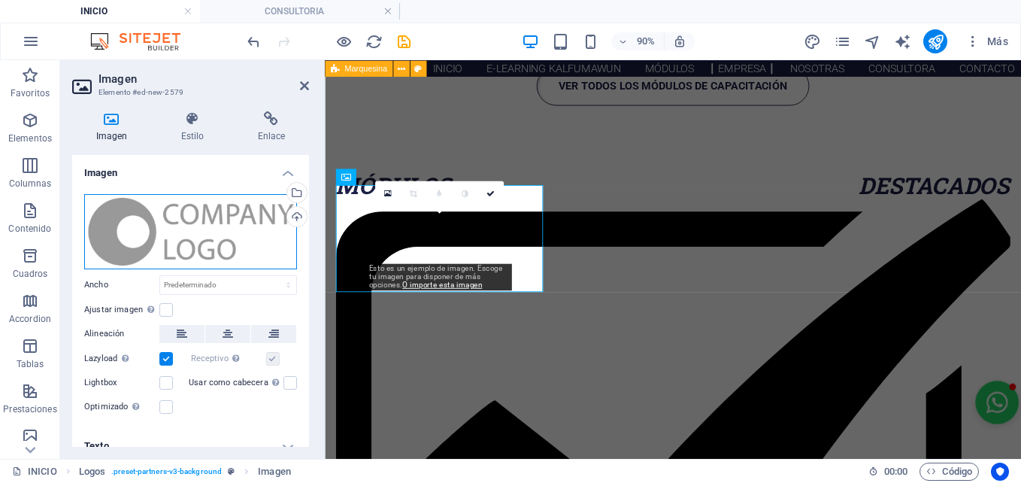
click at [170, 238] on div "Arrastra archivos aquí, haz clic para escoger archivos o selecciona archivos de…" at bounding box center [190, 231] width 213 height 75
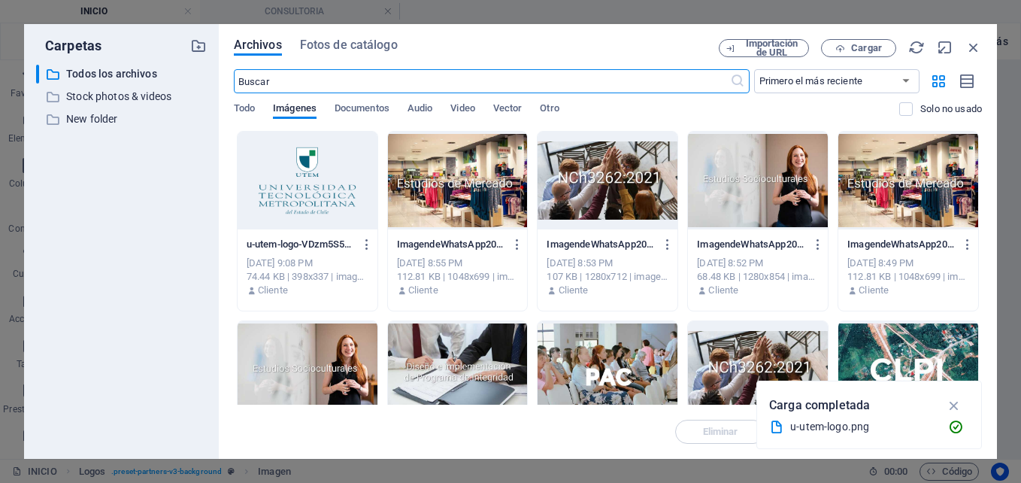
click at [973, 39] on icon "button" at bounding box center [973, 47] width 17 height 17
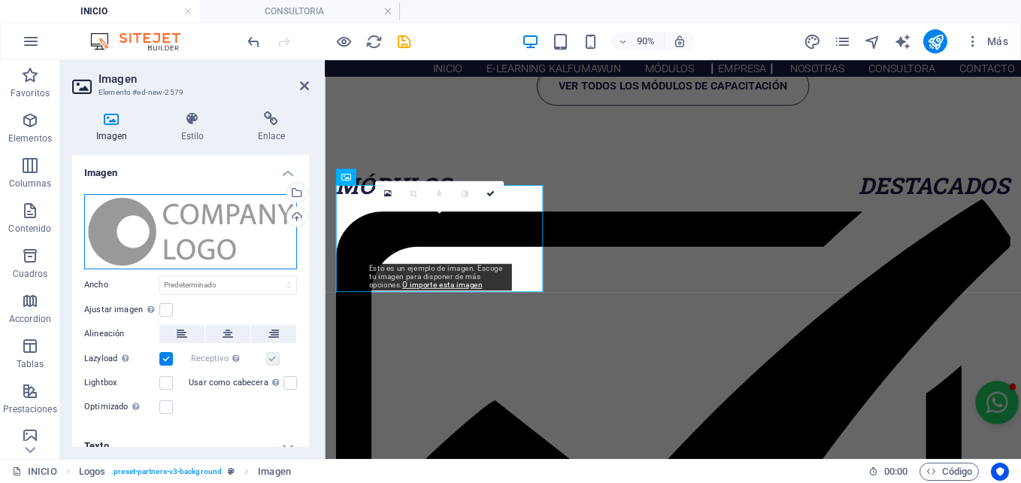
click at [194, 211] on div "Arrastra archivos aquí, haz clic para escoger archivos o selecciona archivos de…" at bounding box center [190, 231] width 213 height 75
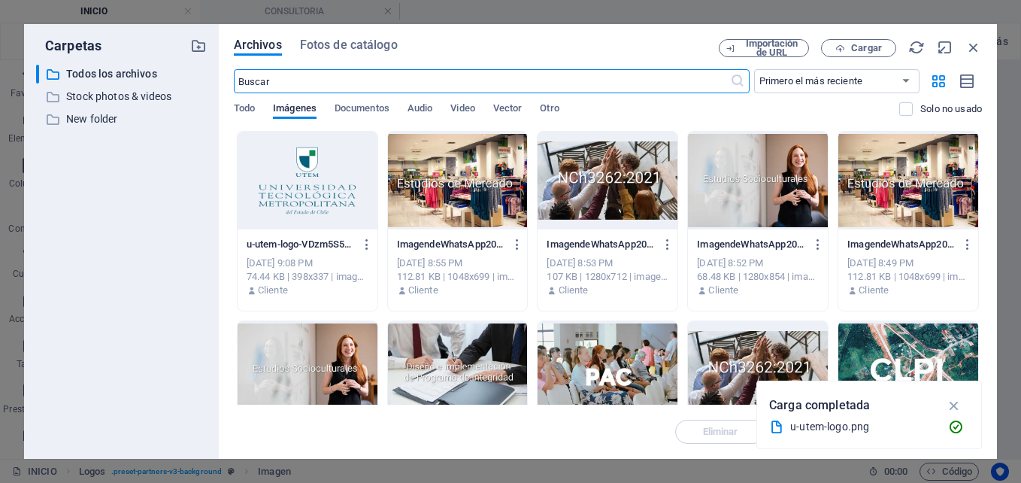
scroll to position [2646, 0]
click at [859, 50] on span "Cargar" at bounding box center [866, 48] width 31 height 9
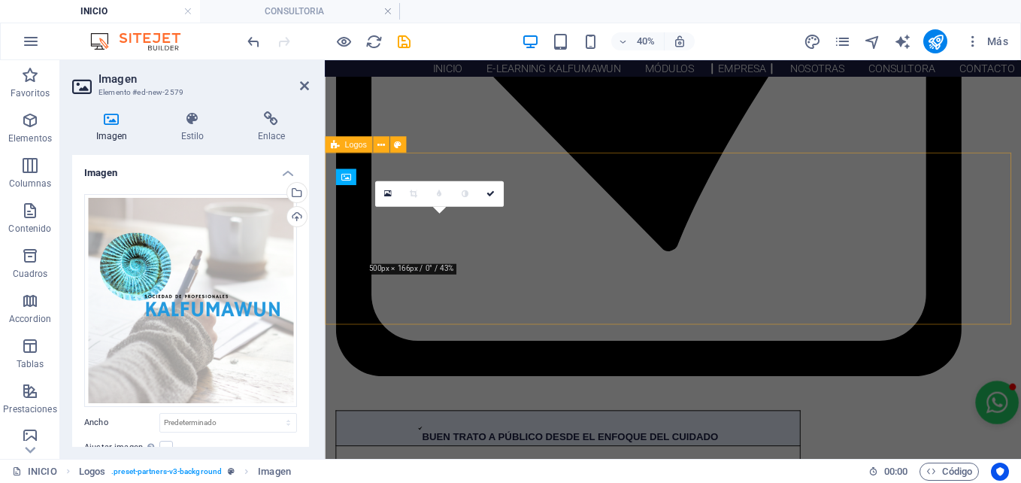
scroll to position [2134, 0]
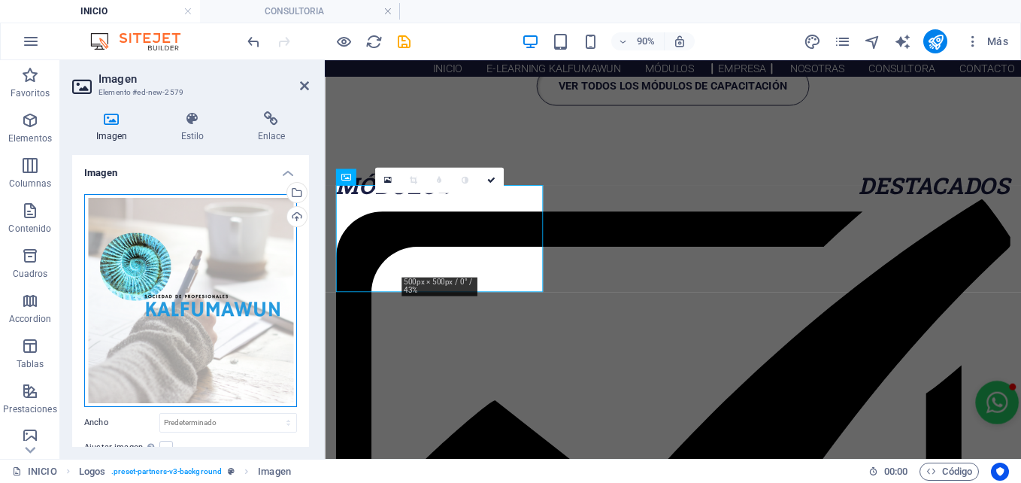
click at [244, 266] on div "Arrastra archivos aquí, haz clic para escoger archivos o selecciona archivos de…" at bounding box center [190, 300] width 213 height 213
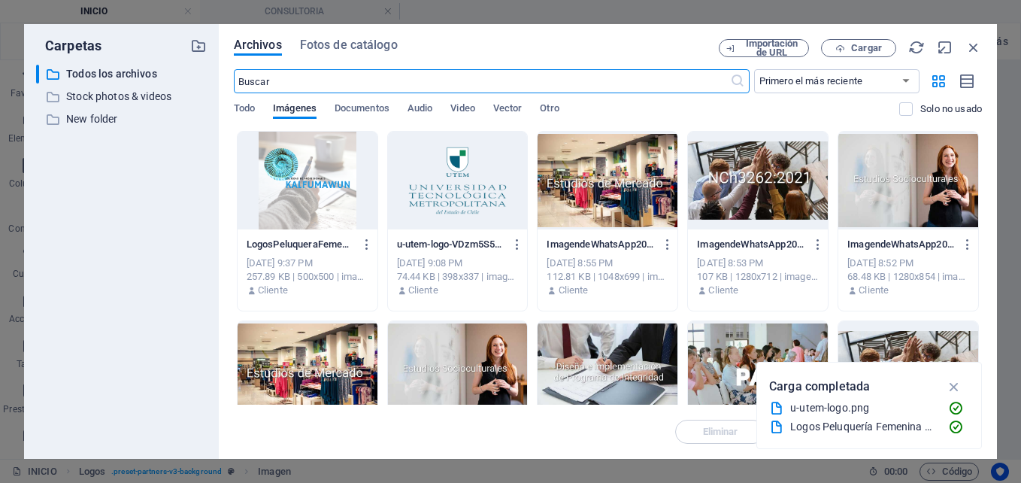
scroll to position [2646, 0]
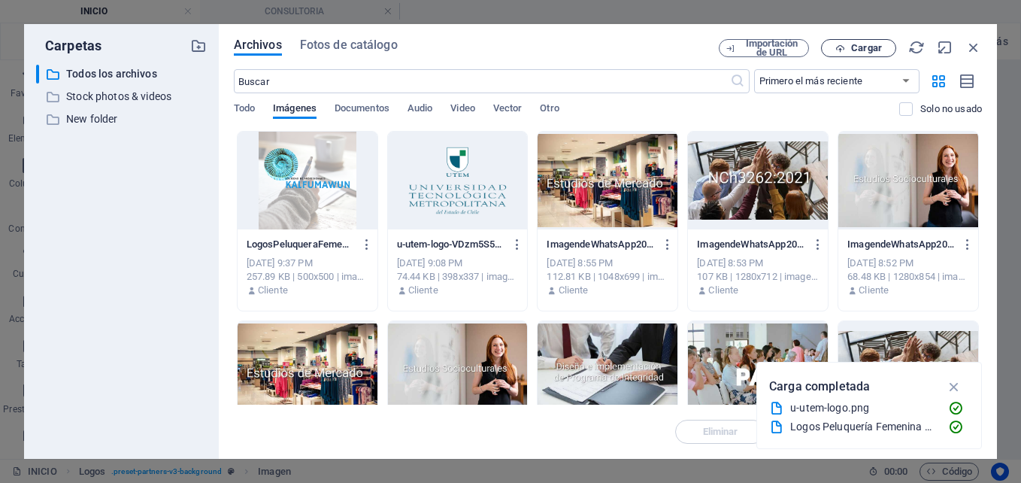
click at [883, 48] on span "Cargar" at bounding box center [859, 49] width 62 height 10
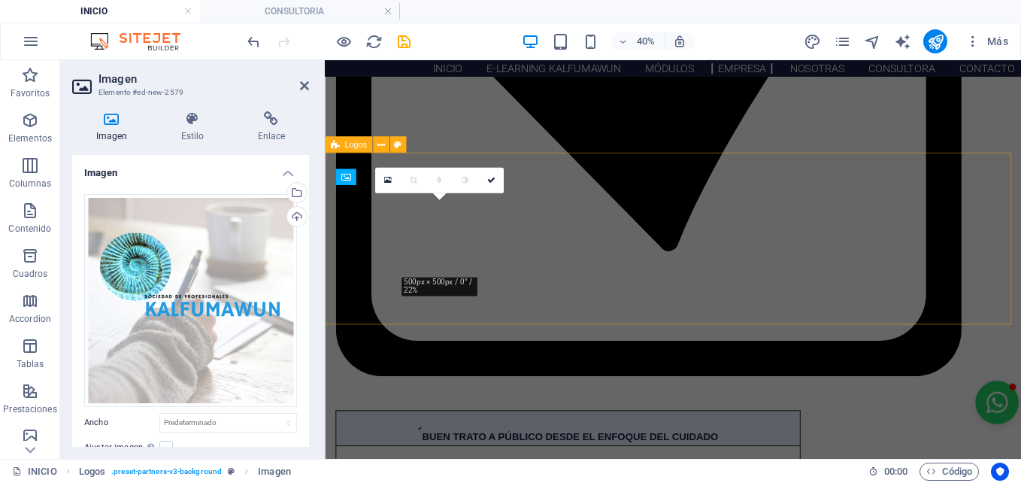
scroll to position [2134, 0]
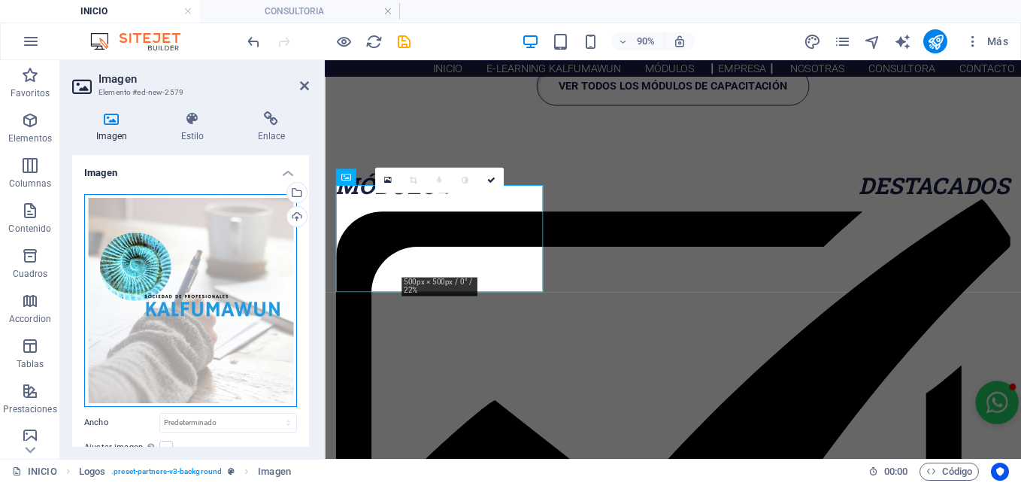
click at [189, 283] on div "Arrastra archivos aquí, haz clic para escoger archivos o selecciona archivos de…" at bounding box center [190, 300] width 213 height 213
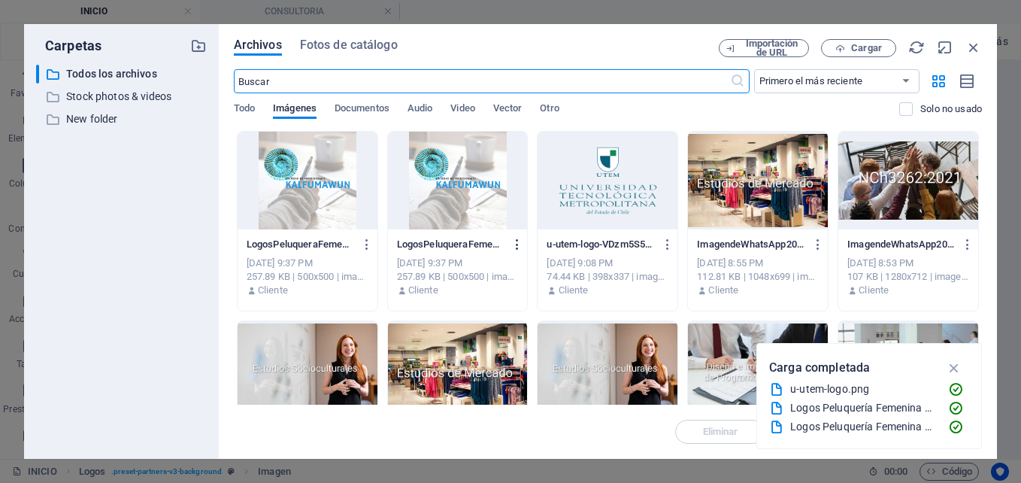
click at [520, 247] on icon "button" at bounding box center [517, 245] width 14 height 14
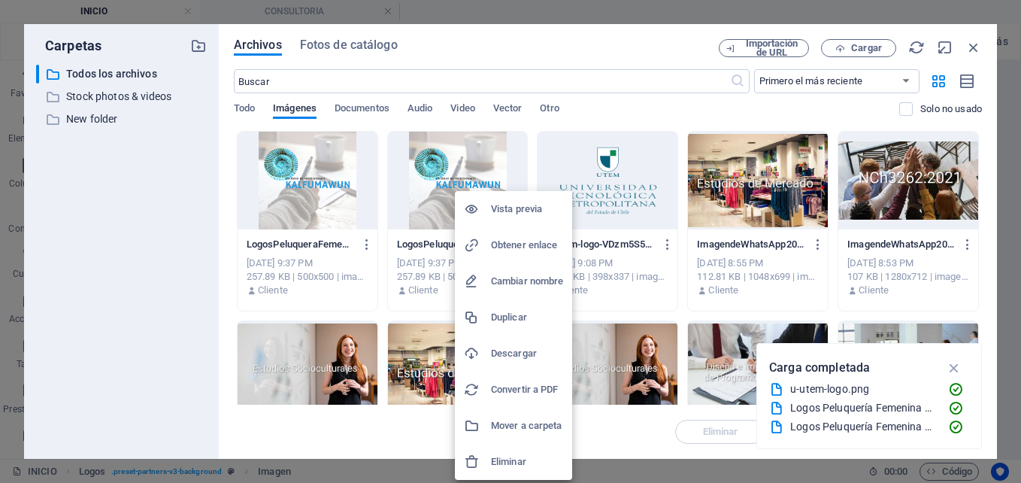
click at [504, 450] on li "Eliminar" at bounding box center [513, 462] width 117 height 36
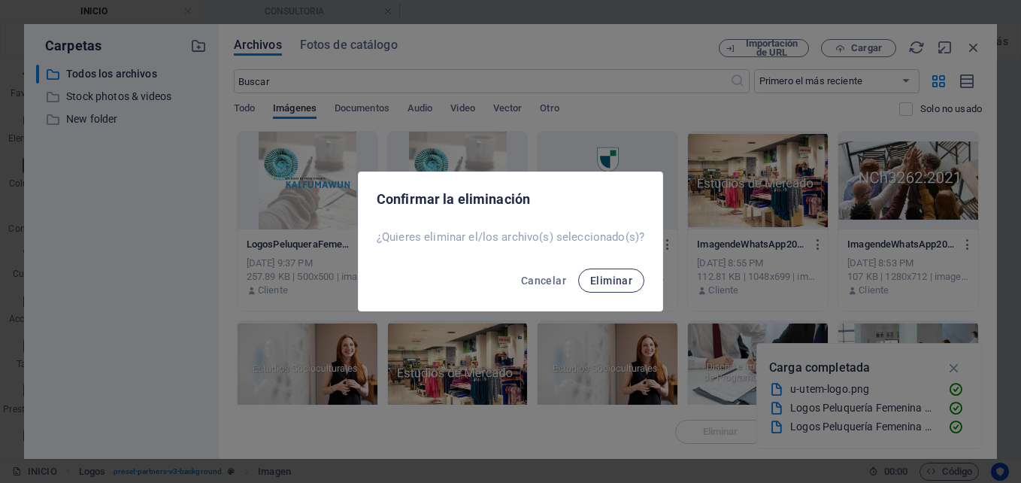
click at [616, 281] on span "Eliminar" at bounding box center [611, 280] width 42 height 12
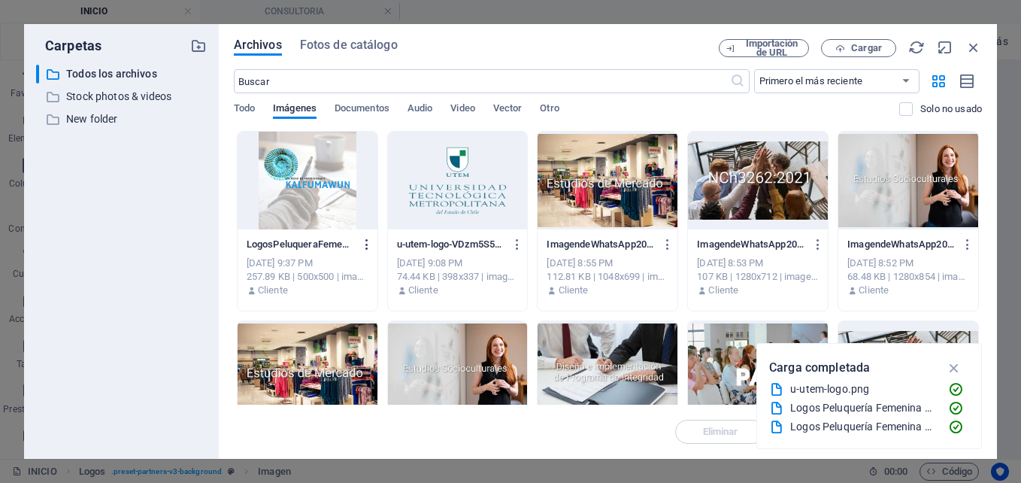
click at [366, 243] on icon "button" at bounding box center [367, 245] width 14 height 14
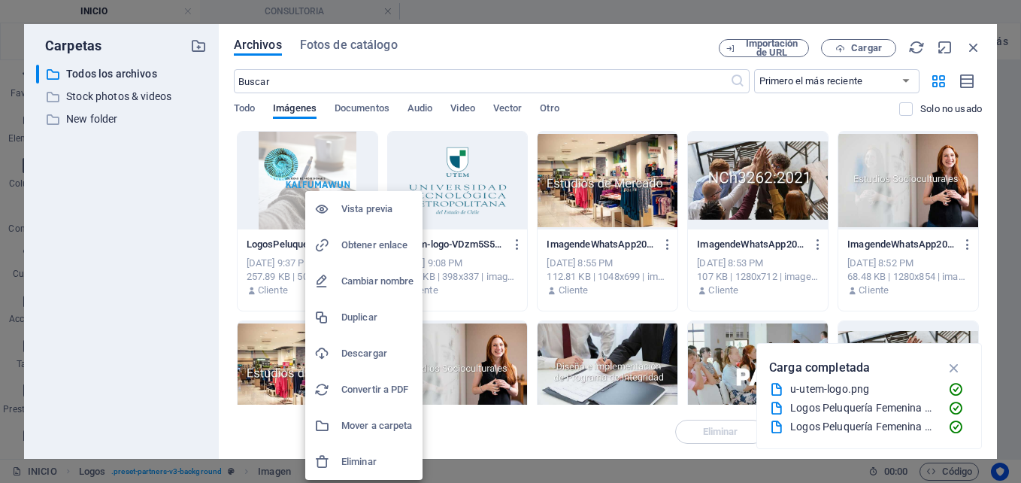
click at [360, 470] on h6 "Eliminar" at bounding box center [377, 462] width 72 height 18
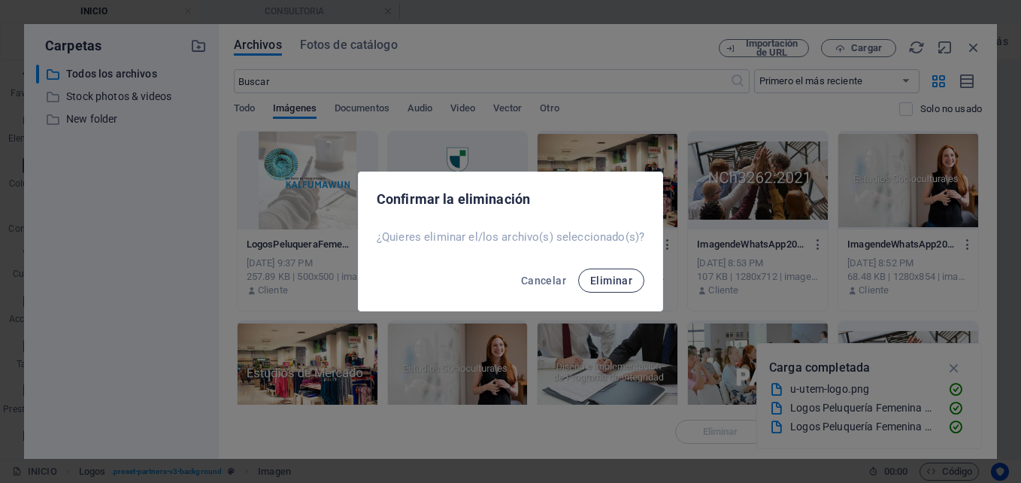
click at [604, 273] on button "Eliminar" at bounding box center [611, 280] width 66 height 24
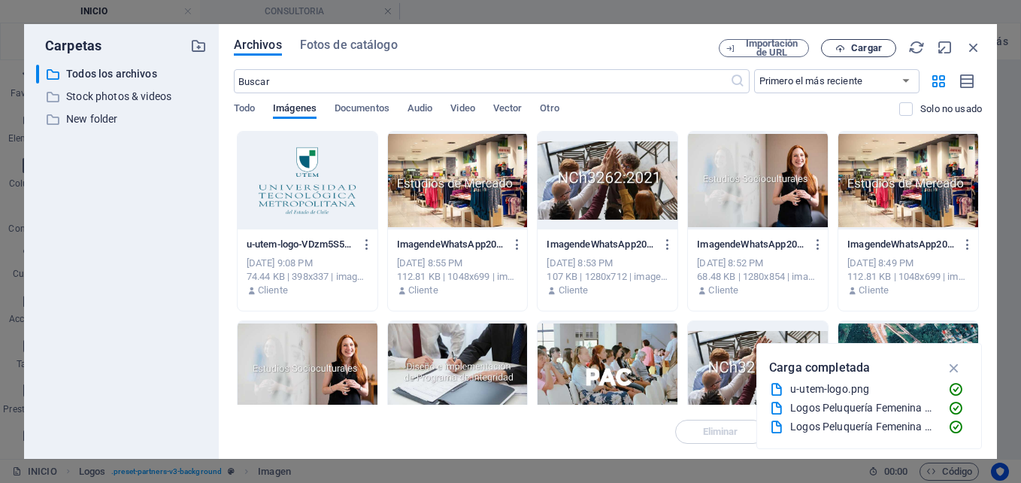
click at [884, 44] on span "Cargar" at bounding box center [859, 49] width 62 height 10
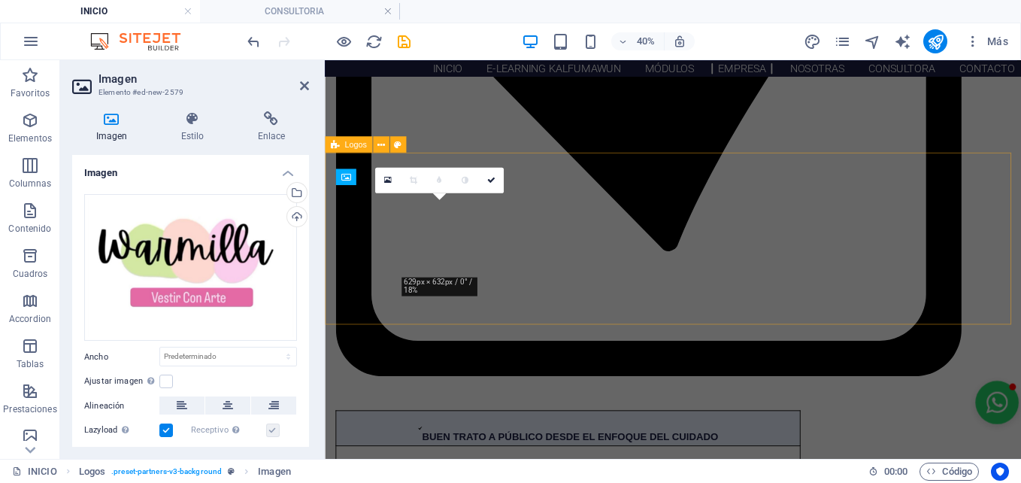
scroll to position [2134, 0]
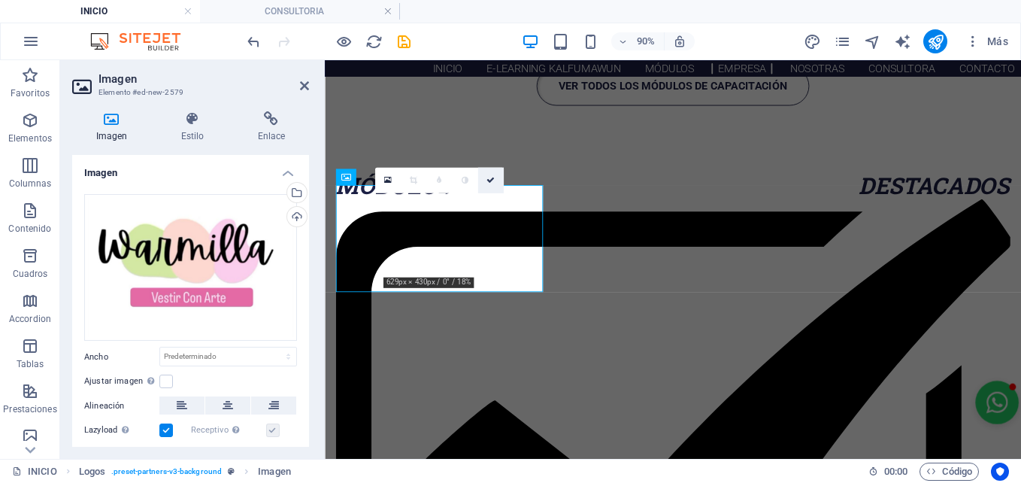
click at [491, 182] on icon at bounding box center [490, 180] width 8 height 8
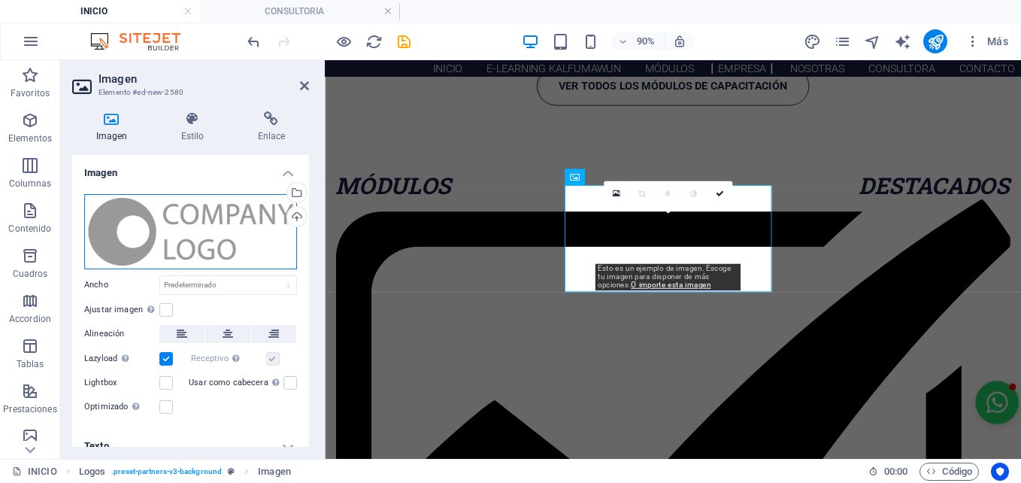
click at [202, 227] on div "Arrastra archivos aquí, haz clic para escoger archivos o selecciona archivos de…" at bounding box center [190, 231] width 213 height 75
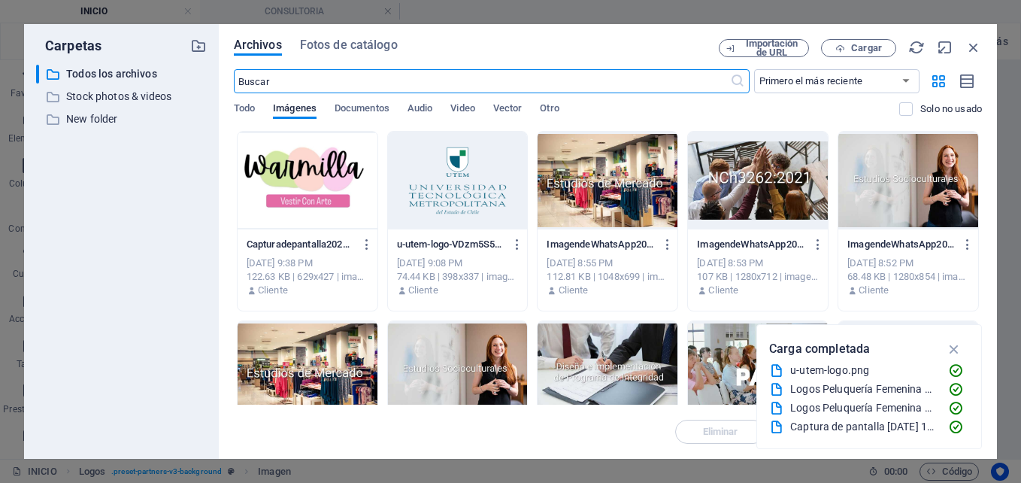
click at [483, 202] on div at bounding box center [458, 181] width 140 height 98
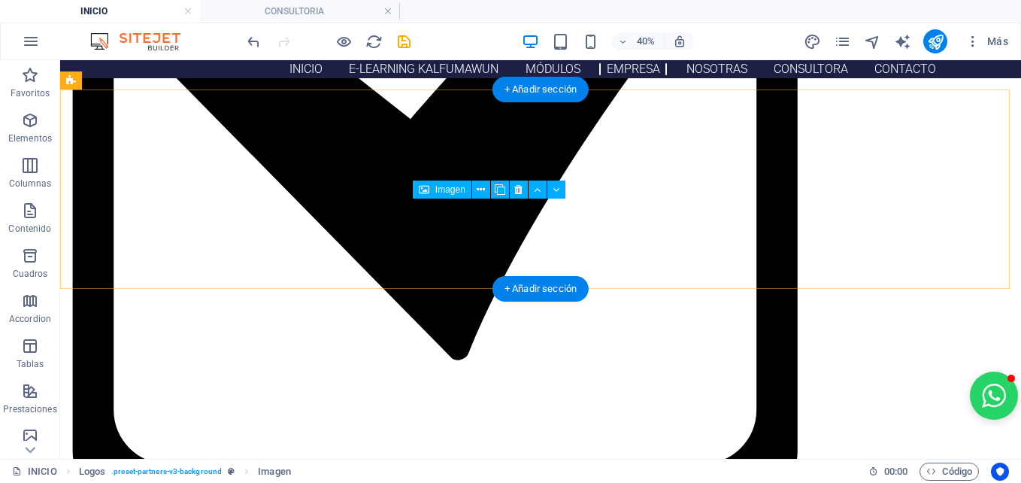
scroll to position [2221, 0]
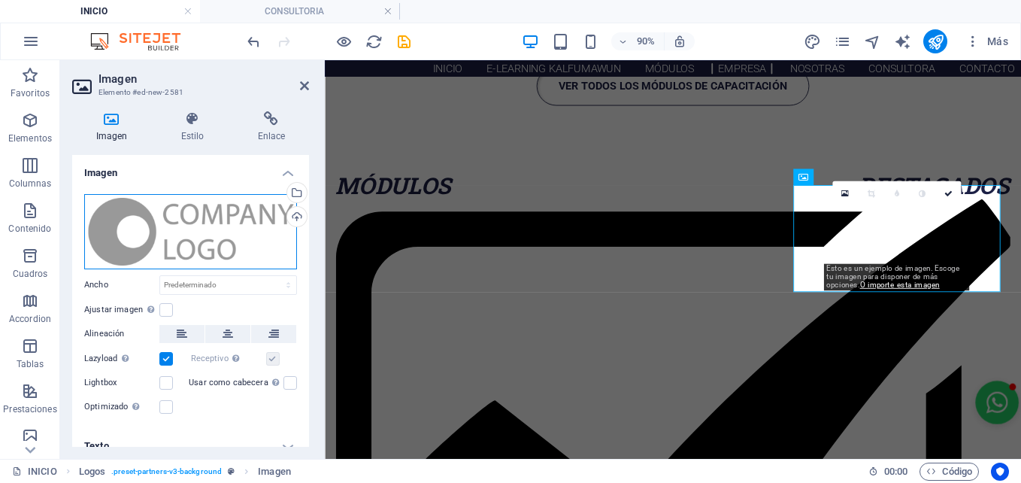
click at [218, 249] on div "Arrastra archivos aquí, haz clic para escoger archivos o selecciona archivos de…" at bounding box center [190, 231] width 213 height 75
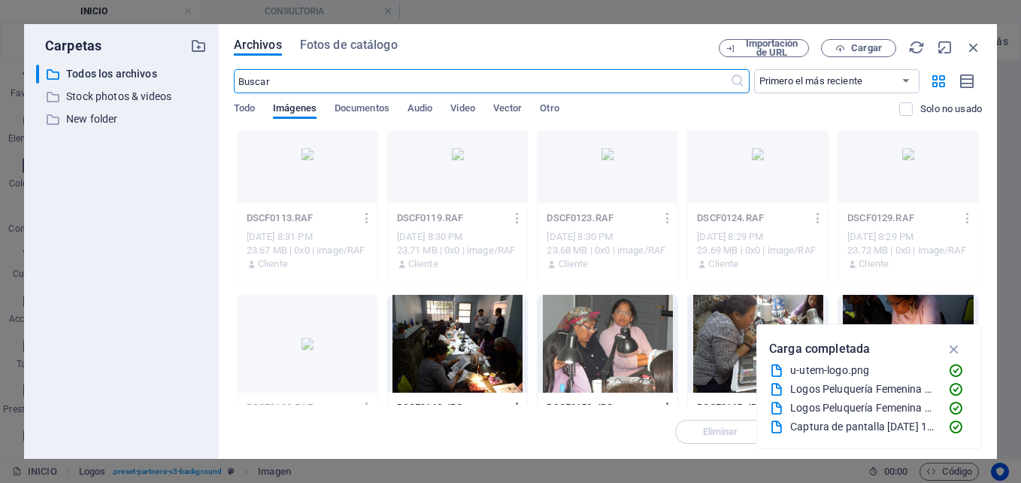
scroll to position [1765, 0]
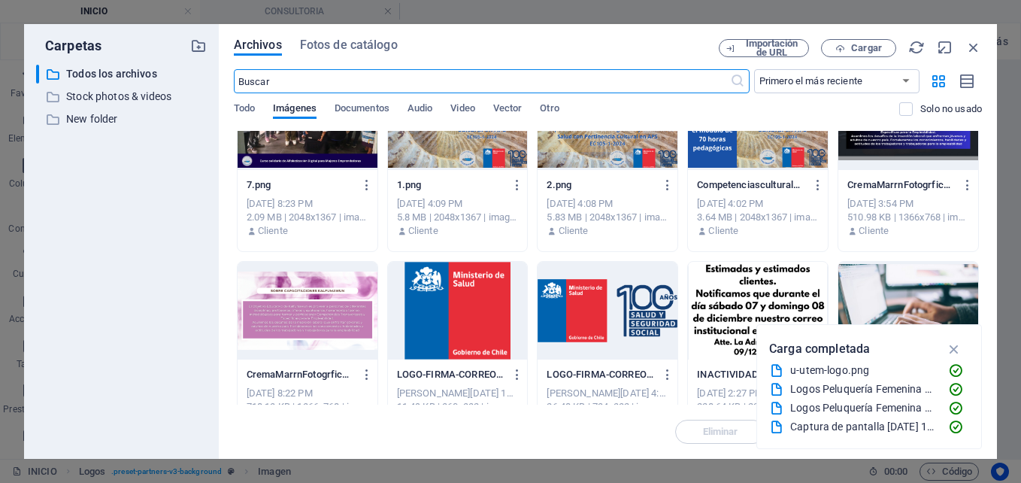
click at [575, 304] on div at bounding box center [608, 311] width 140 height 98
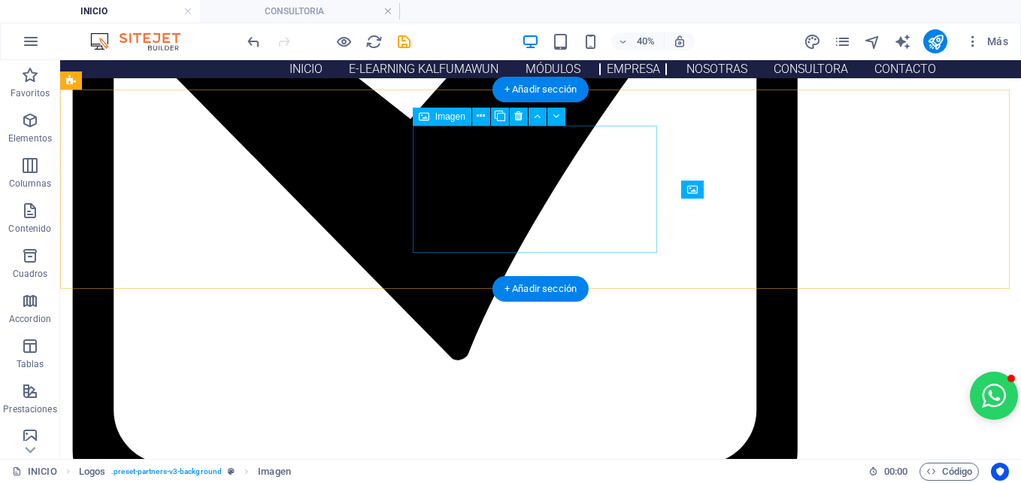
scroll to position [2221, 0]
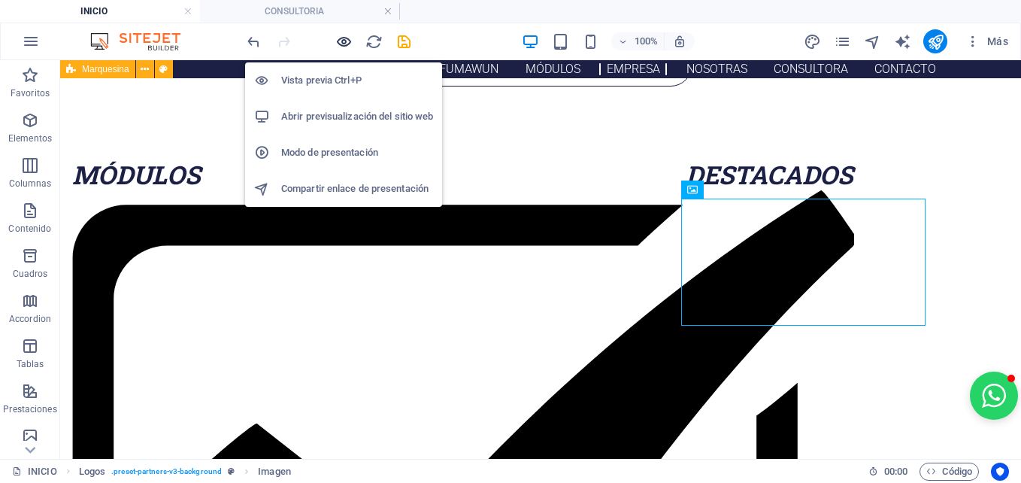
click at [344, 37] on icon "button" at bounding box center [343, 41] width 17 height 17
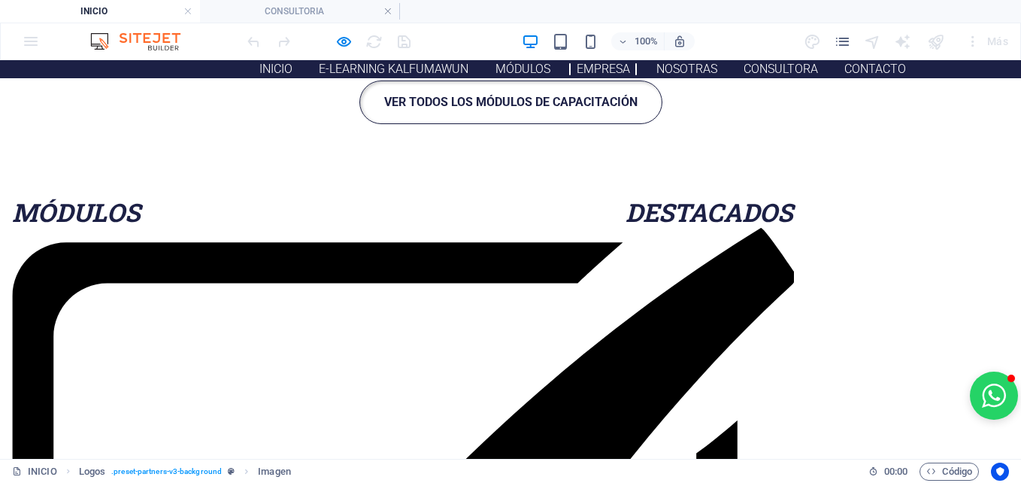
scroll to position [2224, 0]
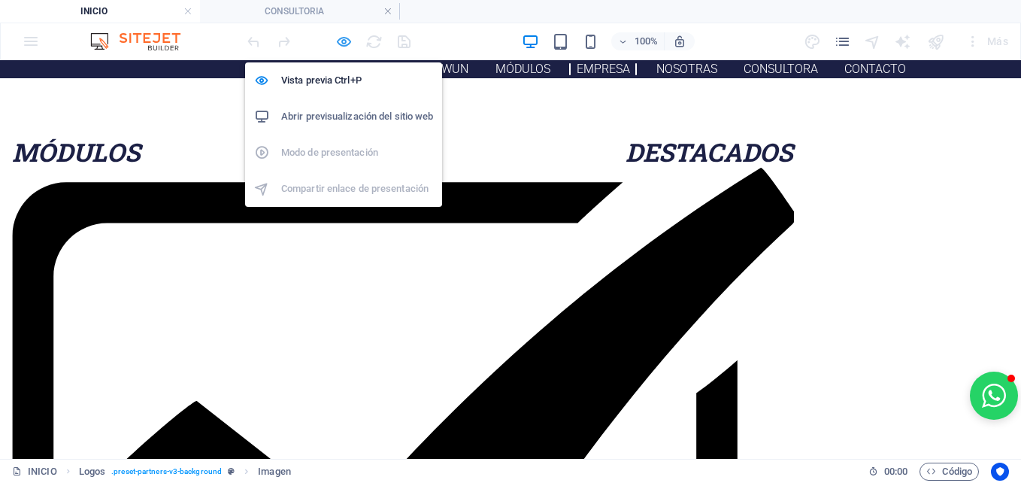
click at [343, 41] on icon "button" at bounding box center [343, 41] width 17 height 17
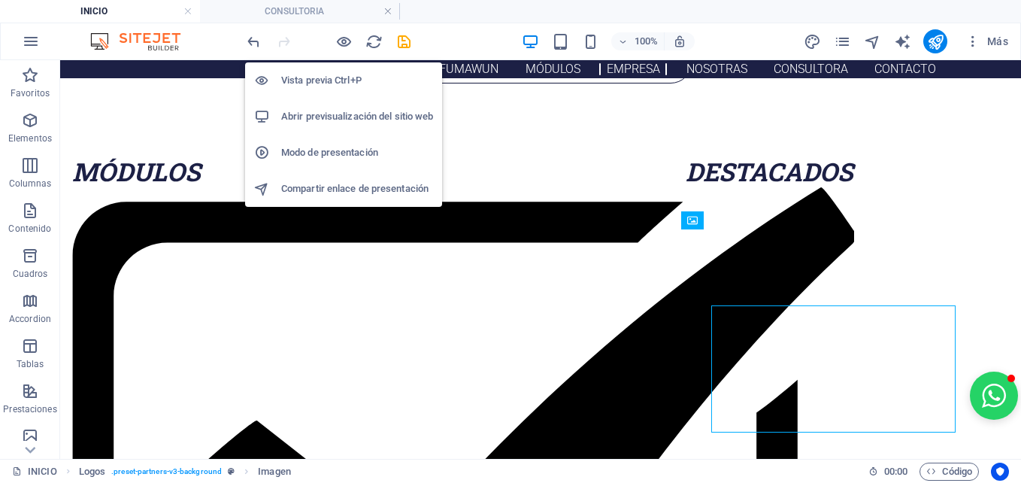
scroll to position [2190, 0]
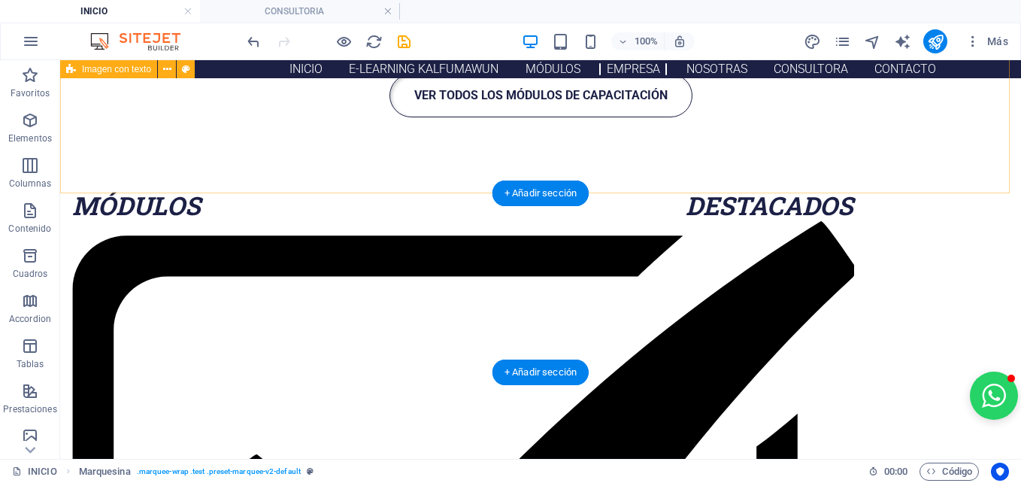
scroll to position [2011, 0]
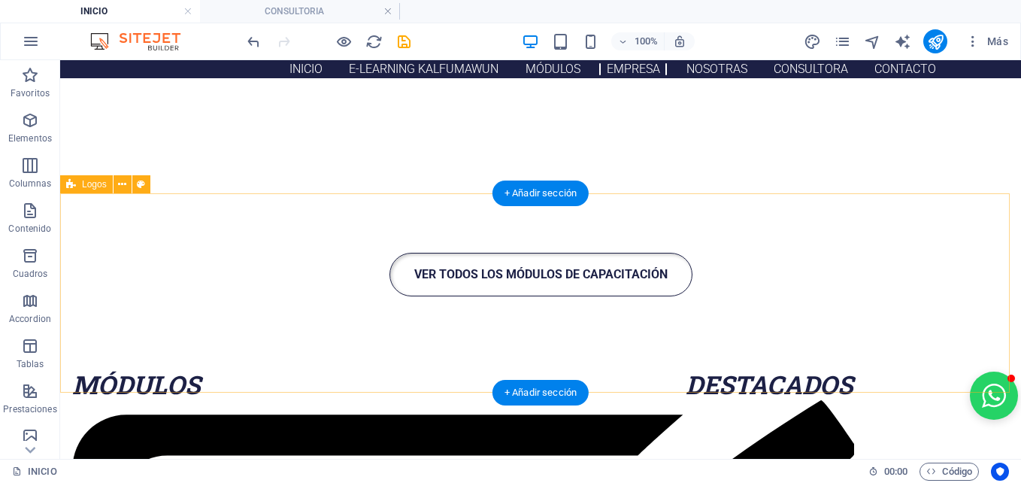
select select "rem"
select select "preset-partners-v3-background"
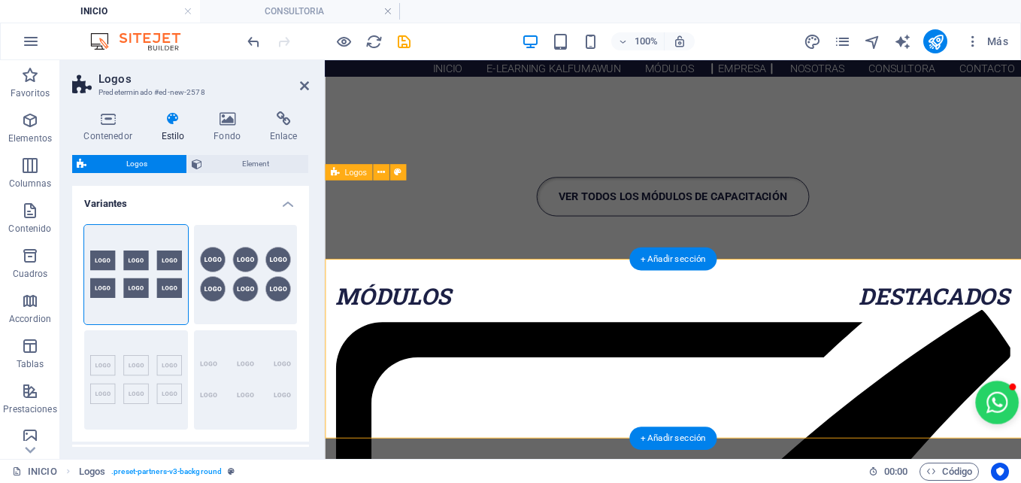
scroll to position [1924, 0]
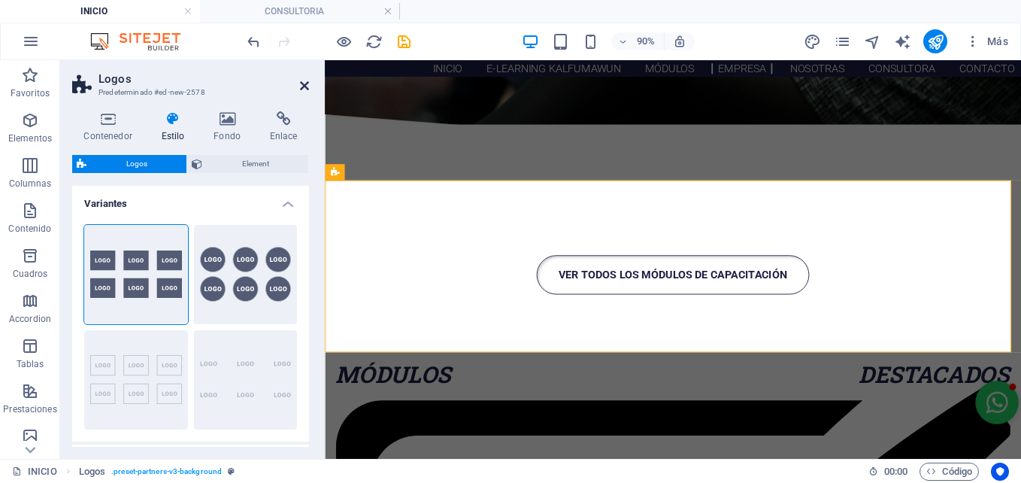
click at [306, 83] on icon at bounding box center [304, 86] width 9 height 12
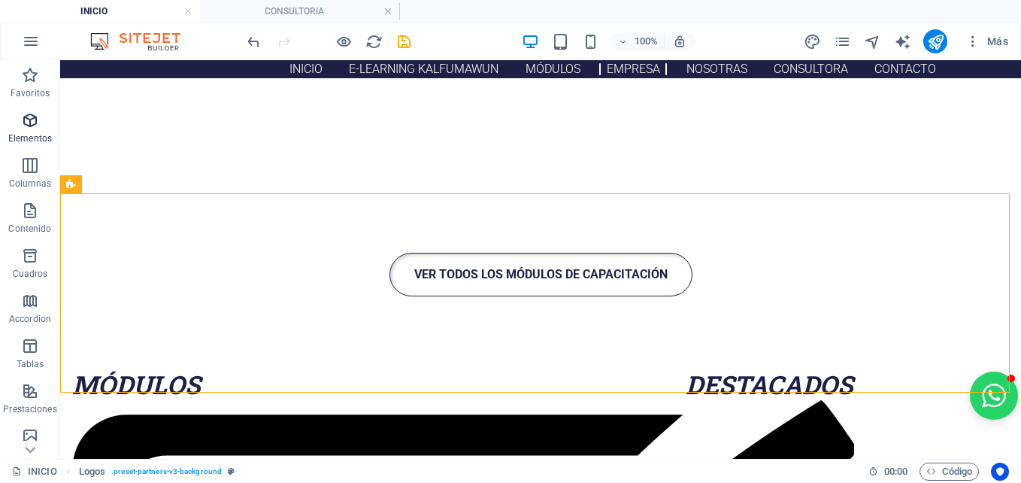
click at [37, 134] on p "Elementos" at bounding box center [30, 138] width 44 height 12
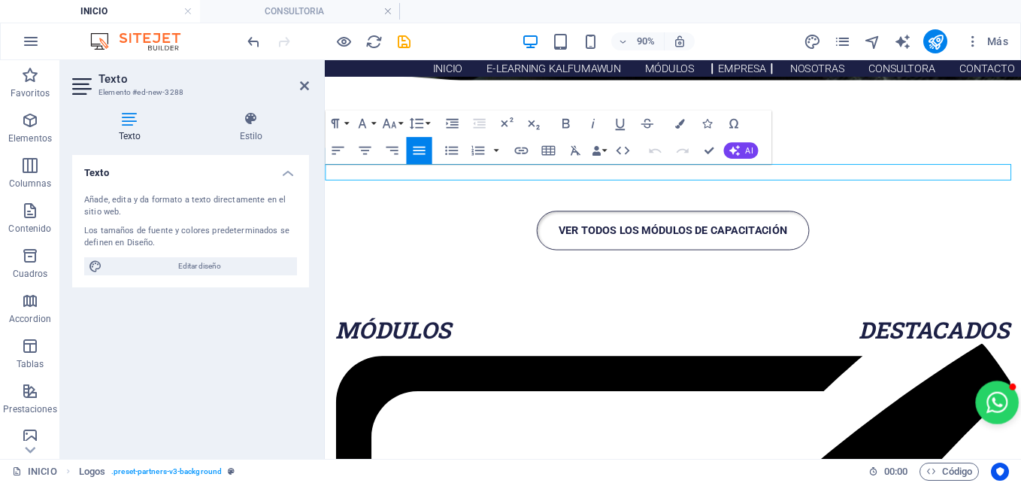
scroll to position [1942, 0]
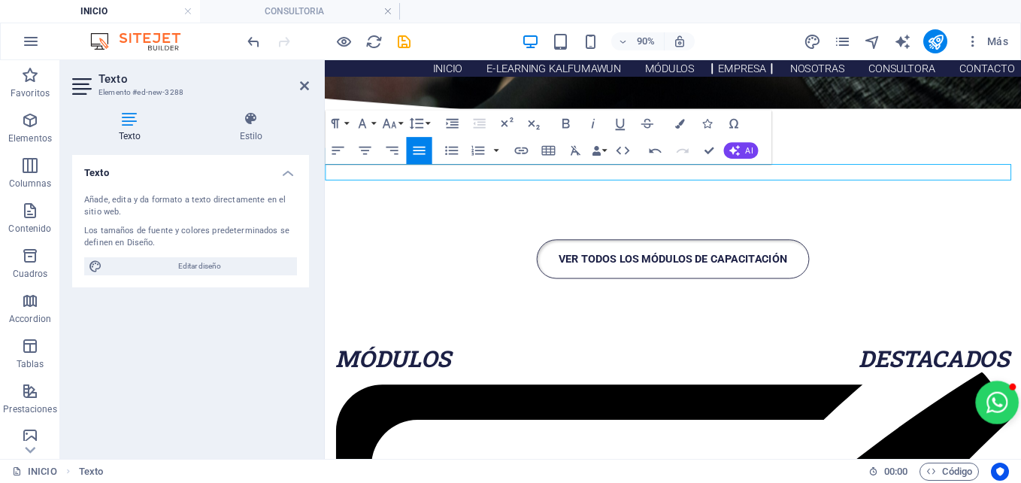
drag, startPoint x: 454, startPoint y: 182, endPoint x: 264, endPoint y: 182, distance: 190.2
click at [371, 125] on button "Font Family" at bounding box center [365, 123] width 26 height 27
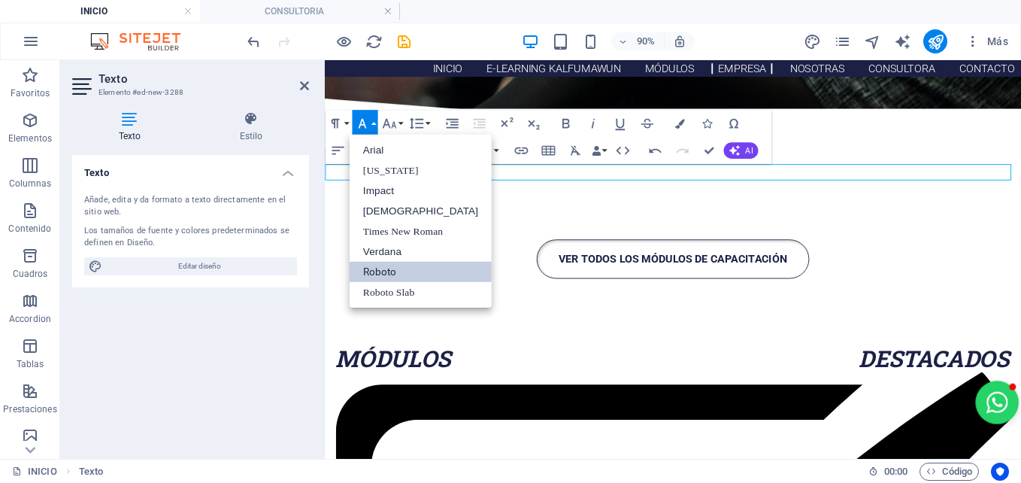
scroll to position [0, 0]
click at [365, 118] on icon "button" at bounding box center [362, 123] width 17 height 17
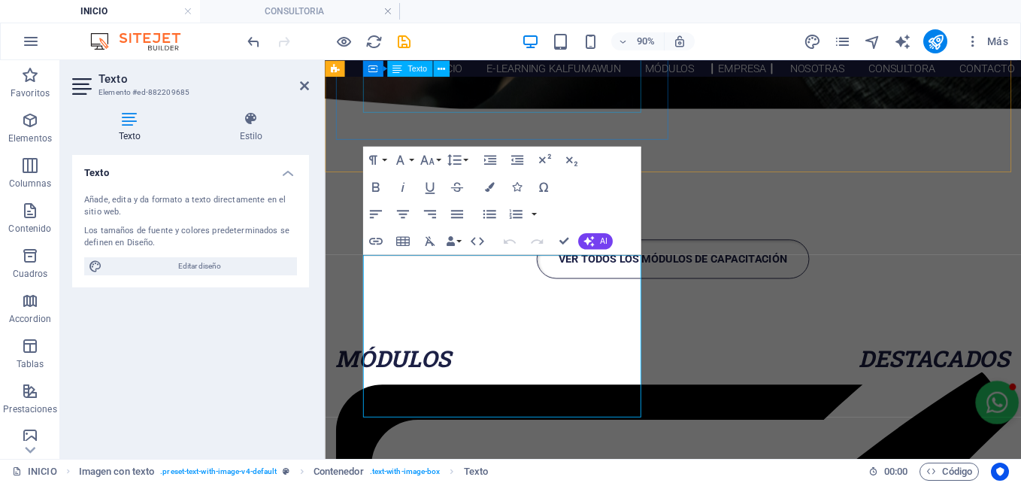
scroll to position [1595, 0]
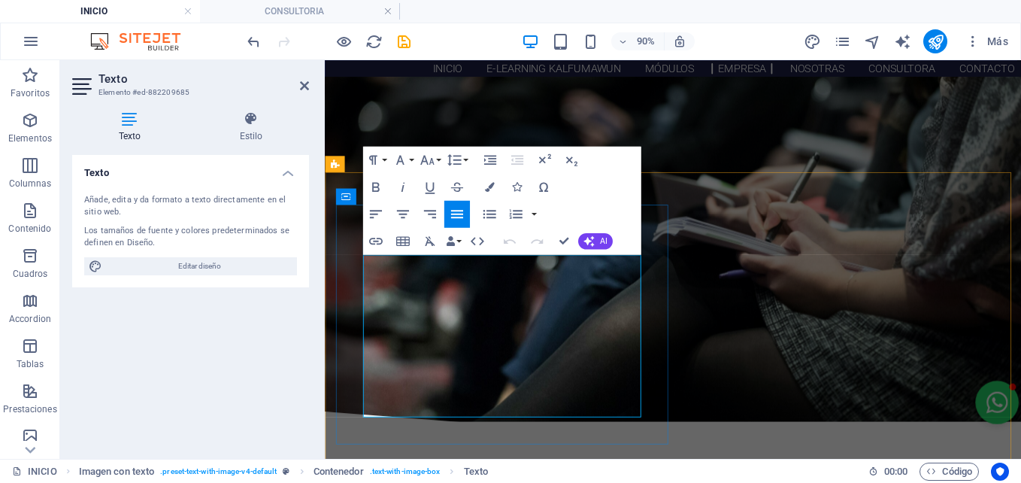
click at [398, 159] on icon "button" at bounding box center [400, 160] width 8 height 10
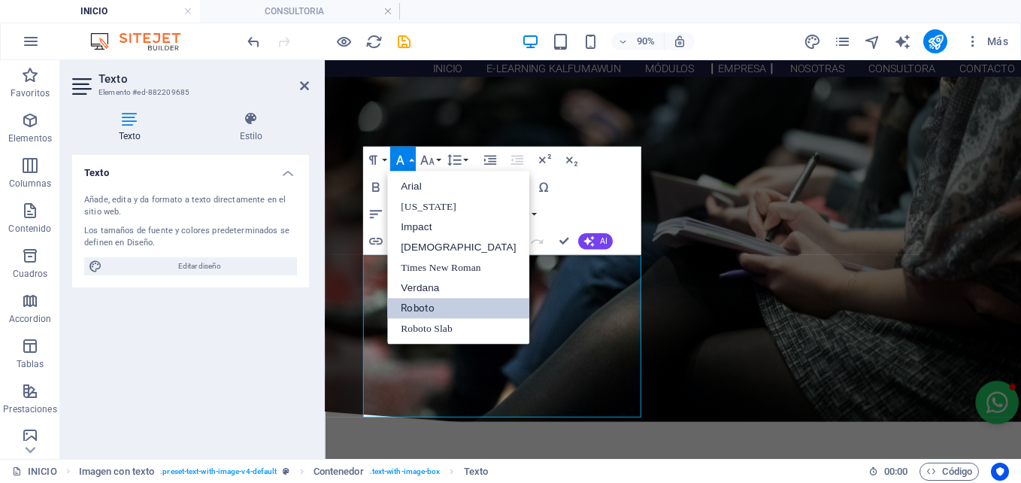
scroll to position [0, 0]
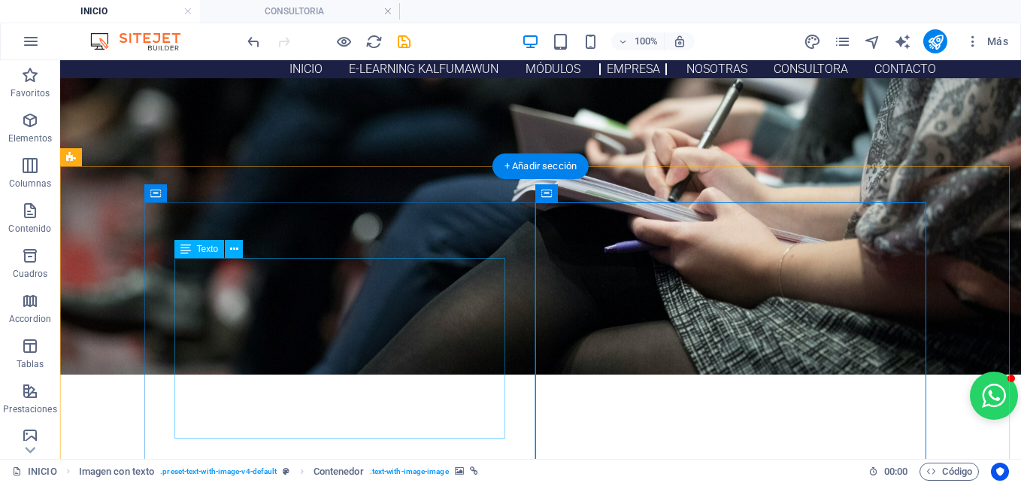
scroll to position [1925, 0]
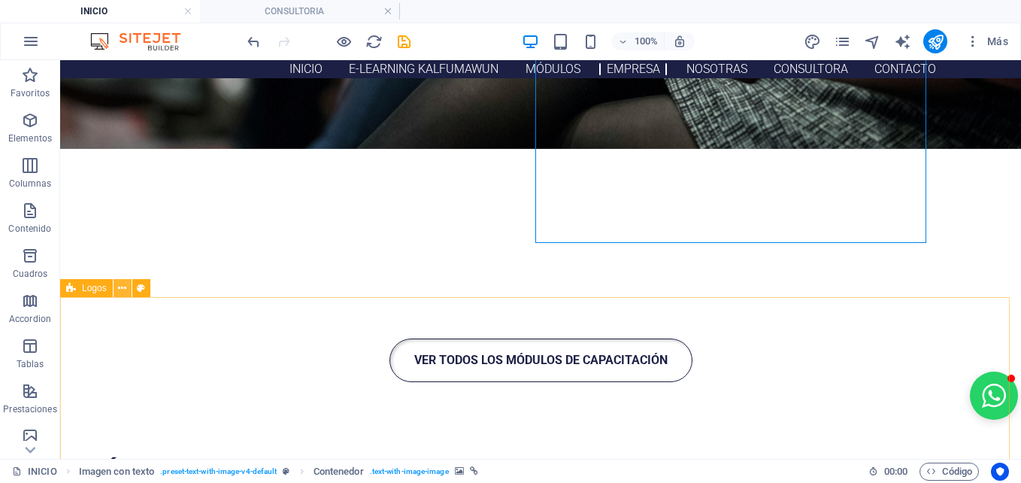
click at [129, 286] on button at bounding box center [123, 288] width 18 height 18
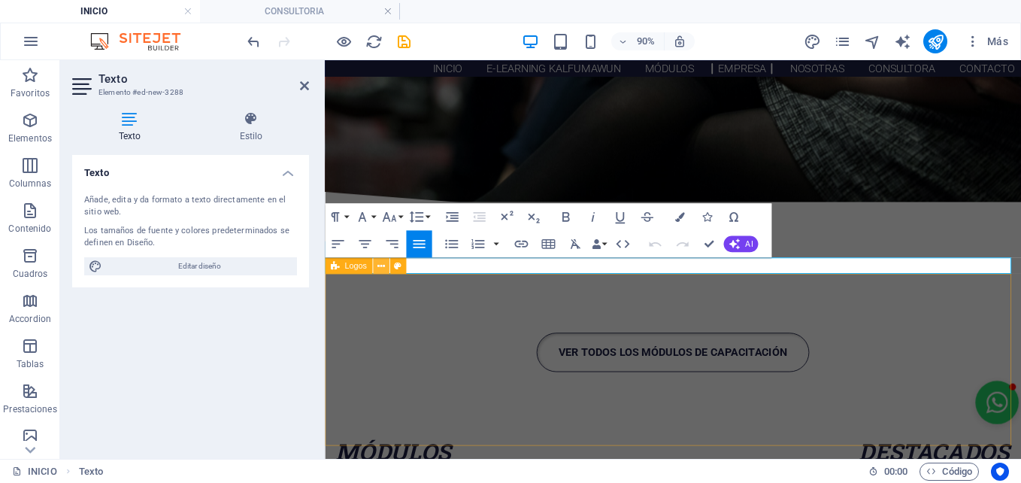
click at [381, 263] on icon at bounding box center [381, 265] width 8 height 14
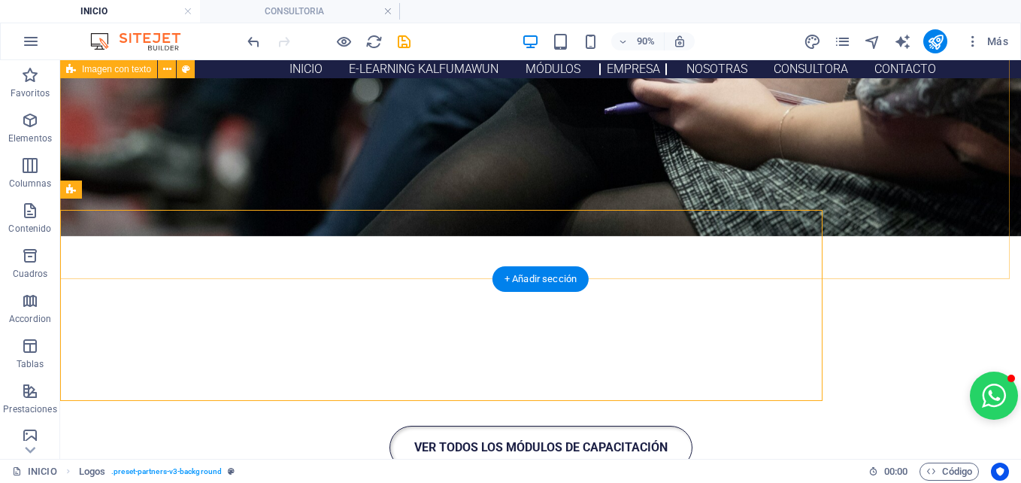
scroll to position [1925, 0]
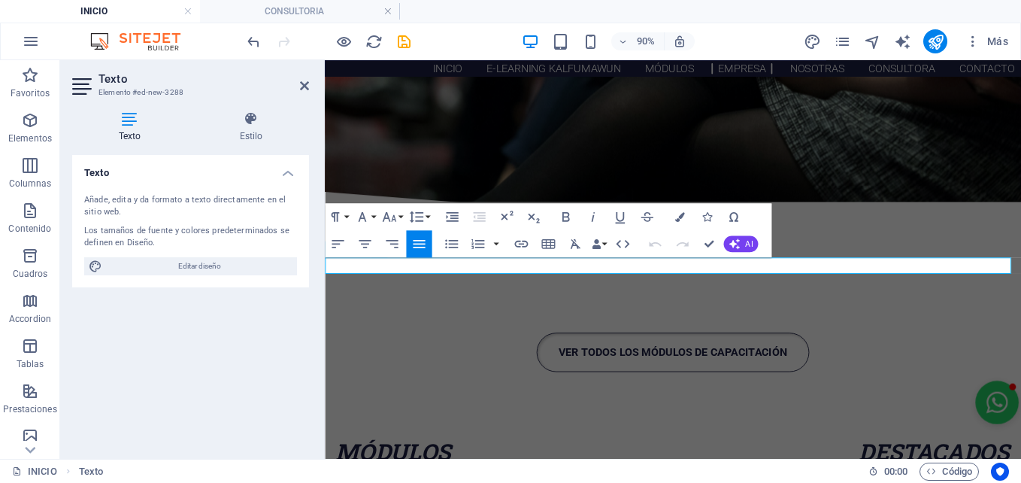
click at [359, 244] on icon "button" at bounding box center [364, 243] width 17 height 17
click at [366, 217] on icon "button" at bounding box center [362, 216] width 17 height 17
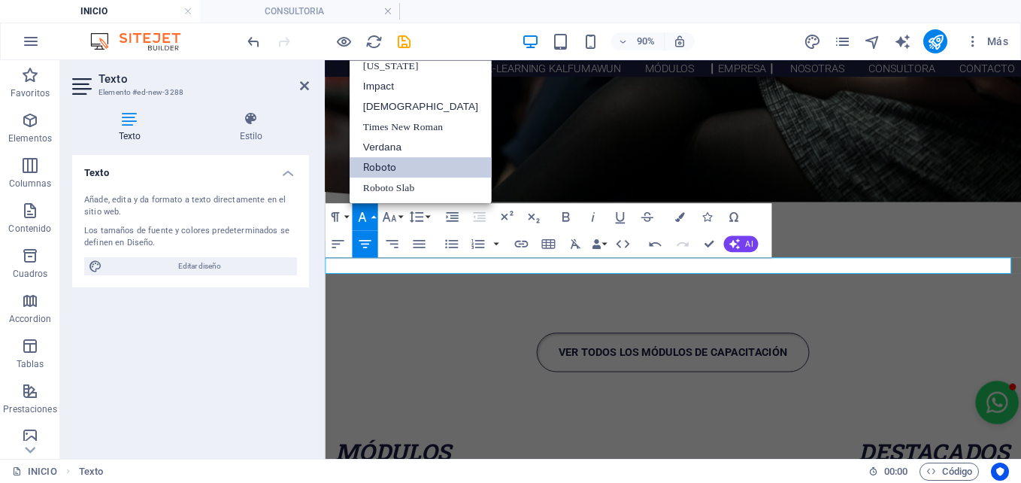
scroll to position [0, 0]
click at [366, 217] on icon "button" at bounding box center [362, 216] width 17 height 17
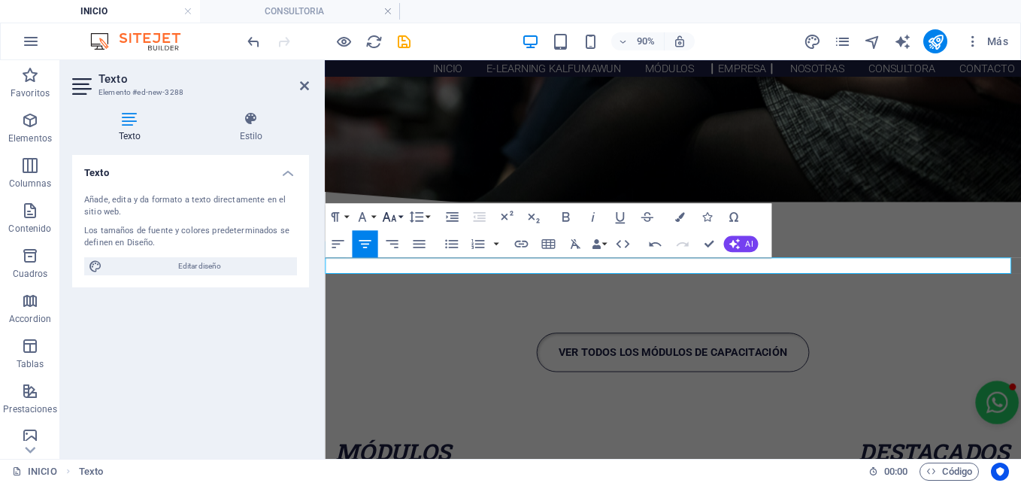
click at [393, 218] on icon "button" at bounding box center [389, 217] width 14 height 10
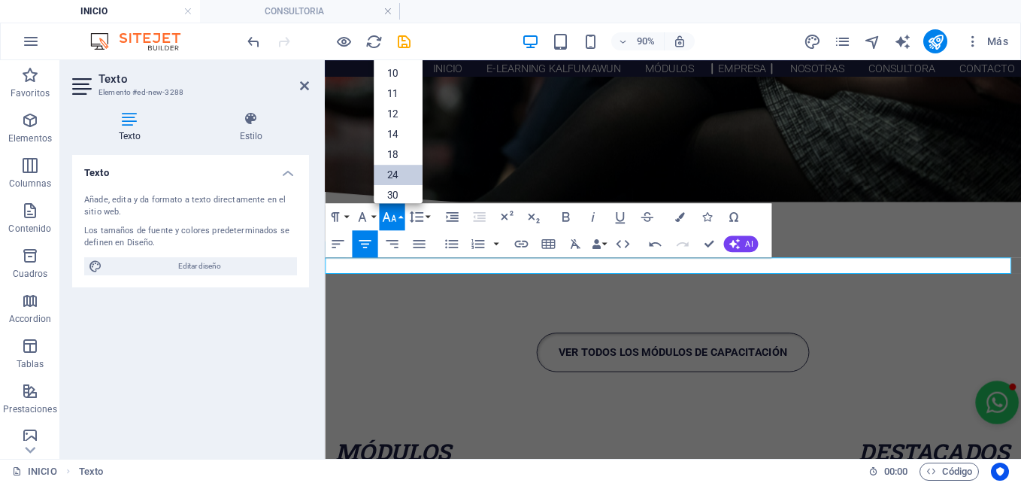
click at [406, 171] on link "24" at bounding box center [398, 175] width 49 height 20
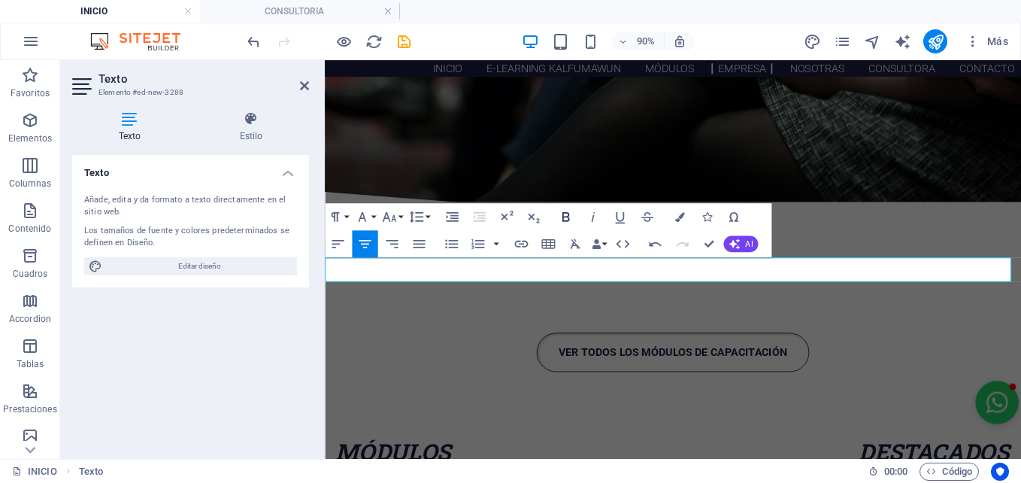
click at [568, 218] on icon "button" at bounding box center [566, 217] width 8 height 10
click at [392, 216] on icon "button" at bounding box center [389, 216] width 17 height 17
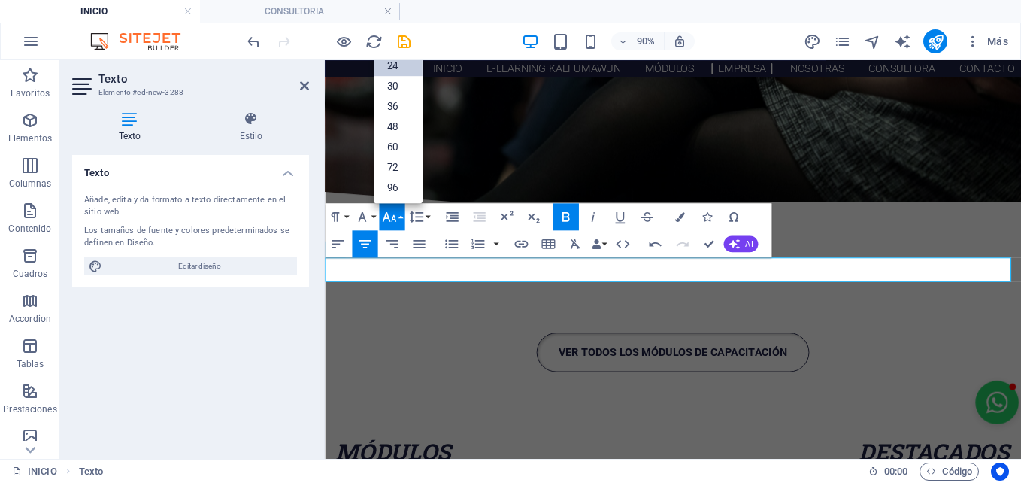
scroll to position [121, 0]
click at [392, 216] on icon "button" at bounding box center [389, 216] width 17 height 17
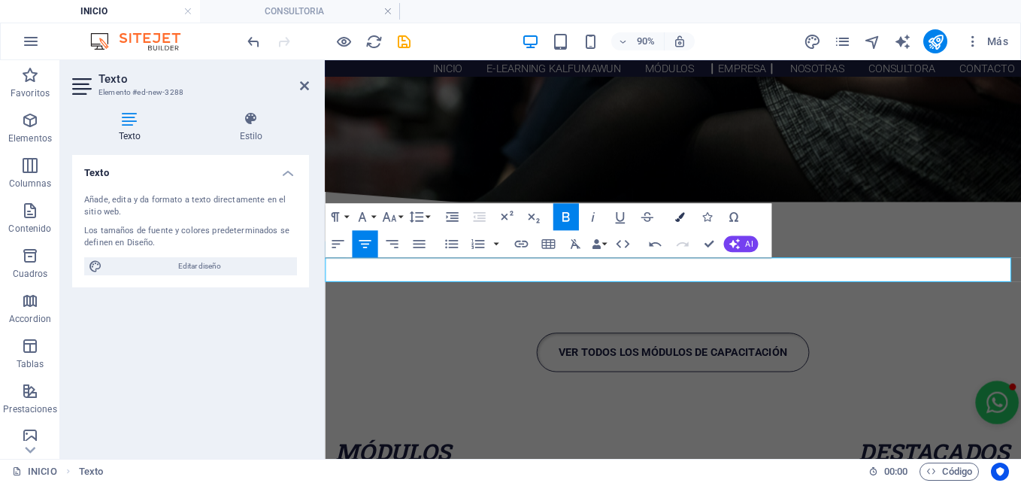
click at [683, 212] on icon "button" at bounding box center [679, 217] width 10 height 10
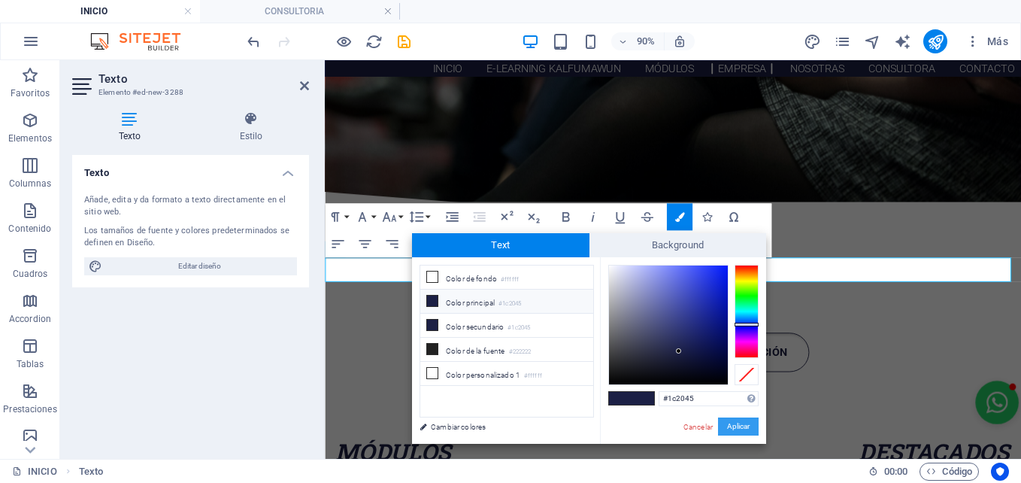
click at [740, 423] on button "Aplicar" at bounding box center [738, 426] width 41 height 18
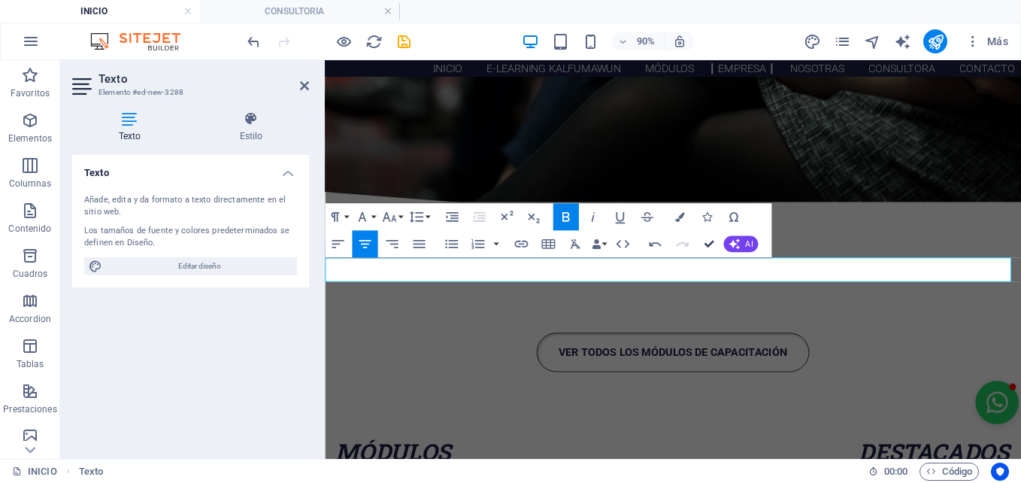
drag, startPoint x: 716, startPoint y: 241, endPoint x: 656, endPoint y: 195, distance: 75.6
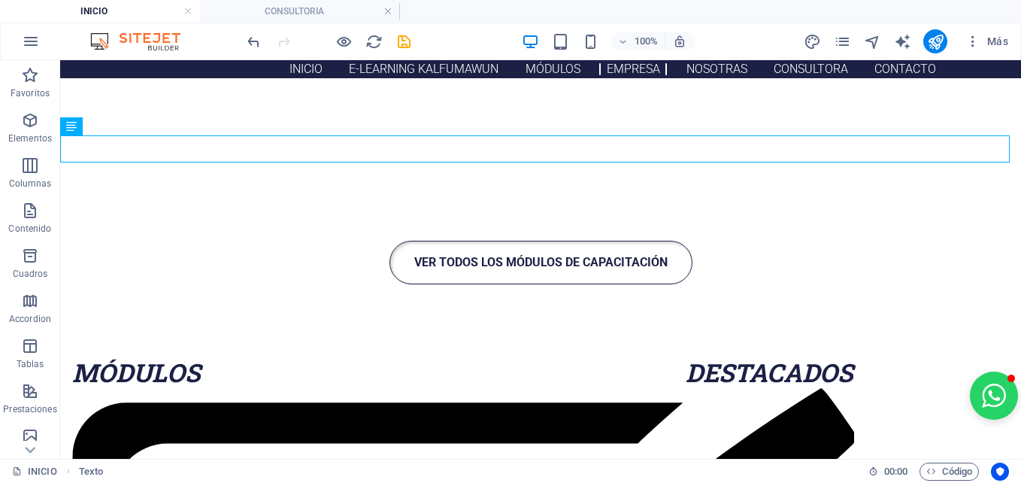
scroll to position [2081, 0]
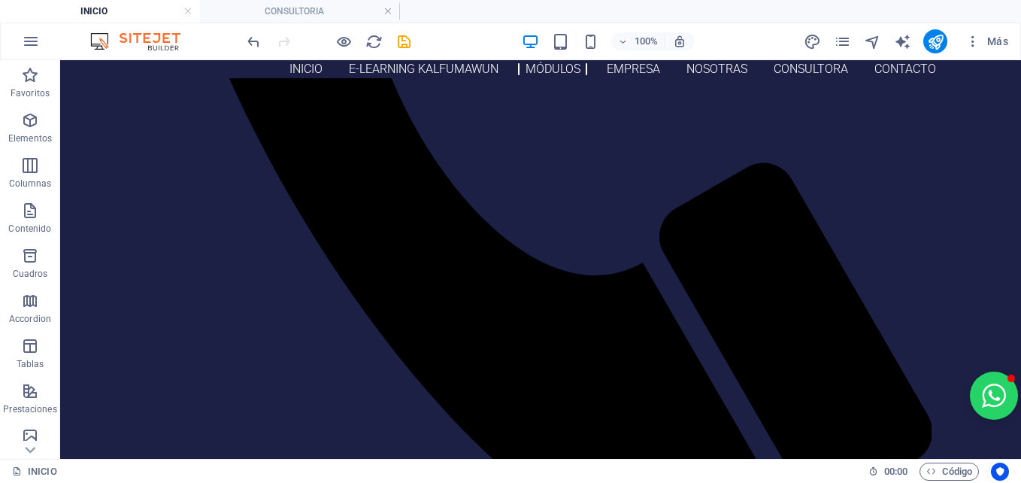
scroll to position [601, 0]
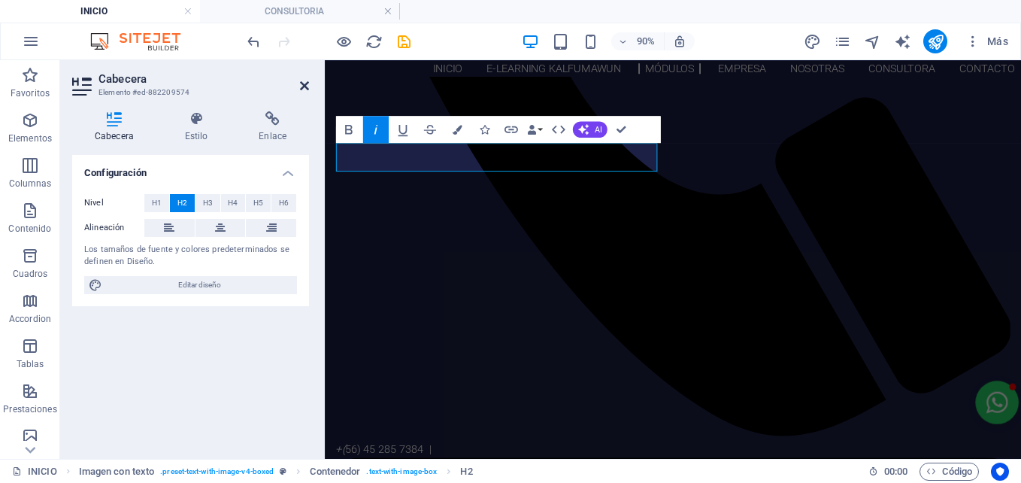
click at [304, 86] on icon at bounding box center [304, 86] width 9 height 12
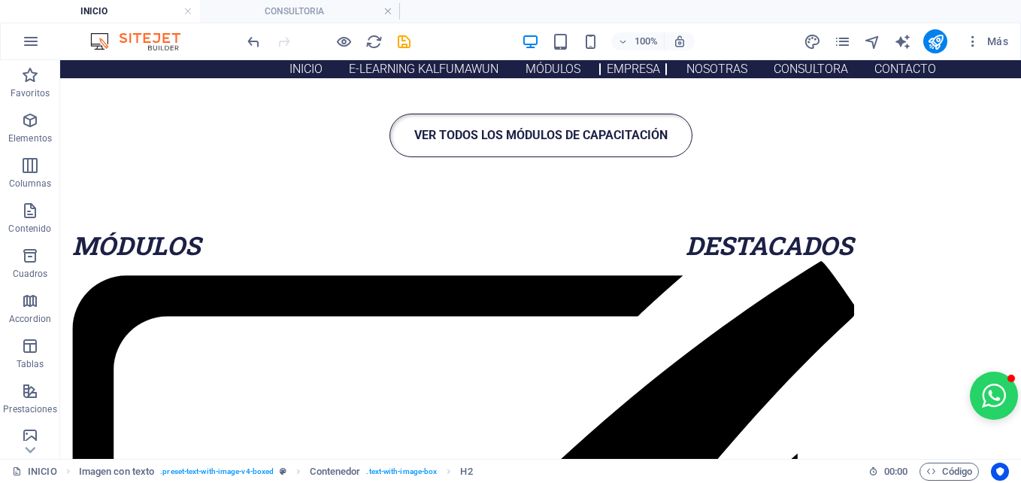
scroll to position [1977, 0]
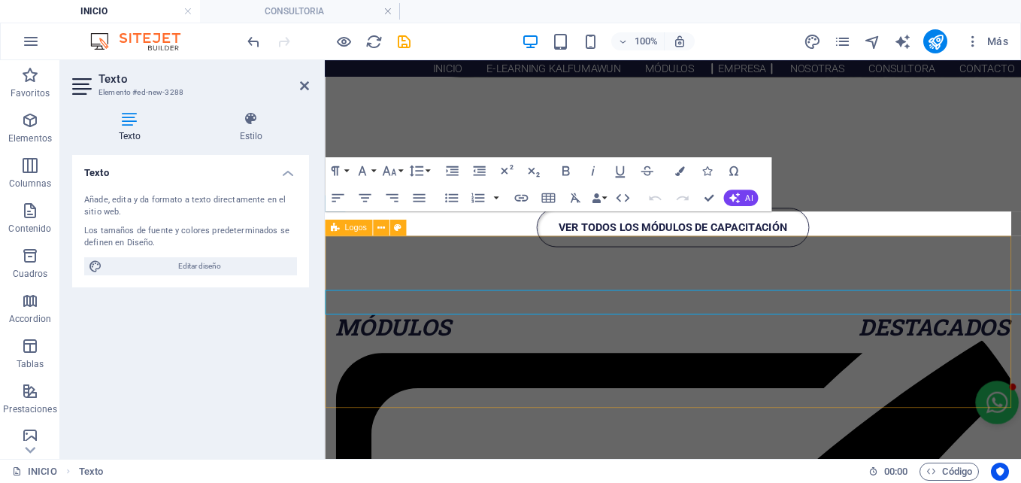
scroll to position [1889, 0]
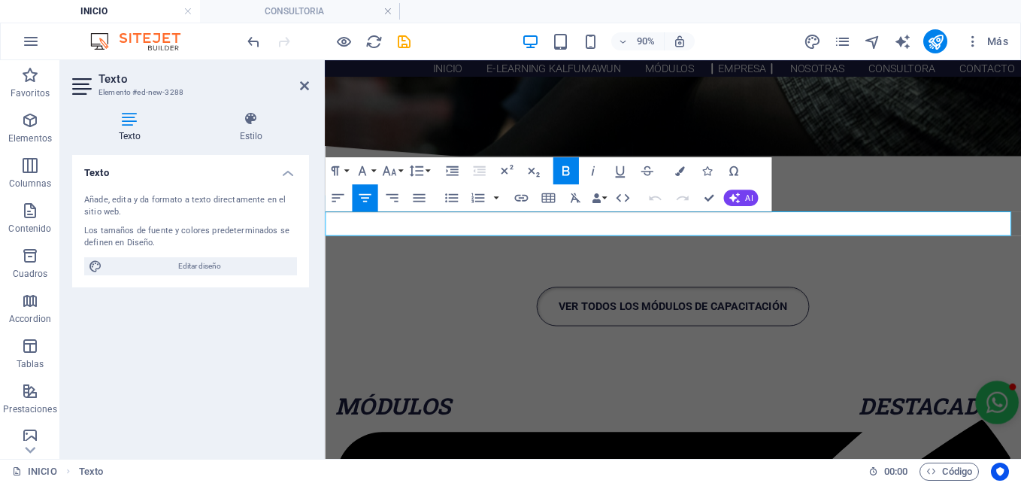
click at [397, 169] on icon "button" at bounding box center [389, 170] width 17 height 17
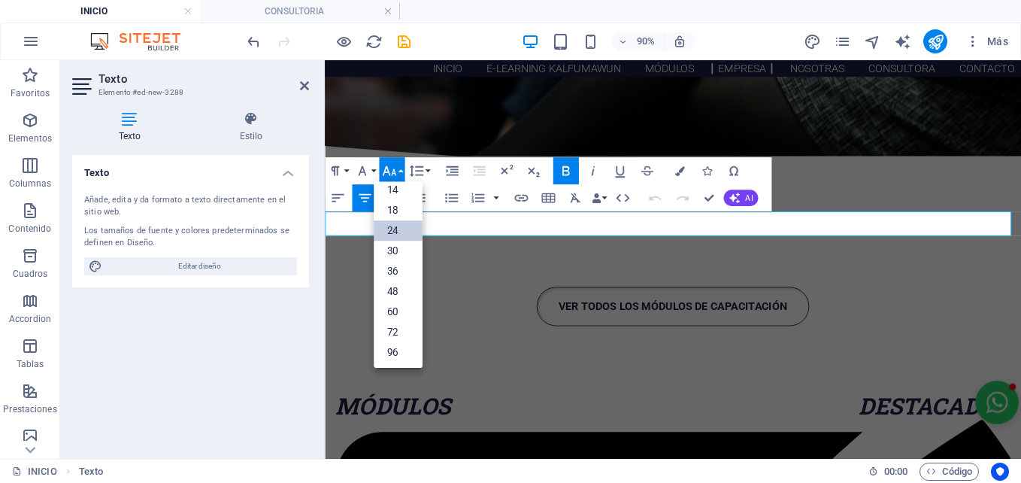
scroll to position [121, 0]
click at [394, 248] on link "30" at bounding box center [398, 250] width 49 height 20
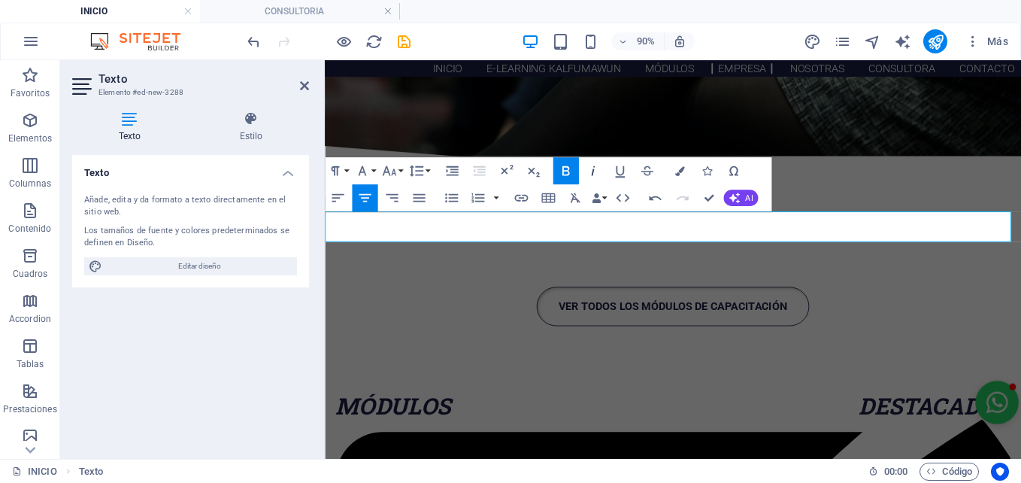
click at [597, 173] on icon "button" at bounding box center [593, 170] width 17 height 17
drag, startPoint x: 714, startPoint y: 204, endPoint x: 652, endPoint y: 156, distance: 79.3
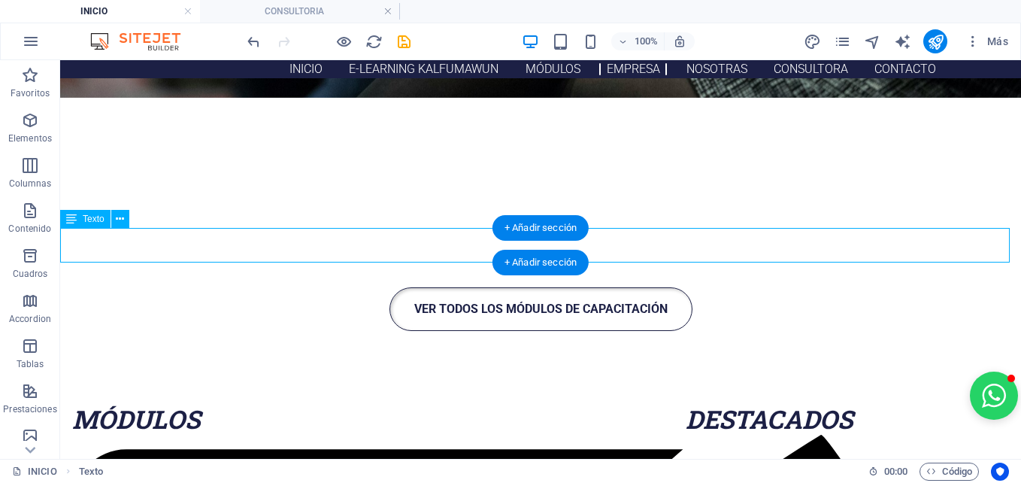
drag, startPoint x: 383, startPoint y: 247, endPoint x: 126, endPoint y: 268, distance: 257.9
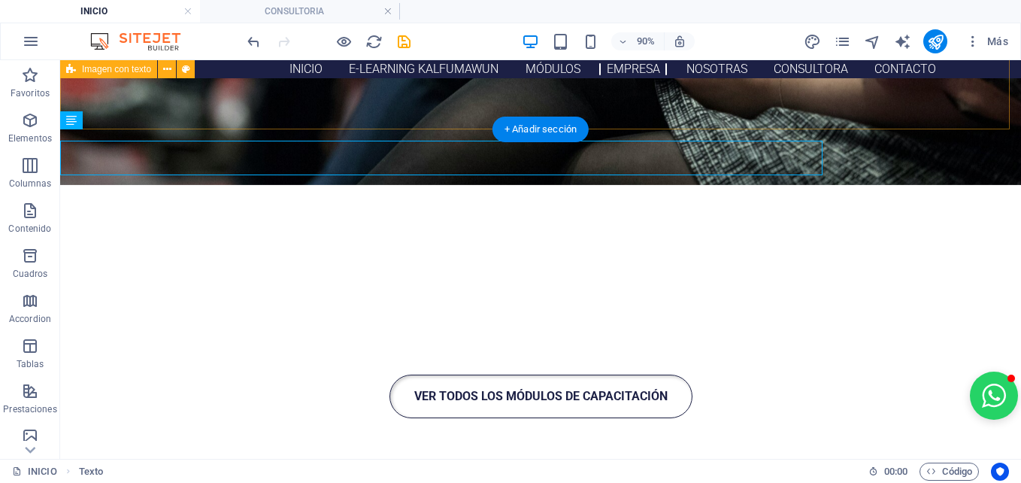
scroll to position [1977, 0]
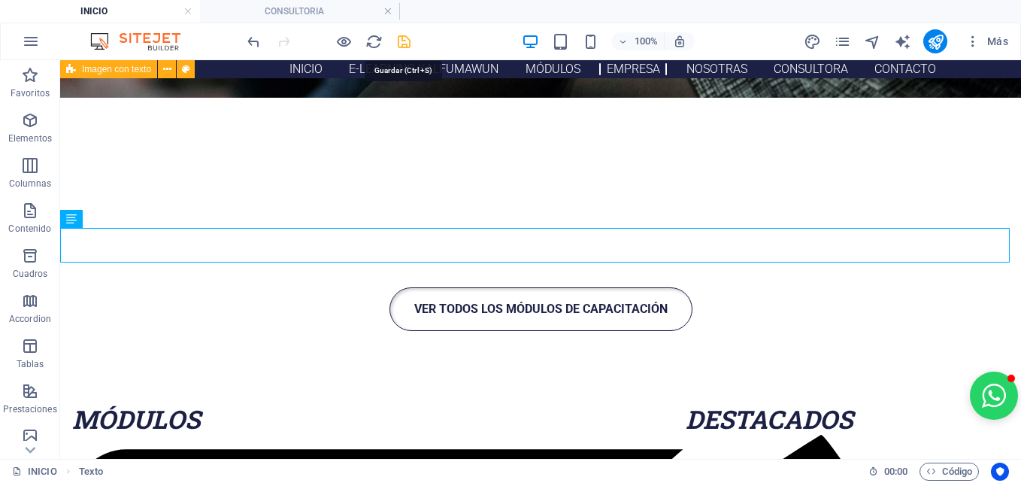
click at [397, 39] on icon "save" at bounding box center [403, 41] width 17 height 17
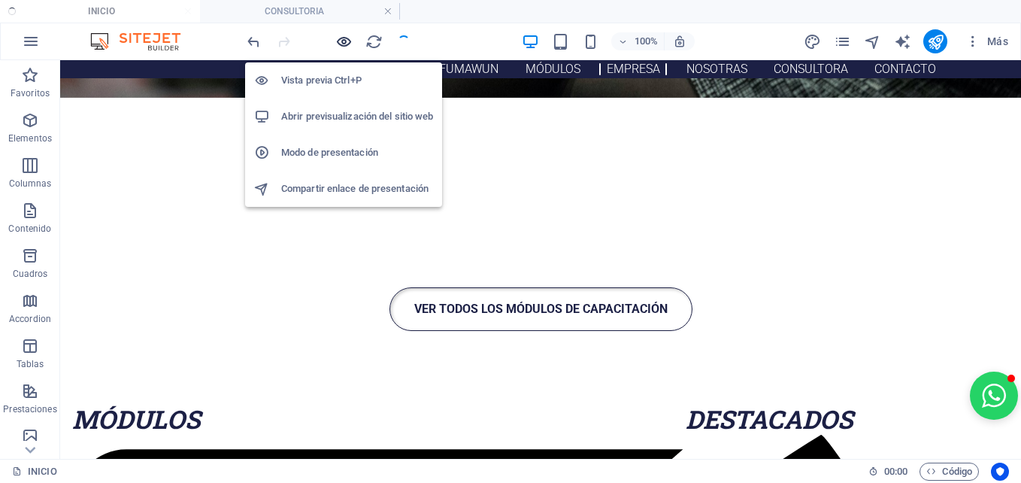
checkbox input "false"
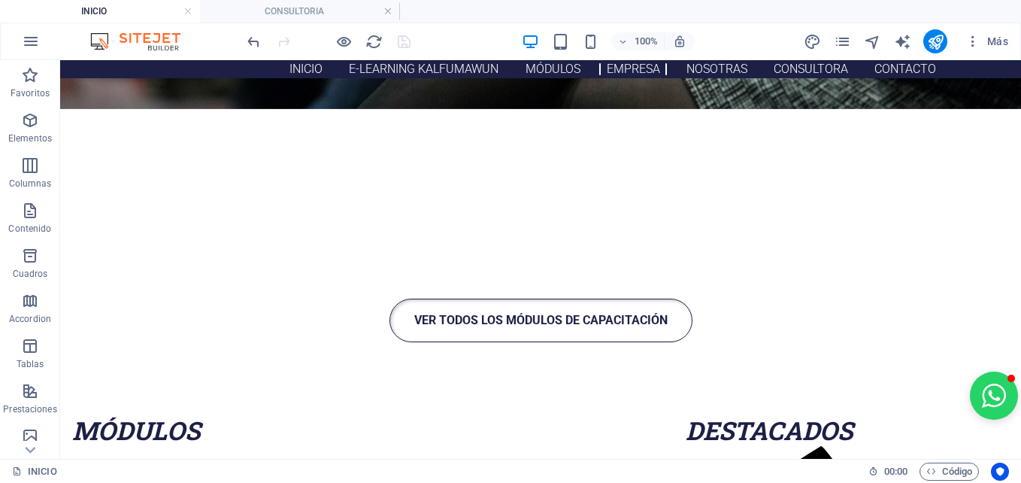
scroll to position [2034, 0]
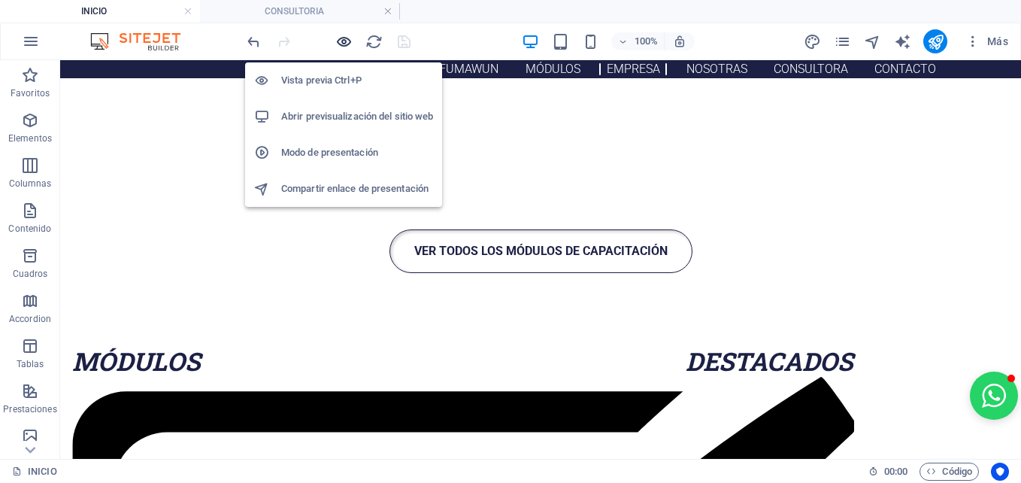
click at [344, 41] on icon "button" at bounding box center [343, 41] width 17 height 17
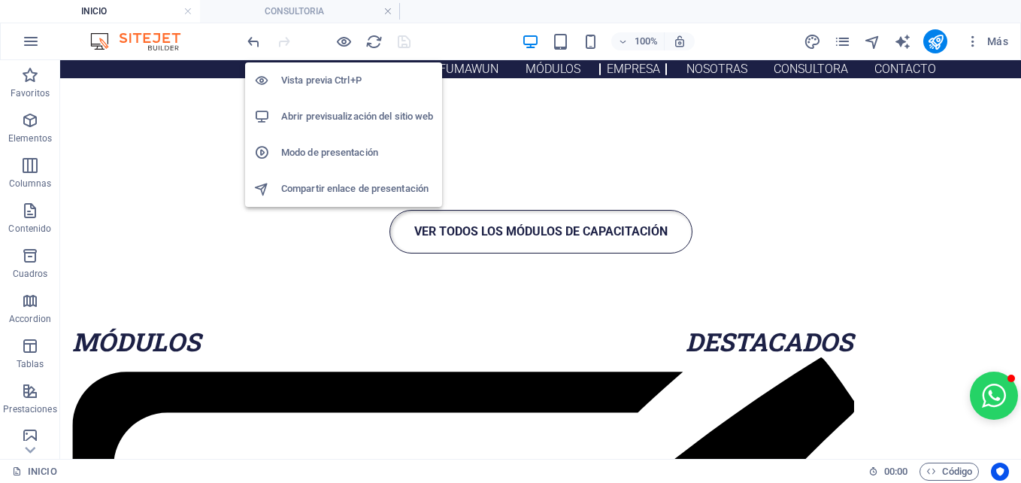
scroll to position [2049, 0]
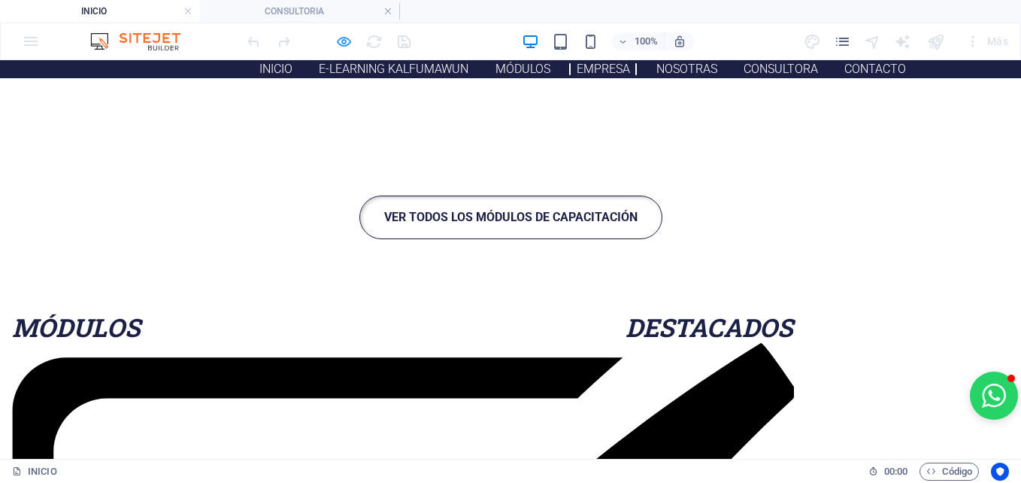
click at [341, 43] on icon "button" at bounding box center [343, 41] width 17 height 17
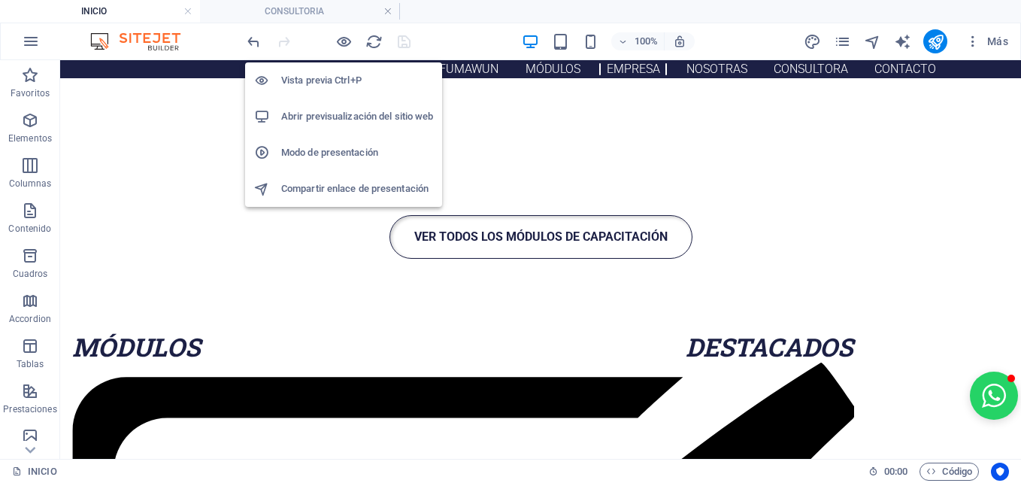
scroll to position [2034, 0]
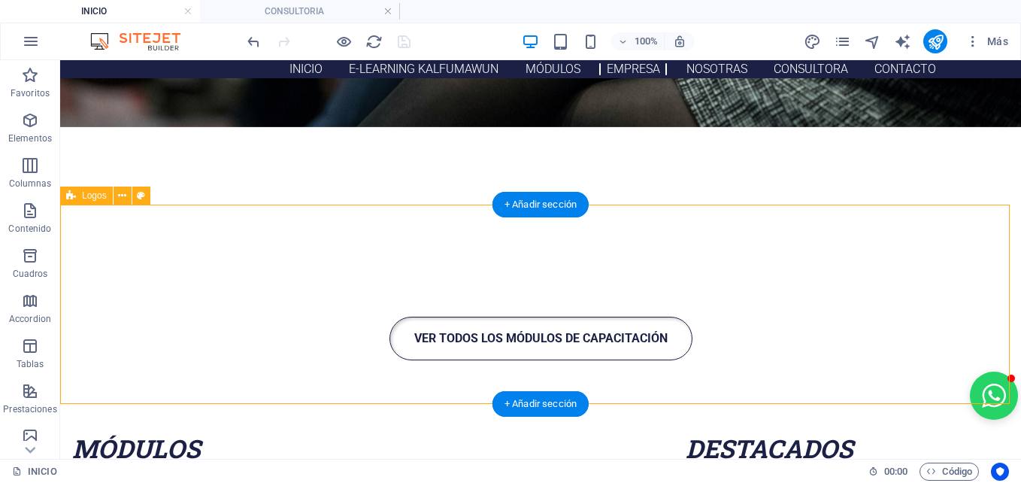
select select "rem"
select select "preset-partners-v3-background"
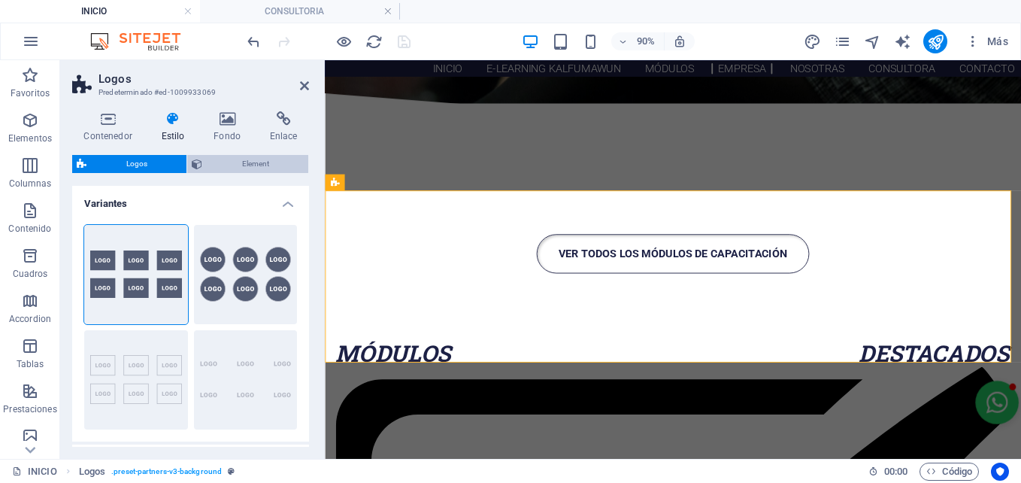
click at [241, 168] on span "Element" at bounding box center [255, 164] width 97 height 18
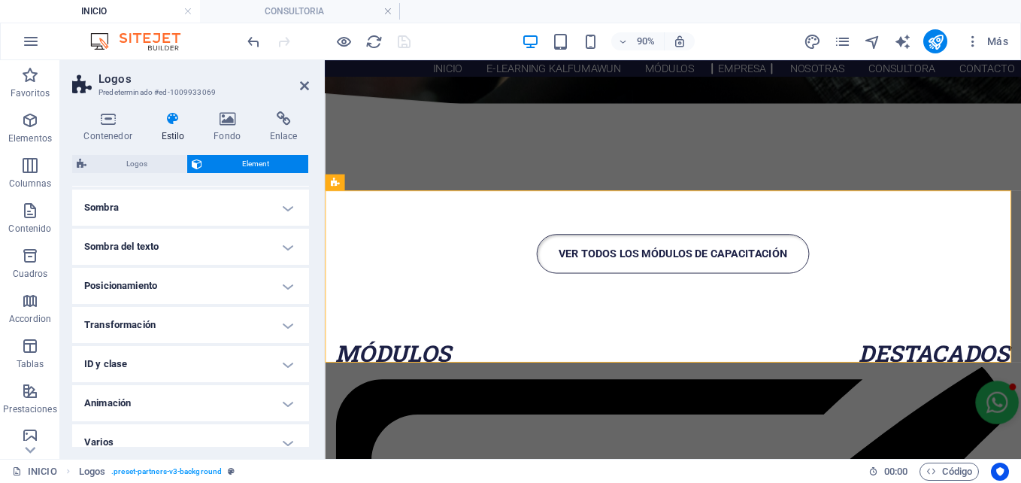
scroll to position [214, 0]
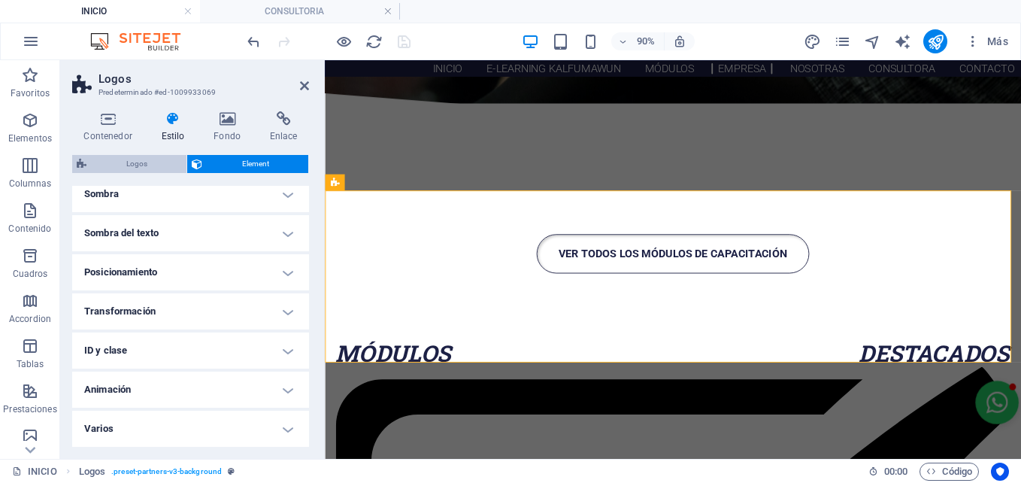
click at [100, 161] on span "Logos" at bounding box center [136, 164] width 91 height 18
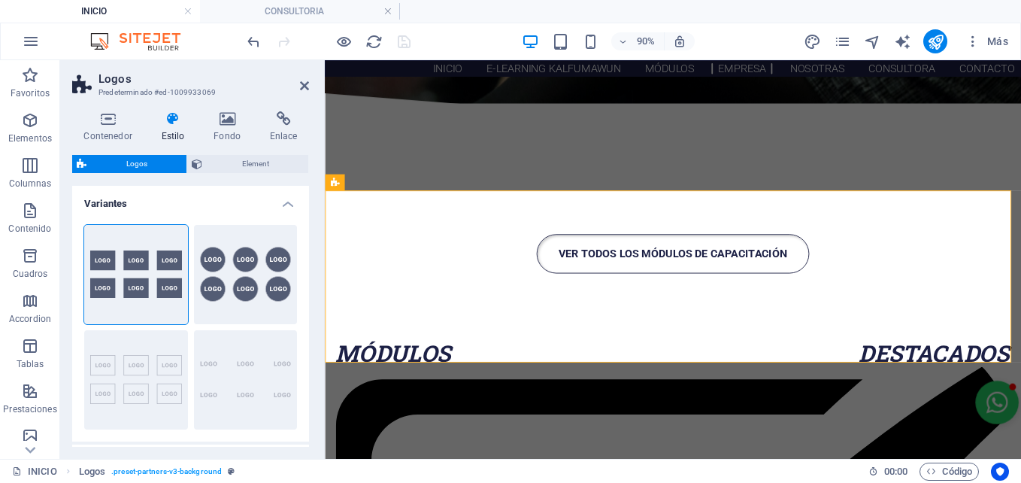
click at [290, 204] on h4 "Variantes" at bounding box center [190, 199] width 237 height 27
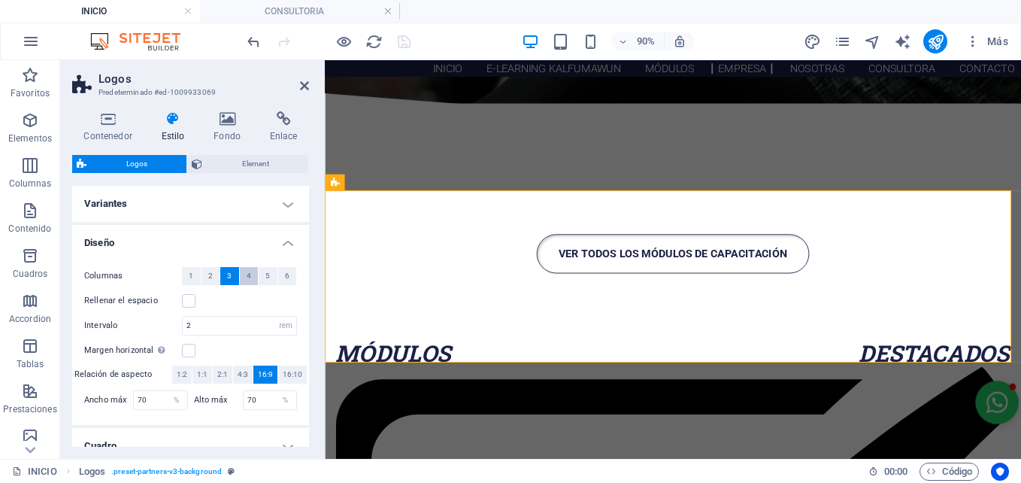
click at [247, 274] on span "4" at bounding box center [249, 276] width 5 height 18
click at [228, 273] on span "3" at bounding box center [229, 276] width 5 height 18
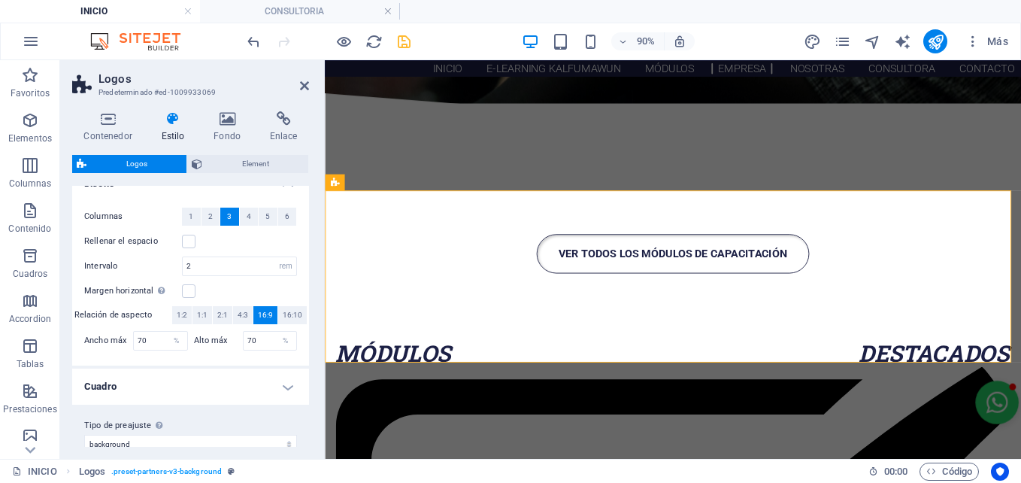
scroll to position [61, 0]
click at [303, 89] on icon at bounding box center [304, 86] width 9 height 12
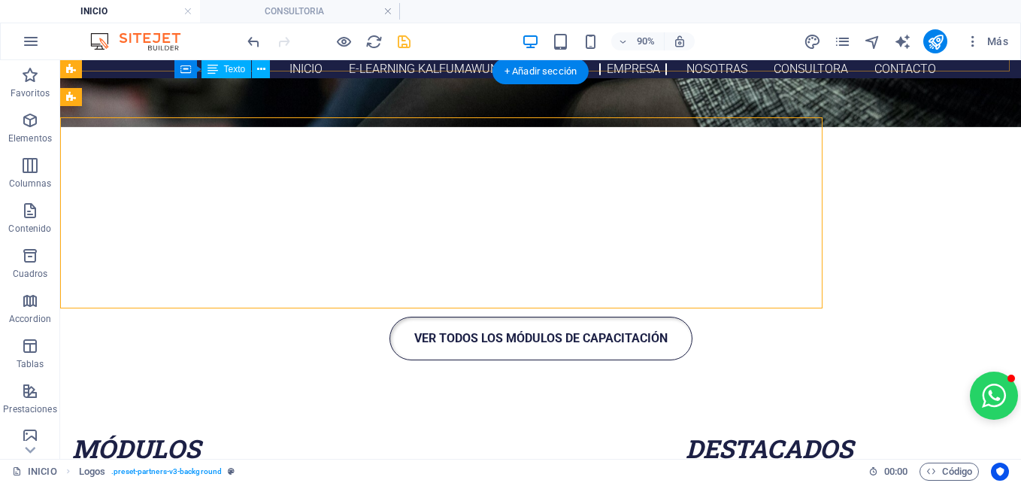
scroll to position [2034, 0]
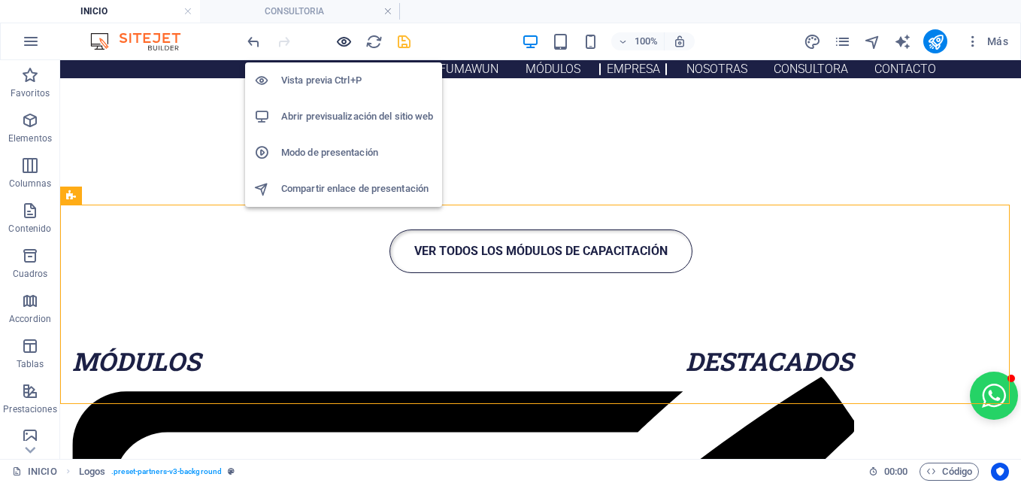
click at [346, 41] on icon "button" at bounding box center [343, 41] width 17 height 17
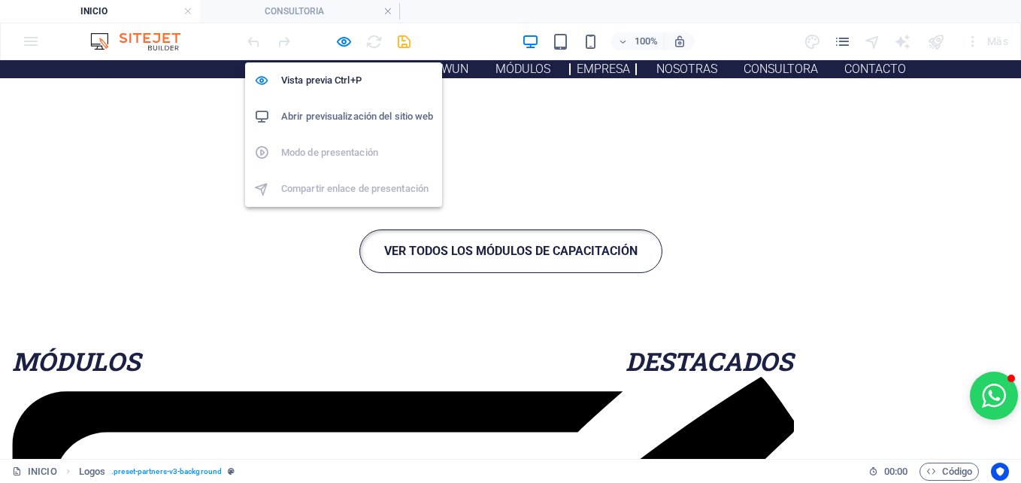
scroll to position [2049, 0]
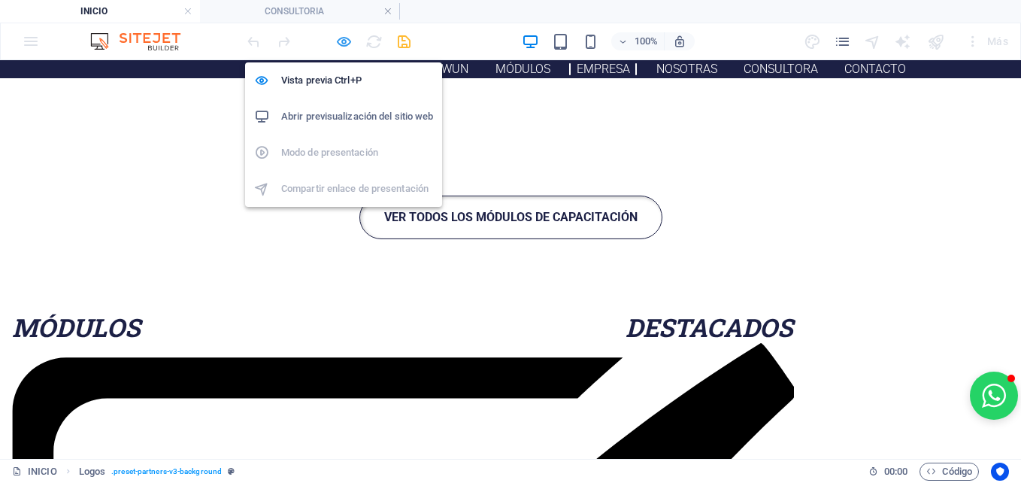
click at [341, 41] on icon "button" at bounding box center [343, 41] width 17 height 17
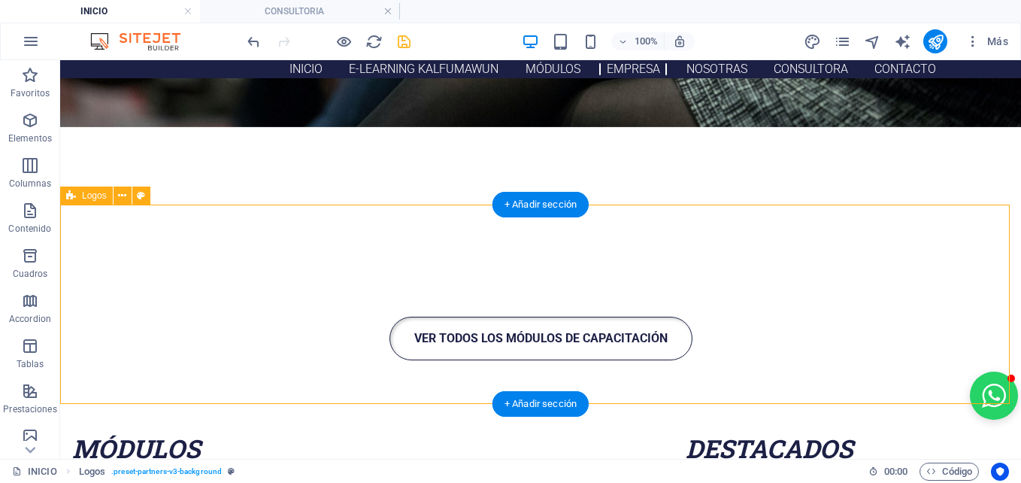
select select "rem"
select select "preset-partners-v3-background"
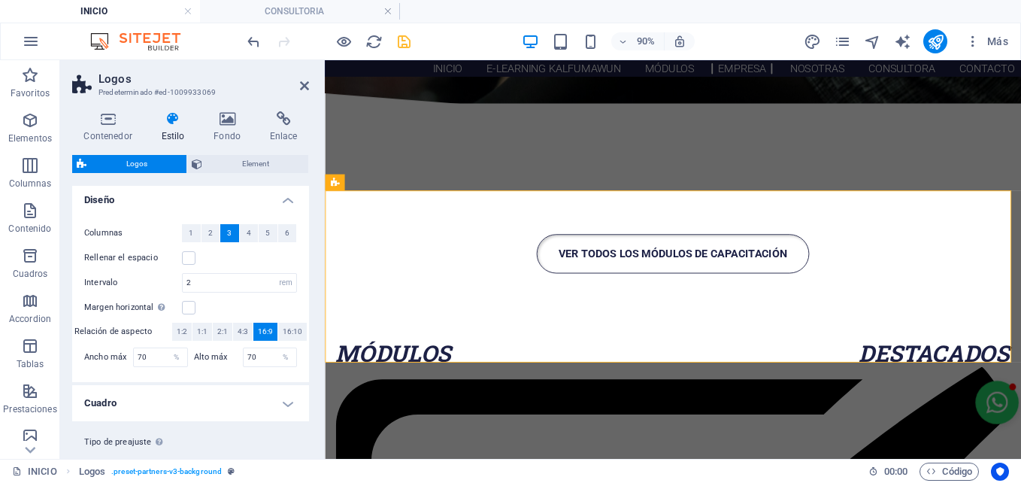
scroll to position [44, 0]
click at [204, 332] on span "1:1" at bounding box center [202, 330] width 11 height 18
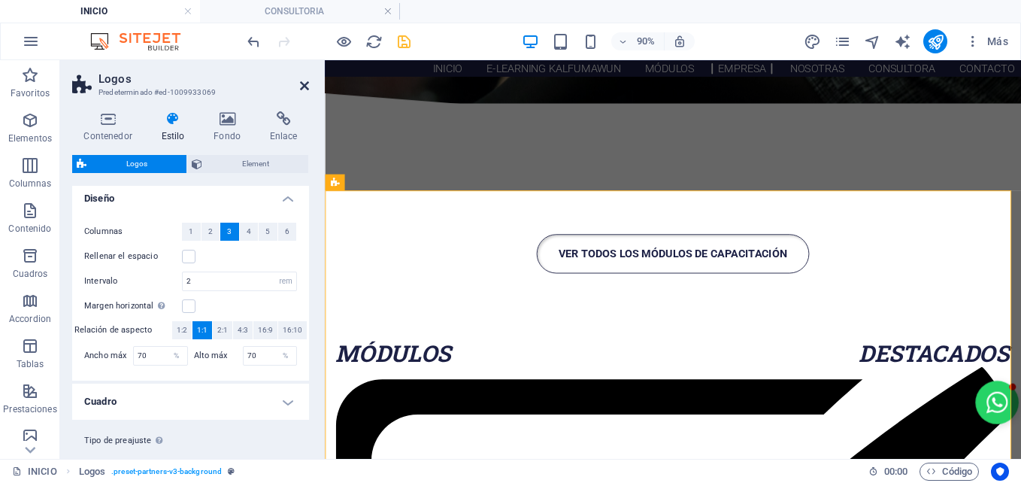
click at [300, 81] on icon at bounding box center [304, 86] width 9 height 12
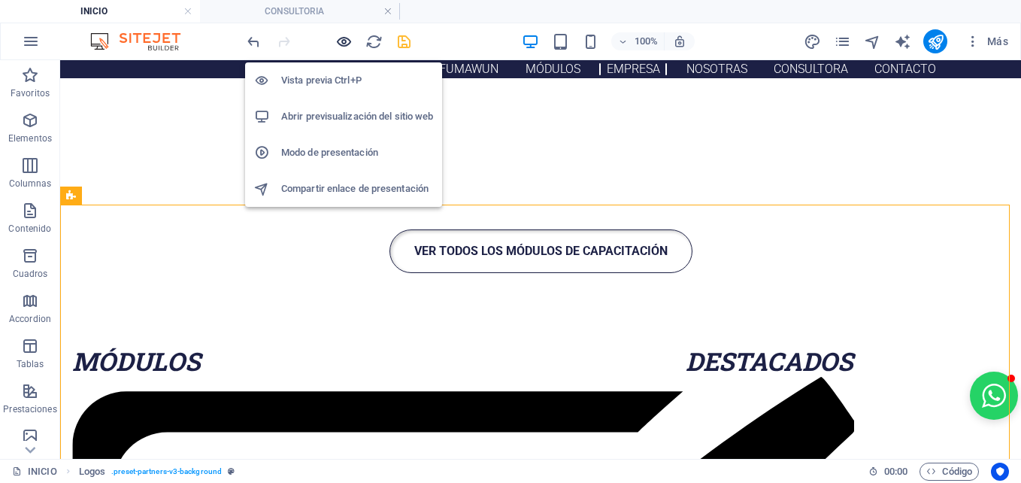
click at [346, 41] on icon "button" at bounding box center [343, 41] width 17 height 17
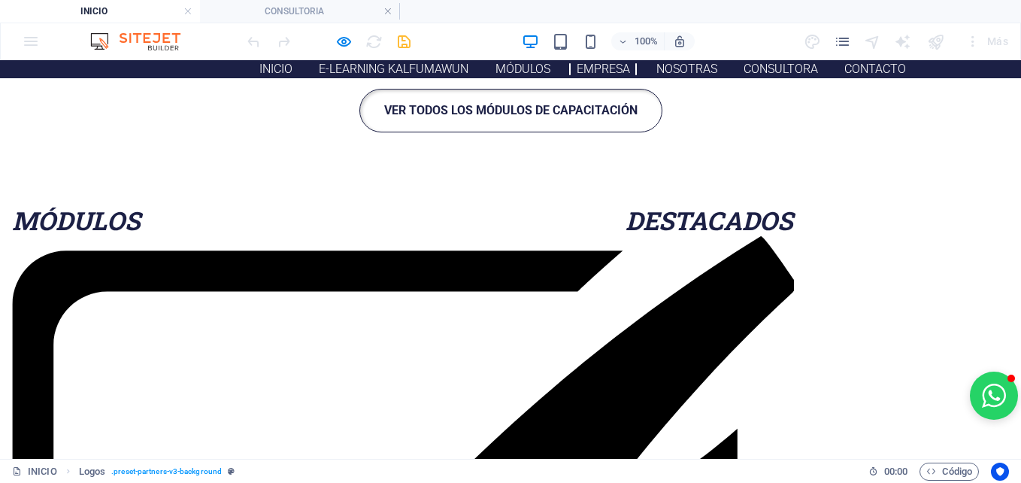
scroll to position [2120, 0]
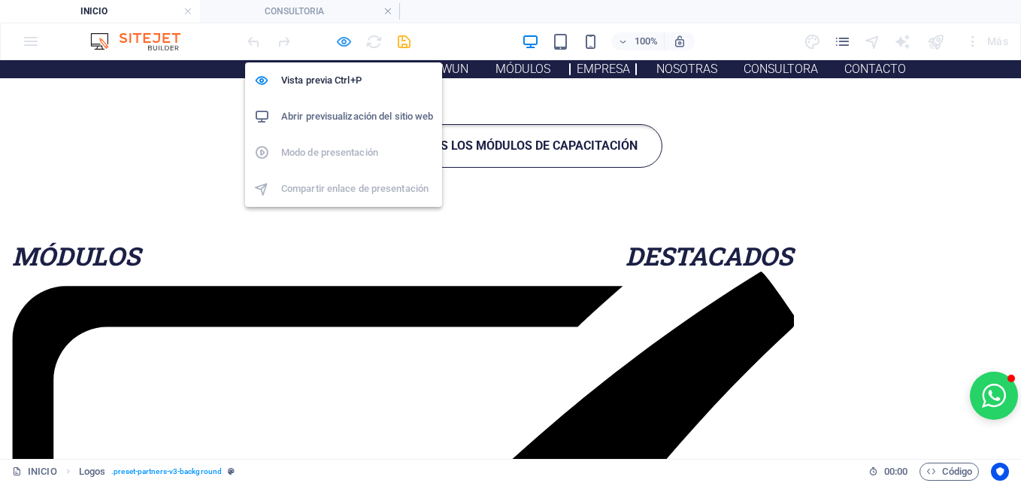
click at [340, 41] on icon "button" at bounding box center [343, 41] width 17 height 17
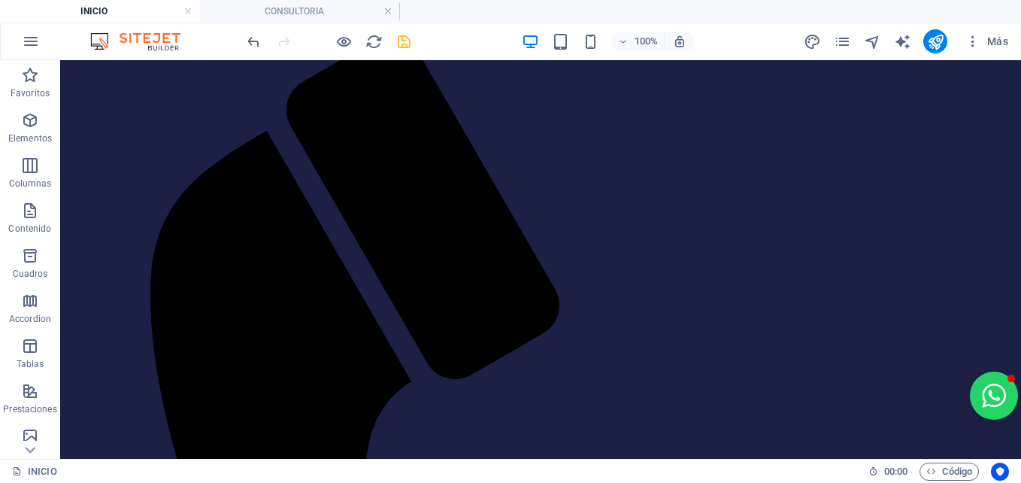
scroll to position [0, 0]
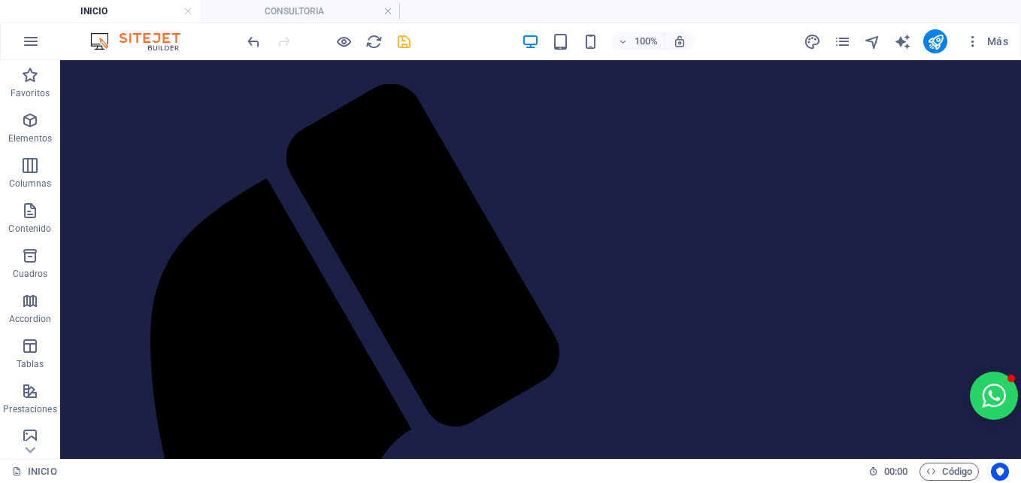
drag, startPoint x: 1016, startPoint y: 222, endPoint x: 623, endPoint y: 117, distance: 406.9
click at [399, 46] on icon "save" at bounding box center [403, 41] width 17 height 17
checkbox input "false"
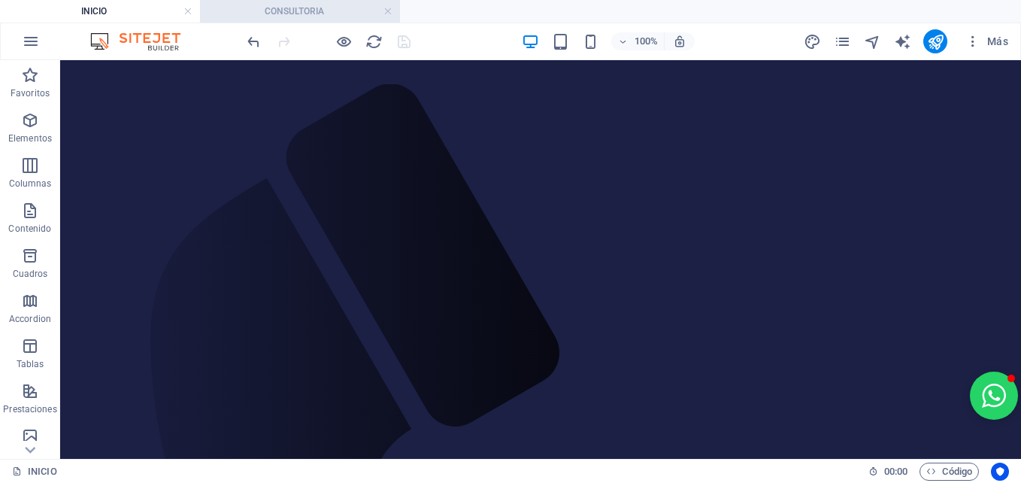
click at [324, 8] on h4 "CONSULTORIA" at bounding box center [300, 11] width 200 height 17
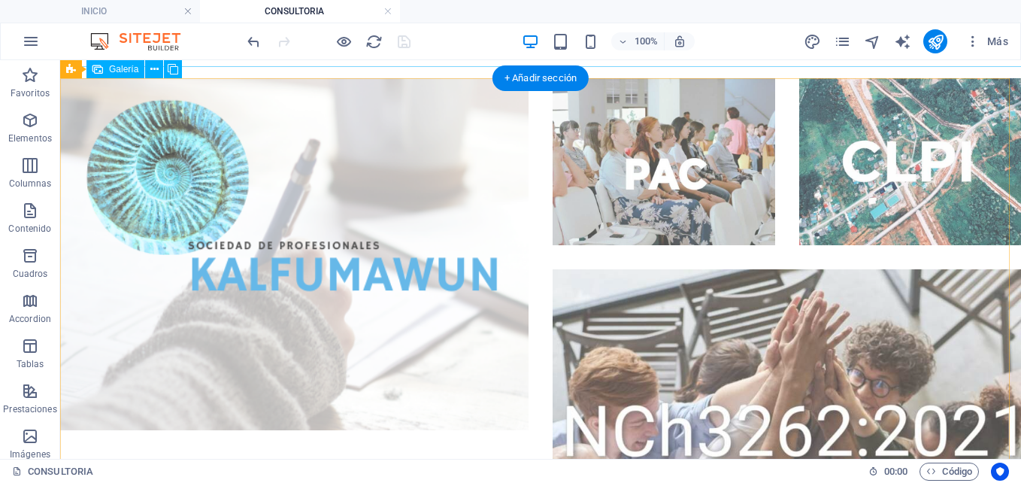
click at [272, 164] on li at bounding box center [294, 256] width 468 height 357
select select "3"
select select "px"
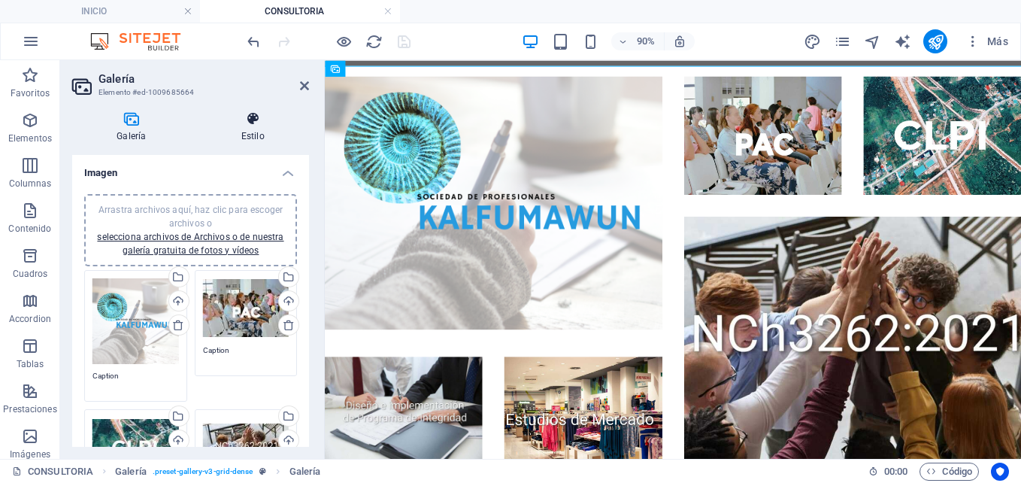
click at [253, 114] on icon at bounding box center [253, 118] width 112 height 15
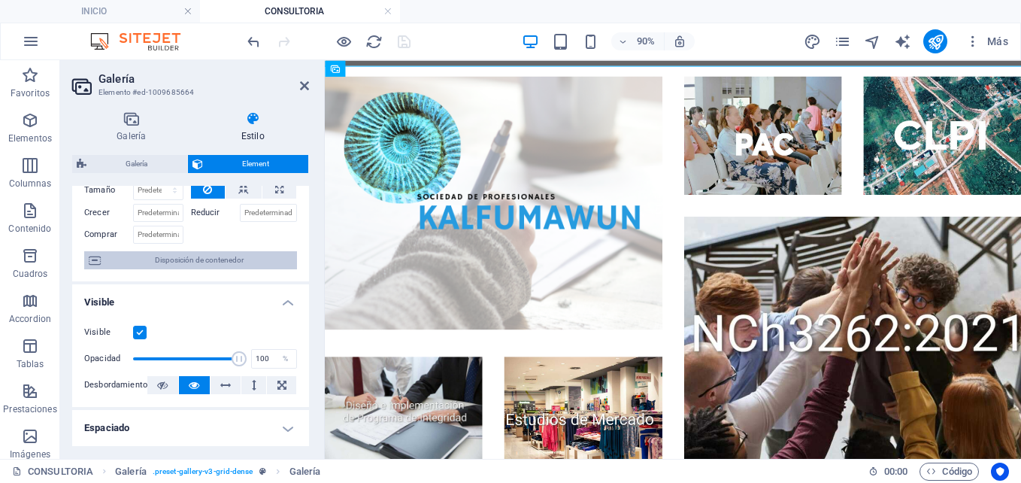
scroll to position [301, 0]
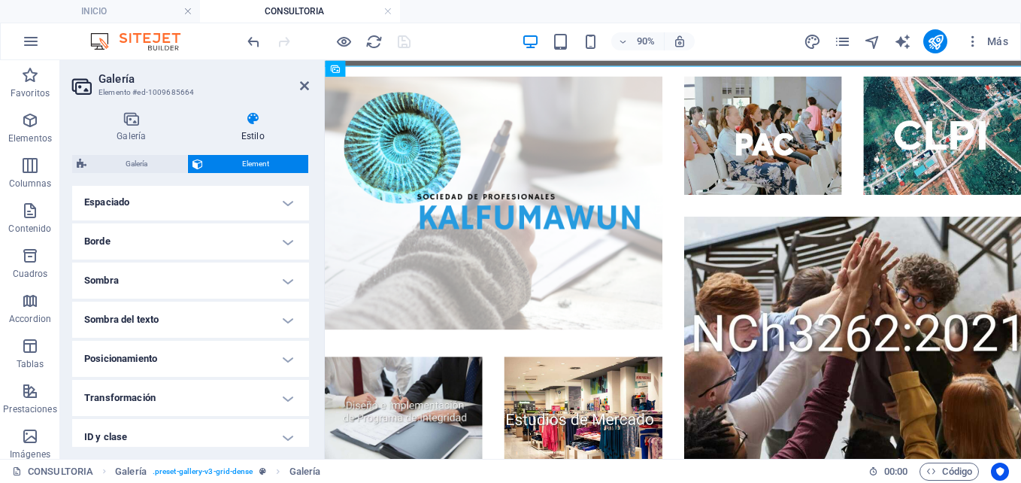
click at [194, 323] on h4 "Sombra del texto" at bounding box center [190, 319] width 237 height 36
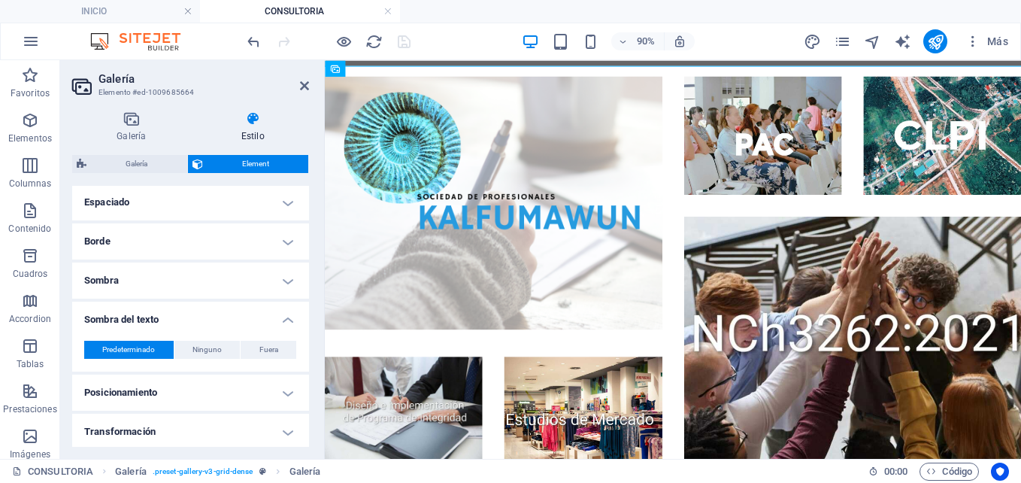
click at [194, 323] on h4 "Sombra del texto" at bounding box center [190, 314] width 237 height 27
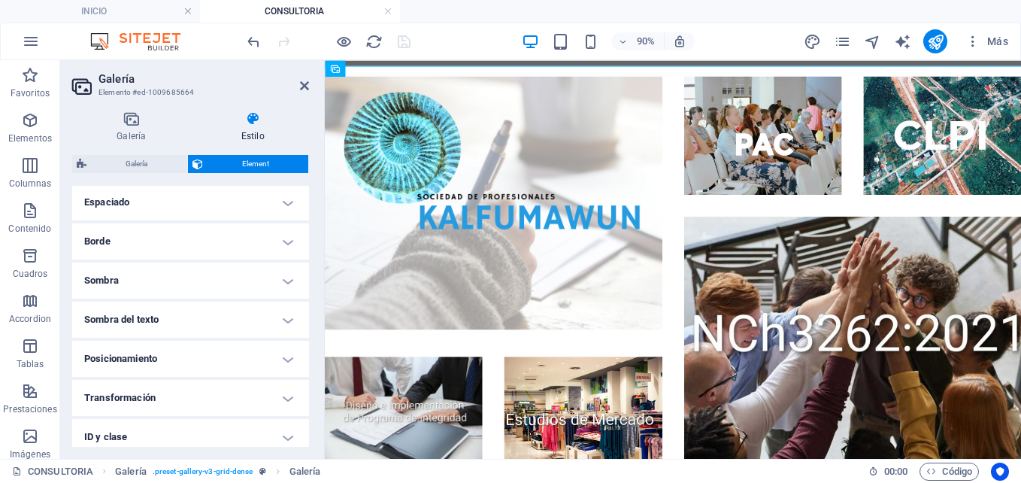
drag, startPoint x: 311, startPoint y: 327, endPoint x: 305, endPoint y: 275, distance: 52.1
click at [305, 275] on div "Galería Estilo Imagen Arrastra archivos aquí, haz clic para escoger archivos o …" at bounding box center [190, 278] width 261 height 359
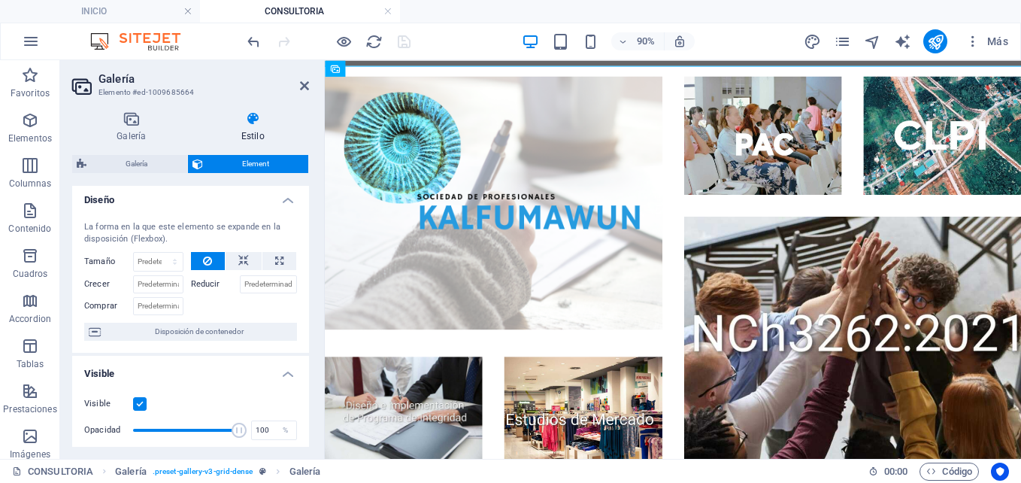
scroll to position [0, 0]
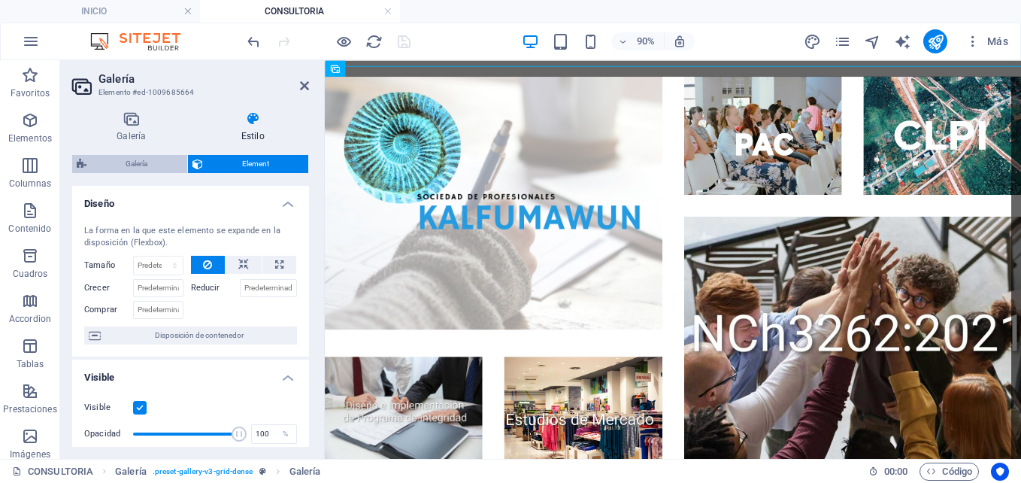
click at [153, 161] on span "Galería" at bounding box center [137, 164] width 92 height 18
select select "rem"
select select "preset-gallery-v3-grid-dense"
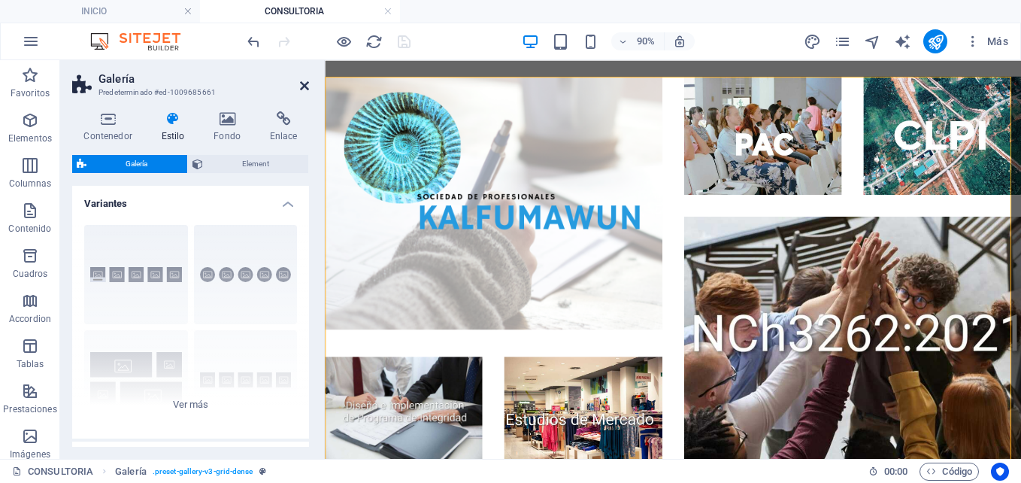
click at [300, 87] on icon at bounding box center [304, 86] width 9 height 12
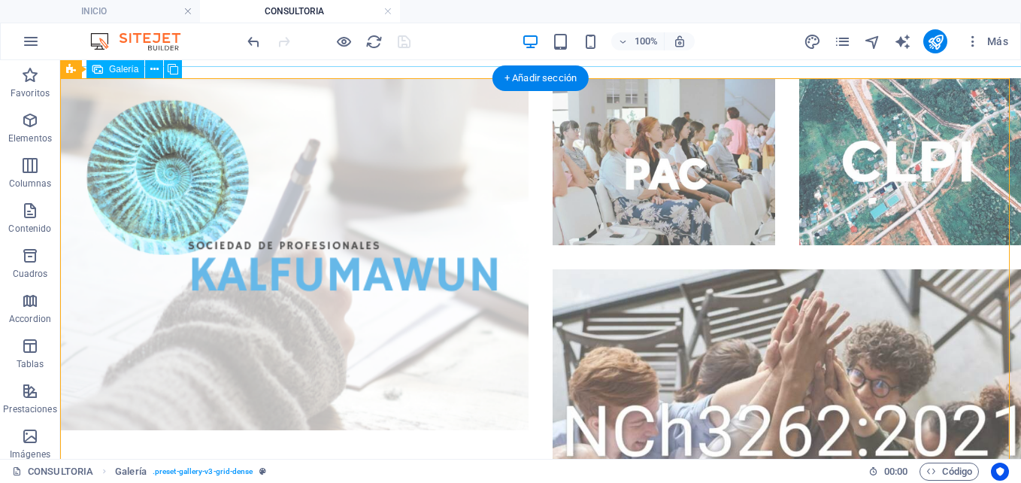
click at [437, 204] on li at bounding box center [294, 256] width 468 height 357
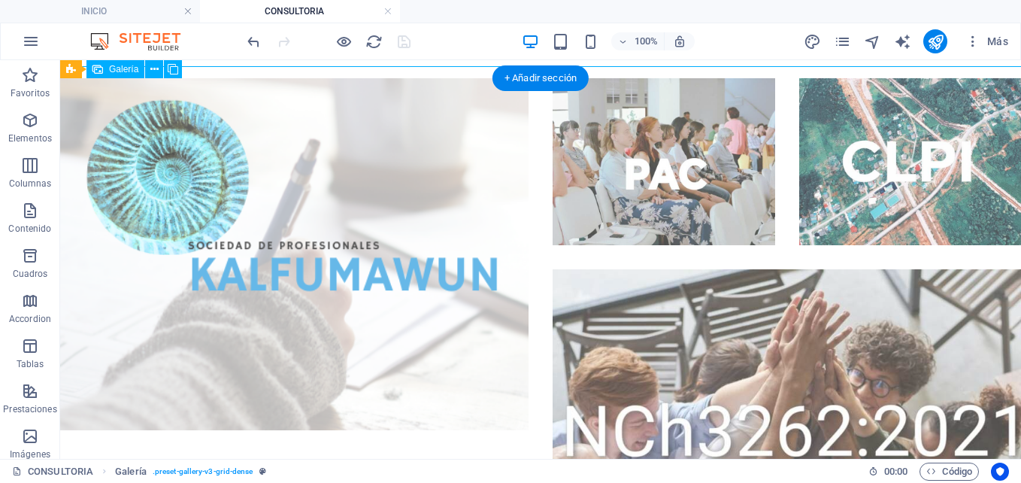
click at [437, 204] on li at bounding box center [294, 256] width 468 height 357
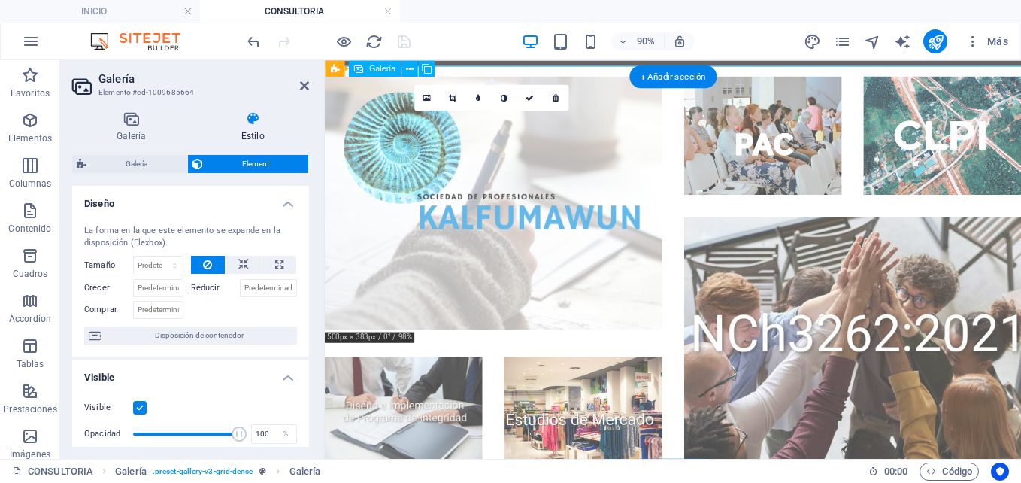
click at [440, 183] on li at bounding box center [512, 221] width 375 height 287
click at [446, 171] on li at bounding box center [512, 221] width 375 height 287
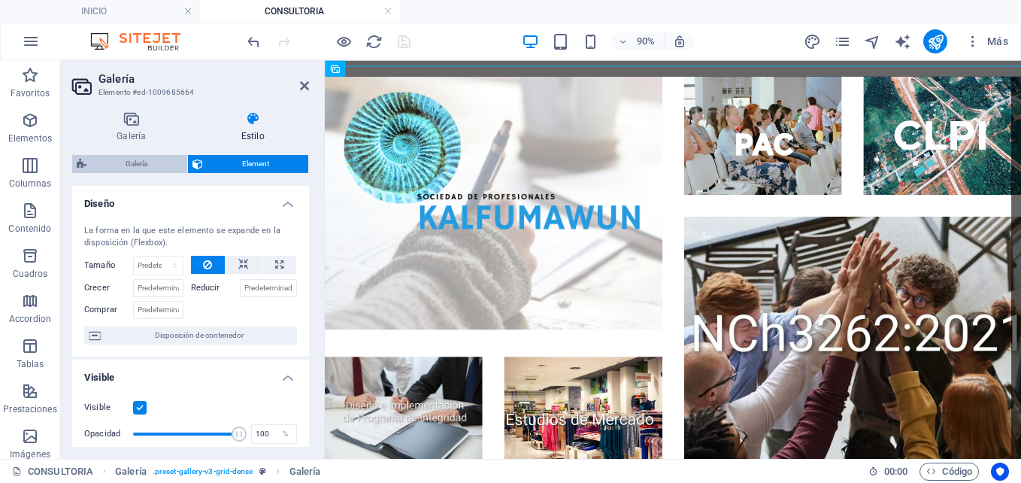
click at [163, 165] on span "Galería" at bounding box center [137, 164] width 92 height 18
select select "rem"
select select "preset-gallery-v3-grid-dense"
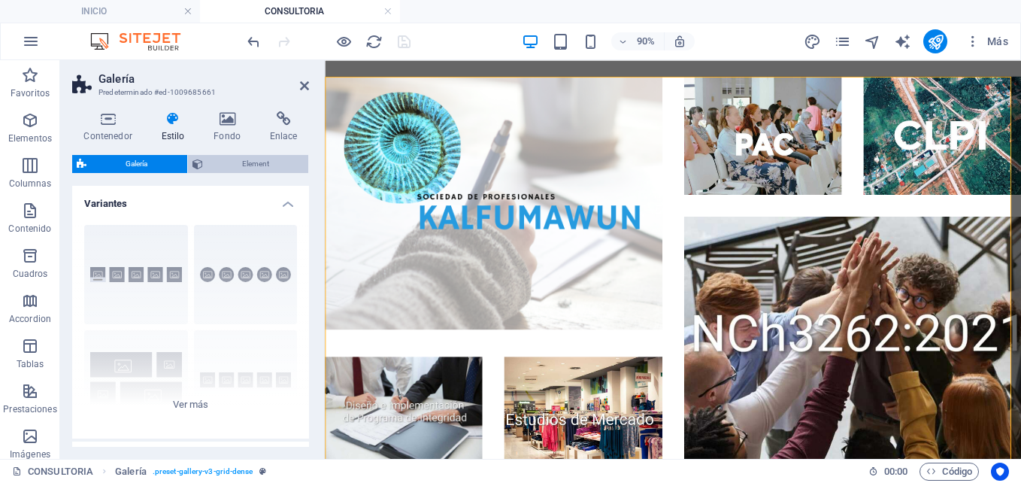
click at [221, 163] on span "Element" at bounding box center [256, 164] width 97 height 18
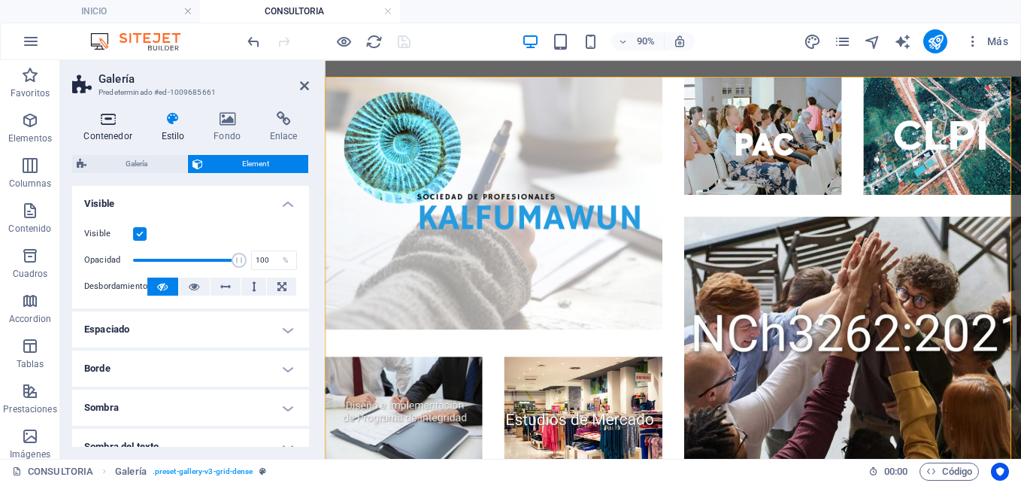
click at [104, 124] on icon at bounding box center [107, 118] width 71 height 15
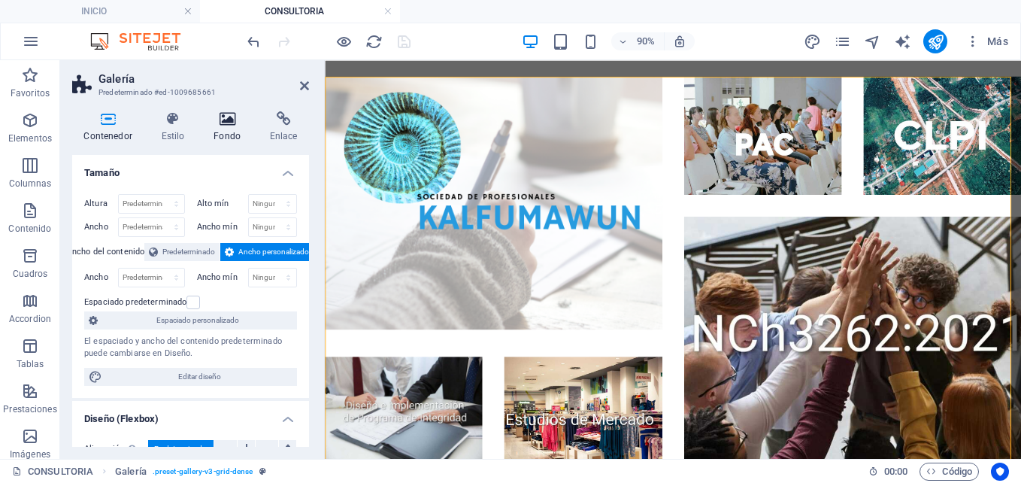
click at [230, 126] on h4 "Fondo" at bounding box center [230, 127] width 56 height 32
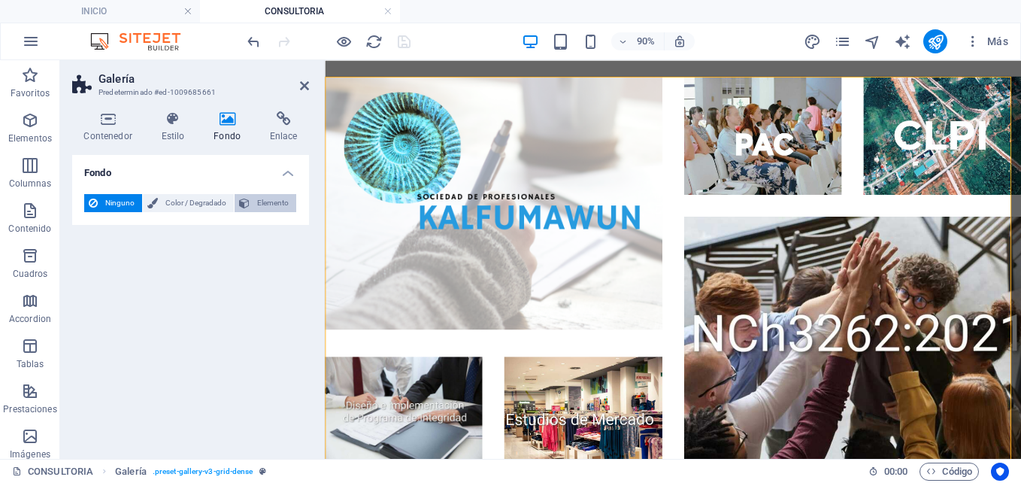
click at [256, 201] on span "Elemento" at bounding box center [273, 203] width 38 height 18
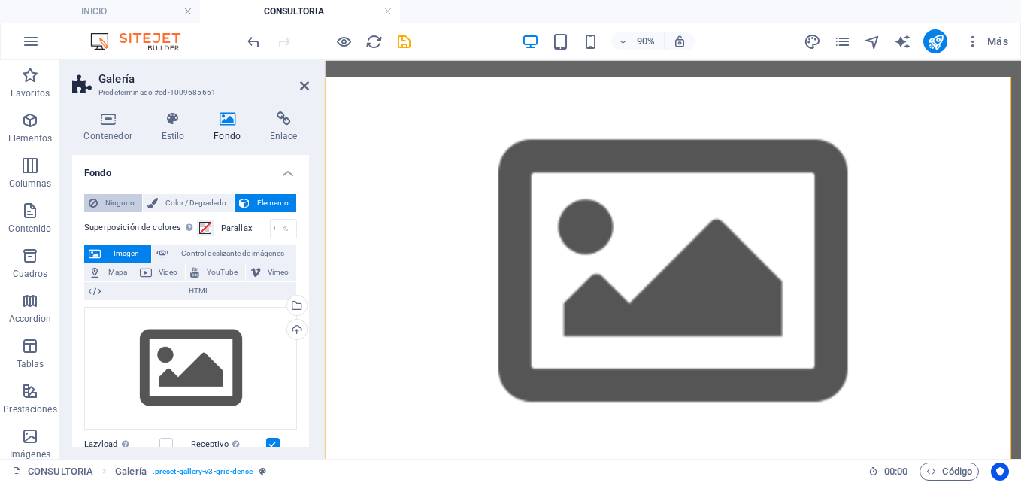
click at [120, 201] on span "Ninguno" at bounding box center [119, 203] width 35 height 18
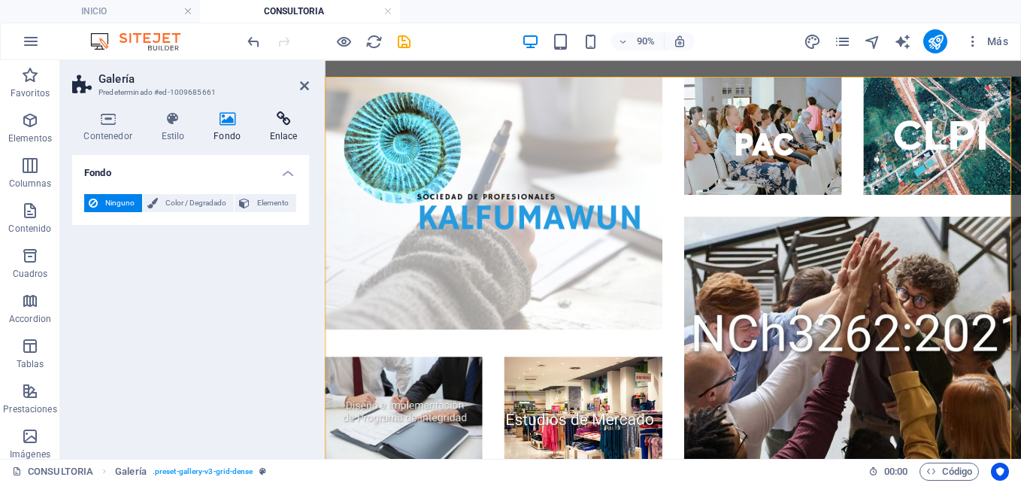
click at [286, 132] on h4 "Enlace" at bounding box center [283, 127] width 51 height 32
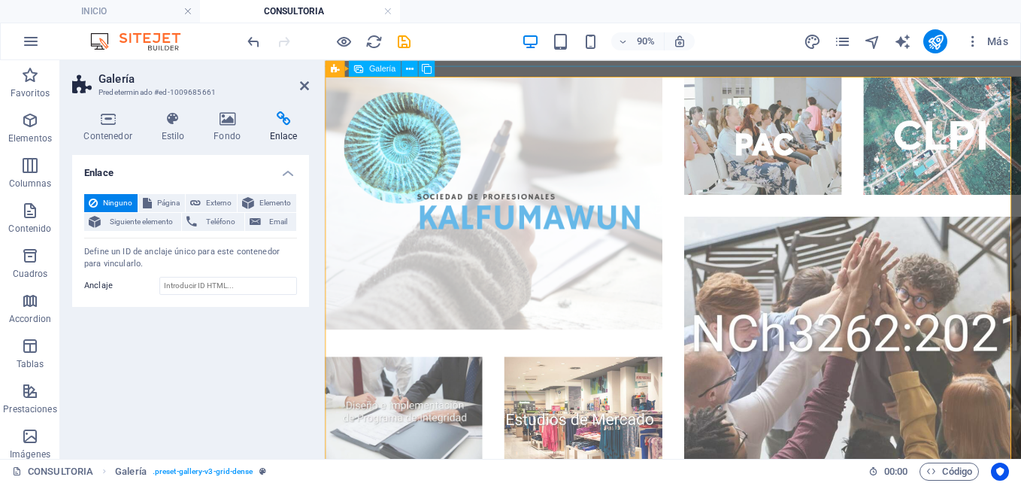
click at [486, 168] on li at bounding box center [512, 221] width 375 height 287
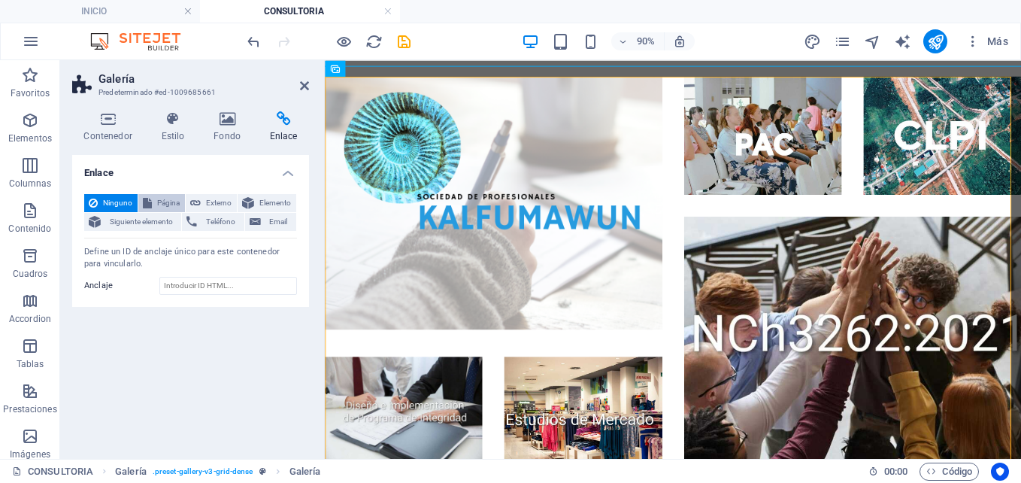
click at [162, 201] on span "Página" at bounding box center [168, 203] width 24 height 18
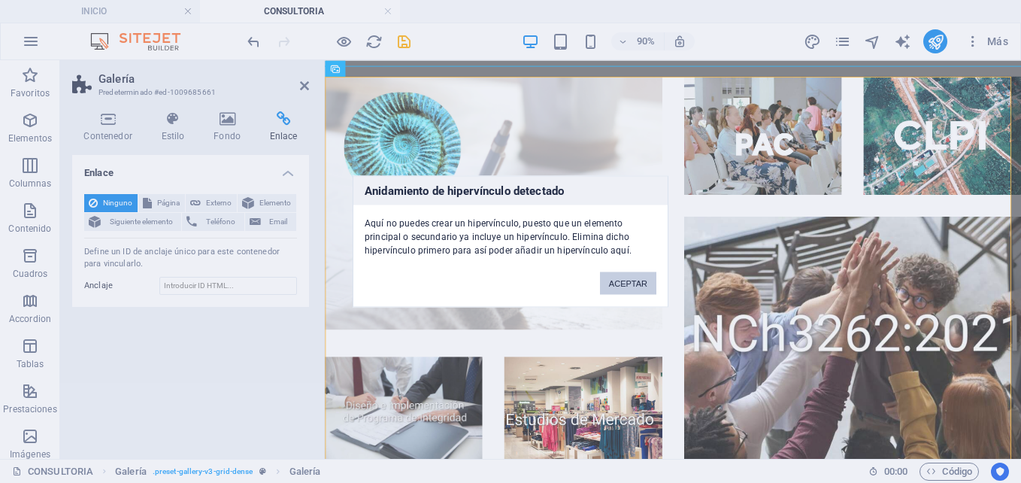
click at [632, 283] on button "ACEPTAR" at bounding box center [628, 283] width 56 height 23
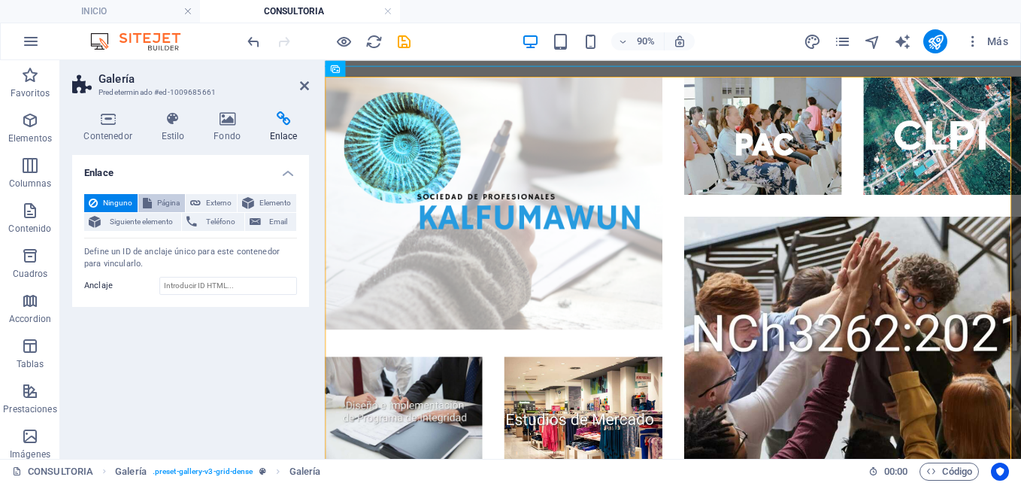
click at [167, 200] on span "Página" at bounding box center [168, 203] width 24 height 18
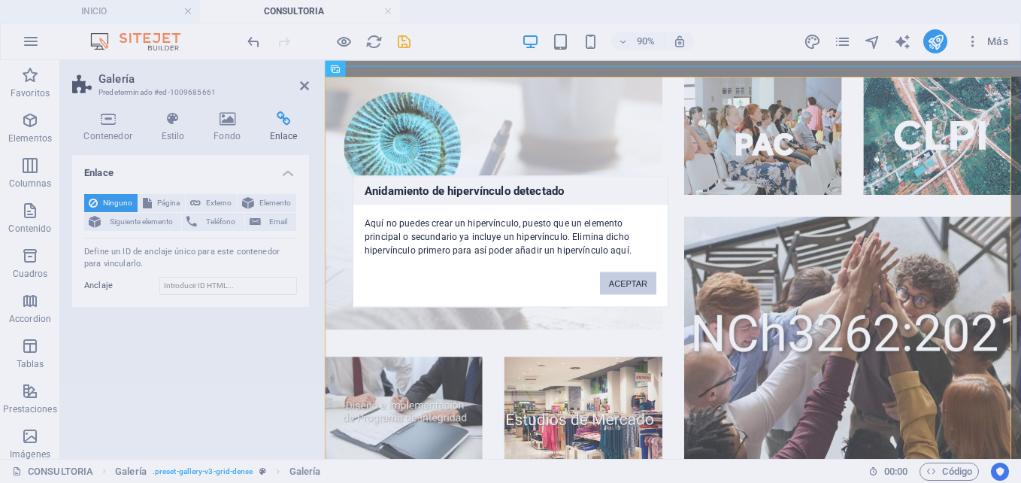
click at [624, 281] on button "ACEPTAR" at bounding box center [628, 283] width 56 height 23
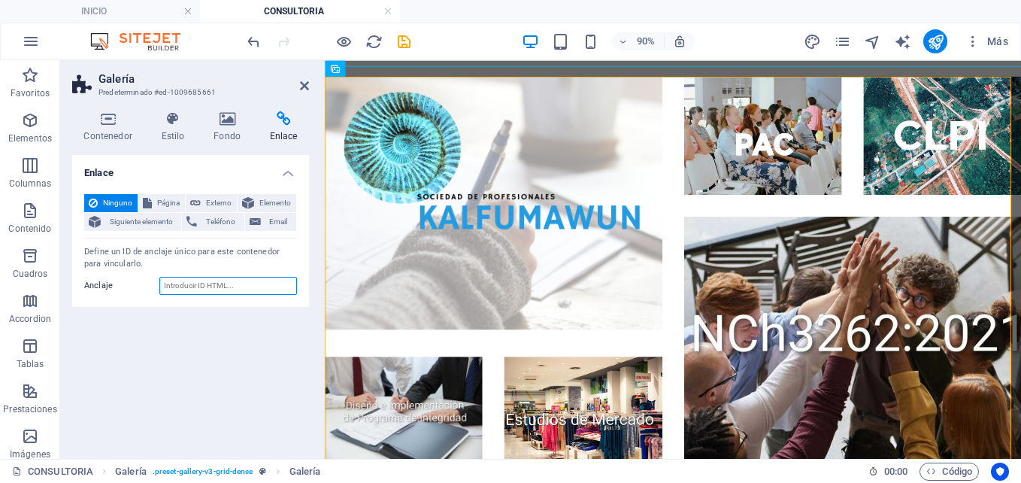
click at [196, 285] on input "Anclaje" at bounding box center [228, 286] width 138 height 18
click at [121, 222] on span "Siguiente elemento" at bounding box center [140, 222] width 71 height 18
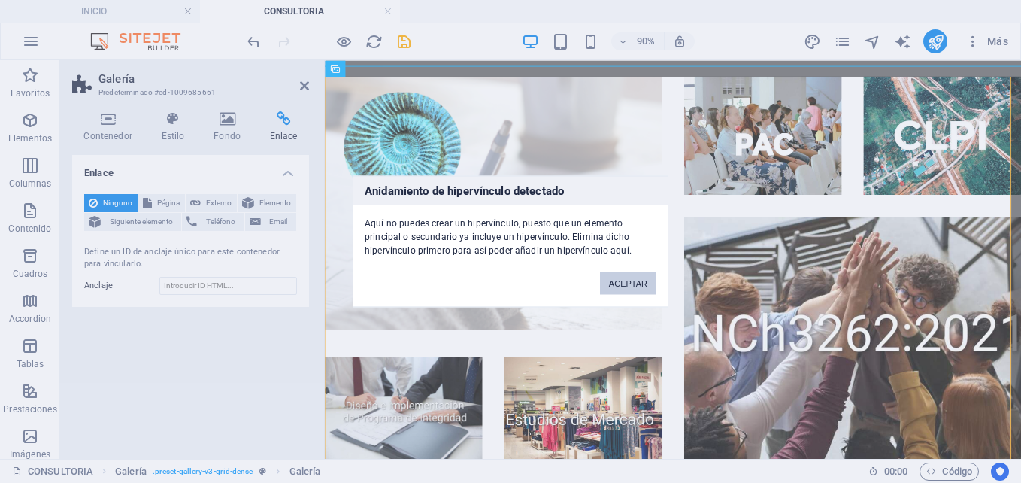
click at [630, 275] on button "ACEPTAR" at bounding box center [628, 283] width 56 height 23
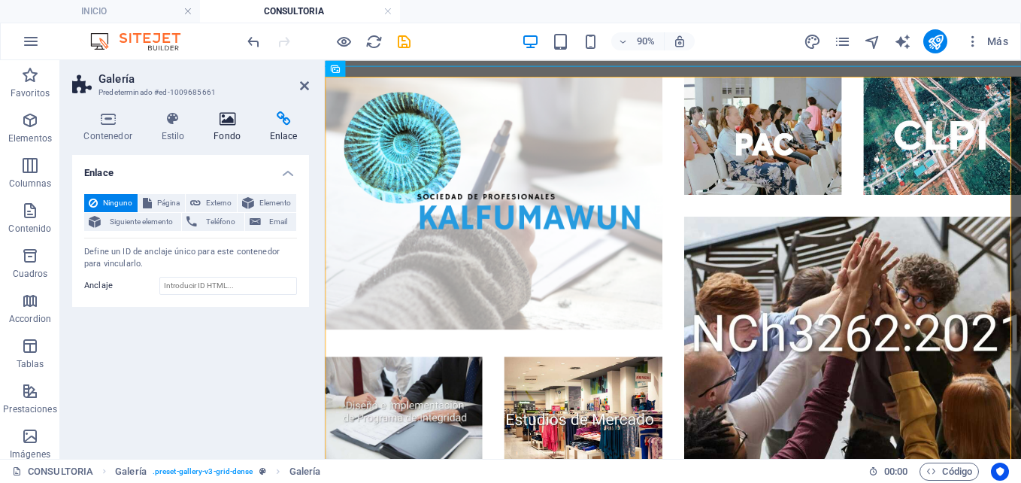
click at [232, 131] on h4 "Fondo" at bounding box center [230, 127] width 56 height 32
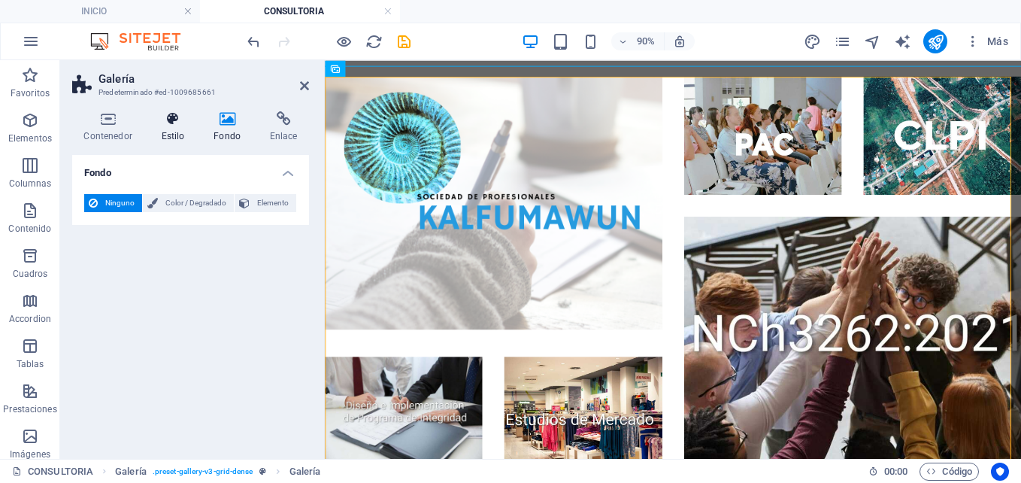
click at [186, 133] on h4 "Estilo" at bounding box center [176, 127] width 53 height 32
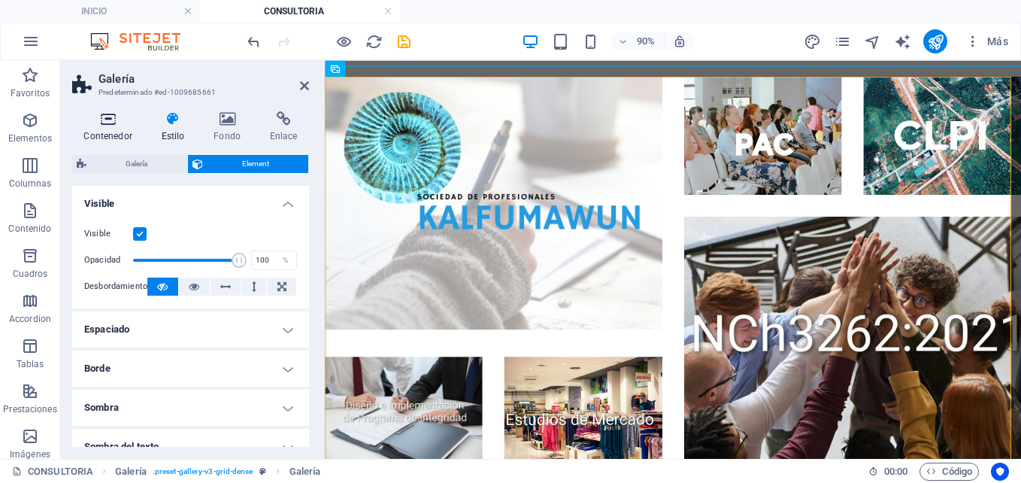
click at [80, 133] on h4 "Contenedor" at bounding box center [110, 127] width 77 height 32
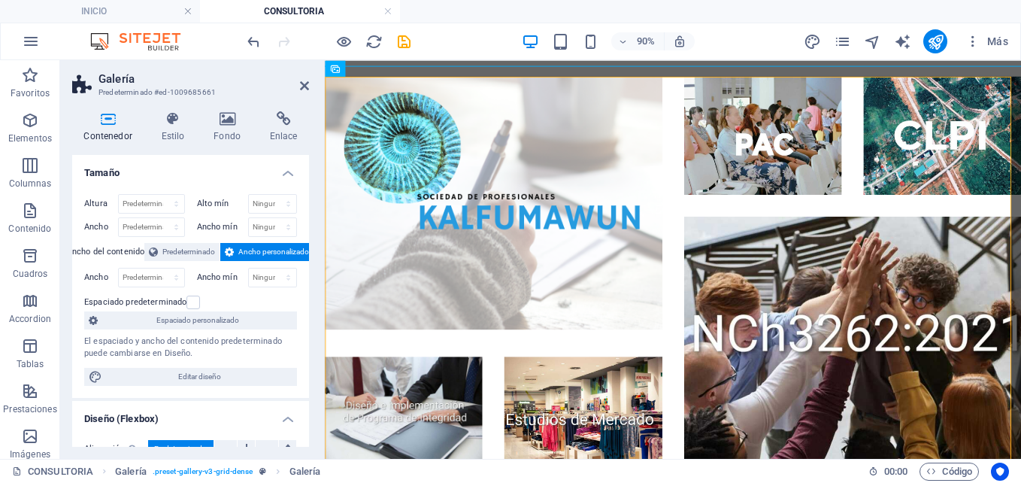
click at [313, 86] on aside "Galería Predeterminado #ed-1009685661 Contenedor Estilo Fondo Enlace Tamaño Alt…" at bounding box center [192, 259] width 265 height 398
click at [307, 86] on icon at bounding box center [304, 86] width 9 height 12
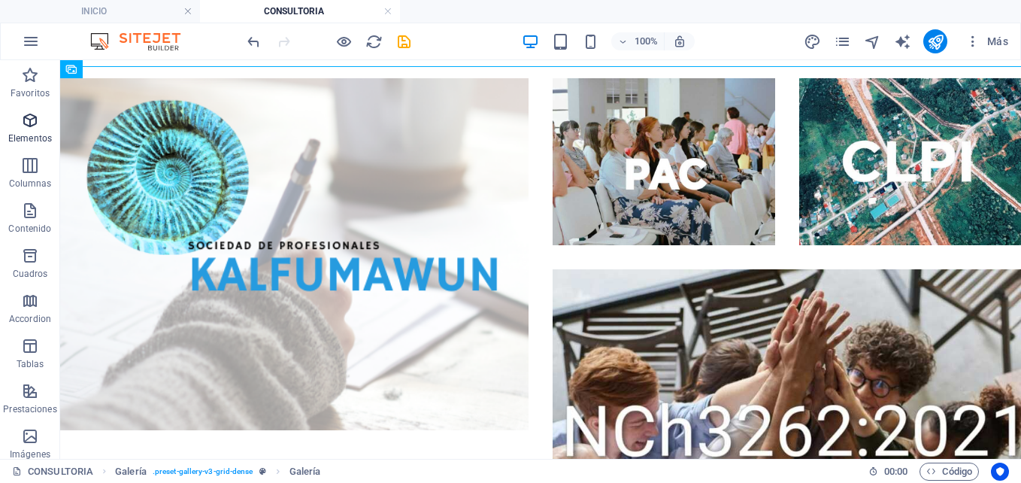
click at [29, 133] on p "Elementos" at bounding box center [30, 138] width 44 height 12
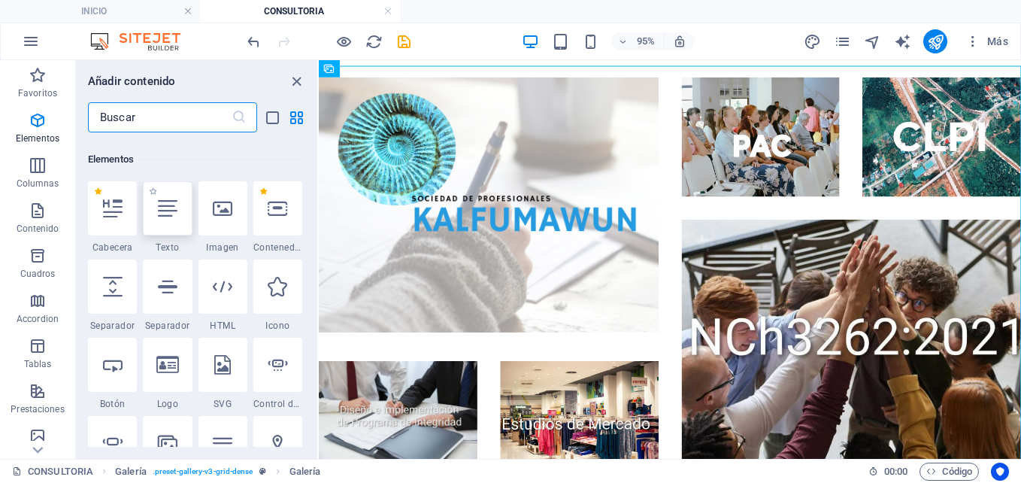
scroll to position [283, 0]
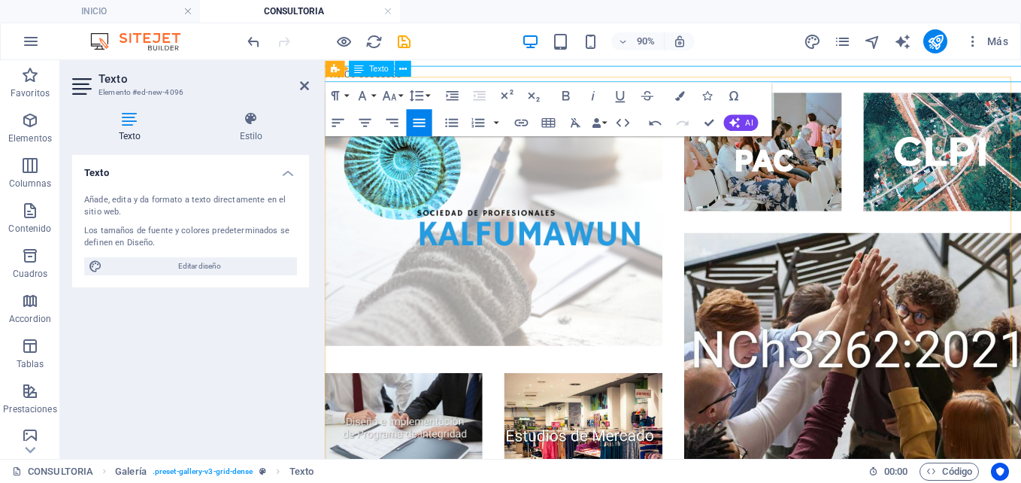
click at [429, 80] on p "servicios ssssssss" at bounding box center [712, 75] width 798 height 18
click at [419, 74] on div "Galería Texto" at bounding box center [372, 68] width 95 height 17
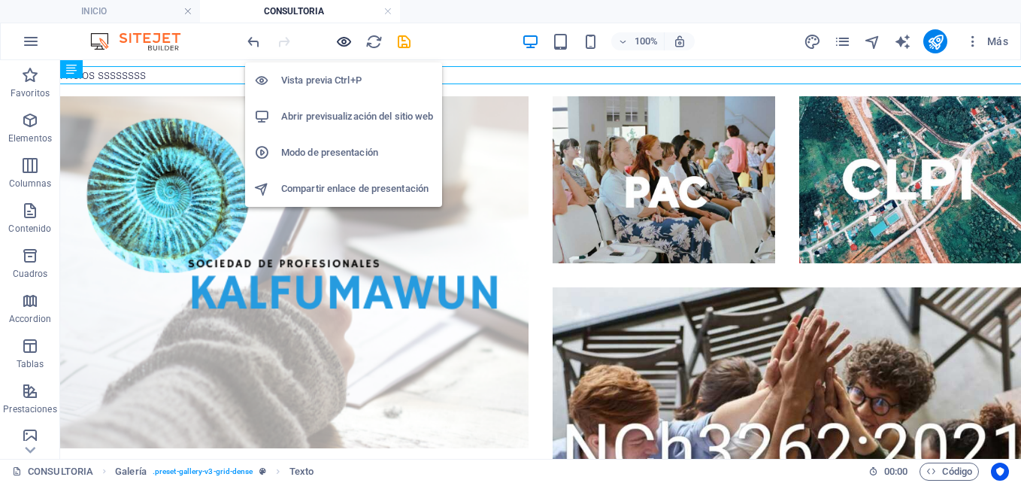
click at [348, 39] on icon "button" at bounding box center [343, 41] width 17 height 17
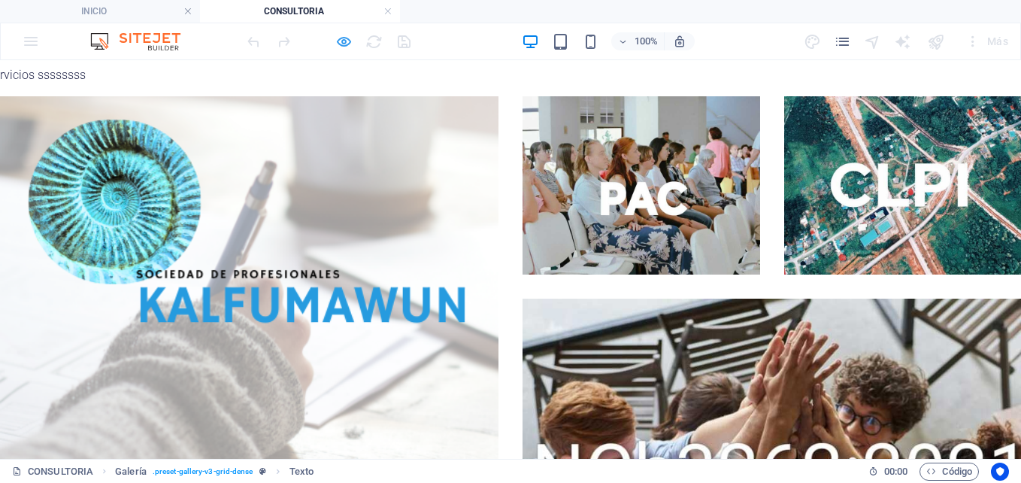
click at [348, 42] on icon "button" at bounding box center [343, 41] width 17 height 17
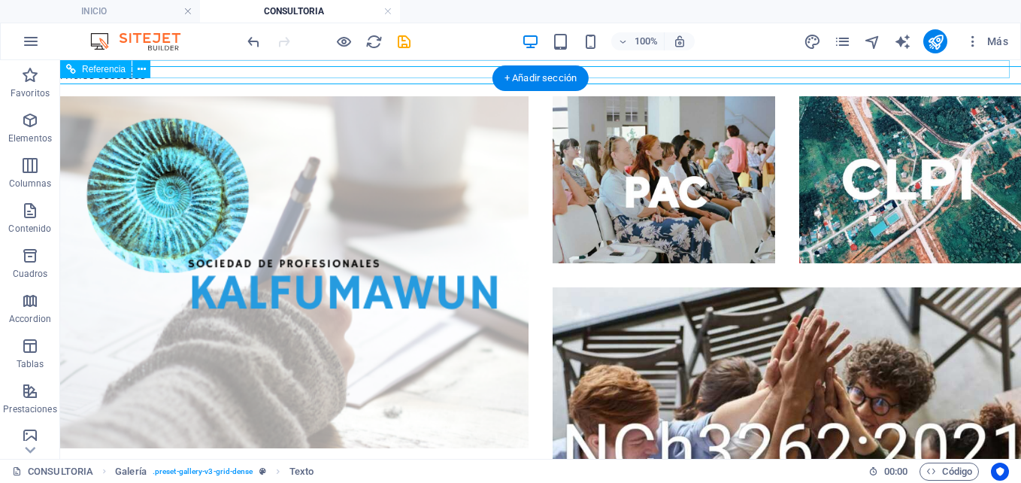
click at [212, 76] on nav "INICIO E-LEARNING [PERSON_NAME] EMPRESA NOSOTRAS CONSULTORA CONTACTO" at bounding box center [541, 69] width 806 height 18
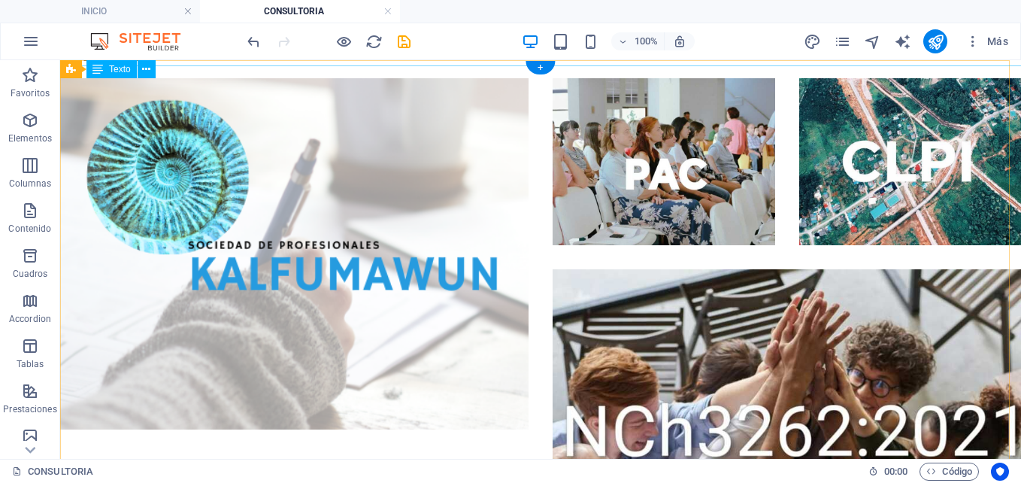
click at [237, 63] on div "servicios ssssssss" at bounding box center [540, 57] width 985 height 18
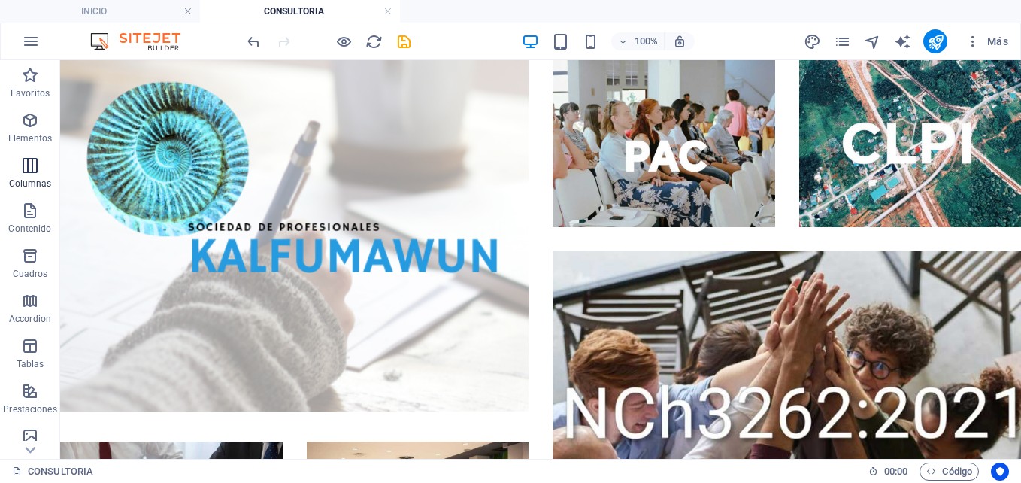
click at [18, 164] on span "Columnas" at bounding box center [30, 174] width 60 height 36
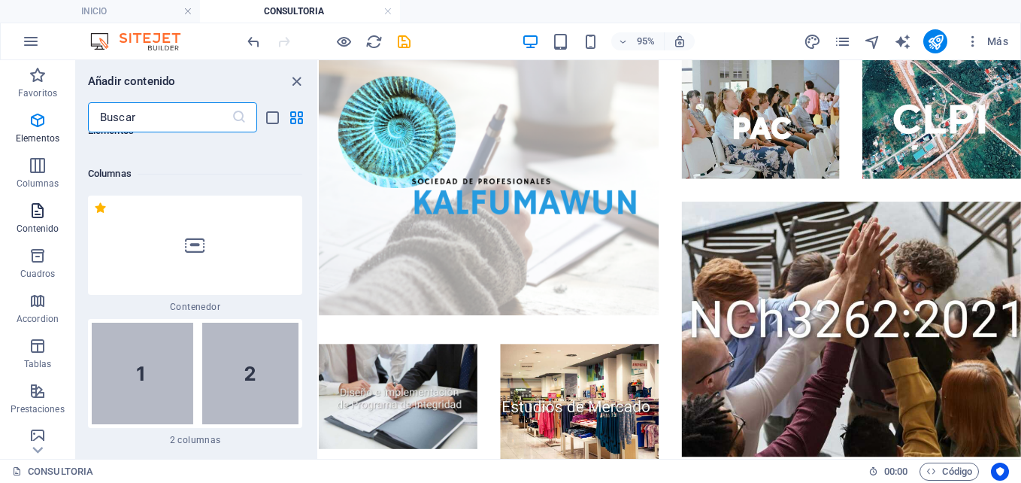
click at [38, 220] on span "Contenido" at bounding box center [37, 219] width 75 height 36
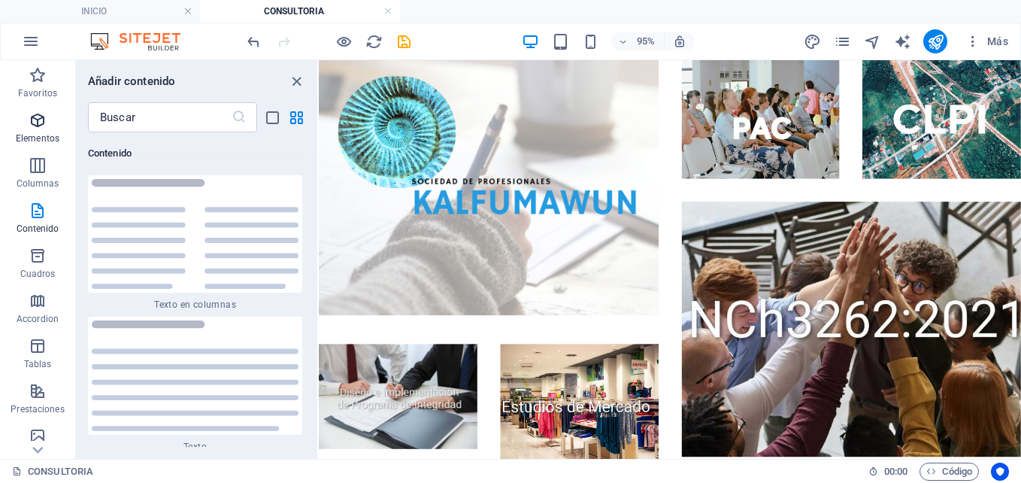
click at [45, 127] on icon "button" at bounding box center [38, 120] width 18 height 18
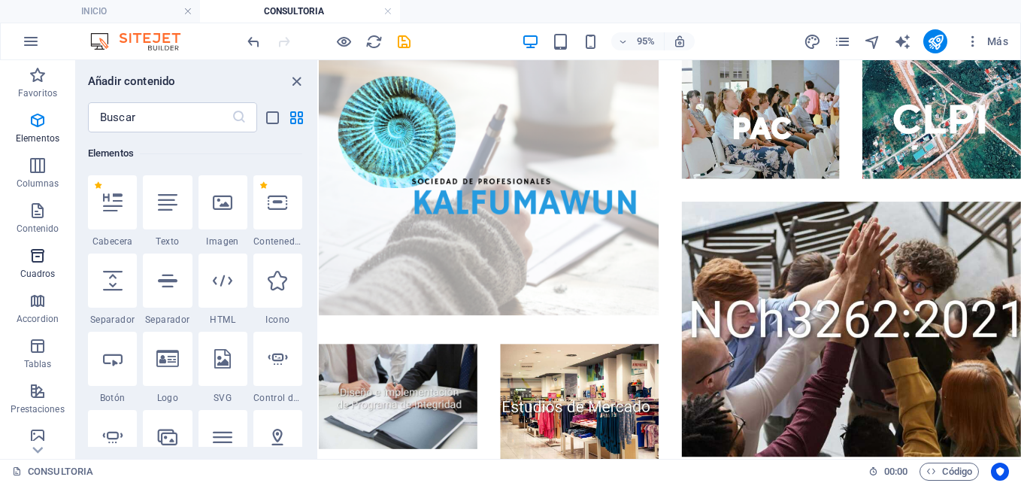
click at [51, 259] on span "Cuadros" at bounding box center [37, 265] width 75 height 36
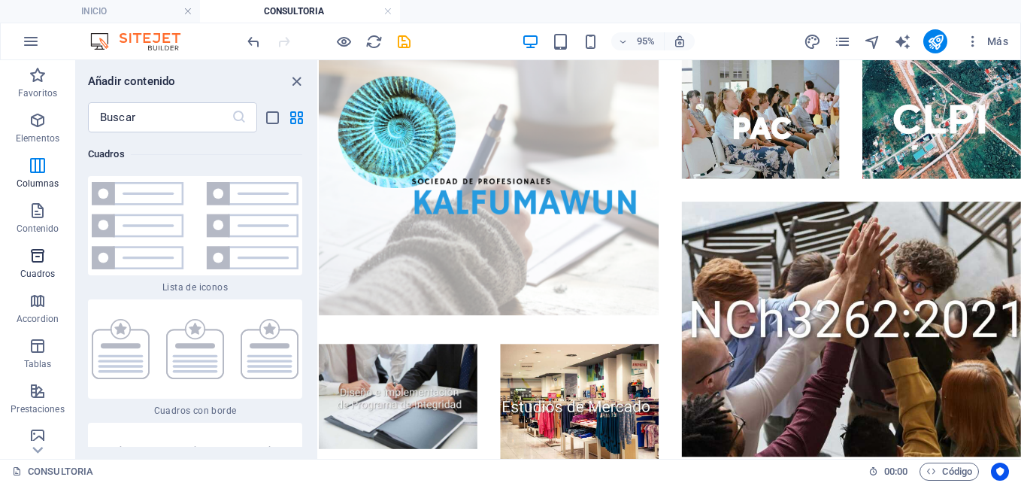
scroll to position [8134, 0]
click at [50, 209] on span "Contenido" at bounding box center [37, 219] width 75 height 36
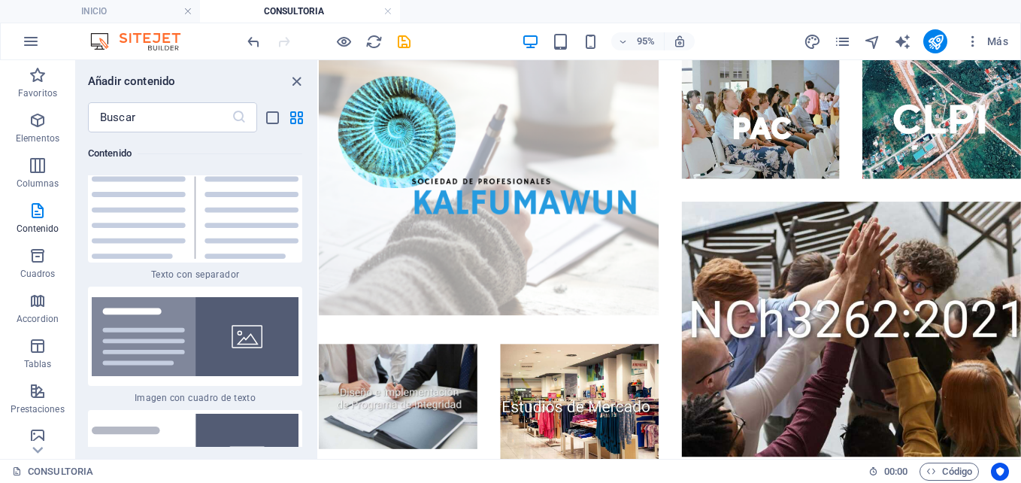
scroll to position [5196, 0]
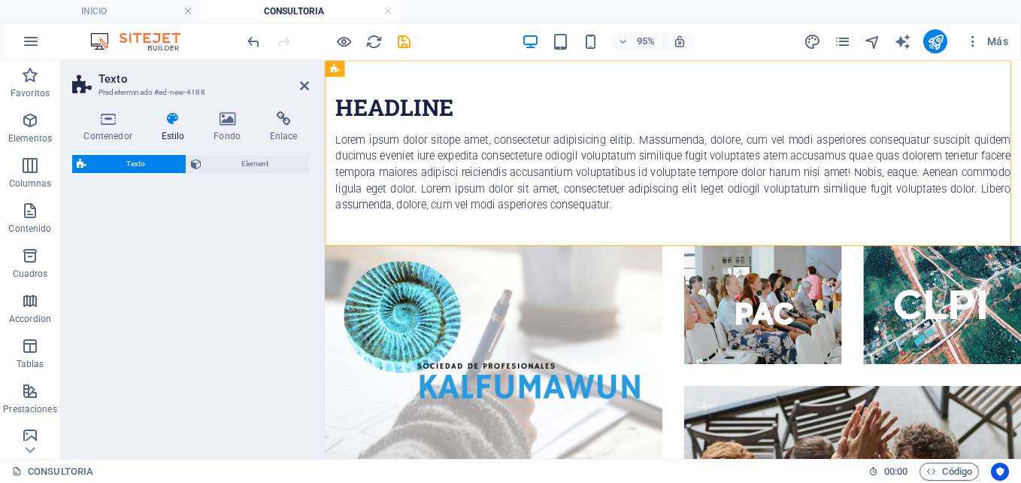
select select "preset-text-v2-default"
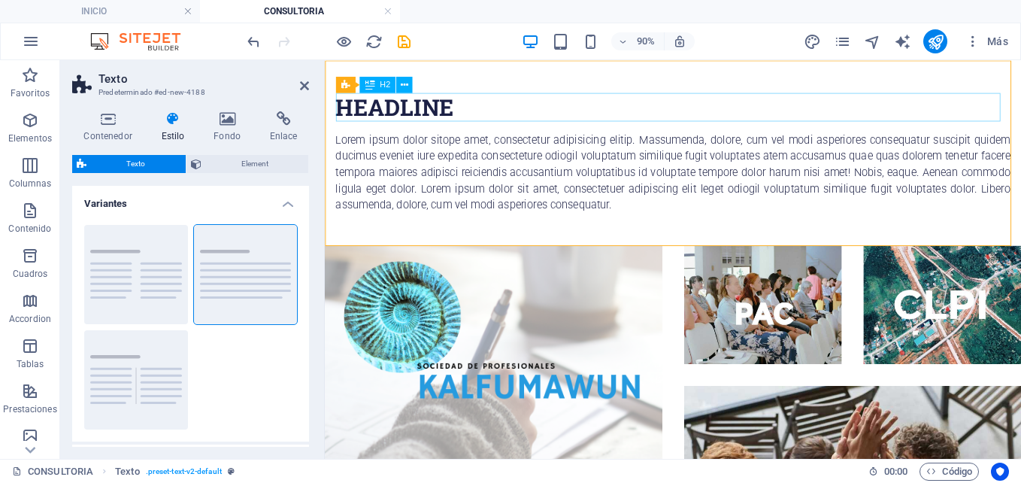
click at [426, 103] on div "Headline" at bounding box center [712, 112] width 750 height 32
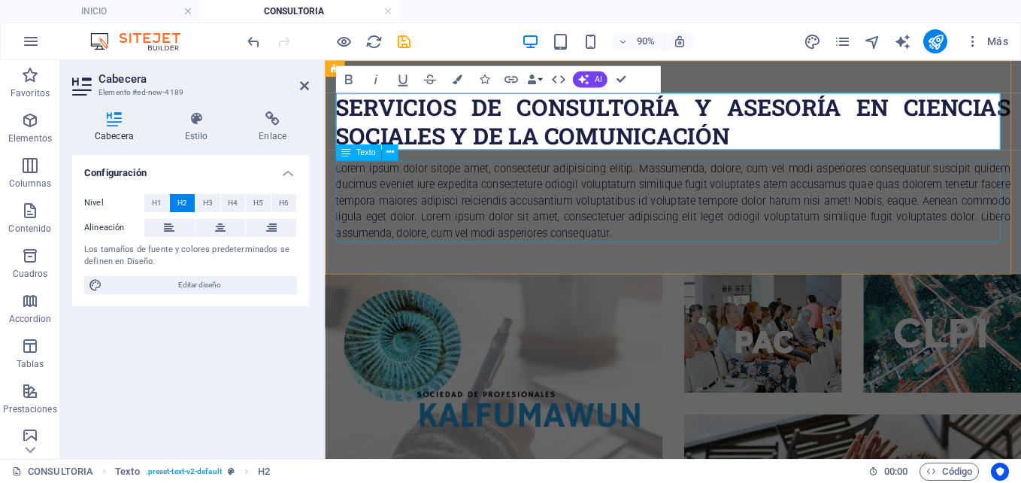
click at [450, 204] on div "Lorem ipsum dolor sitope amet, consectetur adipisicing elitip. Massumenda, dolo…" at bounding box center [712, 216] width 750 height 90
click at [451, 204] on div "Lorem ipsum dolor sitope amet, consectetur adipisicing elitip. Massumenda, dolo…" at bounding box center [712, 216] width 750 height 90
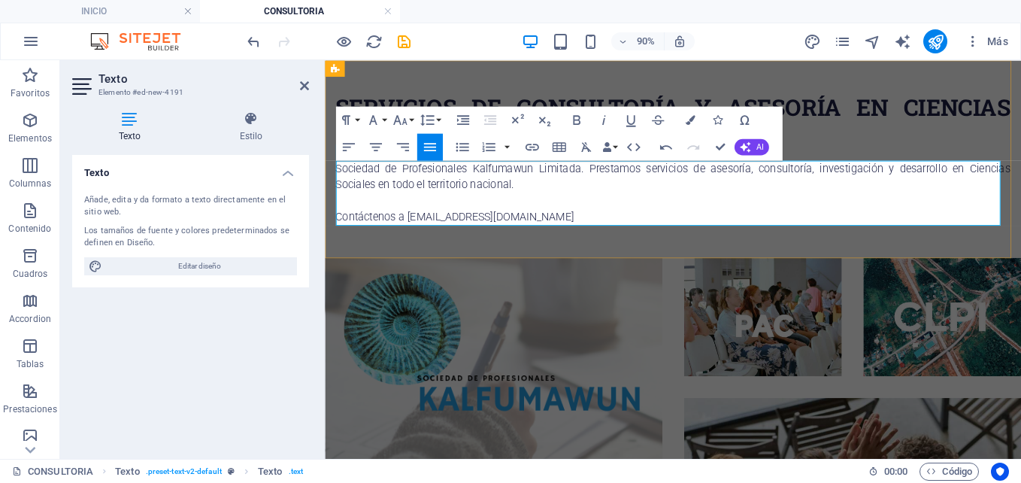
click at [417, 229] on p "Contáctenos a [EMAIL_ADDRESS][DOMAIN_NAME]" at bounding box center [712, 235] width 750 height 18
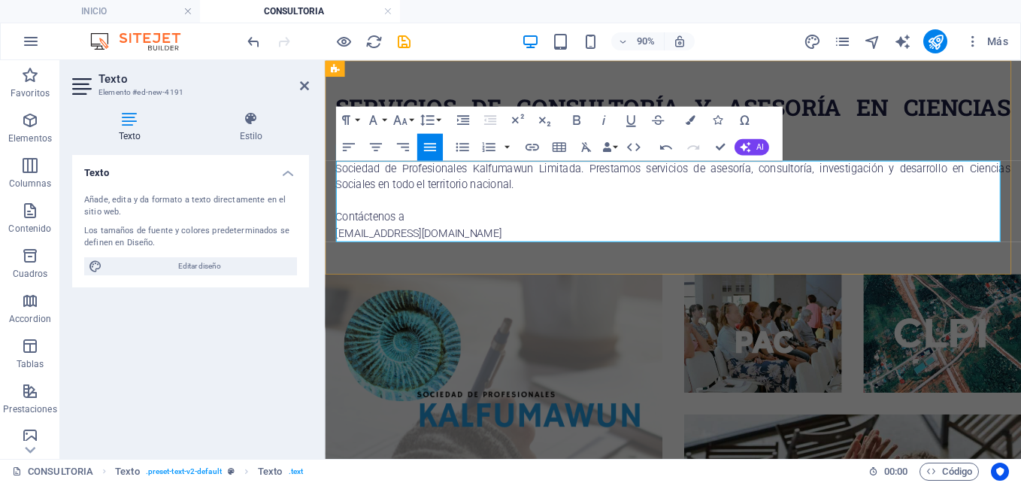
click at [414, 229] on p "Contáctenos a" at bounding box center [712, 235] width 750 height 18
click at [341, 252] on p "[EMAIL_ADDRESS][DOMAIN_NAME]" at bounding box center [712, 253] width 750 height 18
click at [339, 251] on p "[EMAIL_ADDRESS][DOMAIN_NAME]" at bounding box center [712, 253] width 750 height 18
click at [537, 252] on p "Email: [EMAIL_ADDRESS][DOMAIN_NAME]" at bounding box center [712, 253] width 750 height 18
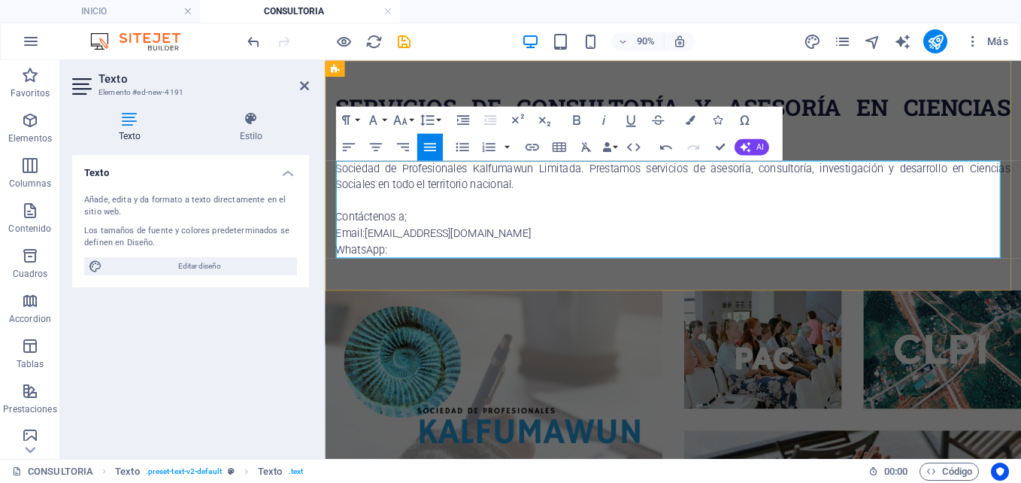
click at [432, 274] on p "WhatsApp:" at bounding box center [712, 271] width 750 height 18
click at [474, 270] on p "WhatsApp: [PHONE_NUMBER]" at bounding box center [712, 271] width 750 height 18
click at [462, 268] on p "WhatsApp: [PHONE_NUMBER]" at bounding box center [712, 271] width 750 height 18
click at [538, 274] on p "WhatsApp: [PHONE_NUMBER]" at bounding box center [712, 271] width 750 height 18
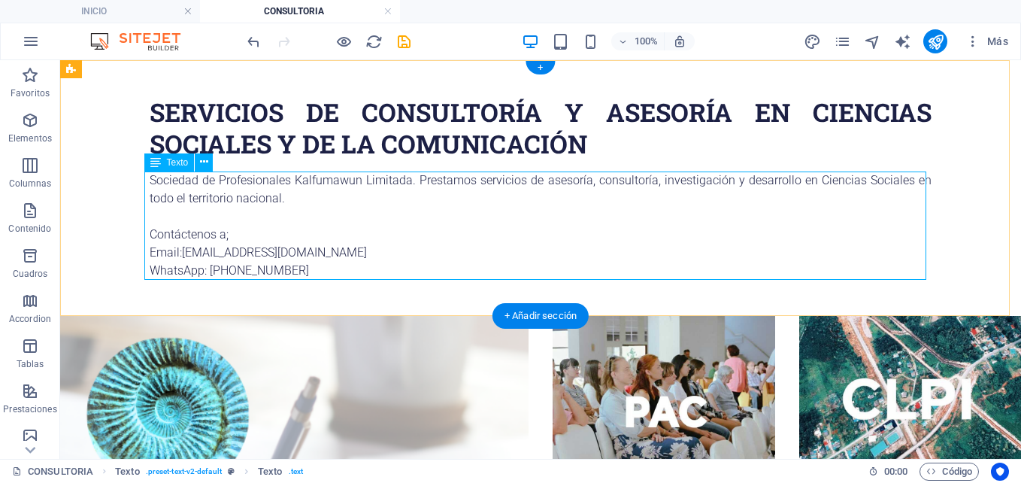
click at [235, 215] on div "Sociedad de Profesionales Kalfumawun Limitada. Prestamos servicios de asesoría,…" at bounding box center [541, 225] width 782 height 108
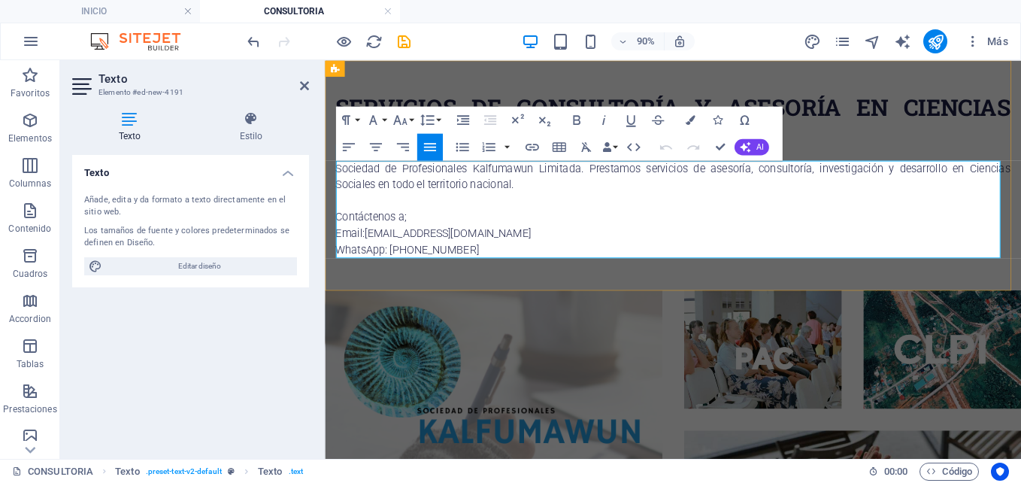
click at [363, 209] on p at bounding box center [712, 217] width 750 height 18
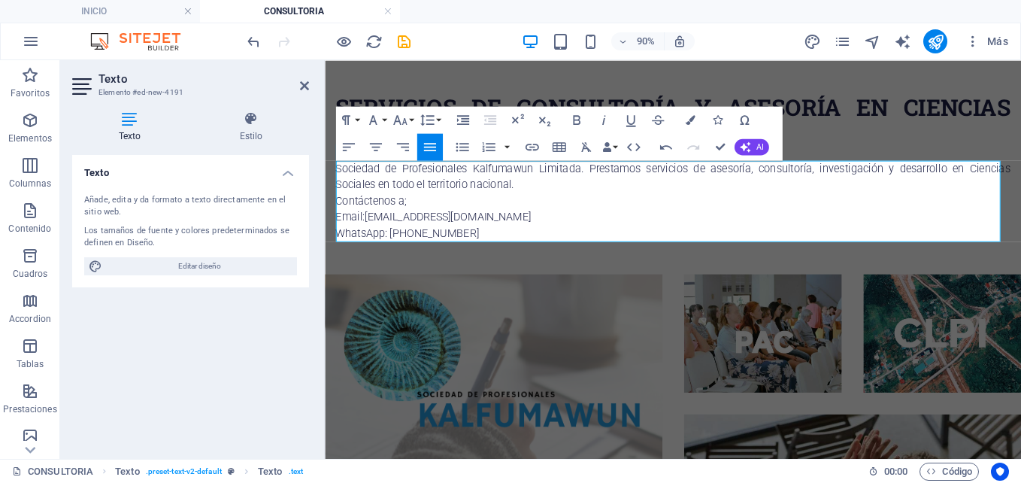
drag, startPoint x: 514, startPoint y: 250, endPoint x: 314, endPoint y: 144, distance: 227.4
click at [388, 120] on button "Font Family" at bounding box center [375, 119] width 26 height 27
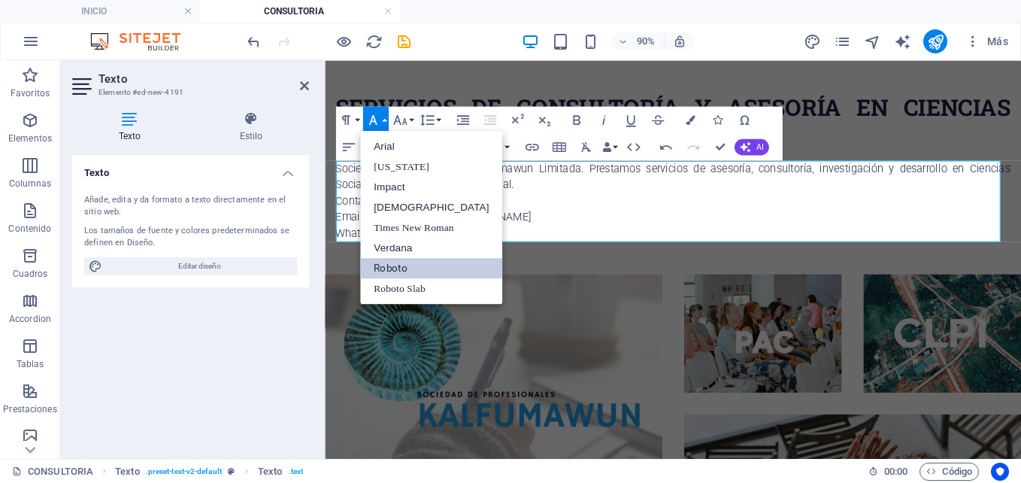
scroll to position [0, 0]
click at [399, 120] on icon "button" at bounding box center [400, 120] width 14 height 10
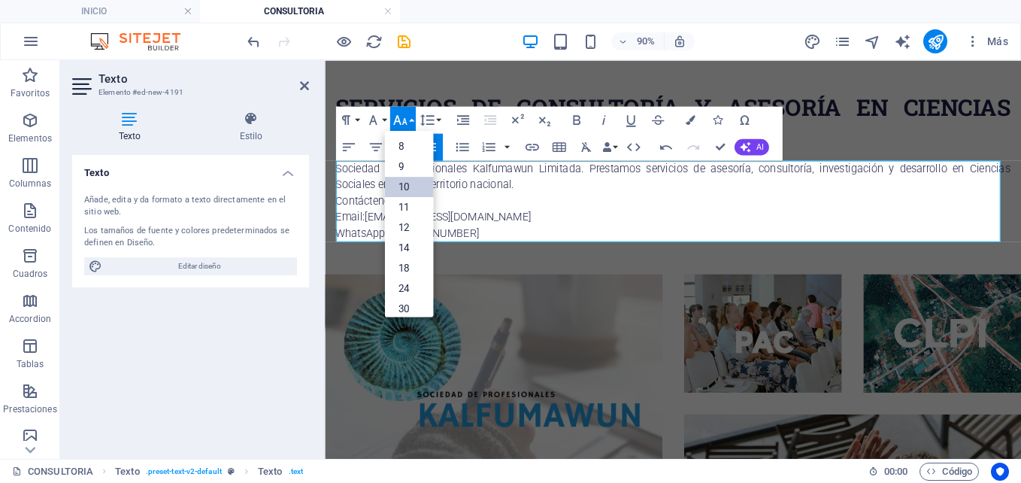
click at [404, 180] on link "10" at bounding box center [408, 187] width 49 height 20
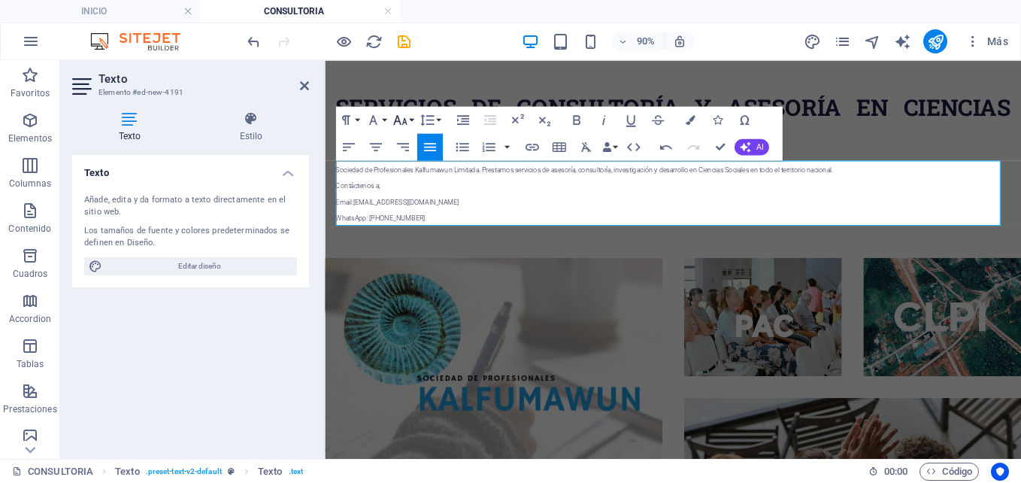
click at [404, 119] on icon "button" at bounding box center [400, 119] width 17 height 17
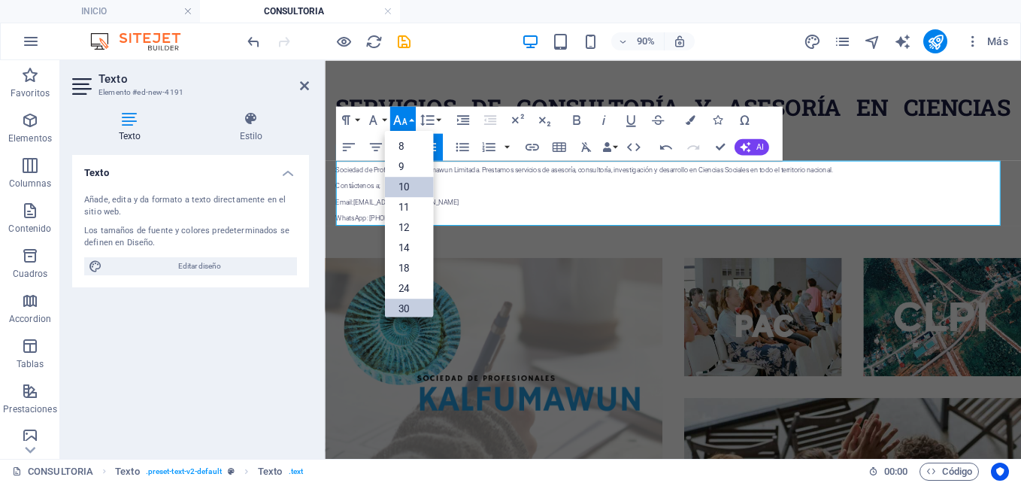
scroll to position [62, 0]
click at [407, 262] on link "30" at bounding box center [408, 252] width 49 height 20
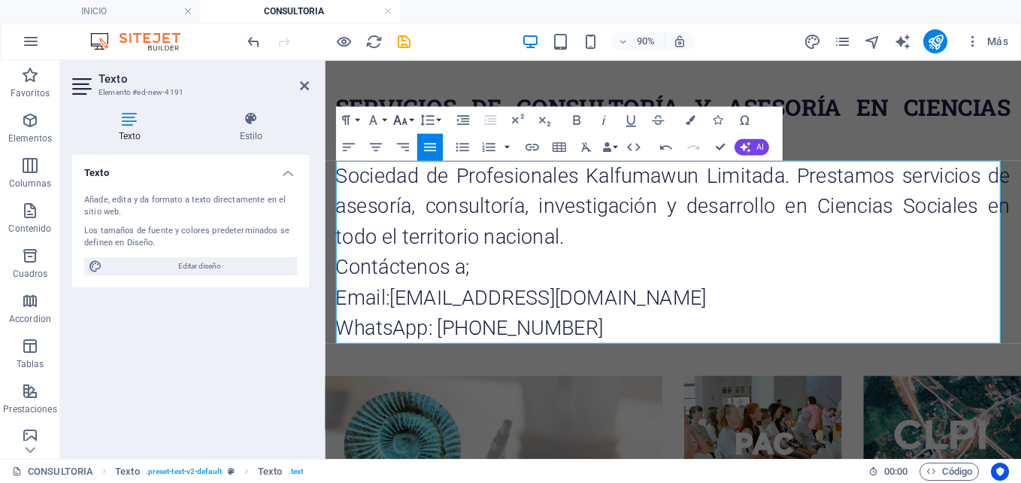
click at [407, 117] on icon "button" at bounding box center [400, 119] width 17 height 17
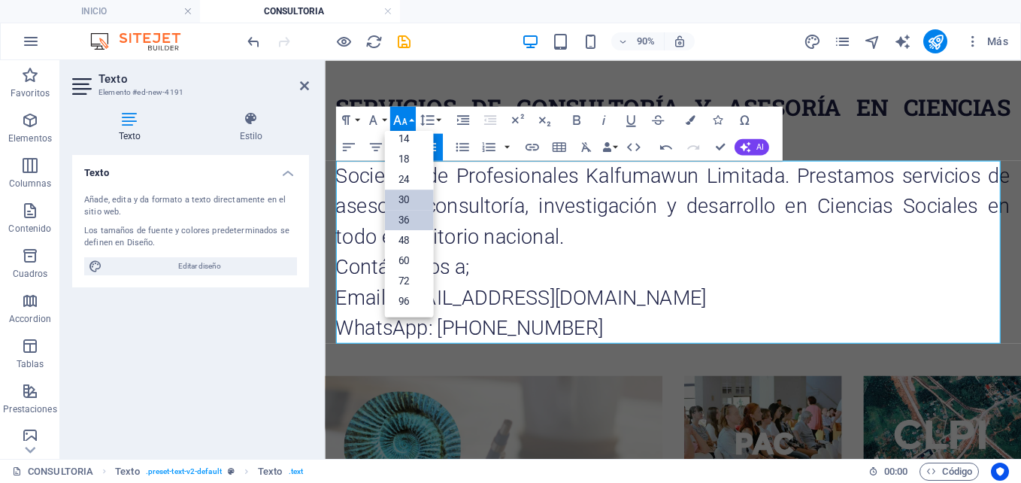
scroll to position [121, 0]
click at [410, 157] on link "18" at bounding box center [408, 159] width 49 height 20
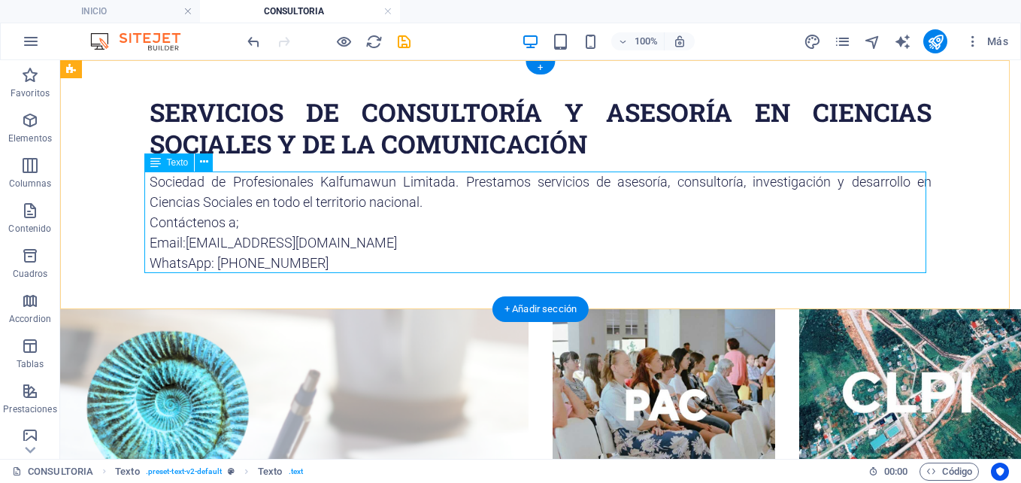
click at [330, 194] on div "Sociedad de Profesionales Kalfumawun Limitada. Prestamos servicios de asesoría,…" at bounding box center [541, 221] width 782 height 101
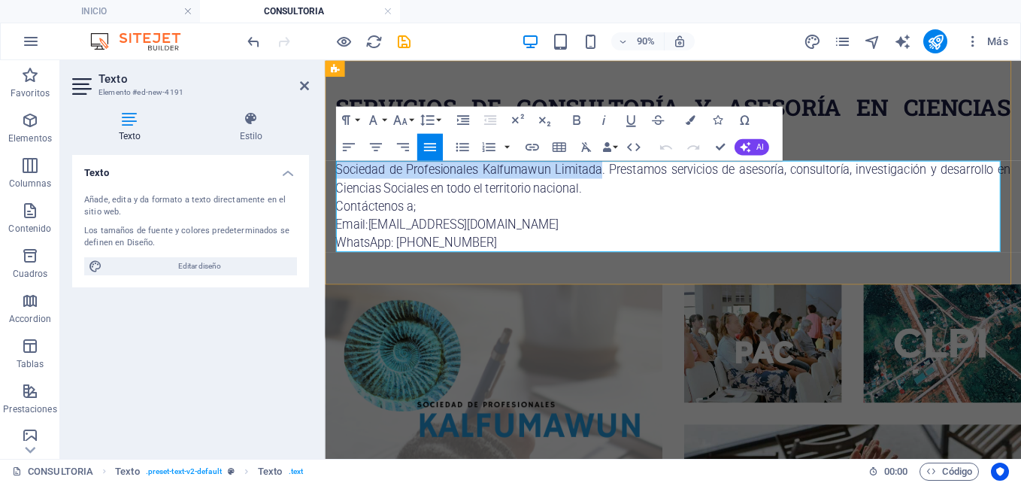
drag, startPoint x: 627, startPoint y: 183, endPoint x: 331, endPoint y: 179, distance: 296.2
click at [331, 179] on div "servicios de consultoría y asesoría en ciencias sociales y de la comunicación S…" at bounding box center [712, 184] width 774 height 249
click at [583, 117] on icon "button" at bounding box center [576, 119] width 17 height 17
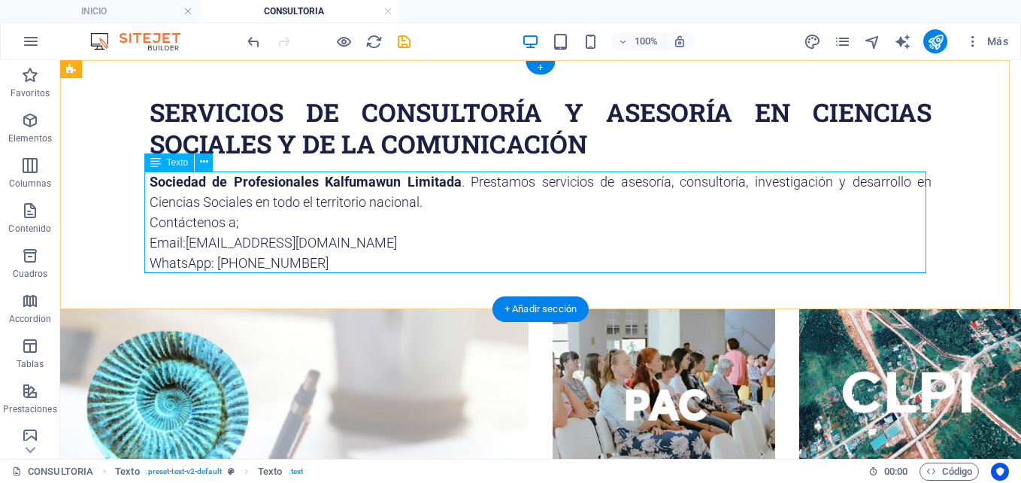
click at [474, 190] on div "Sociedad de Profesionales Kalfumawun Limitada . Prestamos servicios de asesoría…" at bounding box center [541, 221] width 782 height 101
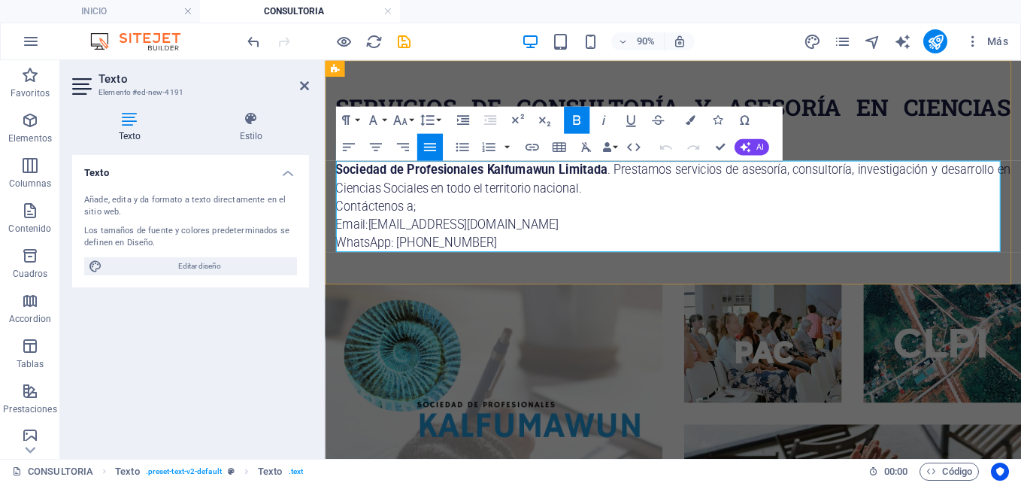
click at [642, 177] on span "Sociedad de Profesionales Kalfumawun Limitada . Prestamos servicios de asesoría…" at bounding box center [712, 192] width 750 height 36
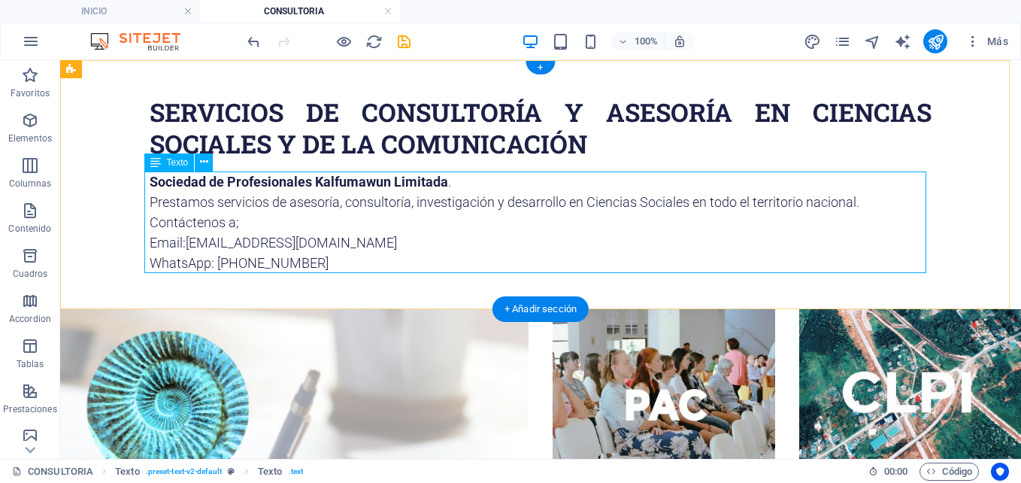
click at [443, 191] on div "Sociedad de Profesionales Kalfumawun Limitada . Prestamos servicios de asesoría…" at bounding box center [541, 221] width 782 height 101
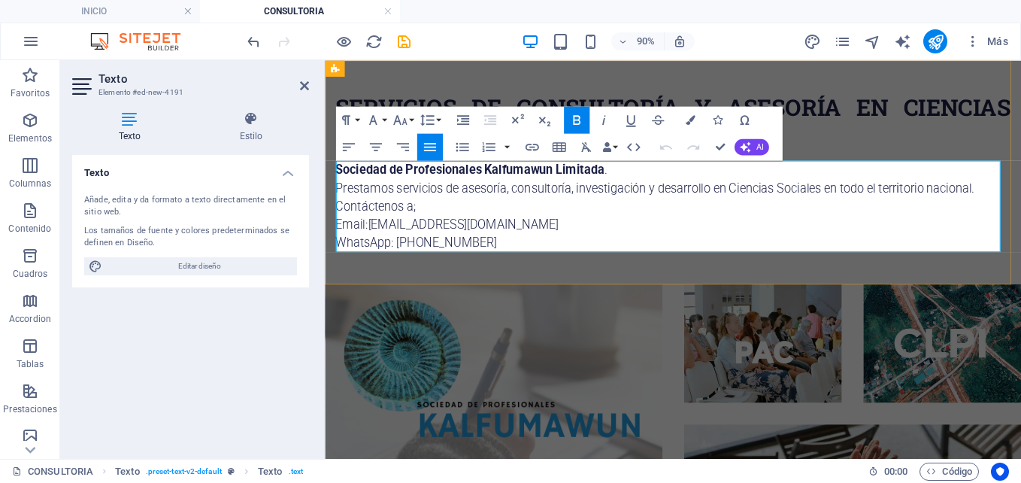
click at [665, 187] on p "Sociedad de Profesionales Kalfumawun Limitada ." at bounding box center [712, 181] width 750 height 20
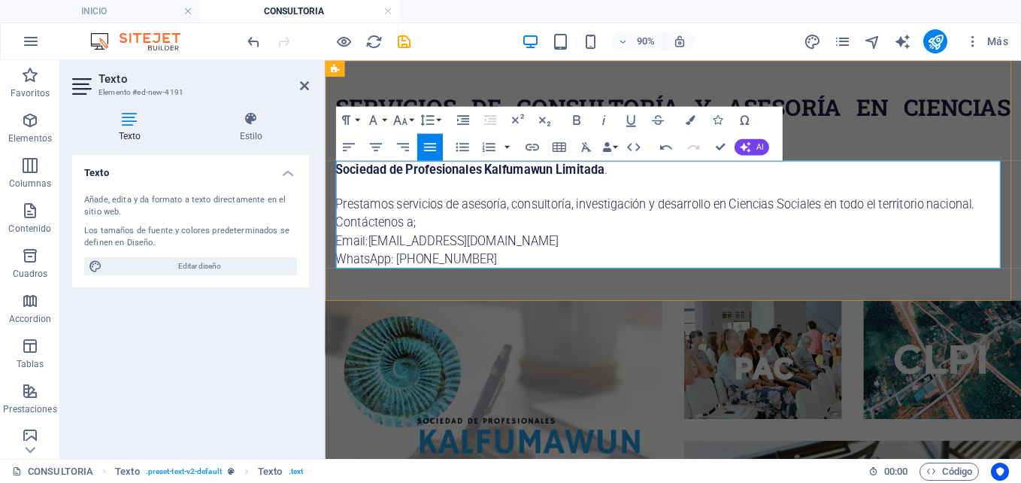
scroll to position [101, 0]
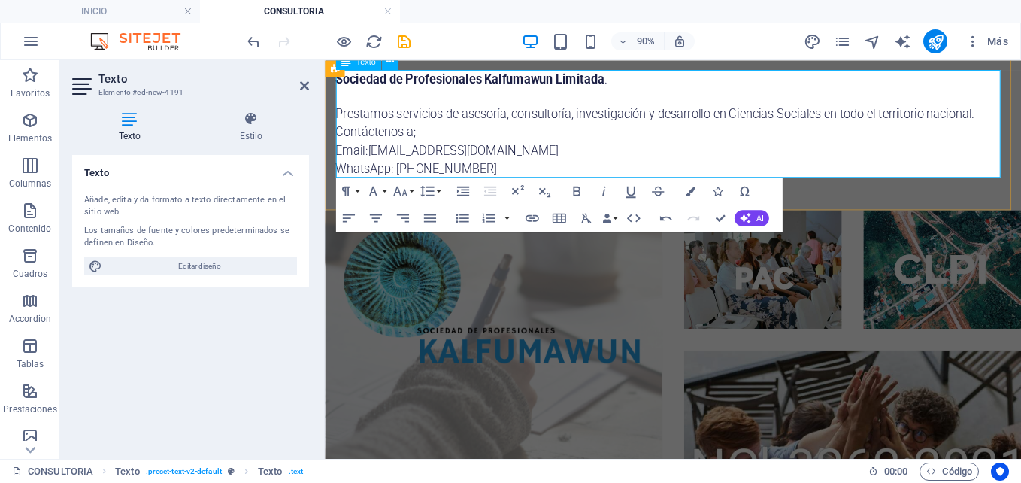
click at [664, 99] on p at bounding box center [712, 100] width 750 height 18
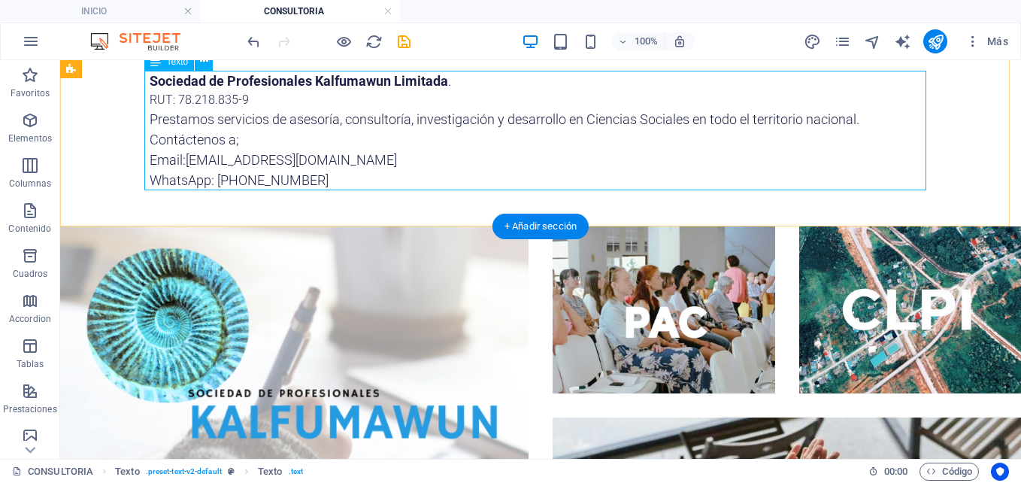
click at [302, 101] on div "Sociedad de Profesionales Kalfumawun Limitada . RUT: 78.218.835-9 Prestamos ser…" at bounding box center [541, 131] width 782 height 120
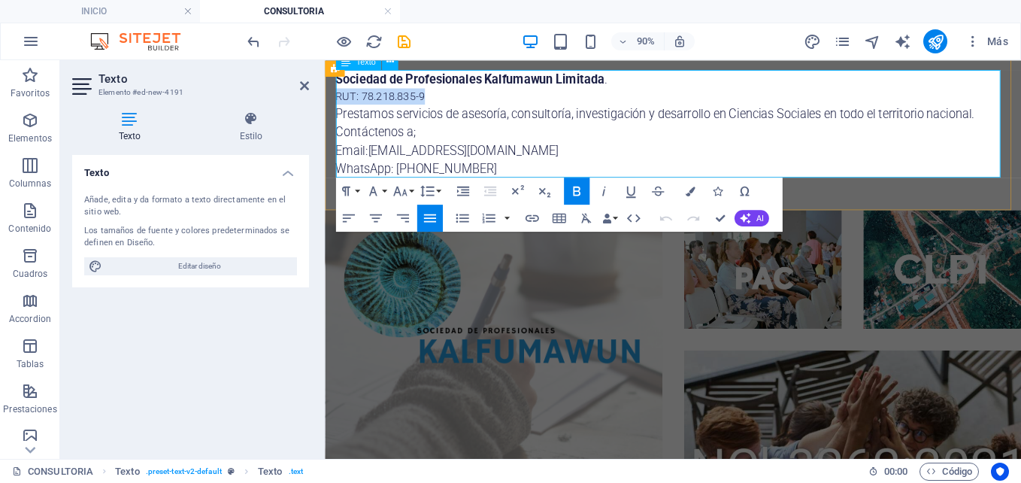
drag, startPoint x: 458, startPoint y: 101, endPoint x: 337, endPoint y: 101, distance: 121.0
click at [337, 101] on p "RUT: 78.218.835-9" at bounding box center [712, 100] width 750 height 18
click at [527, 175] on p "WhatsApp: [PHONE_NUMBER]" at bounding box center [712, 180] width 750 height 20
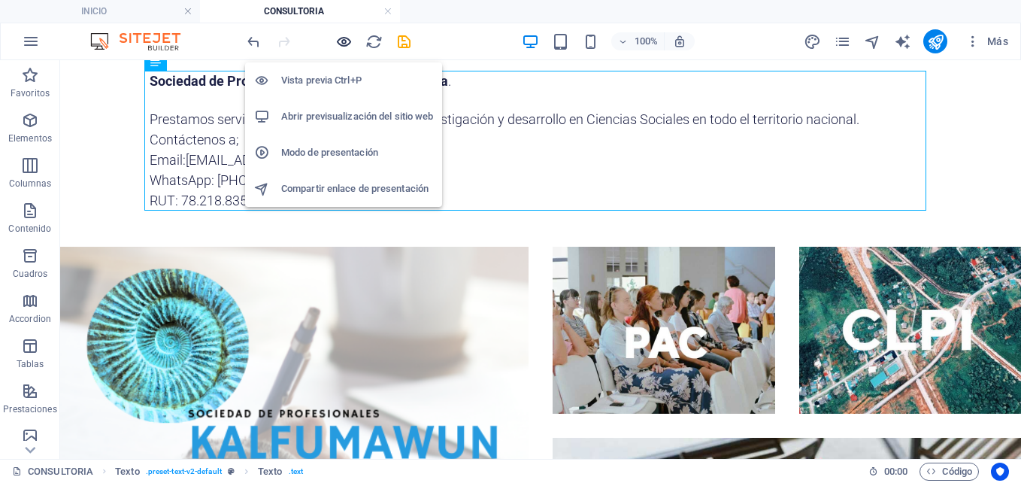
click at [339, 47] on icon "button" at bounding box center [343, 41] width 17 height 17
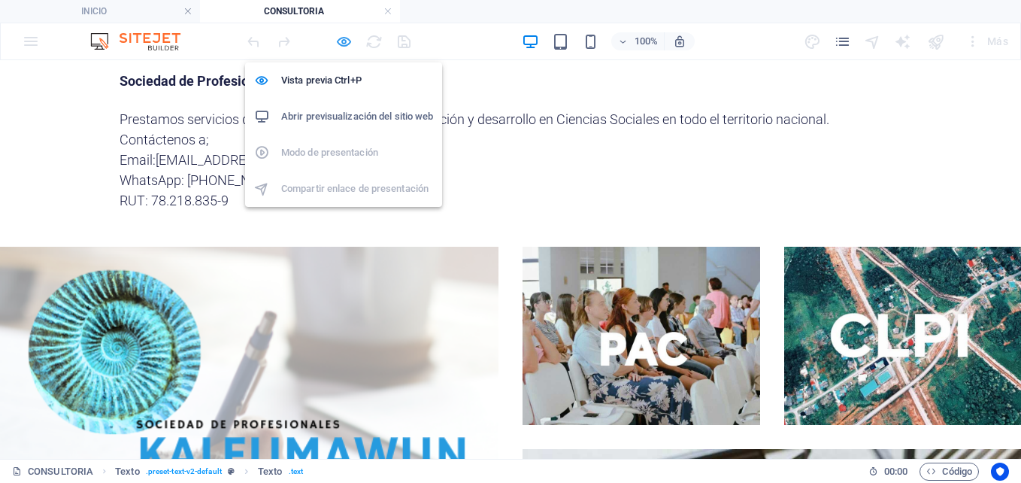
click at [349, 35] on icon "button" at bounding box center [343, 41] width 17 height 17
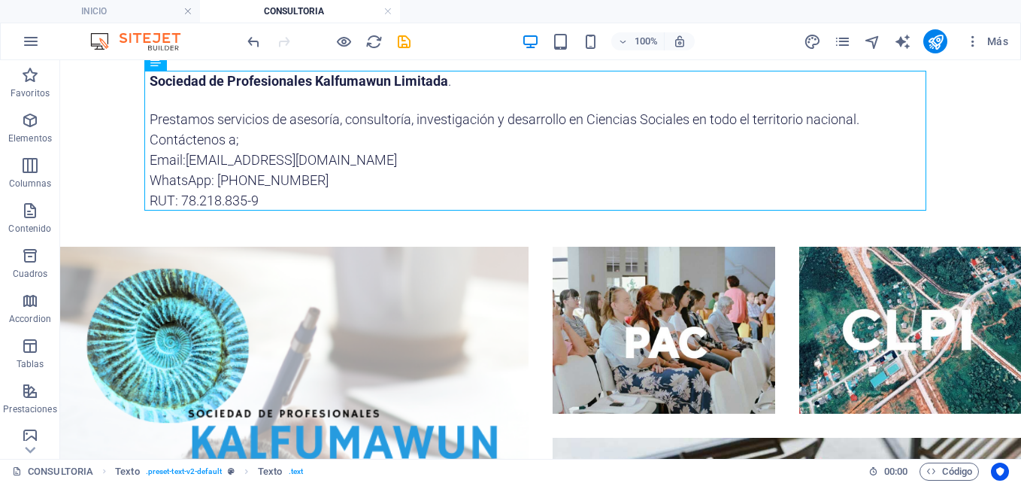
scroll to position [0, 0]
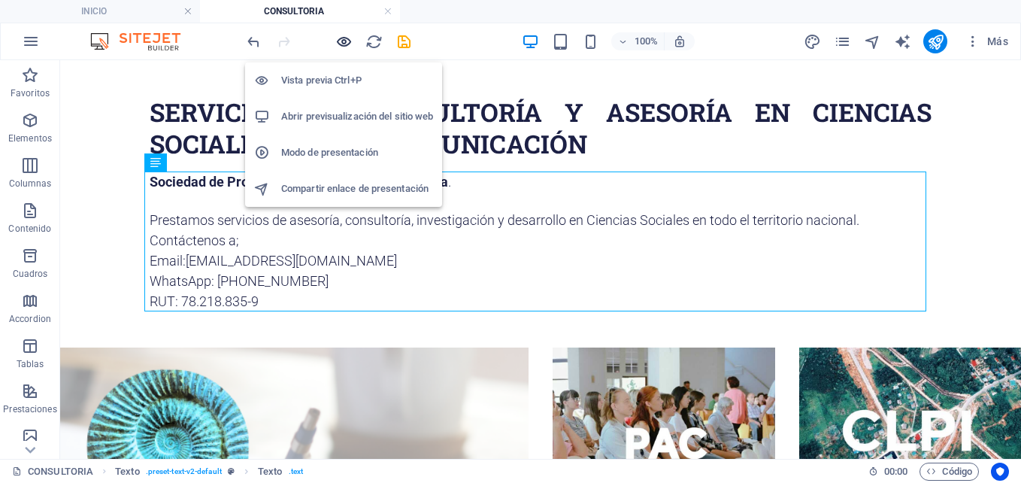
click at [341, 38] on icon "button" at bounding box center [343, 41] width 17 height 17
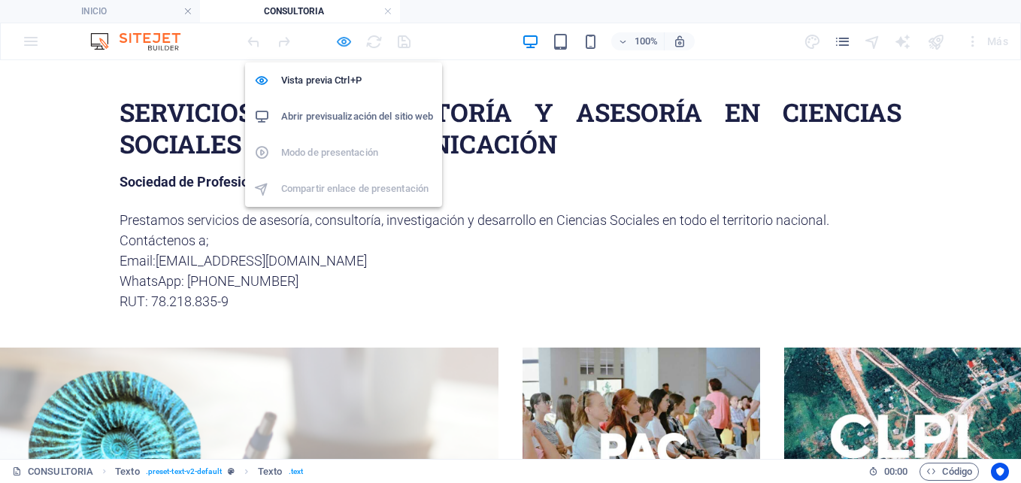
click at [341, 38] on icon "button" at bounding box center [343, 41] width 17 height 17
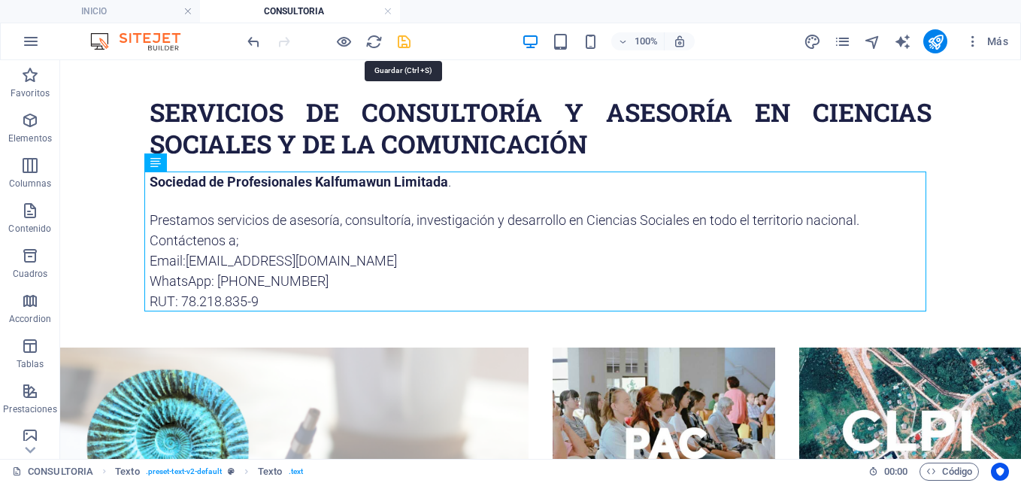
click at [404, 44] on icon "save" at bounding box center [403, 41] width 17 height 17
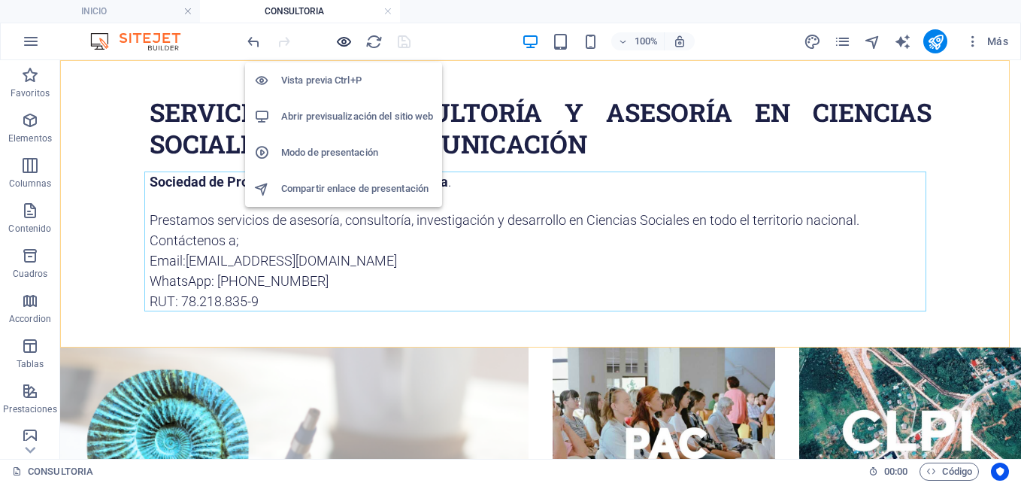
click at [348, 36] on icon "button" at bounding box center [343, 41] width 17 height 17
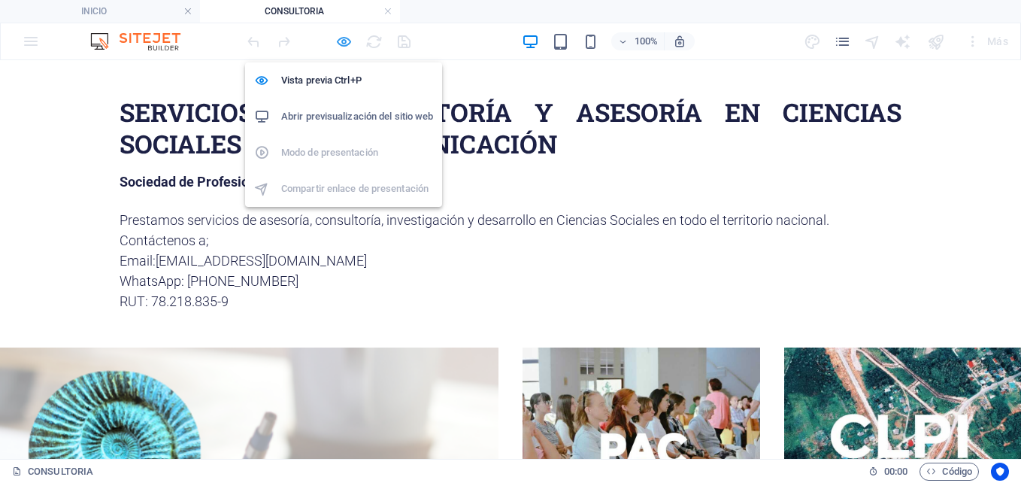
click at [348, 38] on icon "button" at bounding box center [343, 41] width 17 height 17
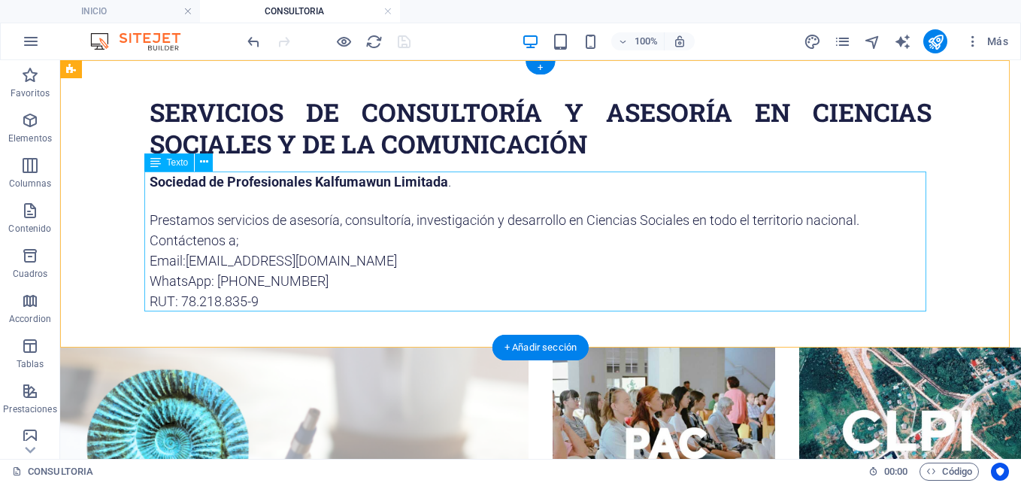
click at [686, 218] on div "Sociedad de Profesionales Kalfumawun Limitada . Prestamos servicios de asesoría…" at bounding box center [541, 241] width 782 height 140
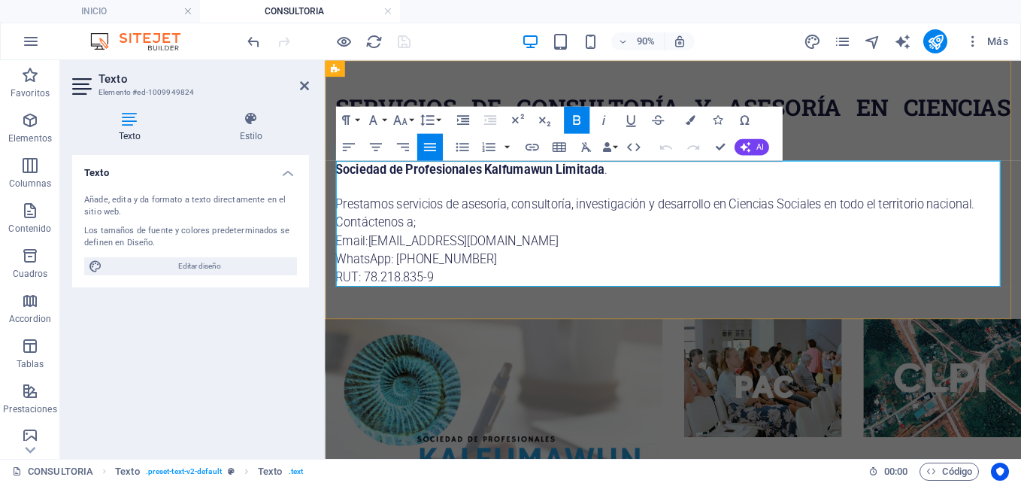
click at [877, 224] on span "Prestamos servicios de asesoría, consultoría, investigación y desarrollo en Cie…" at bounding box center [692, 220] width 710 height 16
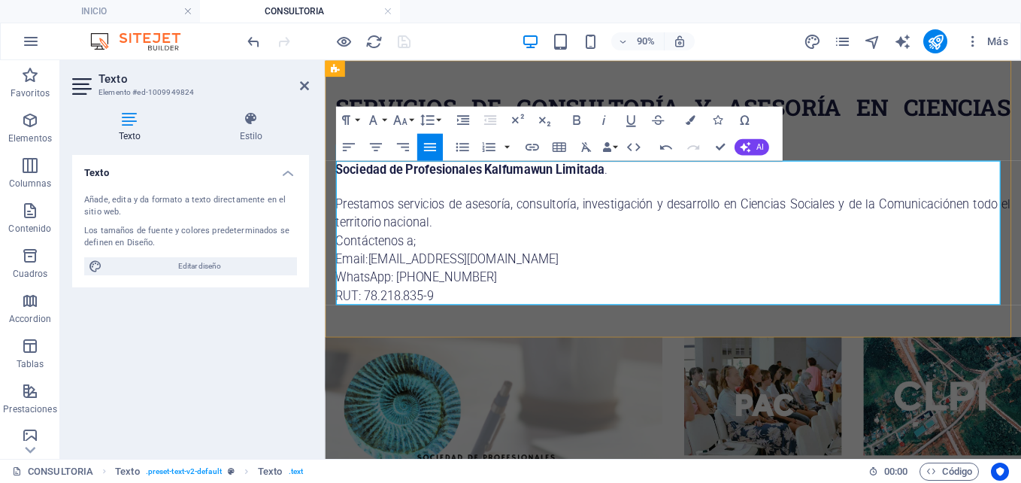
click at [880, 217] on span "Prestamos servicios de asesoría, consultoría, investigación y desarrollo en Cie…" at bounding box center [681, 220] width 689 height 16
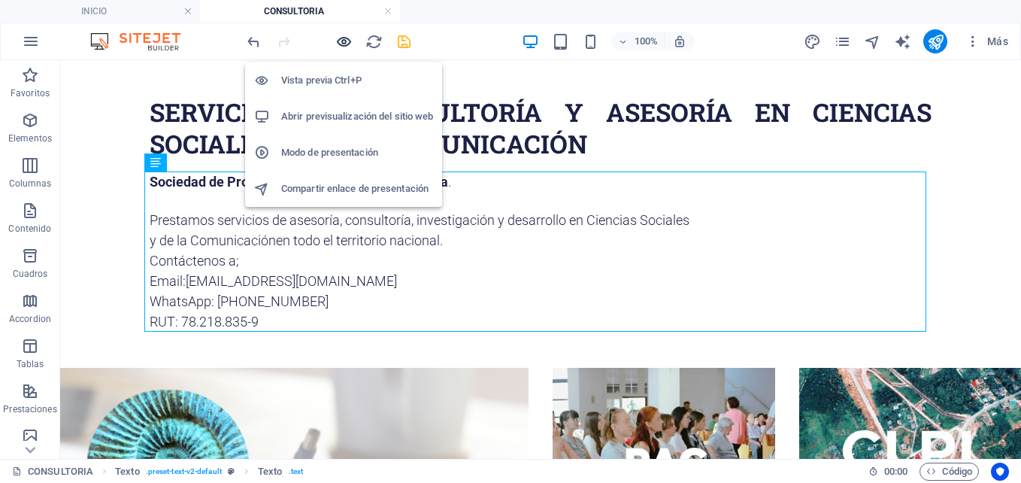
click at [346, 36] on icon "button" at bounding box center [343, 41] width 17 height 17
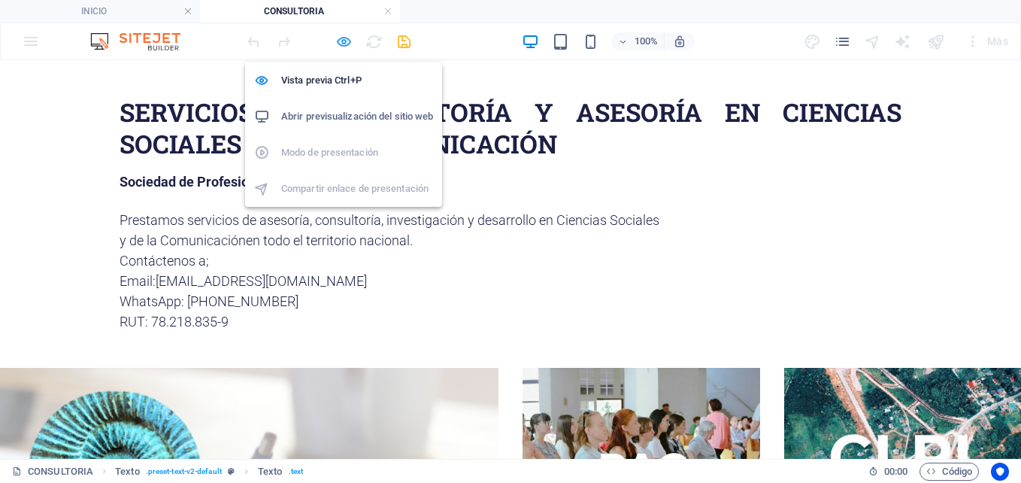
click at [339, 42] on icon "button" at bounding box center [343, 41] width 17 height 17
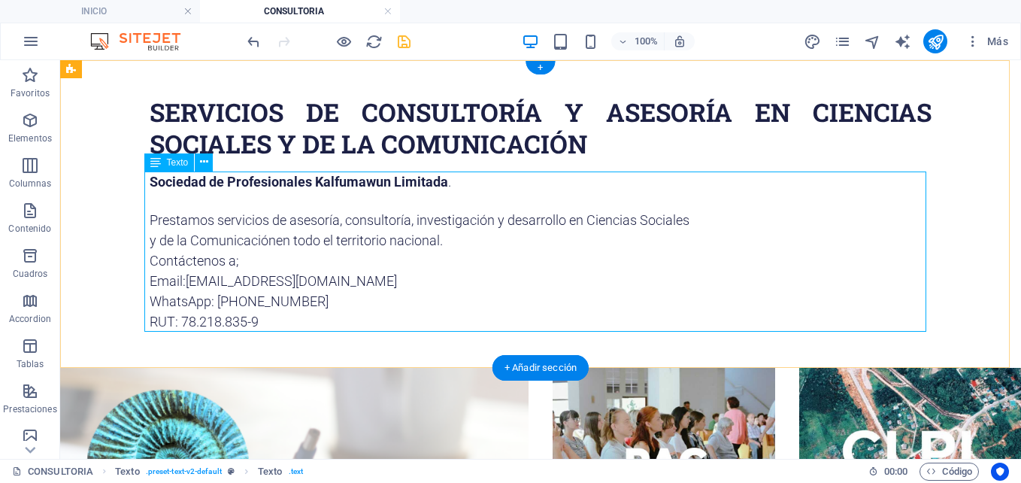
click at [495, 239] on div "Sociedad de Profesionales Kalfumawun Limitada . Prestamos servicios de asesoría…" at bounding box center [541, 251] width 782 height 160
click at [462, 235] on div "Sociedad de Profesionales Kalfumawun Limitada . Prestamos servicios de asesoría…" at bounding box center [541, 251] width 782 height 160
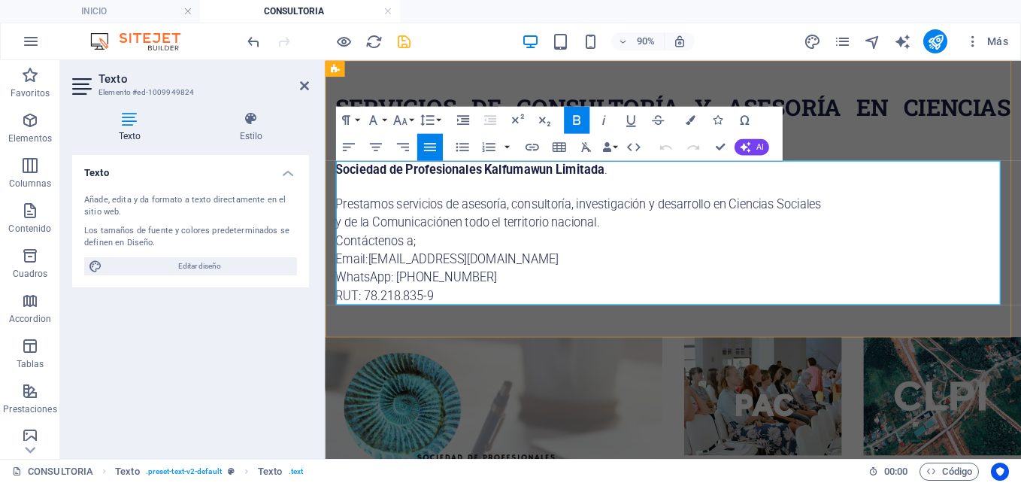
click at [644, 238] on p "y de la Comunicación en todo el territorio nacional." at bounding box center [712, 240] width 750 height 20
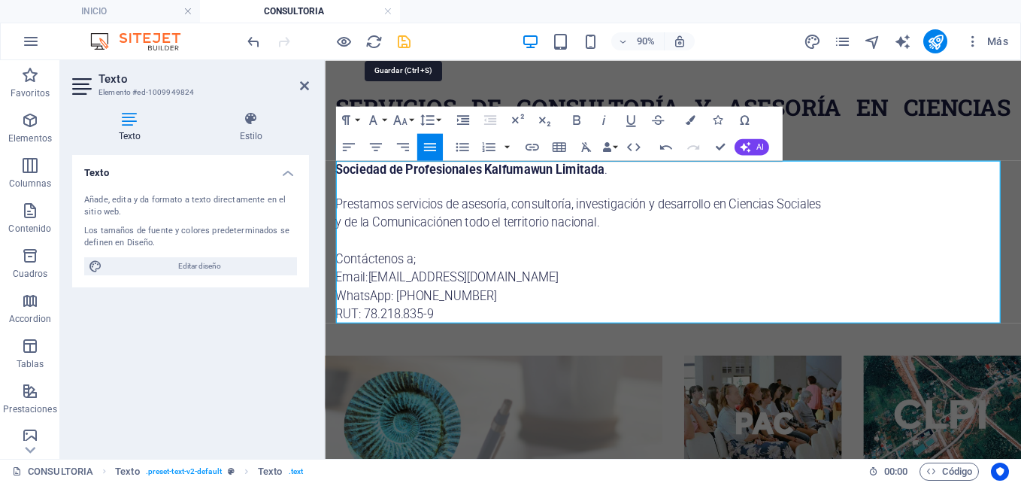
click at [401, 38] on icon "save" at bounding box center [403, 41] width 17 height 17
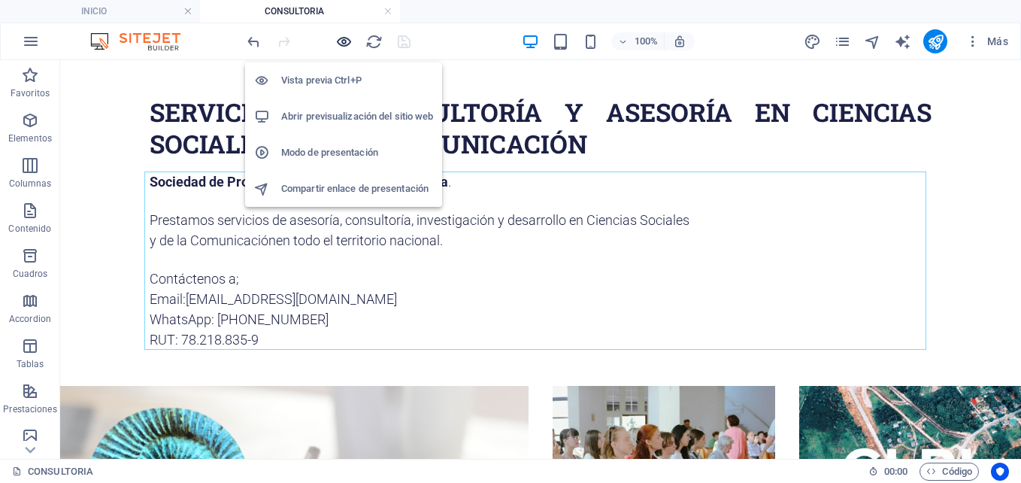
click at [343, 36] on icon "button" at bounding box center [343, 41] width 17 height 17
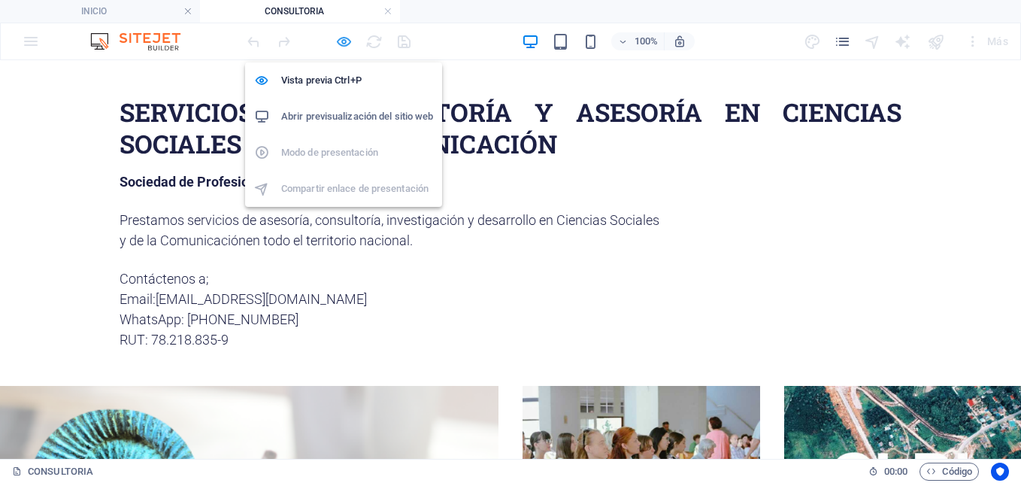
click at [341, 36] on icon "button" at bounding box center [343, 41] width 17 height 17
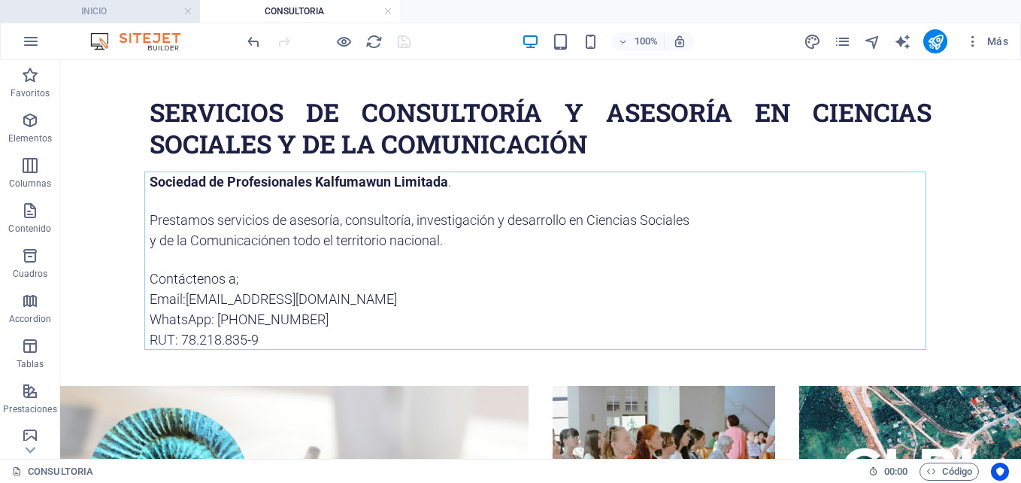
click at [143, 11] on h4 "INICIO" at bounding box center [100, 11] width 200 height 17
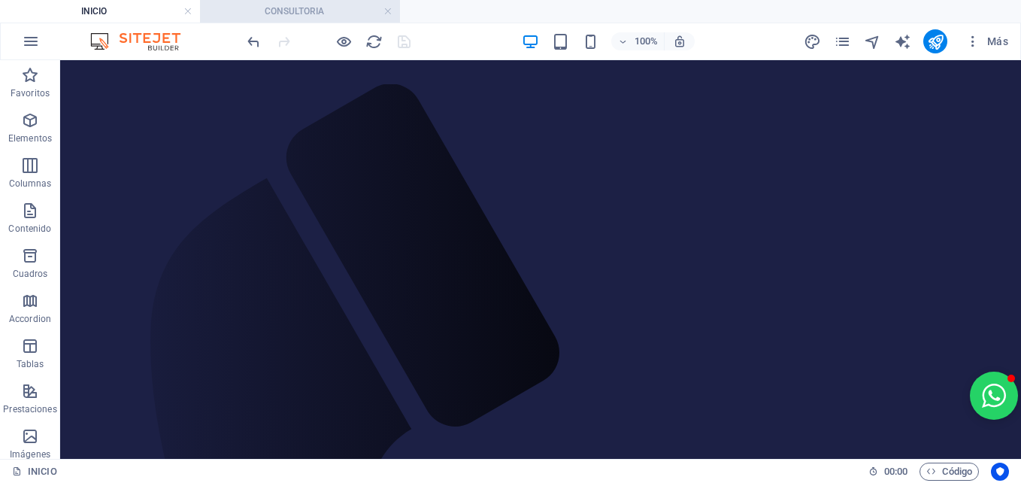
click at [267, 5] on h4 "CONSULTORIA" at bounding box center [300, 11] width 200 height 17
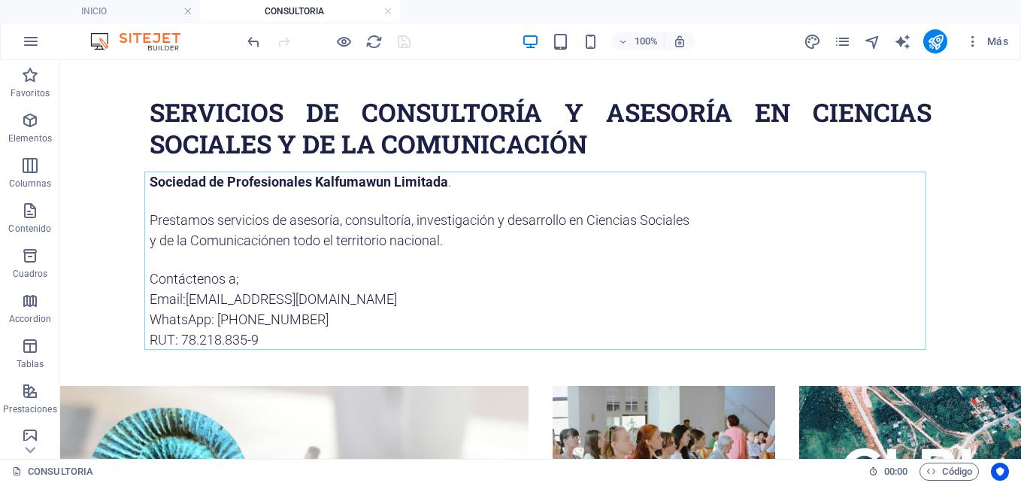
click at [333, 43] on div at bounding box center [328, 41] width 168 height 24
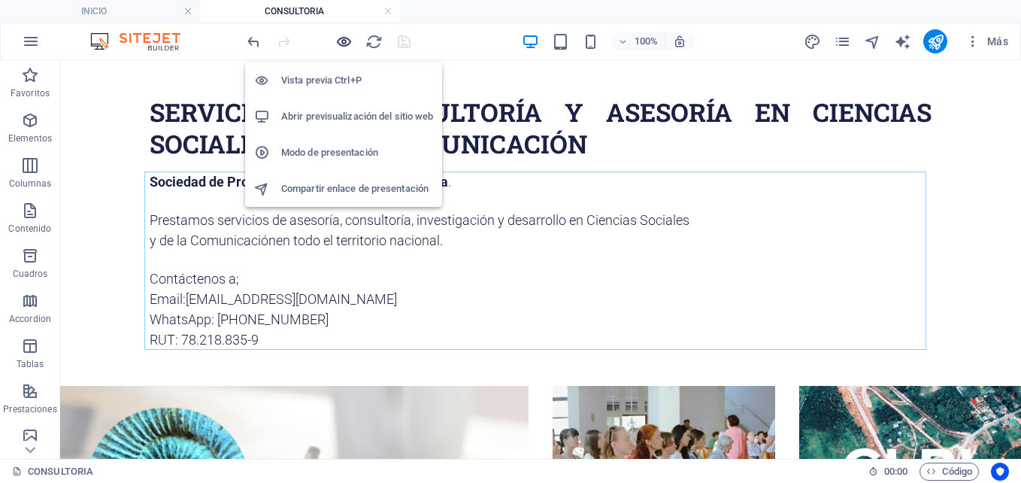
click at [338, 42] on icon "button" at bounding box center [343, 41] width 17 height 17
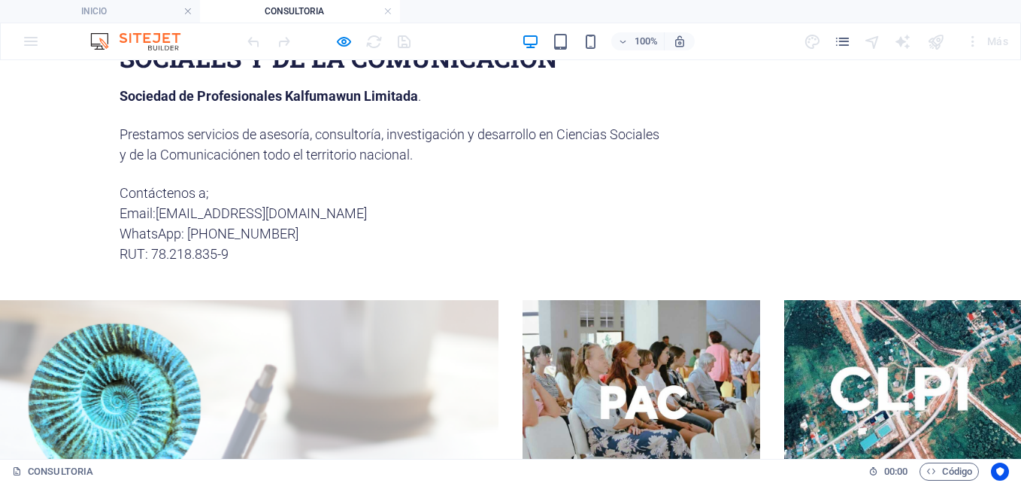
scroll to position [75, 0]
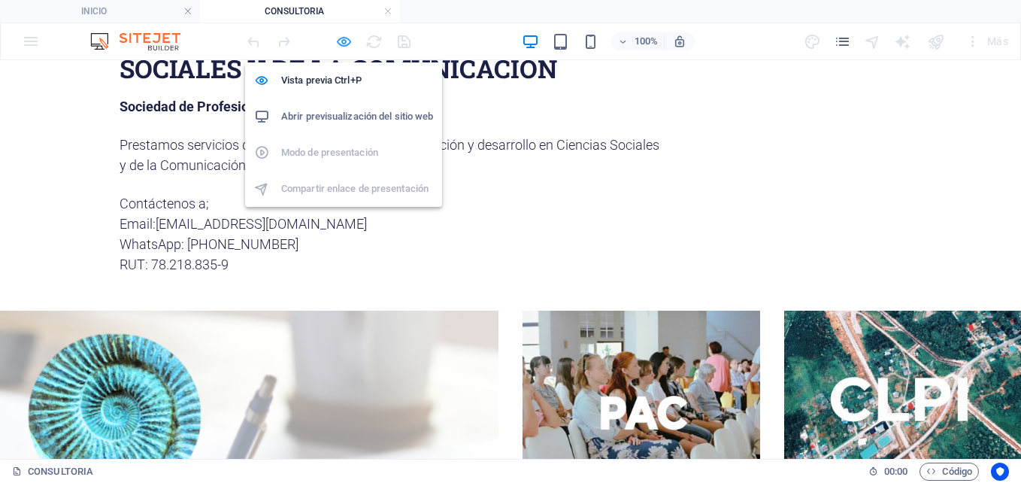
click at [351, 45] on icon "button" at bounding box center [343, 41] width 17 height 17
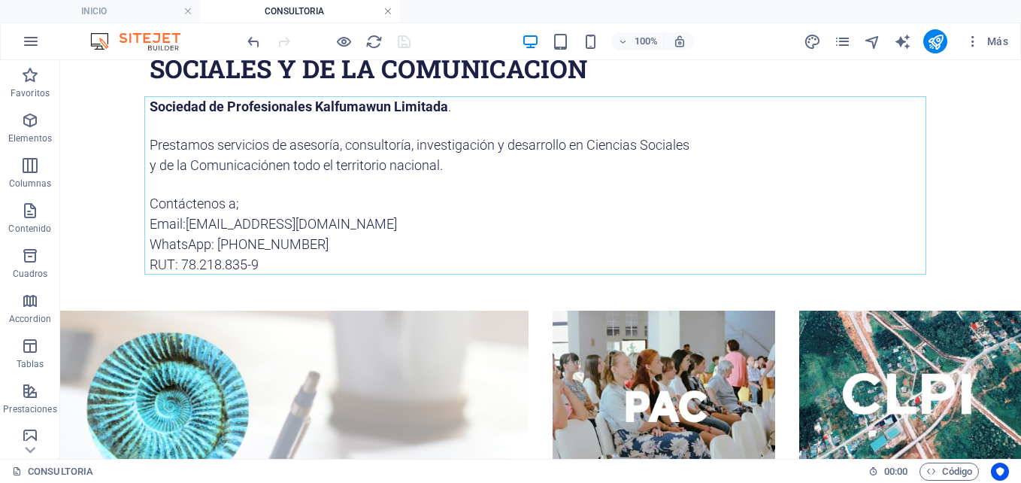
click at [391, 16] on link at bounding box center [387, 12] width 9 height 14
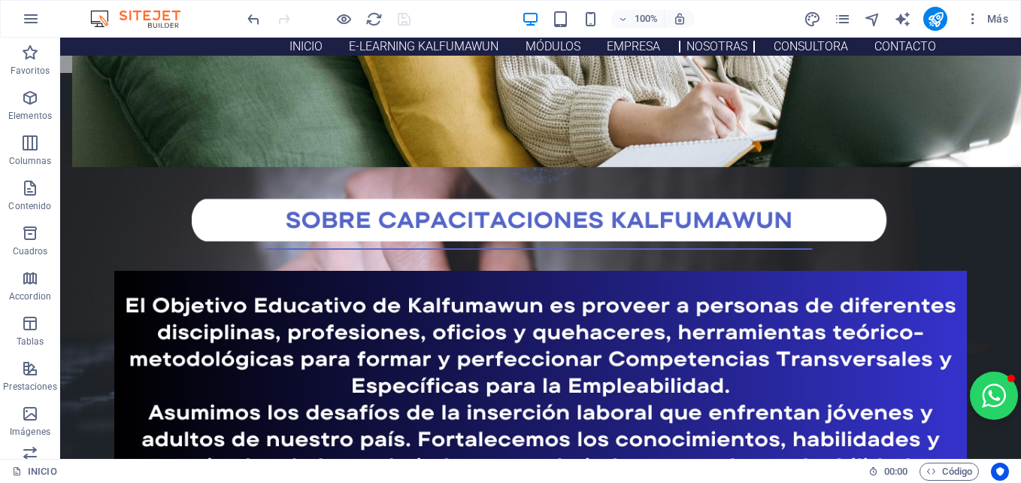
scroll to position [3685, 0]
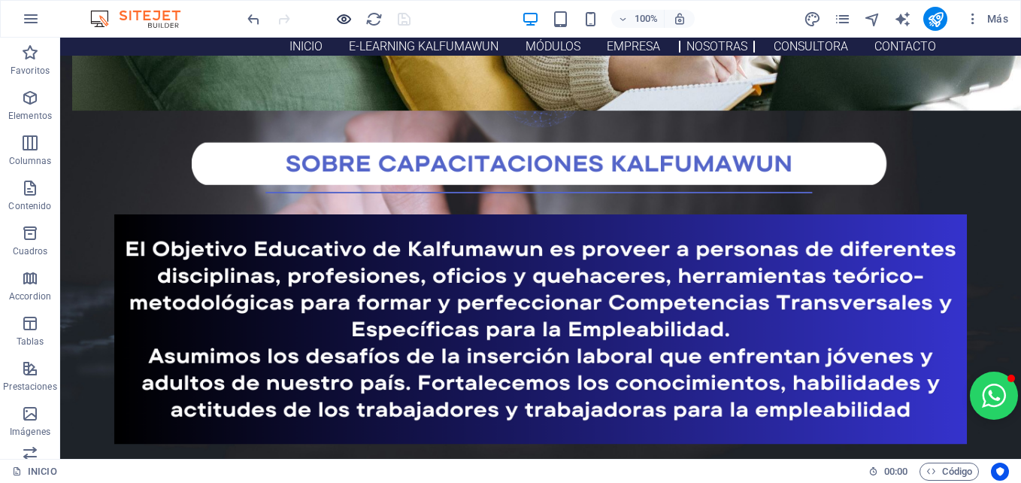
click at [349, 18] on icon "button" at bounding box center [343, 19] width 17 height 17
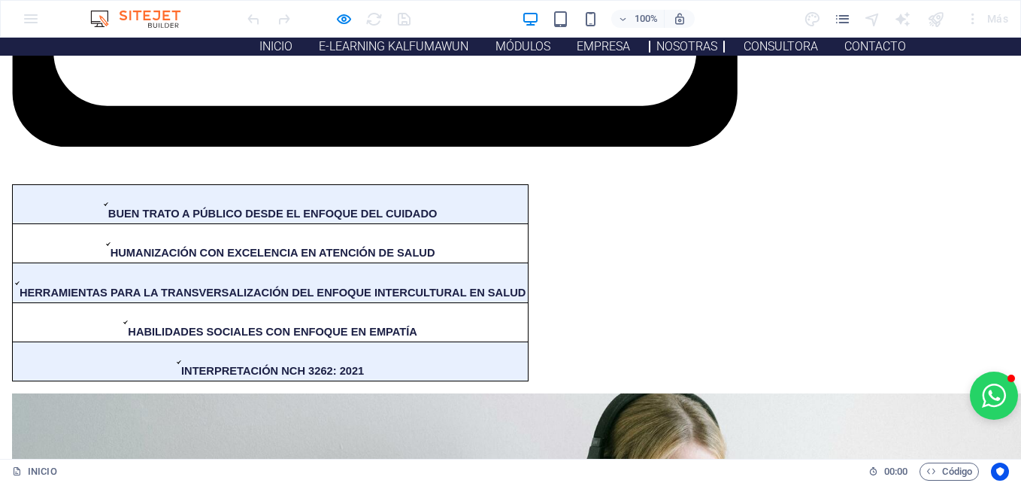
scroll to position [2806, 0]
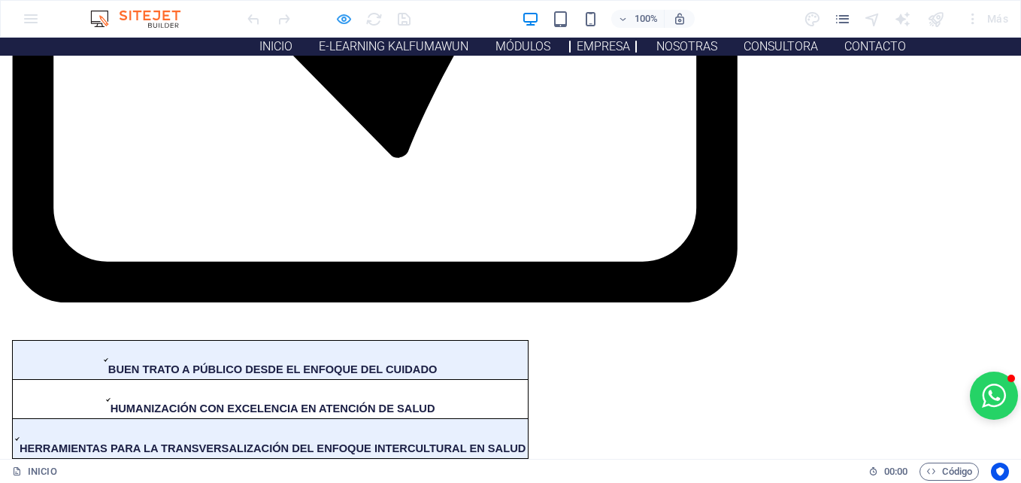
click at [336, 22] on icon "button" at bounding box center [343, 19] width 17 height 17
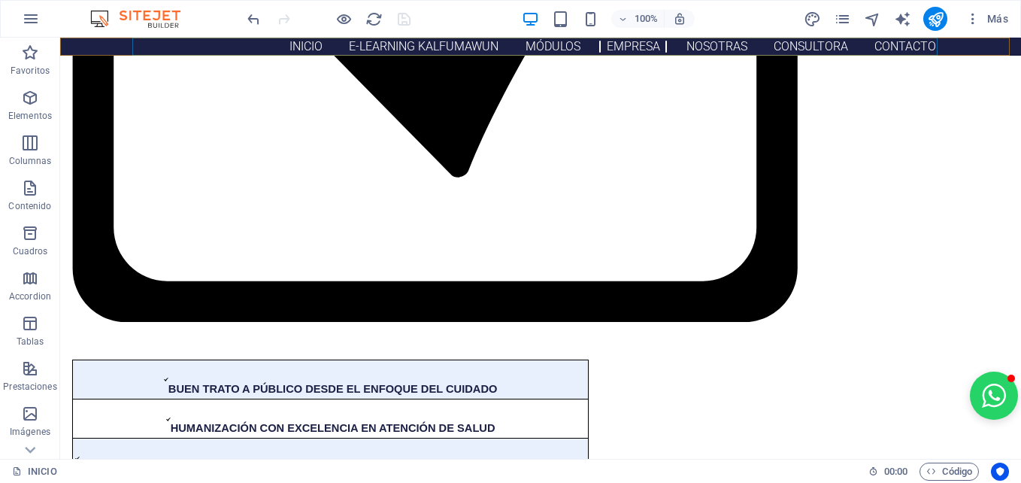
click at [288, 42] on nav "INICIO E-LEARNING [PERSON_NAME] EMPRESA NOSOTRAS CONSULTORA CONTACTO" at bounding box center [541, 47] width 806 height 18
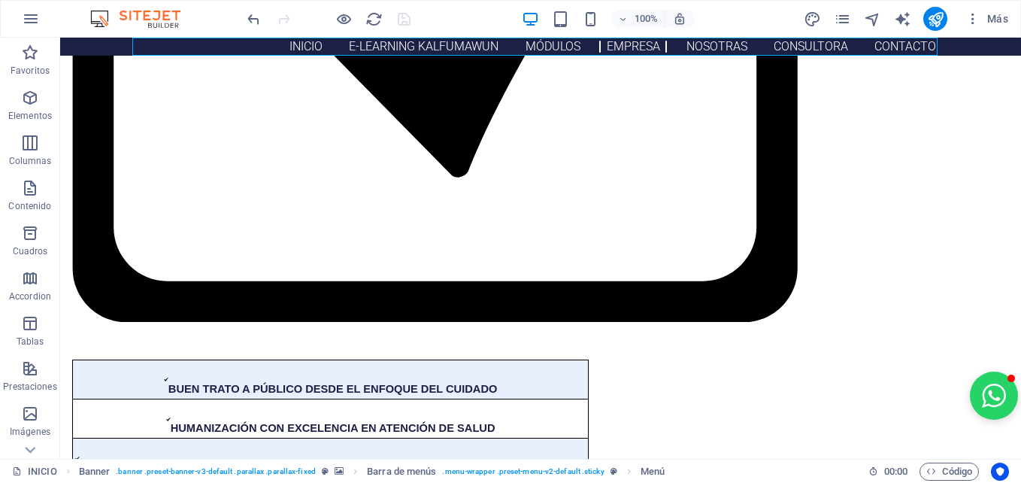
click at [303, 41] on nav "INICIO E-LEARNING [PERSON_NAME] EMPRESA NOSOTRAS CONSULTORA CONTACTO" at bounding box center [541, 47] width 806 height 18
click at [304, 47] on nav "INICIO E-LEARNING [PERSON_NAME] EMPRESA NOSOTRAS CONSULTORA CONTACTO" at bounding box center [541, 47] width 806 height 18
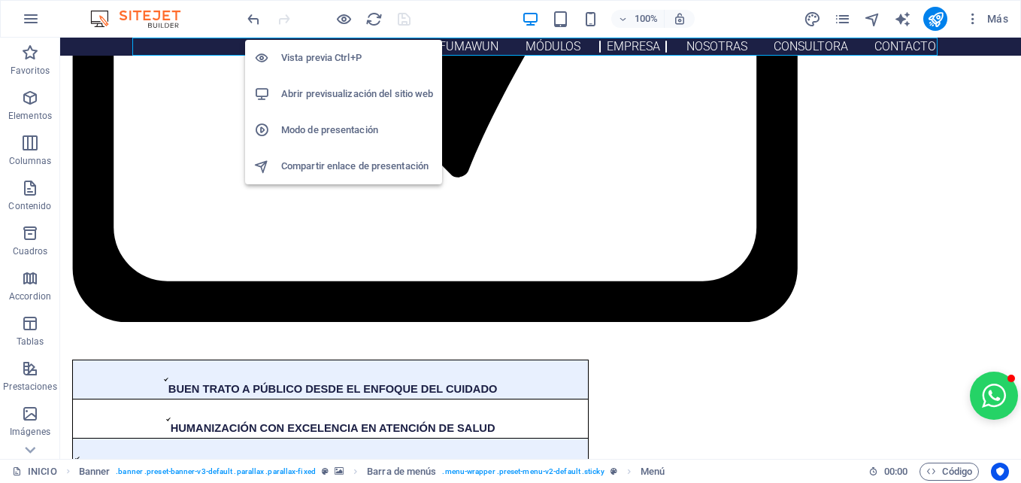
click at [334, 17] on div at bounding box center [328, 19] width 168 height 24
click at [339, 18] on icon "button" at bounding box center [343, 19] width 17 height 17
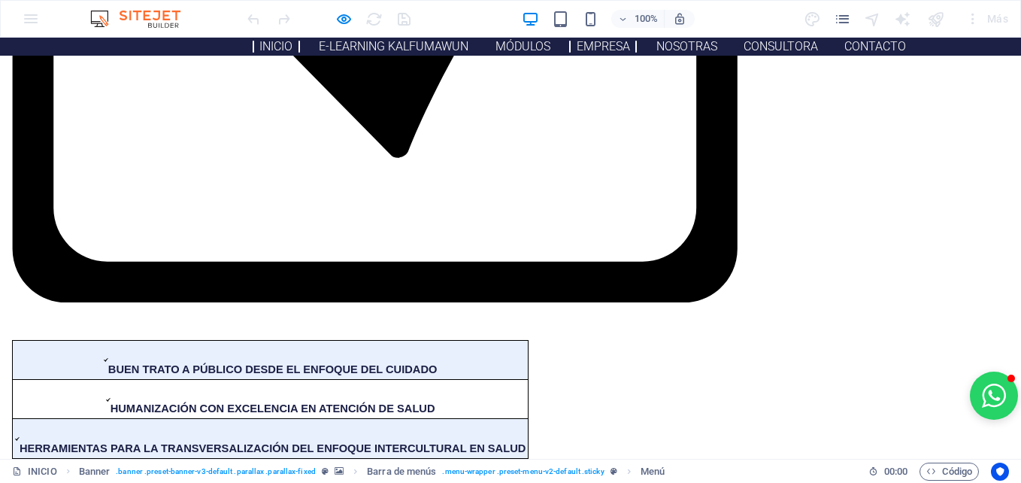
click at [280, 44] on link "INICIO" at bounding box center [276, 47] width 47 height 12
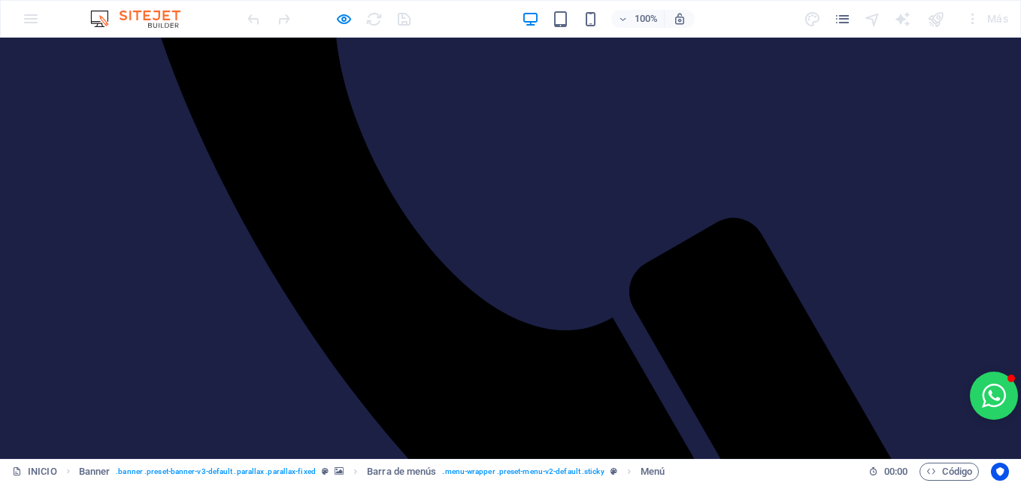
scroll to position [501, 0]
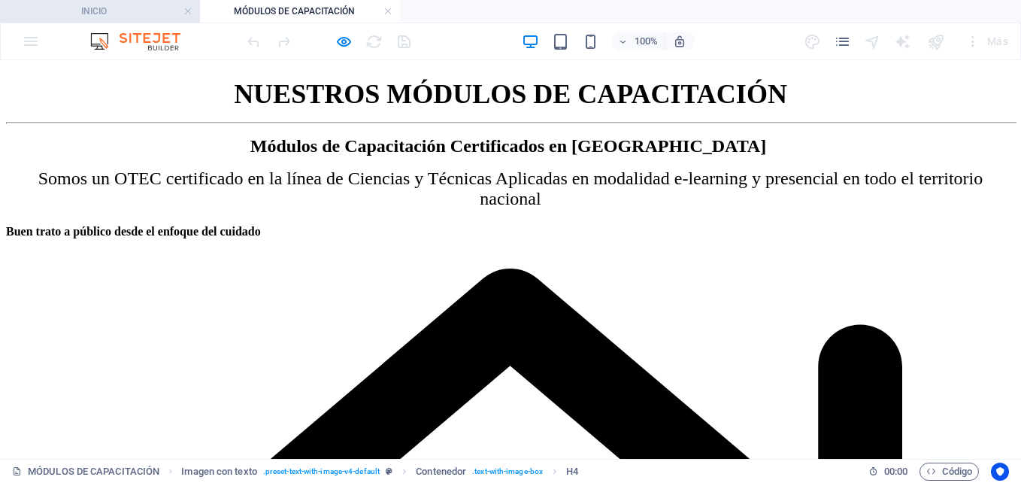
scroll to position [0, 0]
click at [138, 7] on h4 "INICIO" at bounding box center [100, 11] width 200 height 17
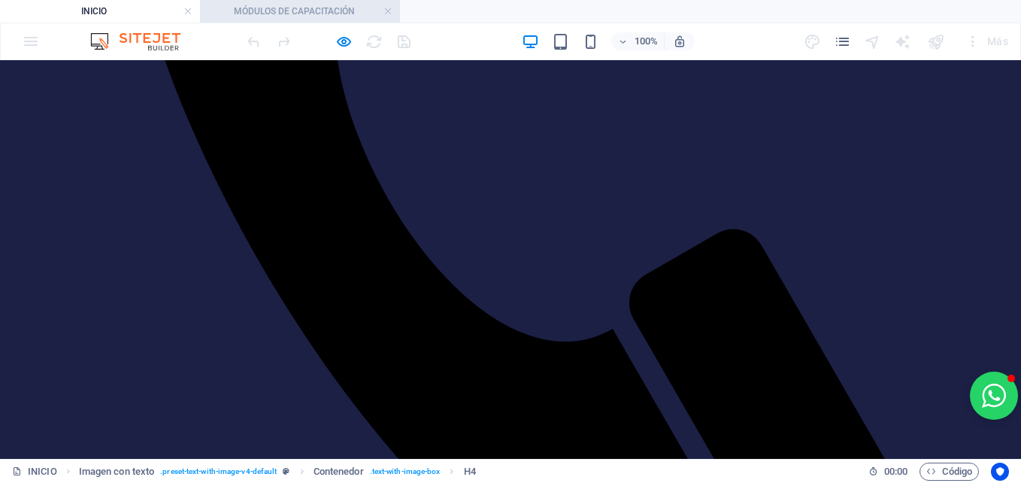
click at [252, 8] on h4 "MÓDULOS DE CAPACITACIÓN" at bounding box center [300, 11] width 200 height 17
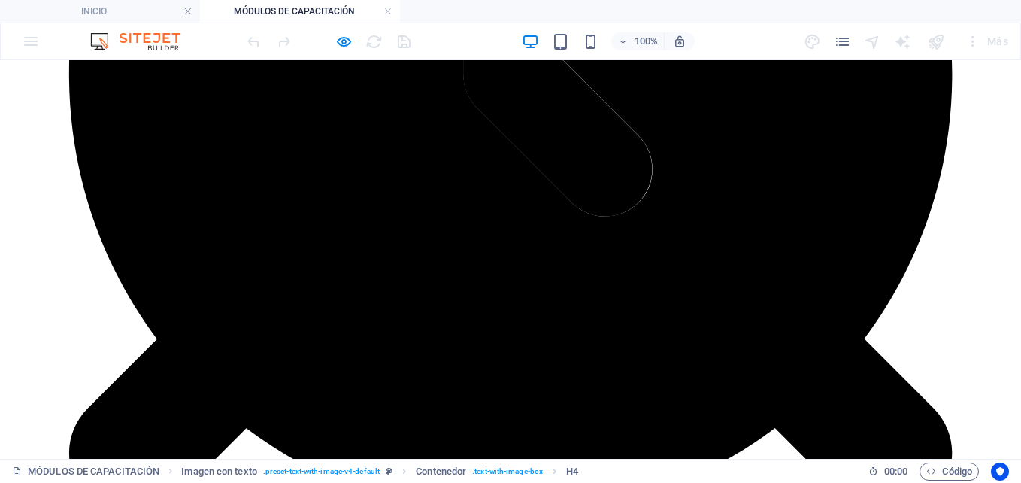
scroll to position [1915, 0]
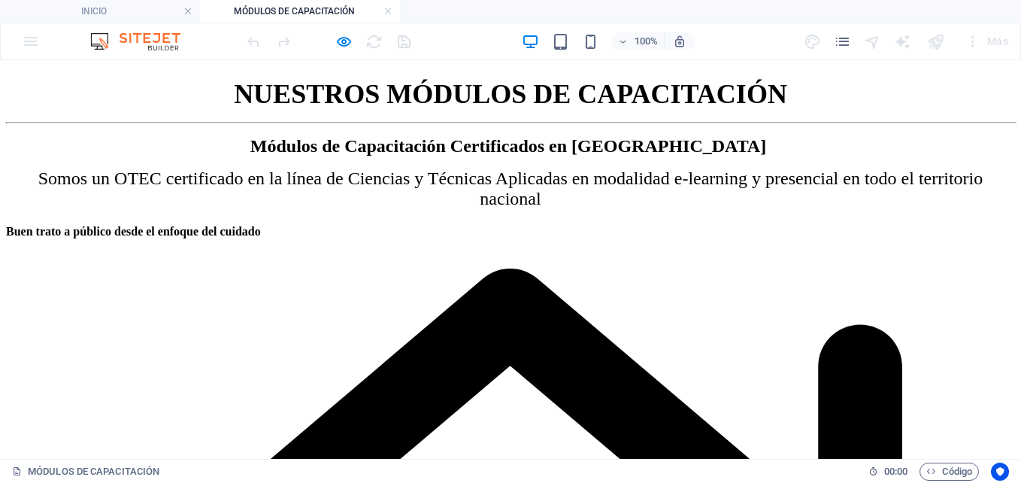
scroll to position [1915, 0]
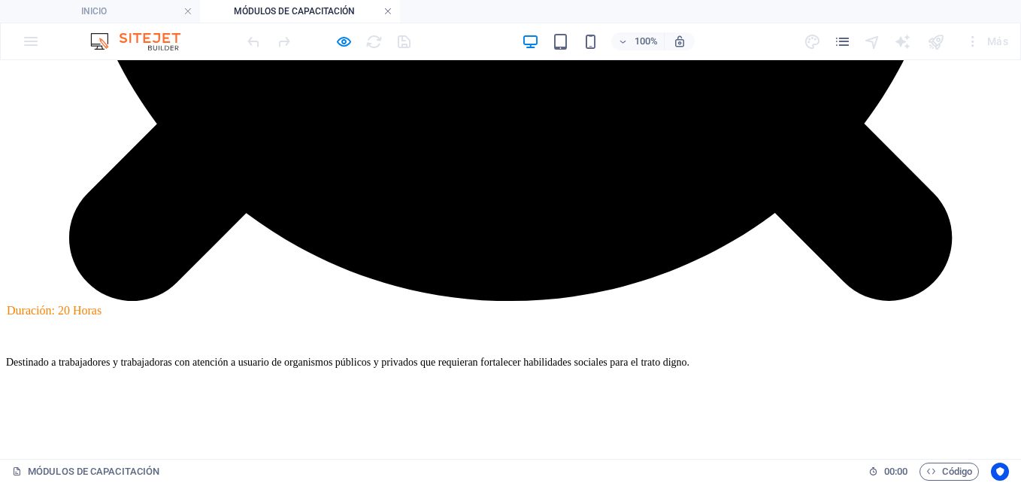
click at [387, 12] on link at bounding box center [387, 12] width 9 height 14
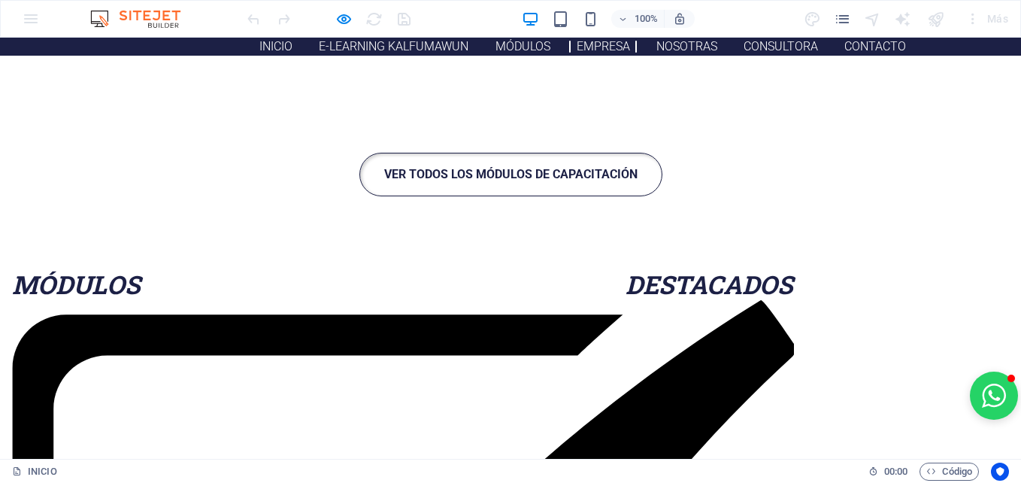
scroll to position [2124, 0]
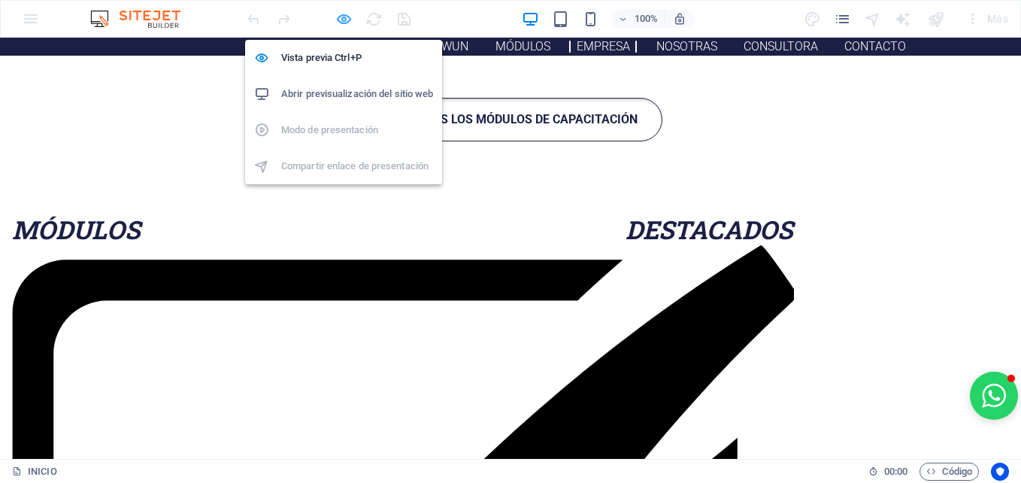
click at [340, 23] on icon "button" at bounding box center [343, 19] width 17 height 17
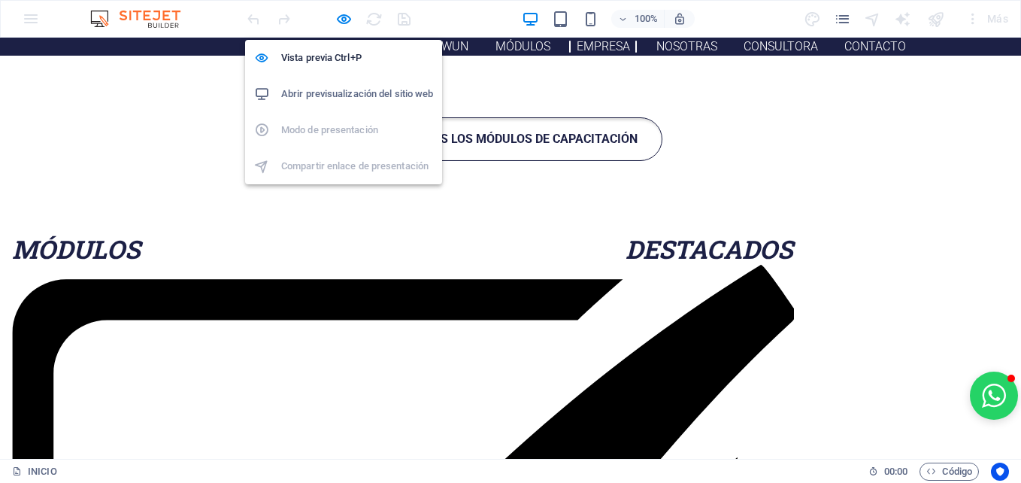
scroll to position [2110, 0]
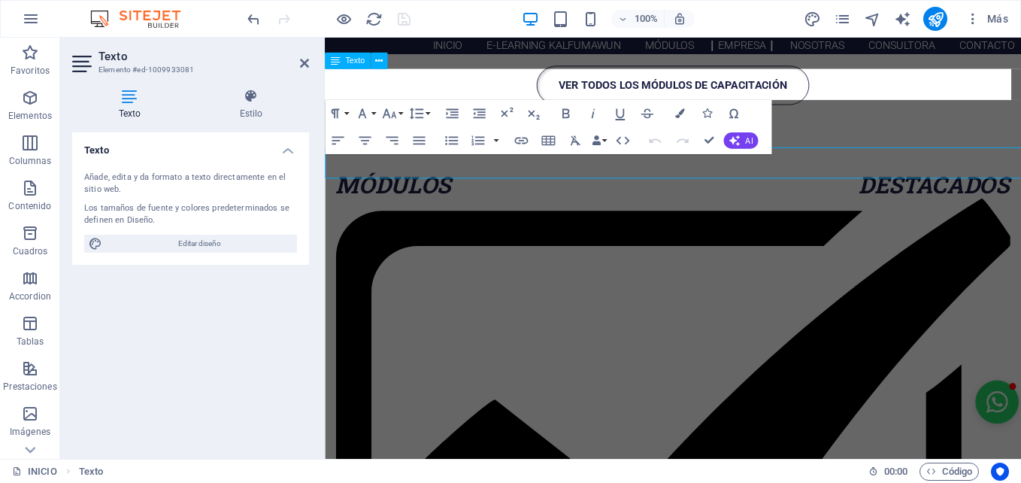
scroll to position [2022, 0]
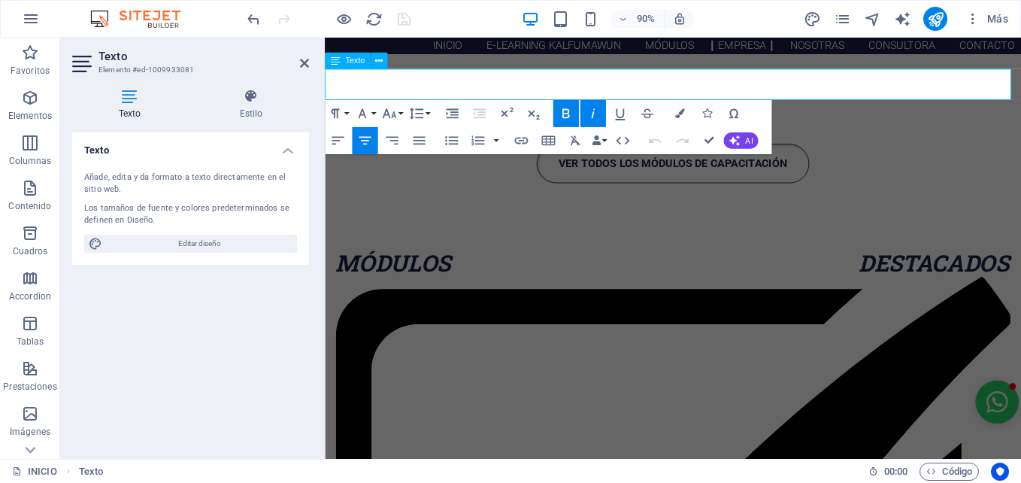
drag, startPoint x: 485, startPoint y: 87, endPoint x: 344, endPoint y: 89, distance: 141.4
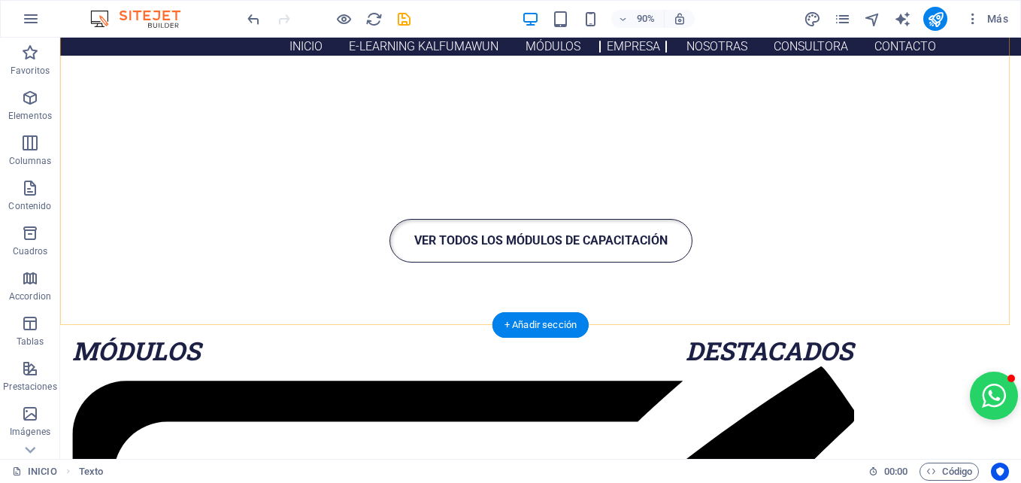
scroll to position [2110, 0]
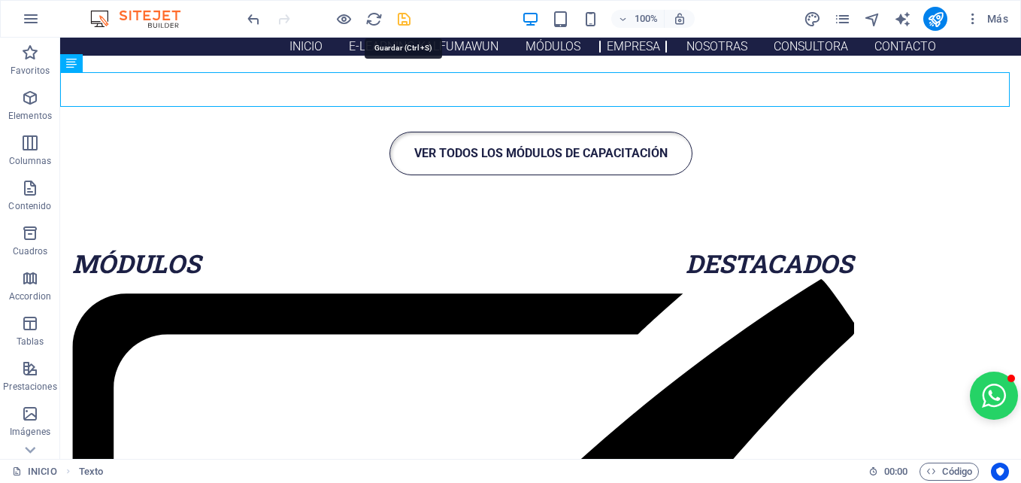
click at [407, 17] on icon "save" at bounding box center [403, 19] width 17 height 17
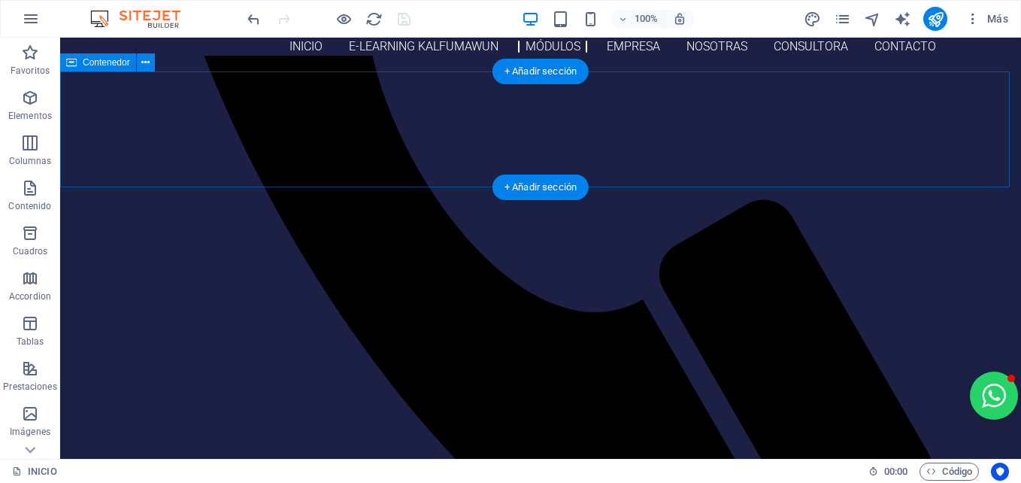
scroll to position [583, 0]
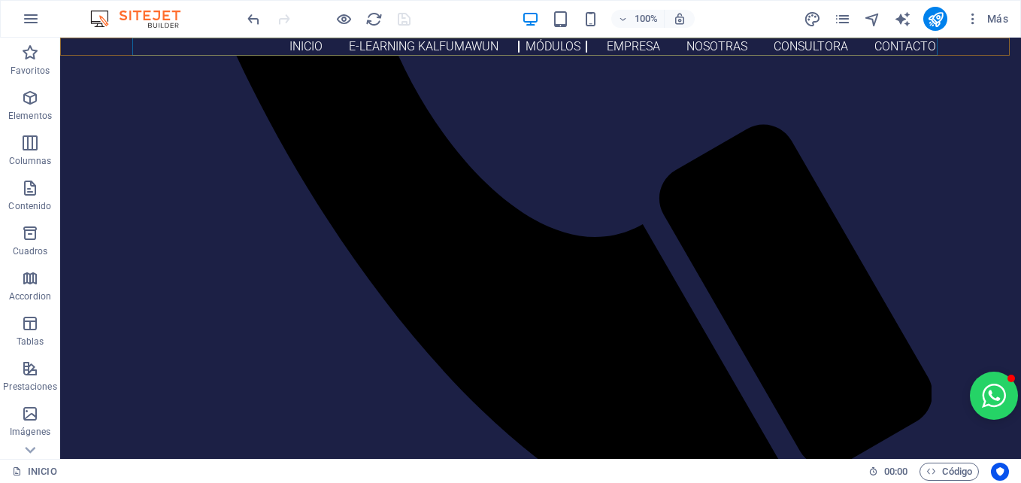
click at [807, 47] on nav "INICIO E-LEARNING [PERSON_NAME] EMPRESA NOSOTRAS CONSULTORA CONTACTO" at bounding box center [541, 47] width 806 height 18
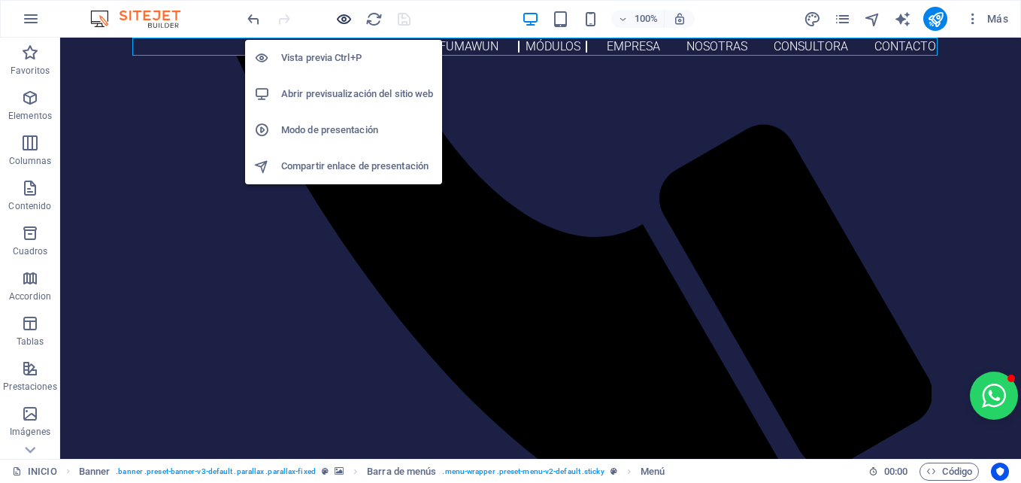
click at [344, 15] on icon "button" at bounding box center [343, 19] width 17 height 17
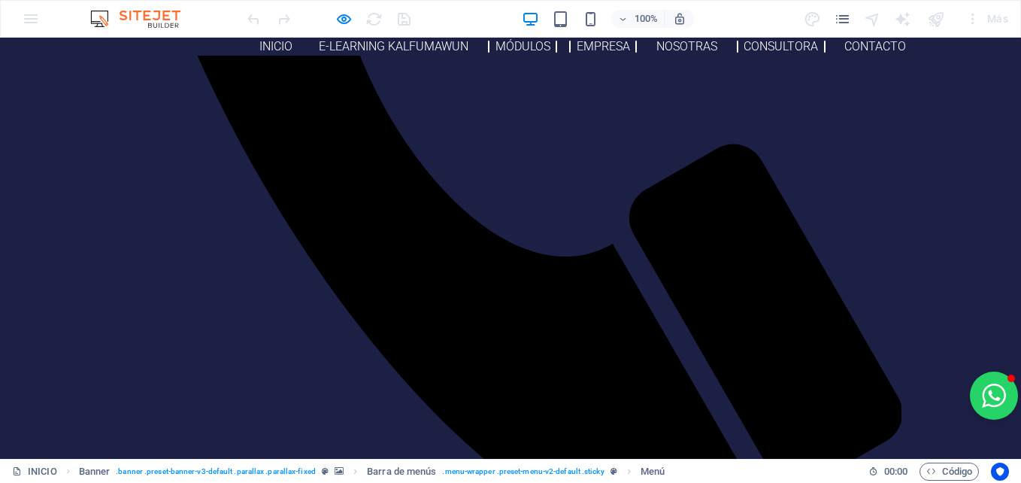
click at [789, 47] on link "CONSULTORA" at bounding box center [781, 47] width 89 height 12
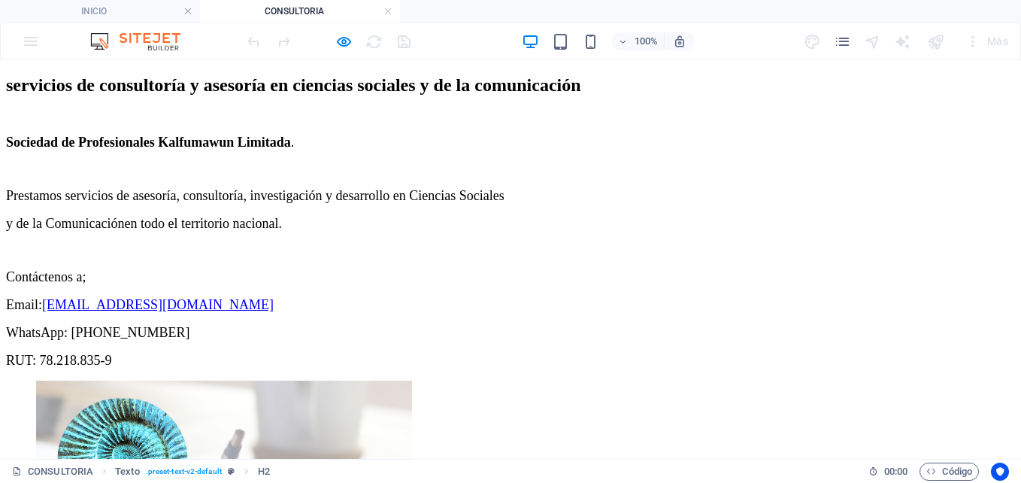
scroll to position [0, 0]
click at [303, 320] on div "Sociedad de Profesionales Kalfumawun Limitada . Prestamos servicios de asesoría…" at bounding box center [510, 252] width 1009 height 234
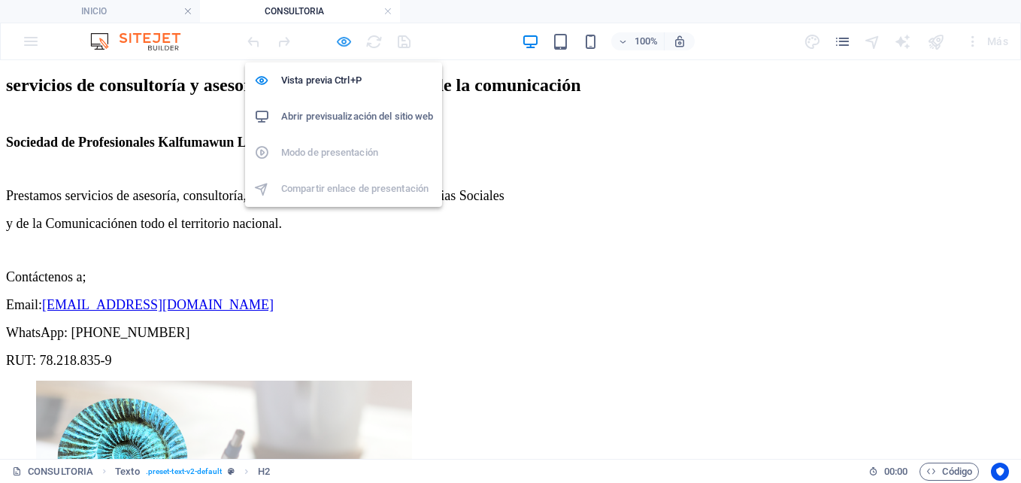
click at [339, 41] on icon "button" at bounding box center [343, 41] width 17 height 17
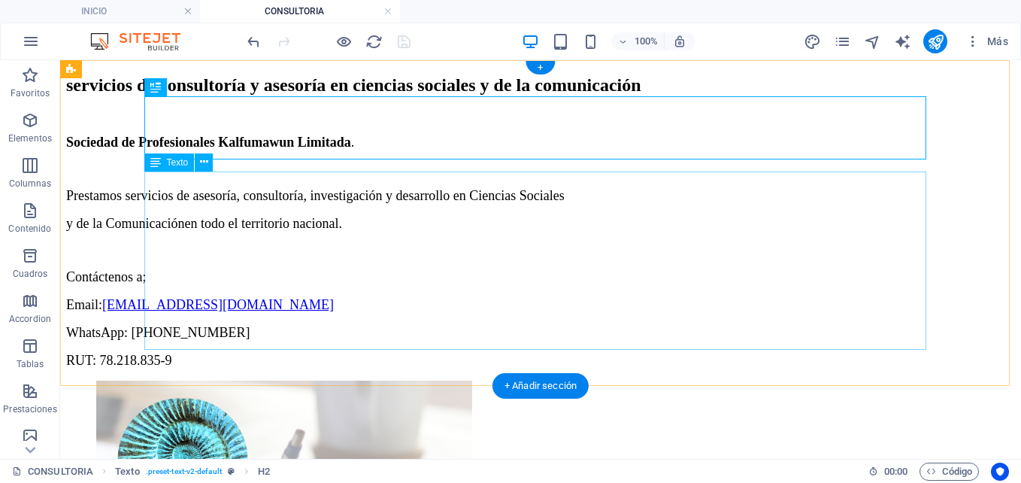
click at [317, 316] on div "Sociedad de Profesionales Kalfumawun Limitada . Prestamos servicios de asesoría…" at bounding box center [540, 252] width 949 height 234
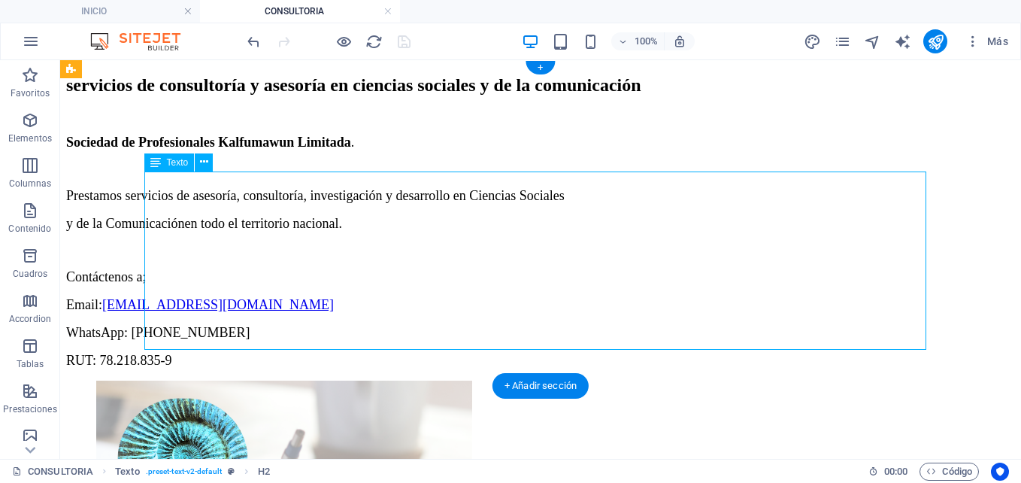
click at [317, 316] on div "Sociedad de Profesionales Kalfumawun Limitada . Prestamos servicios de asesoría…" at bounding box center [540, 252] width 949 height 234
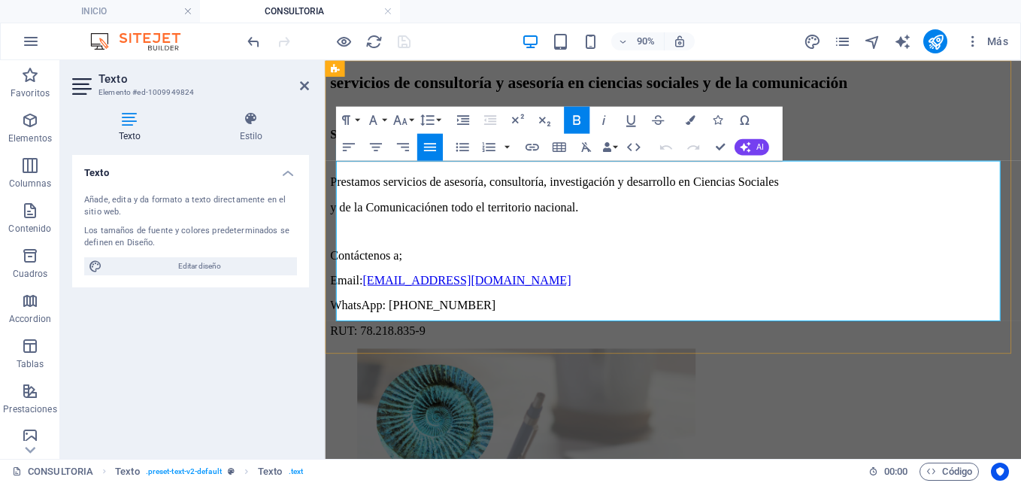
drag, startPoint x: 524, startPoint y: 314, endPoint x: 405, endPoint y: 320, distance: 119.0
click at [405, 325] on p "WhatsApp: [PHONE_NUMBER]" at bounding box center [712, 333] width 762 height 16
click at [395, 121] on icon "button" at bounding box center [400, 120] width 14 height 10
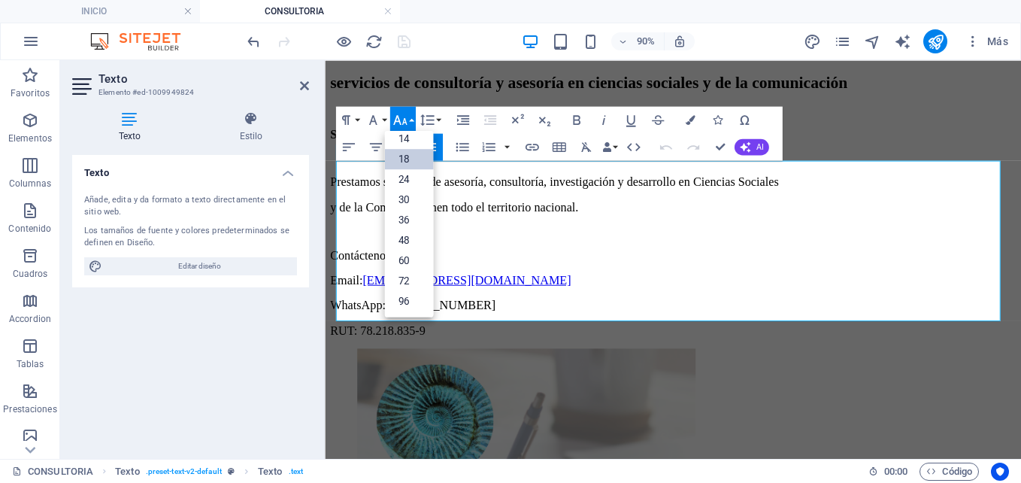
scroll to position [121, 0]
click at [405, 177] on link "24" at bounding box center [408, 179] width 49 height 20
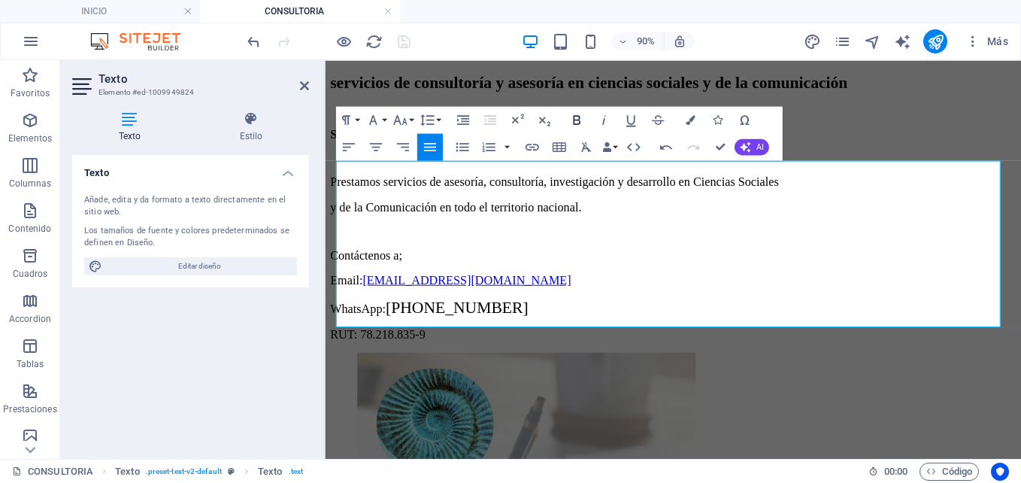
click at [580, 123] on icon "button" at bounding box center [576, 119] width 17 height 17
drag, startPoint x: 556, startPoint y: 301, endPoint x: 376, endPoint y: 305, distance: 180.5
click at [376, 305] on p "Email: [EMAIL_ADDRESS][DOMAIN_NAME]" at bounding box center [712, 305] width 762 height 16
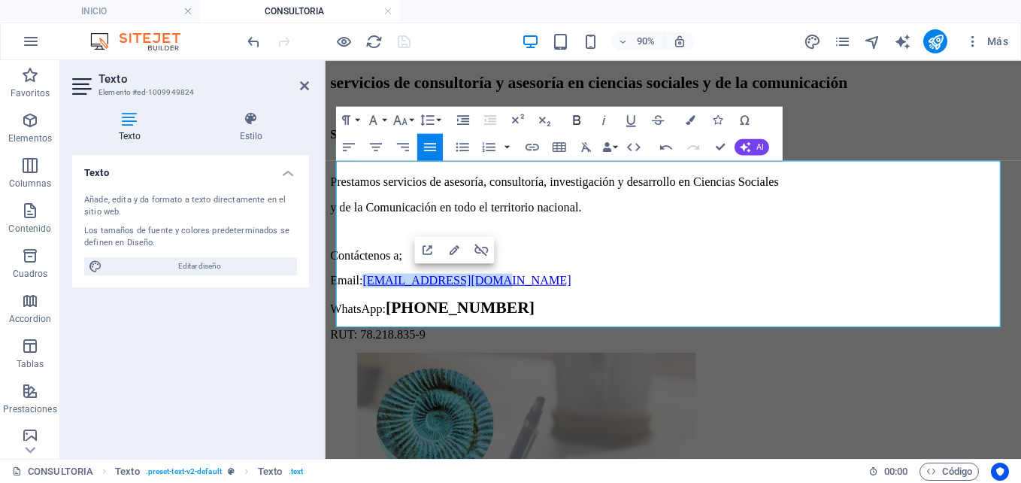
click at [577, 120] on icon "button" at bounding box center [577, 120] width 8 height 10
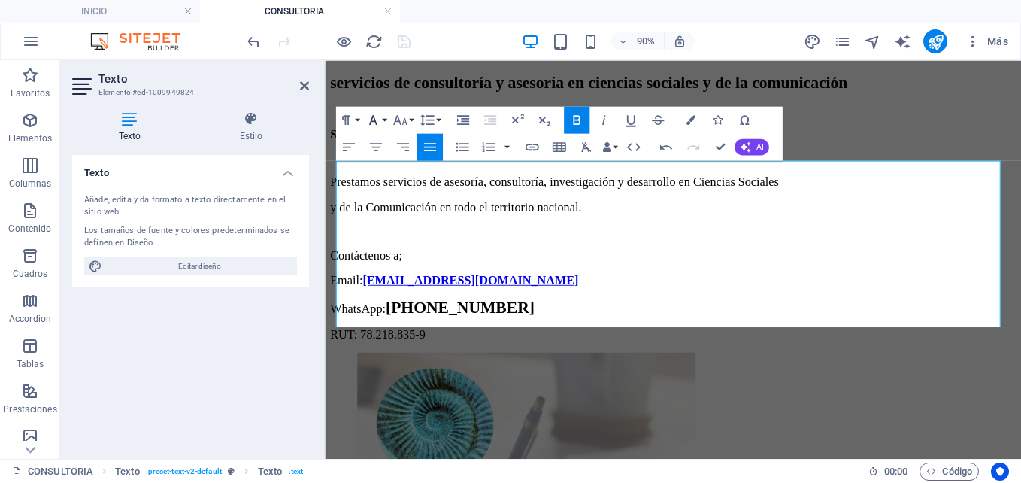
click at [373, 124] on icon "button" at bounding box center [373, 119] width 17 height 17
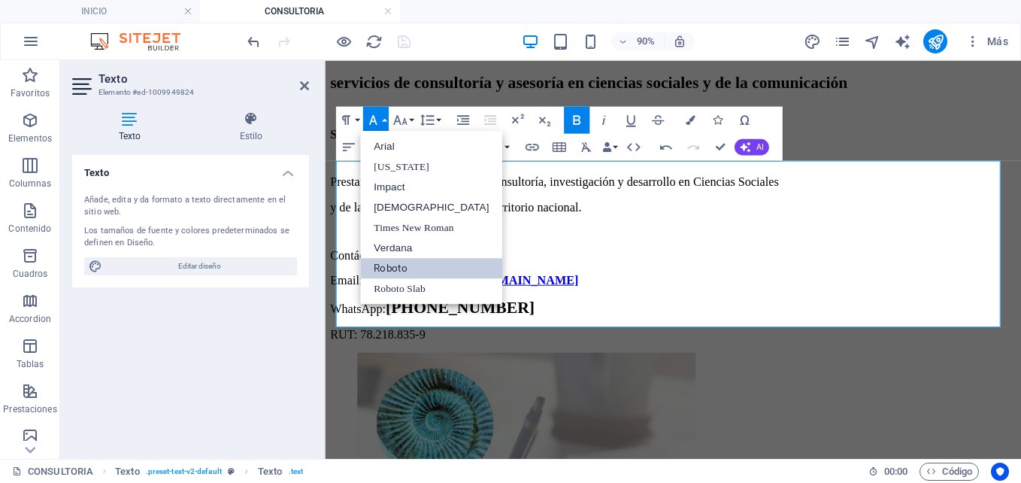
scroll to position [0, 0]
click at [398, 120] on icon "button" at bounding box center [400, 119] width 17 height 17
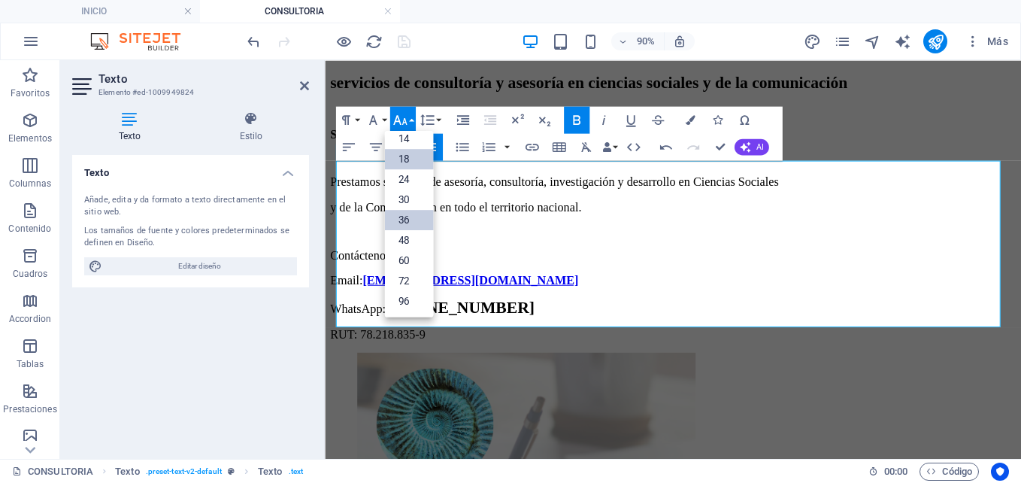
scroll to position [121, 0]
click at [414, 175] on link "24" at bounding box center [408, 179] width 49 height 20
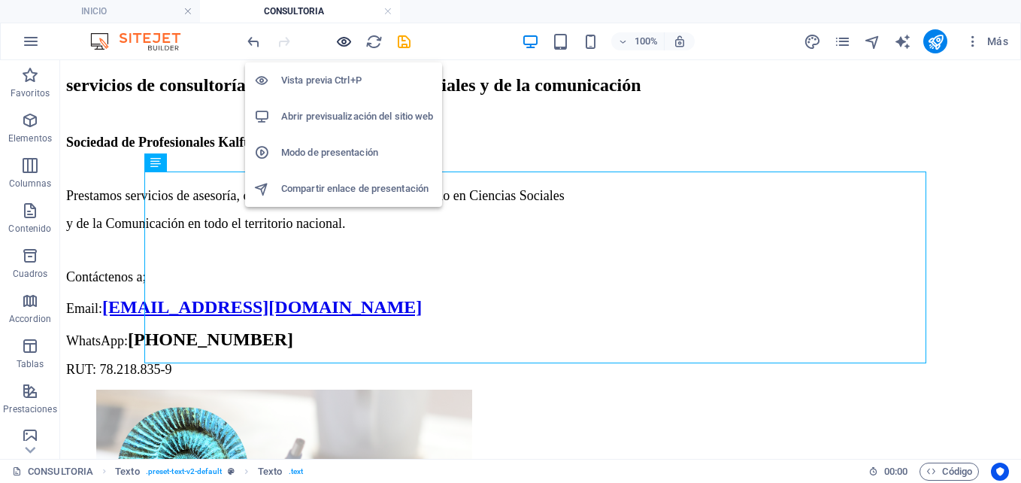
click at [344, 41] on icon "button" at bounding box center [343, 41] width 17 height 17
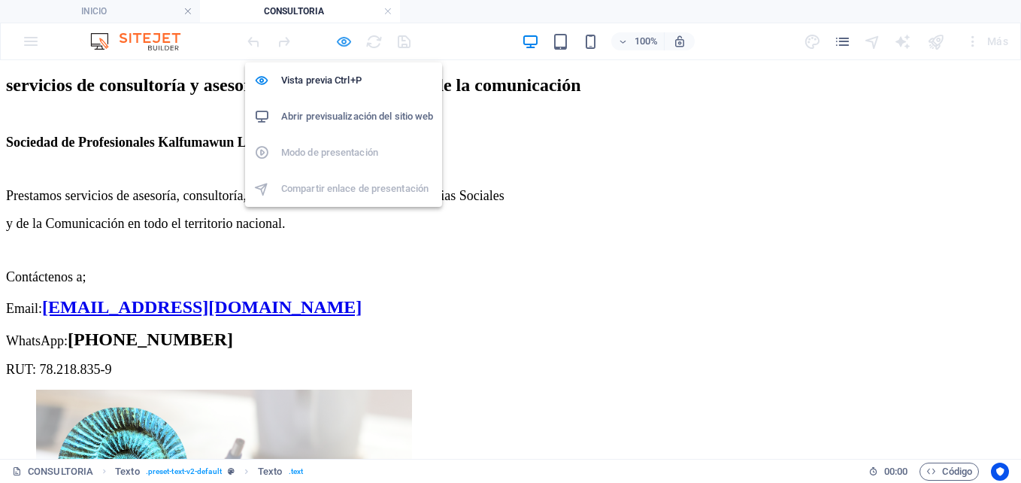
click at [350, 45] on icon "button" at bounding box center [343, 41] width 17 height 17
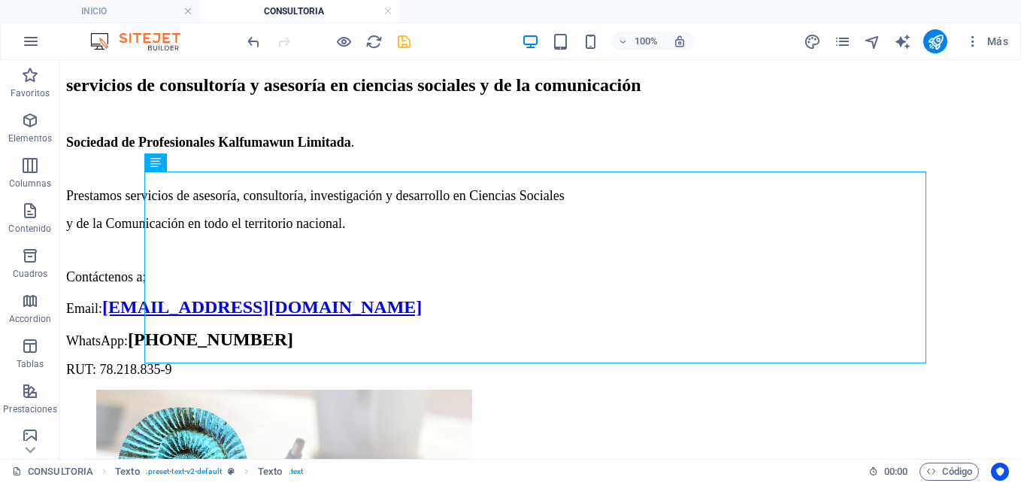
click at [404, 43] on icon "save" at bounding box center [403, 41] width 17 height 17
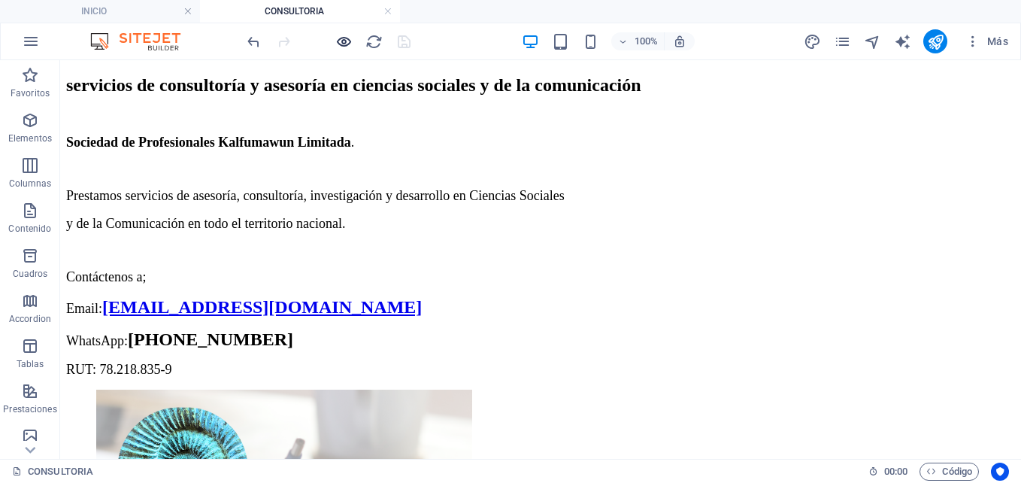
click at [336, 44] on icon "button" at bounding box center [343, 41] width 17 height 17
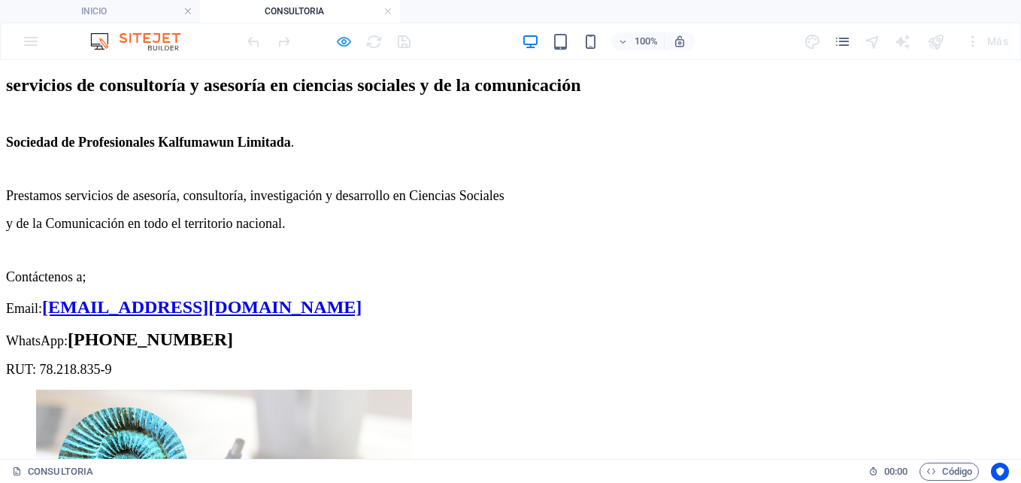
click at [348, 42] on icon "button" at bounding box center [343, 41] width 17 height 17
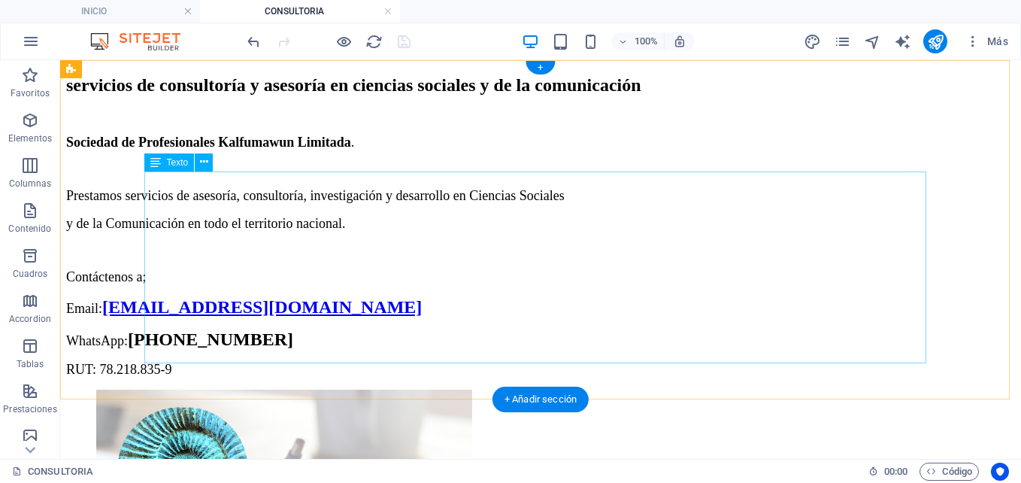
click at [349, 259] on div "Sociedad de Profesionales Kalfumawun Limitada . Prestamos servicios de asesoría…" at bounding box center [540, 256] width 949 height 243
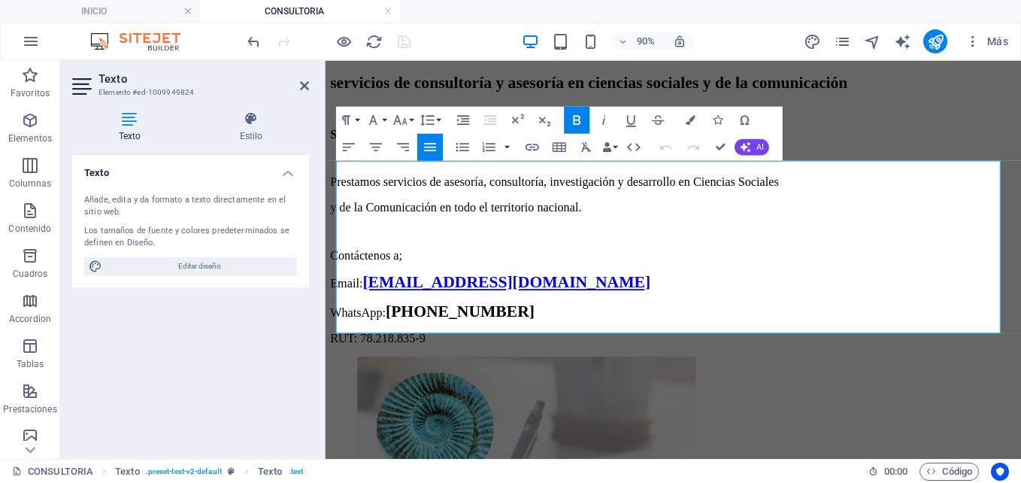
drag, startPoint x: 647, startPoint y: 240, endPoint x: 323, endPoint y: 176, distance: 330.3
click at [403, 121] on icon "button" at bounding box center [400, 119] width 17 height 17
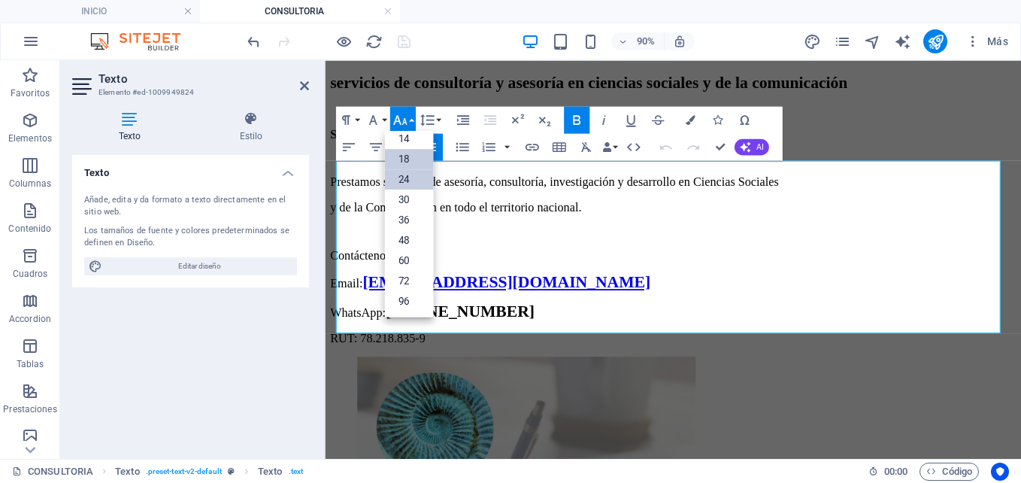
click at [409, 179] on link "24" at bounding box center [408, 179] width 49 height 20
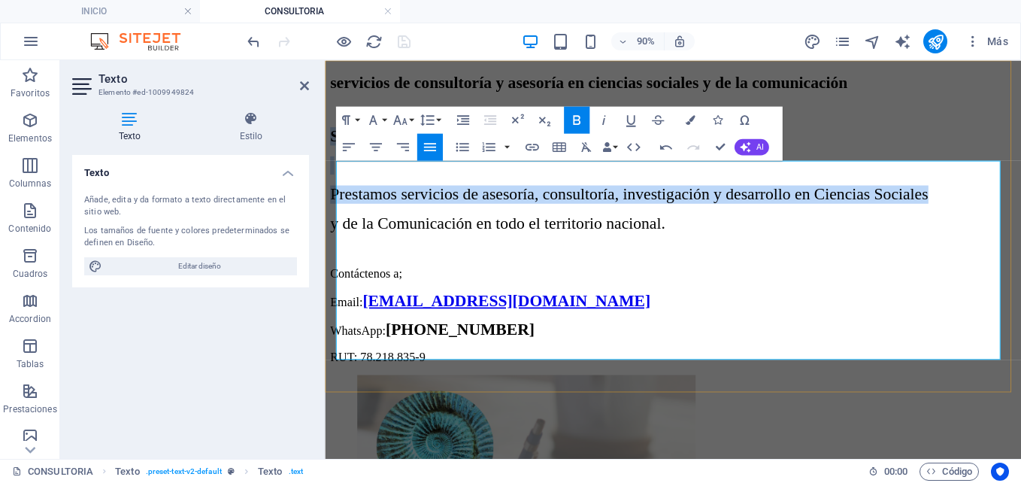
click at [604, 251] on span "y de la Comunicación en todo el territorio nacional." at bounding box center [517, 242] width 372 height 20
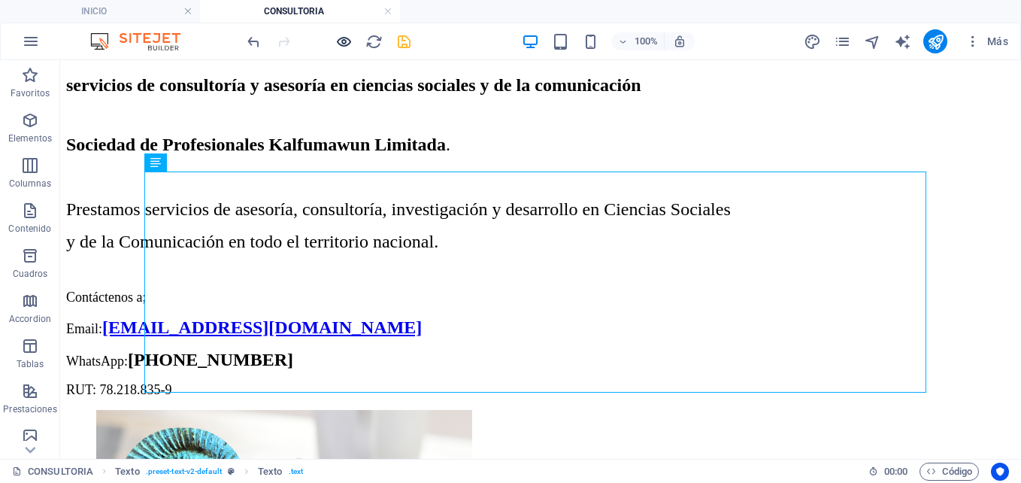
click at [344, 40] on icon "button" at bounding box center [343, 41] width 17 height 17
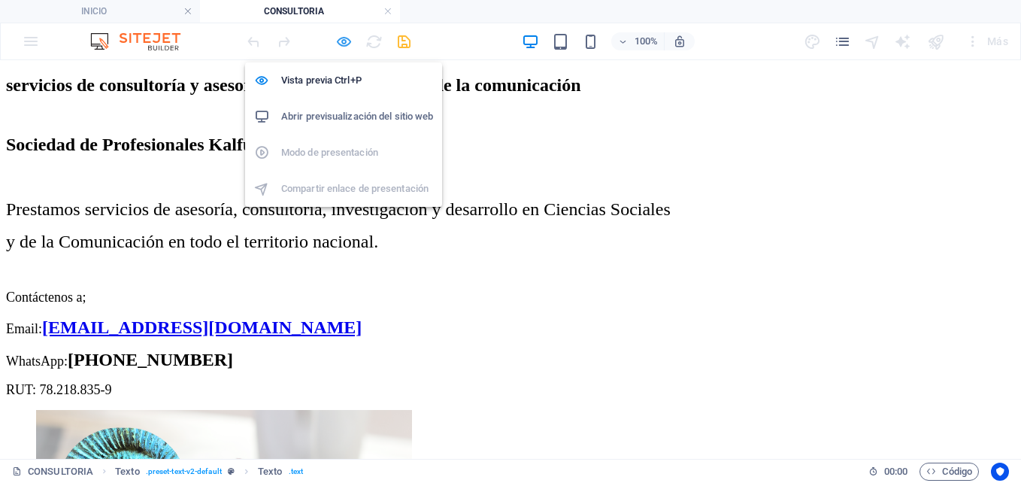
click at [342, 41] on icon "button" at bounding box center [343, 41] width 17 height 17
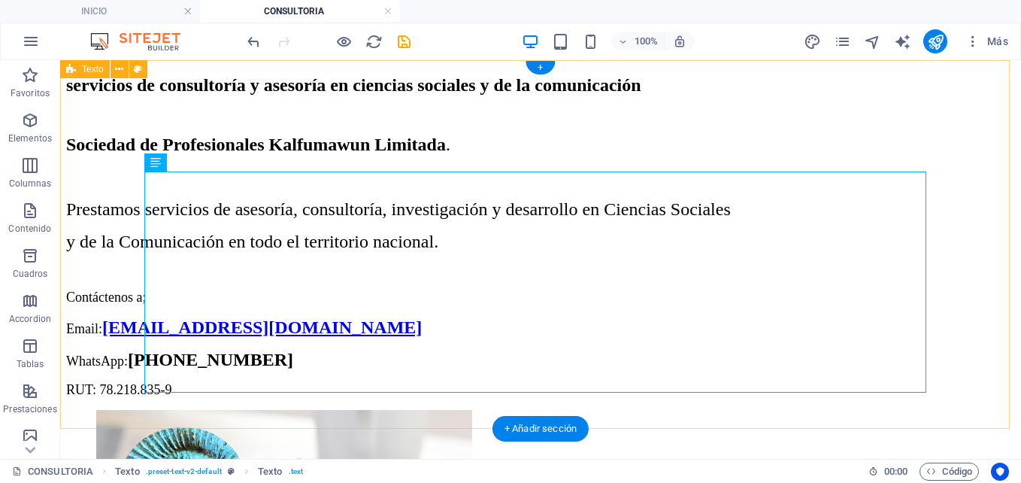
drag, startPoint x: 463, startPoint y: 102, endPoint x: 400, endPoint y: 74, distance: 69.0
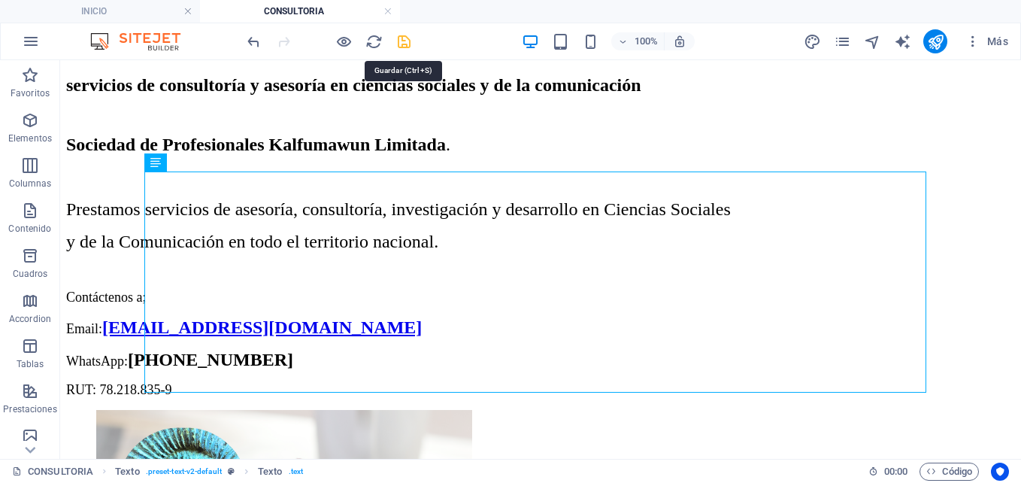
click at [400, 35] on icon "save" at bounding box center [403, 41] width 17 height 17
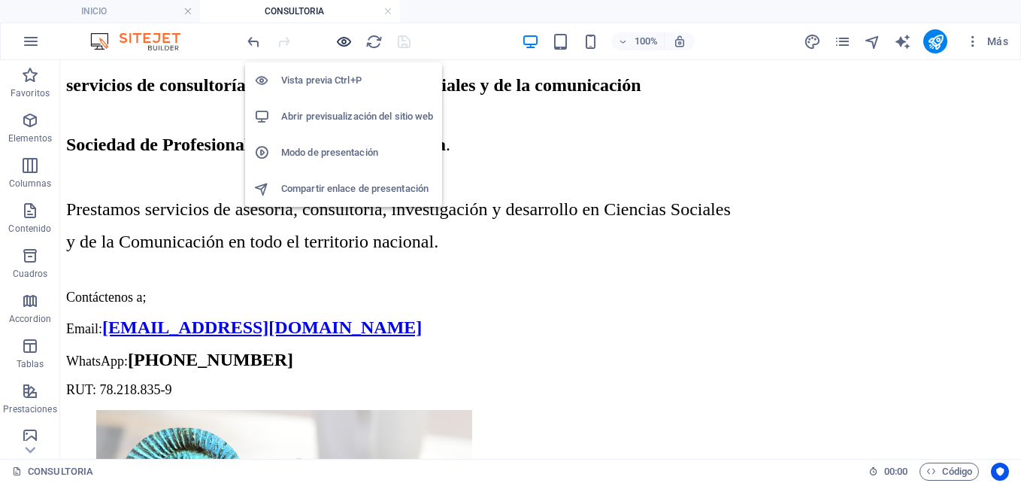
click at [337, 45] on icon "button" at bounding box center [343, 41] width 17 height 17
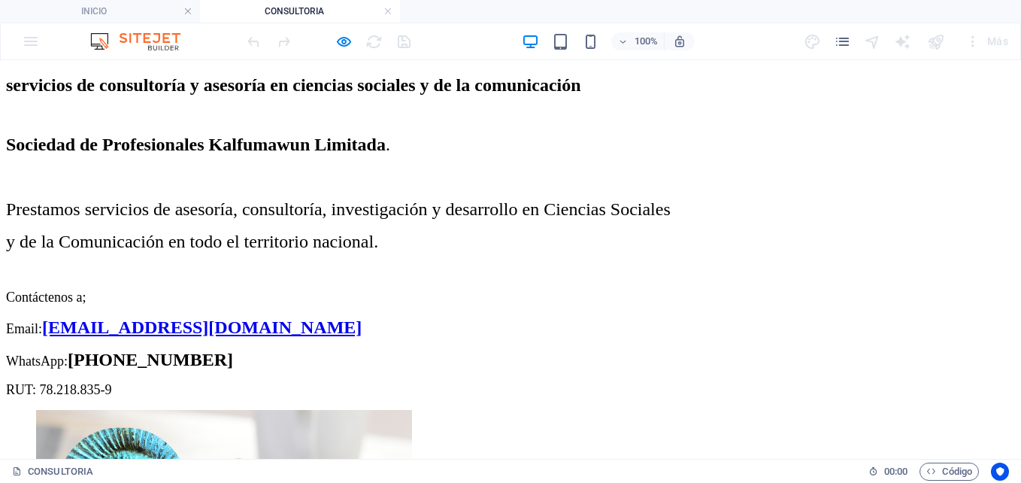
click at [319, 326] on strong "[EMAIL_ADDRESS][DOMAIN_NAME]" at bounding box center [202, 327] width 320 height 20
click at [304, 335] on strong "[EMAIL_ADDRESS][DOMAIN_NAME]" at bounding box center [202, 327] width 320 height 20
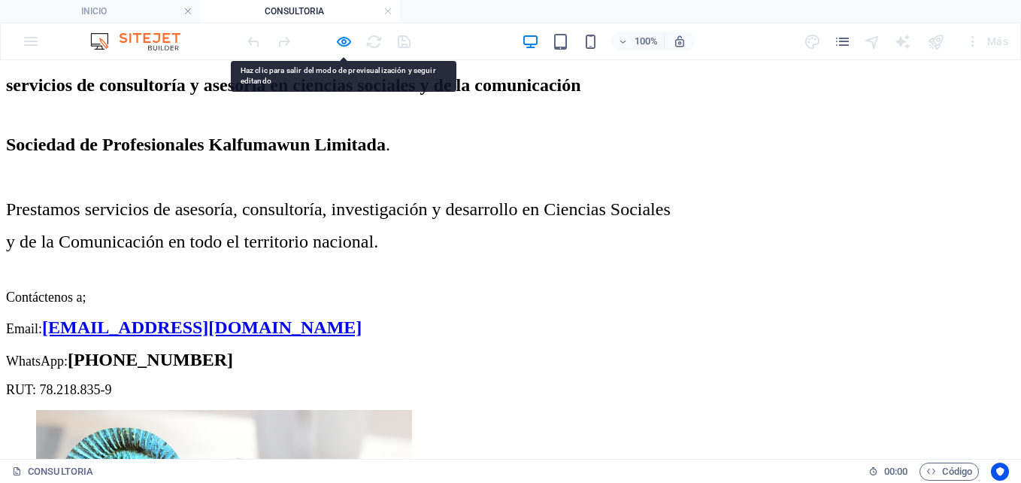
click at [313, 335] on strong "[EMAIL_ADDRESS][DOMAIN_NAME]" at bounding box center [202, 327] width 320 height 20
click at [313, 252] on p "y de la Comunicación en todo el territorio nacional." at bounding box center [510, 242] width 1009 height 20
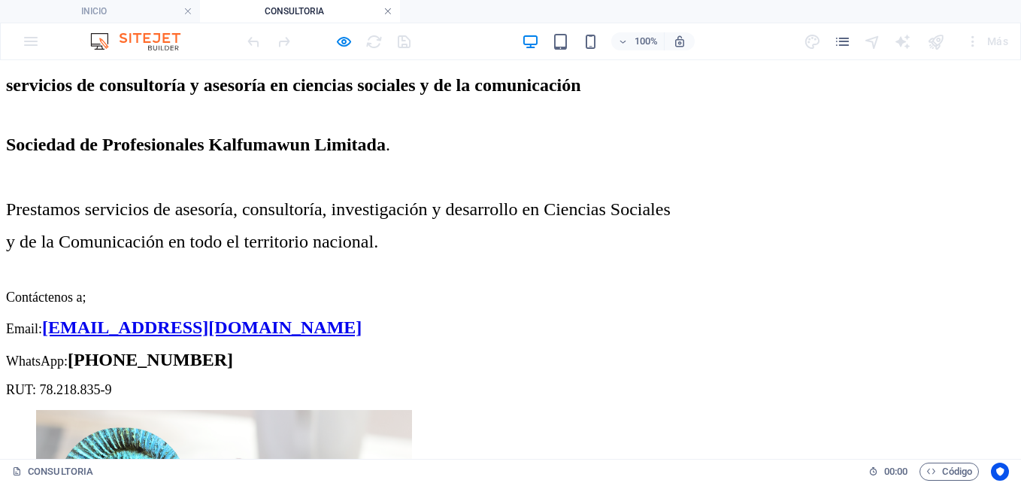
click at [386, 12] on link at bounding box center [387, 12] width 9 height 14
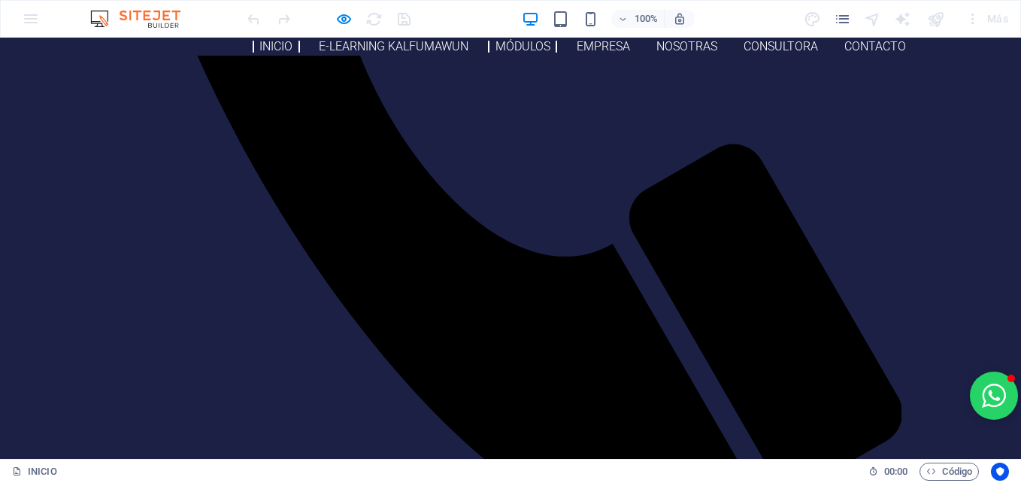
click at [271, 41] on link "INICIO" at bounding box center [276, 47] width 47 height 12
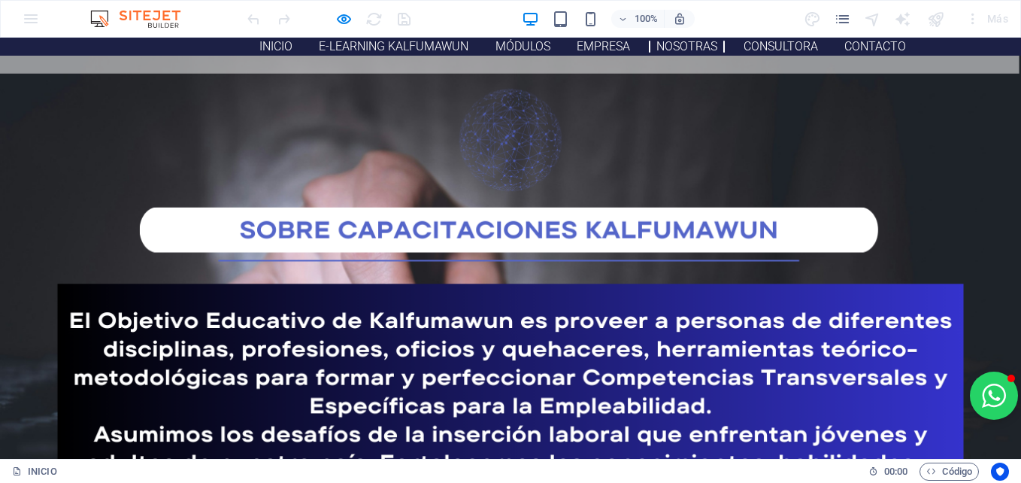
scroll to position [3659, 0]
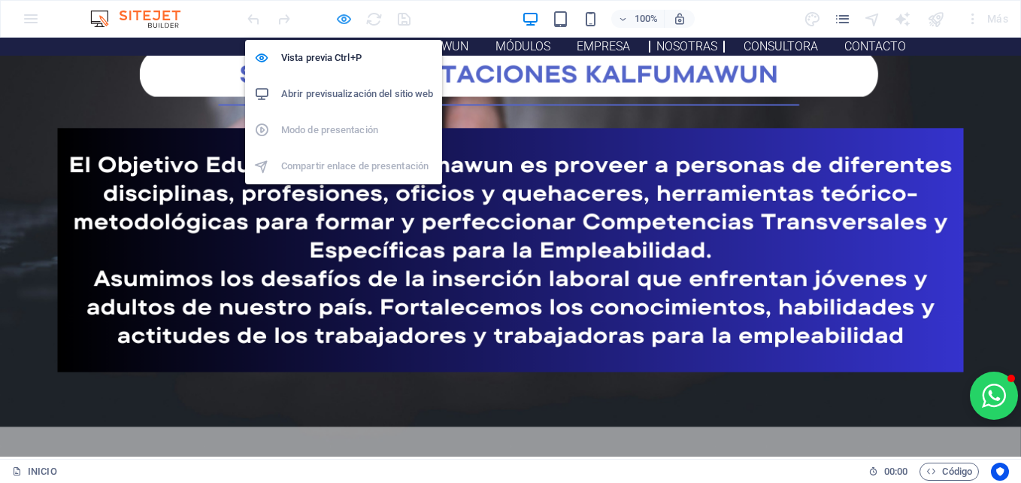
click at [340, 21] on icon "button" at bounding box center [343, 19] width 17 height 17
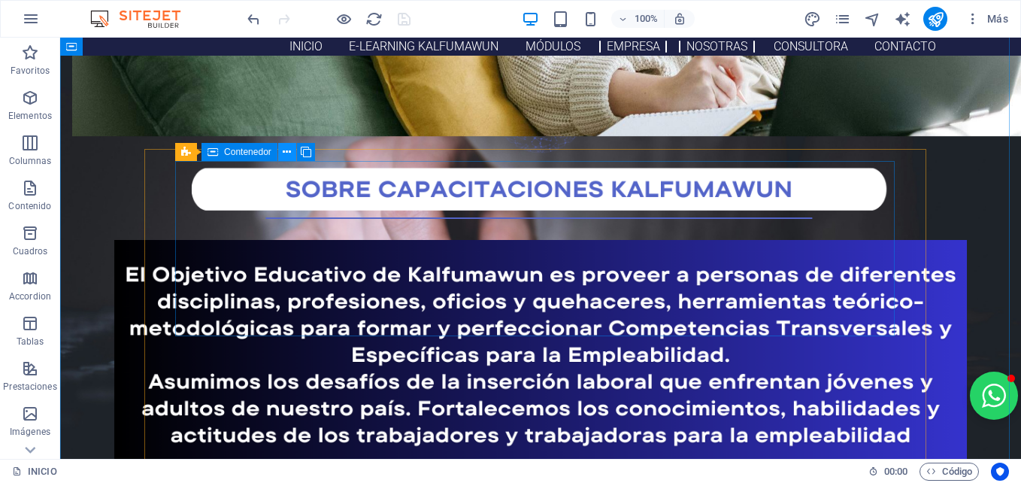
click at [291, 148] on icon at bounding box center [287, 152] width 8 height 16
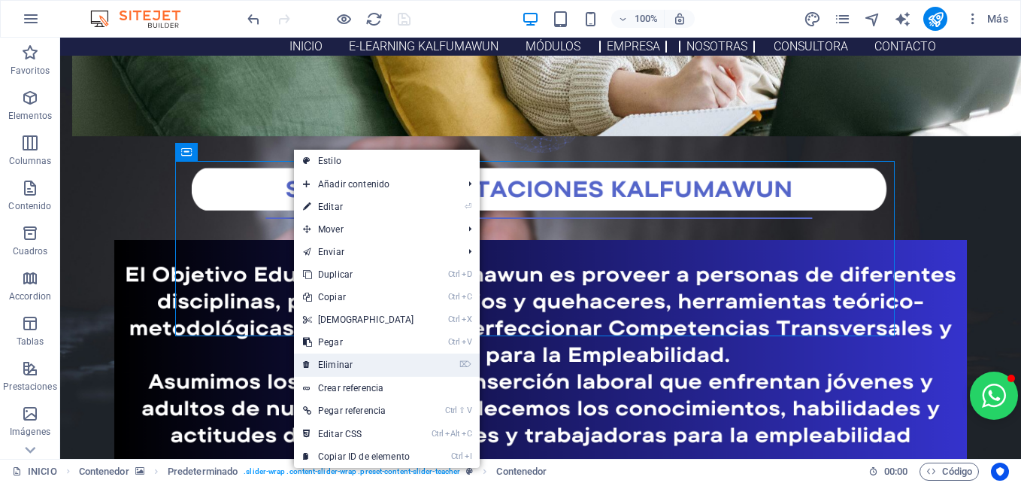
click at [353, 361] on link "⌦ Eliminar" at bounding box center [358, 364] width 129 height 23
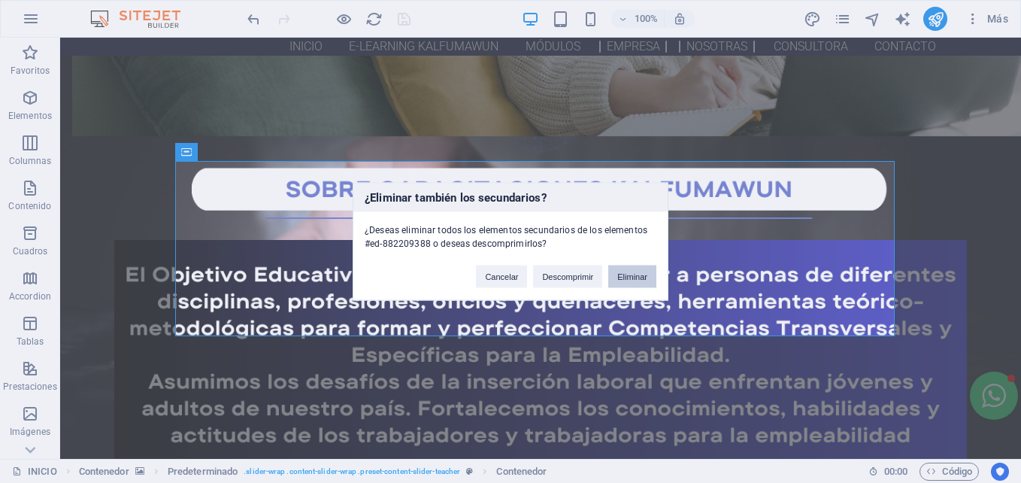
drag, startPoint x: 624, startPoint y: 271, endPoint x: 525, endPoint y: 331, distance: 115.7
click at [624, 271] on button "Eliminar" at bounding box center [632, 276] width 48 height 23
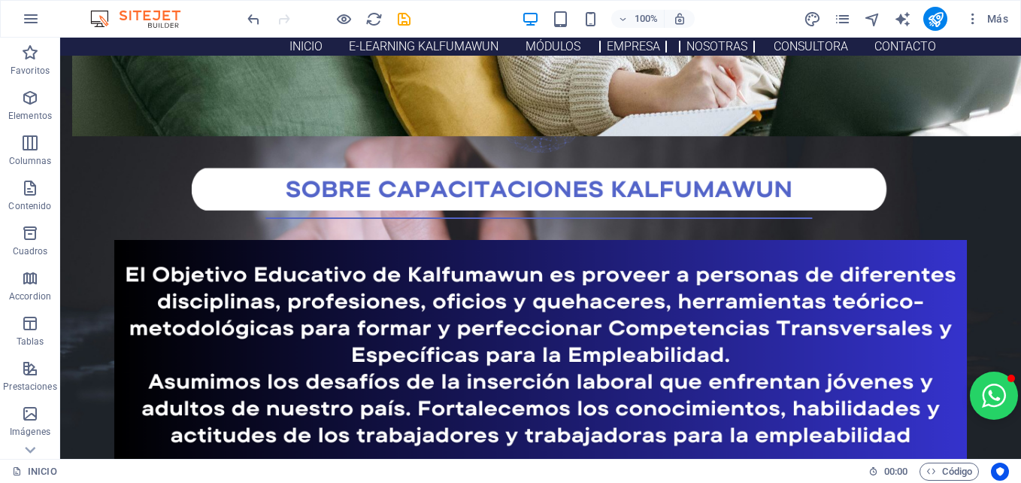
drag, startPoint x: 404, startPoint y: 15, endPoint x: 391, endPoint y: 35, distance: 23.8
click at [405, 15] on icon "save" at bounding box center [403, 19] width 17 height 17
checkbox input "false"
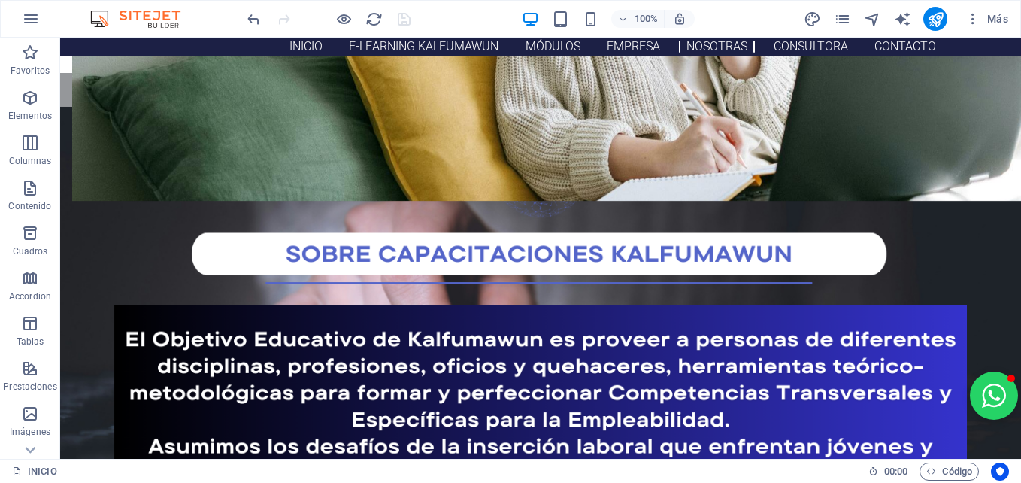
scroll to position [3519, 0]
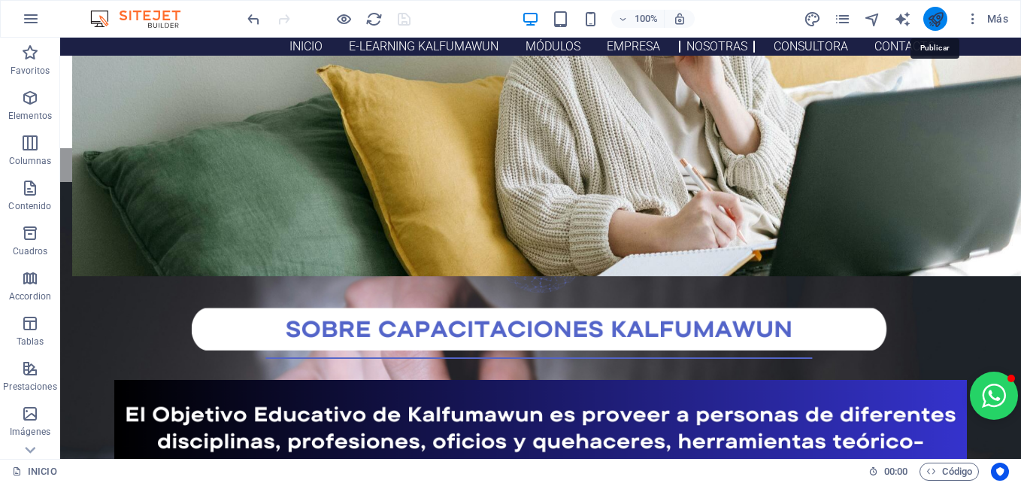
click at [937, 20] on icon "publish" at bounding box center [935, 19] width 17 height 17
click at [966, 20] on icon "button" at bounding box center [972, 18] width 15 height 15
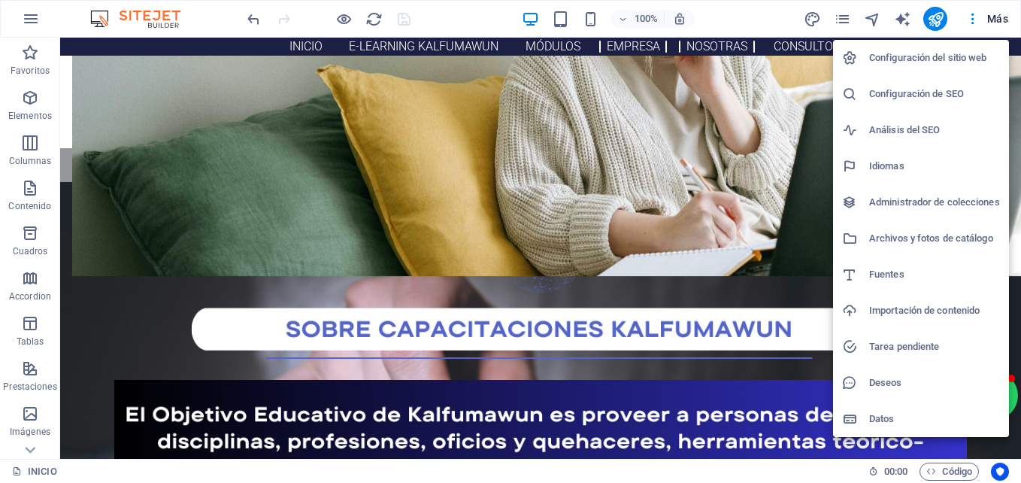
click at [941, 14] on div at bounding box center [510, 241] width 1021 height 483
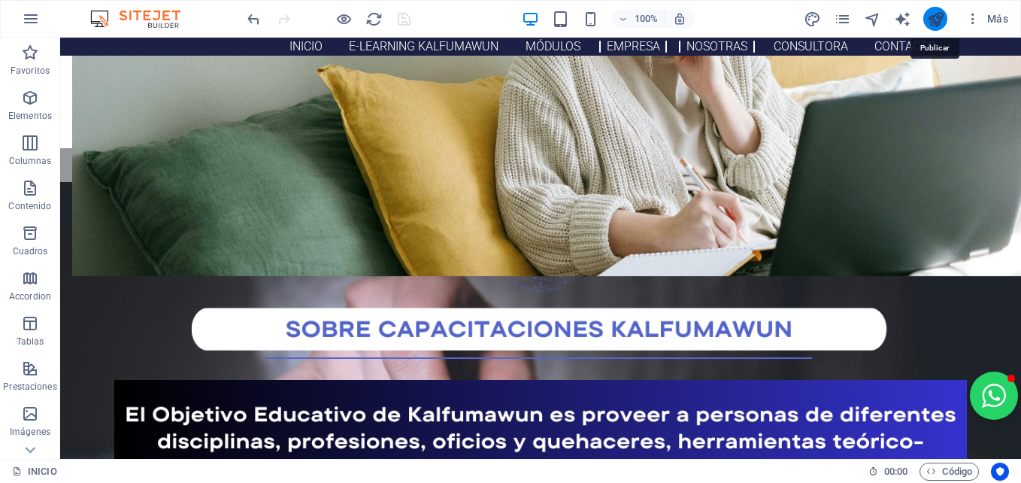
click at [928, 23] on icon "publish" at bounding box center [935, 19] width 17 height 17
click at [298, 52] on nav "INICIO E-LEARNING [PERSON_NAME] EMPRESA NOSOTRAS CONSULTORA CONTACTO" at bounding box center [541, 47] width 806 height 18
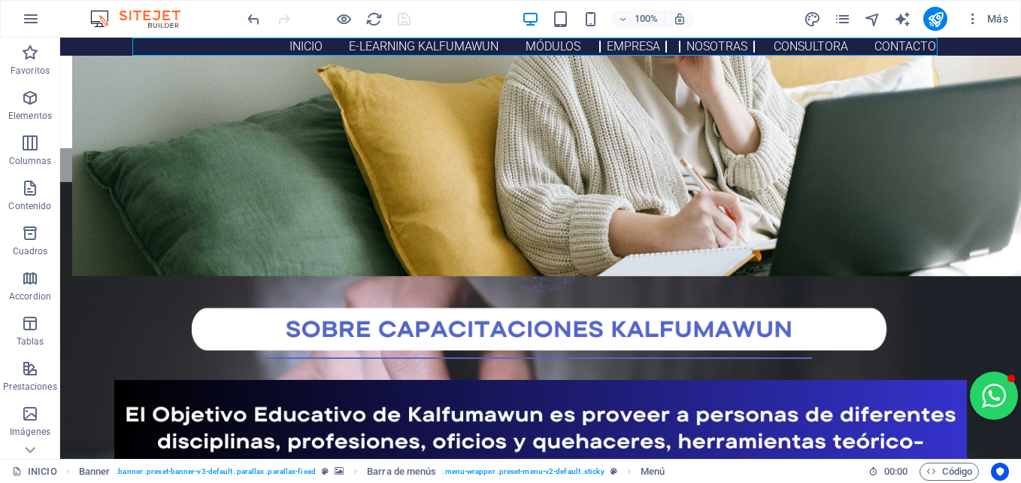
click at [298, 45] on nav "INICIO E-LEARNING [PERSON_NAME] EMPRESA NOSOTRAS CONSULTORA CONTACTO" at bounding box center [541, 47] width 806 height 18
